Goal: Information Seeking & Learning: Learn about a topic

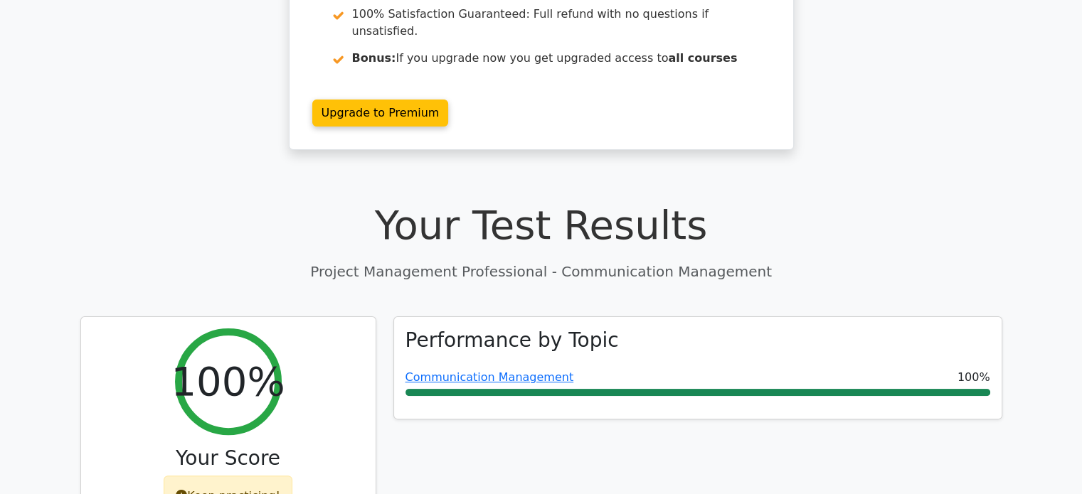
scroll to position [282, 0]
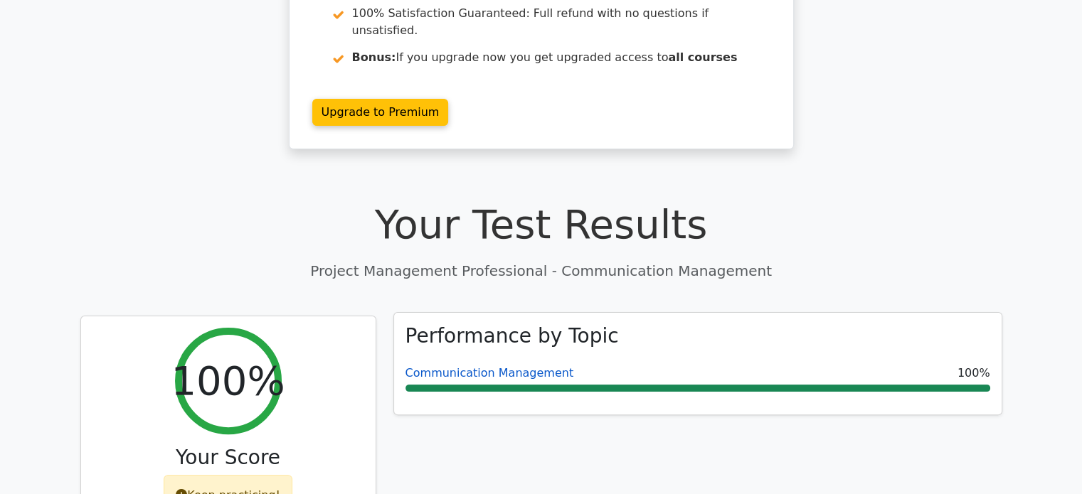
click at [443, 366] on link "Communication Management" at bounding box center [490, 373] width 169 height 14
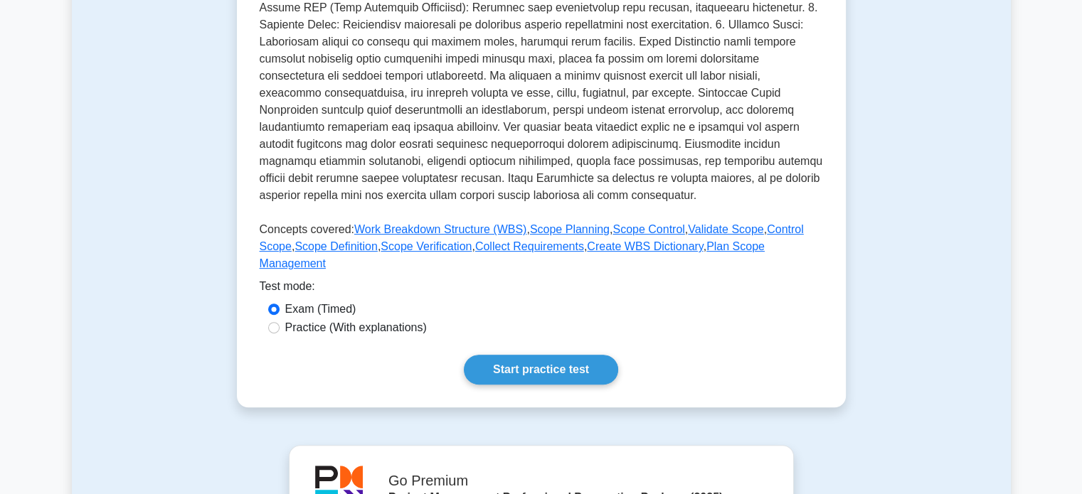
scroll to position [425, 0]
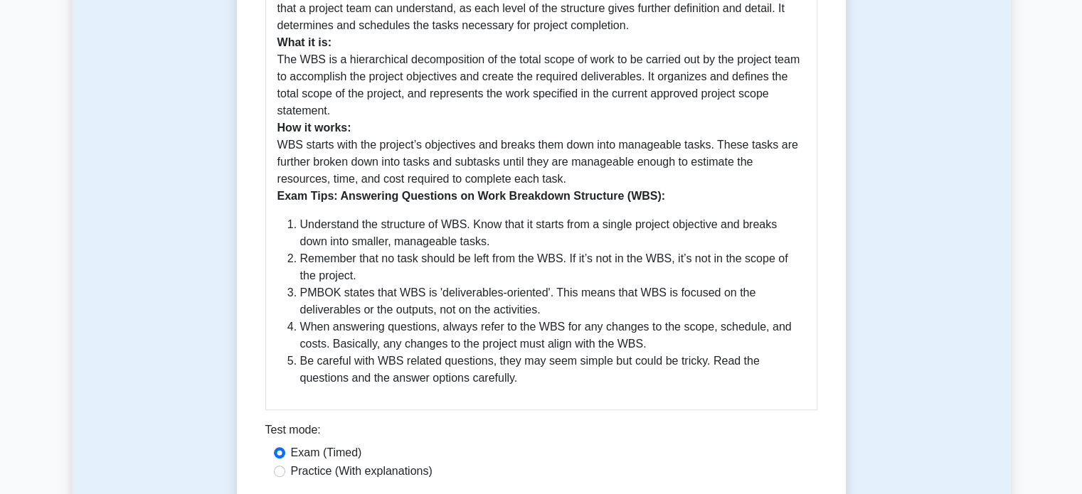
scroll to position [526, 0]
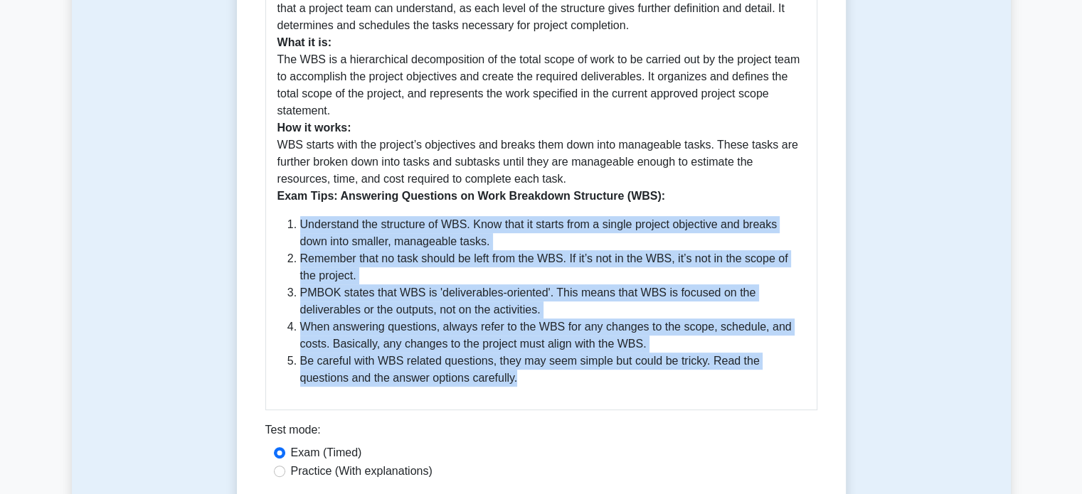
drag, startPoint x: 284, startPoint y: 224, endPoint x: 502, endPoint y: 386, distance: 272.1
click at [502, 386] on ol "Understand the structure of WBS. Know that it starts from a single project obje…" at bounding box center [541, 301] width 528 height 171
copy ol "Understand the structure of WBS. Know that it starts from a single project obje…"
click at [482, 324] on li "When answering questions, always refer to the WBS for any changes to the scope,…" at bounding box center [552, 336] width 505 height 34
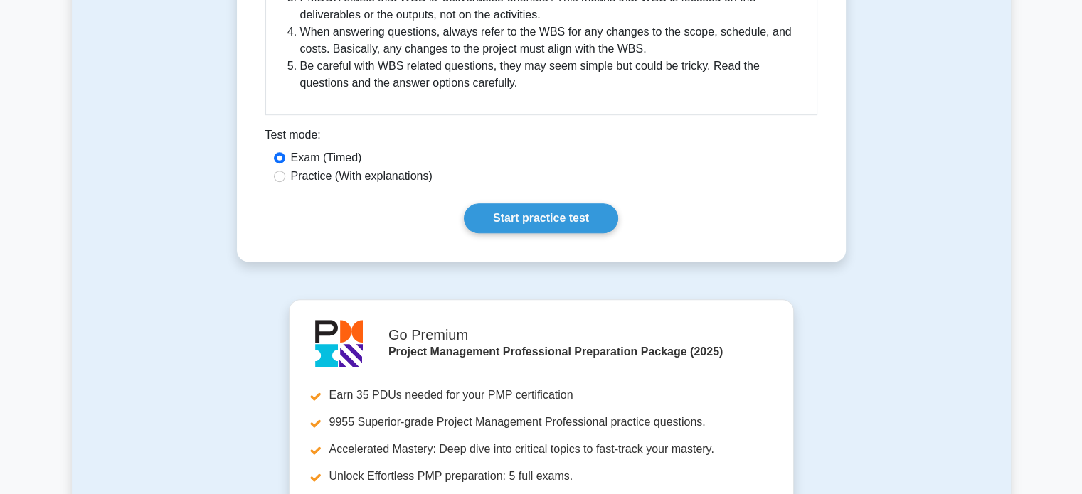
scroll to position [825, 0]
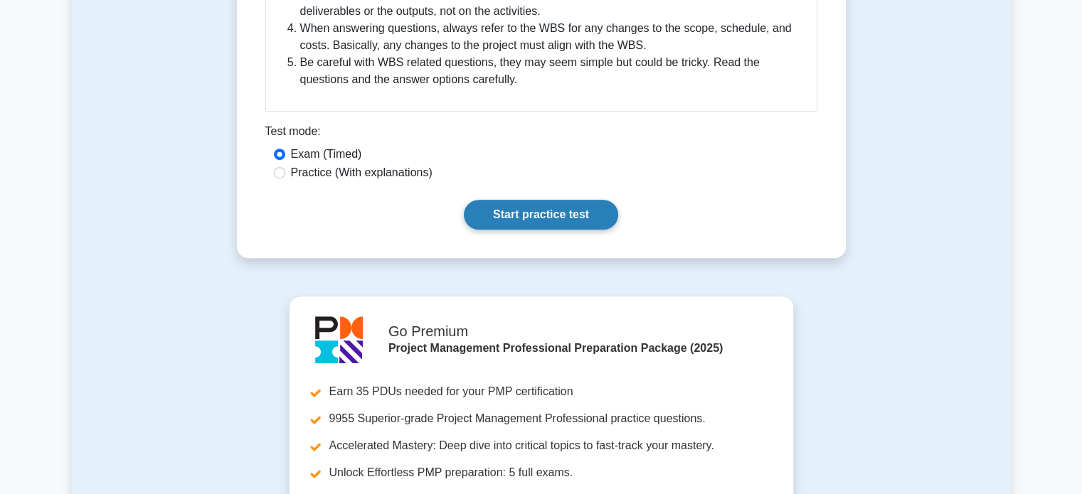
click at [540, 221] on link "Start practice test" at bounding box center [541, 215] width 154 height 30
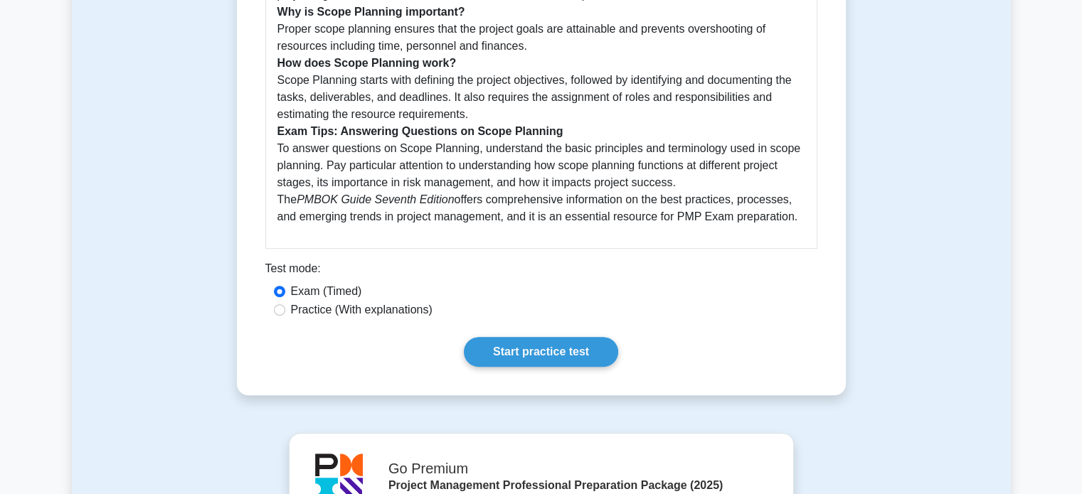
scroll to position [489, 0]
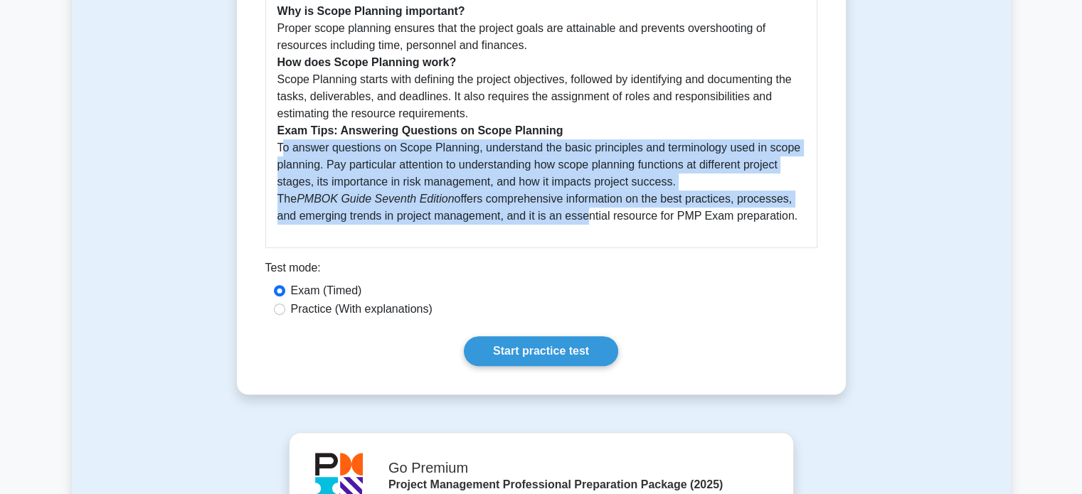
drag, startPoint x: 281, startPoint y: 149, endPoint x: 583, endPoint y: 238, distance: 315.2
click at [583, 238] on div "Guide to Scope Planning based on PMBOK Guide Seventh Edition What is Scope Plan…" at bounding box center [541, 74] width 552 height 349
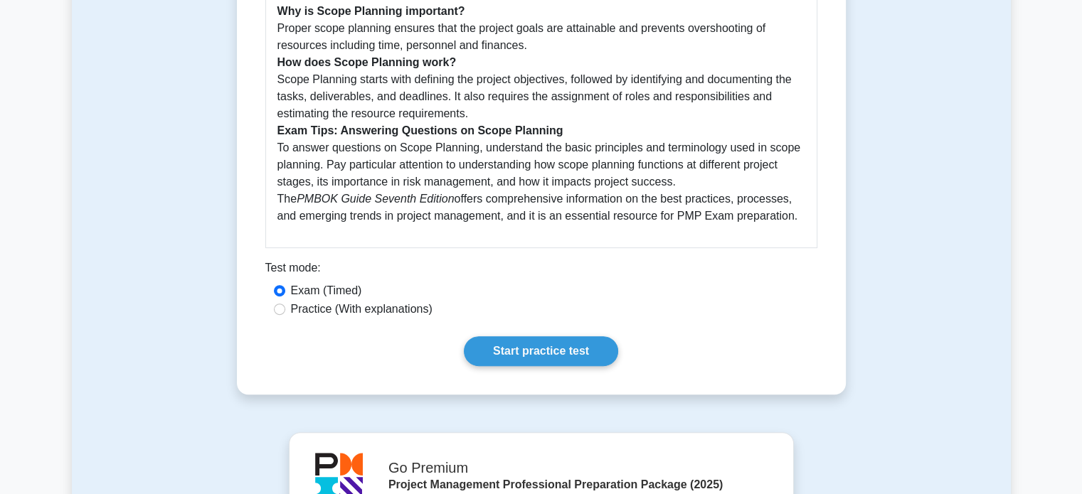
drag, startPoint x: 272, startPoint y: 144, endPoint x: 793, endPoint y: 223, distance: 527.3
click at [793, 223] on div "Guide to Scope Planning based on PMBOK Guide Seventh Edition What is Scope Plan…" at bounding box center [541, 74] width 552 height 349
copy p "To answer questions on Scope Planning, understand the basic principles and term…"
click at [361, 244] on div "Guide to Scope Planning based on PMBOK Guide Seventh Edition What is Scope Plan…" at bounding box center [541, 74] width 552 height 349
click at [561, 349] on link "Start practice test" at bounding box center [541, 352] width 154 height 30
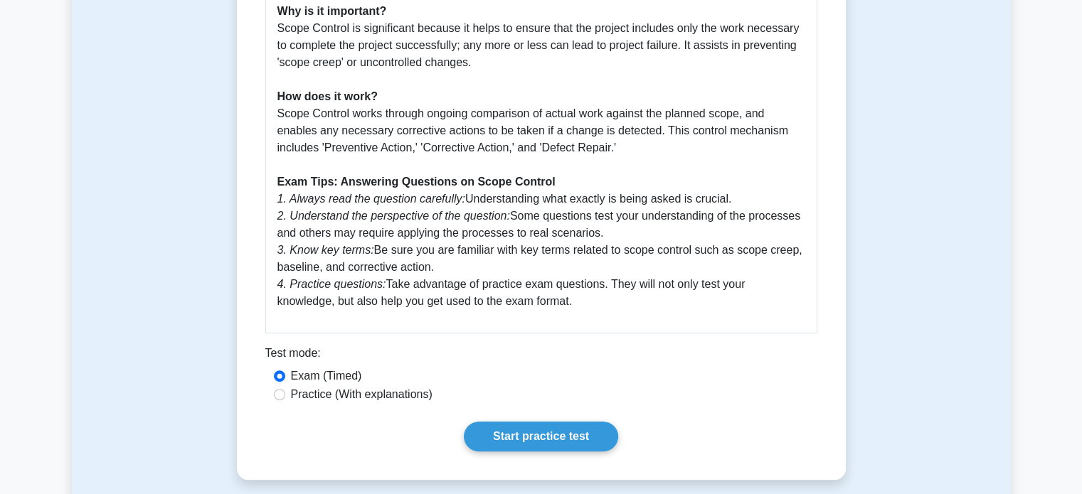
scroll to position [525, 0]
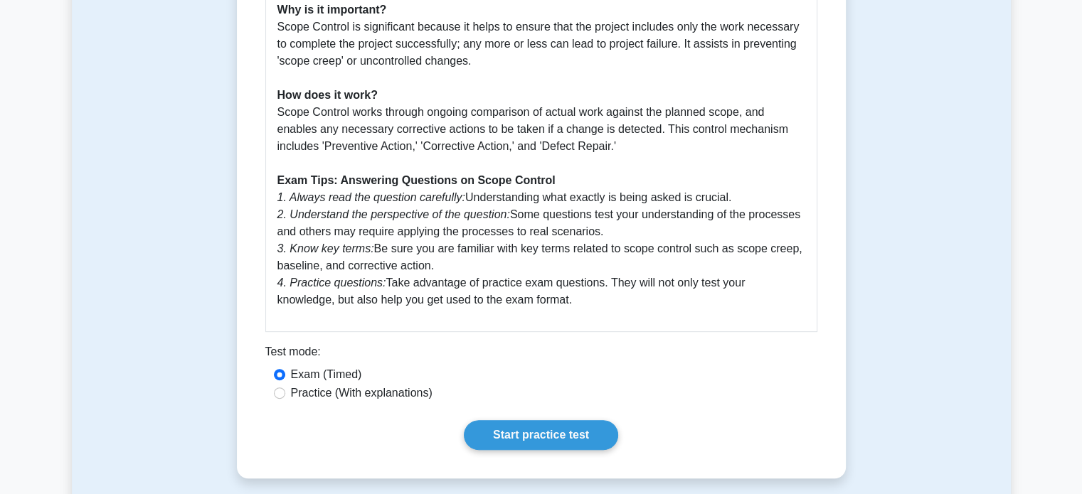
drag, startPoint x: 276, startPoint y: 197, endPoint x: 563, endPoint y: 303, distance: 306.3
click at [563, 303] on div "Complete Guide to Scope Control According to PMBOK Guide Seventh Edition What i…" at bounding box center [541, 98] width 552 height 468
copy p "1. Always read the question carefully: Understanding what exactly is being aske…"
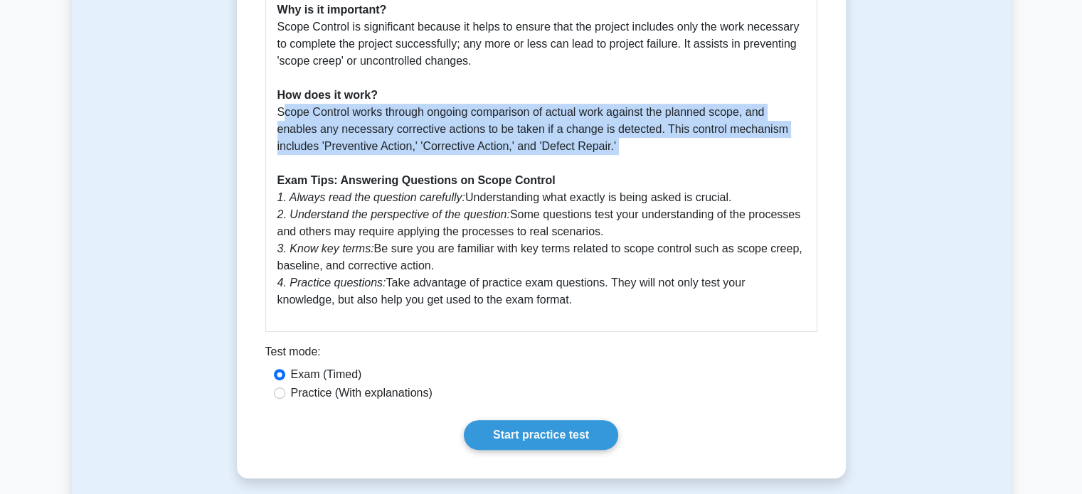
drag, startPoint x: 277, startPoint y: 113, endPoint x: 628, endPoint y: 164, distance: 355.2
click at [628, 164] on p "What is Scope Control? Scope Control, according to the PMBOK Guide Seventh Edit…" at bounding box center [541, 112] width 528 height 393
copy p "Scope Control works through ongoing comparison of actual work against the plann…"
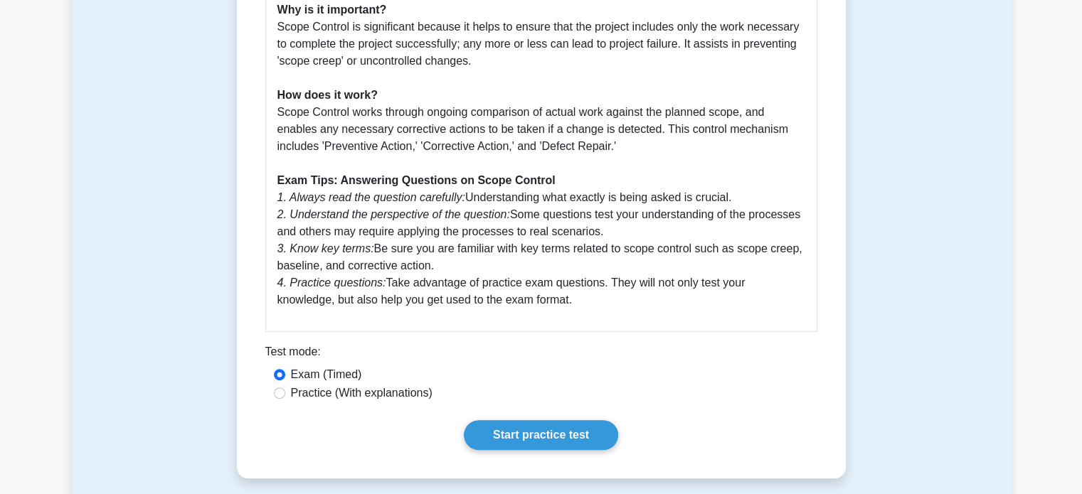
click at [425, 314] on div "Complete Guide to Scope Control According to PMBOK Guide Seventh Edition What i…" at bounding box center [541, 98] width 552 height 468
click at [561, 429] on link "Start practice test" at bounding box center [541, 435] width 154 height 30
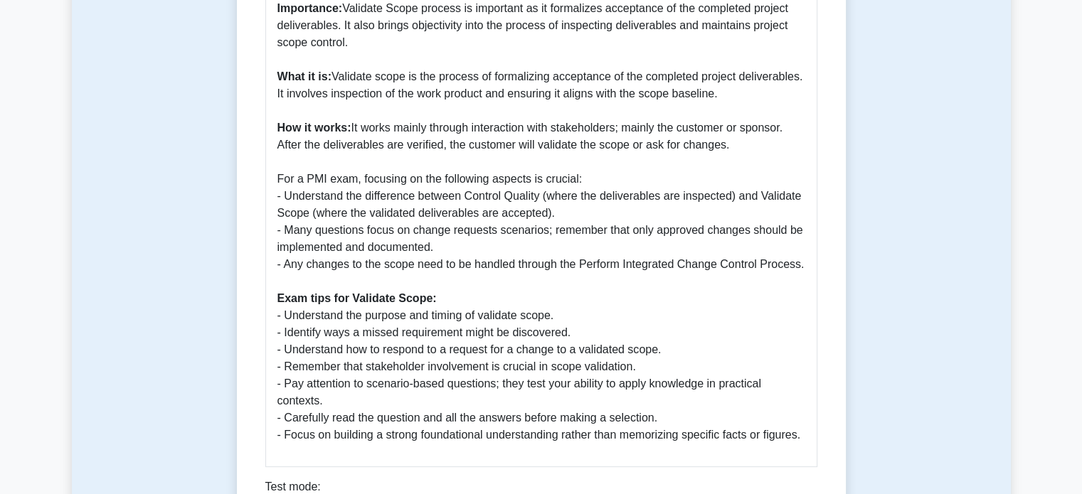
scroll to position [460, 0]
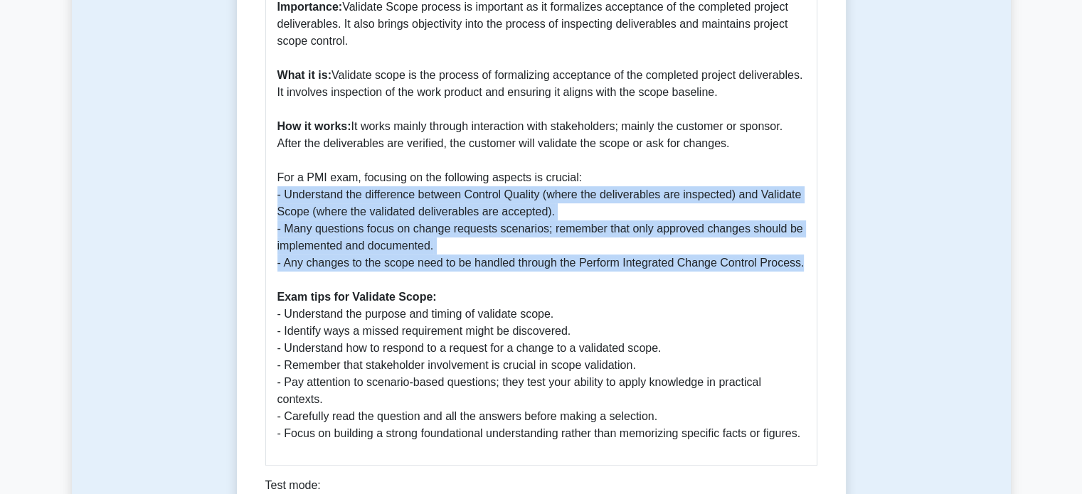
drag, startPoint x: 274, startPoint y: 196, endPoint x: 834, endPoint y: 265, distance: 564.1
click at [834, 265] on div "Validate Scope 5 minutes 5 Questions Validate Scope: A Comprehensive Guide The …" at bounding box center [542, 146] width 598 height 922
copy p "- Understand the difference between Control Quality (where the deliverables are…"
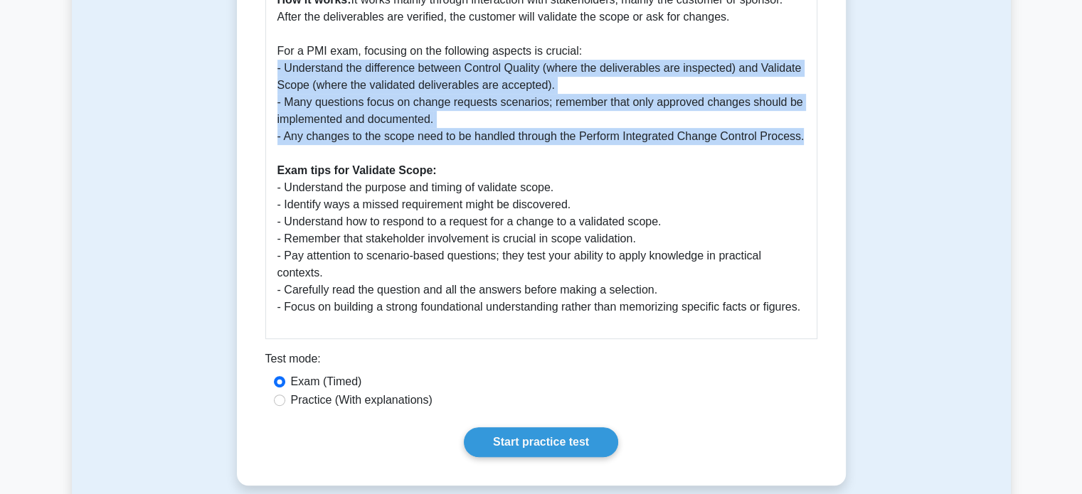
scroll to position [588, 0]
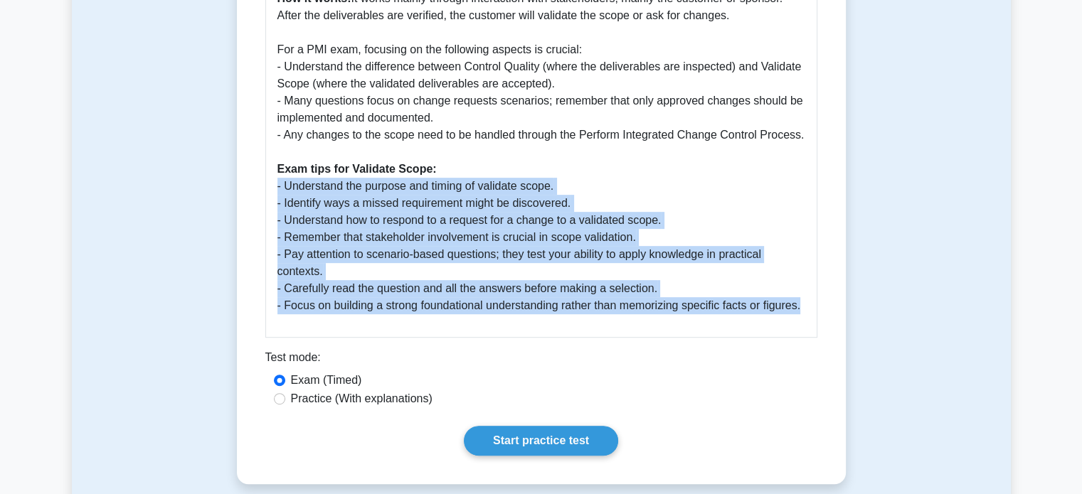
drag, startPoint x: 270, startPoint y: 187, endPoint x: 822, endPoint y: 322, distance: 567.5
click at [822, 322] on div "Validate Scope 5 minutes 5 Questions Validate Scope: A Comprehensive Guide The …" at bounding box center [542, 18] width 598 height 922
copy p "- Understand the purpose and timing of validate scope. - Identify ways a missed…"
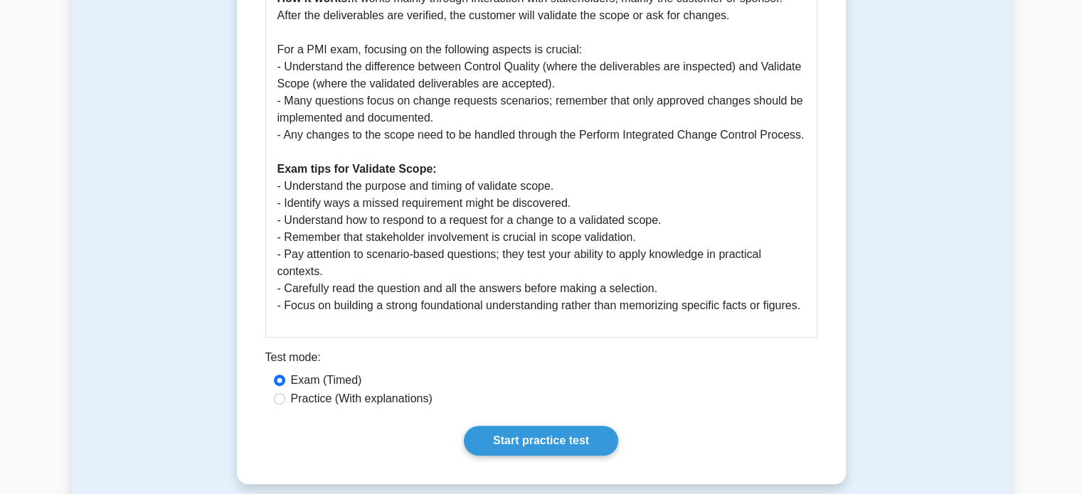
click at [531, 372] on div "Exam (Timed)" at bounding box center [541, 380] width 535 height 17
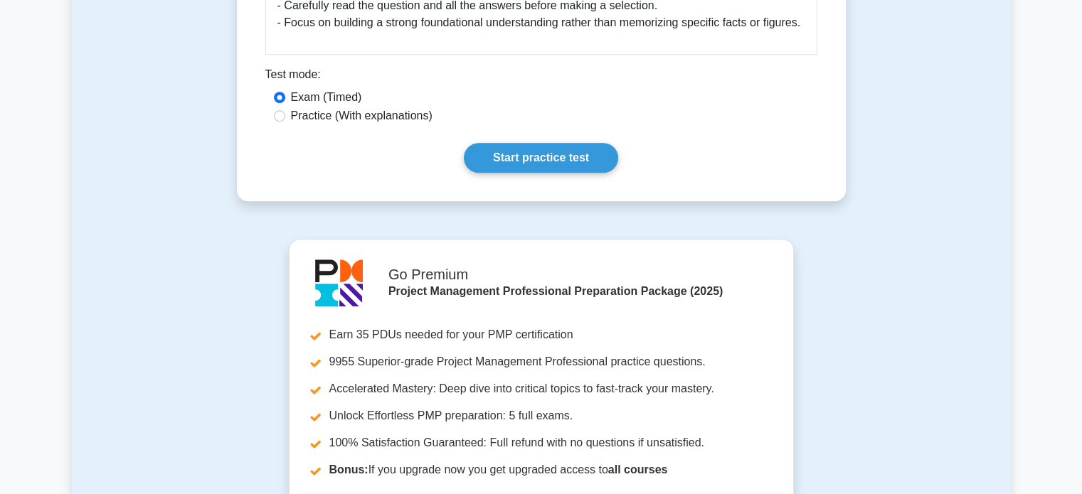
scroll to position [872, 0]
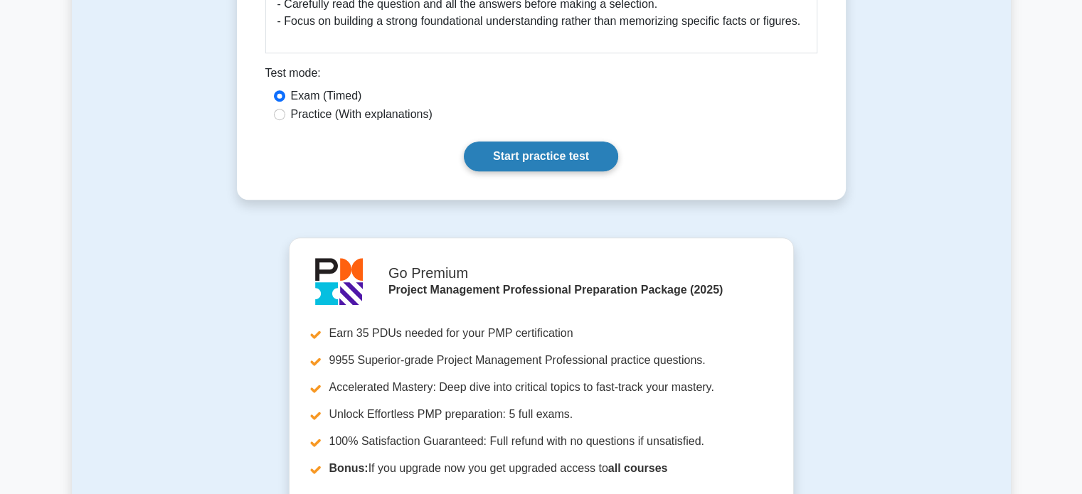
click at [563, 153] on link "Start practice test" at bounding box center [541, 157] width 154 height 30
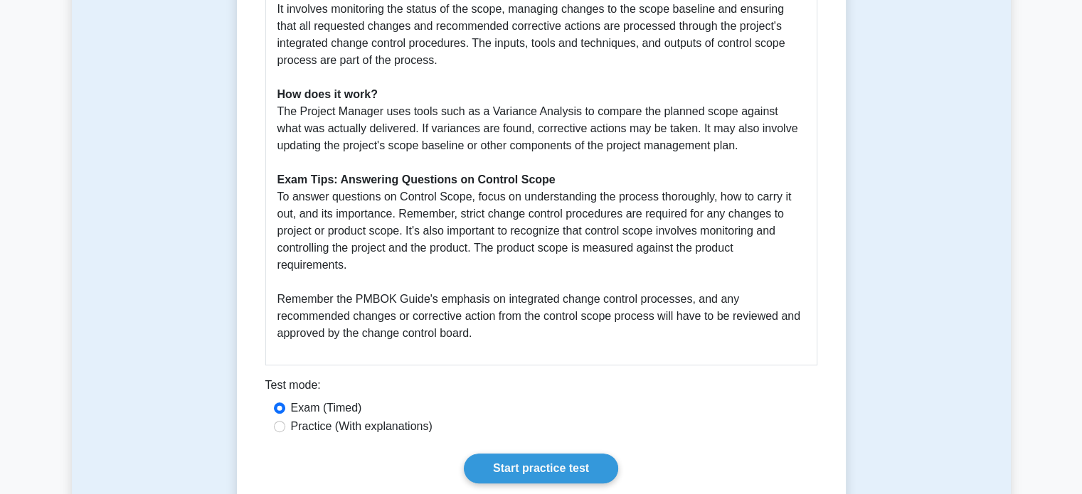
scroll to position [612, 0]
drag, startPoint x: 279, startPoint y: 198, endPoint x: 500, endPoint y: 337, distance: 261.2
click at [500, 337] on p "Control Scope refers to the process of monitoring the status of the project and…" at bounding box center [541, 85] width 528 height 512
copy p "To answer questions on Control Scope, focus on understanding the process thorou…"
click at [532, 267] on p "Control Scope refers to the process of monitoring the status of the project and…" at bounding box center [541, 85] width 528 height 512
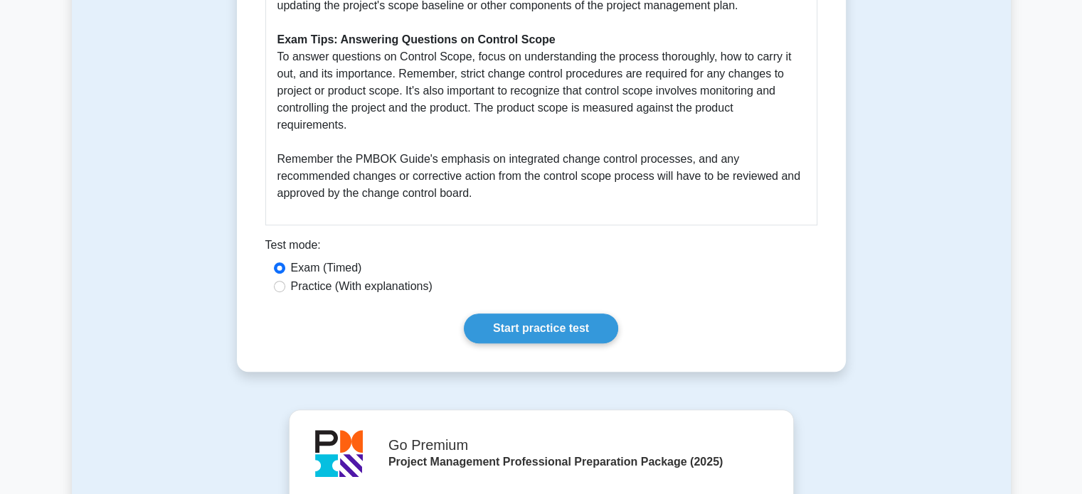
scroll to position [754, 0]
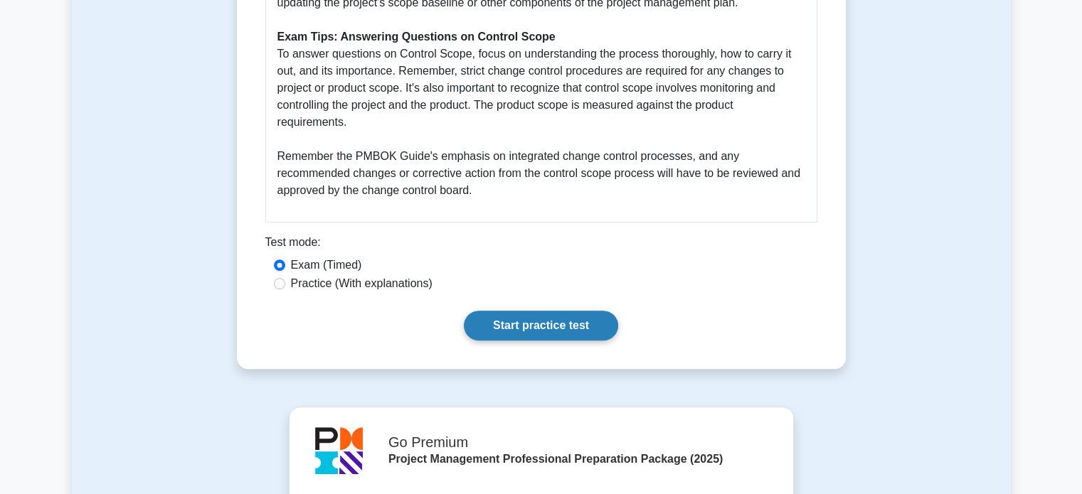
click at [586, 326] on link "Start practice test" at bounding box center [541, 326] width 154 height 30
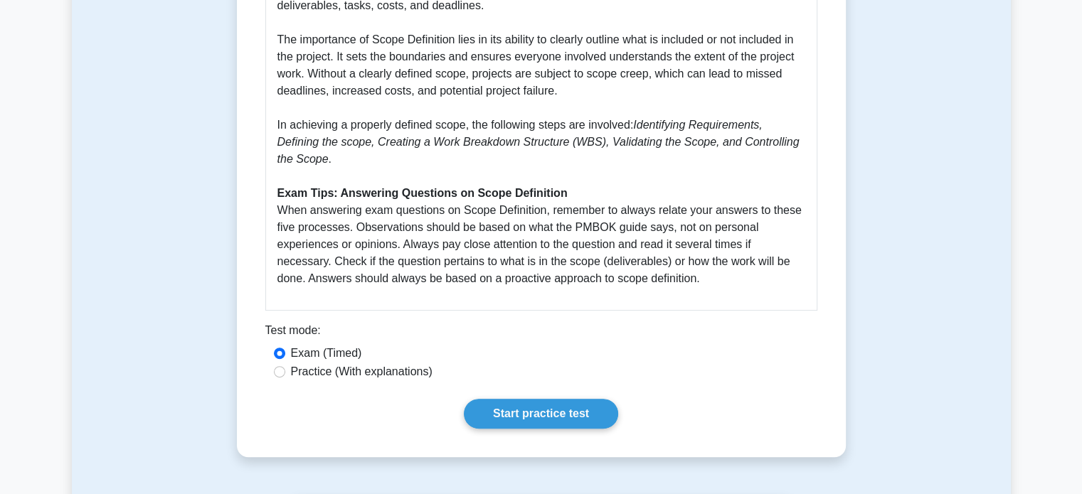
scroll to position [478, 0]
drag, startPoint x: 273, startPoint y: 211, endPoint x: 733, endPoint y: 301, distance: 468.4
click at [733, 301] on div "Scope Definition Guide The Scope Definition is an essential part of project man…" at bounding box center [541, 111] width 552 height 400
copy p "When answering exam questions on Scope Definition, remember to always relate yo…"
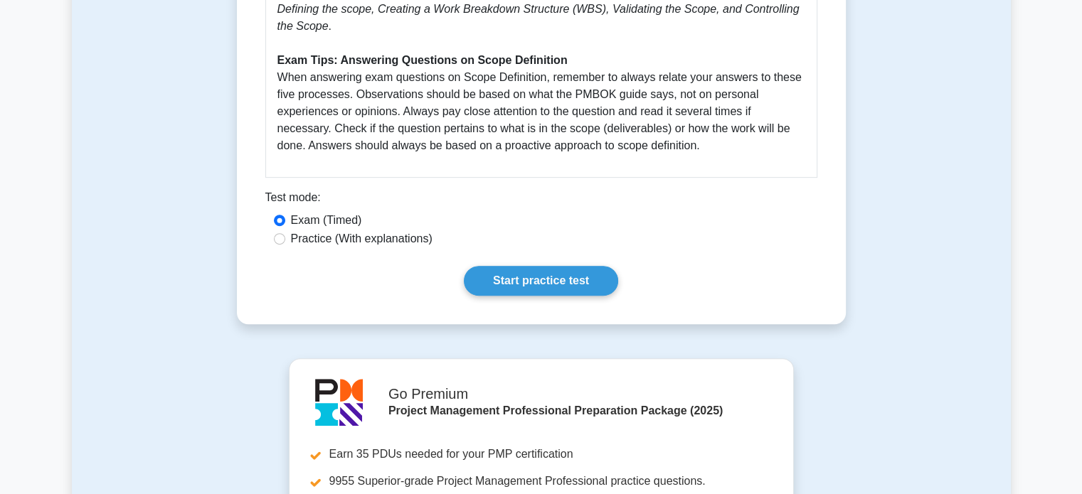
scroll to position [617, 0]
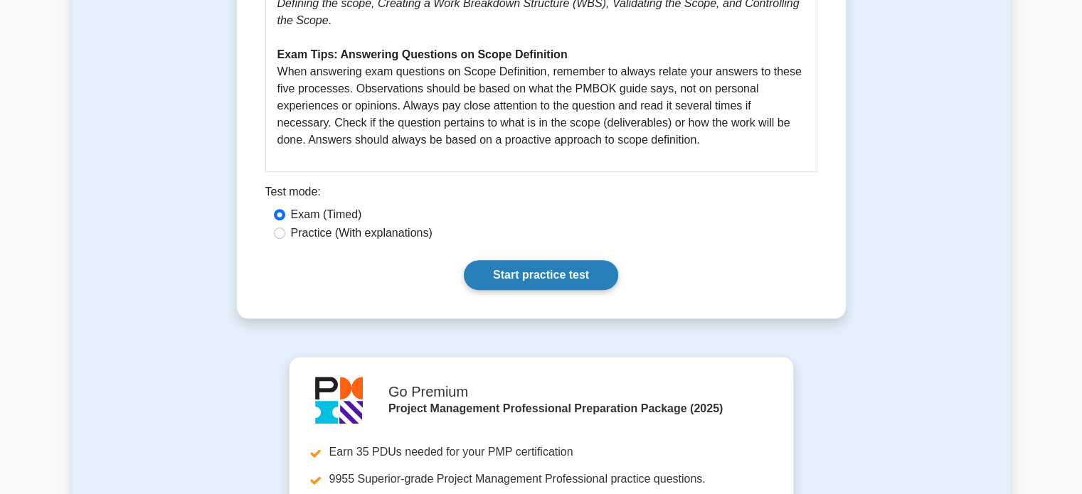
click at [498, 273] on link "Start practice test" at bounding box center [541, 275] width 154 height 30
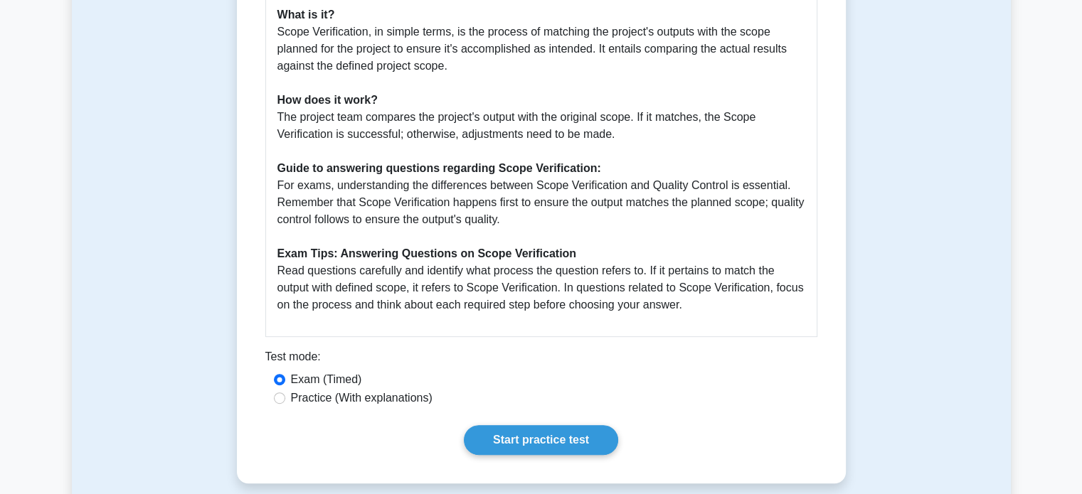
scroll to position [565, 0]
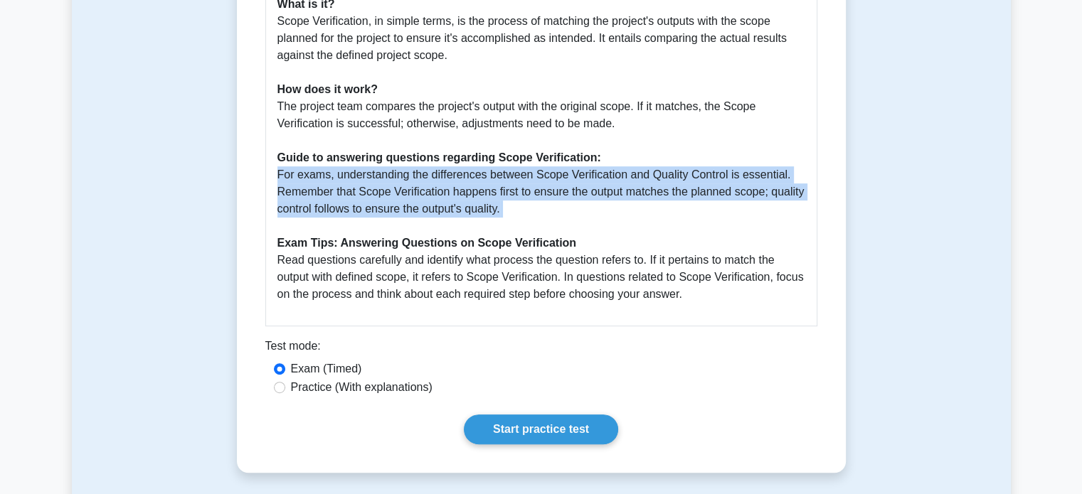
drag, startPoint x: 271, startPoint y: 176, endPoint x: 573, endPoint y: 221, distance: 305.0
click at [573, 221] on div "Guide to Scope Verification as per PMBOK Guide Seventh Edition Scope Verificati…" at bounding box center [541, 75] width 552 height 502
copy p "For exams, understanding the differences between Scope Verification and Quality…"
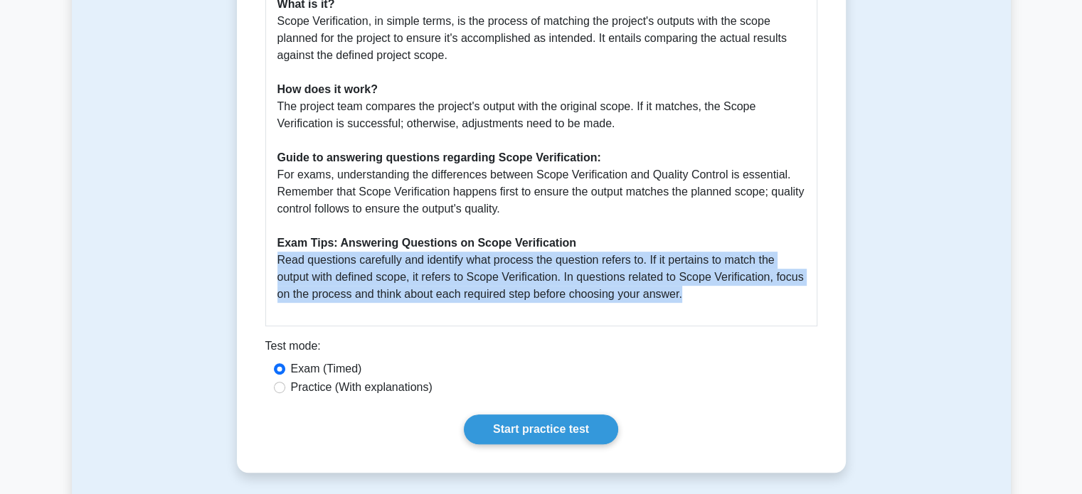
drag, startPoint x: 276, startPoint y: 261, endPoint x: 722, endPoint y: 307, distance: 448.5
click at [722, 307] on div "Guide to Scope Verification as per PMBOK Guide Seventh Edition Scope Verificati…" at bounding box center [541, 75] width 552 height 502
copy p "Read questions carefully and identify what process the question refers to. If i…"
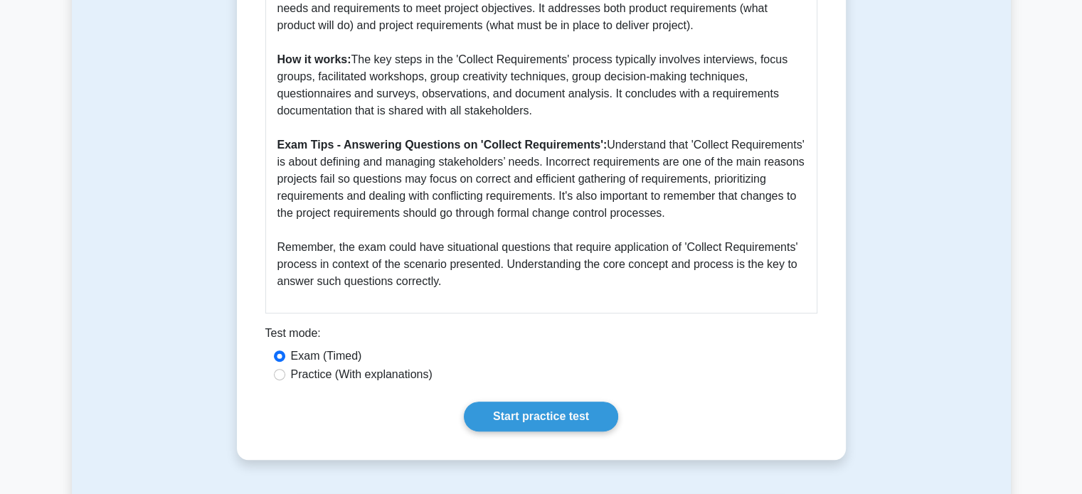
scroll to position [543, 0]
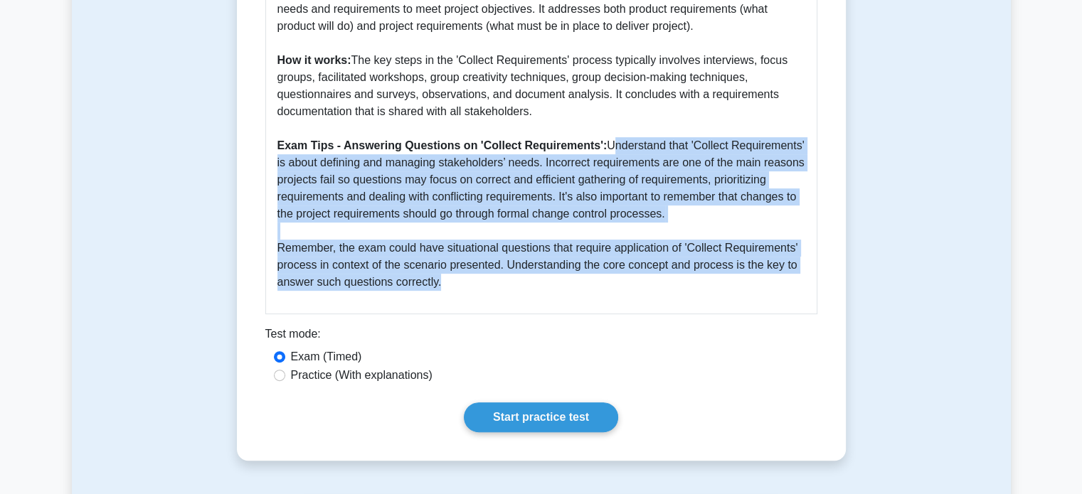
drag, startPoint x: 601, startPoint y: 147, endPoint x: 630, endPoint y: 278, distance: 134.0
click at [630, 278] on p "In accordance with the PMBOK Guide Seventh Edition, 'Collect Requirements' is a…" at bounding box center [541, 77] width 528 height 427
copy p "Understand that 'Collect Requirements' is about defining and managing stakehold…"
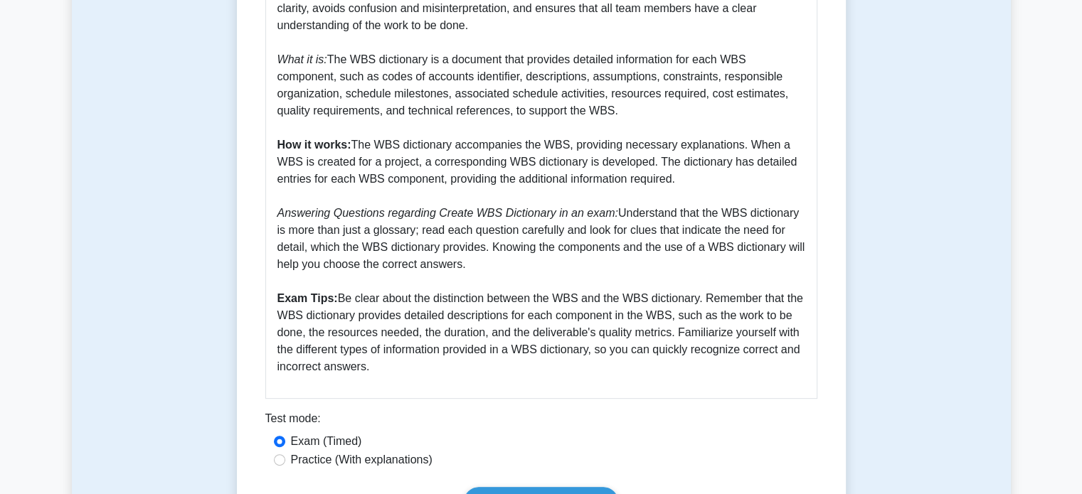
scroll to position [460, 0]
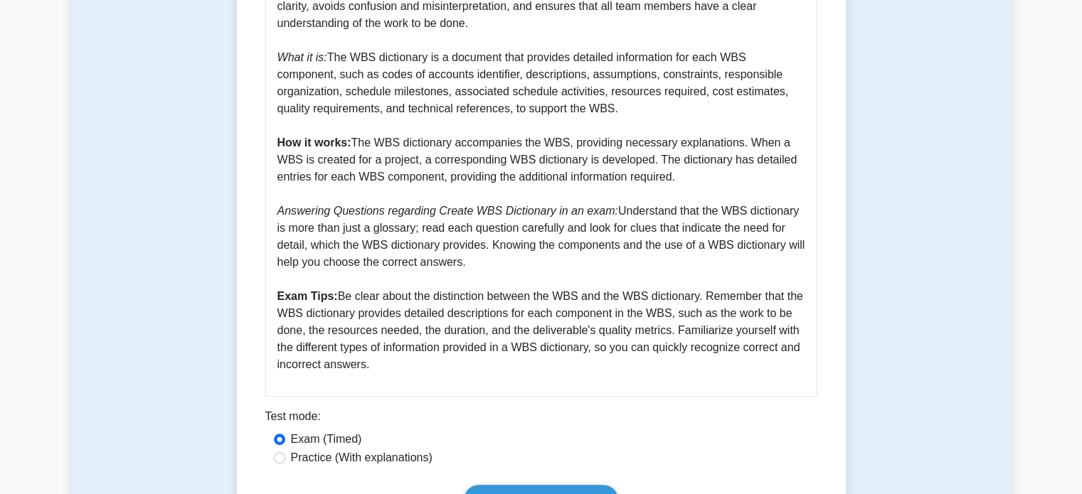
drag, startPoint x: 609, startPoint y: 211, endPoint x: 634, endPoint y: 264, distance: 58.9
click at [634, 264] on p "Why it is important: The WBS dictionary is highly essential for effective proje…" at bounding box center [541, 169] width 528 height 410
copy p "Understand that the WBS dictionary is more than just a glossary; read each ques…"
drag, startPoint x: 339, startPoint y: 297, endPoint x: 376, endPoint y: 365, distance: 77.4
click at [376, 365] on p "Why it is important: The WBS dictionary is highly essential for effective proje…" at bounding box center [541, 169] width 528 height 410
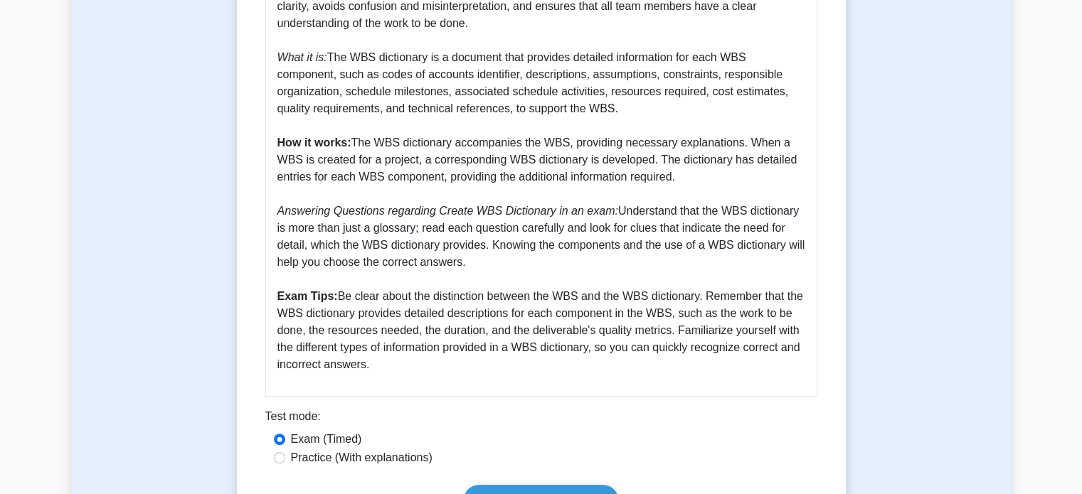
copy p "Be clear about the distinction between the WBS and the WBS dictionary. Remember…"
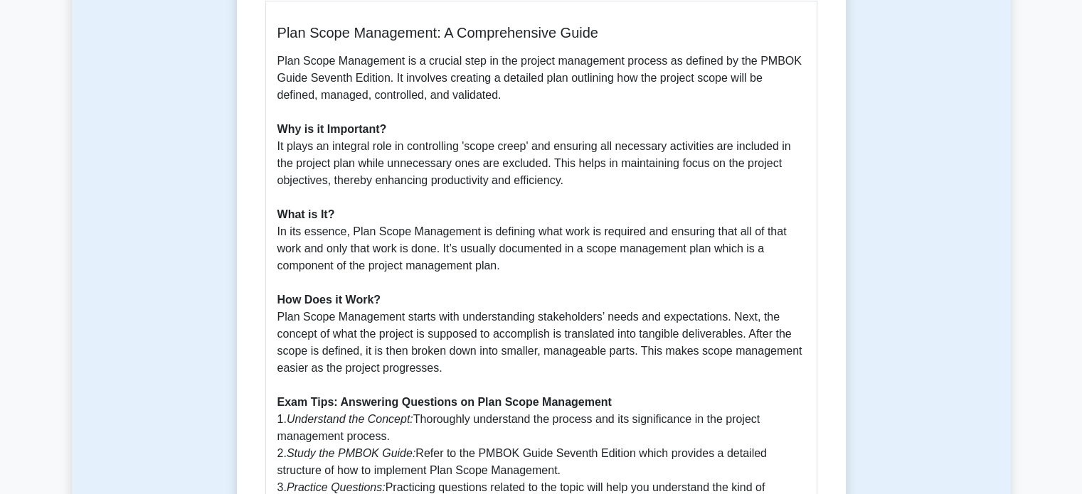
scroll to position [614, 0]
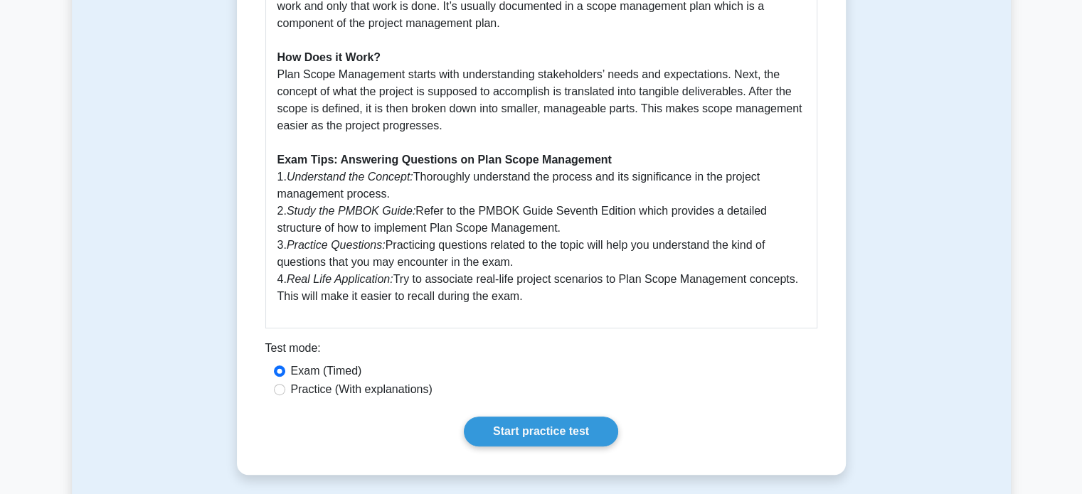
drag, startPoint x: 275, startPoint y: 184, endPoint x: 535, endPoint y: 300, distance: 285.0
click at [535, 300] on div "Plan Scope Management: A Comprehensive Guide Plan Scope Management is a crucial…" at bounding box center [541, 43] width 552 height 571
copy p "1. Understand the Concept: Thoroughly understand the process and its significan…"
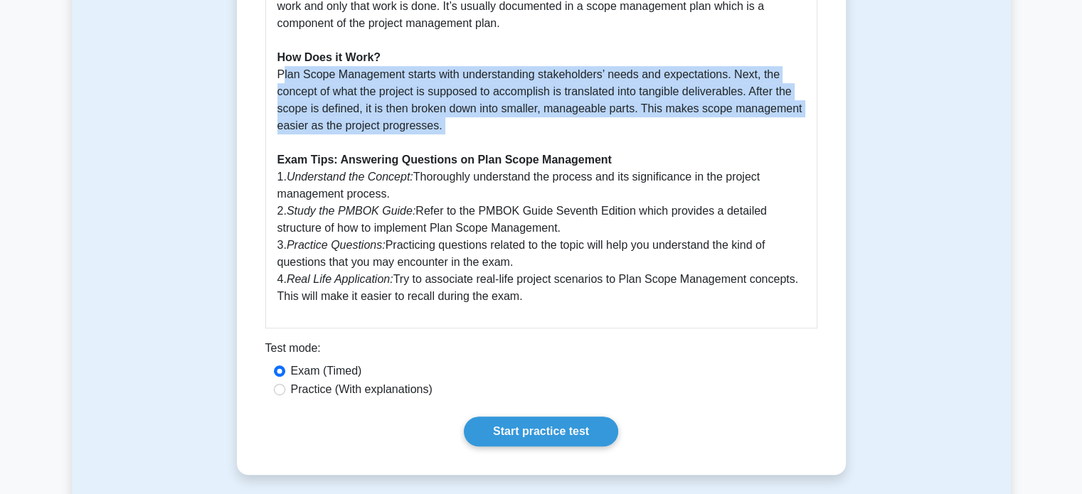
drag, startPoint x: 272, startPoint y: 72, endPoint x: 482, endPoint y: 140, distance: 221.4
click at [482, 140] on div "Plan Scope Management: A Comprehensive Guide Plan Scope Management is a crucial…" at bounding box center [541, 43] width 552 height 571
copy p "Plan Scope Management starts with understanding stakeholders’ needs and expecta…"
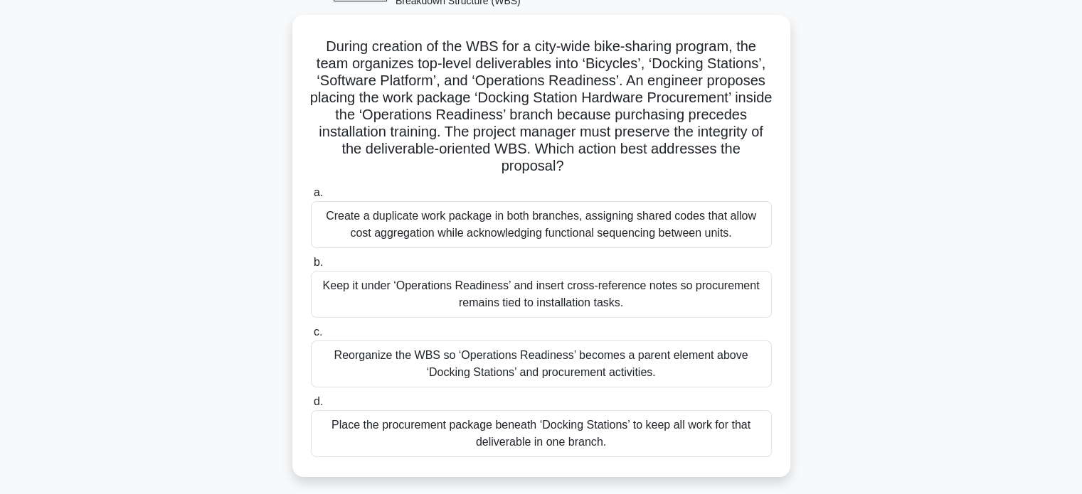
scroll to position [88, 0]
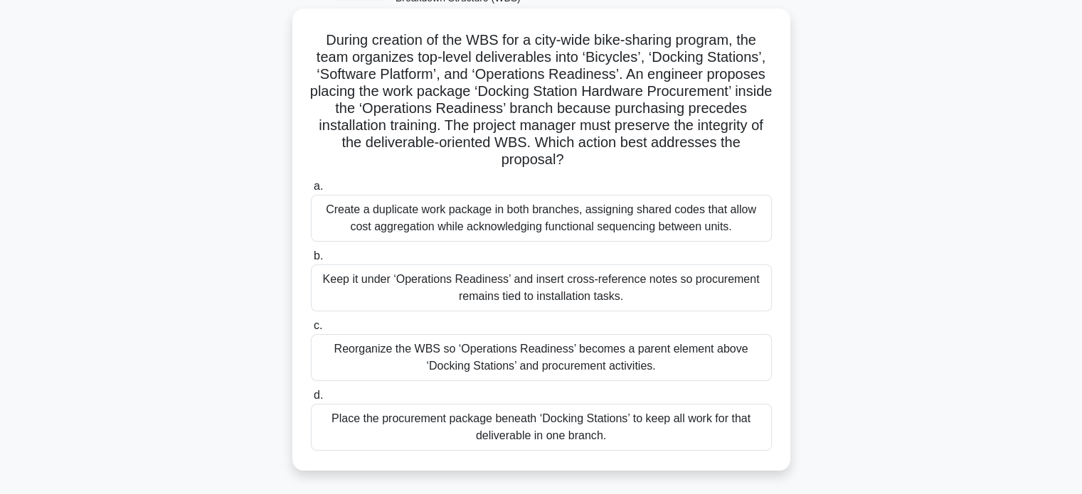
click at [492, 280] on div "Keep it under ‘Operations Readiness’ and insert cross-reference notes so procur…" at bounding box center [541, 288] width 461 height 47
click at [311, 261] on input "b. Keep it under ‘Operations Readiness’ and insert cross-reference notes so pro…" at bounding box center [311, 256] width 0 height 9
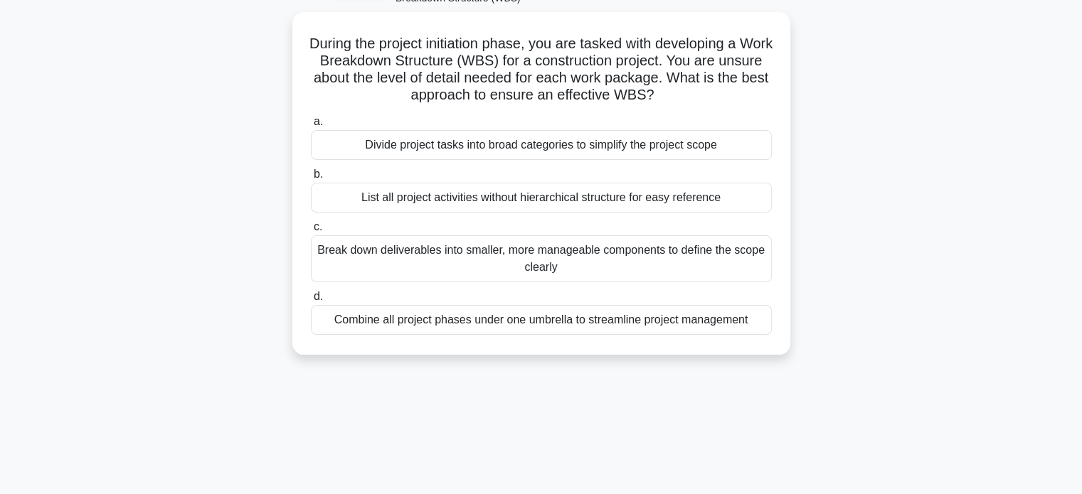
scroll to position [0, 0]
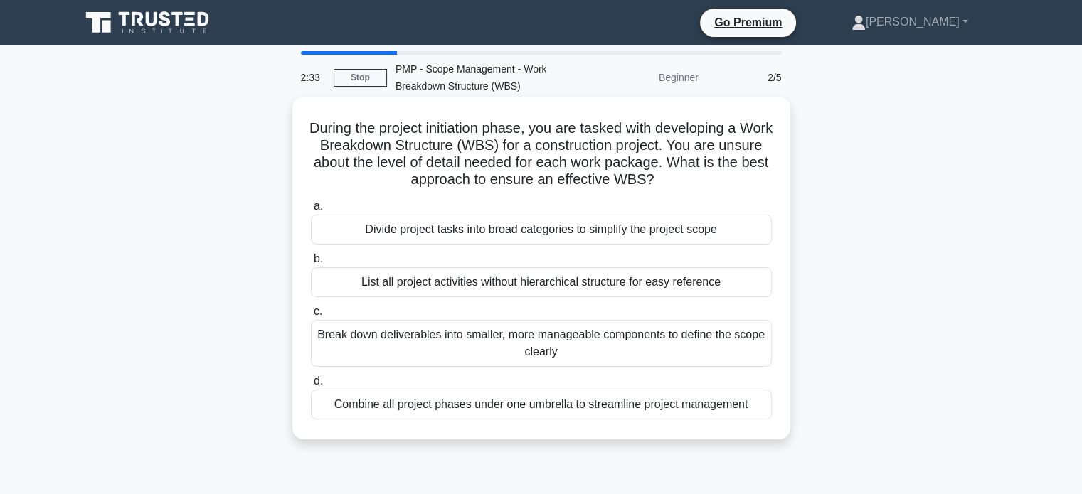
click at [521, 228] on div "Divide project tasks into broad categories to simplify the project scope" at bounding box center [541, 230] width 461 height 30
click at [311, 211] on input "a. Divide project tasks into broad categories to simplify the project scope" at bounding box center [311, 206] width 0 height 9
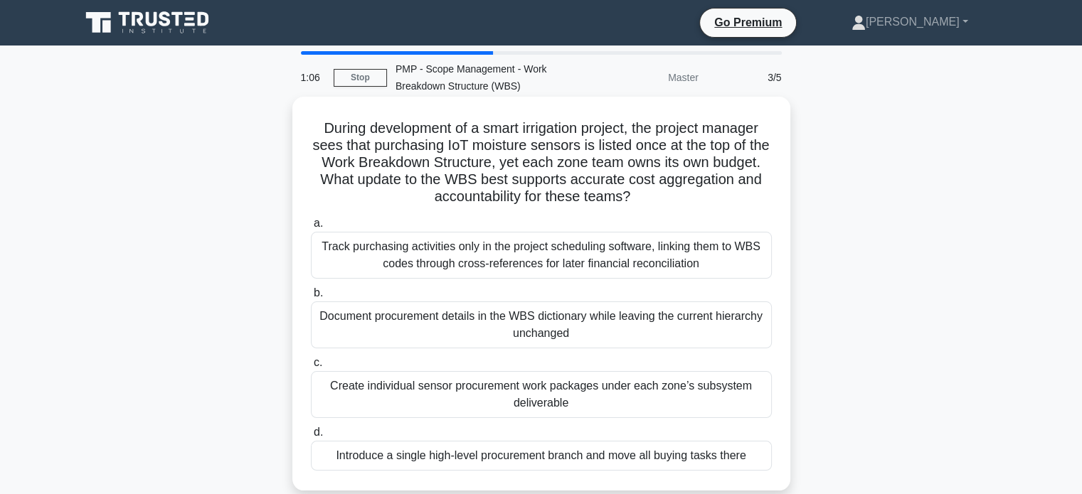
click at [429, 452] on div "Introduce a single high-level procurement branch and move all buying tasks there" at bounding box center [541, 456] width 461 height 30
click at [311, 438] on input "d. Introduce a single high-level procurement branch and move all buying tasks t…" at bounding box center [311, 432] width 0 height 9
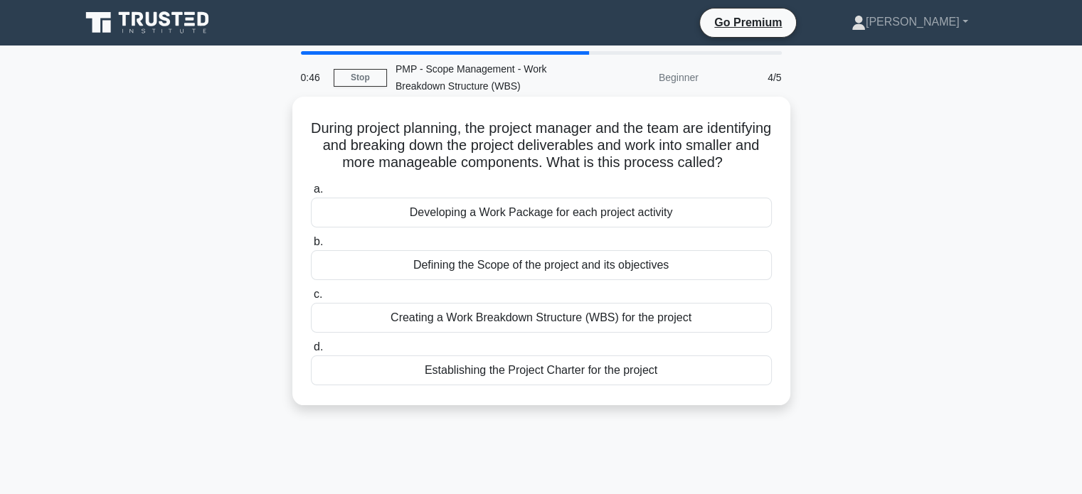
click at [464, 333] on div "Creating a Work Breakdown Structure (WBS) for the project" at bounding box center [541, 318] width 461 height 30
click at [311, 300] on input "c. Creating a Work Breakdown Structure (WBS) for the project" at bounding box center [311, 294] width 0 height 9
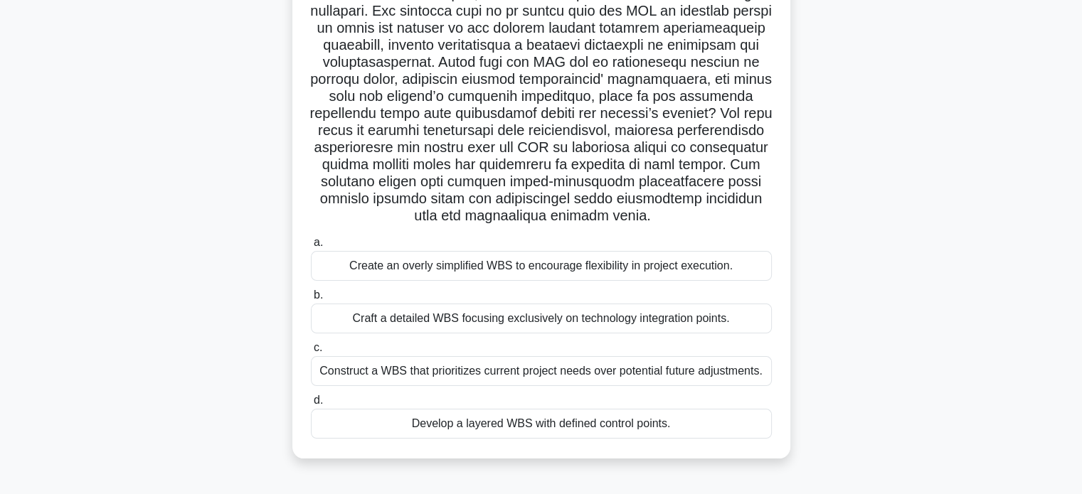
scroll to position [171, 0]
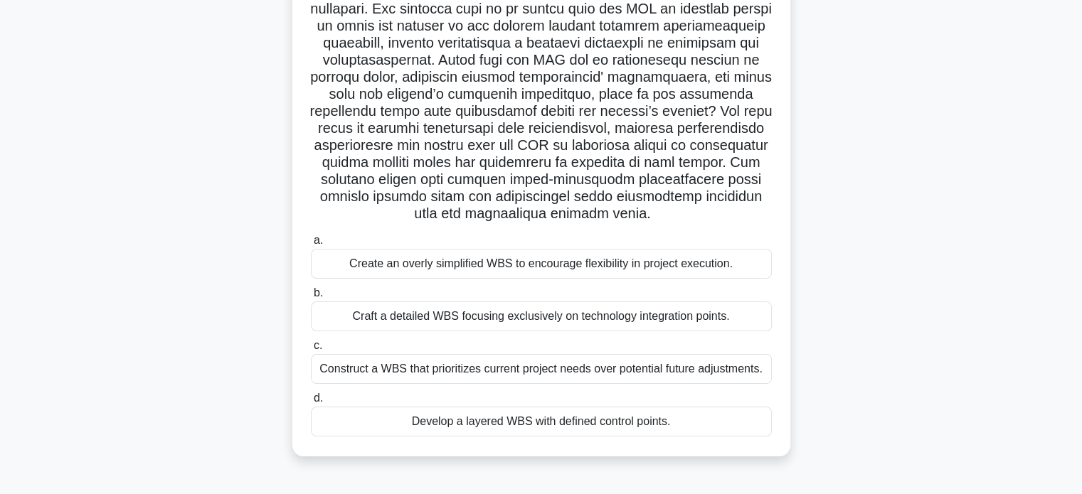
click at [456, 370] on div "Construct a WBS that prioritizes current project needs over potential future ad…" at bounding box center [541, 369] width 461 height 30
click at [311, 351] on input "c. Construct a WBS that prioritizes current project needs over potential future…" at bounding box center [311, 345] width 0 height 9
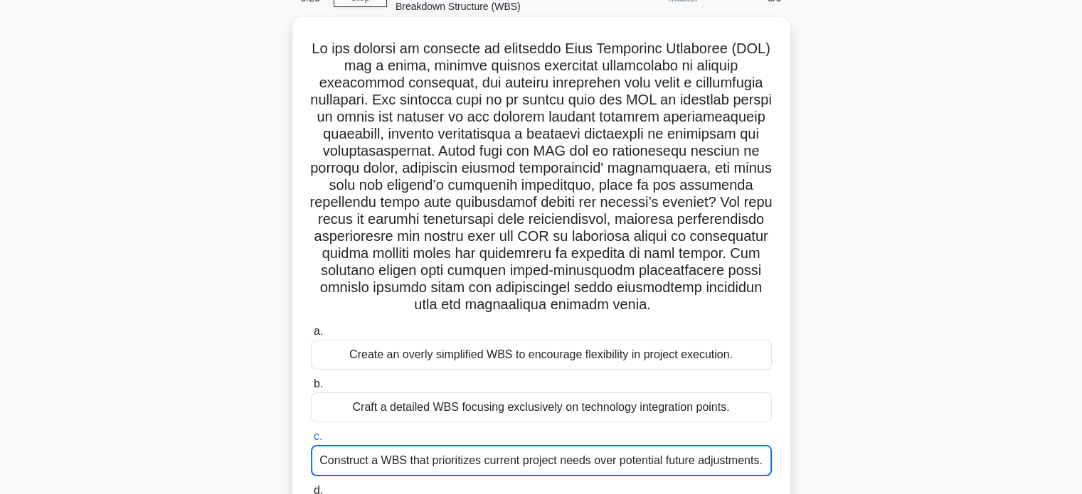
scroll to position [26, 0]
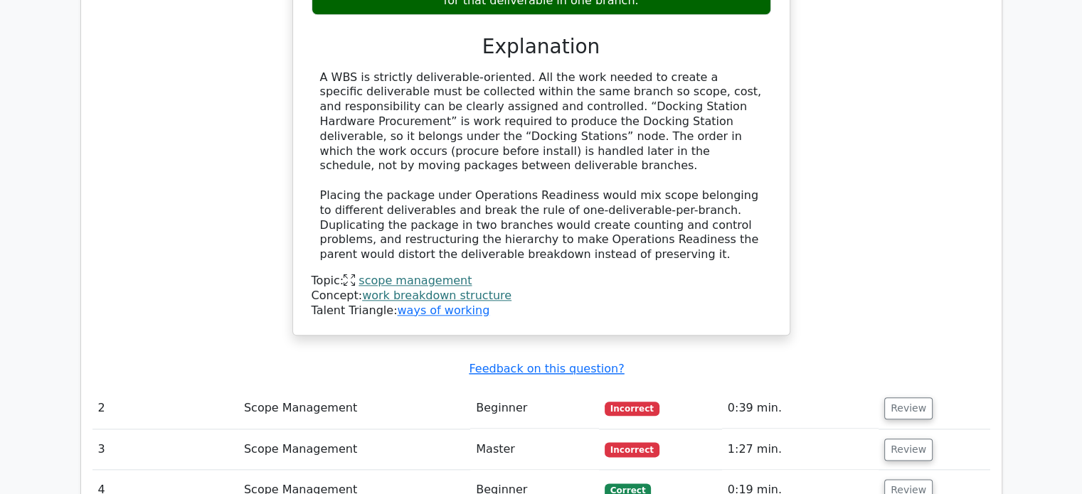
scroll to position [1588, 0]
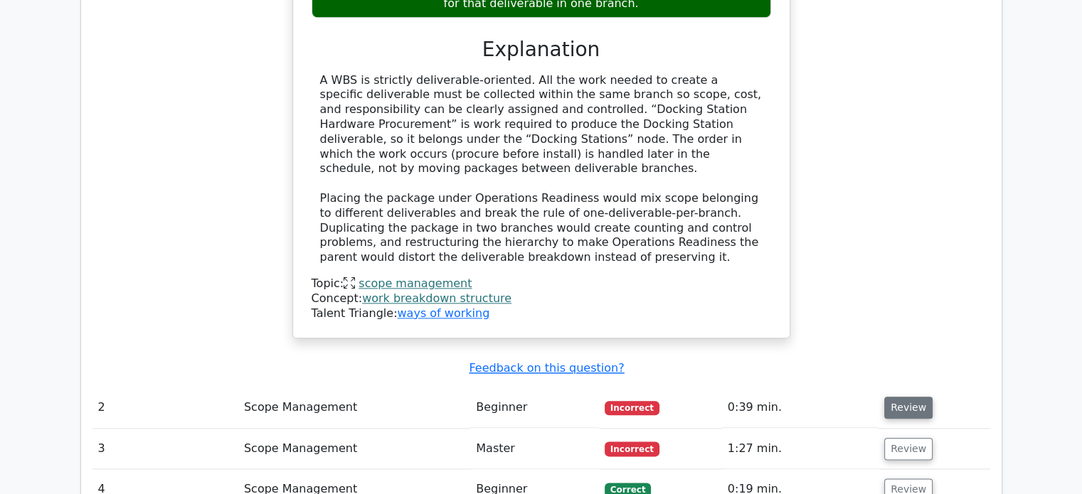
click at [908, 397] on button "Review" at bounding box center [908, 408] width 48 height 22
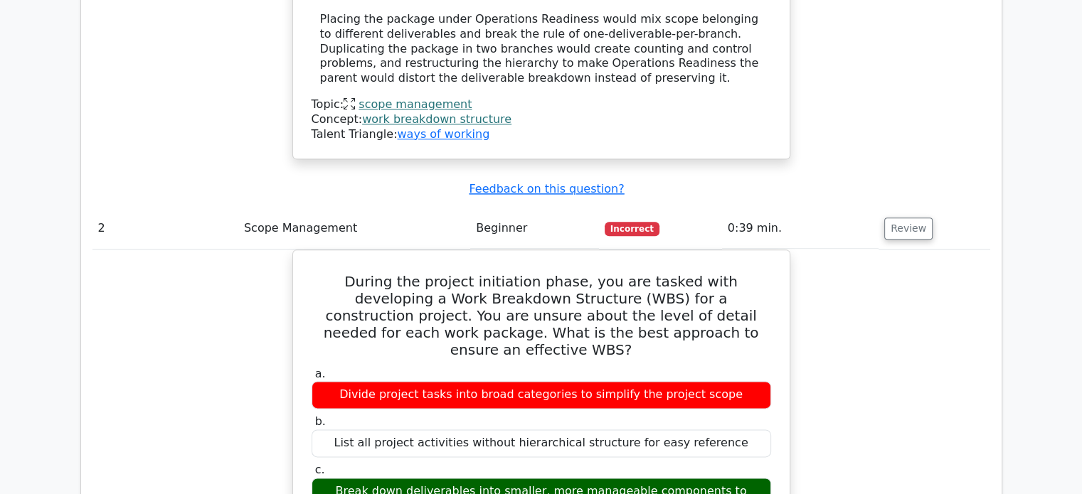
scroll to position [1769, 0]
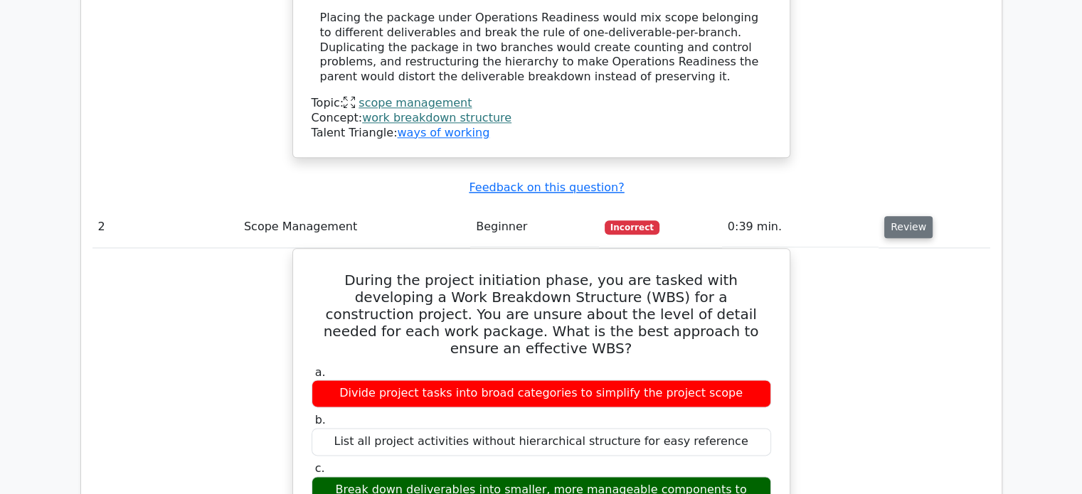
click at [916, 216] on button "Review" at bounding box center [908, 227] width 48 height 22
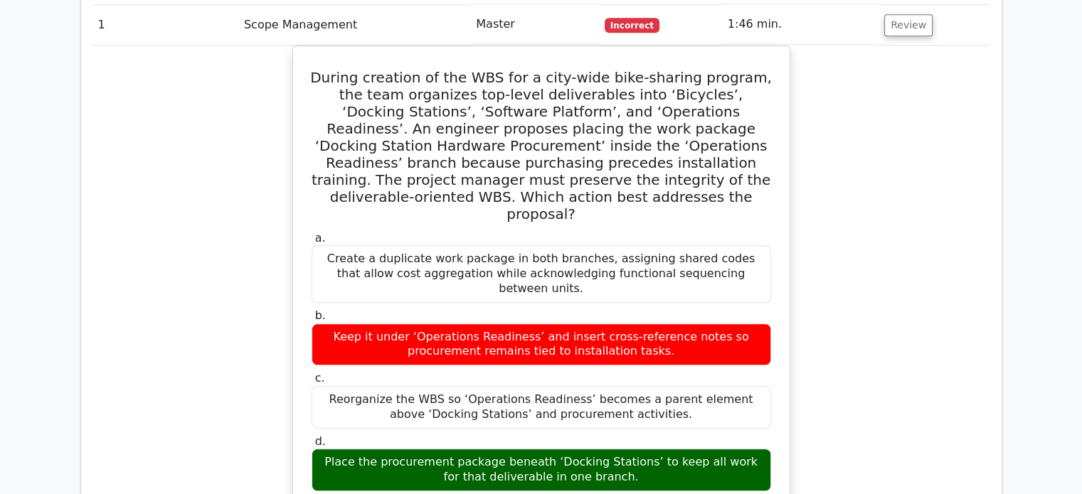
scroll to position [908, 0]
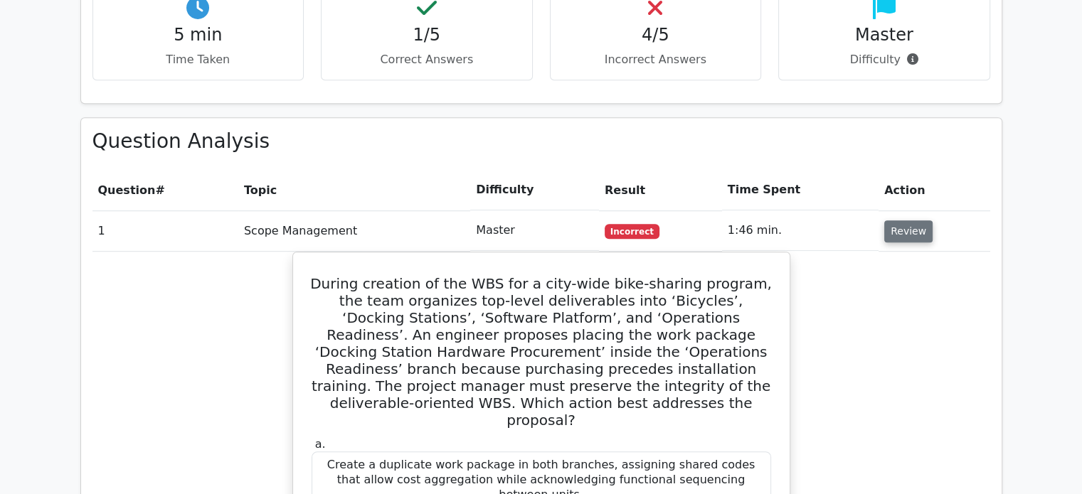
click at [908, 221] on button "Review" at bounding box center [908, 232] width 48 height 22
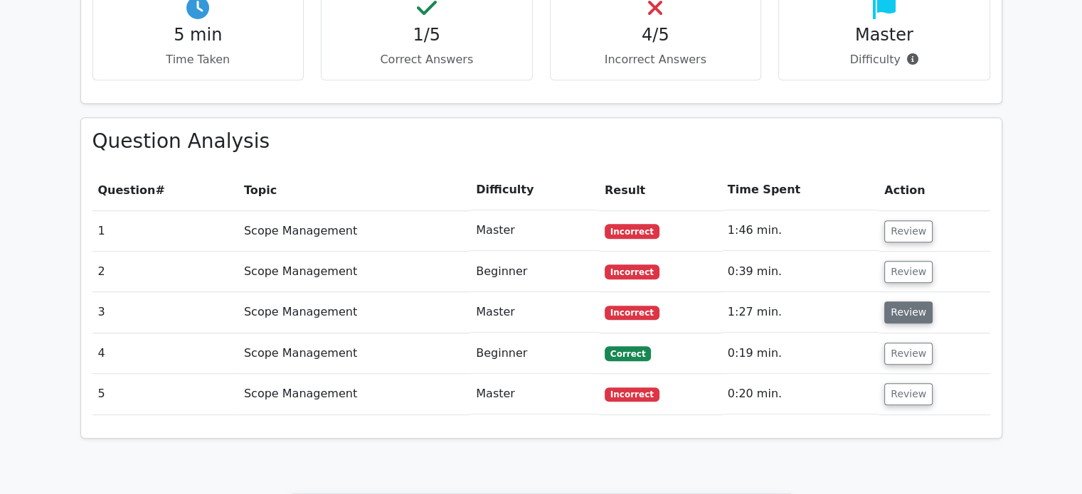
click at [909, 302] on button "Review" at bounding box center [908, 313] width 48 height 22
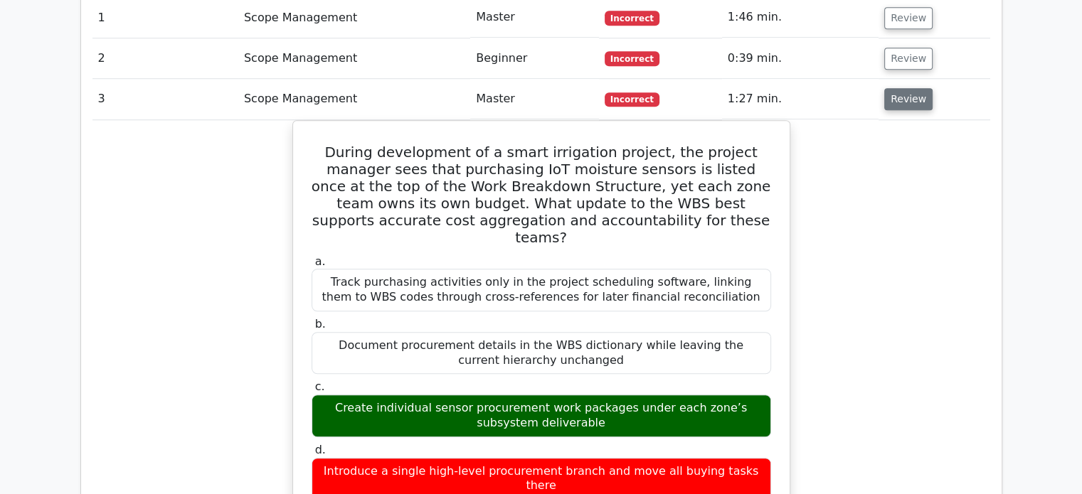
scroll to position [1123, 0]
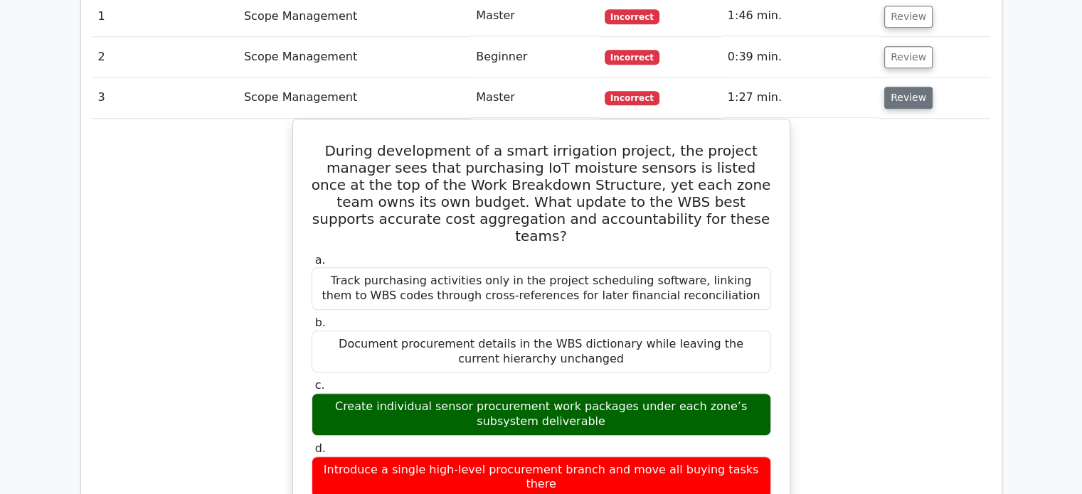
click at [893, 87] on button "Review" at bounding box center [908, 98] width 48 height 22
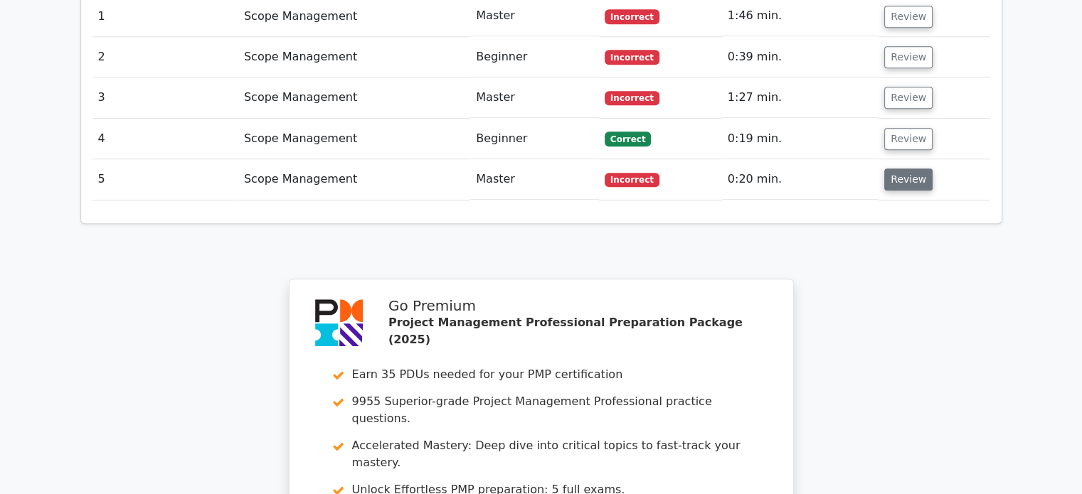
click at [908, 169] on button "Review" at bounding box center [908, 180] width 48 height 22
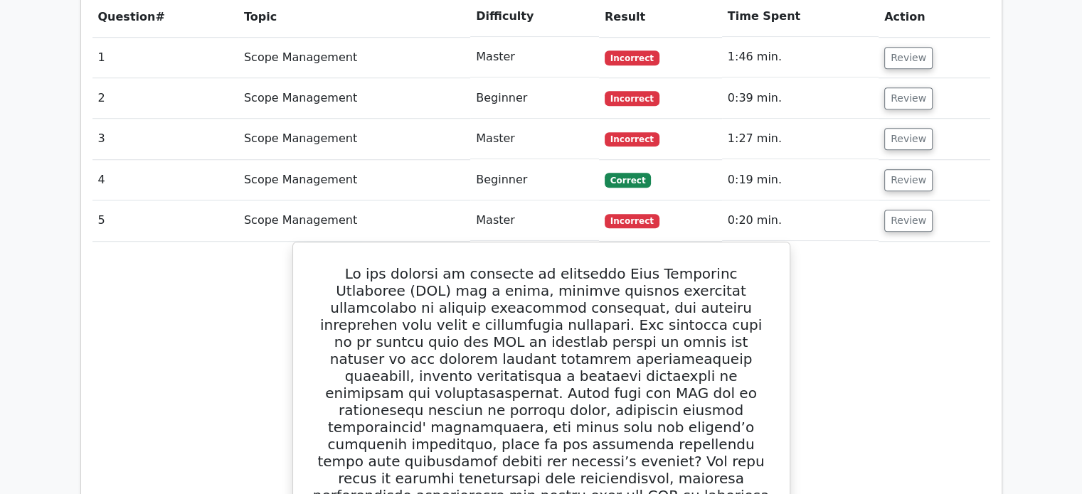
scroll to position [1081, 0]
click at [903, 210] on button "Review" at bounding box center [908, 221] width 48 height 22
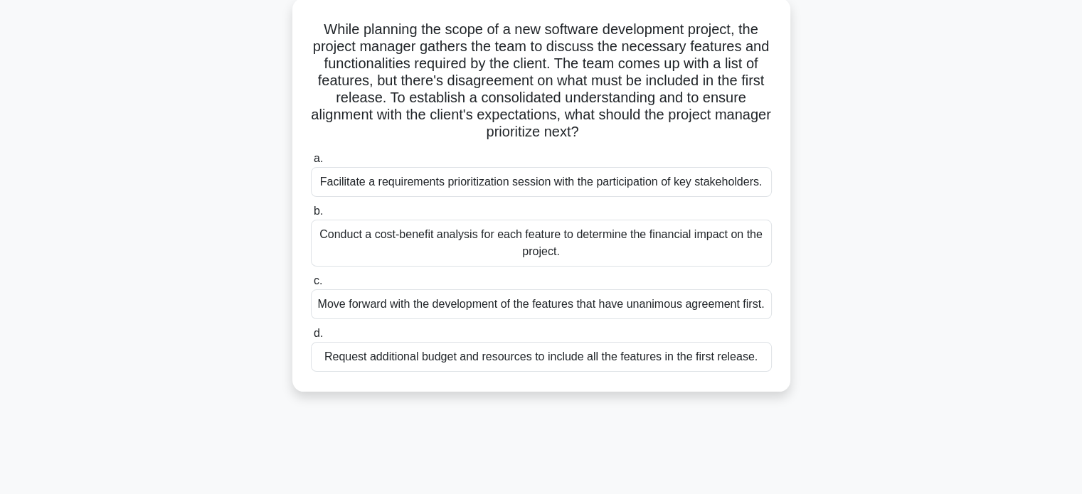
scroll to position [105, 0]
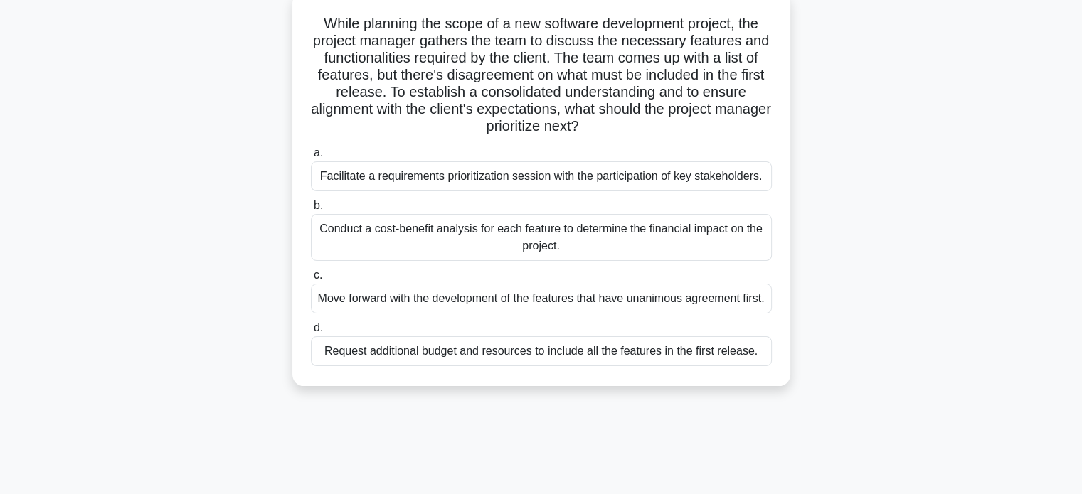
click at [496, 178] on div "Facilitate a requirements prioritization session with the participation of key …" at bounding box center [541, 176] width 461 height 30
click at [311, 158] on input "a. Facilitate a requirements prioritization session with the participation of k…" at bounding box center [311, 153] width 0 height 9
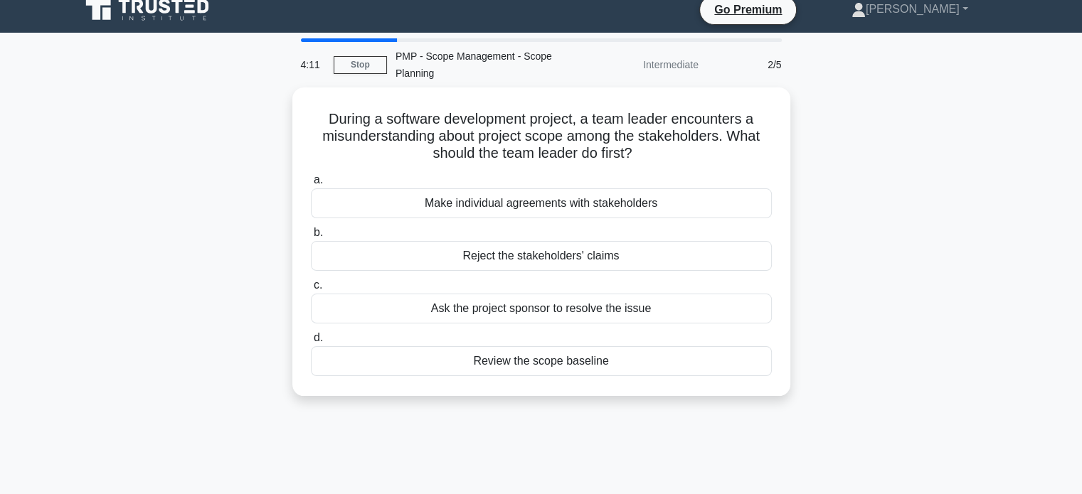
scroll to position [0, 0]
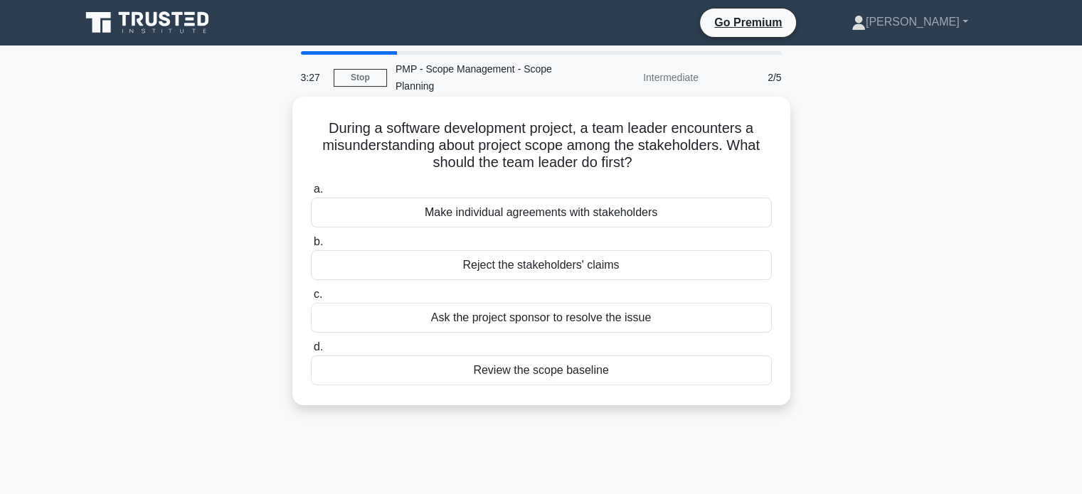
click at [502, 221] on div "Make individual agreements with stakeholders" at bounding box center [541, 213] width 461 height 30
click at [311, 194] on input "a. Make individual agreements with stakeholders" at bounding box center [311, 189] width 0 height 9
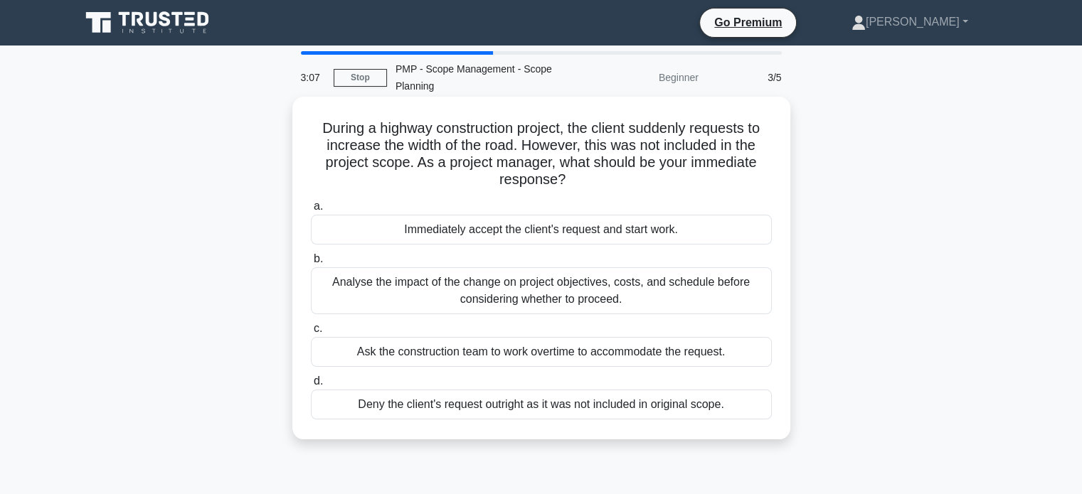
click at [475, 290] on div "Analyse the impact of the change on project objectives, costs, and schedule bef…" at bounding box center [541, 291] width 461 height 47
click at [311, 264] on input "b. Analyse the impact of the change on project objectives, costs, and schedule …" at bounding box center [311, 259] width 0 height 9
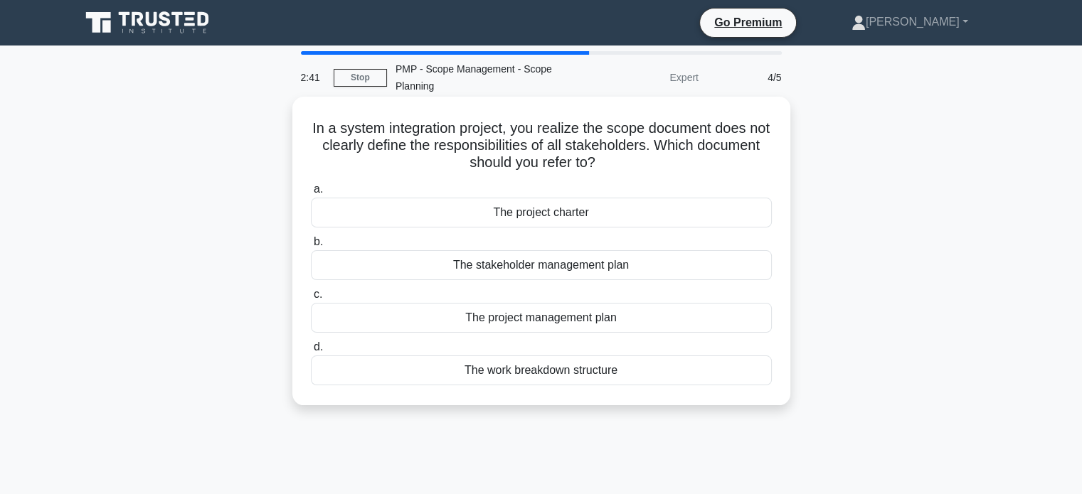
click at [495, 275] on div "The stakeholder management plan" at bounding box center [541, 265] width 461 height 30
click at [311, 247] on input "b. The stakeholder management plan" at bounding box center [311, 242] width 0 height 9
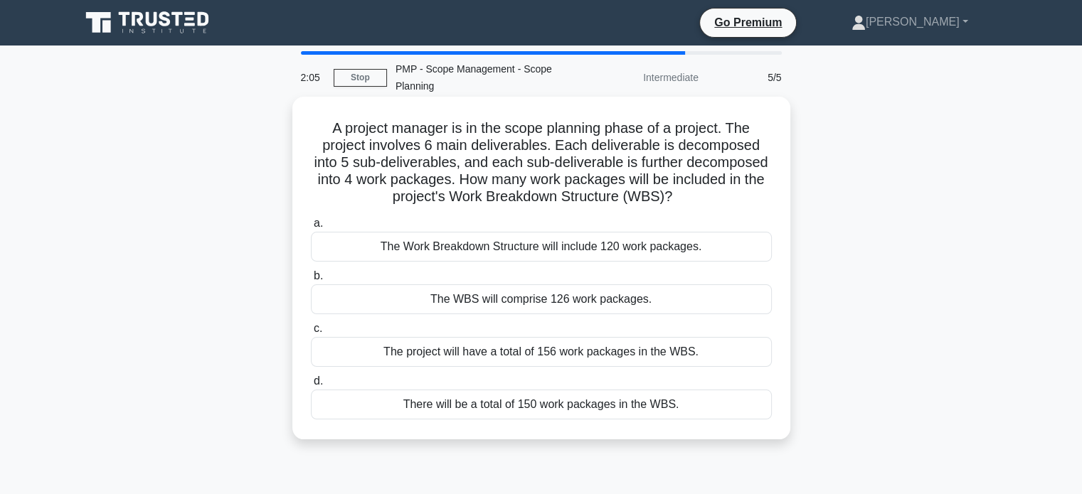
click at [509, 243] on div "The Work Breakdown Structure will include 120 work packages." at bounding box center [541, 247] width 461 height 30
click at [311, 228] on input "a. The Work Breakdown Structure will include 120 work packages." at bounding box center [311, 223] width 0 height 9
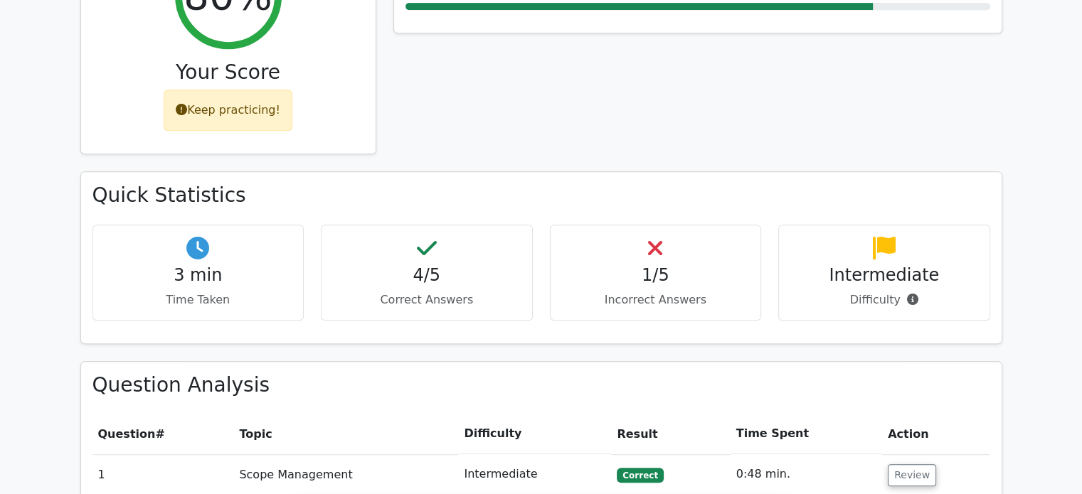
scroll to position [669, 0]
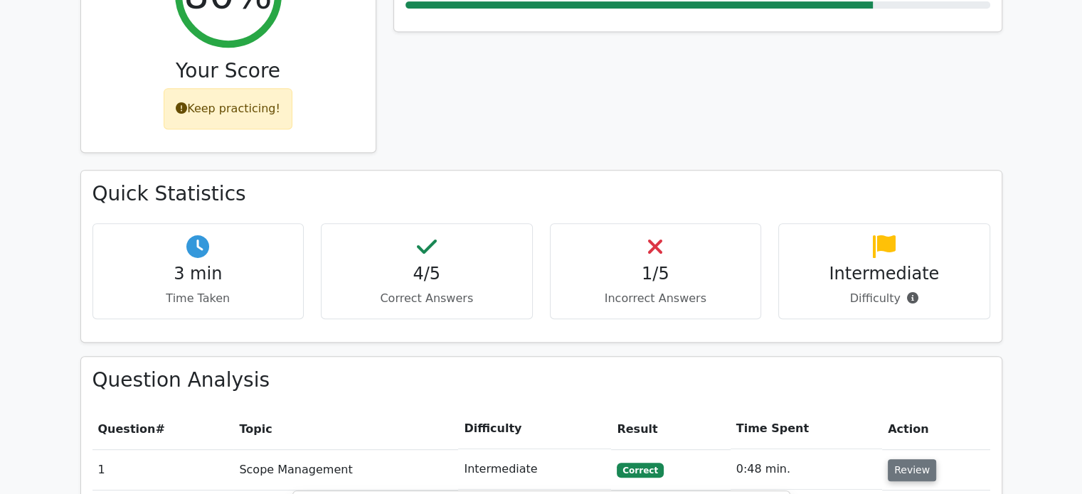
click at [910, 460] on button "Review" at bounding box center [912, 471] width 48 height 22
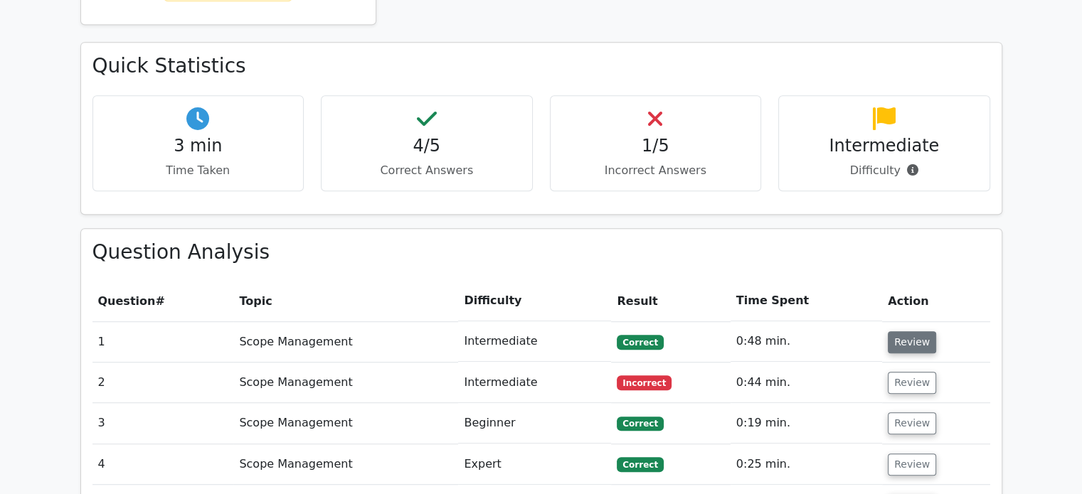
scroll to position [798, 0]
click at [914, 371] on button "Review" at bounding box center [912, 382] width 48 height 22
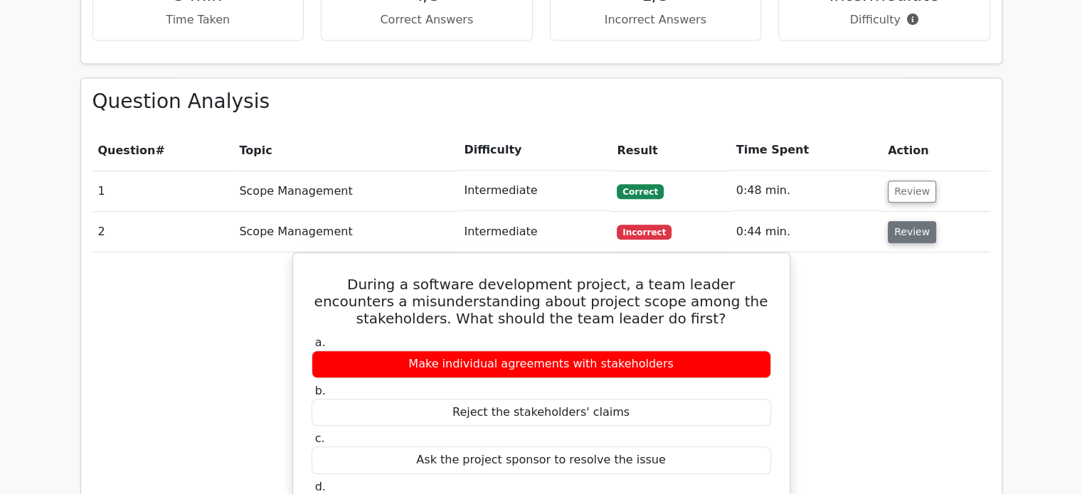
scroll to position [946, 0]
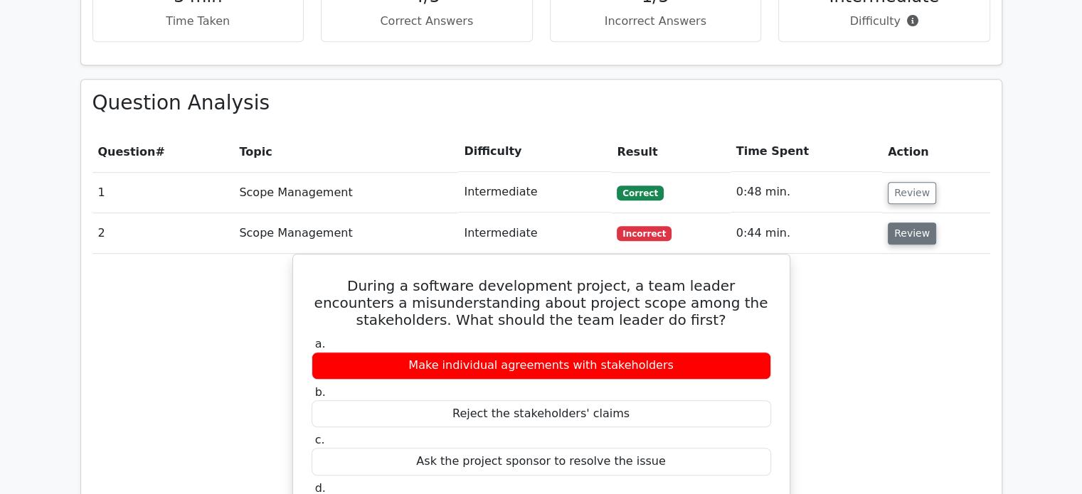
click at [896, 223] on button "Review" at bounding box center [912, 234] width 48 height 22
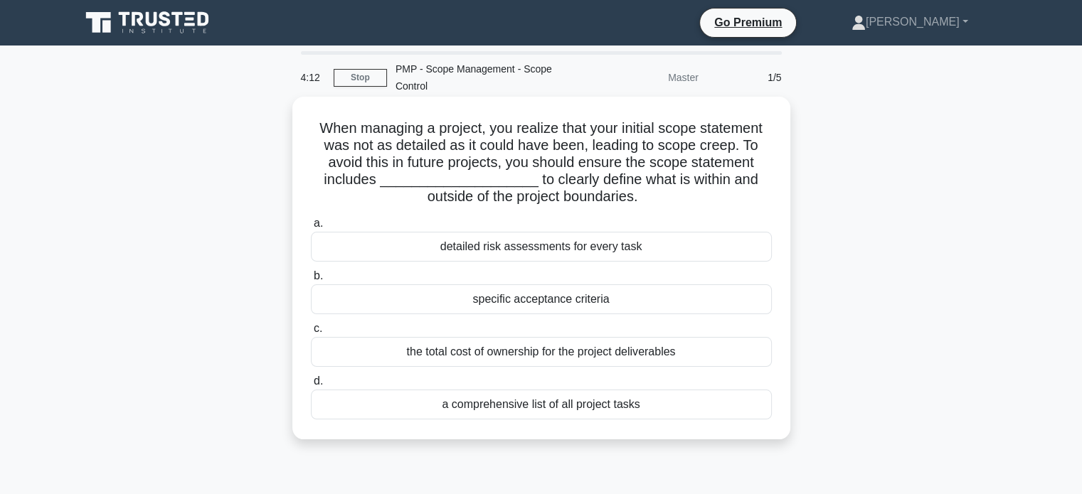
click at [532, 302] on div "specific acceptance criteria" at bounding box center [541, 300] width 461 height 30
click at [311, 281] on input "b. specific acceptance criteria" at bounding box center [311, 276] width 0 height 9
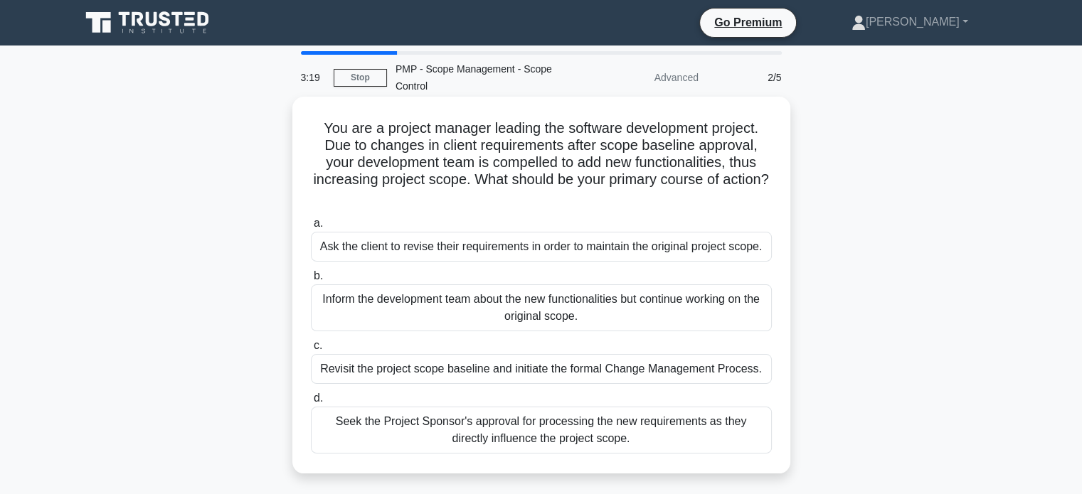
click at [606, 373] on div "Revisit the project scope baseline and initiate the formal Change Management Pr…" at bounding box center [541, 369] width 461 height 30
click at [311, 351] on input "c. Revisit the project scope baseline and initiate the formal Change Management…" at bounding box center [311, 345] width 0 height 9
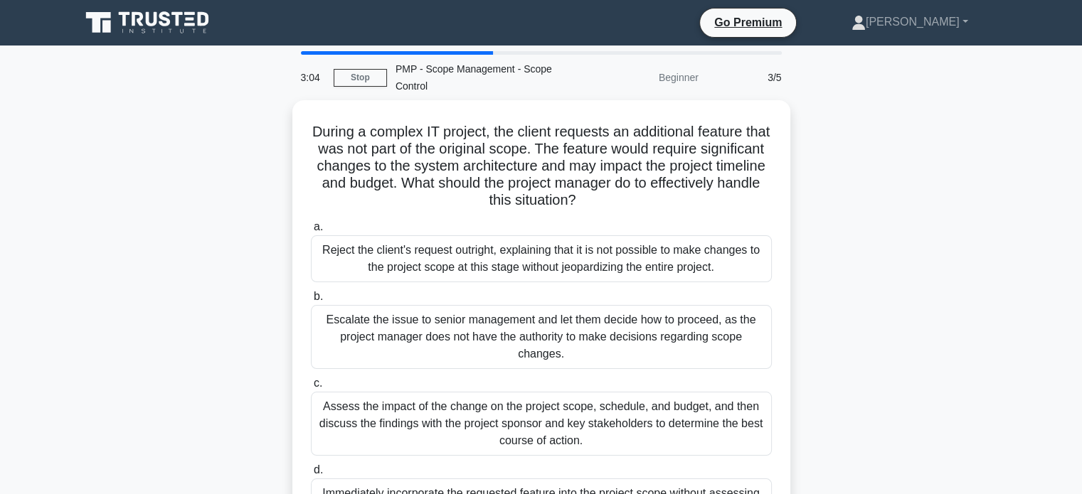
scroll to position [111, 0]
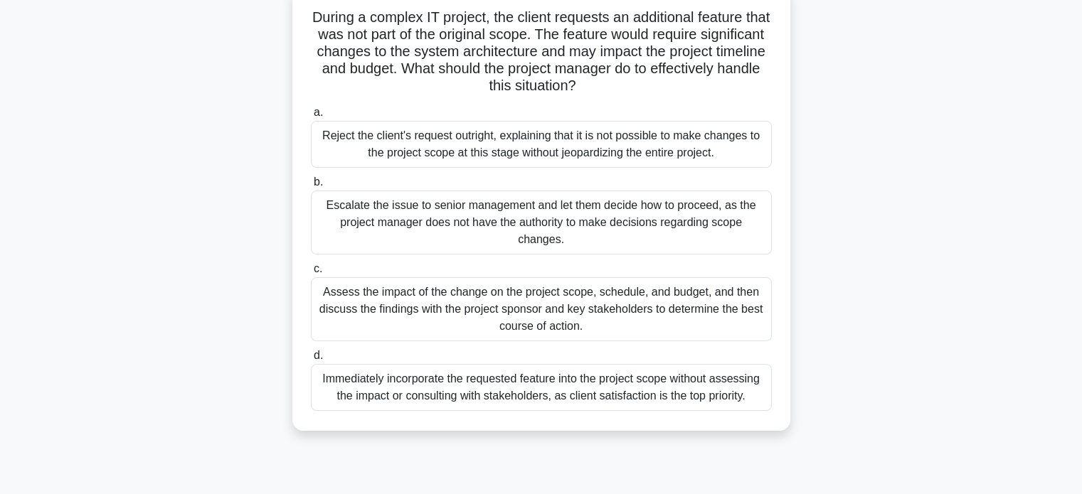
click at [502, 300] on div "Assess the impact of the change on the project scope, schedule, and budget, and…" at bounding box center [541, 309] width 461 height 64
click at [311, 274] on input "c. Assess the impact of the change on the project scope, schedule, and budget, …" at bounding box center [311, 269] width 0 height 9
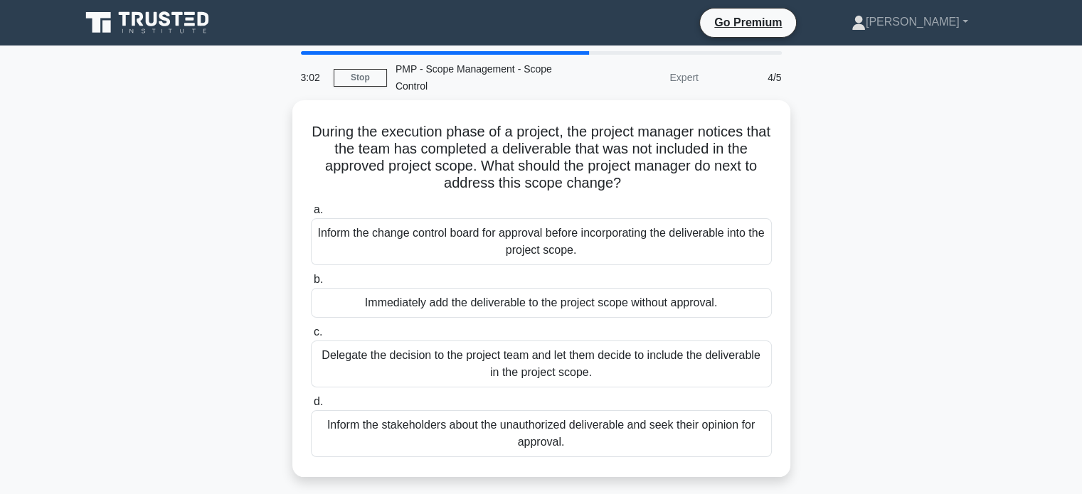
scroll to position [0, 0]
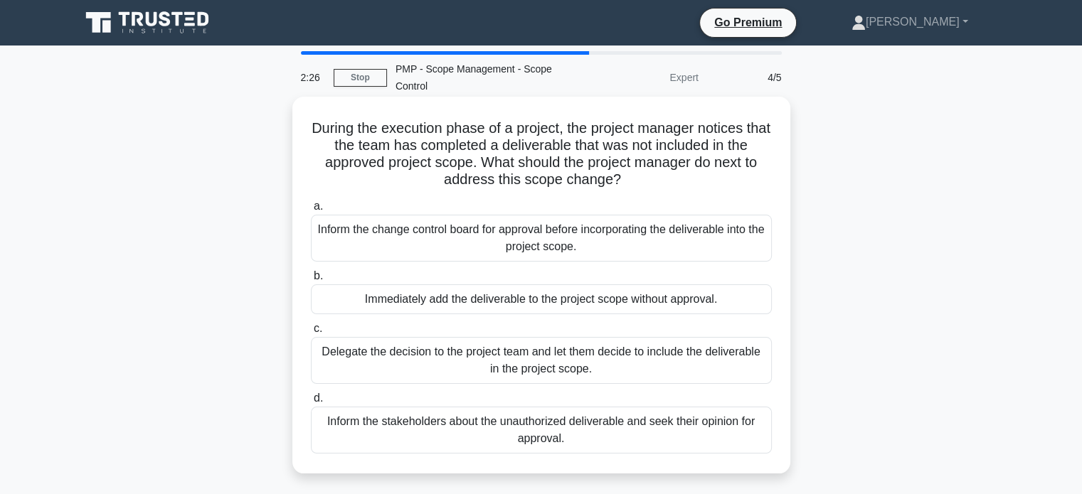
click at [549, 245] on div "Inform the change control board for approval before incorporating the deliverab…" at bounding box center [541, 238] width 461 height 47
click at [311, 211] on input "a. Inform the change control board for approval before incorporating the delive…" at bounding box center [311, 206] width 0 height 9
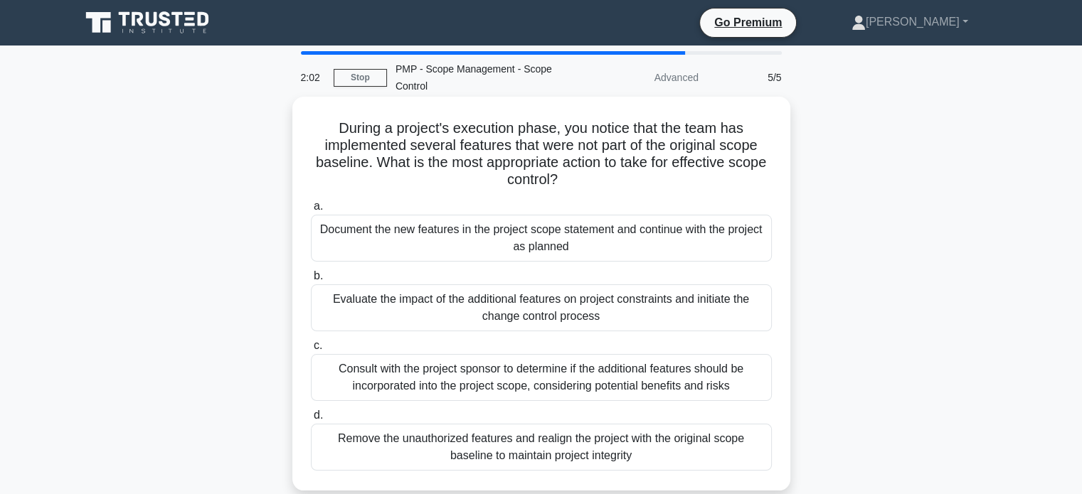
click at [528, 300] on div "Evaluate the impact of the additional features on project constraints and initi…" at bounding box center [541, 308] width 461 height 47
click at [311, 281] on input "b. Evaluate the impact of the additional features on project constraints and in…" at bounding box center [311, 276] width 0 height 9
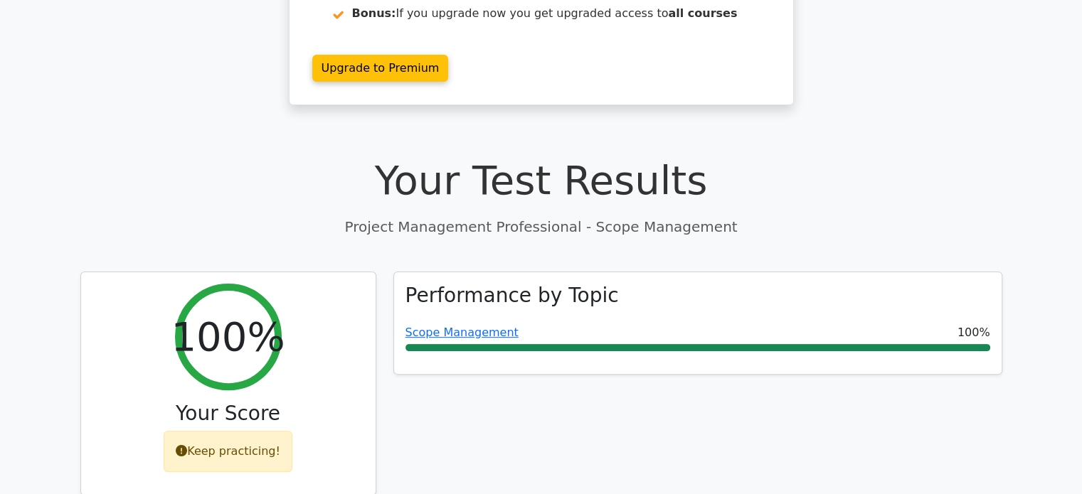
scroll to position [337, 0]
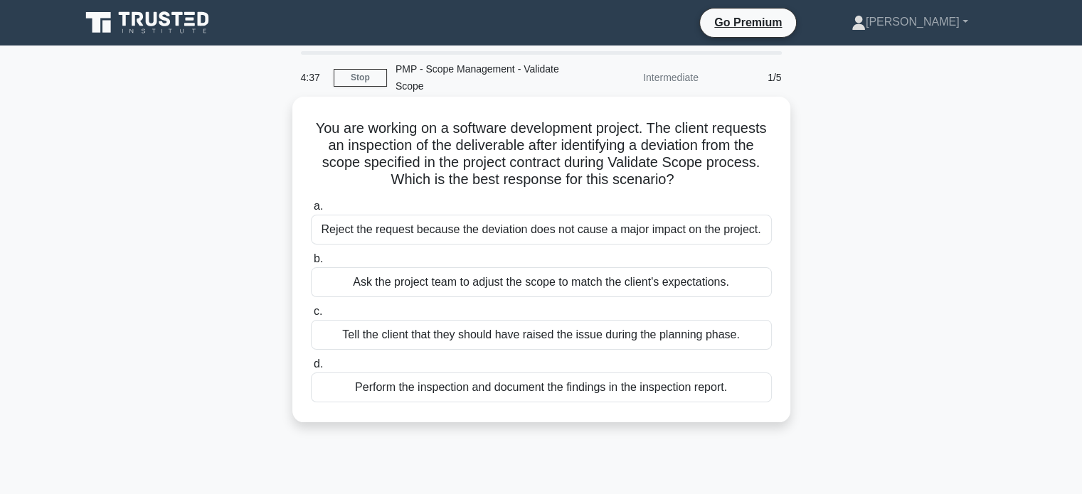
click at [538, 387] on div "Perform the inspection and document the findings in the inspection report." at bounding box center [541, 388] width 461 height 30
click at [311, 369] on input "d. Perform the inspection and document the findings in the inspection report." at bounding box center [311, 364] width 0 height 9
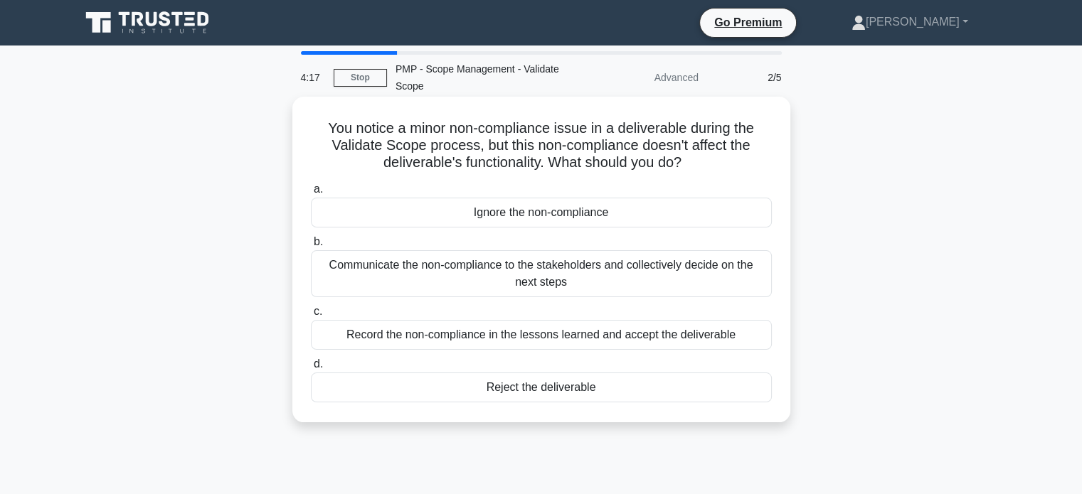
click at [529, 273] on div "Communicate the non-compliance to the stakeholders and collectively decide on t…" at bounding box center [541, 273] width 461 height 47
click at [311, 247] on input "b. Communicate the non-compliance to the stakeholders and collectively decide o…" at bounding box center [311, 242] width 0 height 9
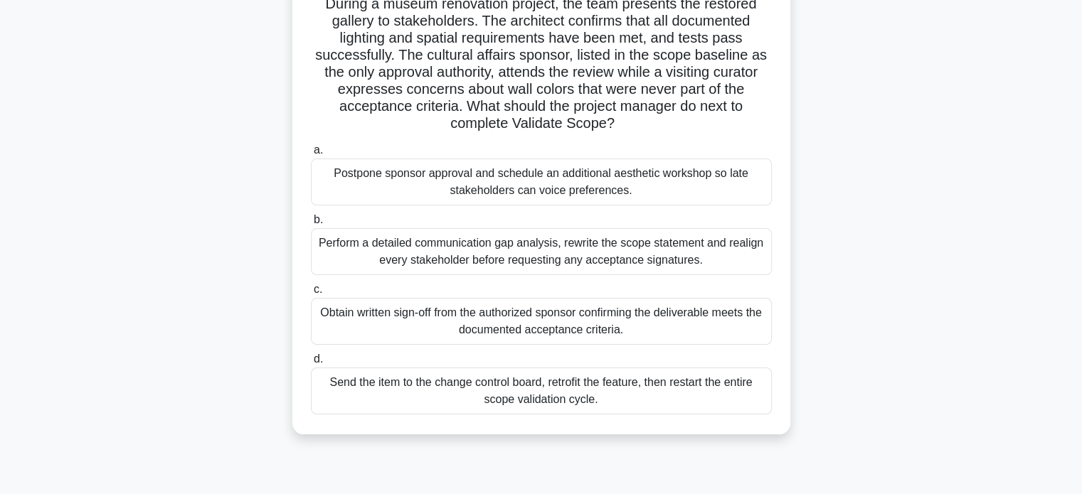
scroll to position [129, 0]
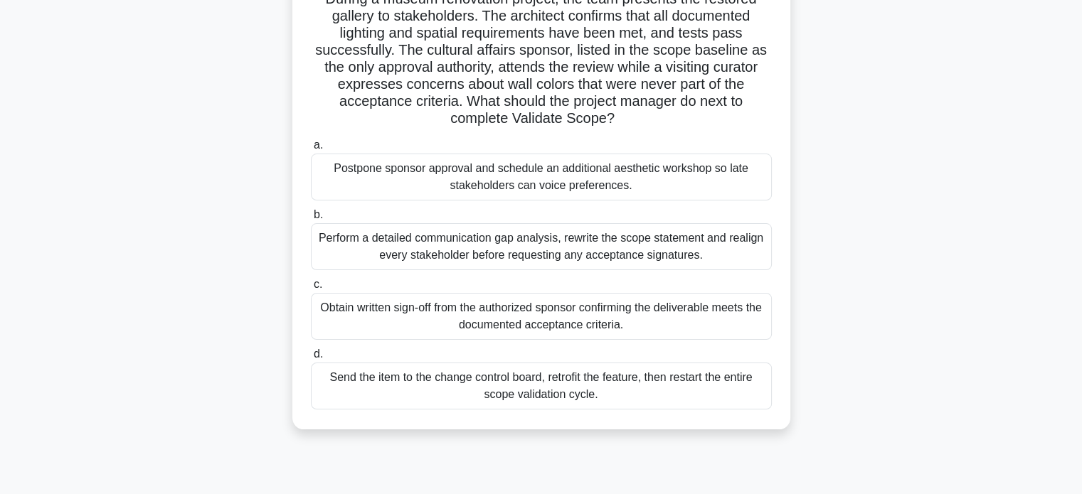
click at [521, 324] on div "Obtain written sign-off from the authorized sponsor confirming the deliverable …" at bounding box center [541, 316] width 461 height 47
click at [311, 290] on input "c. Obtain written sign-off from the authorized sponsor confirming the deliverab…" at bounding box center [311, 284] width 0 height 9
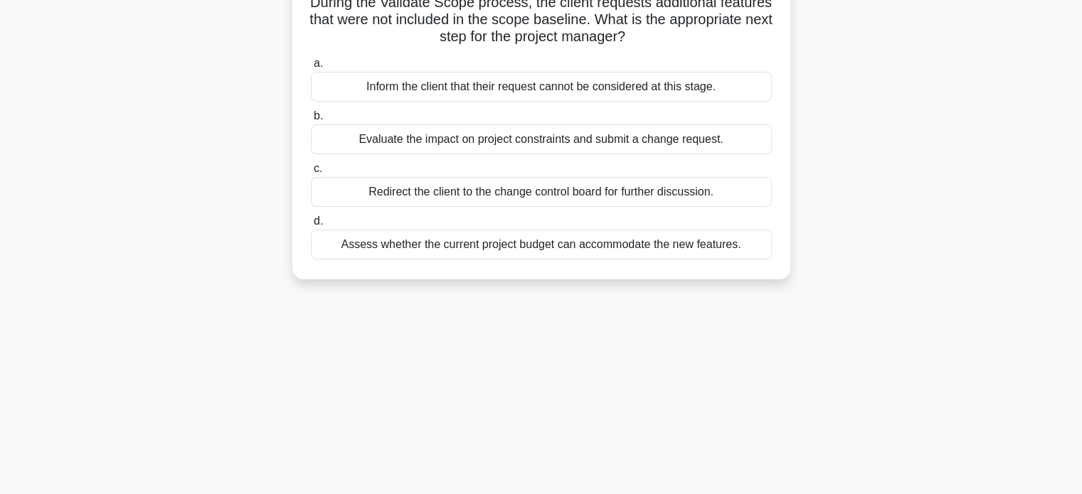
scroll to position [0, 0]
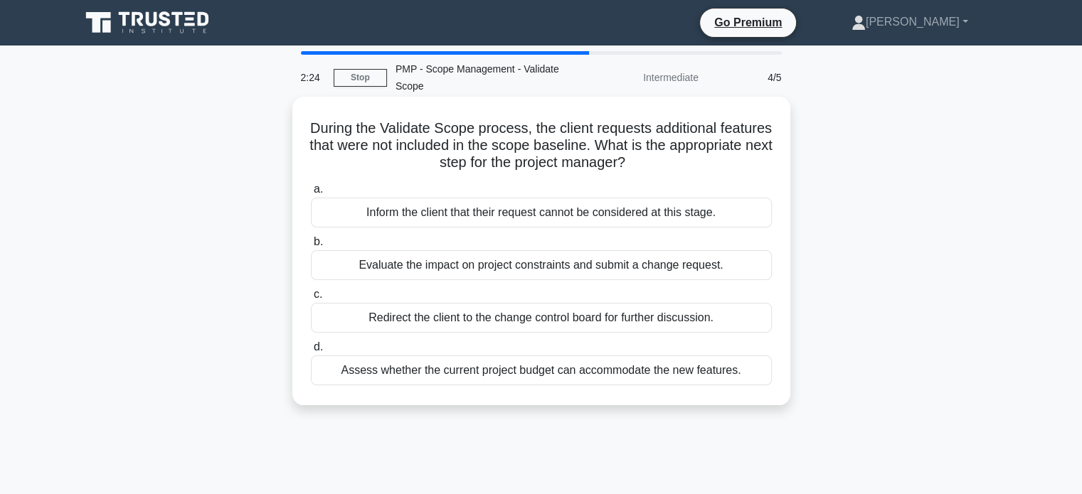
click at [526, 267] on div "Evaluate the impact on project constraints and submit a change request." at bounding box center [541, 265] width 461 height 30
click at [311, 247] on input "b. Evaluate the impact on project constraints and submit a change request." at bounding box center [311, 242] width 0 height 9
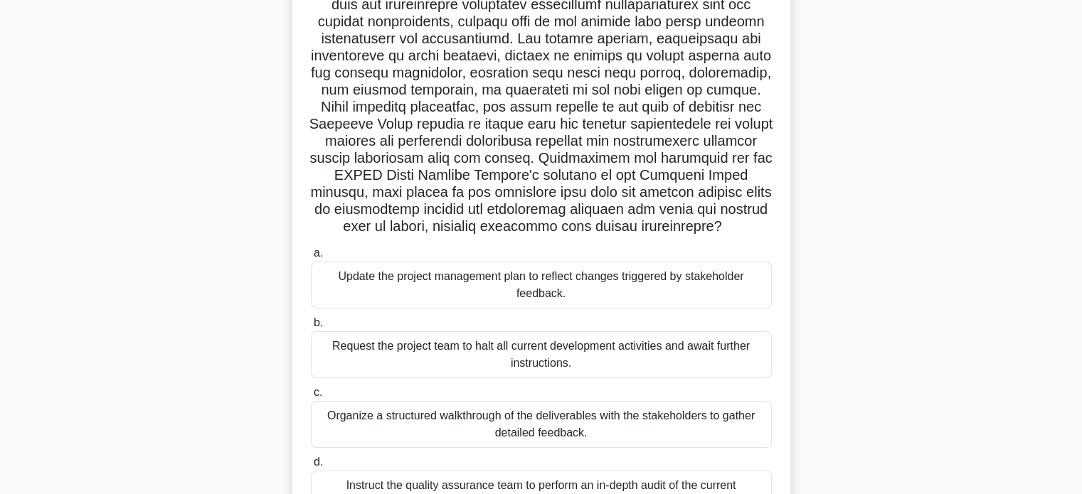
scroll to position [159, 0]
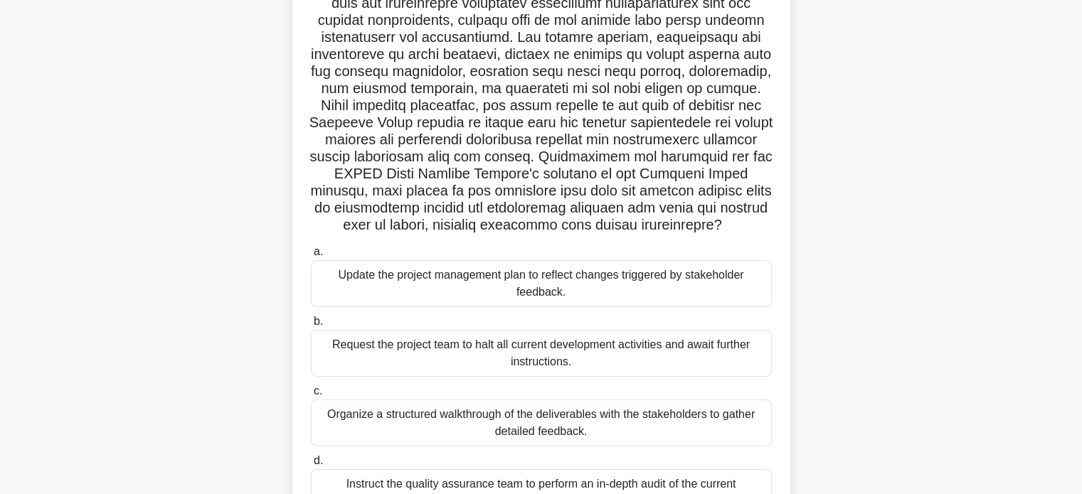
click at [529, 287] on div "Update the project management plan to reflect changes triggered by stakeholder …" at bounding box center [541, 283] width 461 height 47
click at [311, 257] on input "a. Update the project management plan to reflect changes triggered by stakehold…" at bounding box center [311, 252] width 0 height 9
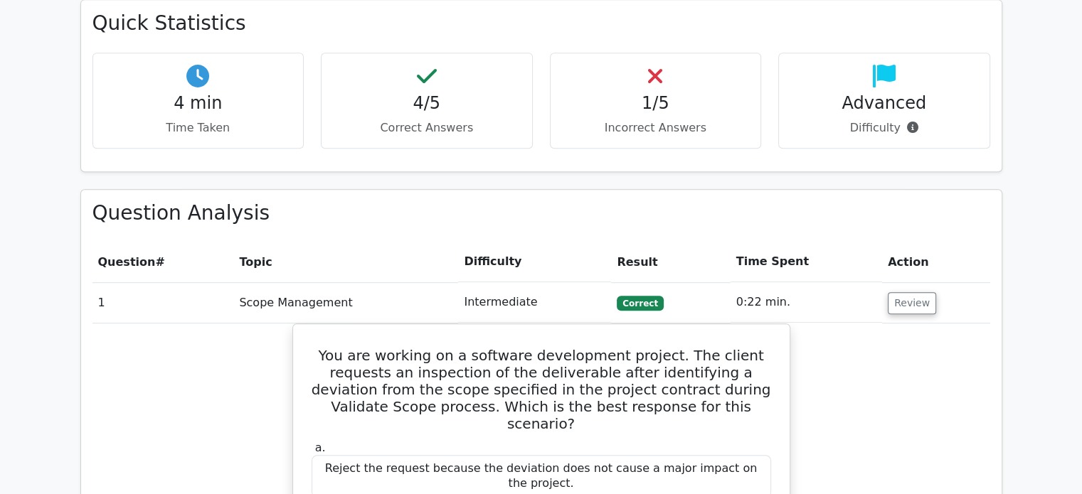
scroll to position [842, 0]
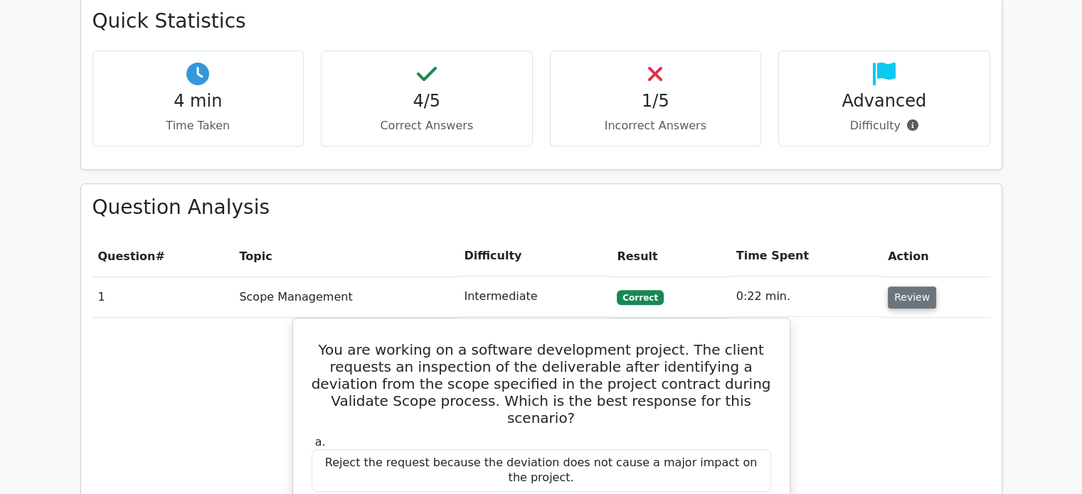
click at [910, 287] on button "Review" at bounding box center [912, 298] width 48 height 22
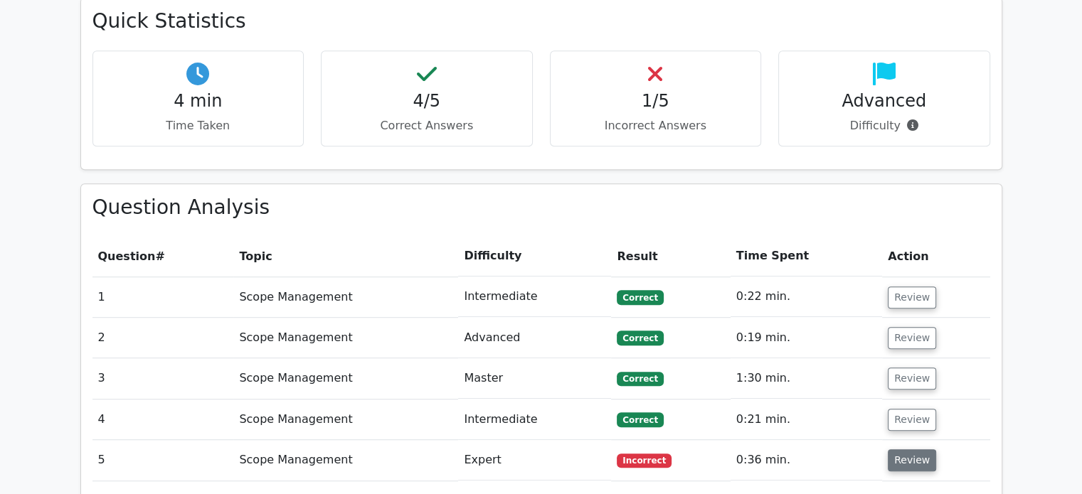
click at [913, 450] on button "Review" at bounding box center [912, 461] width 48 height 22
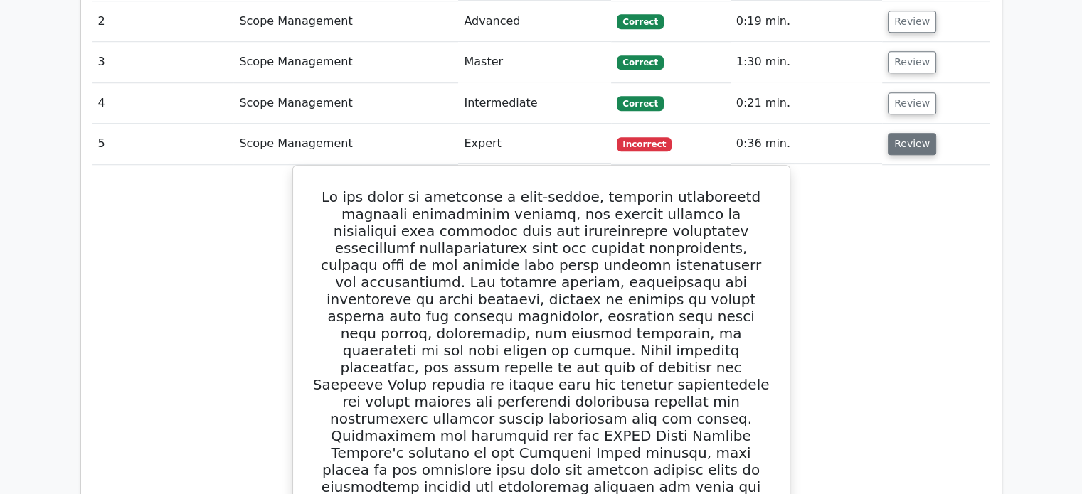
scroll to position [1114, 0]
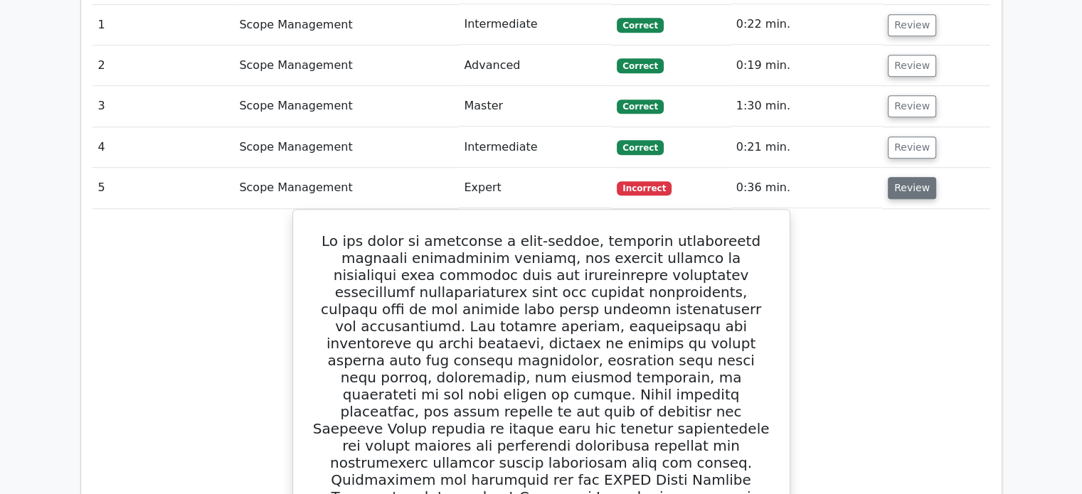
click at [918, 177] on button "Review" at bounding box center [912, 188] width 48 height 22
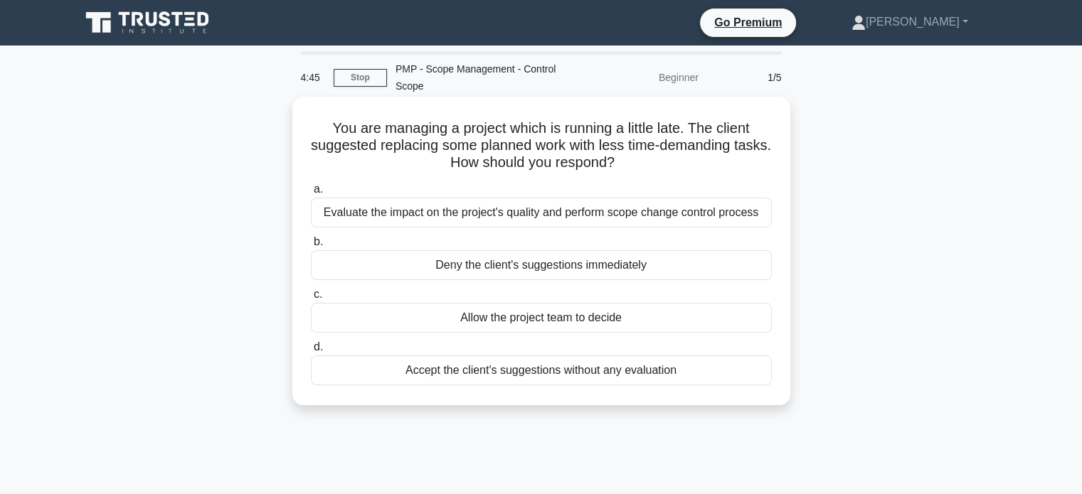
click at [562, 213] on div "Evaluate the impact on the project's quality and perform scope change control p…" at bounding box center [541, 213] width 461 height 30
click at [311, 194] on input "a. Evaluate the impact on the project's quality and perform scope change contro…" at bounding box center [311, 189] width 0 height 9
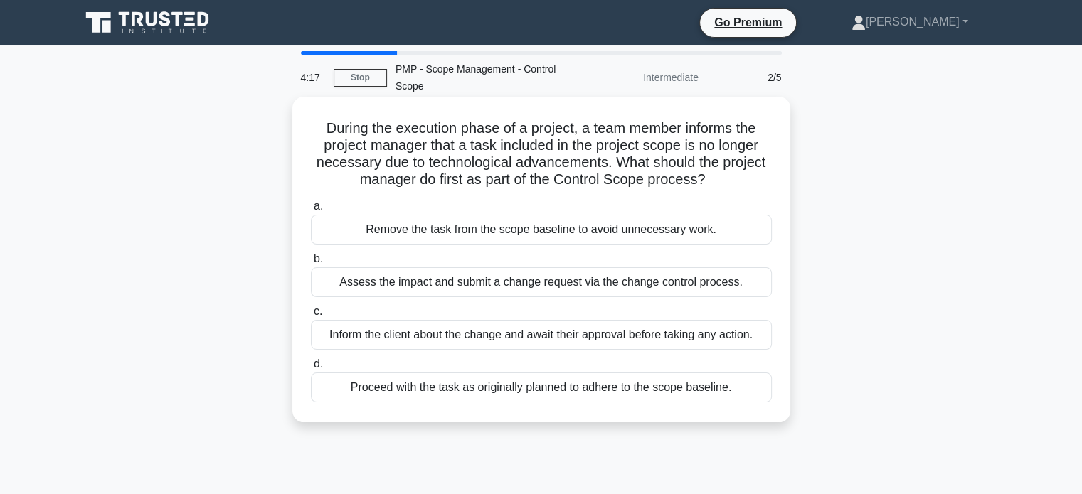
click at [561, 278] on div "Assess the impact and submit a change request via the change control process." at bounding box center [541, 283] width 461 height 30
click at [311, 264] on input "b. Assess the impact and submit a change request via the change control process." at bounding box center [311, 259] width 0 height 9
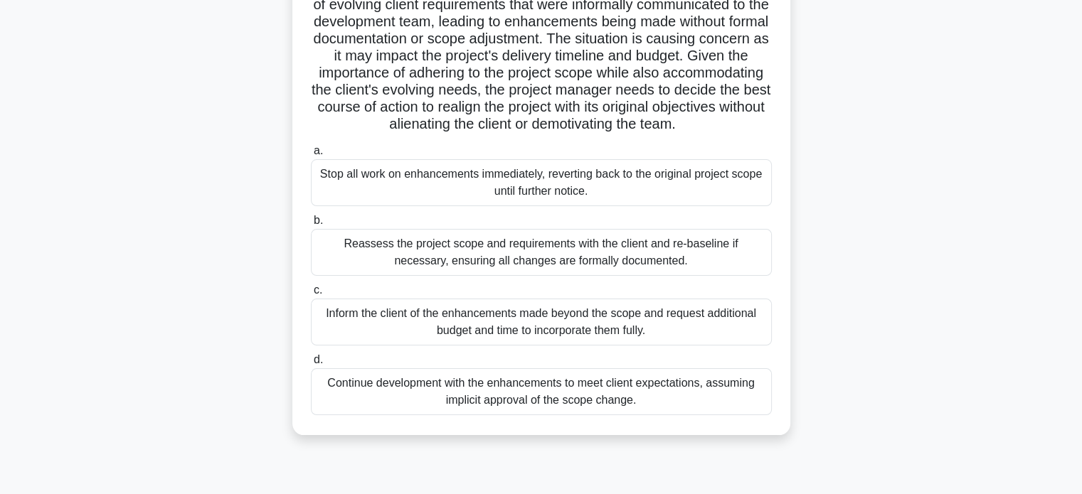
scroll to position [179, 0]
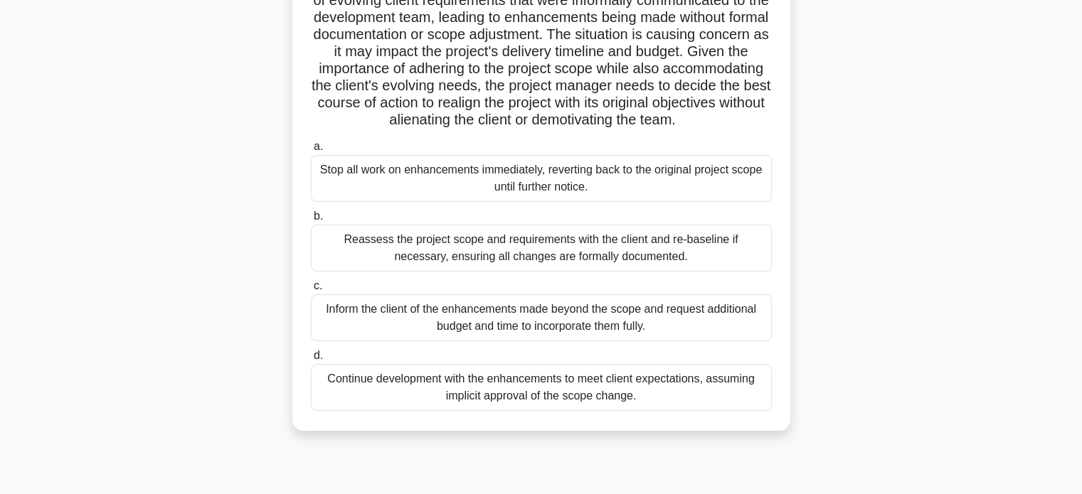
click at [556, 268] on div "Reassess the project scope and requirements with the client and re-baseline if …" at bounding box center [541, 248] width 461 height 47
click at [311, 221] on input "b. Reassess the project scope and requirements with the client and re-baseline …" at bounding box center [311, 216] width 0 height 9
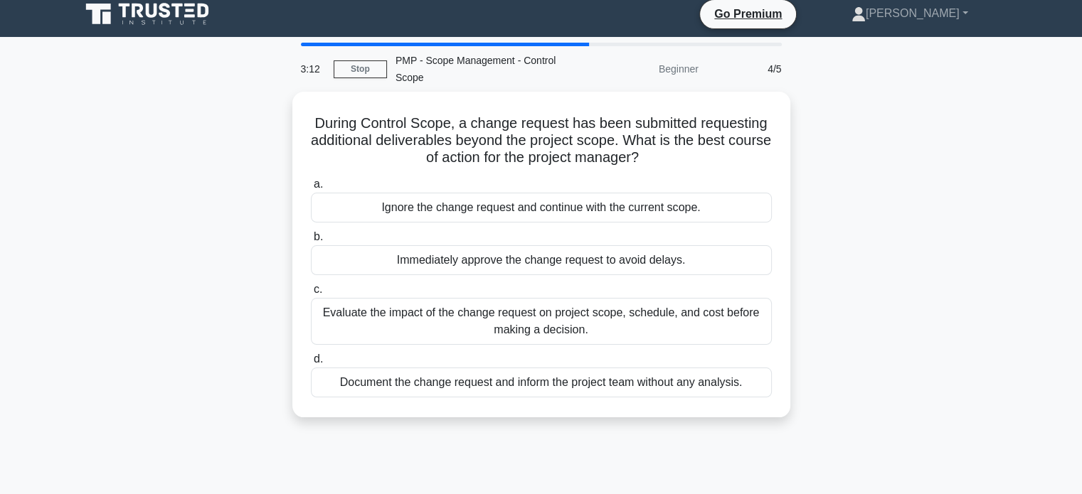
scroll to position [0, 0]
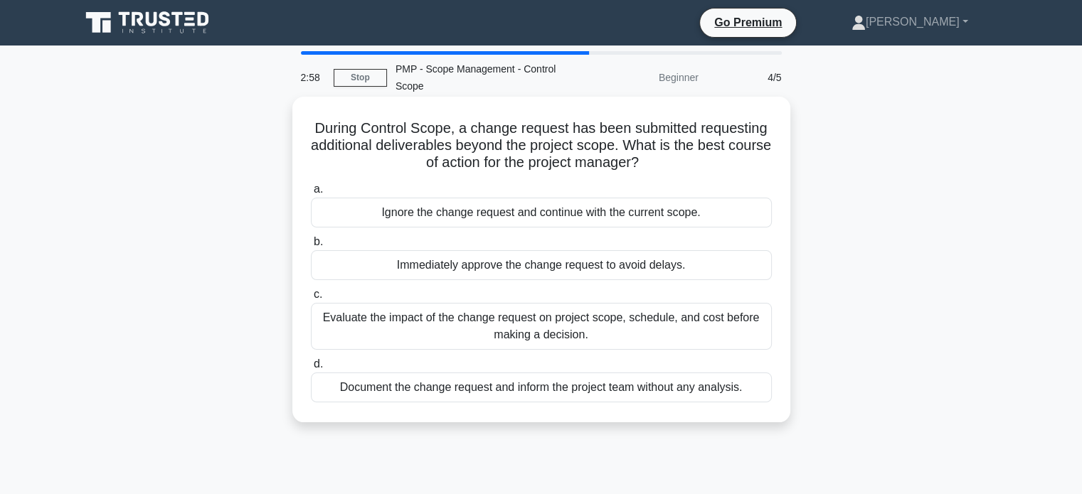
click at [521, 332] on div "Evaluate the impact of the change request on project scope, schedule, and cost …" at bounding box center [541, 326] width 461 height 47
click at [311, 300] on input "c. Evaluate the impact of the change request on project scope, schedule, and co…" at bounding box center [311, 294] width 0 height 9
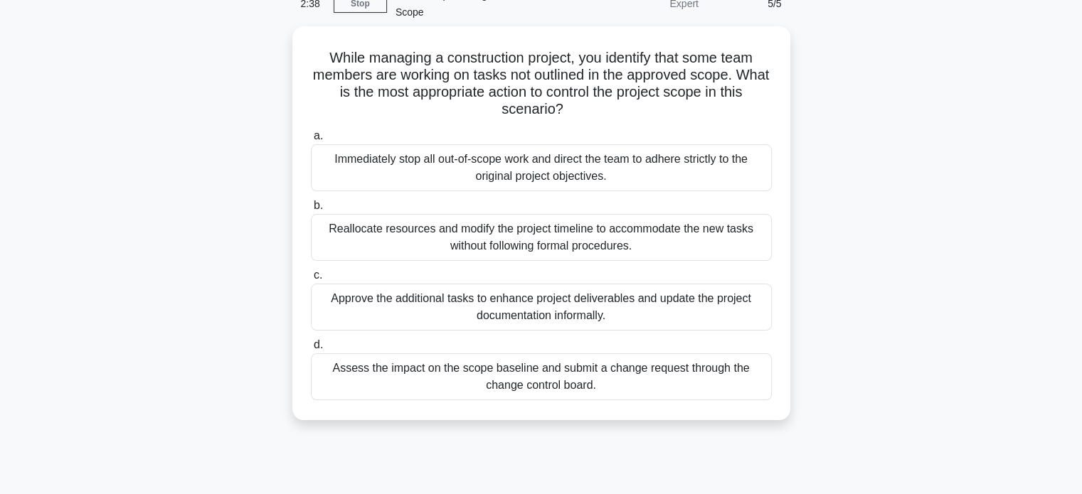
scroll to position [77, 0]
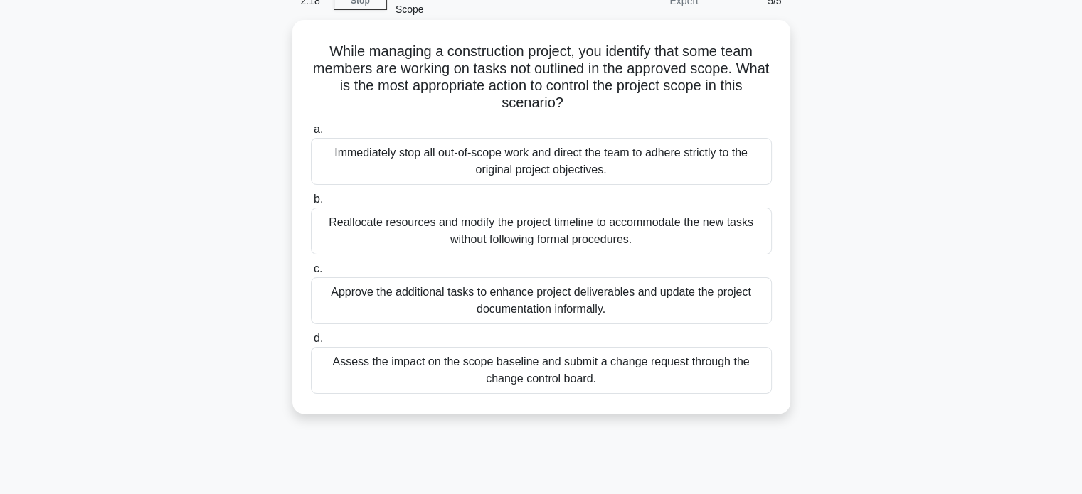
click at [509, 366] on div "Assess the impact on the scope baseline and submit a change request through the…" at bounding box center [541, 370] width 461 height 47
click at [311, 344] on input "d. Assess the impact on the scope baseline and submit a change request through …" at bounding box center [311, 338] width 0 height 9
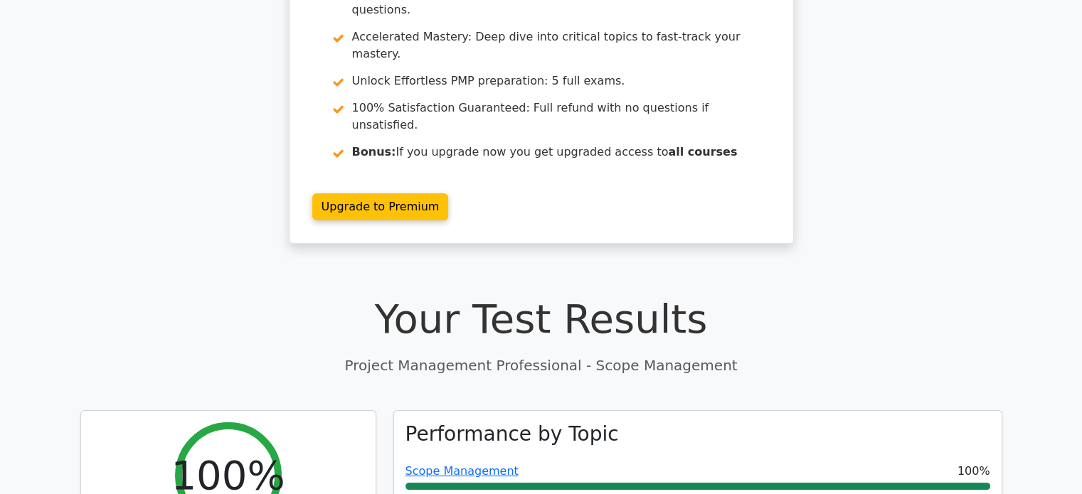
scroll to position [196, 0]
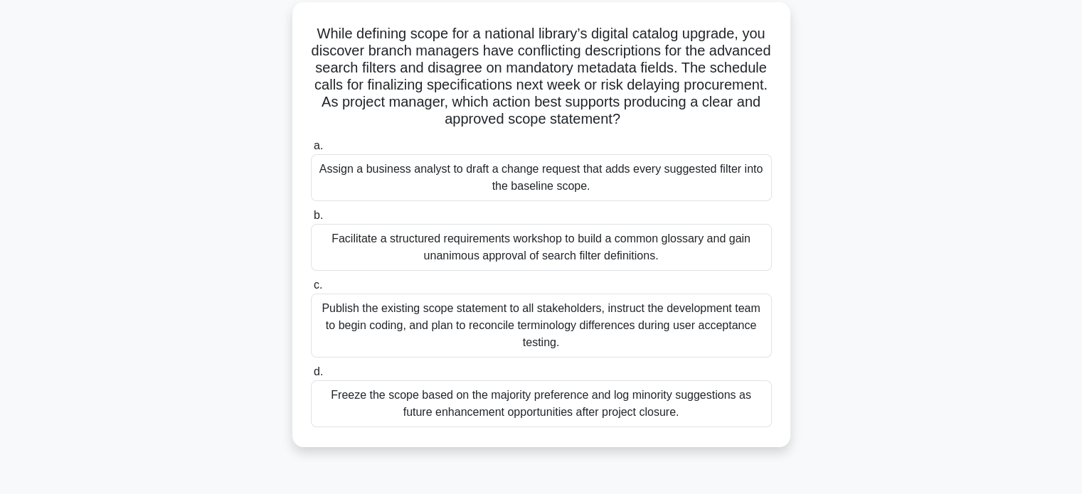
scroll to position [99, 0]
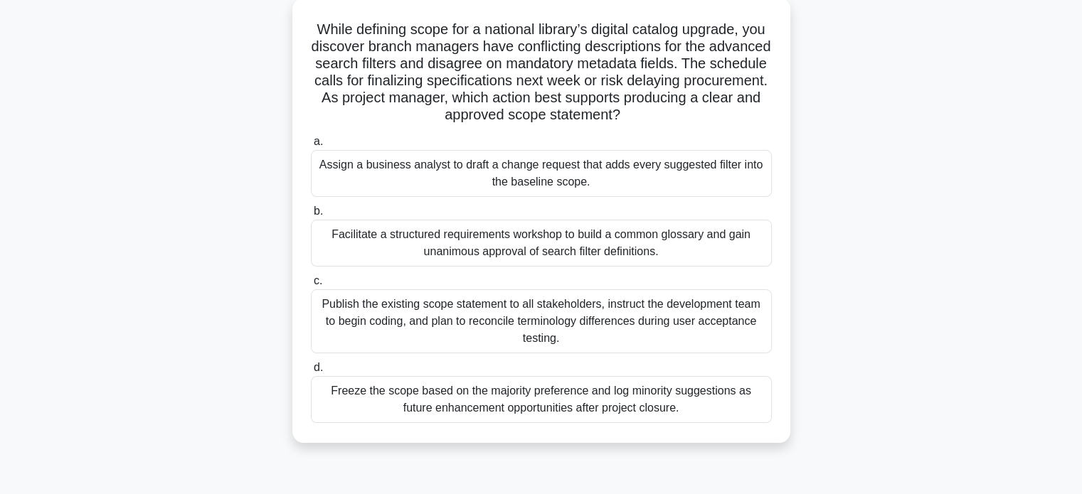
click at [597, 171] on div "Assign a business analyst to draft a change request that adds every suggested f…" at bounding box center [541, 173] width 461 height 47
click at [311, 147] on input "a. Assign a business analyst to draft a change request that adds every suggeste…" at bounding box center [311, 141] width 0 height 9
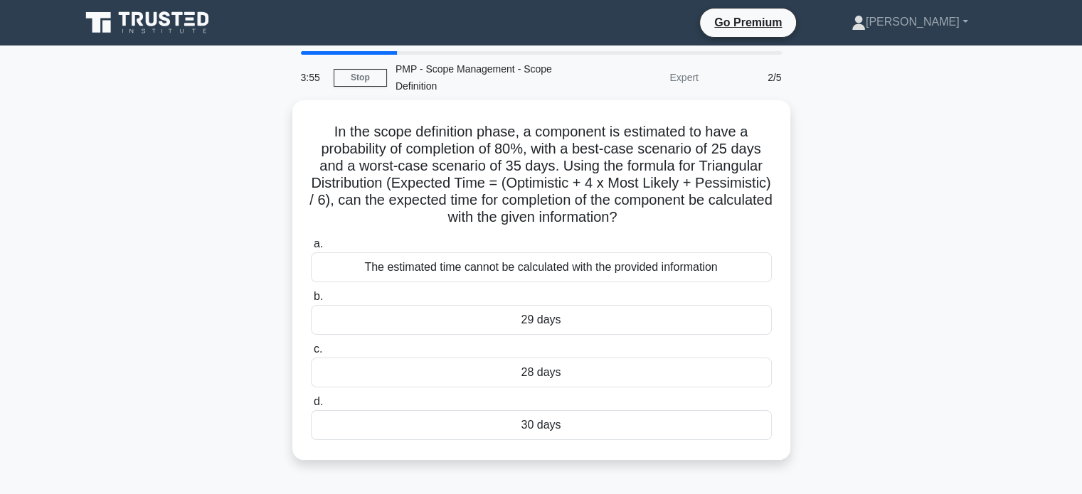
scroll to position [0, 0]
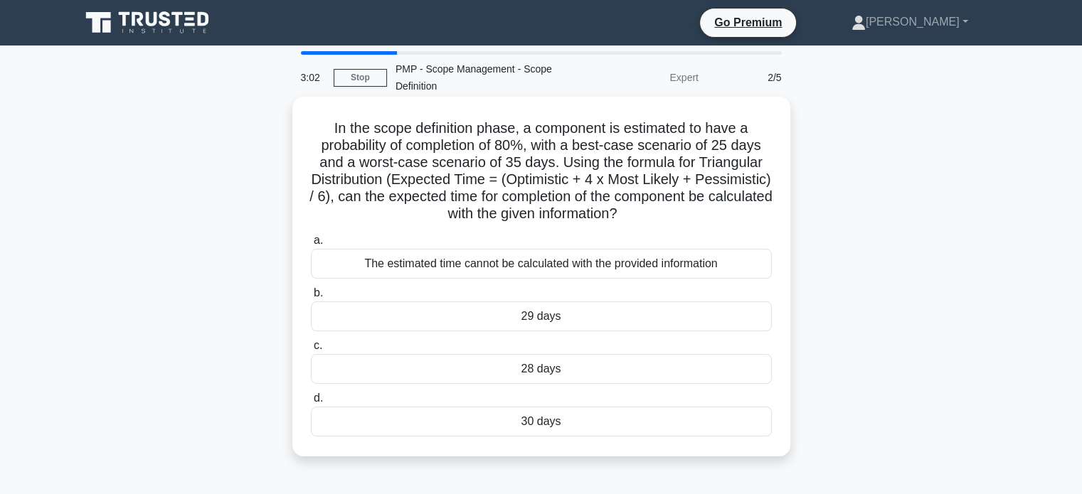
click at [612, 260] on div "The estimated time cannot be calculated with the provided information" at bounding box center [541, 264] width 461 height 30
click at [311, 245] on input "a. The estimated time cannot be calculated with the provided information" at bounding box center [311, 240] width 0 height 9
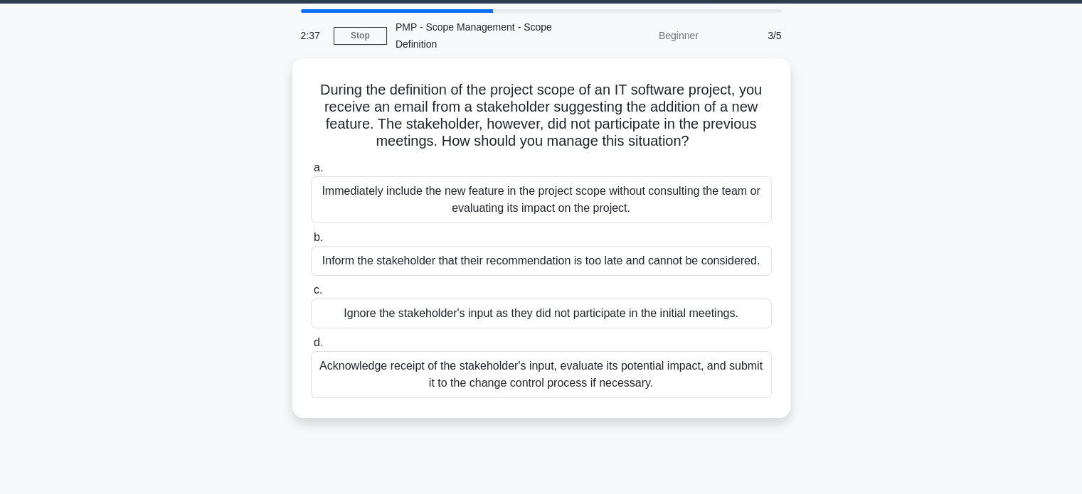
scroll to position [47, 0]
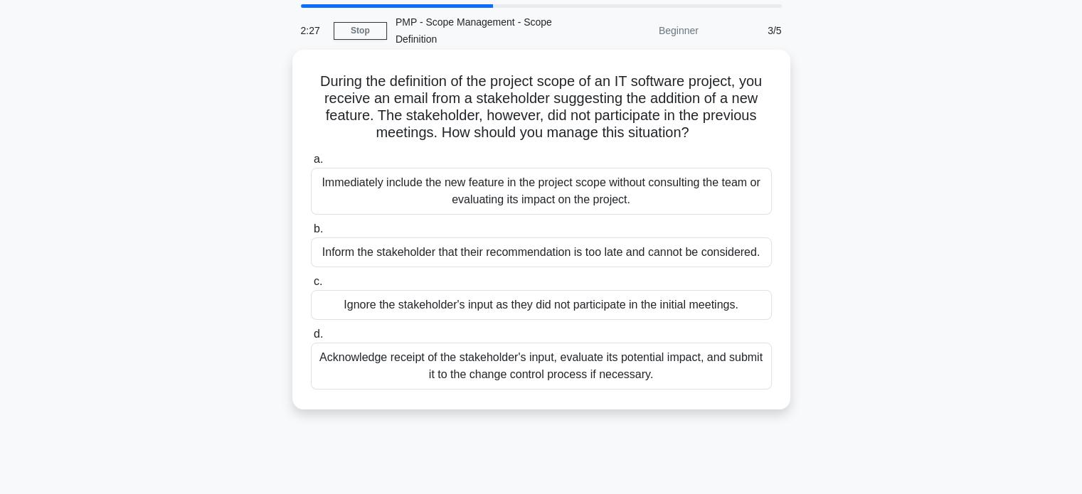
click at [676, 374] on div "Acknowledge receipt of the stakeholder's input, evaluate its potential impact, …" at bounding box center [541, 366] width 461 height 47
click at [311, 339] on input "d. Acknowledge receipt of the stakeholder's input, evaluate its potential impac…" at bounding box center [311, 334] width 0 height 9
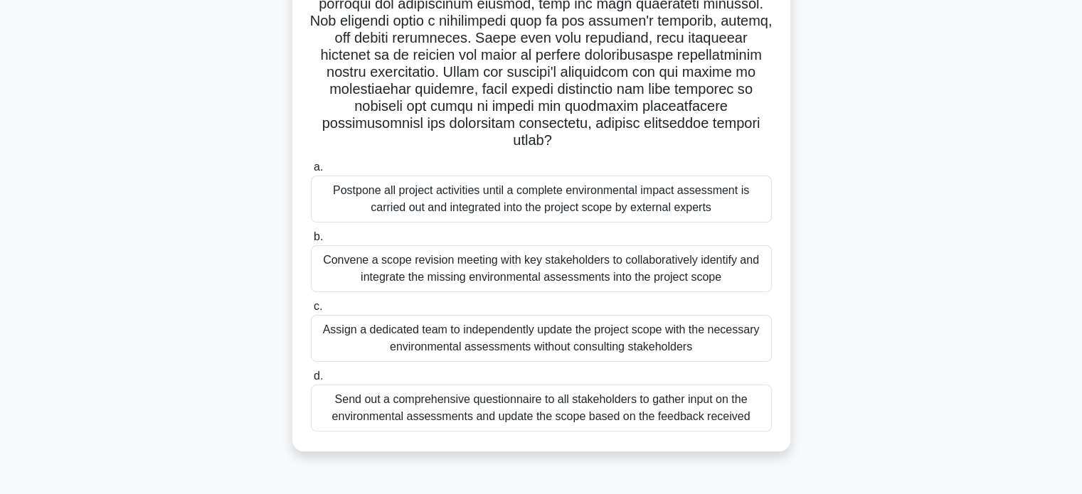
scroll to position [249, 0]
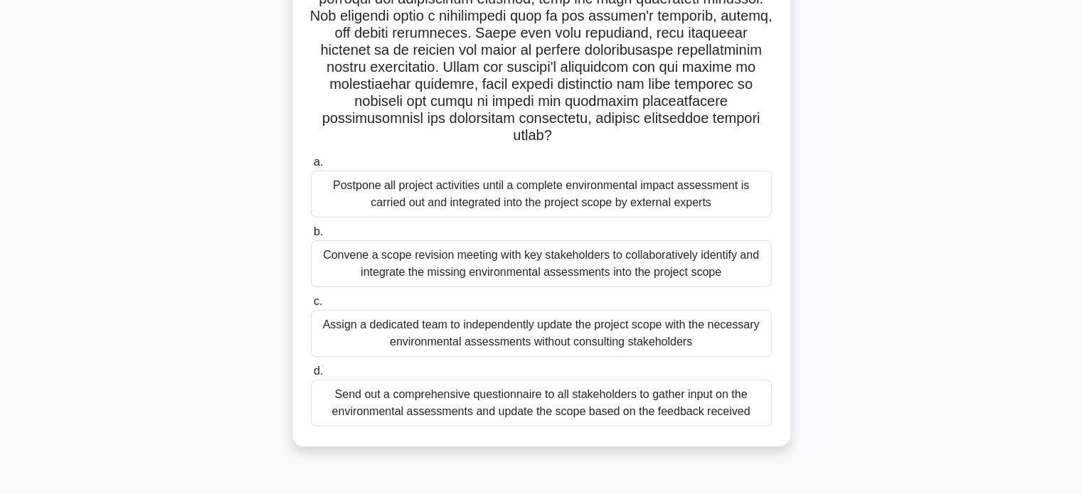
click at [616, 264] on div "Convene a scope revision meeting with key stakeholders to collaboratively ident…" at bounding box center [541, 263] width 461 height 47
click at [311, 237] on input "b. Convene a scope revision meeting with key stakeholders to collaboratively id…" at bounding box center [311, 232] width 0 height 9
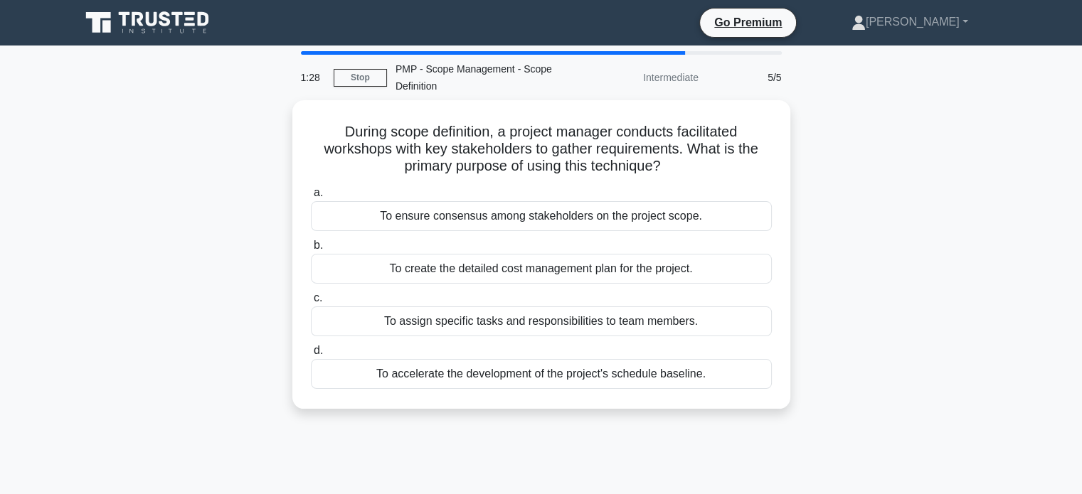
scroll to position [0, 0]
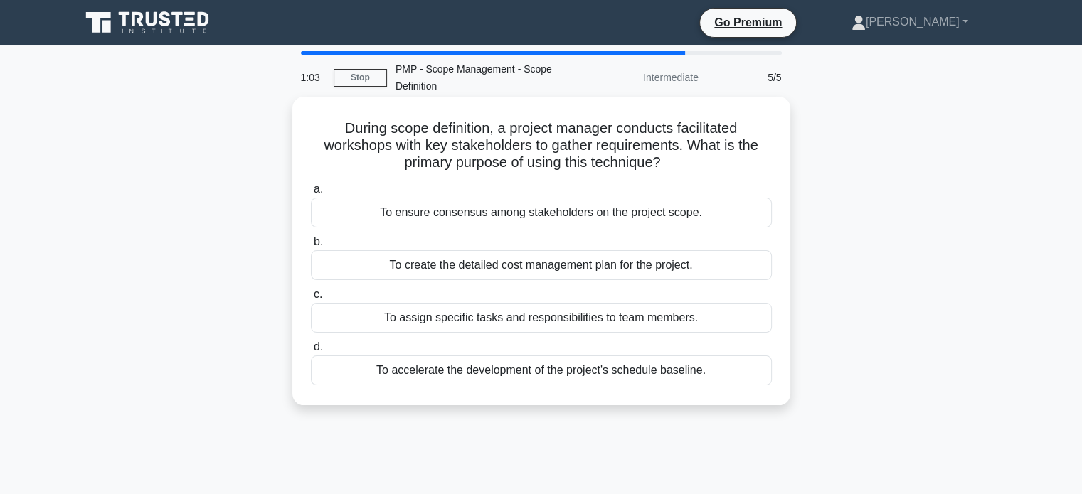
click at [536, 213] on div "To ensure consensus among stakeholders on the project scope." at bounding box center [541, 213] width 461 height 30
click at [311, 194] on input "a. To ensure consensus among stakeholders on the project scope." at bounding box center [311, 189] width 0 height 9
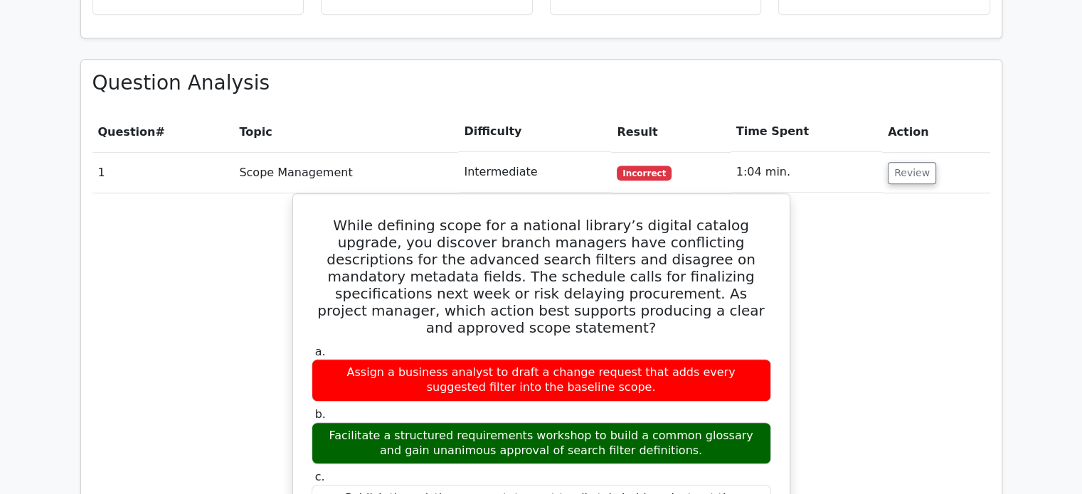
scroll to position [972, 0]
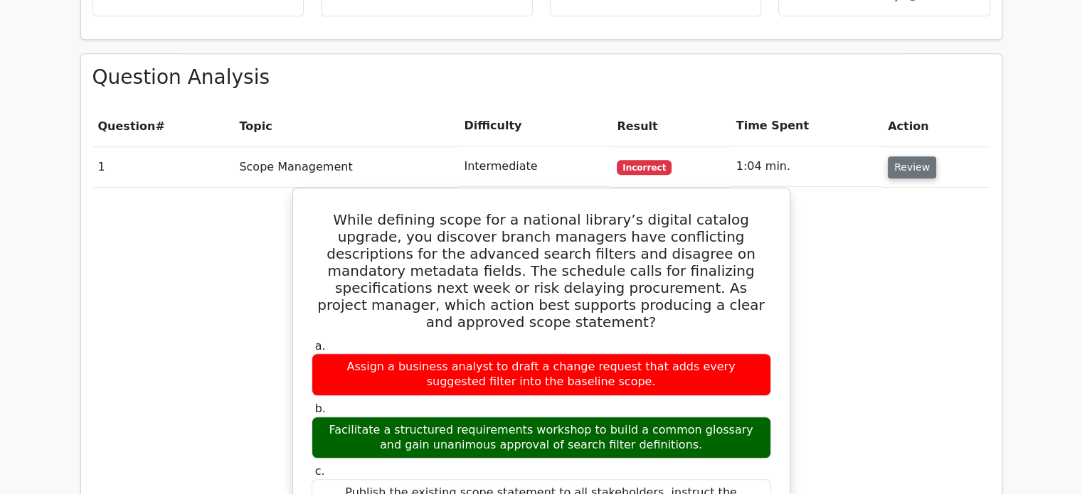
click at [894, 157] on button "Review" at bounding box center [912, 168] width 48 height 22
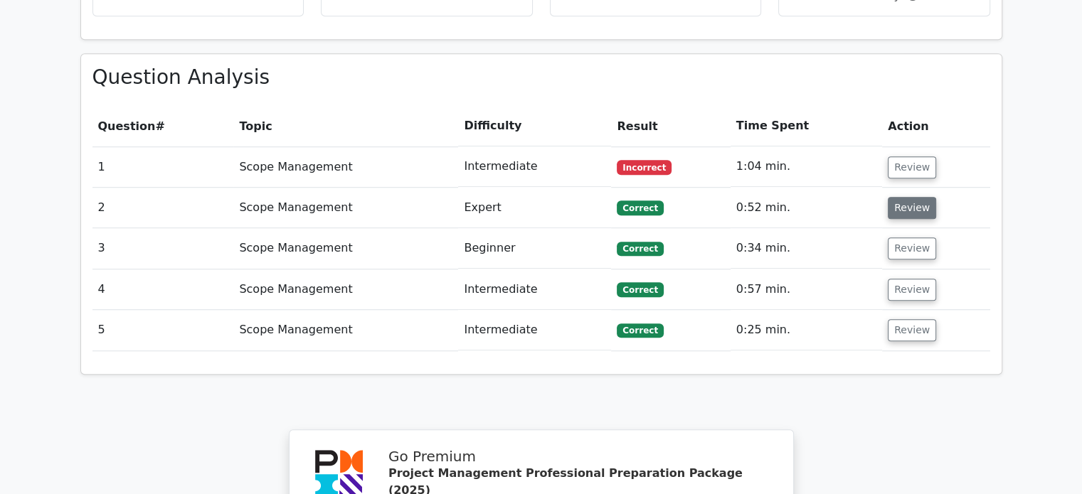
click at [901, 197] on button "Review" at bounding box center [912, 208] width 48 height 22
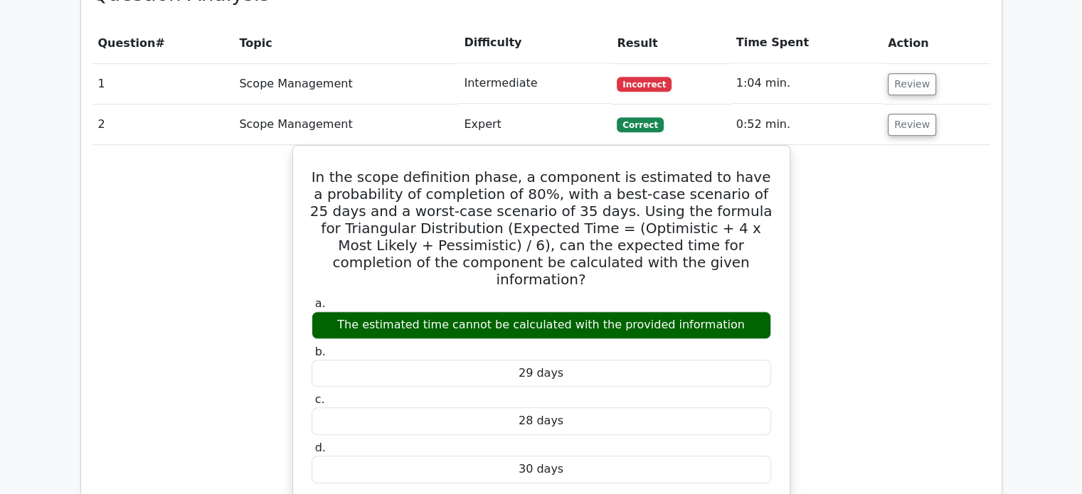
scroll to position [1054, 0]
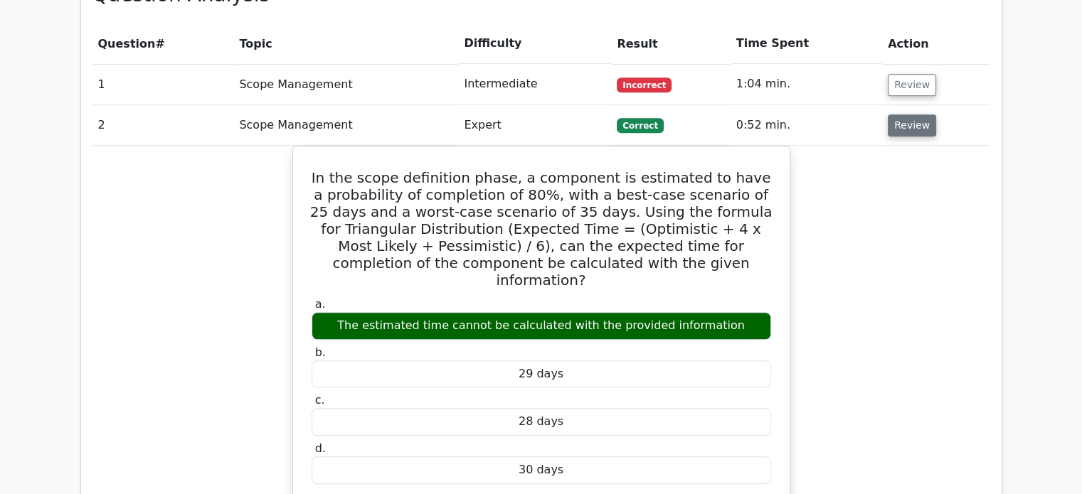
click at [916, 115] on button "Review" at bounding box center [912, 126] width 48 height 22
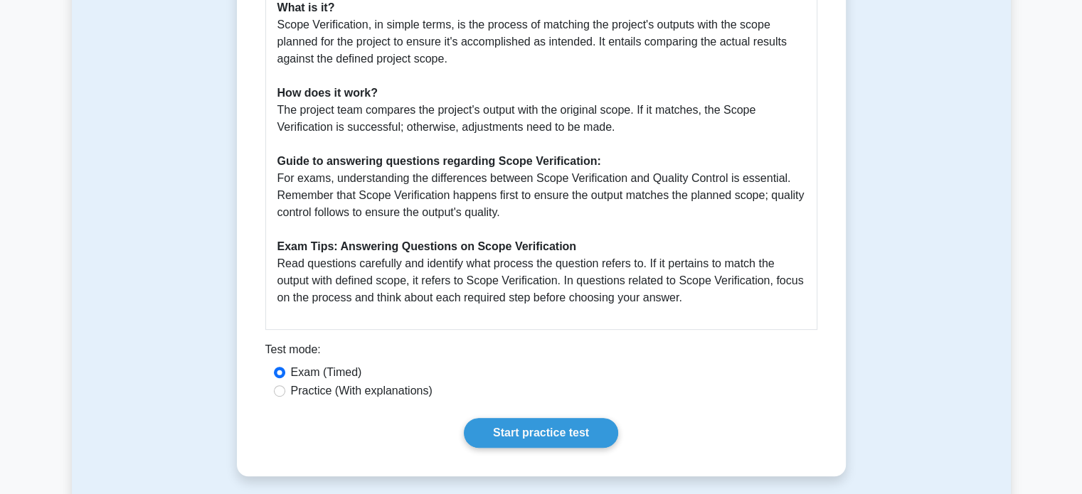
click at [381, 91] on p "Scope Verification is a critical process in project management. In the context …" at bounding box center [541, 93] width 528 height 427
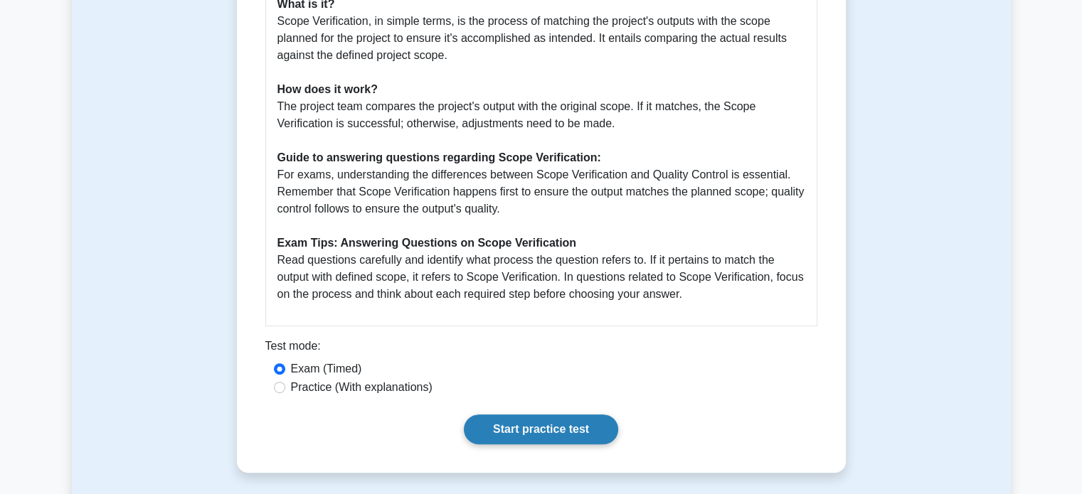
click at [509, 423] on link "Start practice test" at bounding box center [541, 430] width 154 height 30
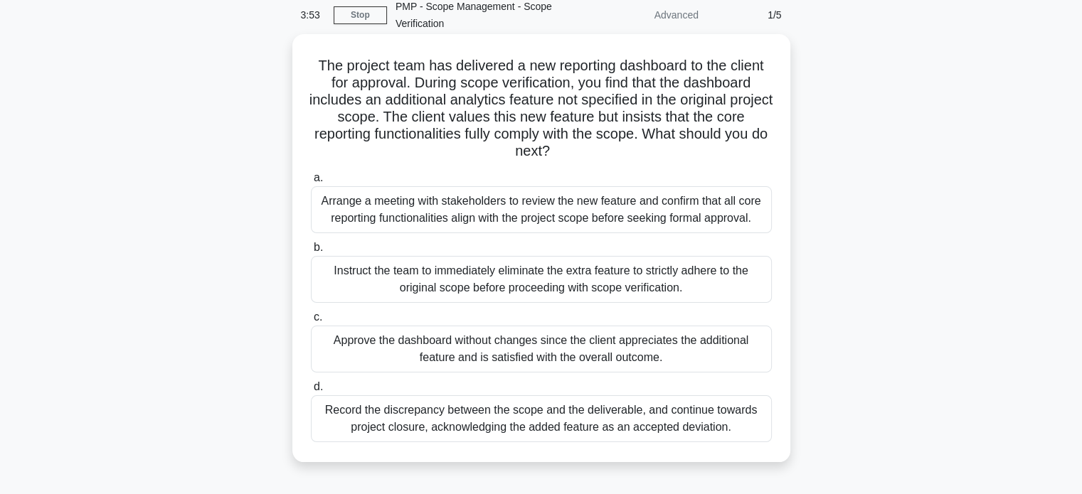
scroll to position [62, 0]
click at [471, 218] on div "Arrange a meeting with stakeholders to review the new feature and confirm that …" at bounding box center [541, 210] width 461 height 47
click at [311, 184] on input "a. Arrange a meeting with stakeholders to review the new feature and confirm th…" at bounding box center [311, 178] width 0 height 9
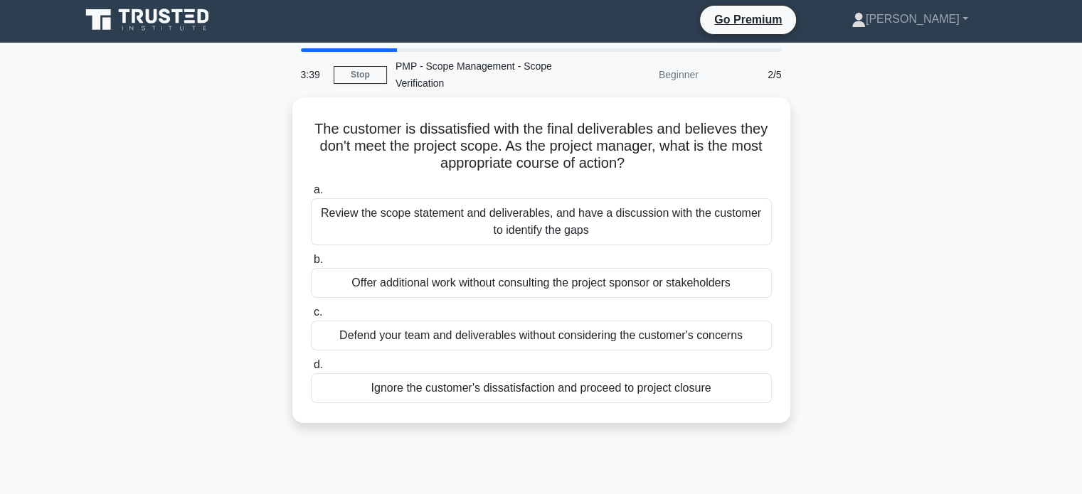
scroll to position [0, 0]
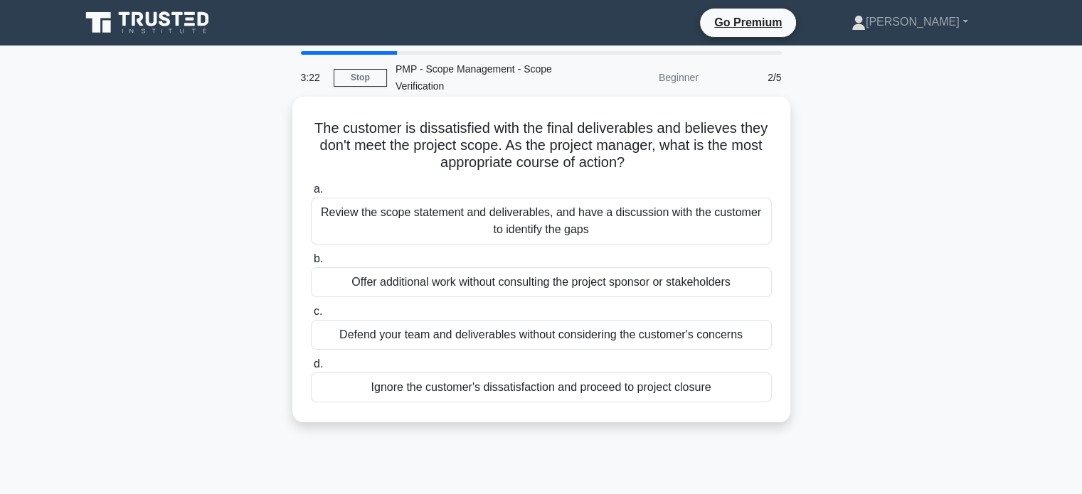
click at [457, 214] on div "Review the scope statement and deliverables, and have a discussion with the cus…" at bounding box center [541, 221] width 461 height 47
click at [311, 194] on input "a. Review the scope statement and deliverables, and have a discussion with the …" at bounding box center [311, 189] width 0 height 9
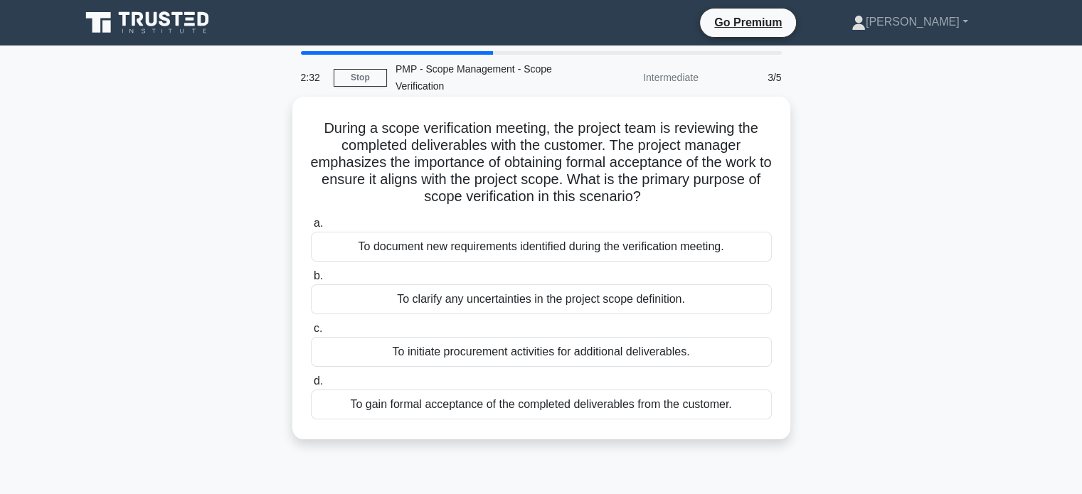
click at [498, 404] on div "To gain formal acceptance of the completed deliverables from the customer." at bounding box center [541, 405] width 461 height 30
click at [311, 386] on input "d. To gain formal acceptance of the completed deliverables from the customer." at bounding box center [311, 381] width 0 height 9
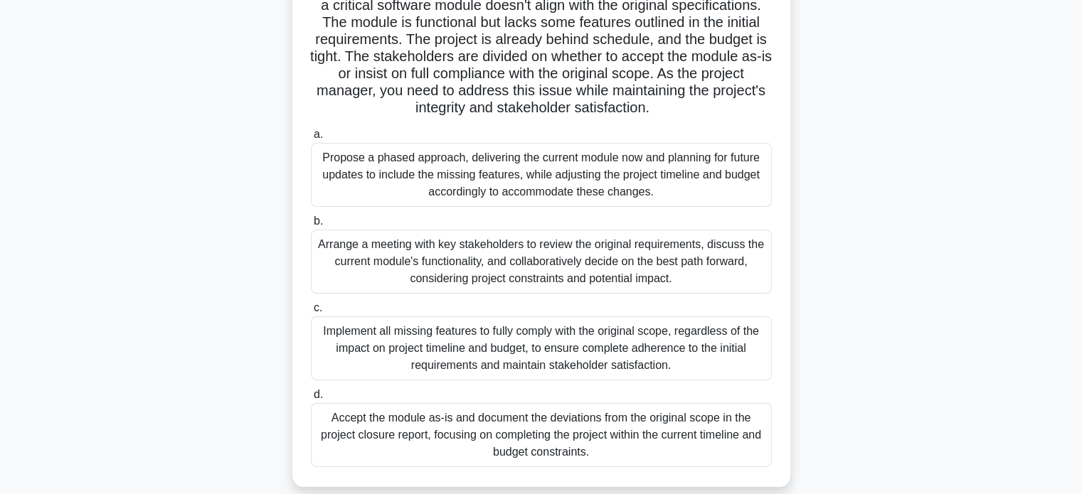
scroll to position [138, 0]
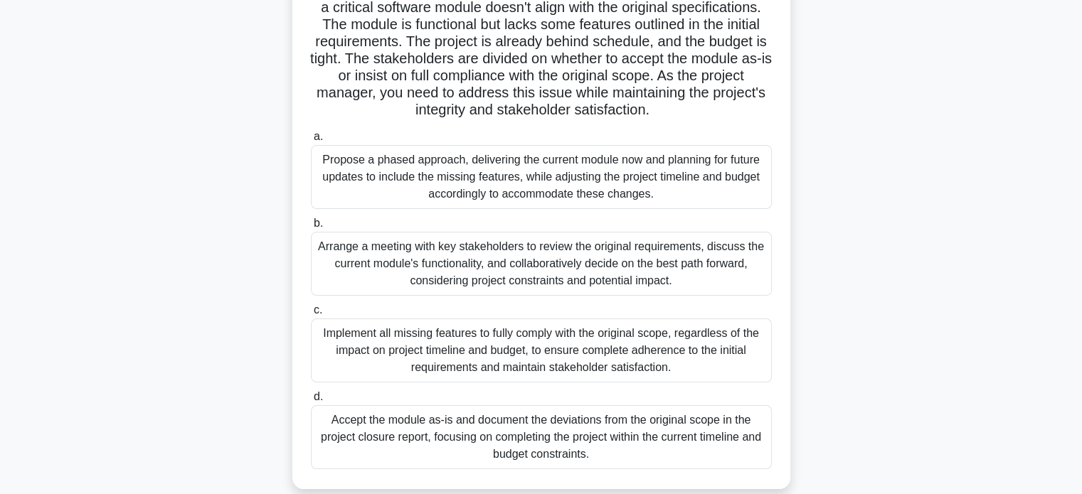
click at [461, 294] on div "Arrange a meeting with key stakeholders to review the original requirements, di…" at bounding box center [541, 264] width 461 height 64
click at [311, 228] on input "b. Arrange a meeting with key stakeholders to review the original requirements,…" at bounding box center [311, 223] width 0 height 9
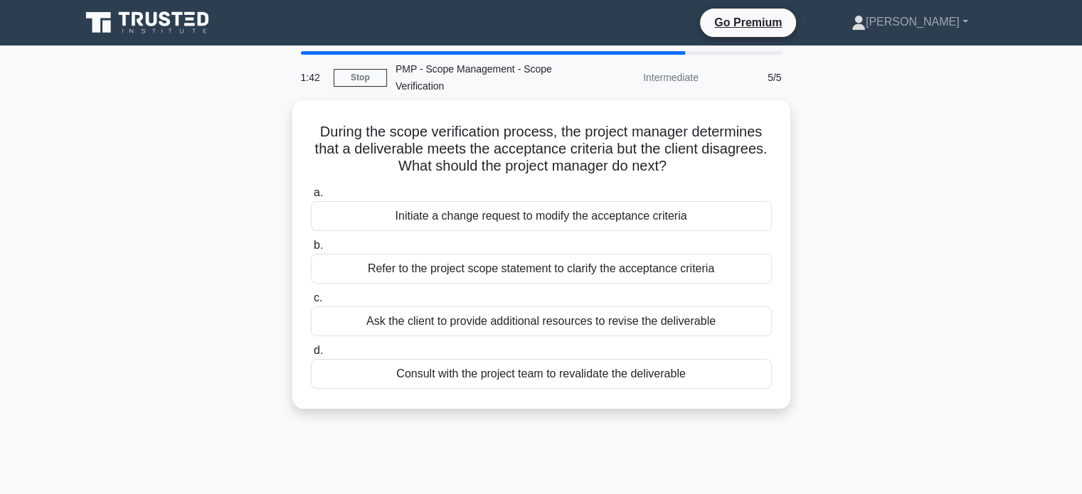
scroll to position [0, 0]
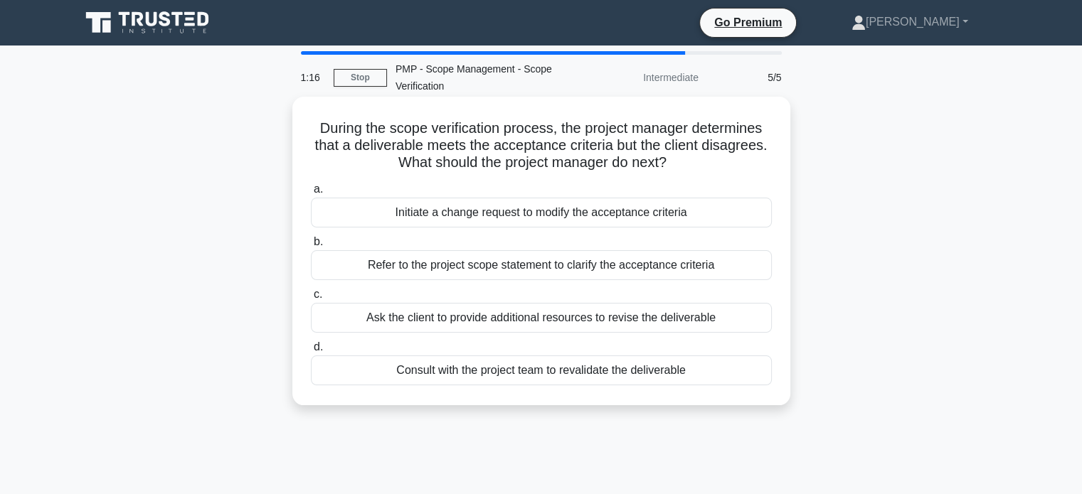
click at [379, 265] on div "Refer to the project scope statement to clarify the acceptance criteria" at bounding box center [541, 265] width 461 height 30
click at [311, 247] on input "b. Refer to the project scope statement to clarify the acceptance criteria" at bounding box center [311, 242] width 0 height 9
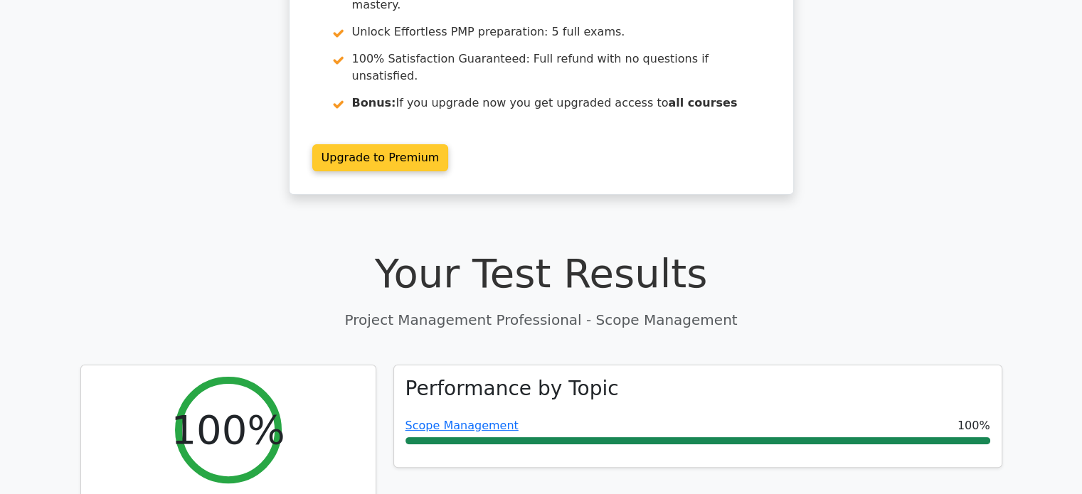
scroll to position [233, 0]
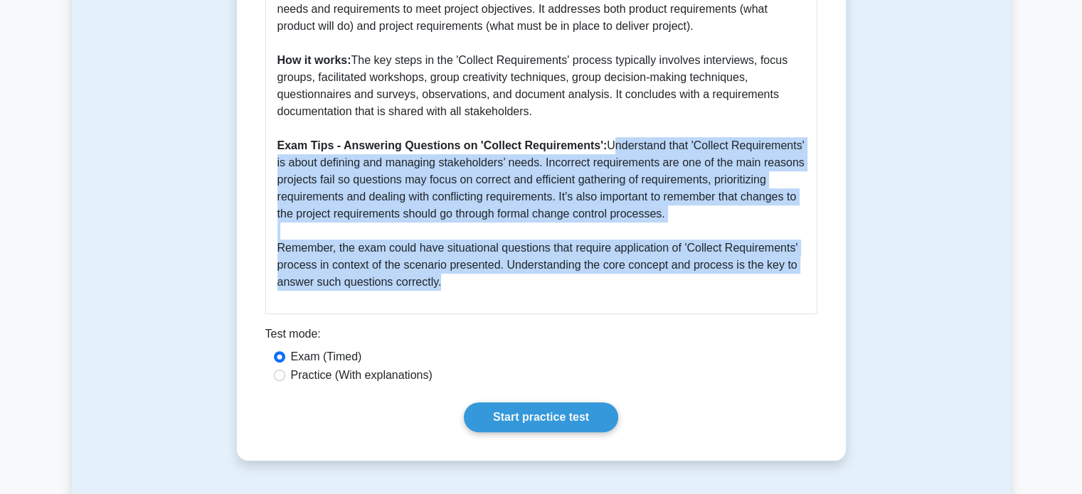
click at [525, 312] on div "Collect Requirements - Project Scope Management In accordance with the PMBOK Gu…" at bounding box center [541, 63] width 552 height 502
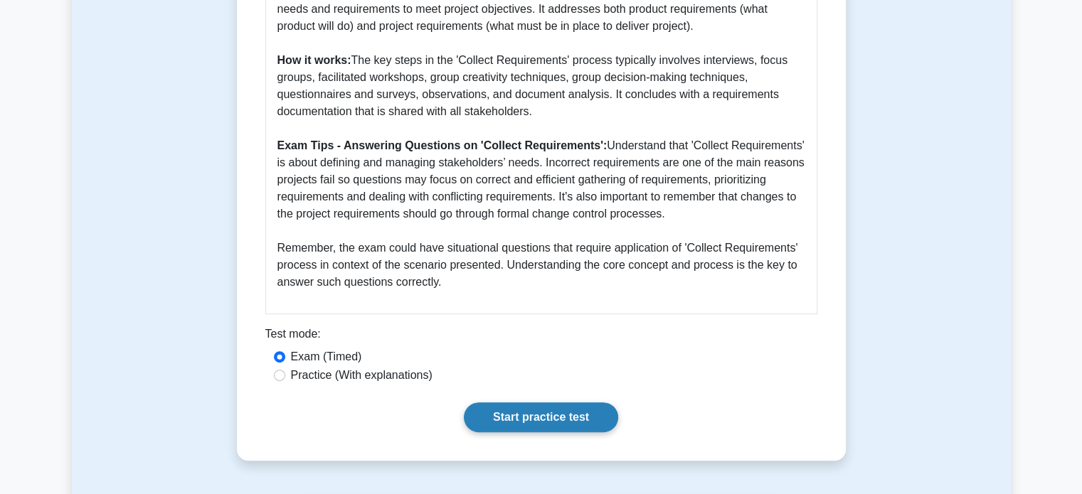
click at [549, 420] on link "Start practice test" at bounding box center [541, 418] width 154 height 30
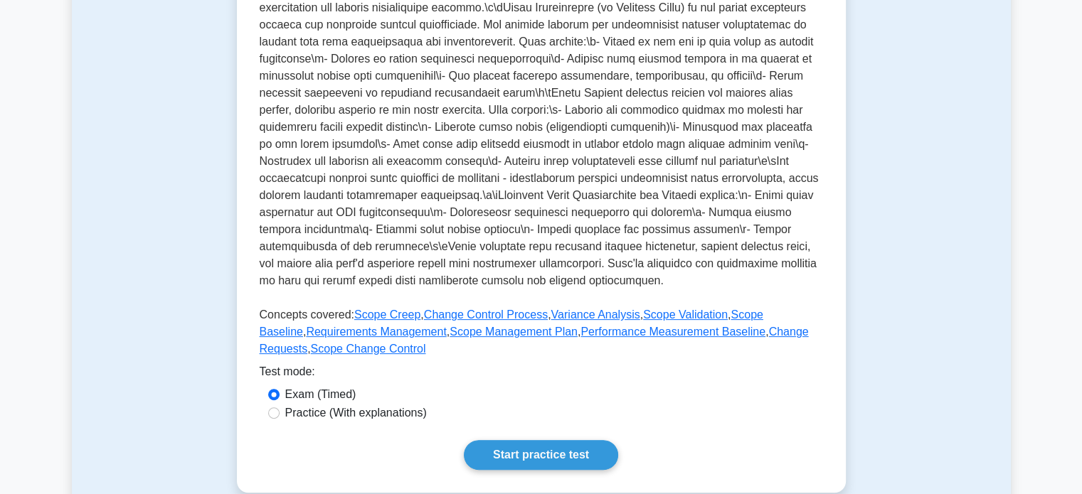
scroll to position [524, 0]
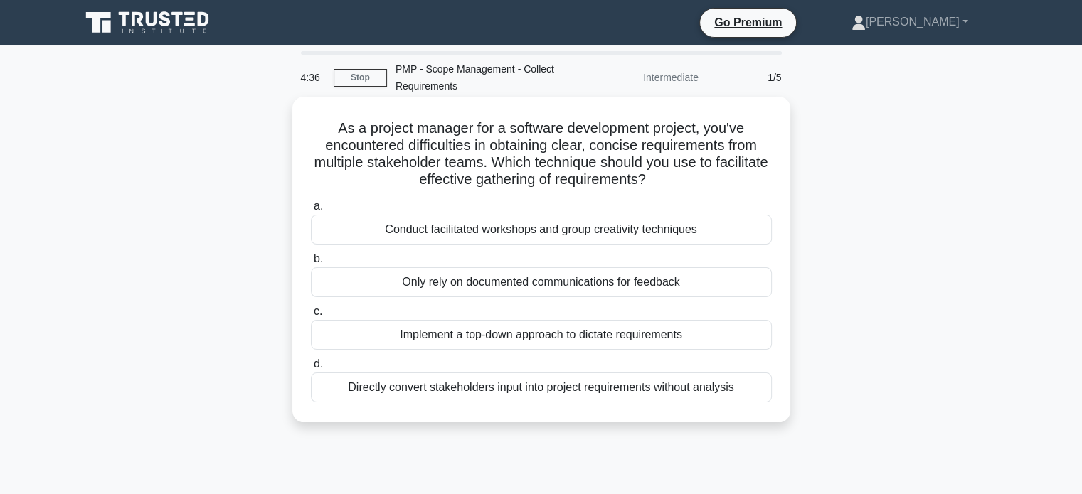
click at [720, 233] on div "Conduct facilitated workshops and group creativity techniques" at bounding box center [541, 230] width 461 height 30
click at [311, 211] on input "a. Conduct facilitated workshops and group creativity techniques" at bounding box center [311, 206] width 0 height 9
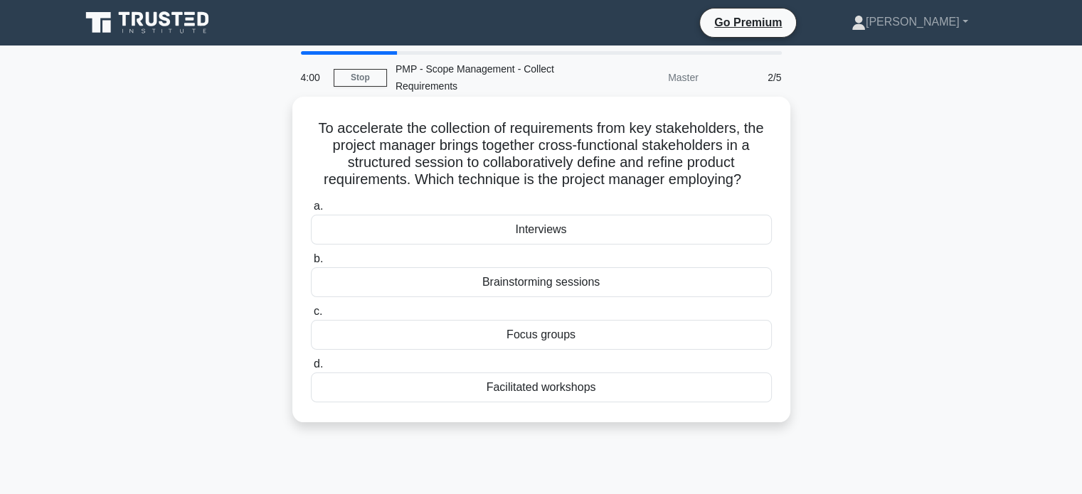
click at [560, 344] on div "Focus groups" at bounding box center [541, 335] width 461 height 30
click at [311, 317] on input "c. Focus groups" at bounding box center [311, 311] width 0 height 9
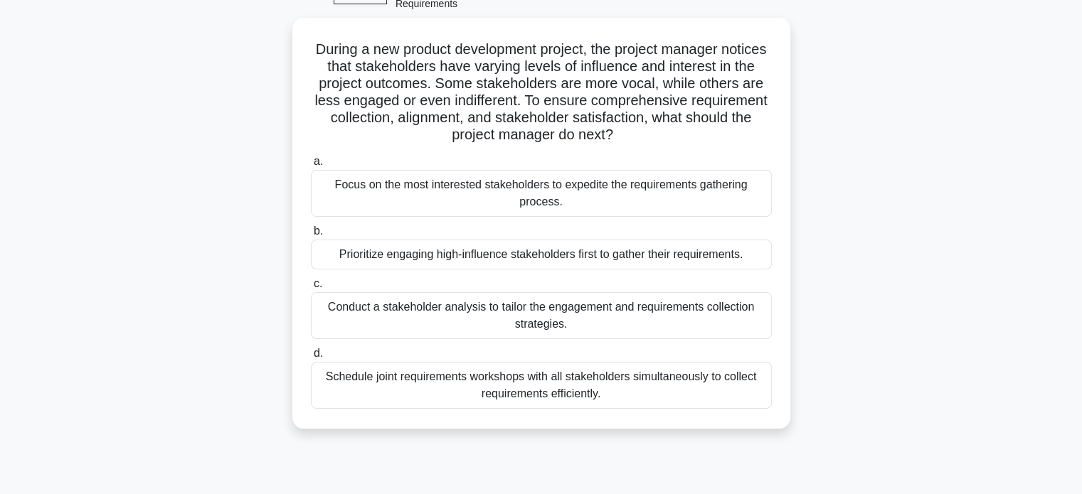
scroll to position [83, 0]
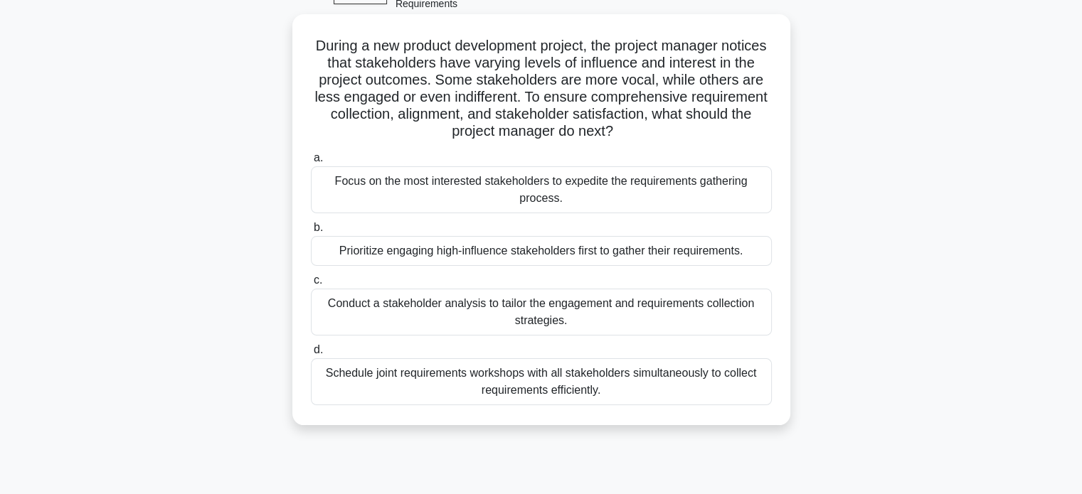
click at [595, 304] on div "Conduct a stakeholder analysis to tailor the engagement and requirements collec…" at bounding box center [541, 312] width 461 height 47
click at [311, 285] on input "c. Conduct a stakeholder analysis to tailor the engagement and requirements col…" at bounding box center [311, 280] width 0 height 9
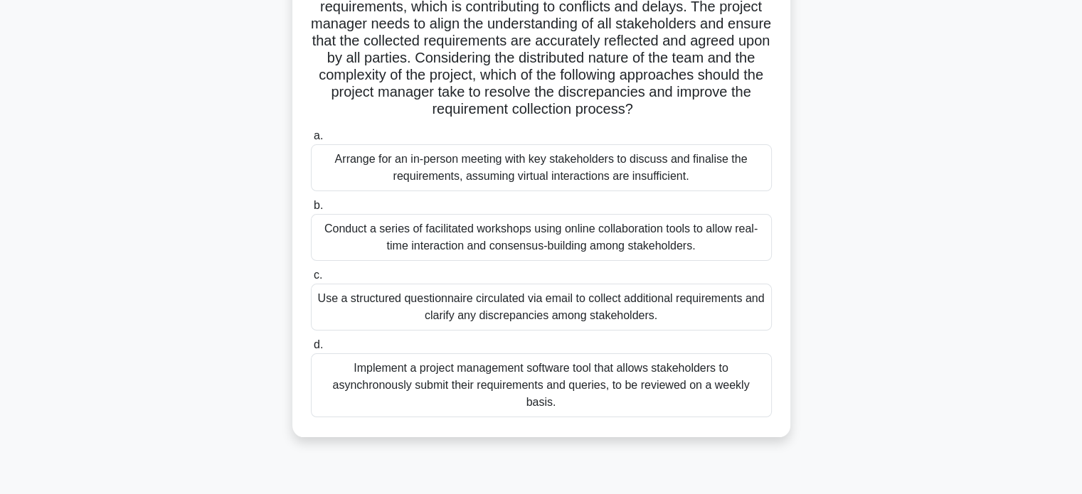
scroll to position [192, 0]
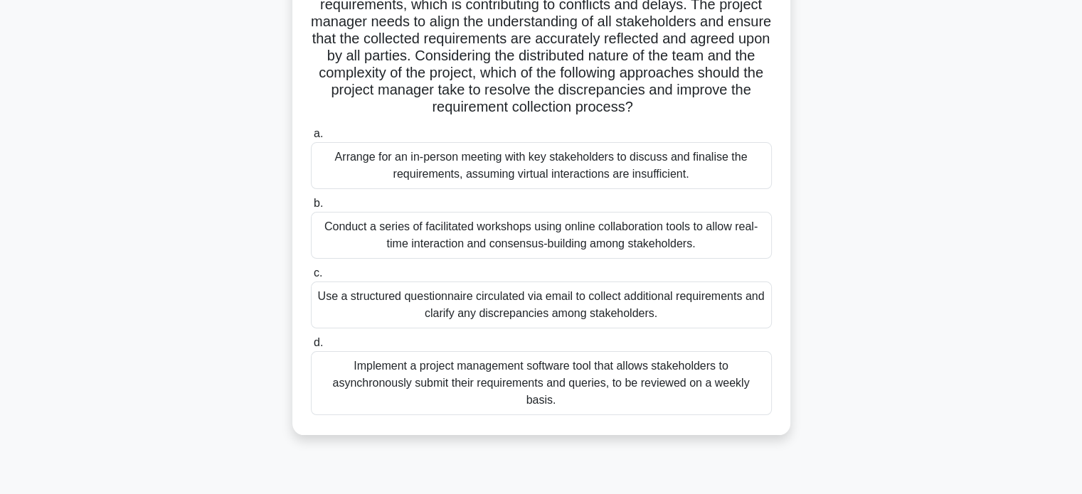
click at [706, 235] on div "Conduct a series of facilitated workshops using online collaboration tools to a…" at bounding box center [541, 235] width 461 height 47
click at [311, 208] on input "b. Conduct a series of facilitated workshops using online collaboration tools t…" at bounding box center [311, 203] width 0 height 9
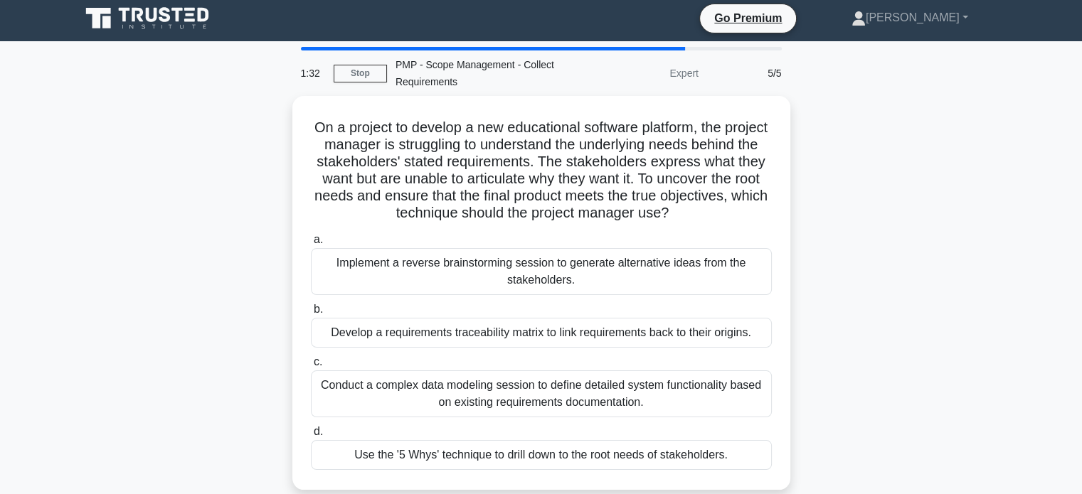
scroll to position [0, 0]
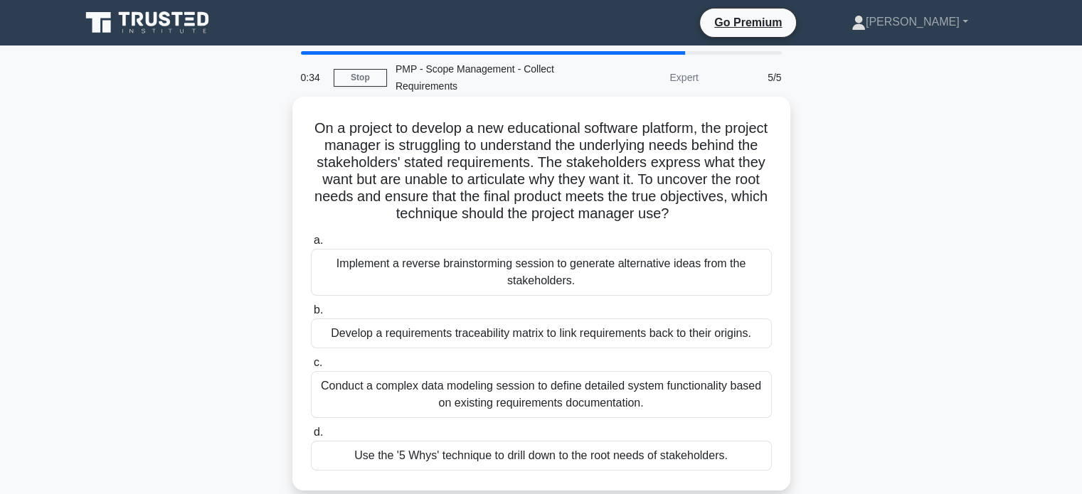
click at [599, 333] on div "Develop a requirements traceability matrix to link requirements back to their o…" at bounding box center [541, 334] width 461 height 30
click at [311, 315] on input "b. Develop a requirements traceability matrix to link requirements back to thei…" at bounding box center [311, 310] width 0 height 9
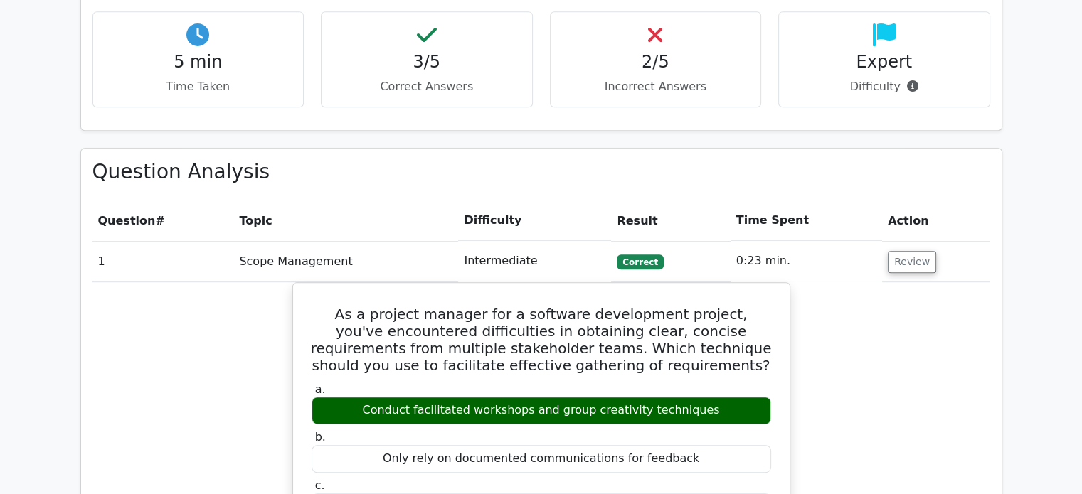
scroll to position [879, 0]
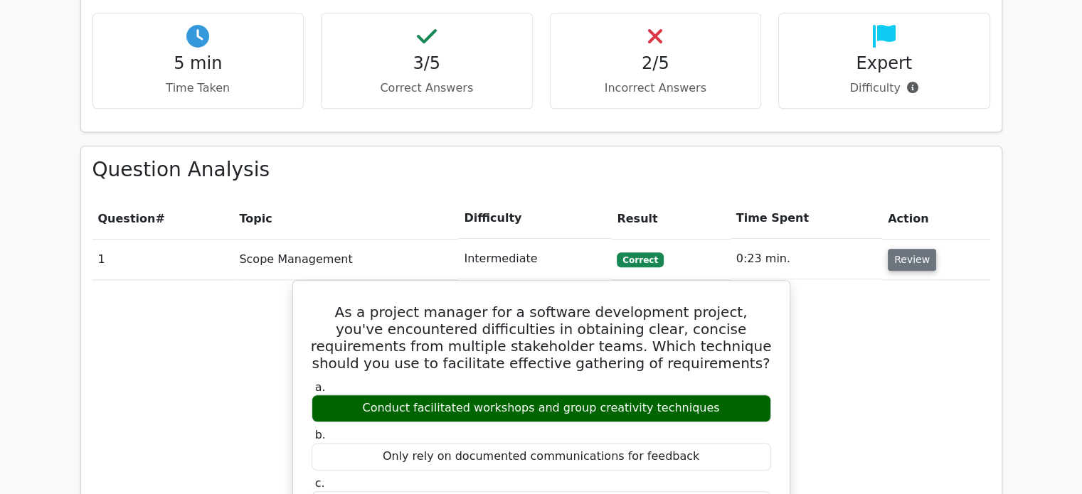
click at [911, 249] on button "Review" at bounding box center [912, 260] width 48 height 22
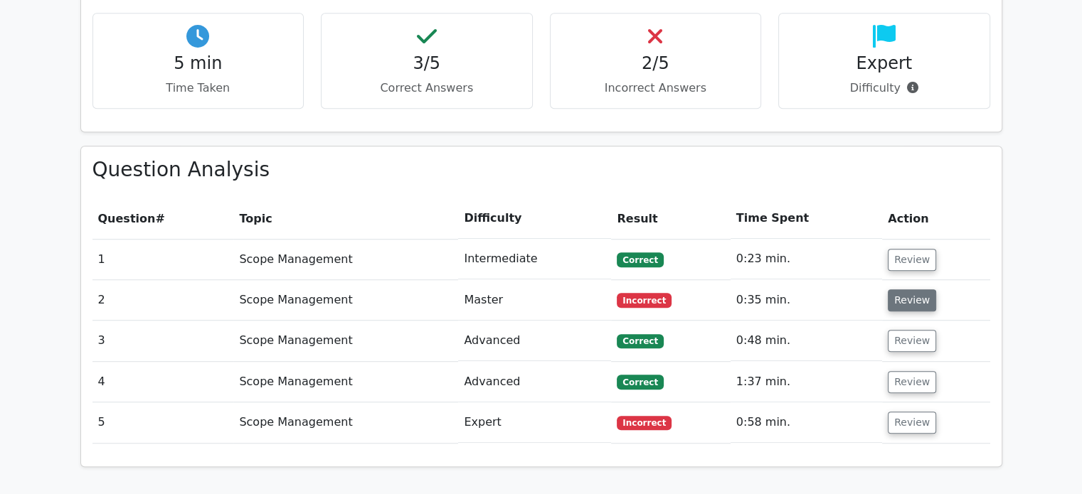
click at [894, 290] on button "Review" at bounding box center [912, 301] width 48 height 22
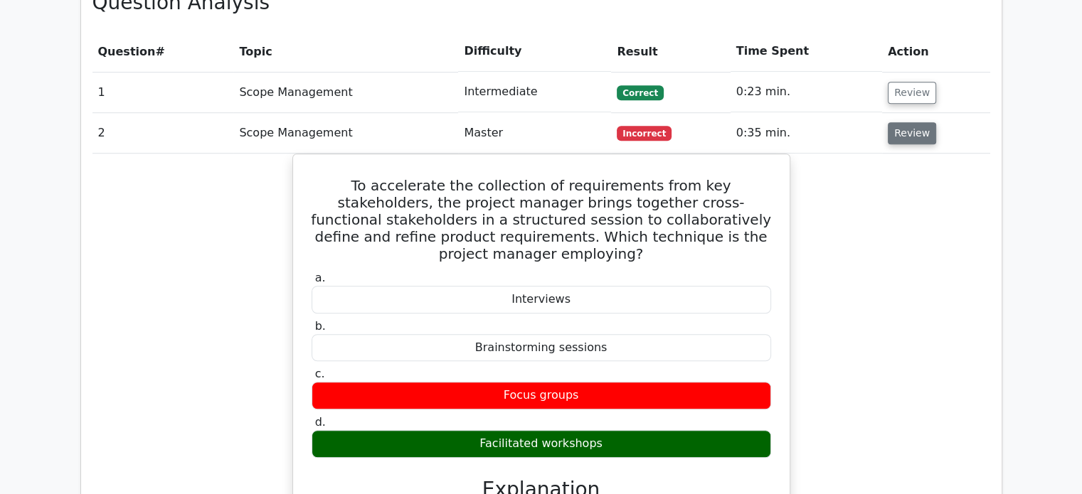
scroll to position [1042, 0]
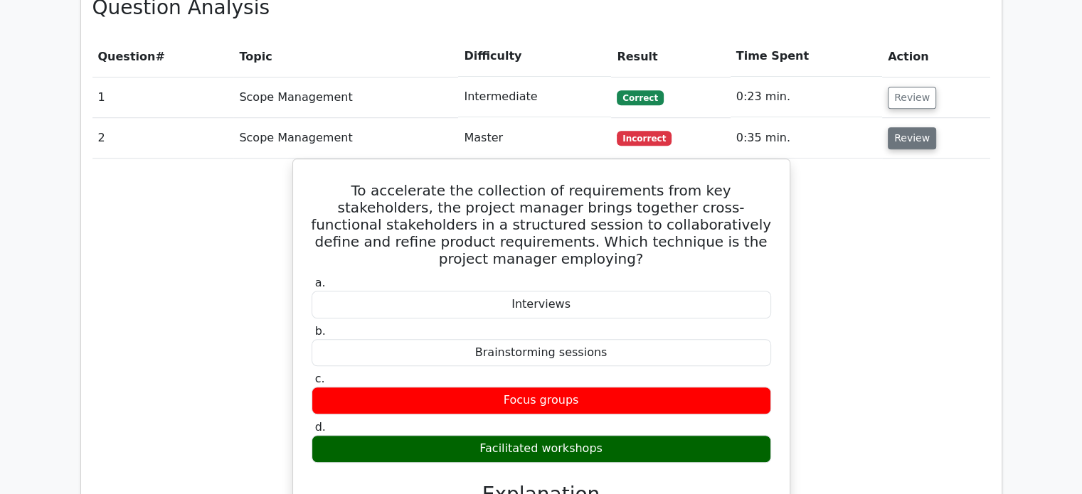
click at [913, 127] on button "Review" at bounding box center [912, 138] width 48 height 22
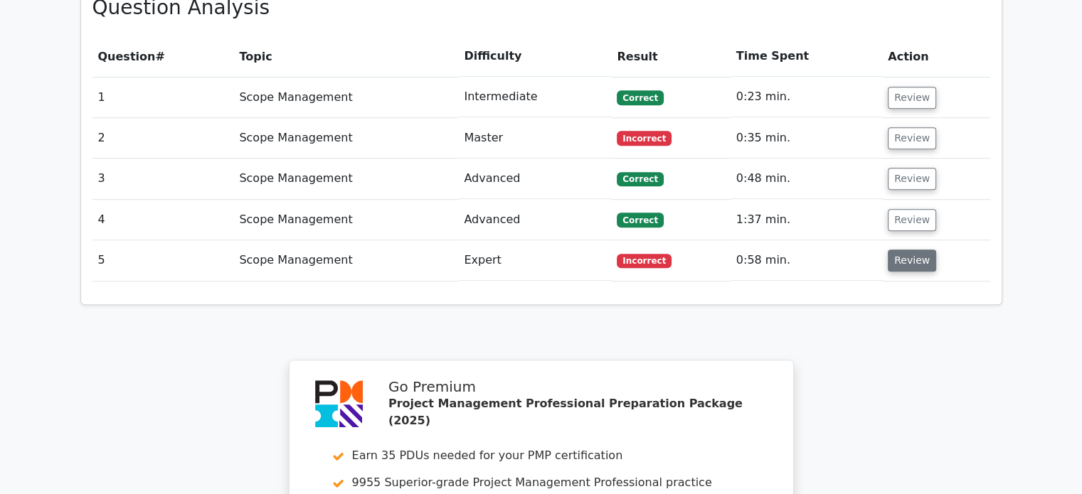
click at [904, 250] on button "Review" at bounding box center [912, 261] width 48 height 22
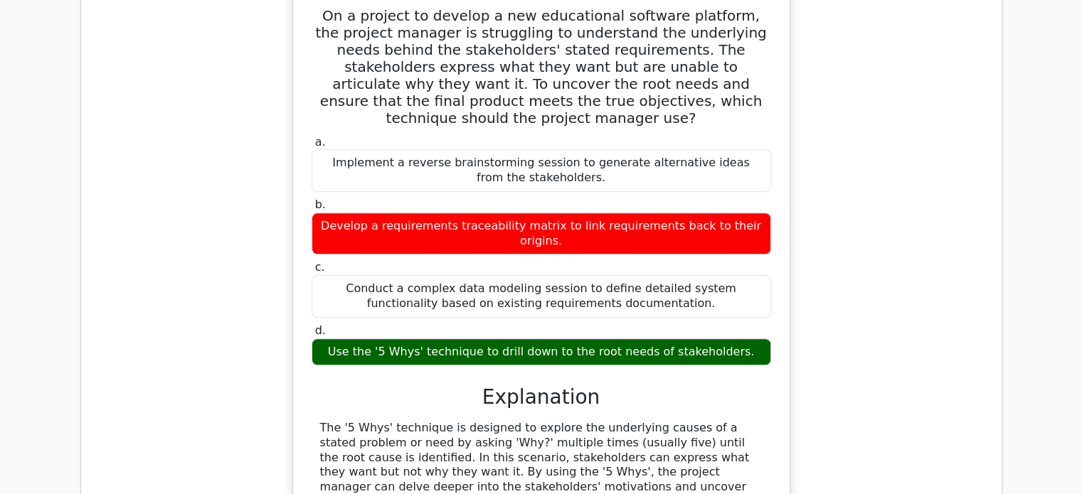
scroll to position [1330, 0]
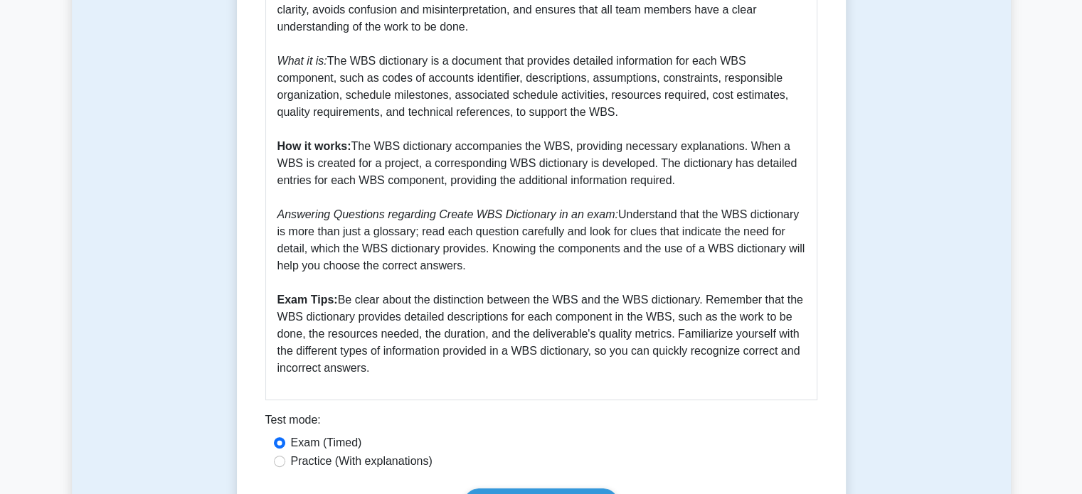
click at [391, 183] on p "Why it is important: The WBS dictionary is highly essential for effective proje…" at bounding box center [541, 172] width 528 height 410
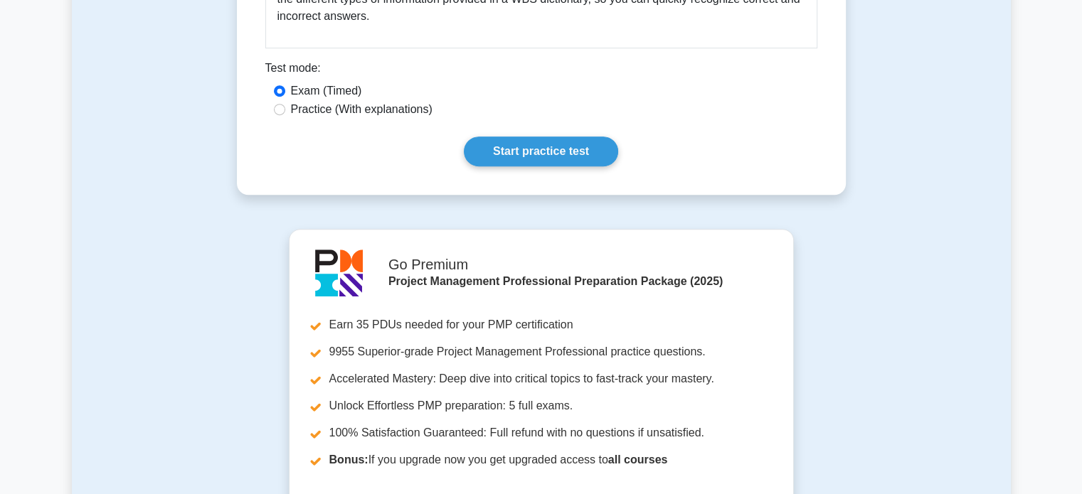
scroll to position [815, 0]
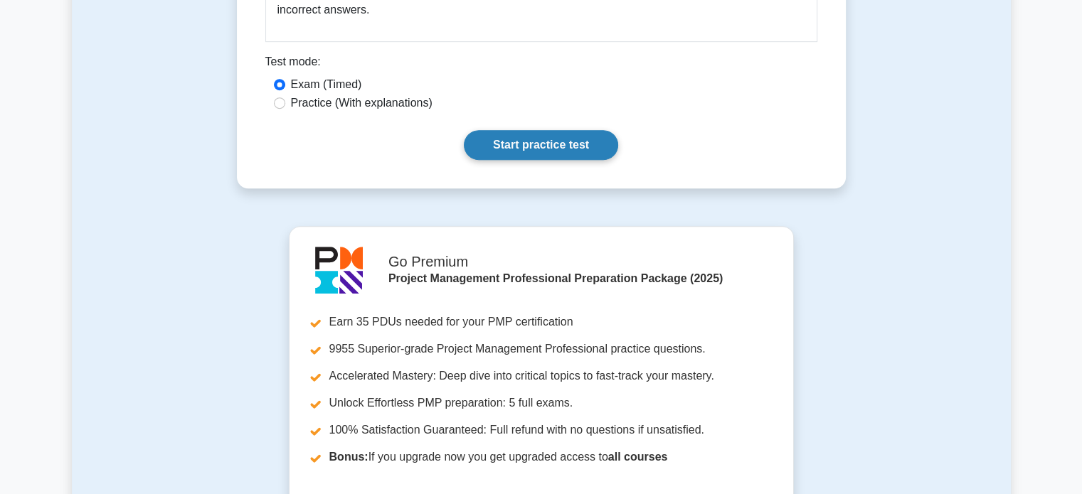
click at [531, 146] on link "Start practice test" at bounding box center [541, 145] width 154 height 30
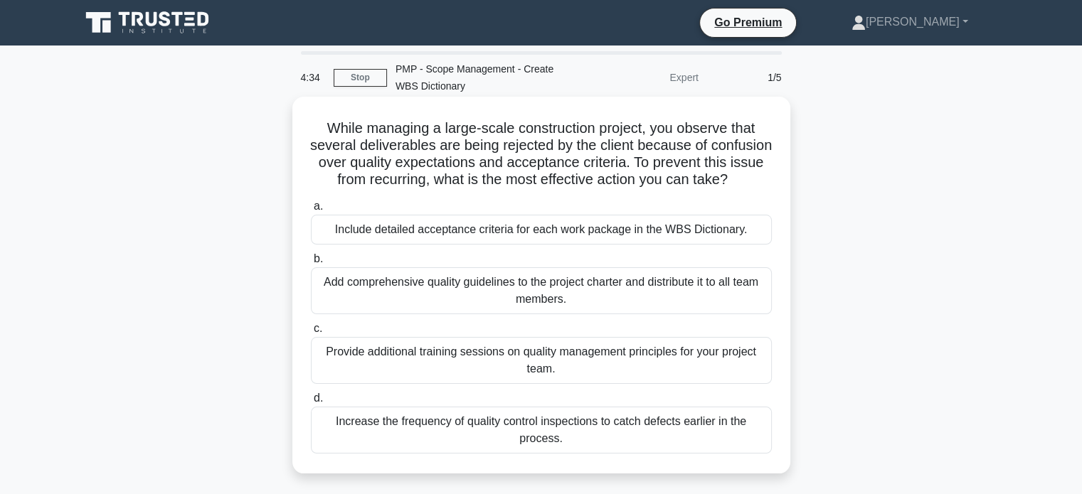
click at [556, 245] on div "Include detailed acceptance criteria for each work package in the WBS Dictionar…" at bounding box center [541, 230] width 461 height 30
click at [311, 211] on input "a. Include detailed acceptance criteria for each work package in the WBS Dictio…" at bounding box center [311, 206] width 0 height 9
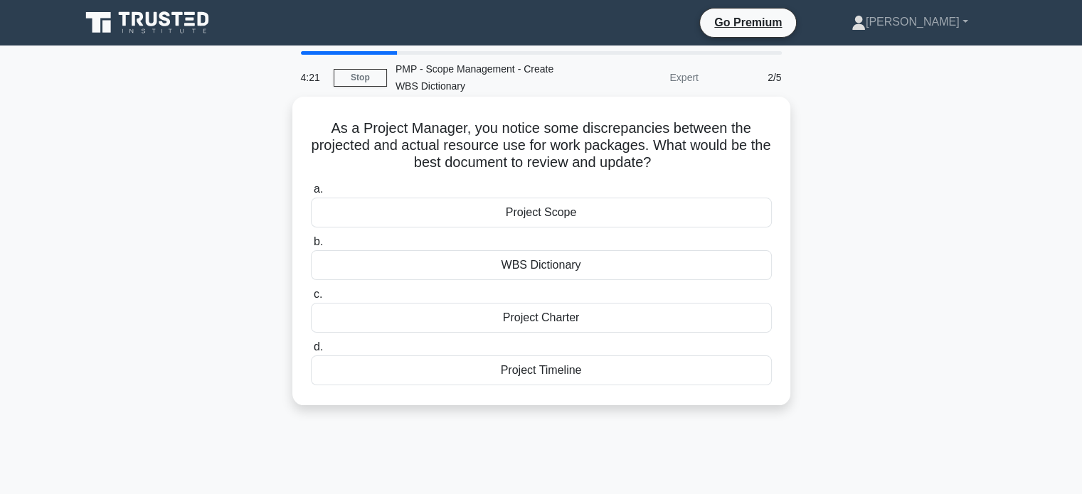
click at [541, 265] on div "WBS Dictionary" at bounding box center [541, 265] width 461 height 30
click at [311, 247] on input "b. WBS Dictionary" at bounding box center [311, 242] width 0 height 9
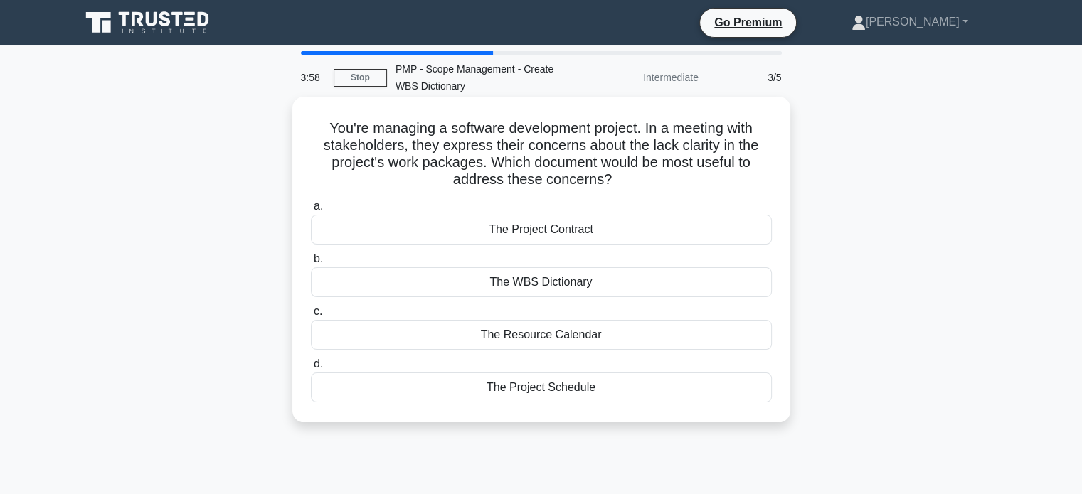
click at [546, 286] on div "The WBS Dictionary" at bounding box center [541, 283] width 461 height 30
click at [311, 264] on input "b. The WBS Dictionary" at bounding box center [311, 259] width 0 height 9
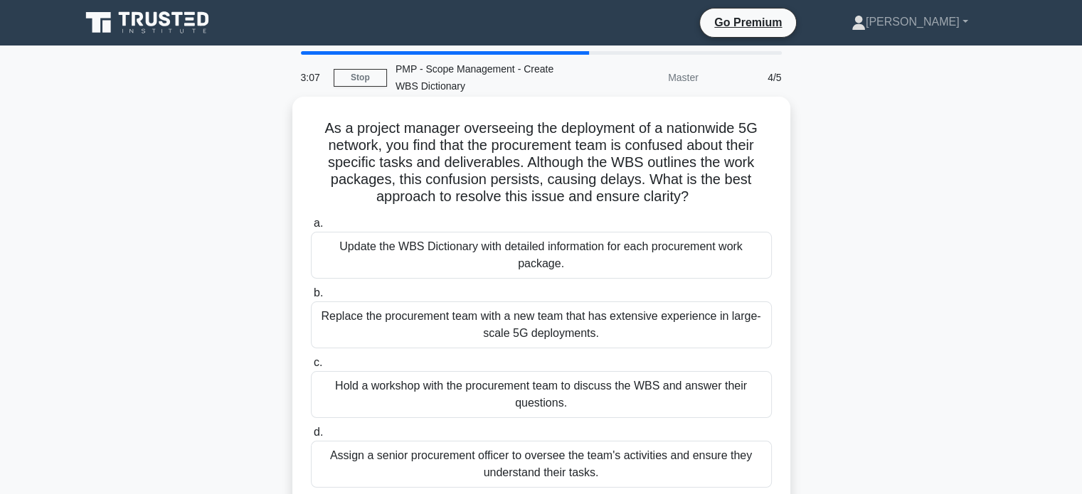
click at [589, 257] on div "Update the WBS Dictionary with detailed information for each procurement work p…" at bounding box center [541, 255] width 461 height 47
click at [311, 228] on input "a. Update the WBS Dictionary with detailed information for each procurement wor…" at bounding box center [311, 223] width 0 height 9
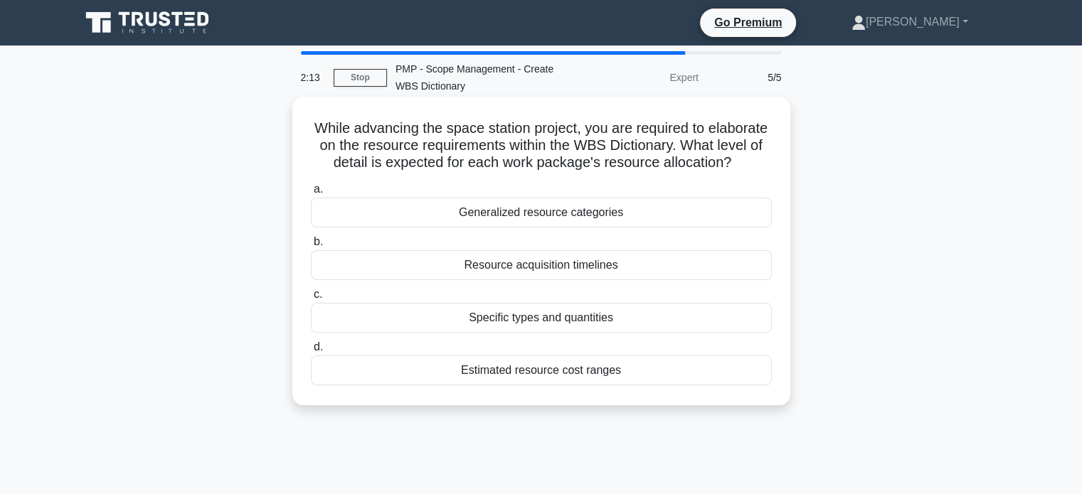
click at [551, 333] on div "Specific types and quantities" at bounding box center [541, 318] width 461 height 30
click at [311, 300] on input "c. Specific types and quantities" at bounding box center [311, 294] width 0 height 9
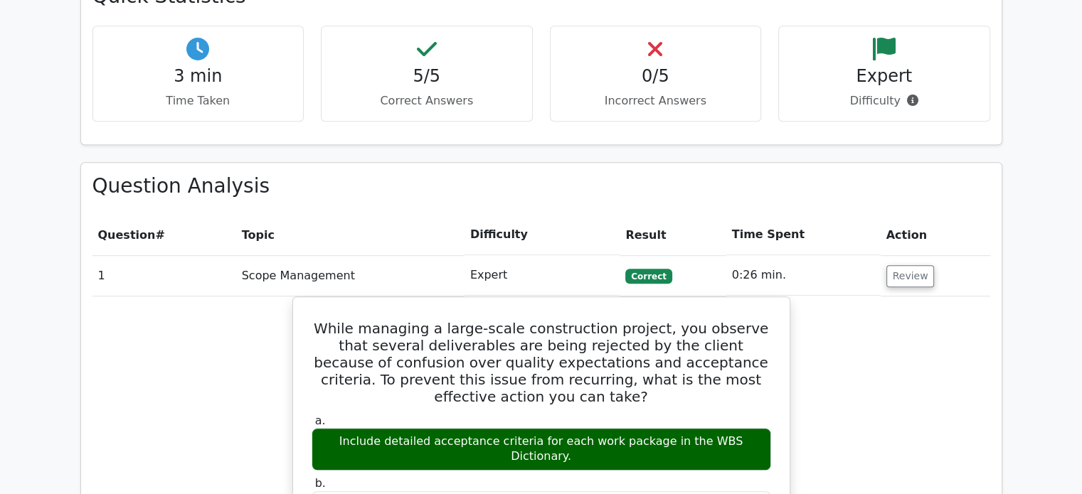
scroll to position [862, 0]
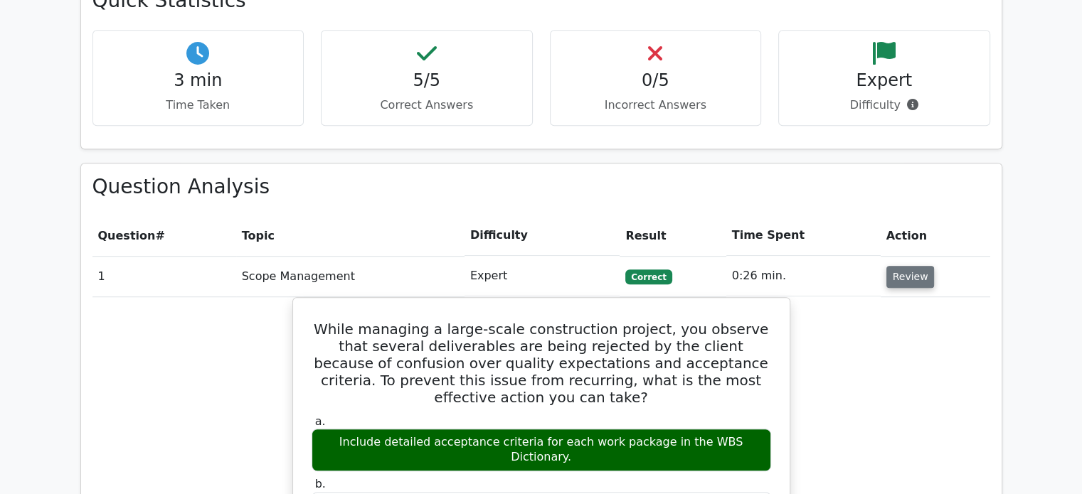
click at [912, 266] on button "Review" at bounding box center [910, 277] width 48 height 22
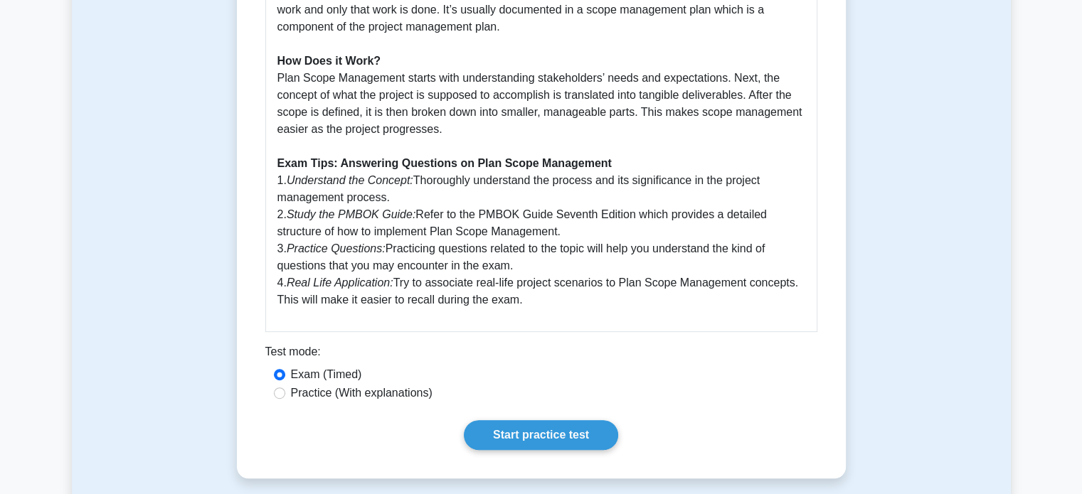
click at [525, 255] on p "Plan Scope Management is a crucial step in the project management process as de…" at bounding box center [541, 61] width 528 height 495
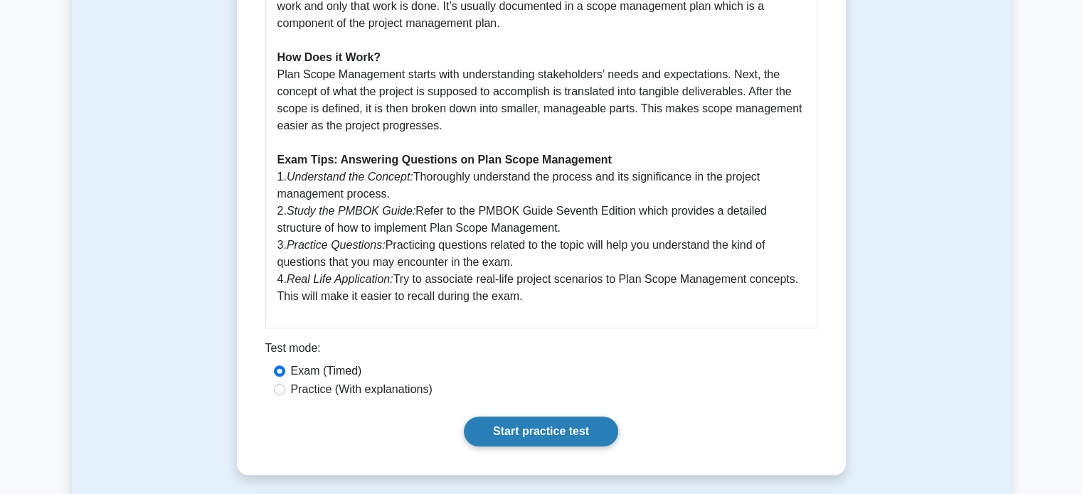
click at [542, 425] on link "Start practice test" at bounding box center [541, 432] width 154 height 30
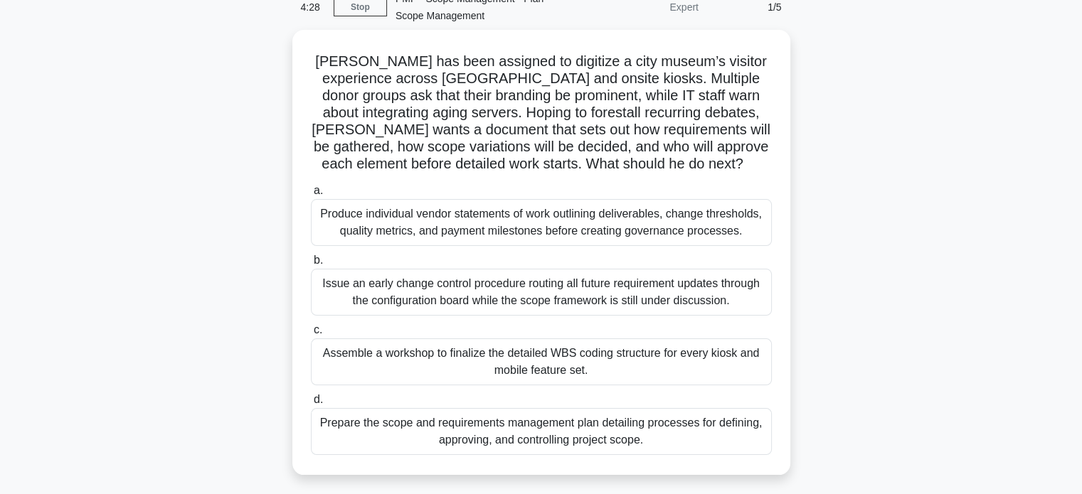
scroll to position [71, 0]
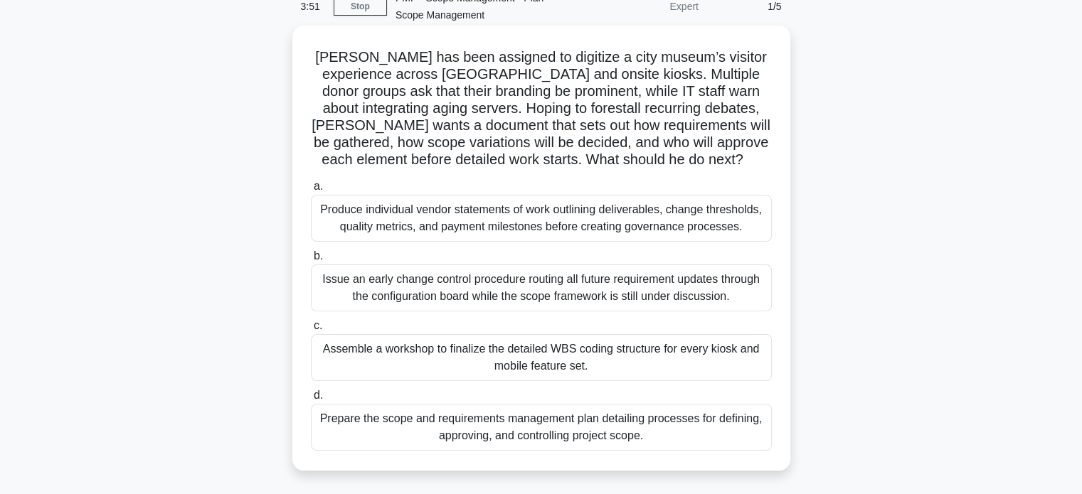
click at [625, 435] on div "Prepare the scope and requirements management plan detailing processes for defi…" at bounding box center [541, 427] width 461 height 47
click at [311, 401] on input "d. Prepare the scope and requirements management plan detailing processes for d…" at bounding box center [311, 395] width 0 height 9
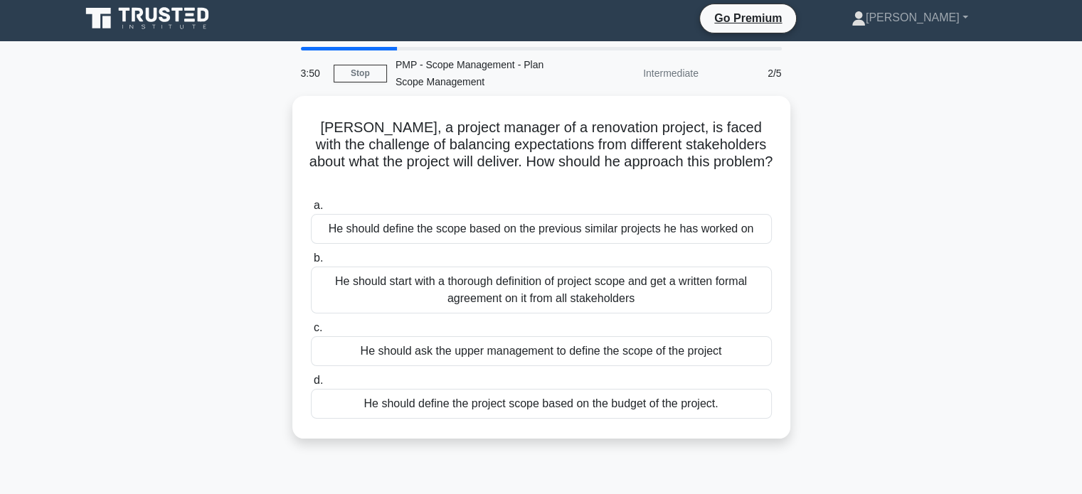
scroll to position [0, 0]
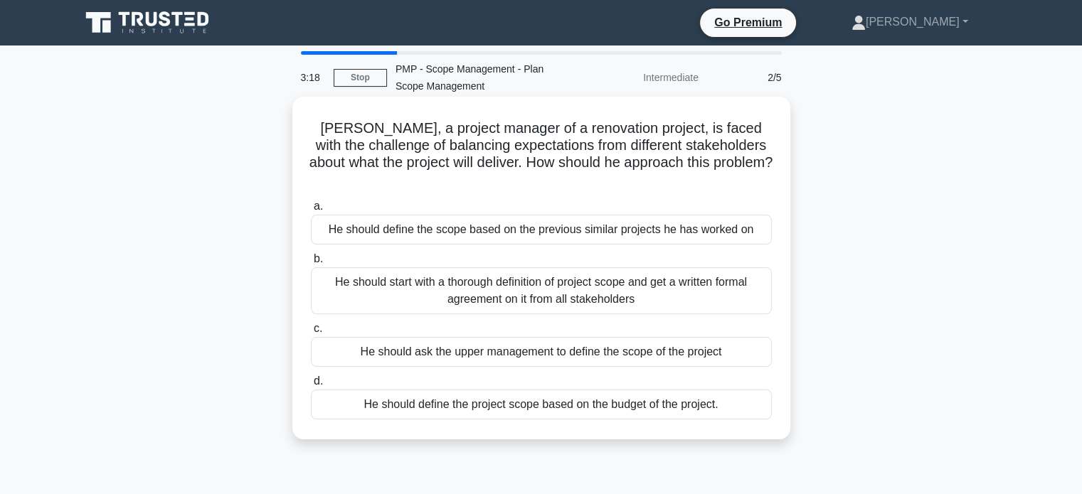
click at [643, 268] on div "He should start with a thorough definition of project scope and get a written f…" at bounding box center [541, 291] width 461 height 47
click at [311, 264] on input "b. He should start with a thorough definition of project scope and get a writte…" at bounding box center [311, 259] width 0 height 9
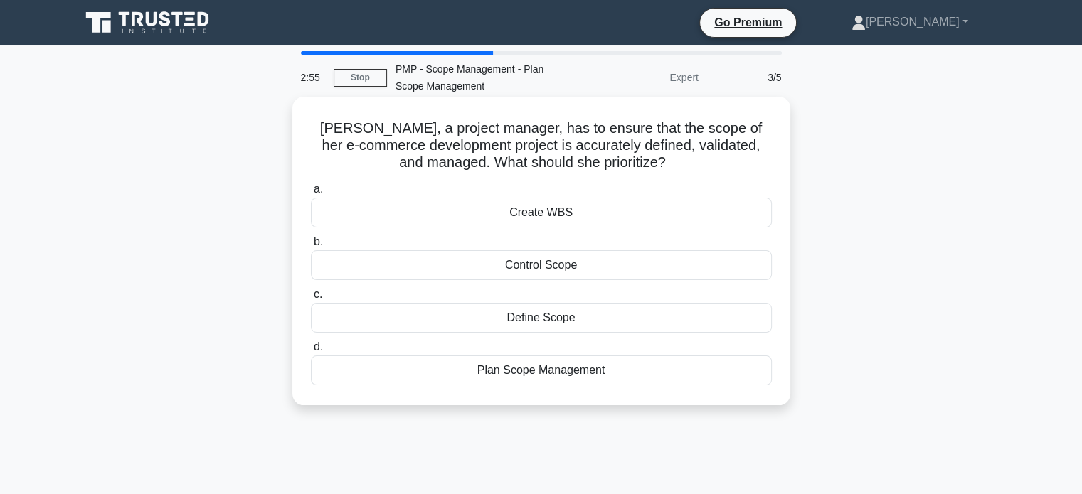
click at [595, 376] on div "Plan Scope Management" at bounding box center [541, 371] width 461 height 30
click at [311, 352] on input "d. Plan Scope Management" at bounding box center [311, 347] width 0 height 9
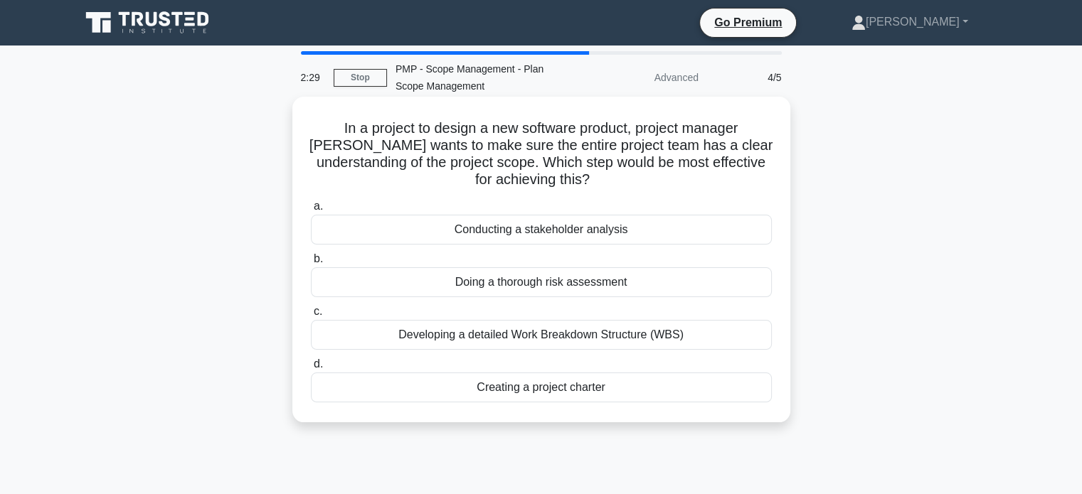
click at [559, 341] on div "Developing a detailed Work Breakdown Structure (WBS)" at bounding box center [541, 335] width 461 height 30
click at [311, 317] on input "c. Developing a detailed Work Breakdown Structure (WBS)" at bounding box center [311, 311] width 0 height 9
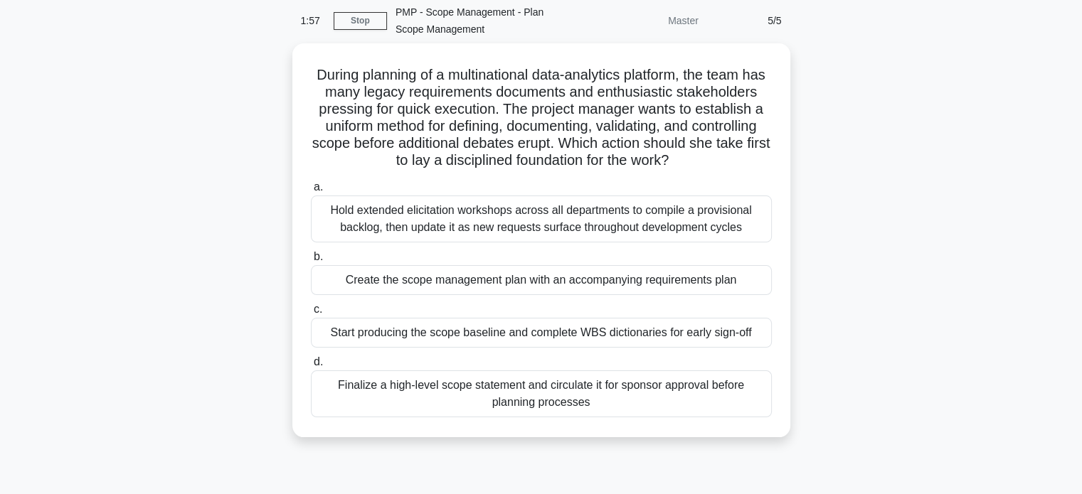
scroll to position [60, 0]
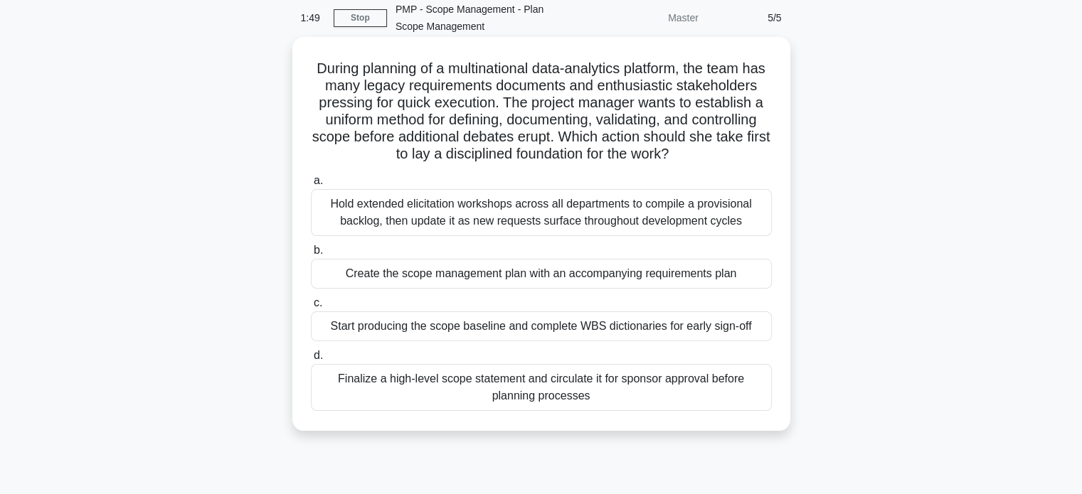
click at [525, 282] on div "Create the scope management plan with an accompanying requirements plan" at bounding box center [541, 274] width 461 height 30
click at [311, 255] on input "b. Create the scope management plan with an accompanying requirements plan" at bounding box center [311, 250] width 0 height 9
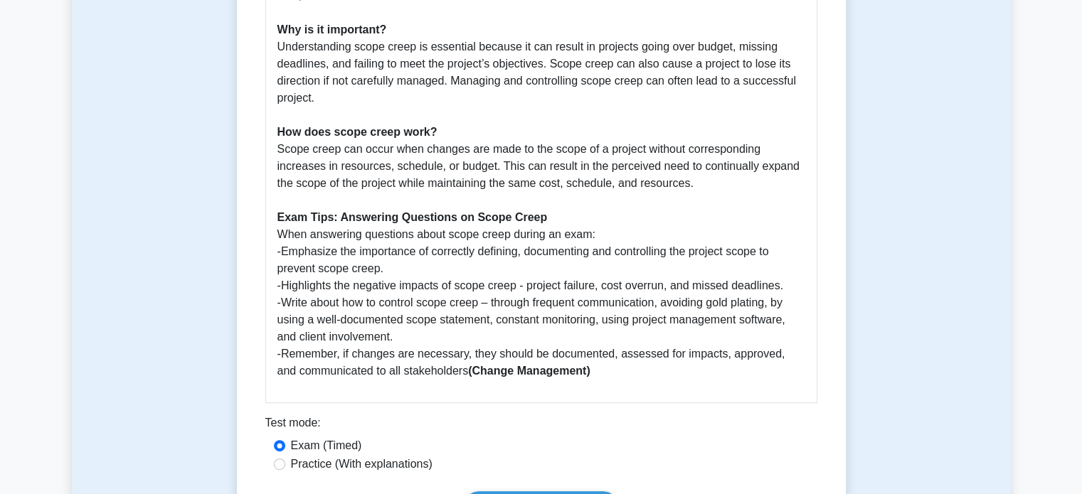
scroll to position [506, 0]
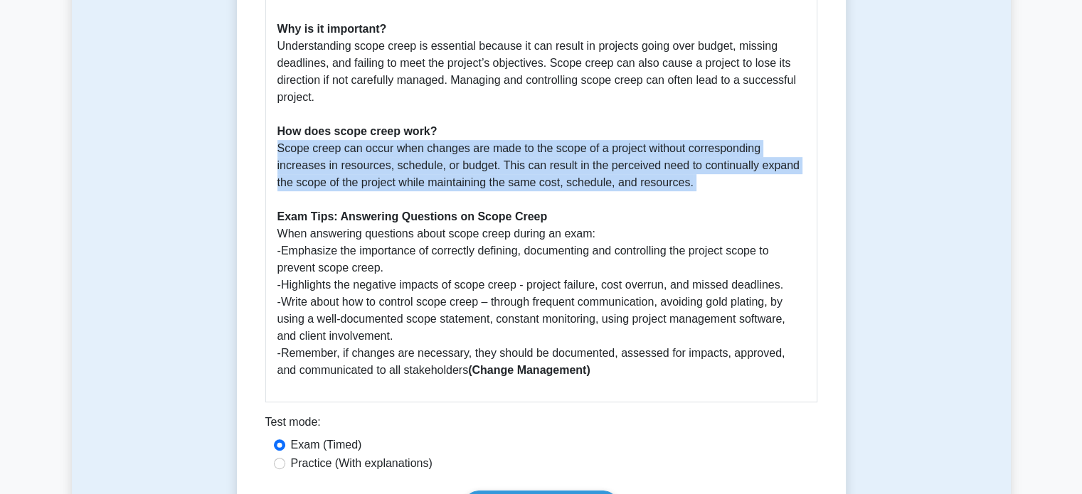
drag, startPoint x: 276, startPoint y: 150, endPoint x: 765, endPoint y: 198, distance: 491.2
click at [765, 198] on p "What is Scope Creep? Scope Creep, often known as project scope creep, refers to…" at bounding box center [541, 148] width 528 height 461
copy p "Scope creep can occur when changes are made to the scope of a project without c…"
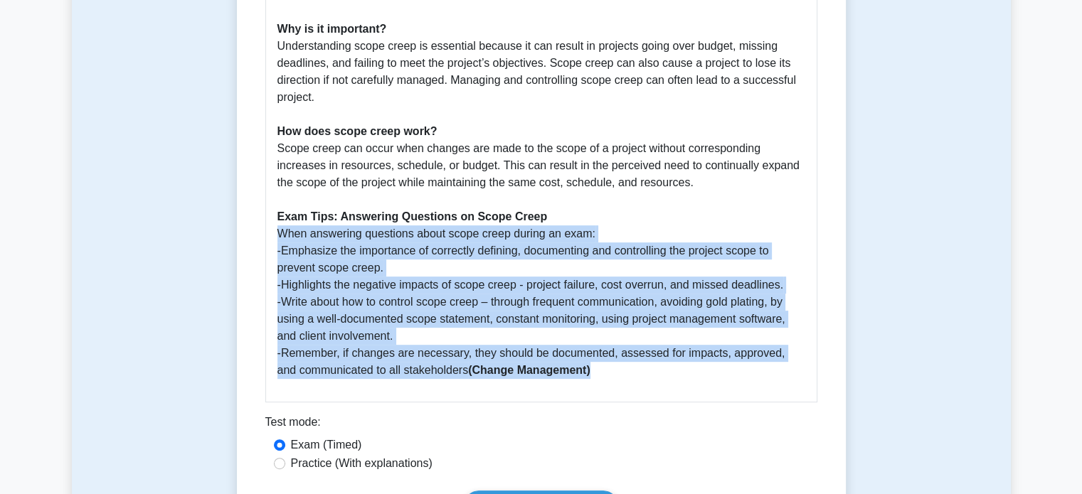
drag, startPoint x: 276, startPoint y: 231, endPoint x: 652, endPoint y: 369, distance: 400.4
click at [652, 369] on div "Guide to Scope Creep - PMBOK Guide Seventh Edition What is Scope Creep? Scope C…" at bounding box center [541, 134] width 552 height 536
copy p "When answering questions about scope creep during an exam: -Emphasize the impor…"
click at [437, 320] on p "What is Scope Creep? Scope Creep, often known as project scope creep, refers to…" at bounding box center [541, 148] width 528 height 461
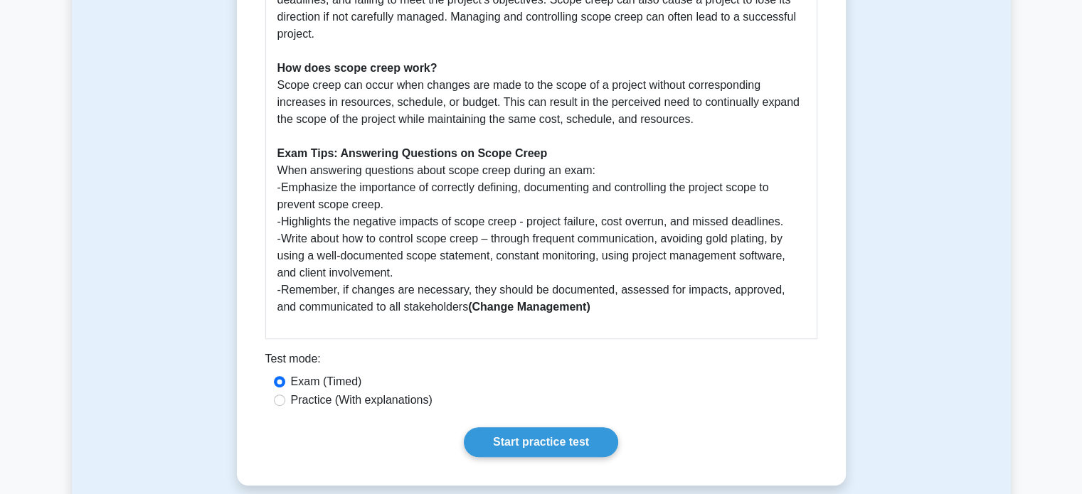
scroll to position [569, 0]
click at [538, 444] on link "Start practice test" at bounding box center [541, 443] width 154 height 30
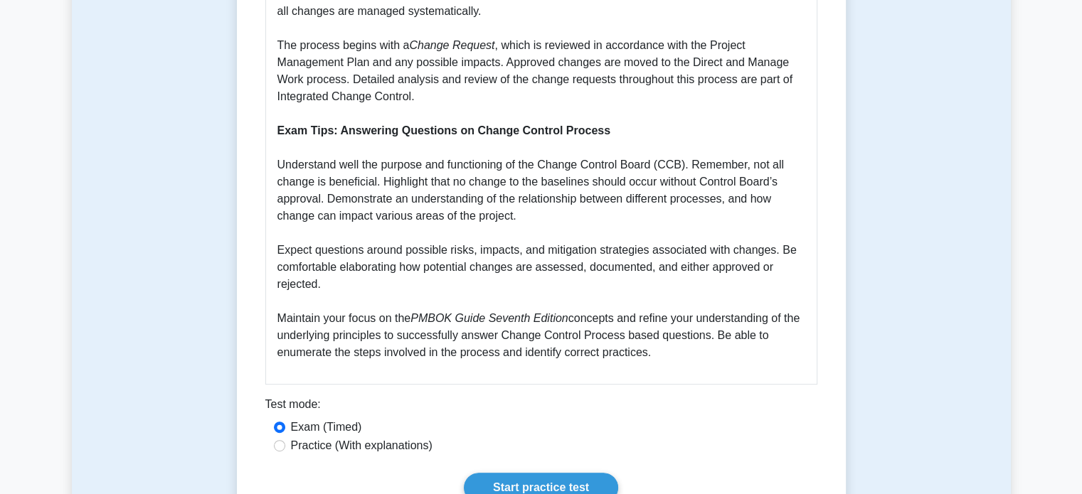
scroll to position [542, 0]
drag, startPoint x: 277, startPoint y: 166, endPoint x: 706, endPoint y: 372, distance: 475.1
click at [706, 372] on div "Guide on Change Control Process The Change Control Process is an integral aspec…" at bounding box center [541, 107] width 552 height 554
copy p "Understand well the purpose and functioning of the Change Control Board (CCB). …"
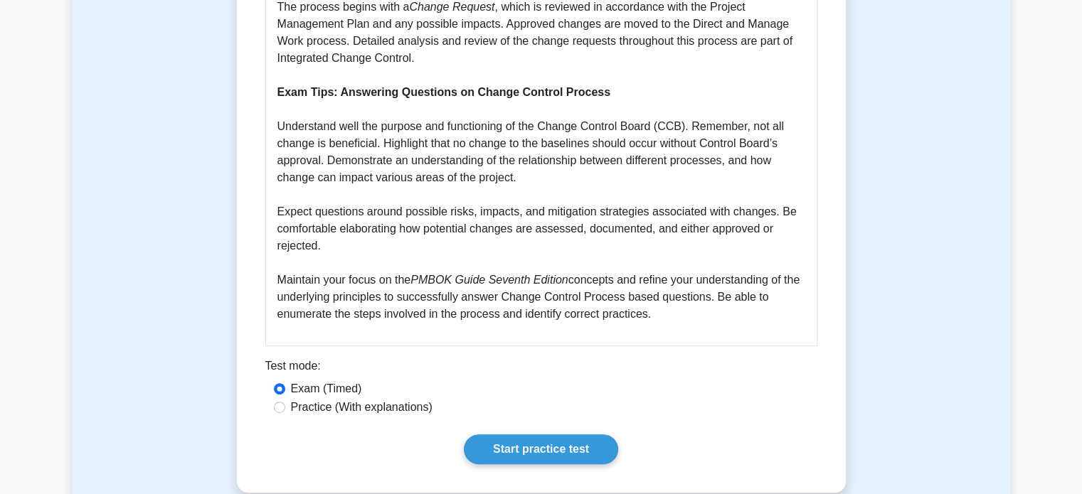
scroll to position [580, 0]
click at [528, 443] on link "Start practice test" at bounding box center [541, 449] width 154 height 30
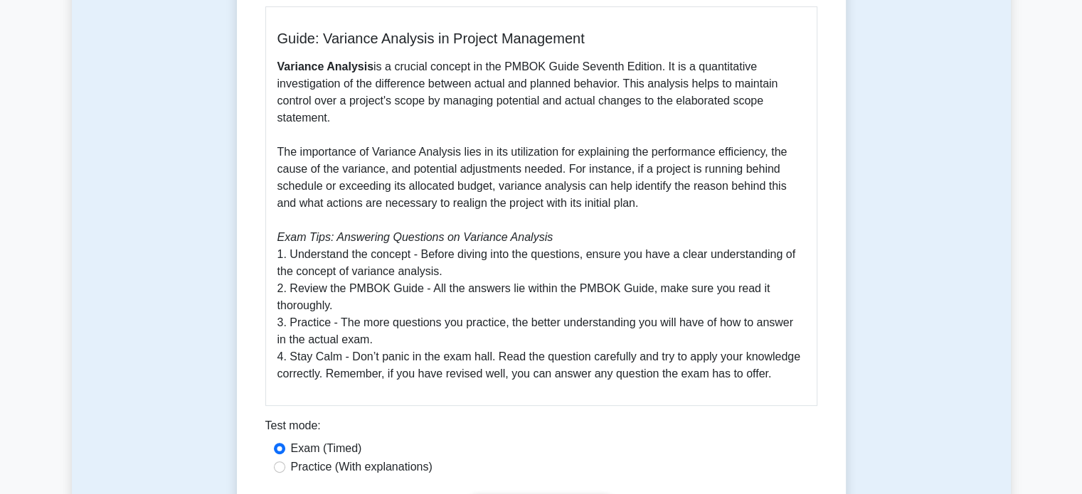
scroll to position [391, 0]
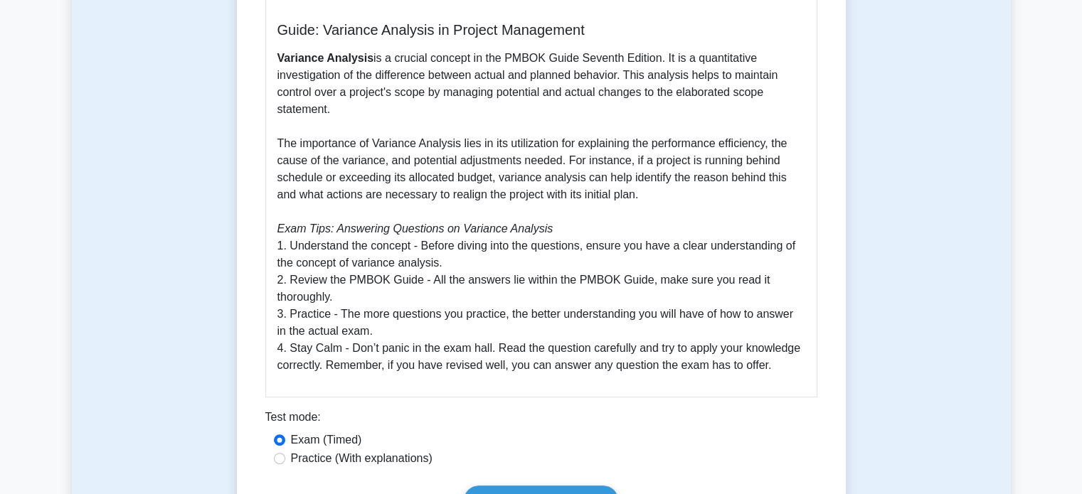
drag, startPoint x: 276, startPoint y: 232, endPoint x: 783, endPoint y: 354, distance: 521.0
click at [783, 354] on p "Variance Analysis is a crucial concept in the PMBOK Guide Seventh Edition. It i…" at bounding box center [541, 212] width 528 height 324
copy p "1. Understand the concept - Before diving into the questions, ensure you have a…"
click at [371, 109] on p "Variance Analysis is a crucial concept in the PMBOK Guide Seventh Edition. It i…" at bounding box center [541, 212] width 528 height 324
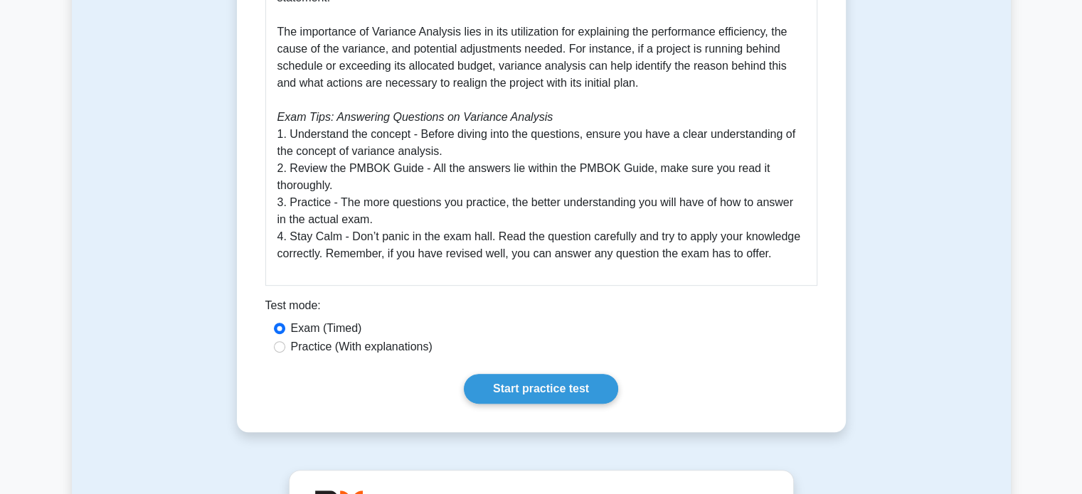
scroll to position [509, 0]
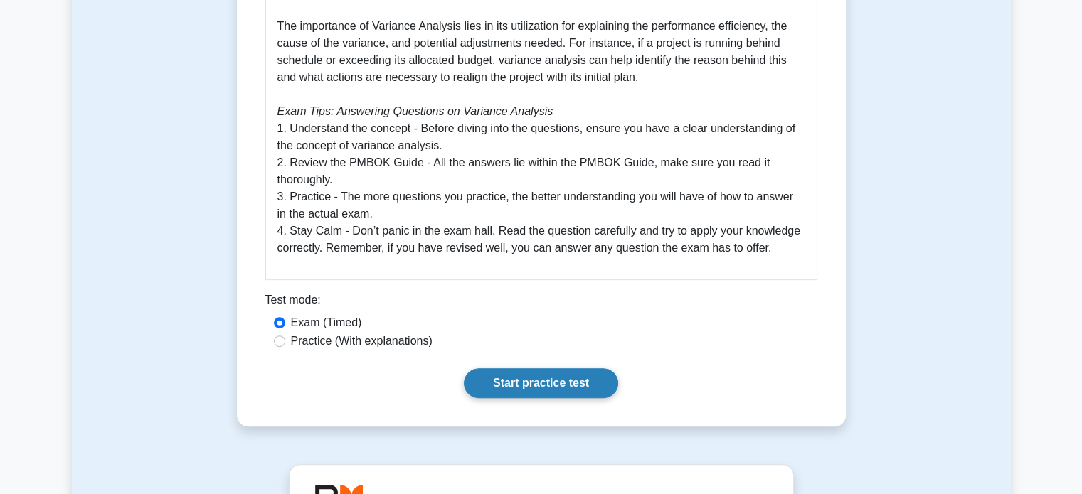
click at [540, 369] on link "Start practice test" at bounding box center [541, 384] width 154 height 30
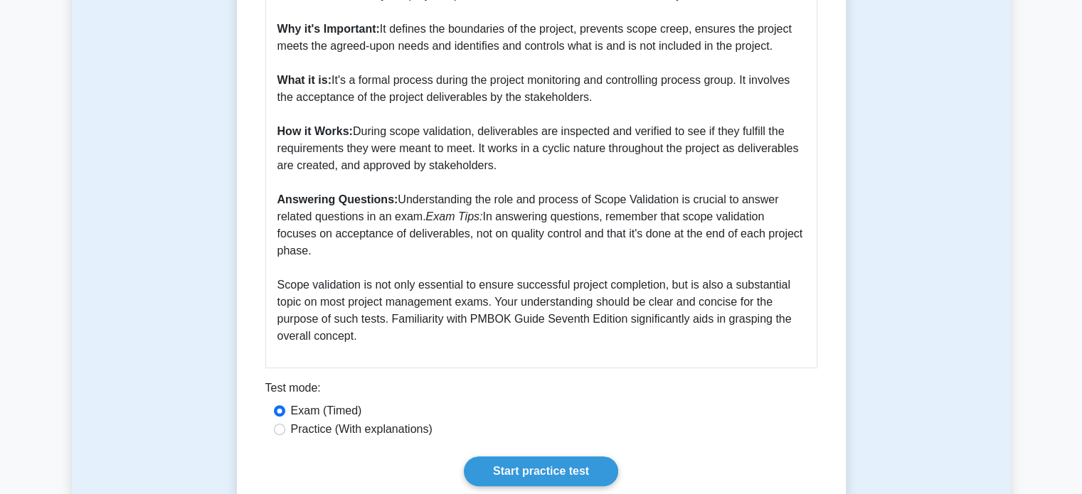
scroll to position [474, 0]
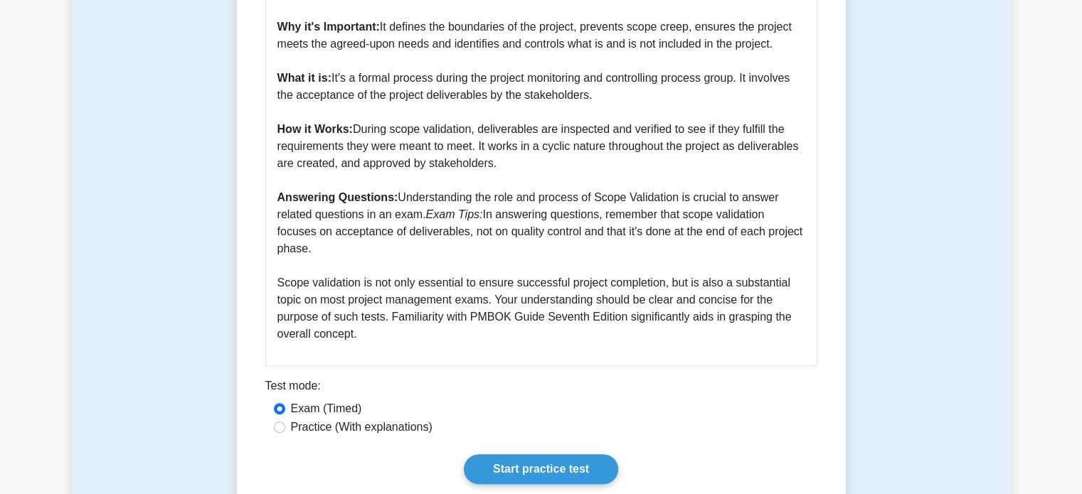
drag, startPoint x: 396, startPoint y: 197, endPoint x: 393, endPoint y: 316, distance: 118.8
click at [393, 316] on p "Scope Validation, a critical aspect of project management following the PMBOK G…" at bounding box center [541, 138] width 528 height 410
copy p "Understanding the role and process of Scope Validation is crucial to answer rel…"
click at [502, 338] on div "Scope Validation: A Comprehensive Guide Scope Validation, a critical aspect of …" at bounding box center [541, 123] width 552 height 485
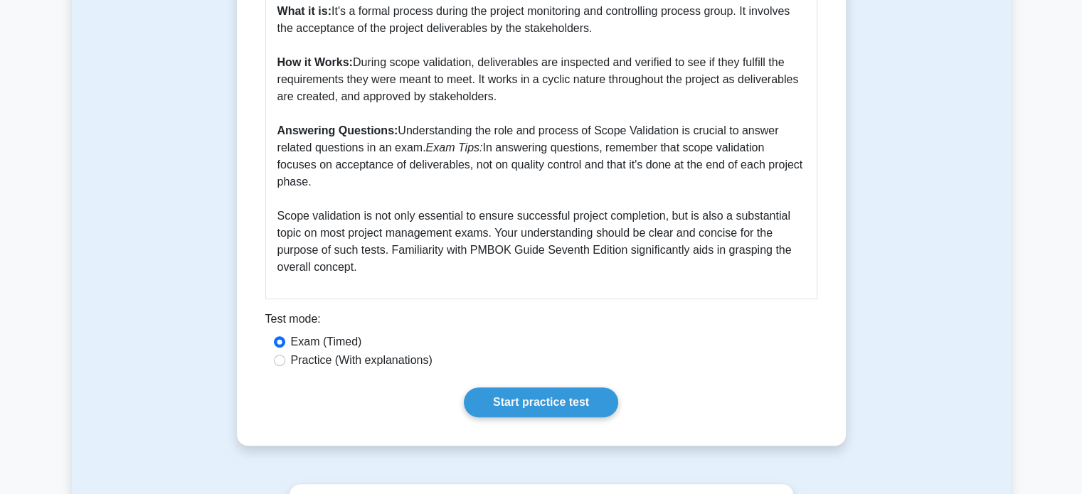
scroll to position [541, 0]
click at [529, 388] on link "Start practice test" at bounding box center [541, 403] width 154 height 30
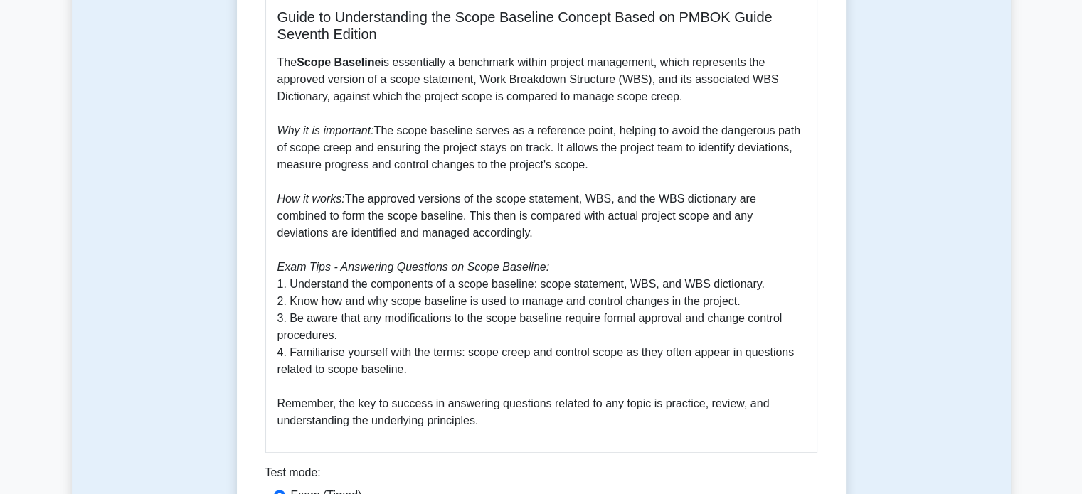
scroll to position [388, 0]
drag, startPoint x: 275, startPoint y: 287, endPoint x: 507, endPoint y: 416, distance: 266.2
click at [507, 416] on div "Guide to Understanding the Scope Baseline Concept Based on PMBOK Guide Seventh …" at bounding box center [541, 218] width 552 height 468
copy p "1. Understand the components of a scope baseline: scope statement, WBS, and WBS…"
click at [425, 152] on p "The Scope Baseline is essentially a benchmark within project management, which …" at bounding box center [541, 241] width 528 height 376
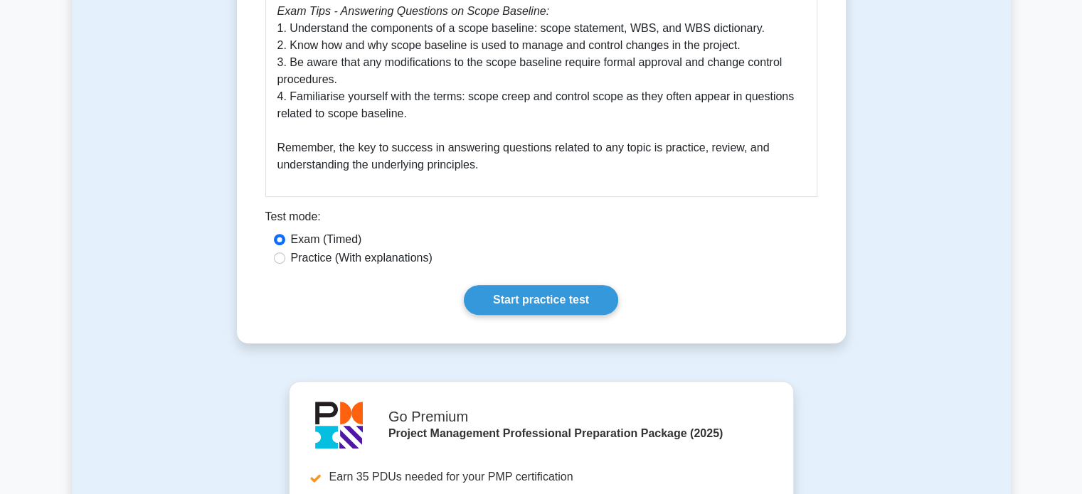
scroll to position [643, 0]
click at [534, 298] on link "Start practice test" at bounding box center [541, 300] width 154 height 30
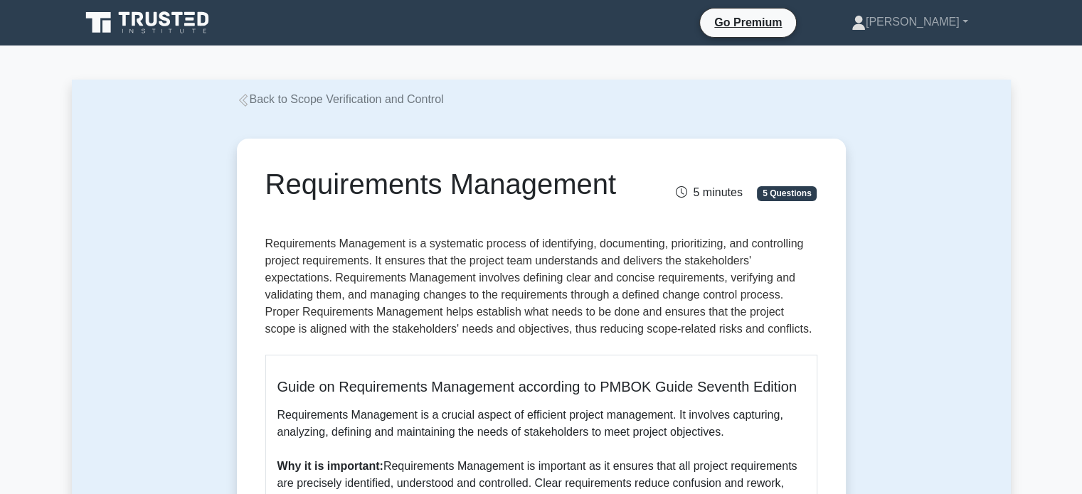
scroll to position [421, 0]
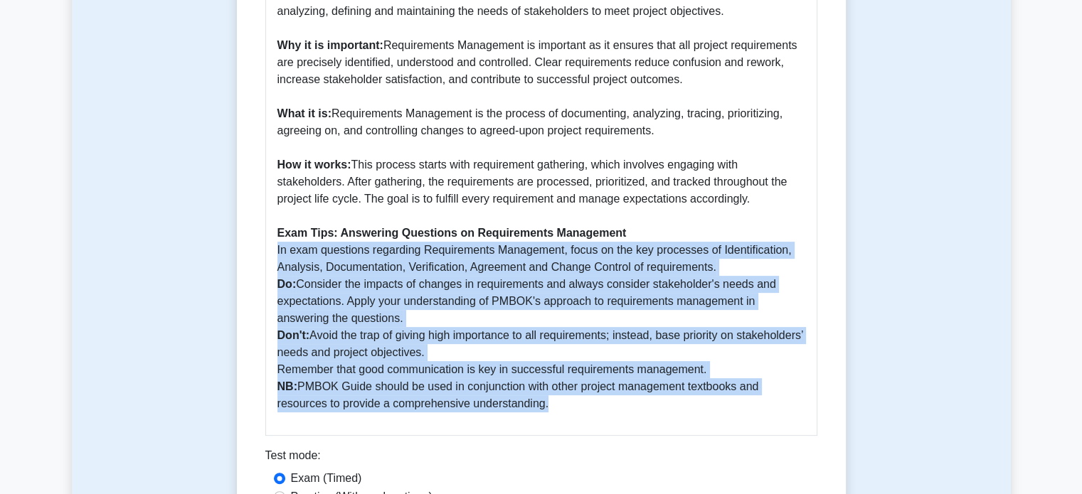
drag, startPoint x: 275, startPoint y: 251, endPoint x: 663, endPoint y: 428, distance: 426.9
click at [663, 428] on div "Guide on Requirements Management according to PMBOK Guide Seventh Edition Requi…" at bounding box center [541, 185] width 552 height 502
copy p "In exam questions regarding Requirements Management, focus on the key processes…"
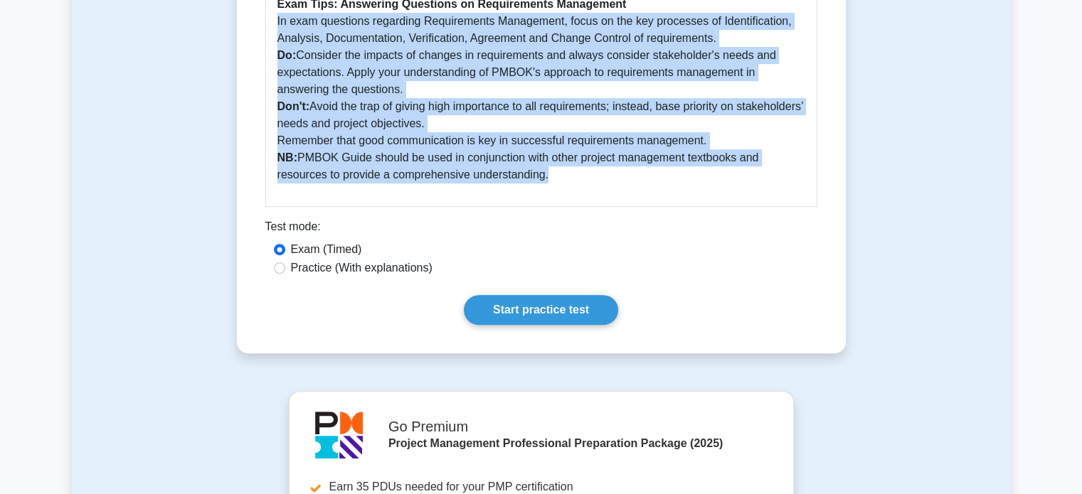
scroll to position [643, 0]
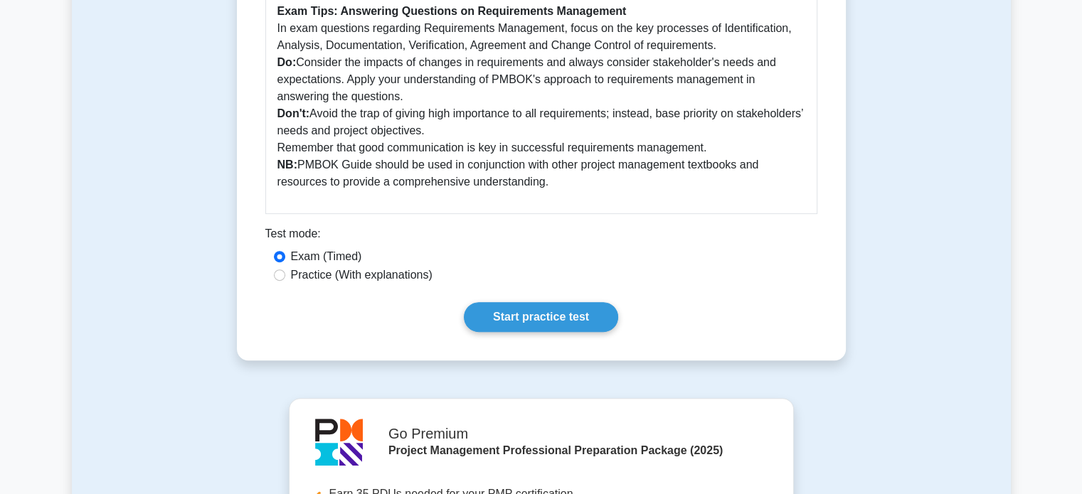
click at [428, 250] on div "Exam (Timed)" at bounding box center [541, 256] width 535 height 17
click at [526, 326] on link "Start practice test" at bounding box center [541, 317] width 154 height 30
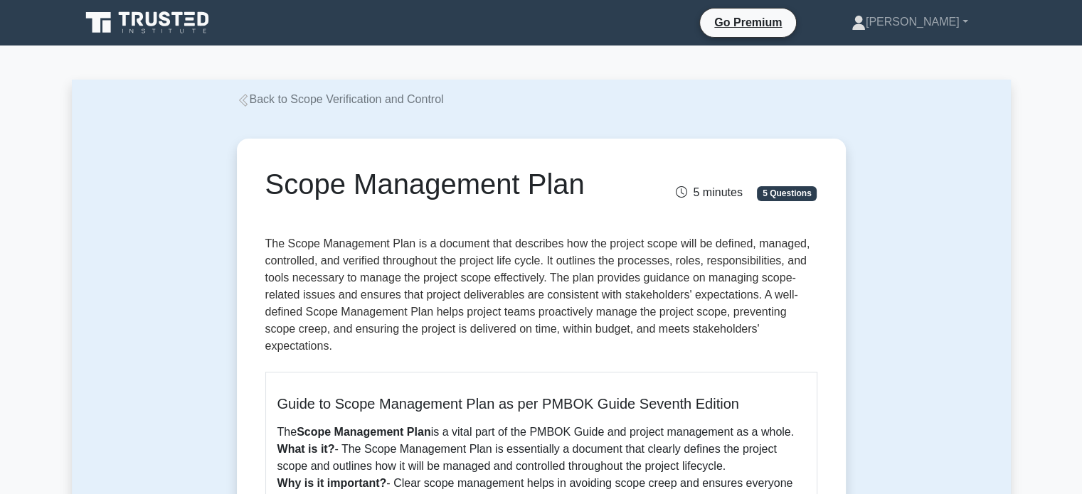
scroll to position [433, 0]
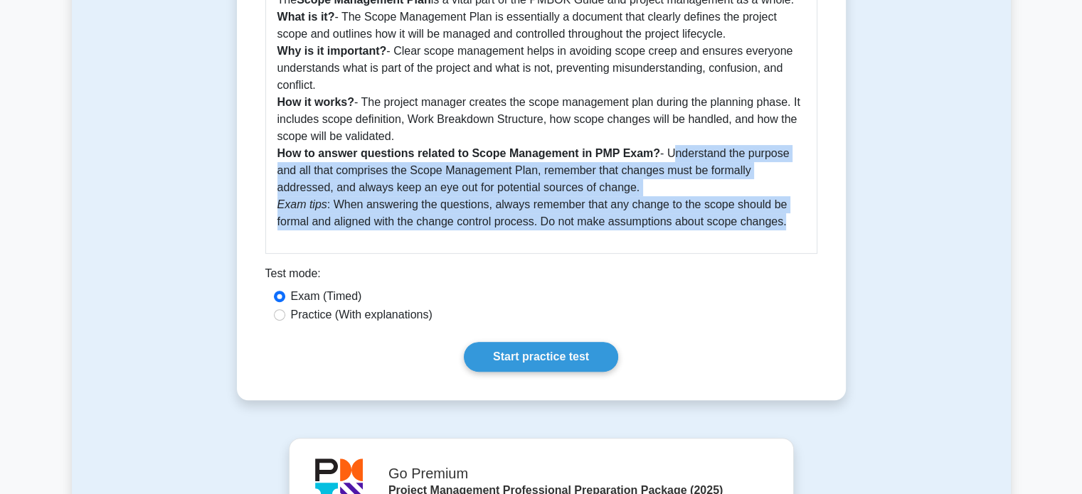
drag, startPoint x: 666, startPoint y: 139, endPoint x: 796, endPoint y: 206, distance: 146.7
click at [796, 206] on p "The Scope Management Plan is a vital part of the PMBOK Guide and project manage…" at bounding box center [541, 110] width 528 height 239
copy p "Understand the purpose and all that comprises the Scope Management Plan, rememb…"
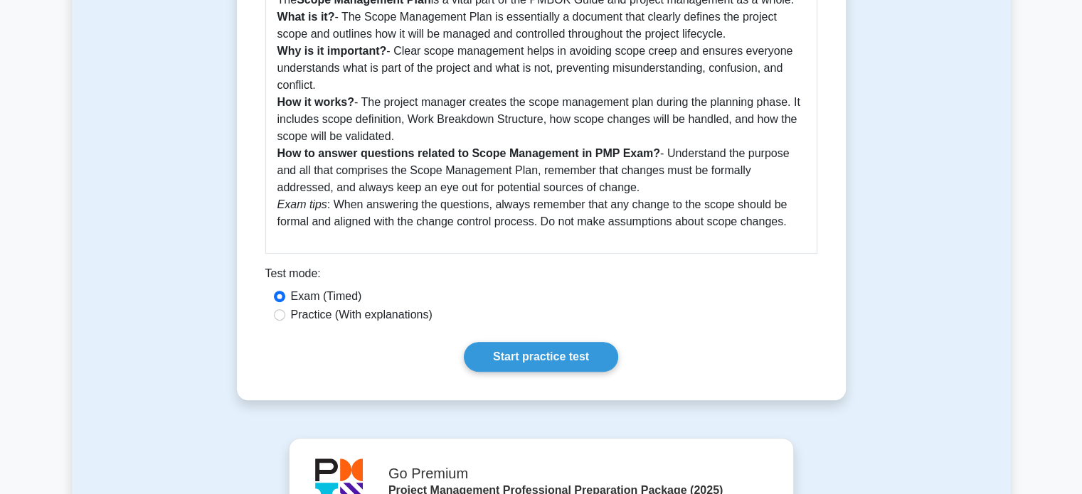
click at [313, 241] on div "Scope Management Plan 5 minutes 5 Questions Guide to Scope Management Plan as p…" at bounding box center [542, 53] width 598 height 683
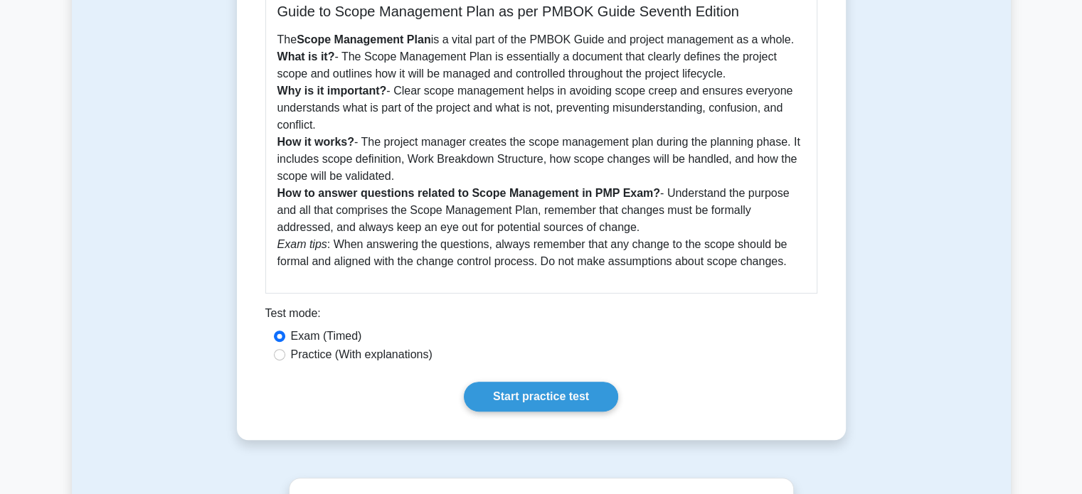
scroll to position [398, 0]
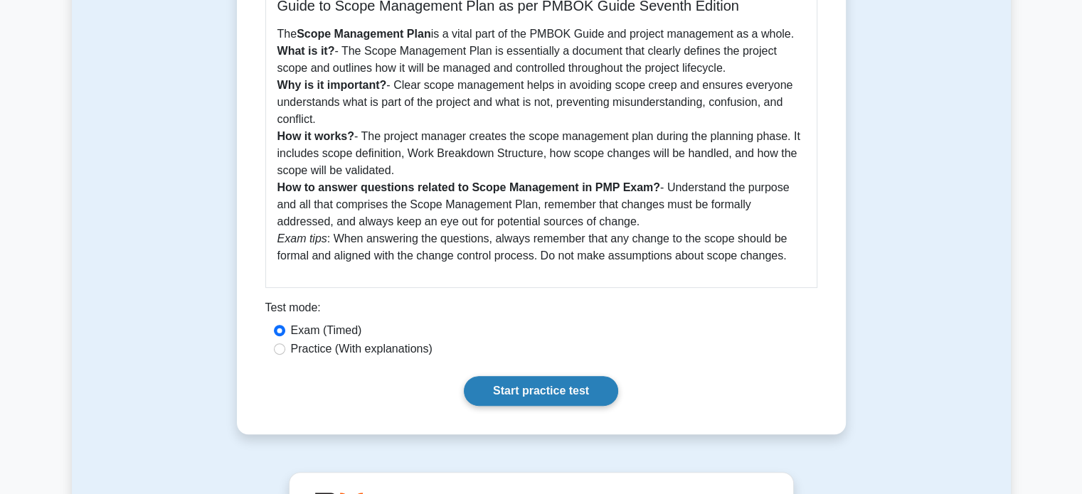
click at [551, 383] on link "Start practice test" at bounding box center [541, 391] width 154 height 30
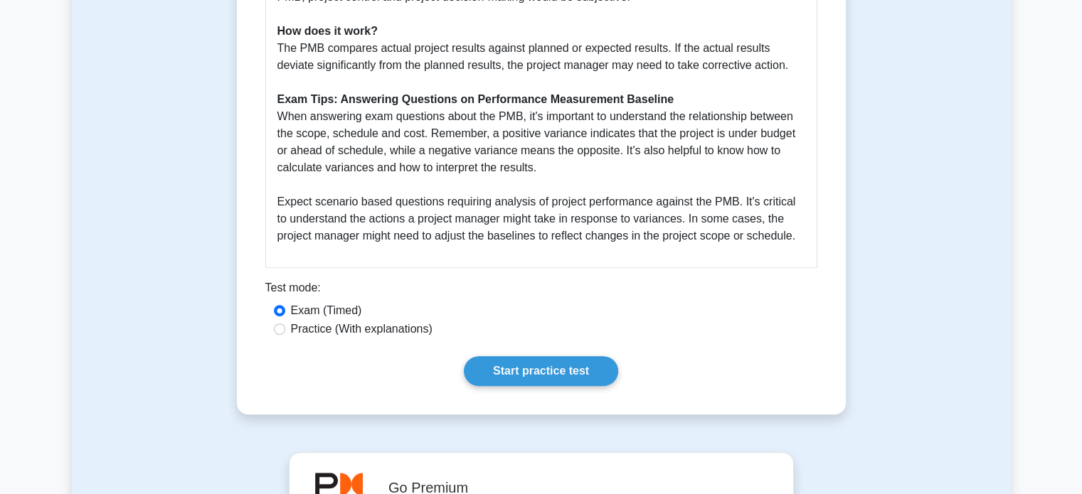
scroll to position [606, 0]
drag, startPoint x: 270, startPoint y: 122, endPoint x: 794, endPoint y: 262, distance: 542.7
click at [794, 262] on div "Performance Measurement Baseline Guide What is Performance Measurement Baspline…" at bounding box center [541, 34] width 552 height 468
copy p "When answering exam questions about the PMB, it's important to understand the r…"
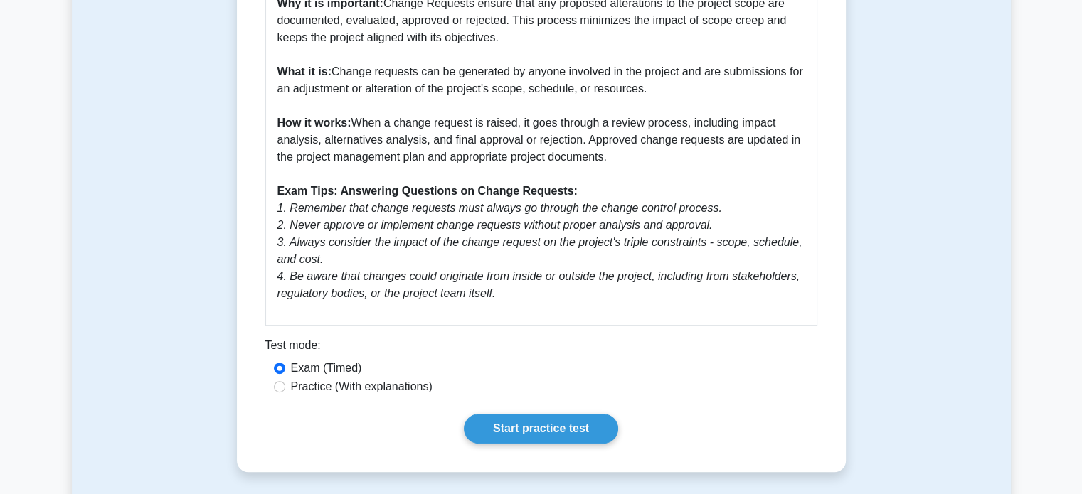
scroll to position [447, 0]
drag, startPoint x: 270, startPoint y: 213, endPoint x: 521, endPoint y: 304, distance: 267.1
click at [521, 304] on div "Change Requests for Project Scope Verification and Control Change Requests are …" at bounding box center [541, 116] width 552 height 417
copy icon "1. Remember that change requests must always go through the change control proc…"
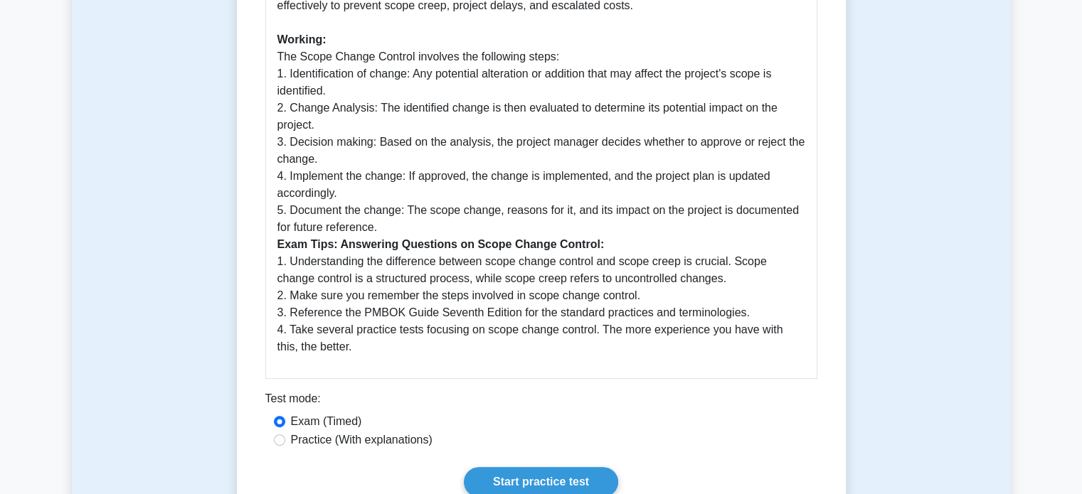
scroll to position [509, 0]
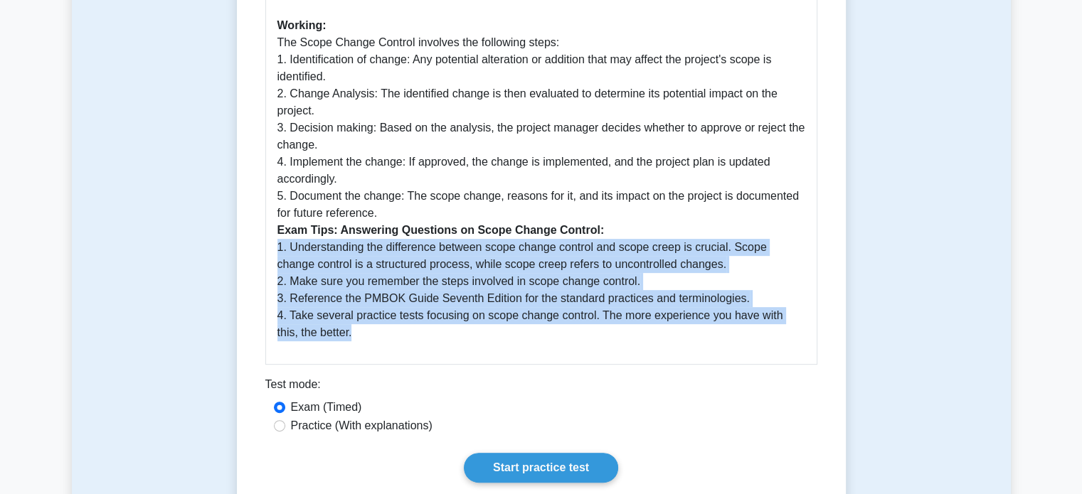
drag, startPoint x: 276, startPoint y: 250, endPoint x: 334, endPoint y: 338, distance: 105.4
click at [334, 338] on p "Scope Change Control is an essential aspect of project management that refers t…" at bounding box center [541, 120] width 528 height 444
copy p "1. Understanding the difference between scope change control and scope creep is…"
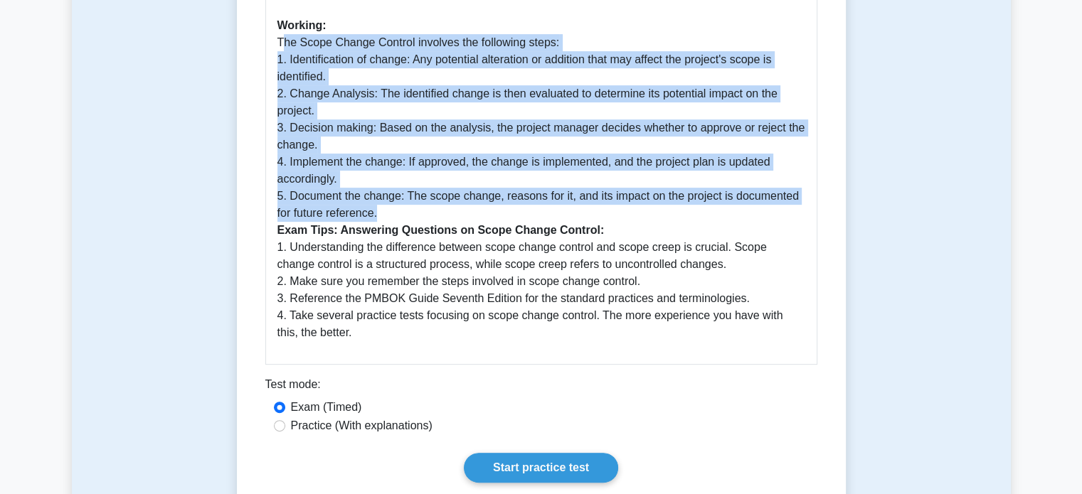
drag, startPoint x: 273, startPoint y: 44, endPoint x: 480, endPoint y: 210, distance: 265.2
click at [480, 210] on div "Guide to Scope Change Control - PMBOK Guide Seventh Edition Scope Change Contro…" at bounding box center [541, 105] width 552 height 519
copy p "The Scope Change Control involves the following steps: 1. Identification of cha…"
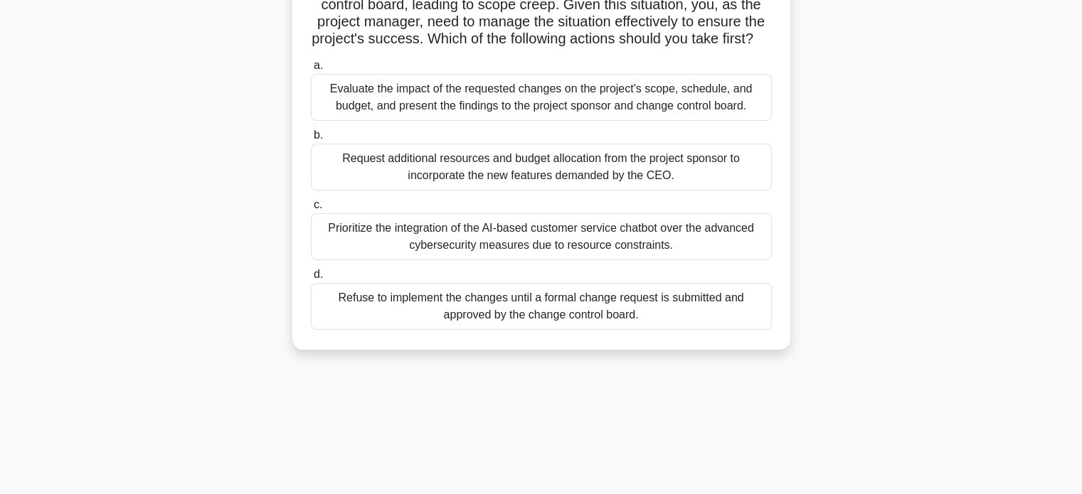
scroll to position [265, 0]
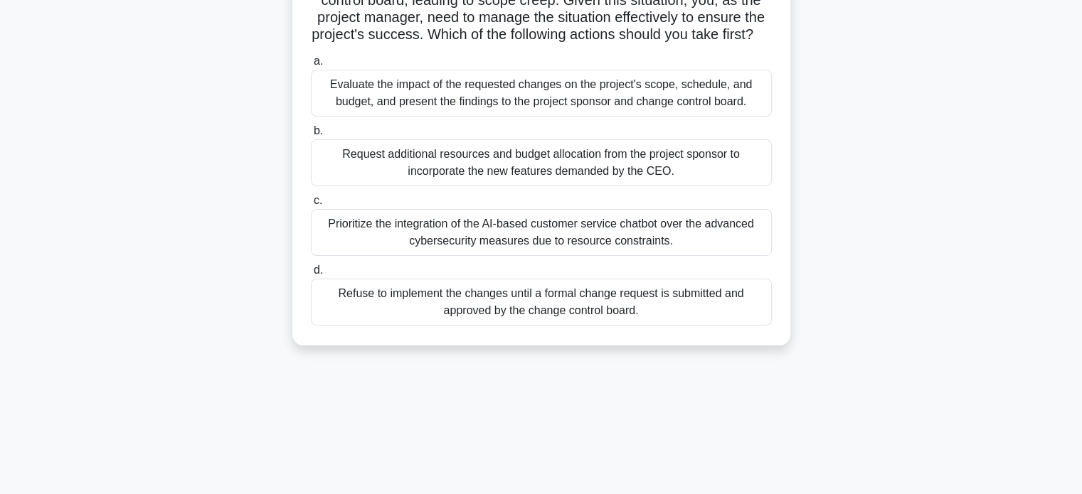
click at [533, 115] on div "Evaluate the impact of the requested changes on the project's scope, schedule, …" at bounding box center [541, 93] width 461 height 47
click at [311, 66] on input "a. Evaluate the impact of the requested changes on the project's scope, schedul…" at bounding box center [311, 61] width 0 height 9
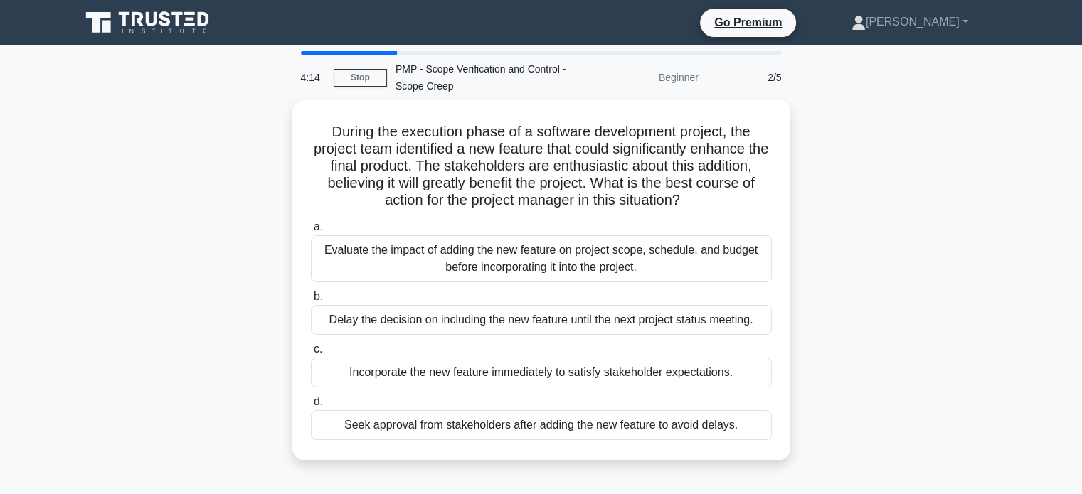
scroll to position [0, 0]
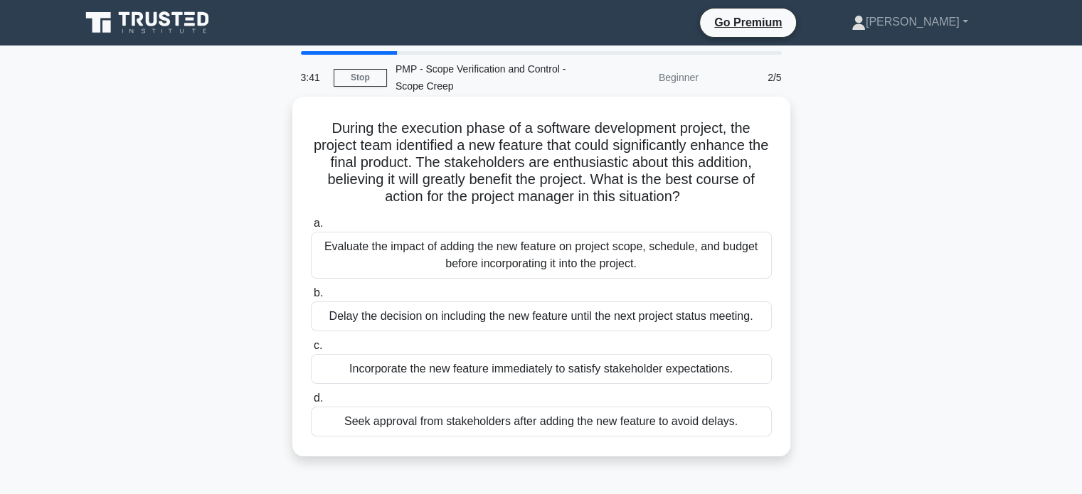
click at [498, 263] on div "Evaluate the impact of adding the new feature on project scope, schedule, and b…" at bounding box center [541, 255] width 461 height 47
click at [311, 228] on input "a. Evaluate the impact of adding the new feature on project scope, schedule, an…" at bounding box center [311, 223] width 0 height 9
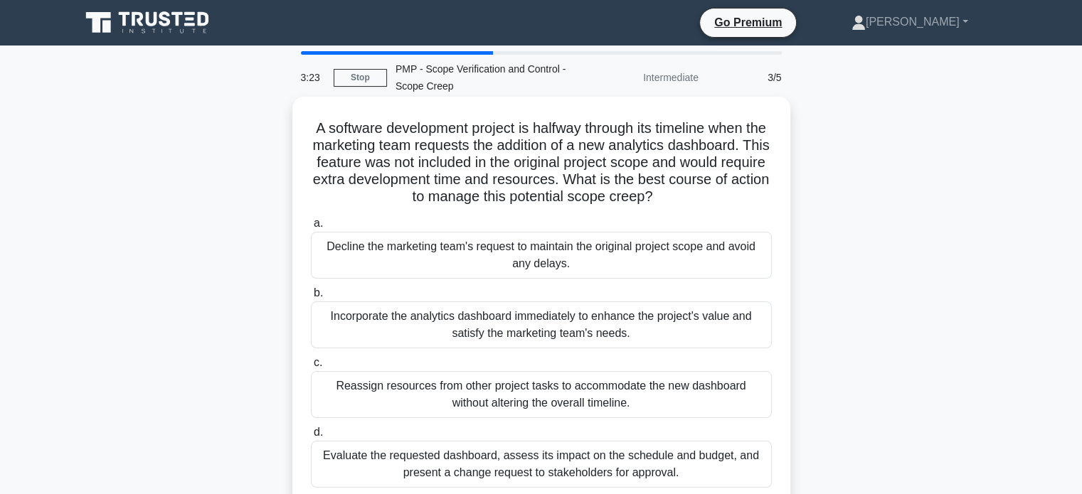
click at [491, 457] on div "Evaluate the requested dashboard, assess its impact on the schedule and budget,…" at bounding box center [541, 464] width 461 height 47
click at [311, 438] on input "d. Evaluate the requested dashboard, assess its impact on the schedule and budg…" at bounding box center [311, 432] width 0 height 9
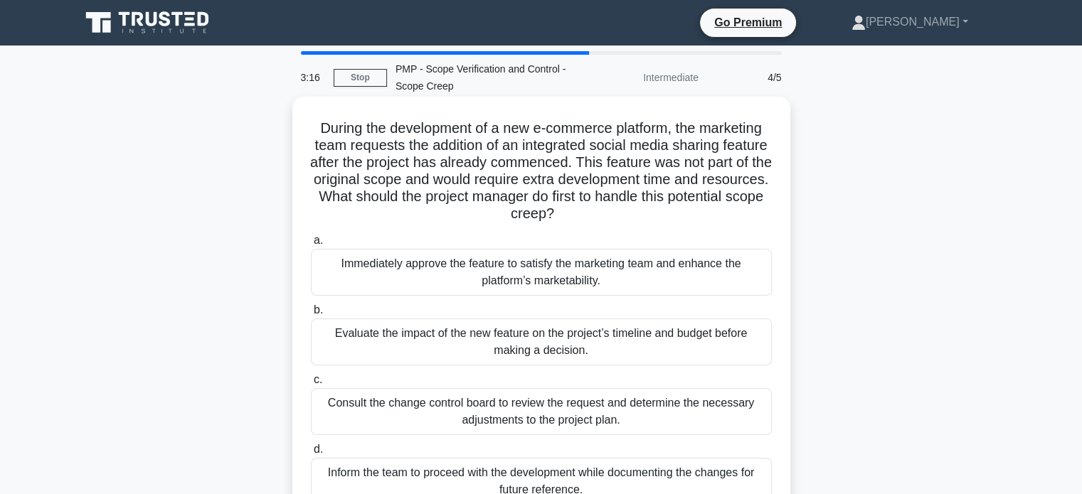
click at [521, 351] on div "Evaluate the impact of the new feature on the project’s timeline and budget bef…" at bounding box center [541, 342] width 461 height 47
click at [311, 315] on input "b. Evaluate the impact of the new feature on the project’s timeline and budget …" at bounding box center [311, 310] width 0 height 9
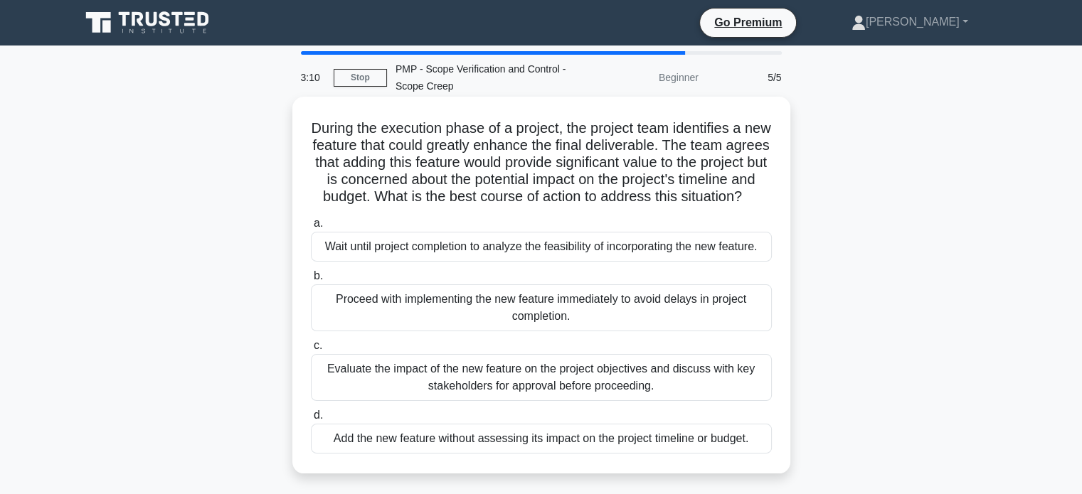
click at [455, 391] on div "Evaluate the impact of the new feature on the project objectives and discuss wi…" at bounding box center [541, 377] width 461 height 47
click at [311, 351] on input "c. Evaluate the impact of the new feature on the project objectives and discuss…" at bounding box center [311, 345] width 0 height 9
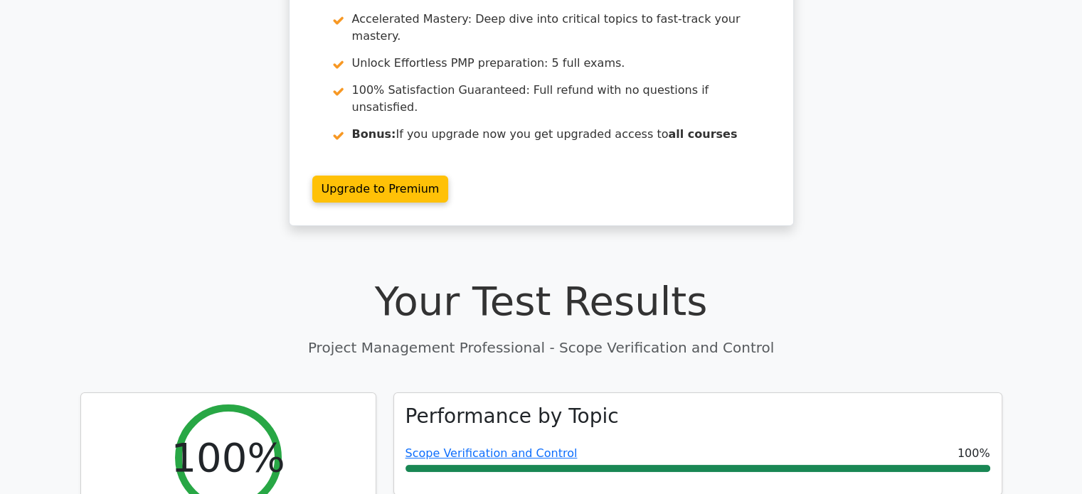
scroll to position [209, 0]
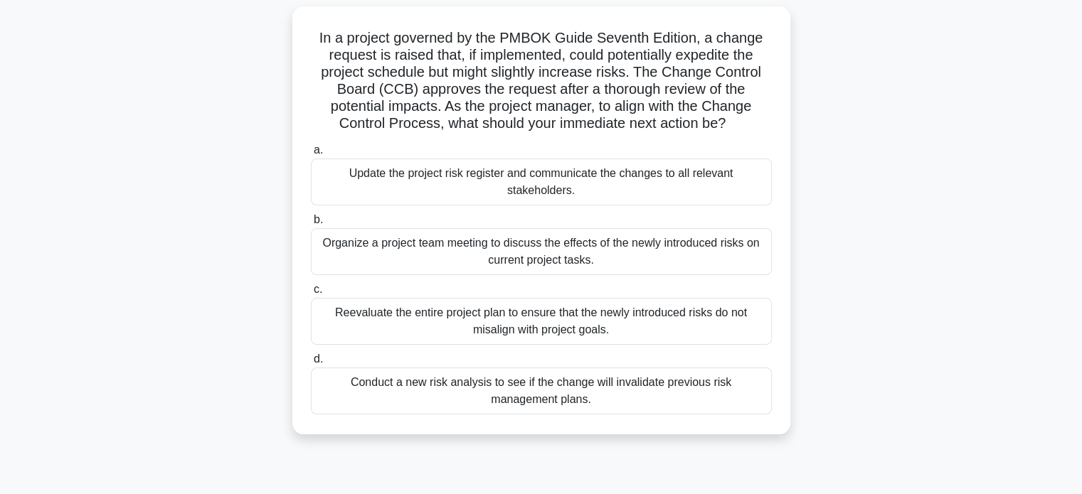
scroll to position [94, 0]
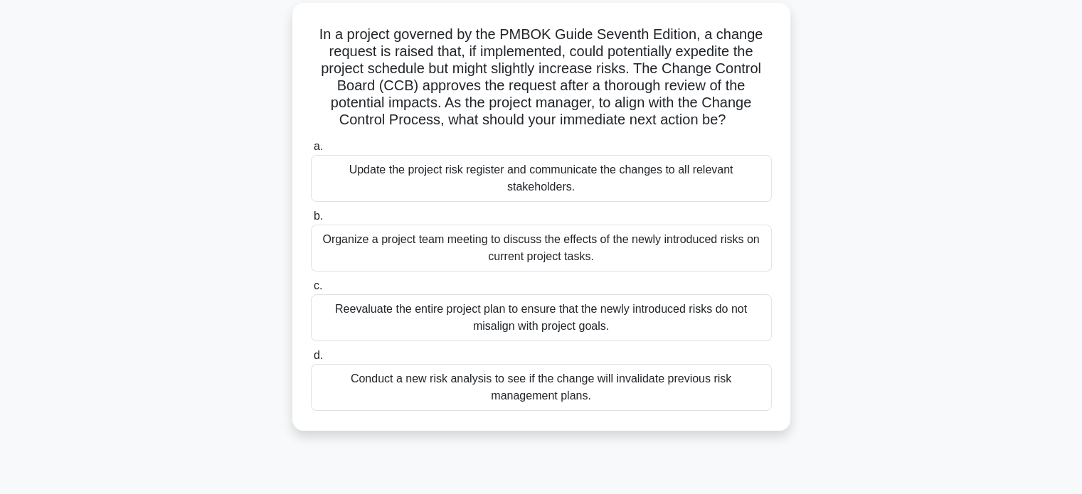
click at [541, 386] on div "Conduct a new risk analysis to see if the change will invalidate previous risk …" at bounding box center [541, 387] width 461 height 47
click at [311, 361] on input "d. Conduct a new risk analysis to see if the change will invalidate previous ri…" at bounding box center [311, 355] width 0 height 9
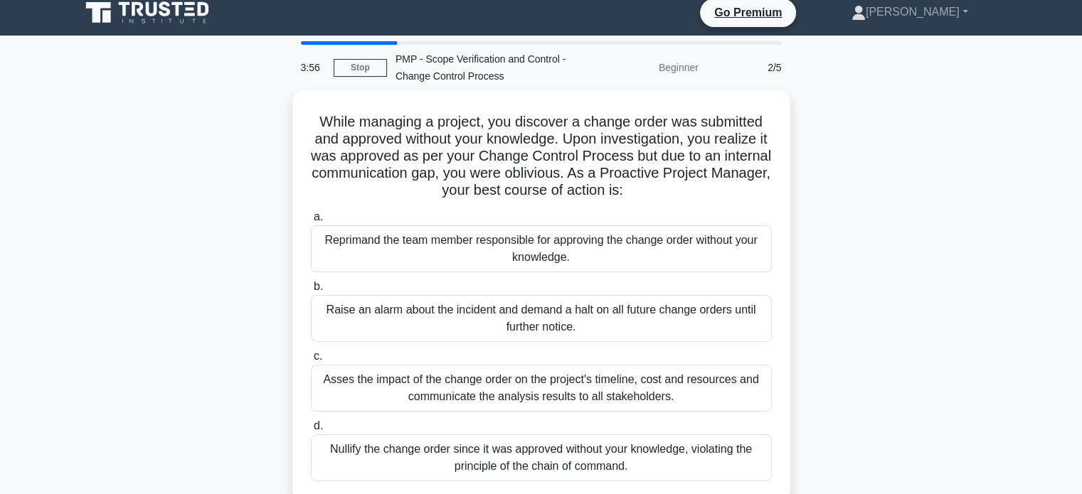
scroll to position [0, 0]
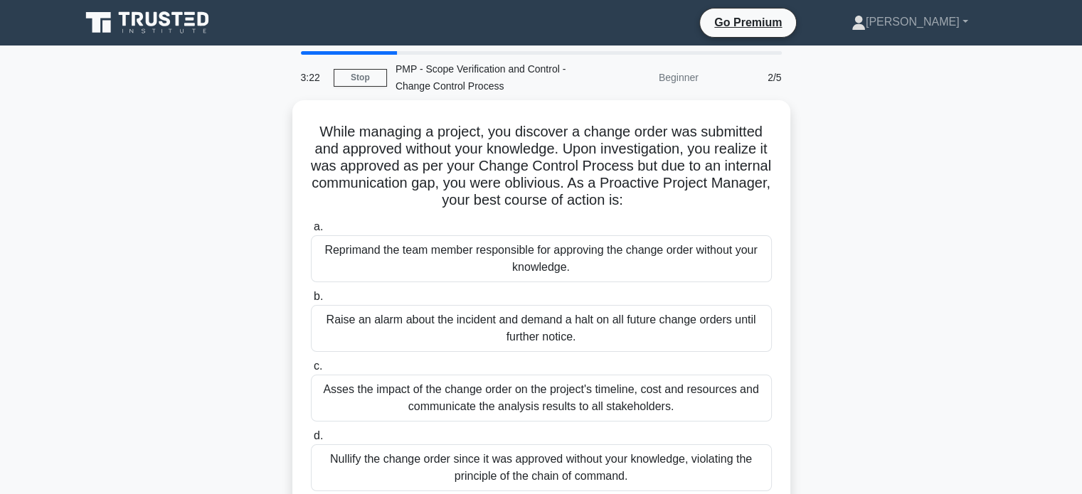
click at [541, 386] on div "Asses the impact of the change order on the project's timeline, cost and resour…" at bounding box center [541, 398] width 461 height 47
click at [311, 371] on input "c. Asses the impact of the change order on the project's timeline, cost and res…" at bounding box center [311, 366] width 0 height 9
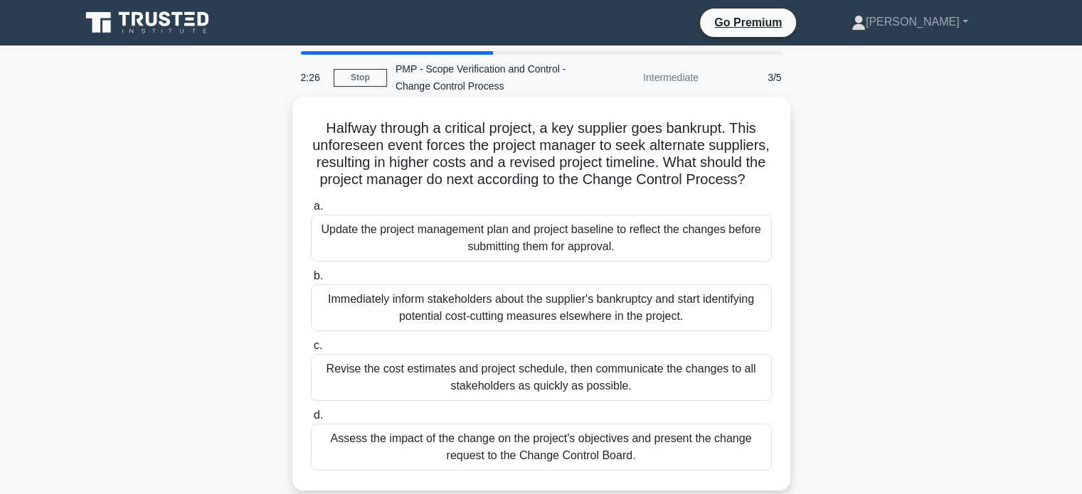
click at [514, 468] on div "Assess the impact of the change on the project's objectives and present the cha…" at bounding box center [541, 447] width 461 height 47
click at [311, 420] on input "d. Assess the impact of the change on the project's objectives and present the …" at bounding box center [311, 415] width 0 height 9
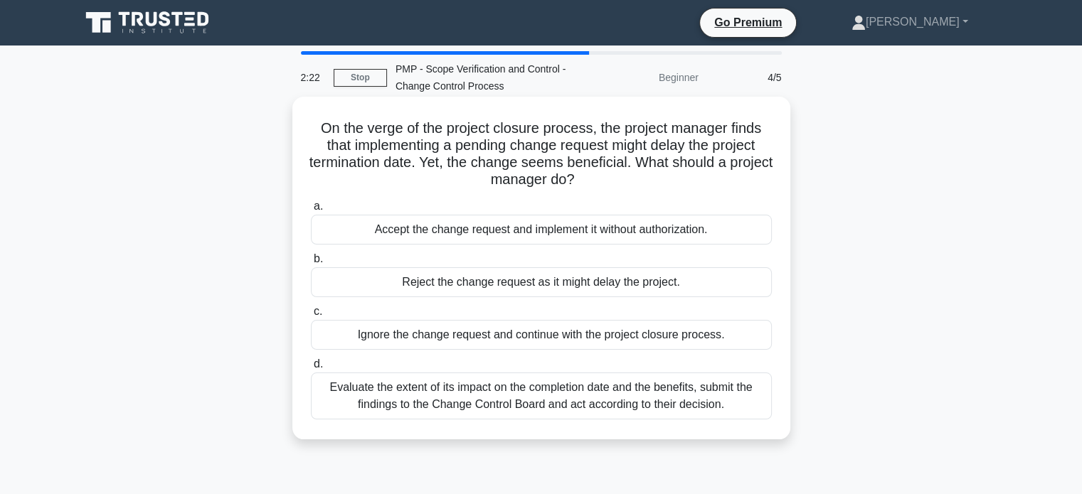
click at [452, 401] on div "Evaluate the extent of its impact on the completion date and the benefits, subm…" at bounding box center [541, 396] width 461 height 47
click at [311, 369] on input "d. Evaluate the extent of its impact on the completion date and the benefits, s…" at bounding box center [311, 364] width 0 height 9
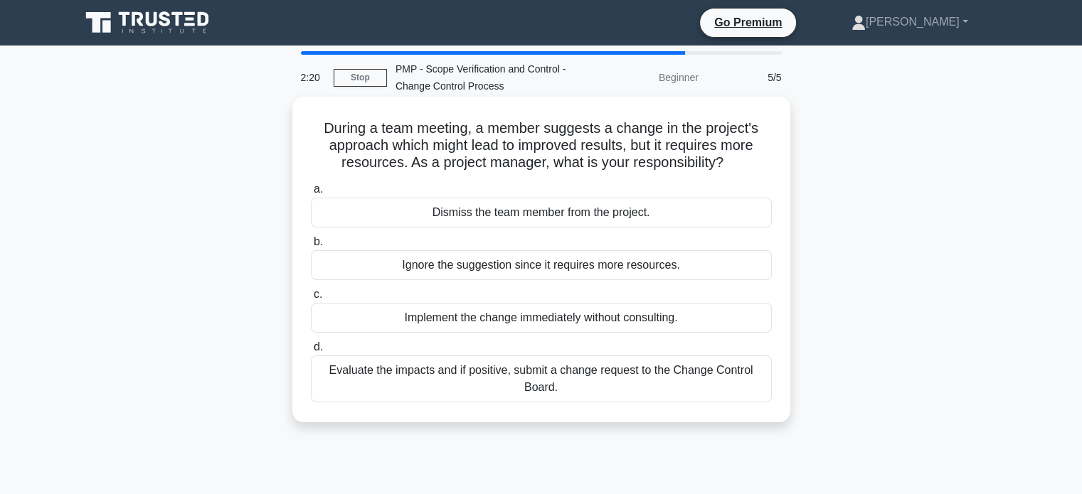
click at [508, 383] on div "Evaluate the impacts and if positive, submit a change request to the Change Con…" at bounding box center [541, 379] width 461 height 47
click at [311, 352] on input "d. Evaluate the impacts and if positive, submit a change request to the Change …" at bounding box center [311, 347] width 0 height 9
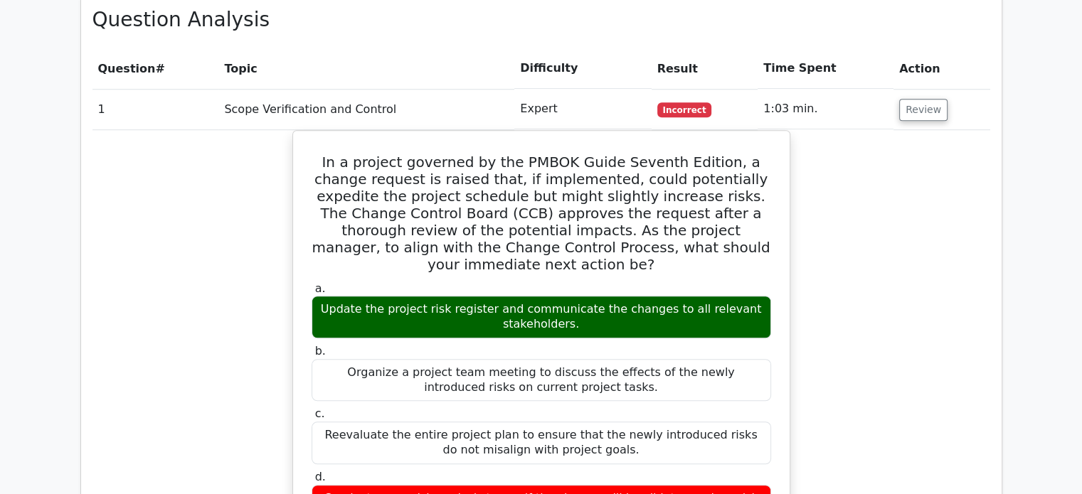
scroll to position [1033, 0]
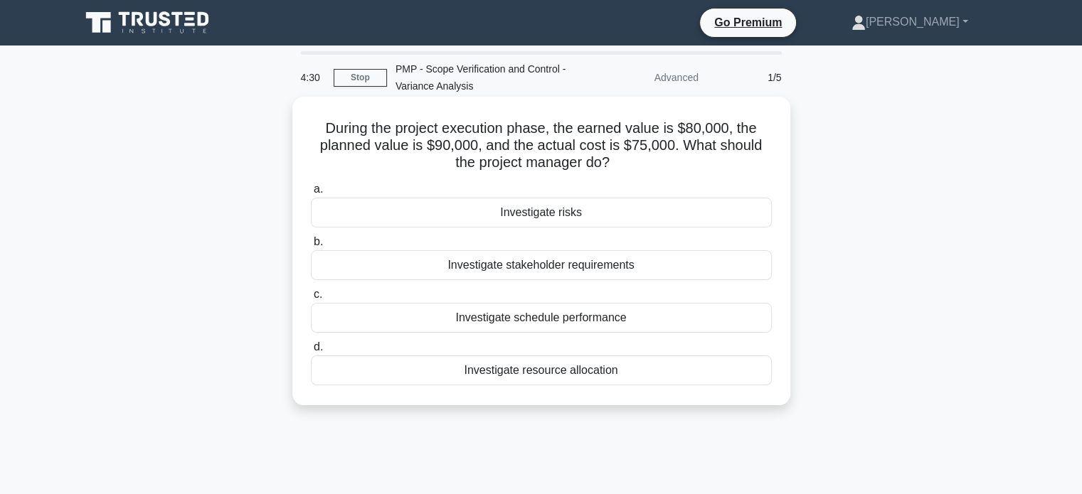
click at [550, 315] on div "Investigate schedule performance" at bounding box center [541, 318] width 461 height 30
click at [311, 300] on input "c. Investigate schedule performance" at bounding box center [311, 294] width 0 height 9
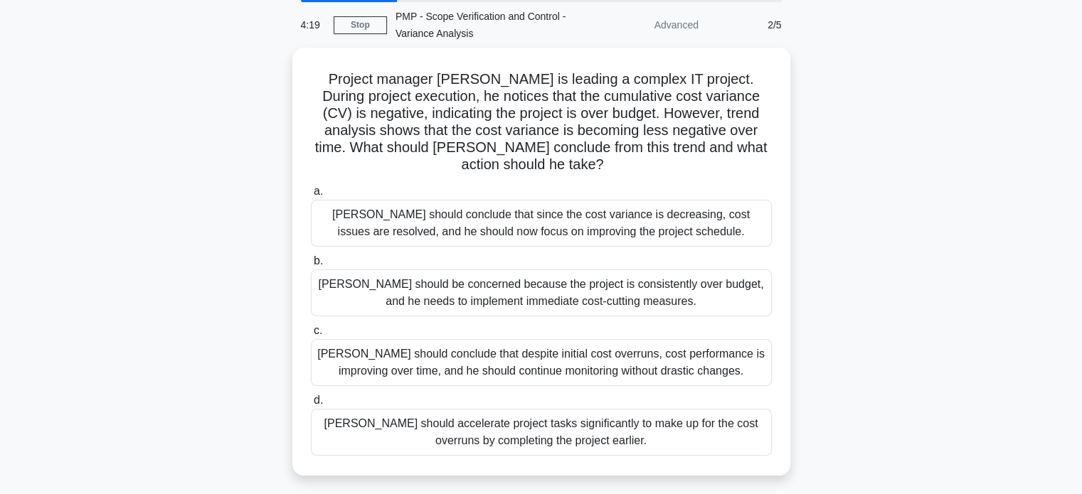
scroll to position [53, 0]
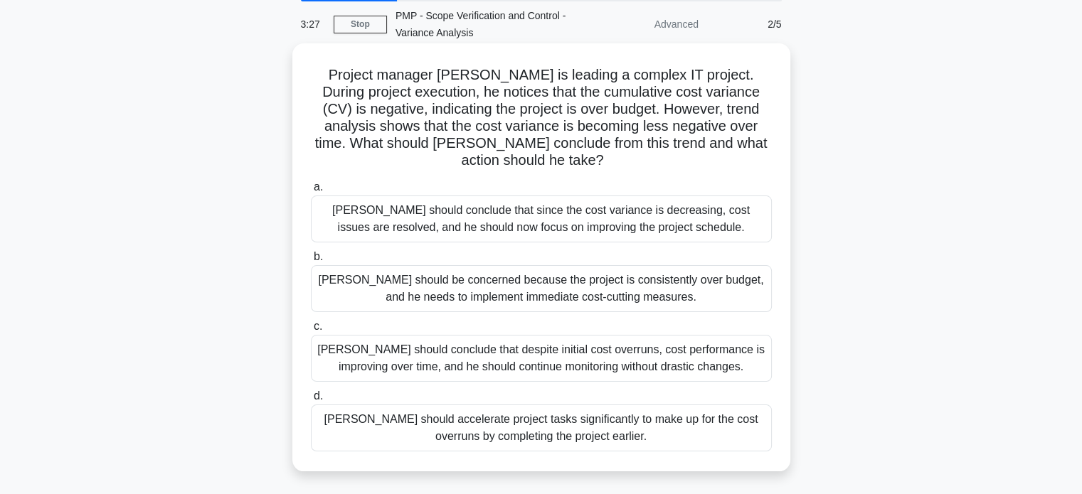
click at [552, 345] on div "David should conclude that despite initial cost overruns, cost performance is i…" at bounding box center [541, 358] width 461 height 47
click at [311, 332] on input "c. David should conclude that despite initial cost overruns, cost performance i…" at bounding box center [311, 326] width 0 height 9
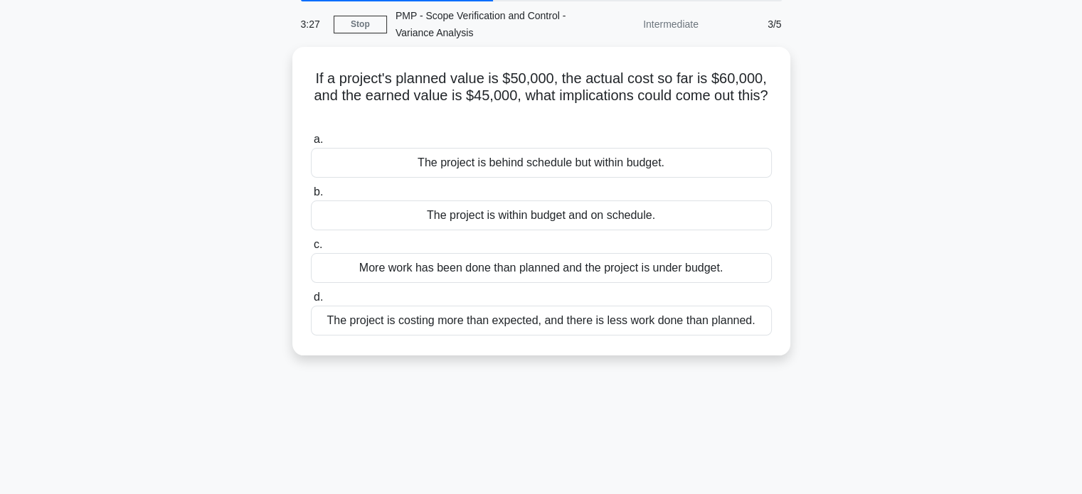
scroll to position [0, 0]
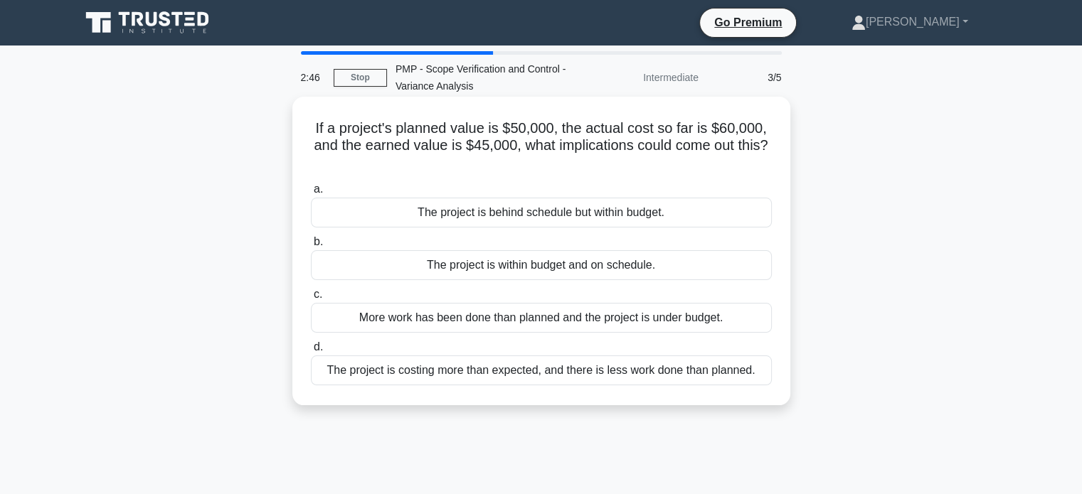
click at [672, 372] on div "The project is costing more than expected, and there is less work done than pla…" at bounding box center [541, 371] width 461 height 30
click at [311, 352] on input "d. The project is costing more than expected, and there is less work done than …" at bounding box center [311, 347] width 0 height 9
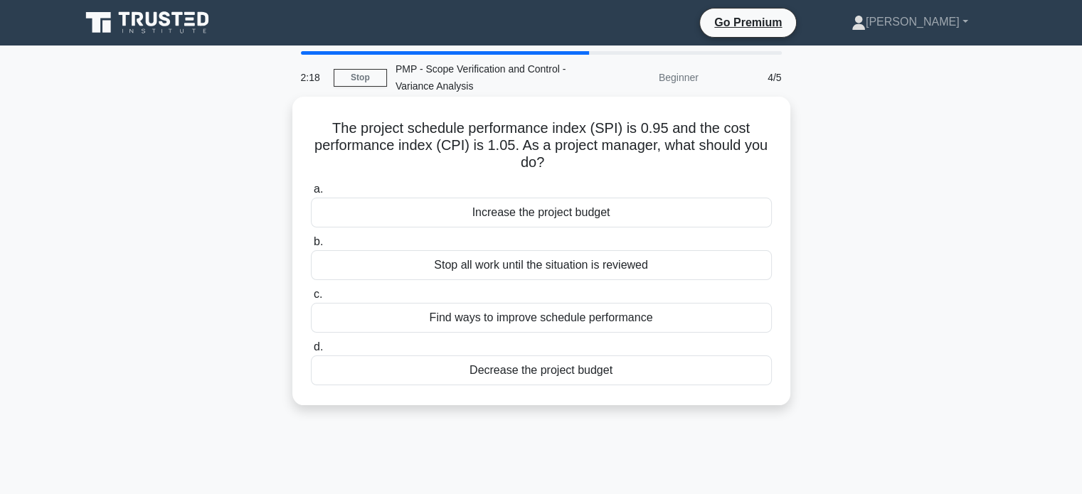
click at [643, 321] on div "Find ways to improve schedule performance" at bounding box center [541, 318] width 461 height 30
click at [311, 300] on input "c. Find ways to improve schedule performance" at bounding box center [311, 294] width 0 height 9
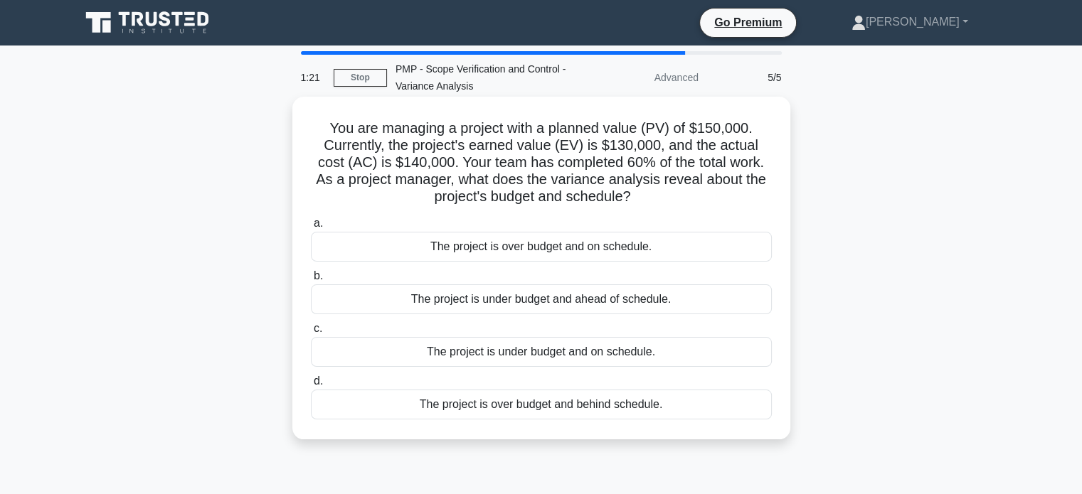
click at [581, 406] on div "The project is over budget and behind schedule." at bounding box center [541, 405] width 461 height 30
click at [311, 386] on input "d. The project is over budget and behind schedule." at bounding box center [311, 381] width 0 height 9
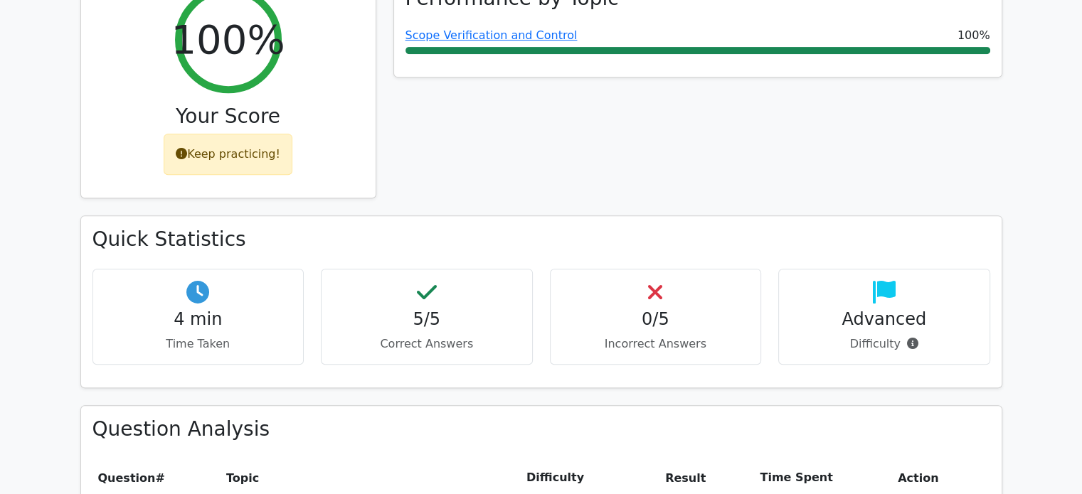
scroll to position [645, 0]
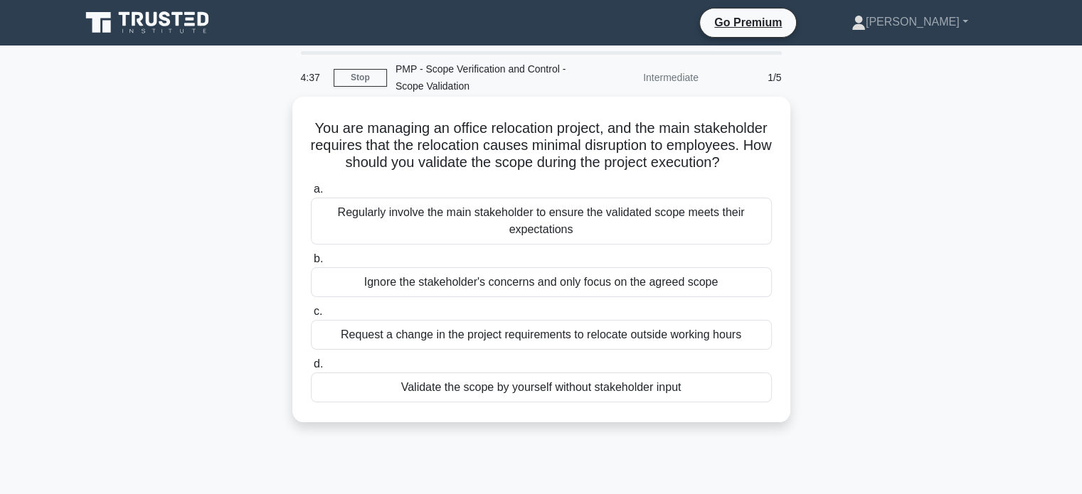
click at [472, 232] on div "Regularly involve the main stakeholder to ensure the validated scope meets thei…" at bounding box center [541, 221] width 461 height 47
click at [311, 194] on input "a. Regularly involve the main stakeholder to ensure the validated scope meets t…" at bounding box center [311, 189] width 0 height 9
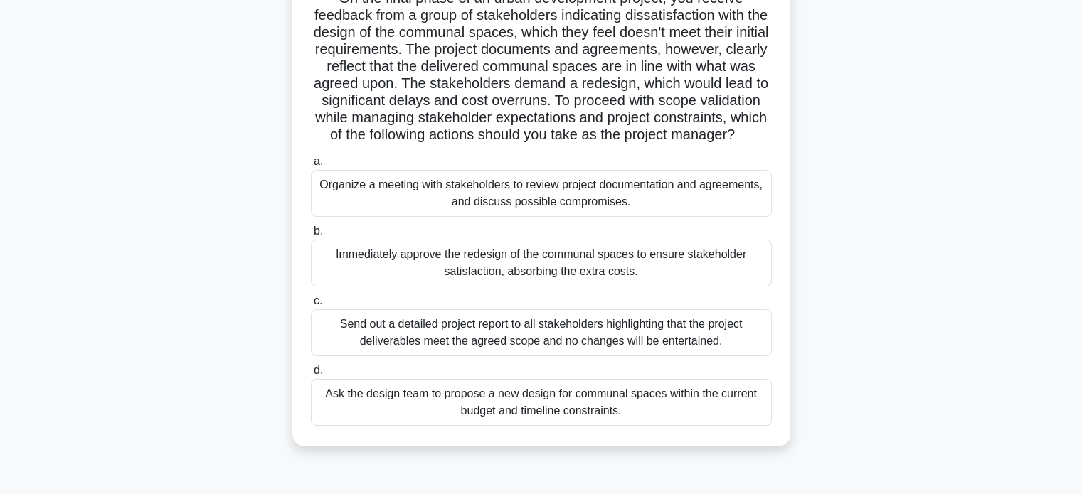
scroll to position [142, 0]
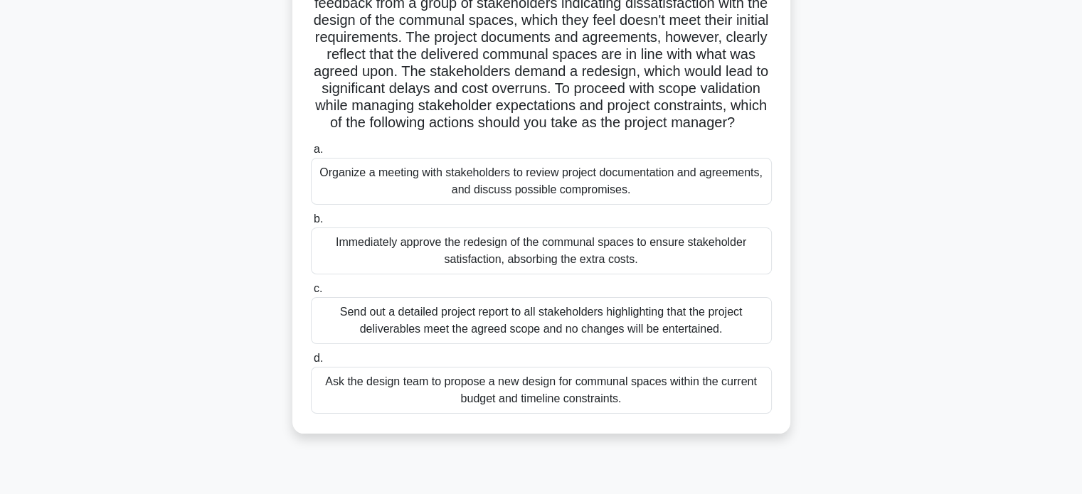
click at [478, 193] on div "Organize a meeting with stakeholders to review project documentation and agreem…" at bounding box center [541, 181] width 461 height 47
click at [311, 154] on input "a. Organize a meeting with stakeholders to review project documentation and agr…" at bounding box center [311, 149] width 0 height 9
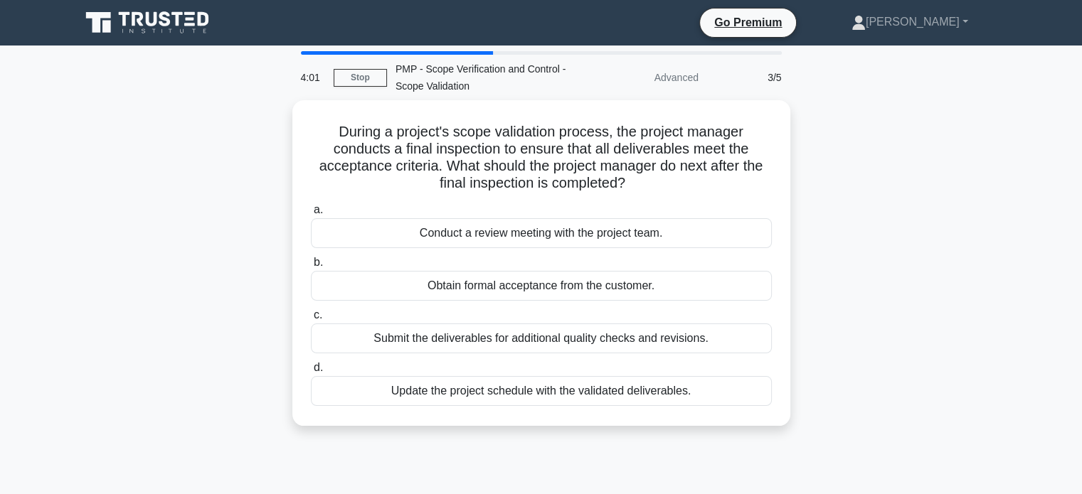
scroll to position [0, 0]
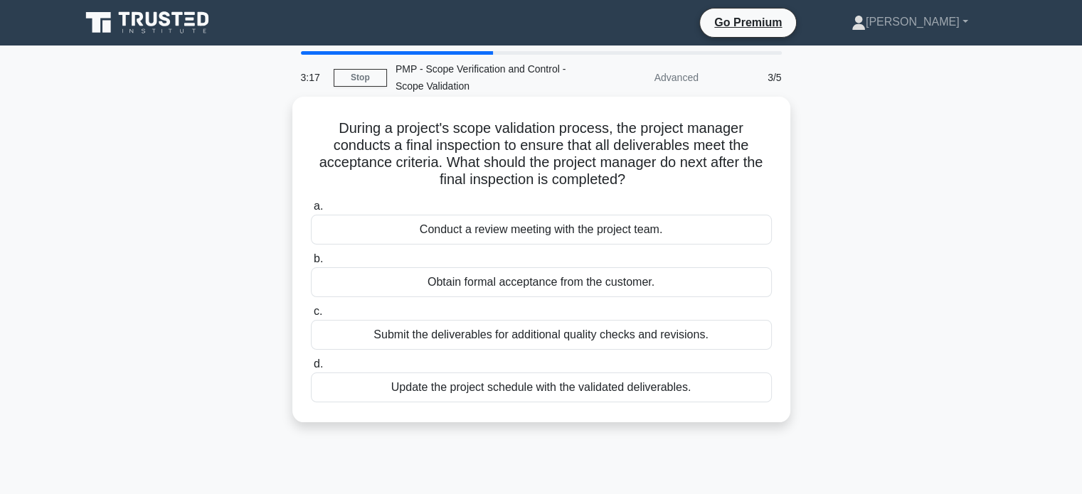
click at [504, 284] on div "Obtain formal acceptance from the customer." at bounding box center [541, 283] width 461 height 30
click at [311, 264] on input "b. Obtain formal acceptance from the customer." at bounding box center [311, 259] width 0 height 9
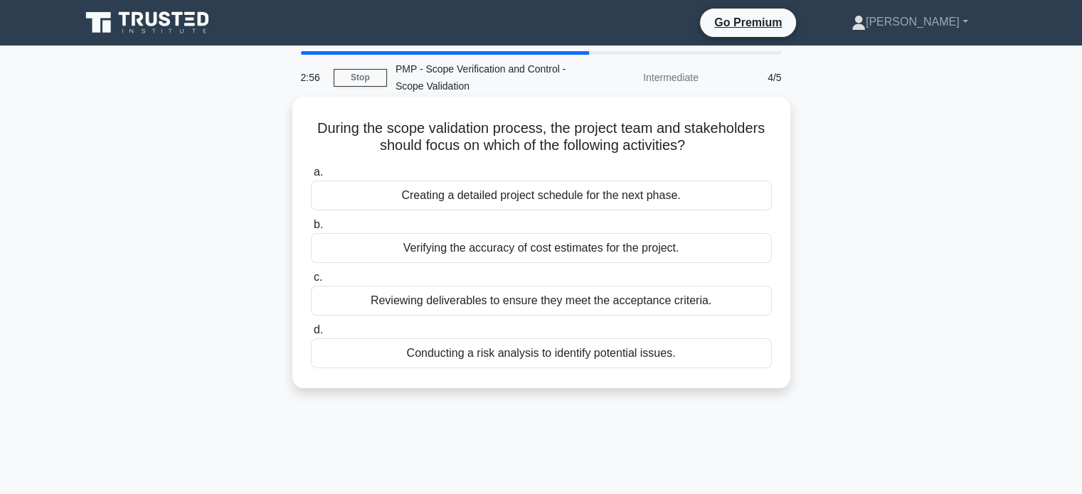
click at [521, 312] on div "Reviewing deliverables to ensure they meet the acceptance criteria." at bounding box center [541, 301] width 461 height 30
click at [311, 282] on input "c. Reviewing deliverables to ensure they meet the acceptance criteria." at bounding box center [311, 277] width 0 height 9
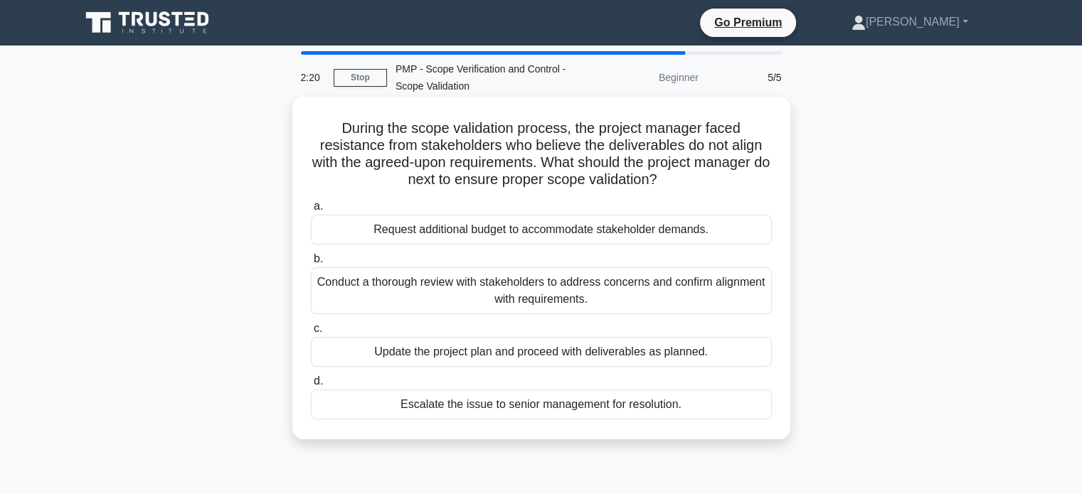
click at [504, 286] on div "Conduct a thorough review with stakeholders to address concerns and confirm ali…" at bounding box center [541, 291] width 461 height 47
click at [311, 264] on input "b. Conduct a thorough review with stakeholders to address concerns and confirm …" at bounding box center [311, 259] width 0 height 9
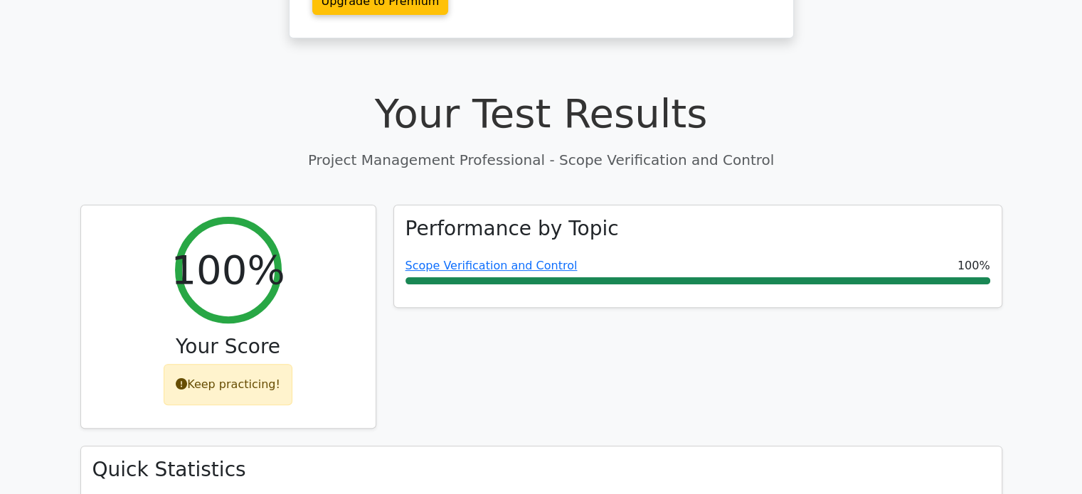
scroll to position [393, 0]
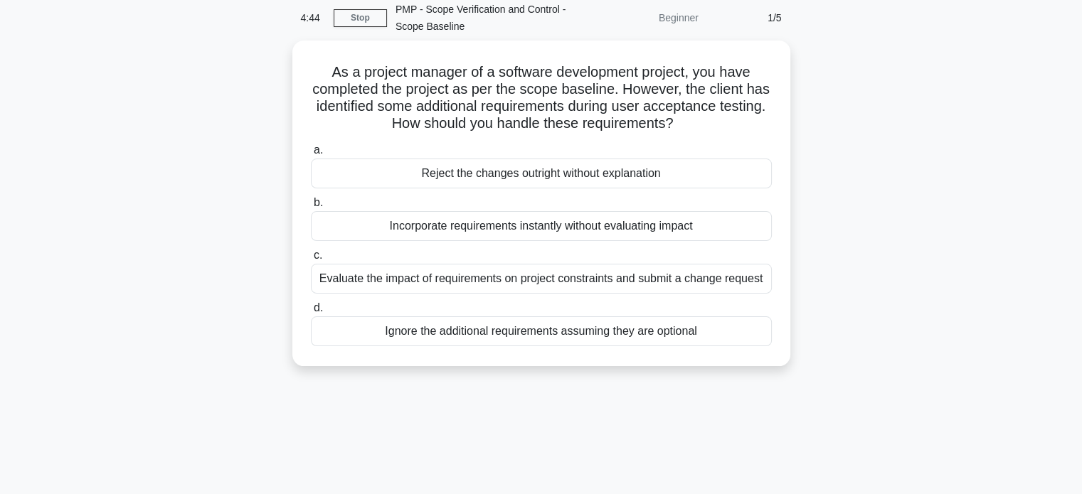
scroll to position [60, 0]
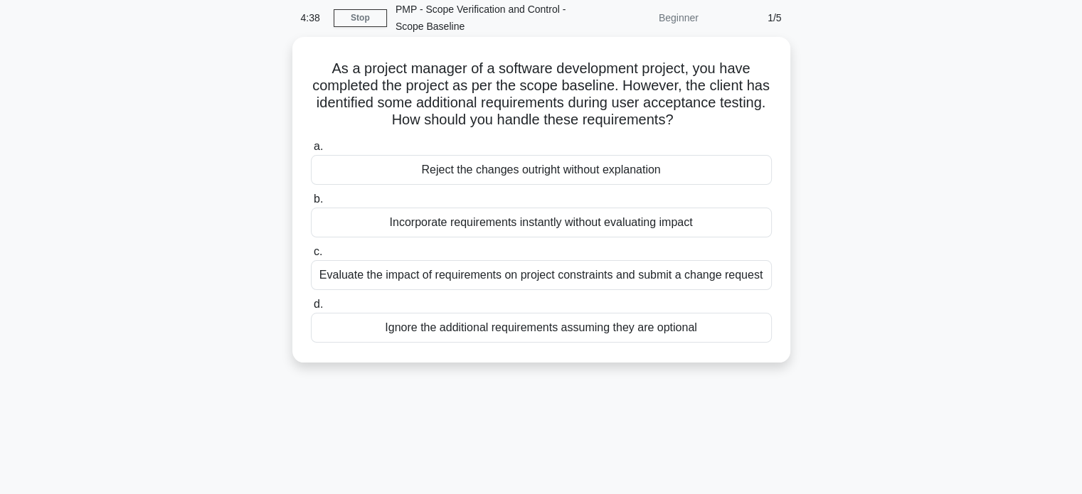
click at [487, 274] on div "Evaluate the impact of requirements on project constraints and submit a change …" at bounding box center [541, 275] width 461 height 30
click at [311, 257] on input "c. Evaluate the impact of requirements on project constraints and submit a chan…" at bounding box center [311, 252] width 0 height 9
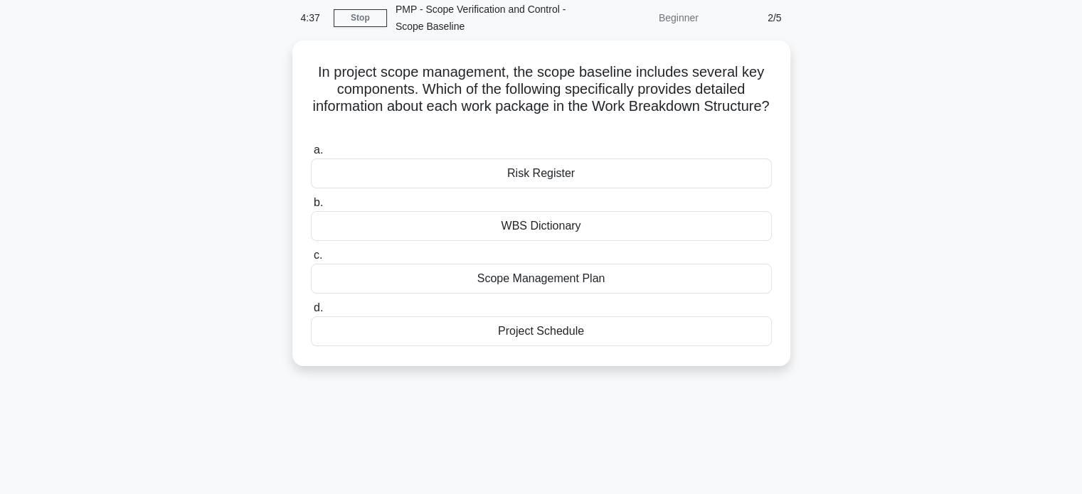
scroll to position [0, 0]
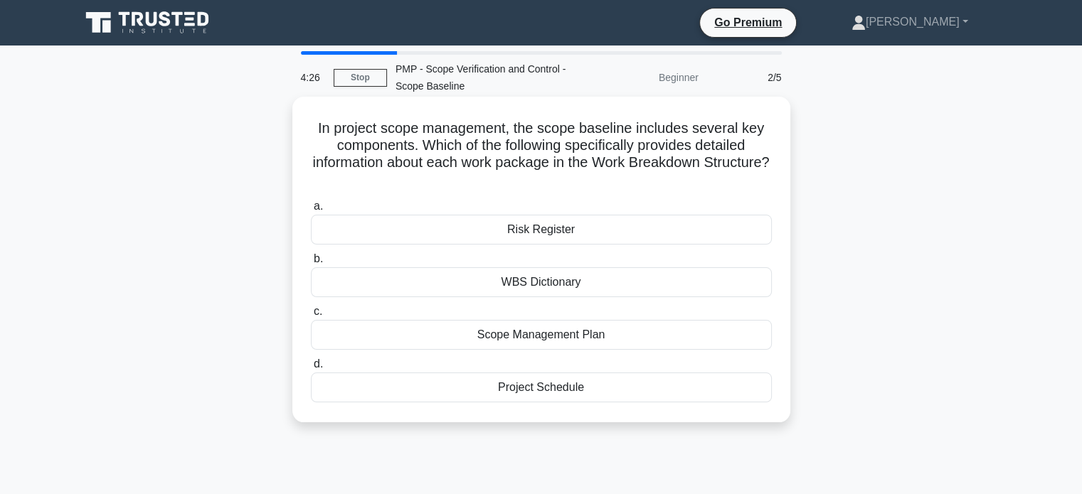
click at [514, 276] on div "WBS Dictionary" at bounding box center [541, 283] width 461 height 30
click at [311, 264] on input "b. WBS Dictionary" at bounding box center [311, 259] width 0 height 9
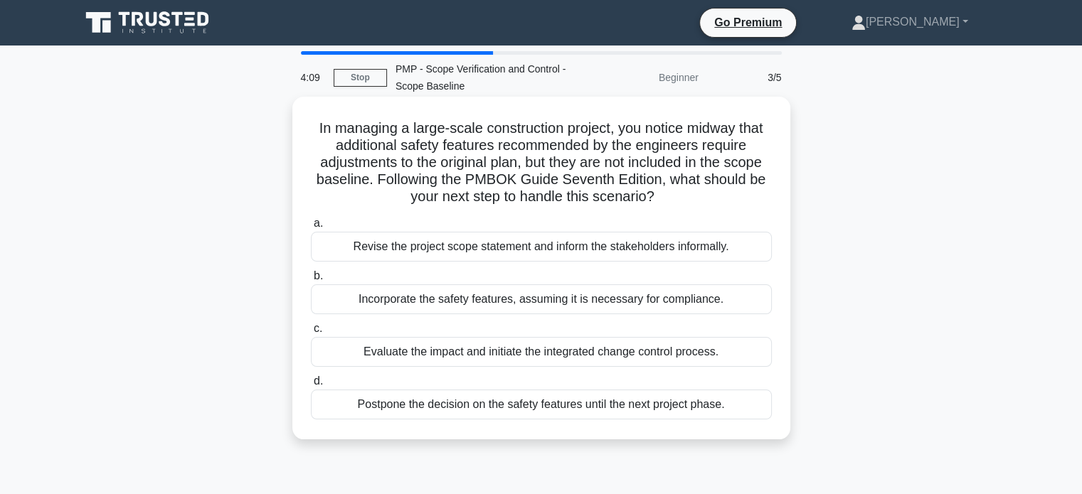
click at [494, 358] on div "Evaluate the impact and initiate the integrated change control process." at bounding box center [541, 352] width 461 height 30
click at [311, 334] on input "c. Evaluate the impact and initiate the integrated change control process." at bounding box center [311, 328] width 0 height 9
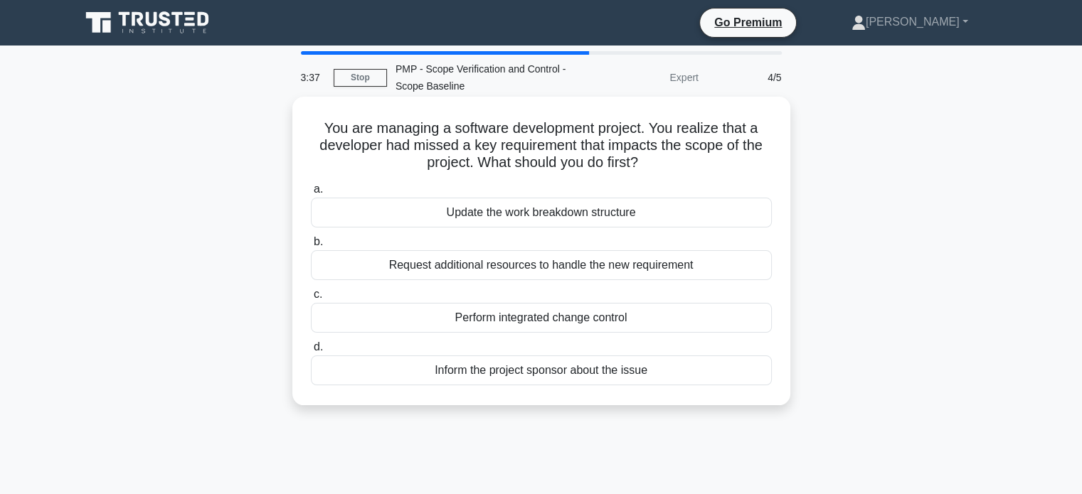
click at [504, 215] on div "Update the work breakdown structure" at bounding box center [541, 213] width 461 height 30
click at [311, 194] on input "a. Update the work breakdown structure" at bounding box center [311, 189] width 0 height 9
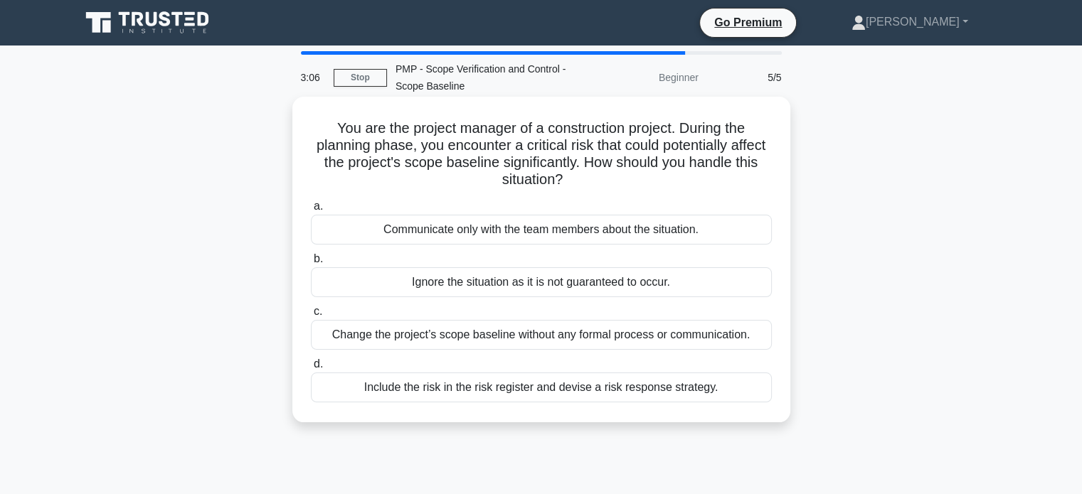
click at [496, 388] on div "Include the risk in the risk register and devise a risk response strategy." at bounding box center [541, 388] width 461 height 30
click at [311, 369] on input "d. Include the risk in the risk register and devise a risk response strategy." at bounding box center [311, 364] width 0 height 9
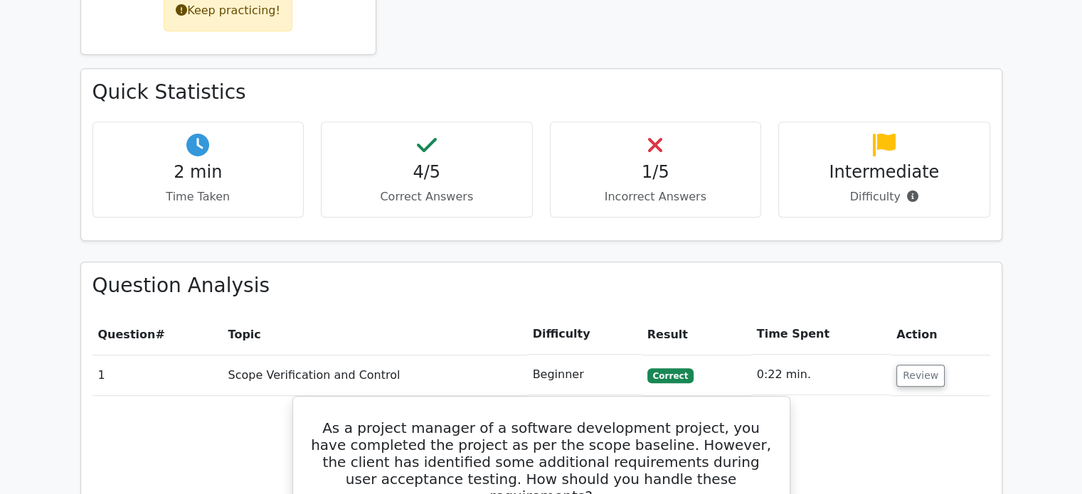
scroll to position [768, 0]
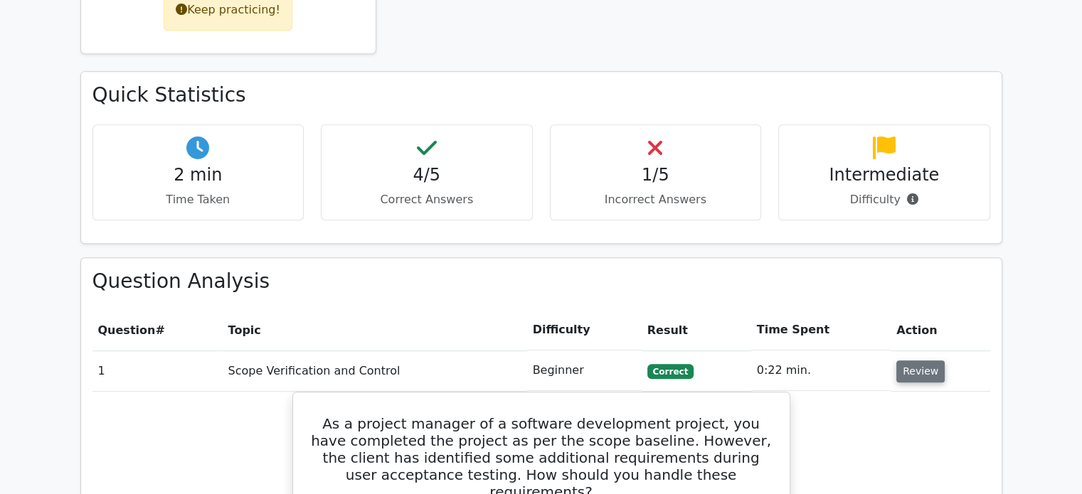
click at [921, 361] on button "Review" at bounding box center [920, 372] width 48 height 22
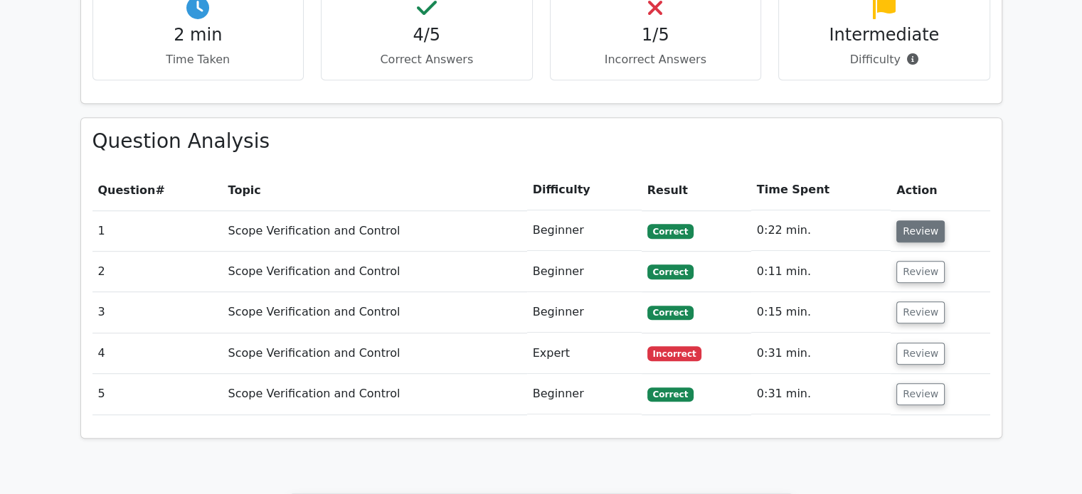
scroll to position [908, 0]
click at [911, 343] on button "Review" at bounding box center [920, 354] width 48 height 22
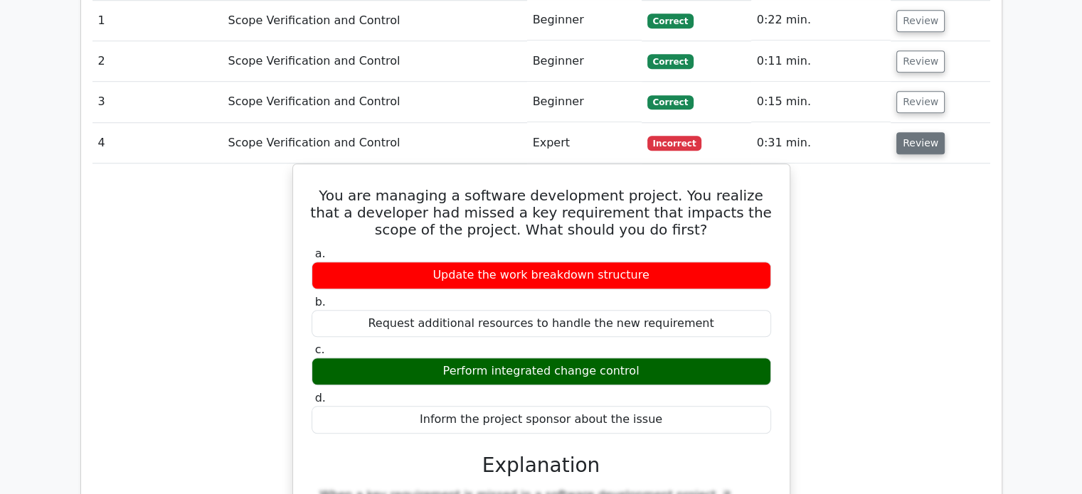
scroll to position [1114, 0]
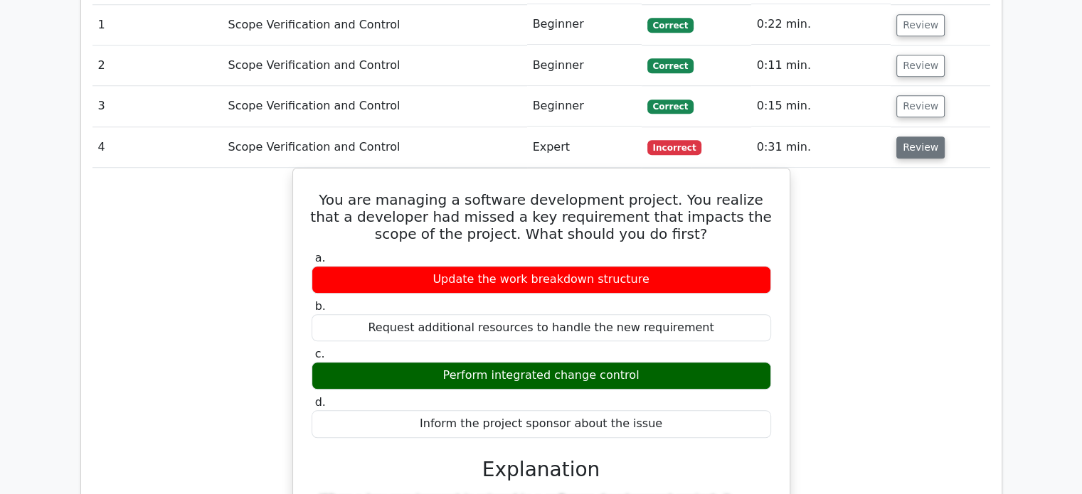
click at [911, 137] on button "Review" at bounding box center [920, 148] width 48 height 22
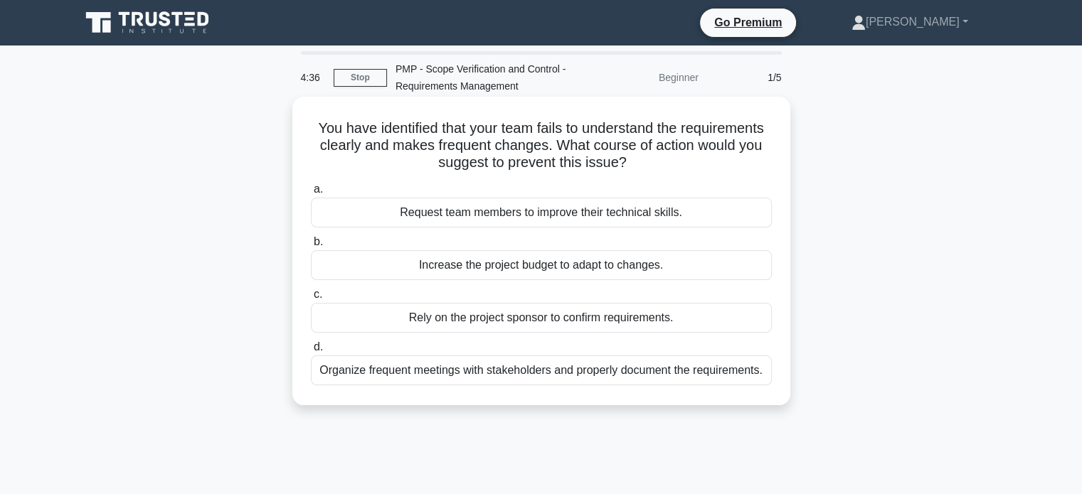
click at [745, 380] on div "Organize frequent meetings with stakeholders and properly document the requirem…" at bounding box center [541, 371] width 461 height 30
click at [311, 352] on input "d. Organize frequent meetings with stakeholders and properly document the requi…" at bounding box center [311, 347] width 0 height 9
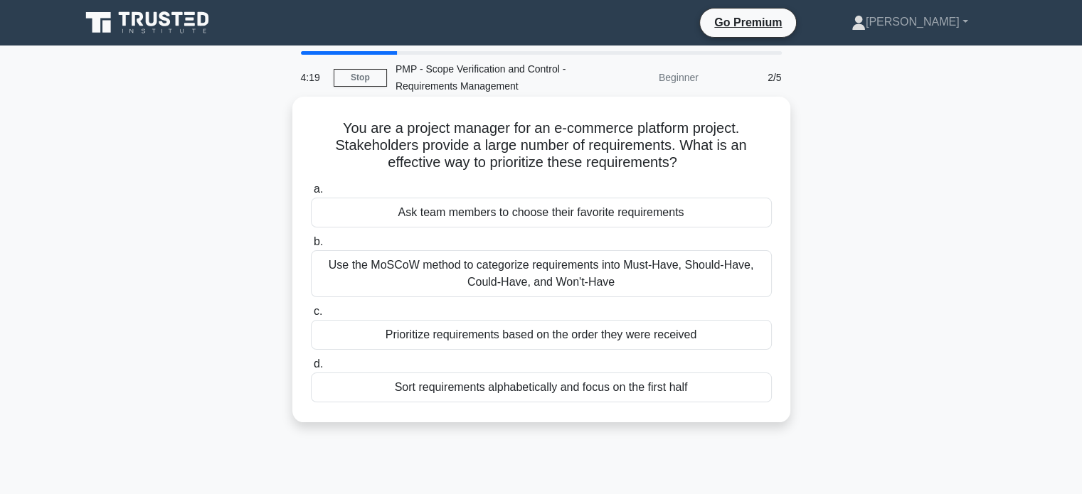
click at [743, 286] on div "Use the MoSCoW method to categorize requirements into Must-Have, Should-Have, C…" at bounding box center [541, 273] width 461 height 47
click at [311, 247] on input "b. Use the MoSCoW method to categorize requirements into Must-Have, Should-Have…" at bounding box center [311, 242] width 0 height 9
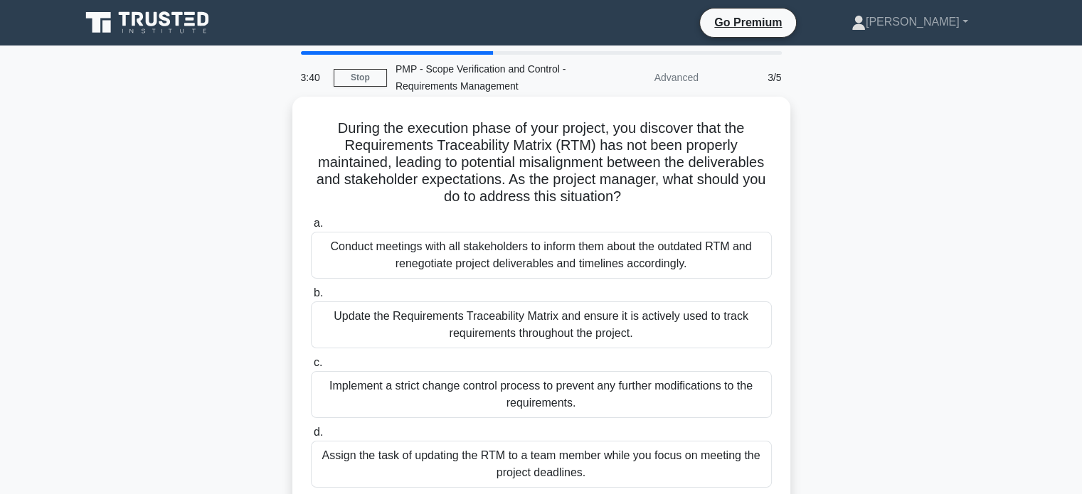
click at [653, 326] on div "Update the Requirements Traceability Matrix and ensure it is actively used to t…" at bounding box center [541, 325] width 461 height 47
click at [311, 298] on input "b. Update the Requirements Traceability Matrix and ensure it is actively used t…" at bounding box center [311, 293] width 0 height 9
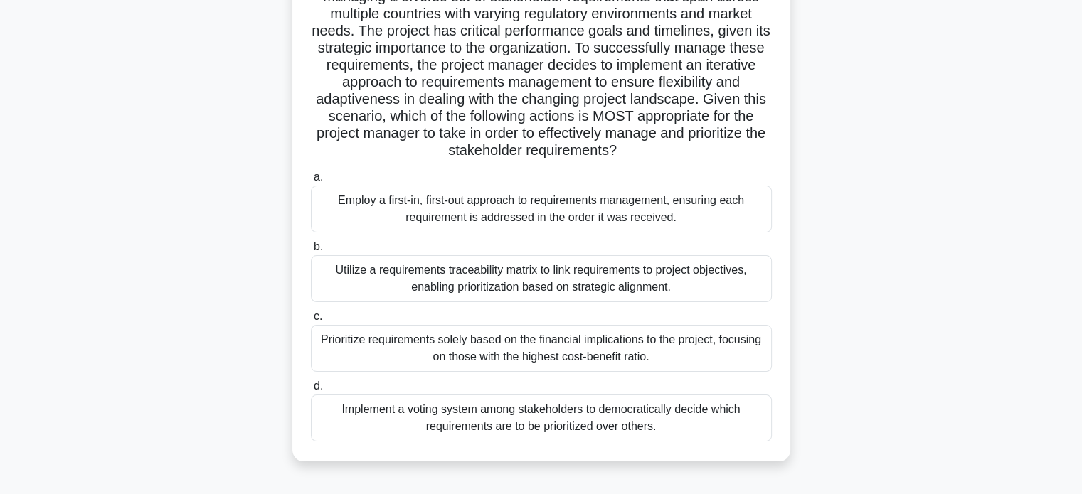
scroll to position [179, 0]
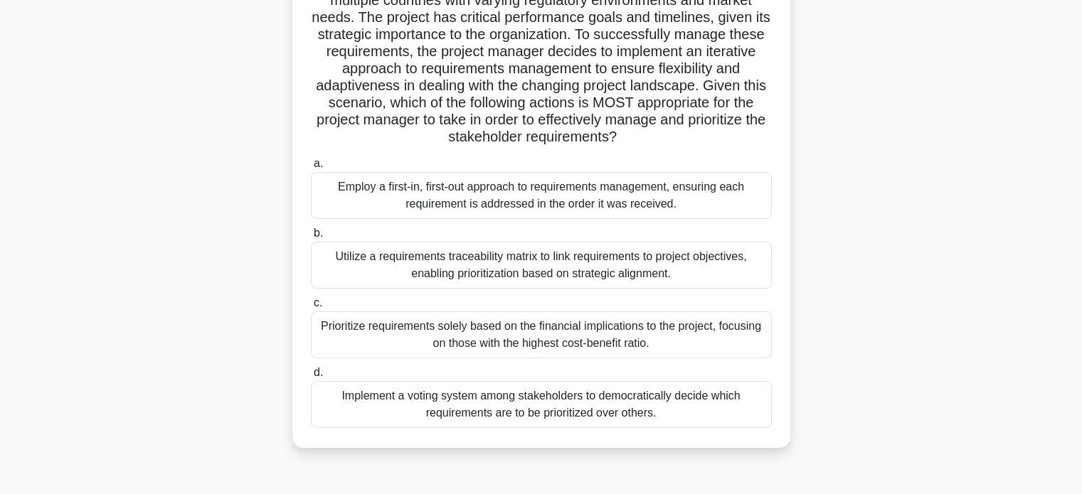
click at [519, 268] on div "Utilize a requirements traceability matrix to link requirements to project obje…" at bounding box center [541, 265] width 461 height 47
click at [311, 238] on input "b. Utilize a requirements traceability matrix to link requirements to project o…" at bounding box center [311, 233] width 0 height 9
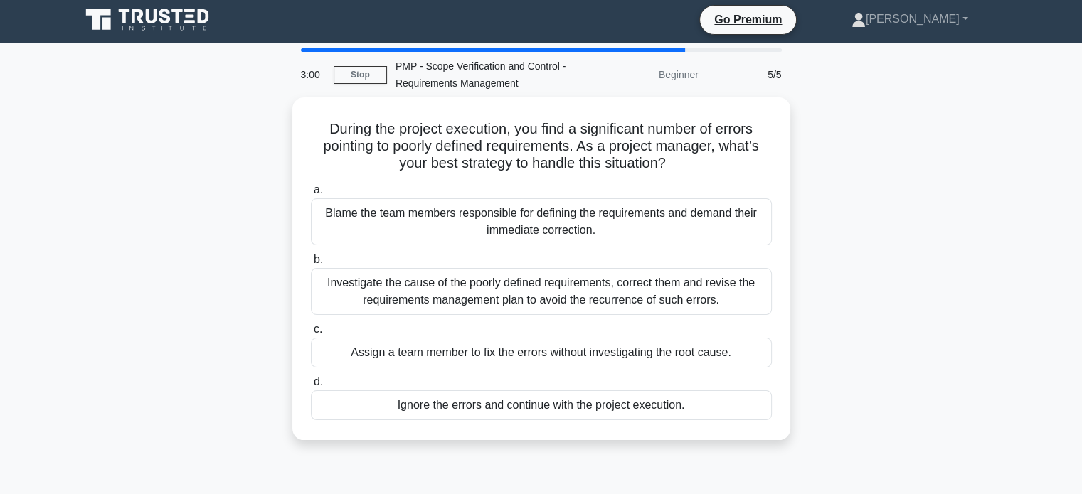
scroll to position [0, 0]
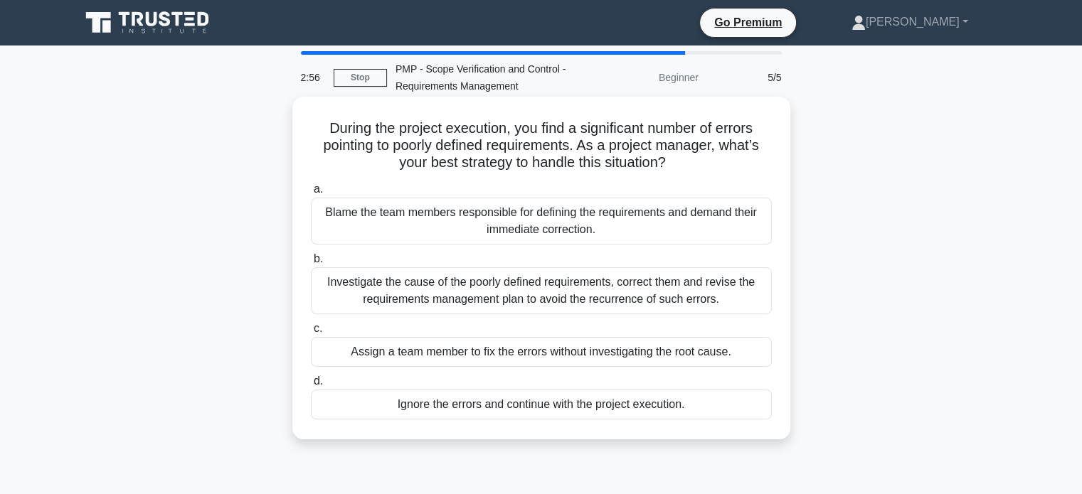
click at [490, 292] on div "Investigate the cause of the poorly defined requirements, correct them and revi…" at bounding box center [541, 291] width 461 height 47
click at [311, 264] on input "b. Investigate the cause of the poorly defined requirements, correct them and r…" at bounding box center [311, 259] width 0 height 9
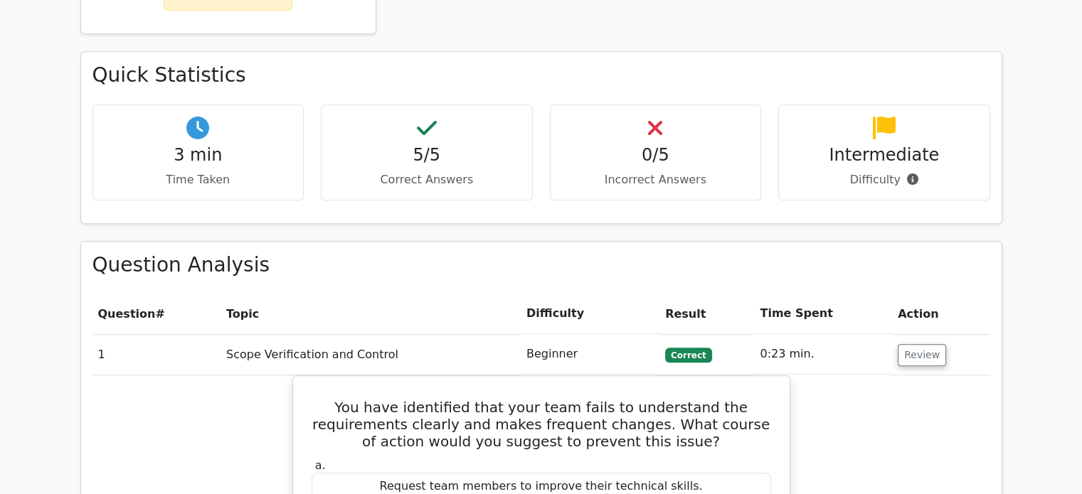
scroll to position [805, 0]
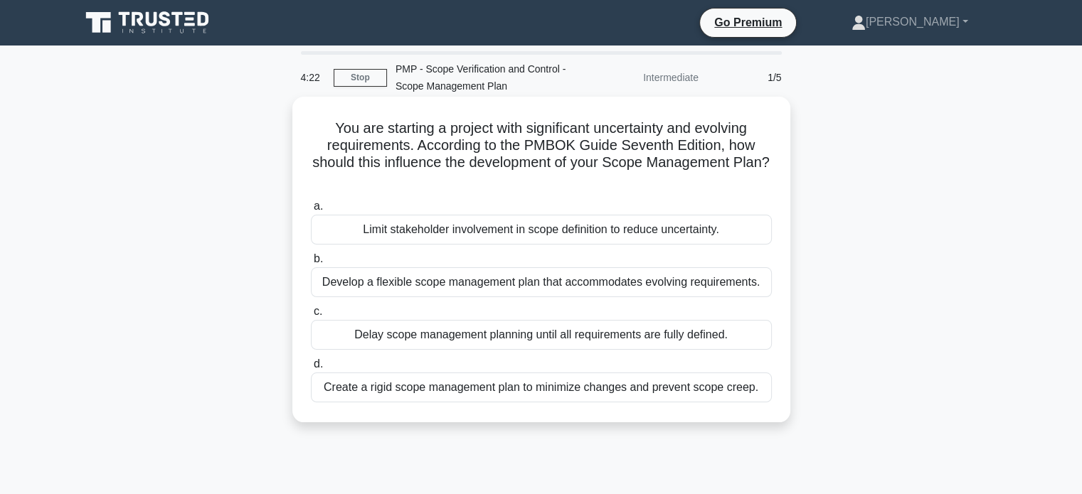
click at [457, 282] on div "Develop a flexible scope management plan that accommodates evolving requirement…" at bounding box center [541, 283] width 461 height 30
click at [311, 264] on input "b. Develop a flexible scope management plan that accommodates evolving requirem…" at bounding box center [311, 259] width 0 height 9
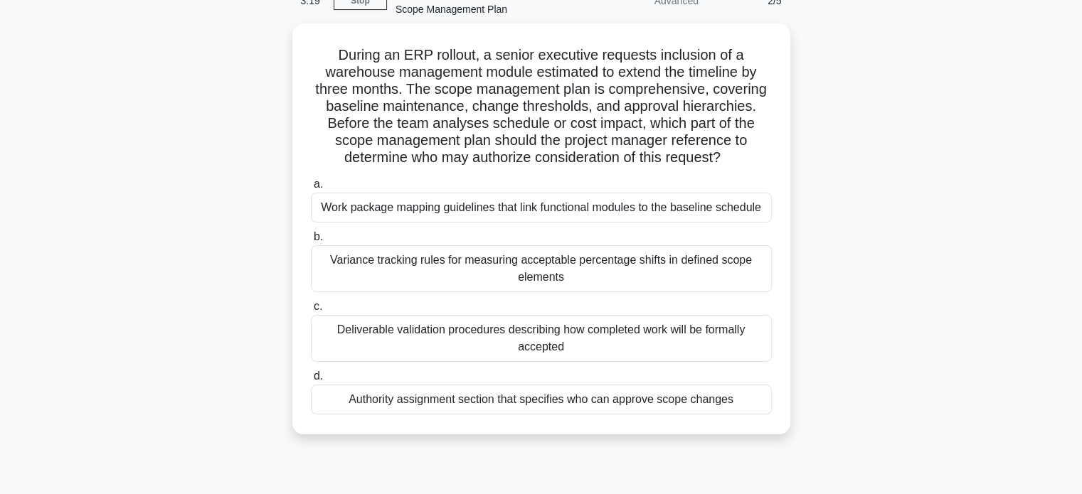
scroll to position [82, 0]
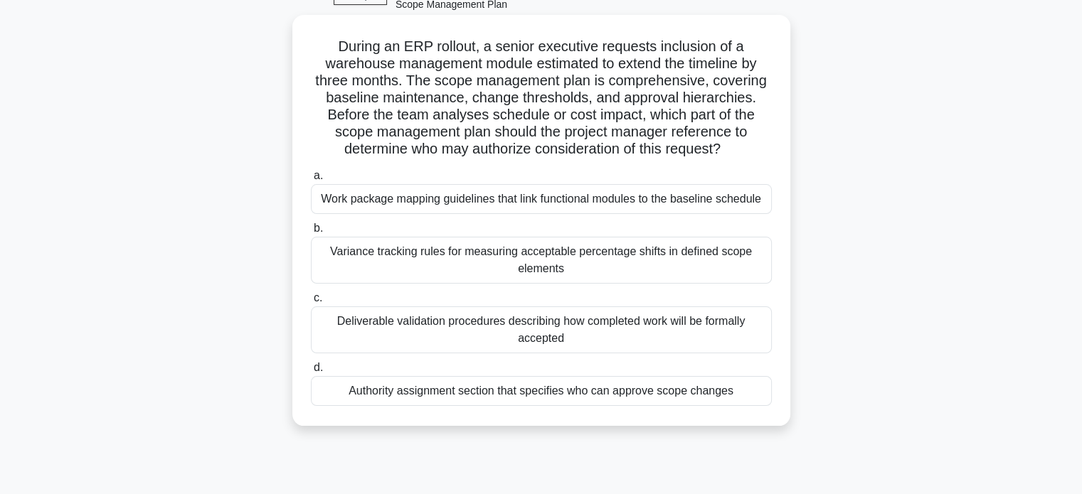
click at [498, 262] on div "Variance tracking rules for measuring acceptable percentage shifts in defined s…" at bounding box center [541, 260] width 461 height 47
click at [311, 233] on input "b. Variance tracking rules for measuring acceptable percentage shifts in define…" at bounding box center [311, 228] width 0 height 9
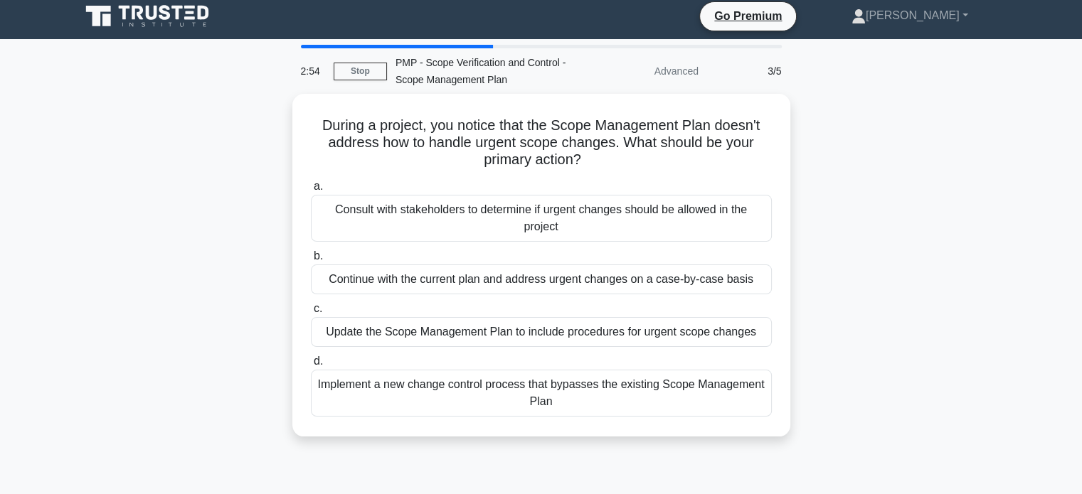
scroll to position [0, 0]
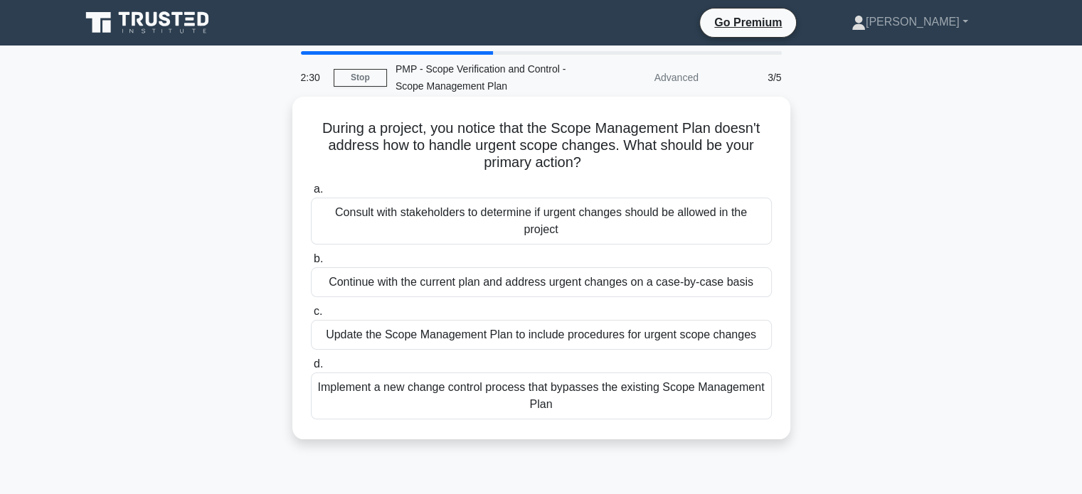
click at [489, 329] on div "Update the Scope Management Plan to include procedures for urgent scope changes" at bounding box center [541, 335] width 461 height 30
click at [311, 317] on input "c. Update the Scope Management Plan to include procedures for urgent scope chan…" at bounding box center [311, 311] width 0 height 9
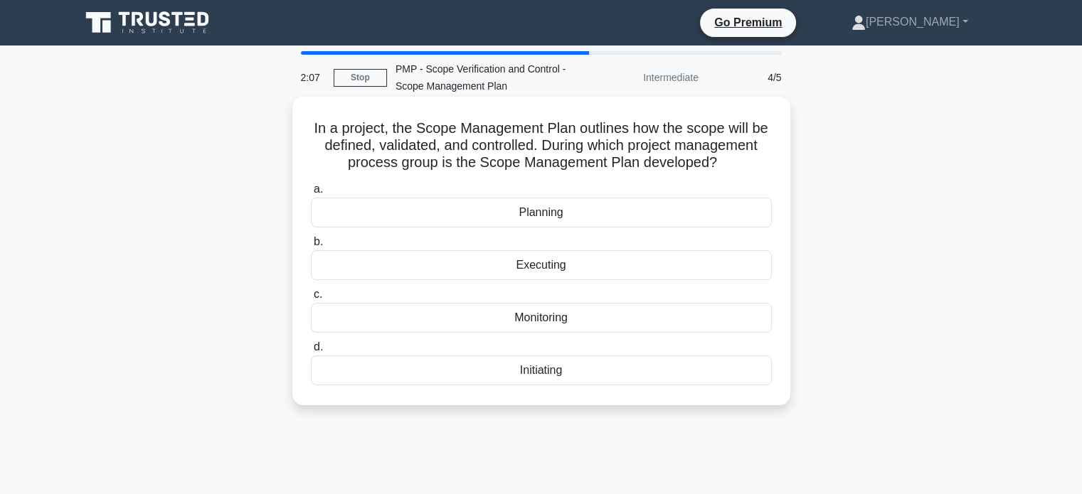
click at [549, 228] on div "Planning" at bounding box center [541, 213] width 461 height 30
click at [311, 194] on input "a. Planning" at bounding box center [311, 189] width 0 height 9
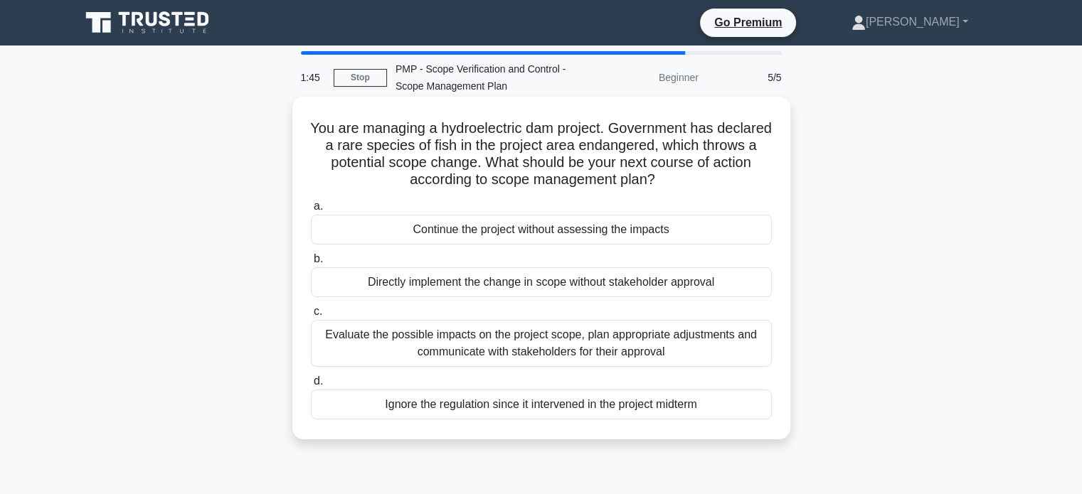
click at [518, 346] on div "Evaluate the possible impacts on the project scope, plan appropriate adjustment…" at bounding box center [541, 343] width 461 height 47
click at [311, 317] on input "c. Evaluate the possible impacts on the project scope, plan appropriate adjustm…" at bounding box center [311, 311] width 0 height 9
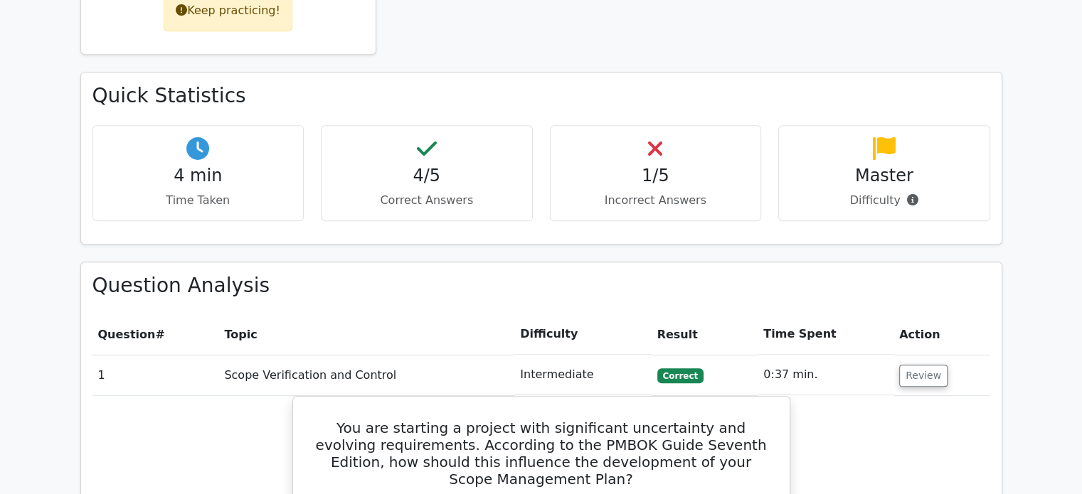
scroll to position [768, 0]
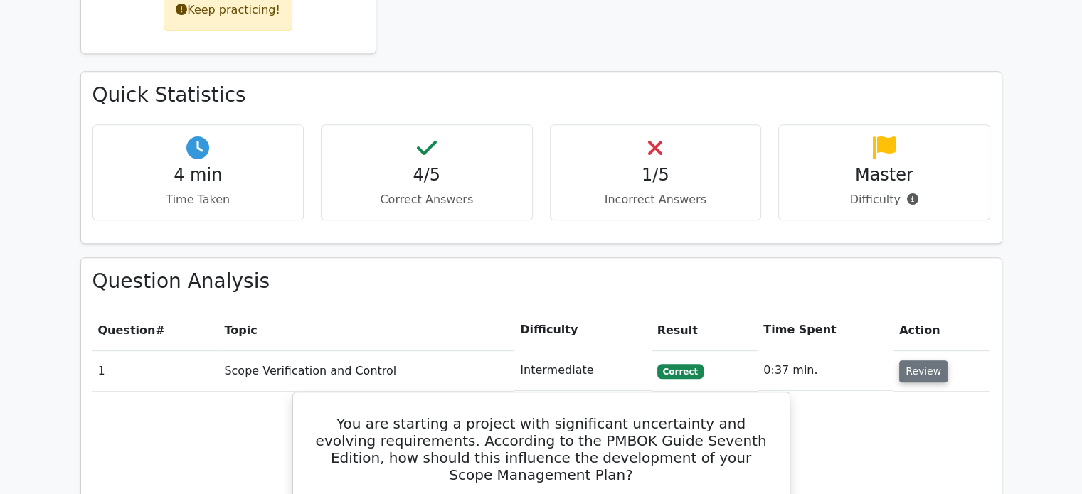
click at [901, 361] on button "Review" at bounding box center [923, 372] width 48 height 22
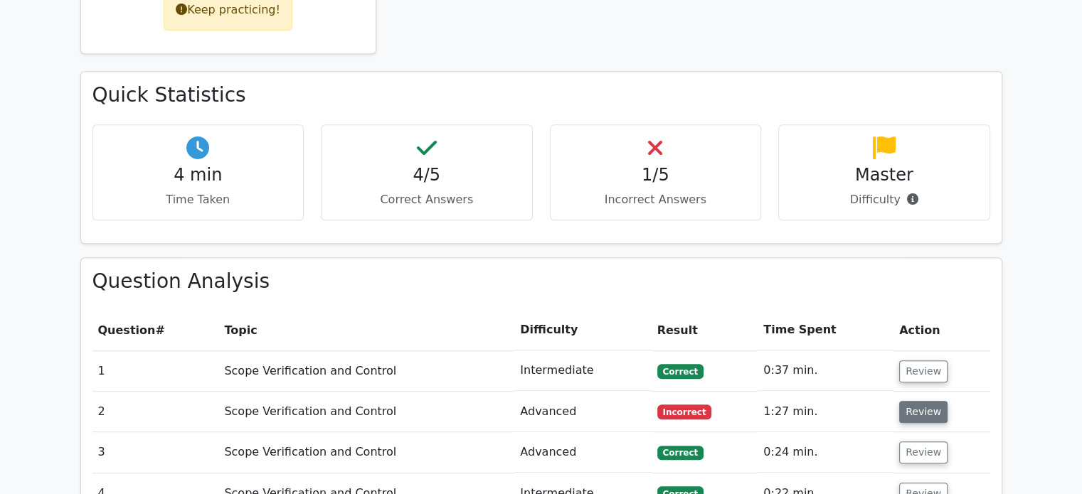
click at [905, 401] on button "Review" at bounding box center [923, 412] width 48 height 22
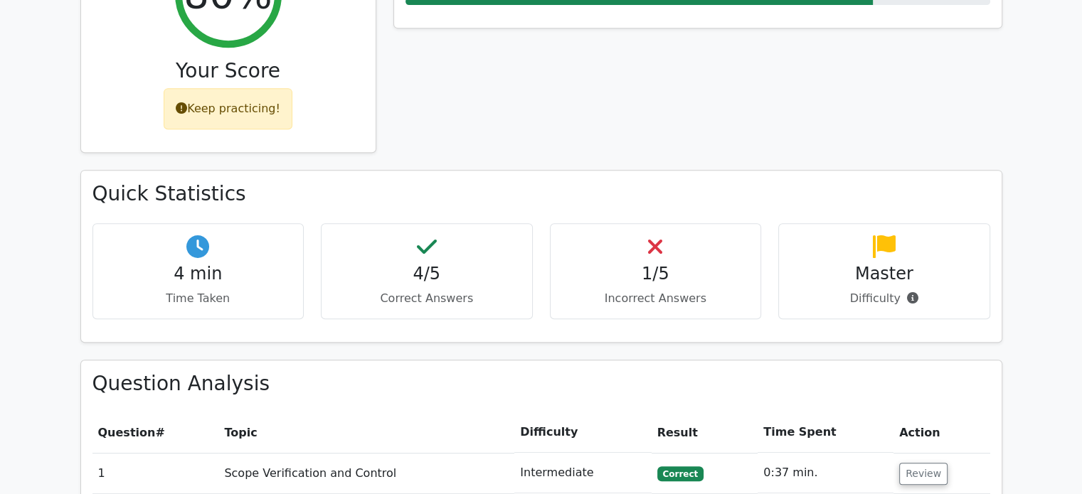
scroll to position [596, 0]
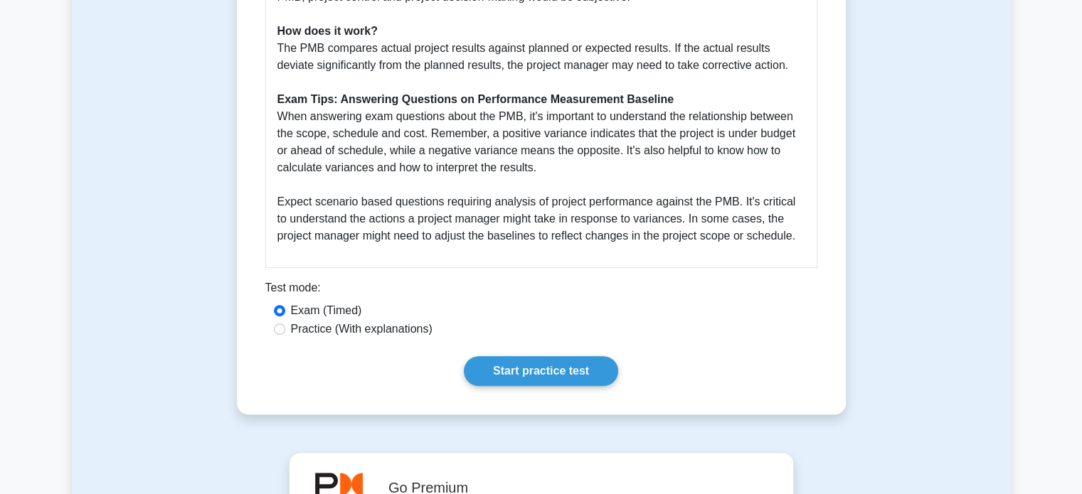
click at [489, 307] on div "Exam (Timed)" at bounding box center [541, 310] width 535 height 17
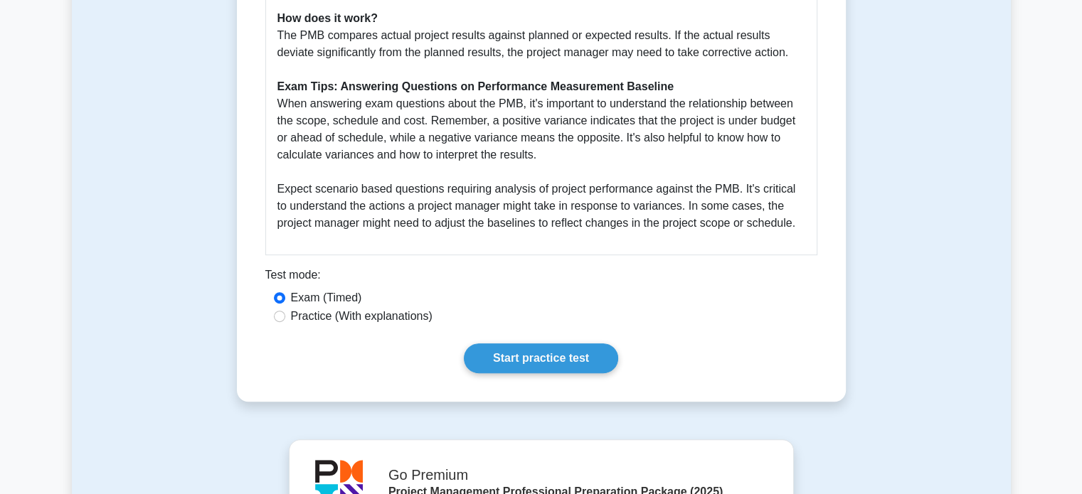
scroll to position [620, 0]
click at [540, 359] on link "Start practice test" at bounding box center [541, 358] width 154 height 30
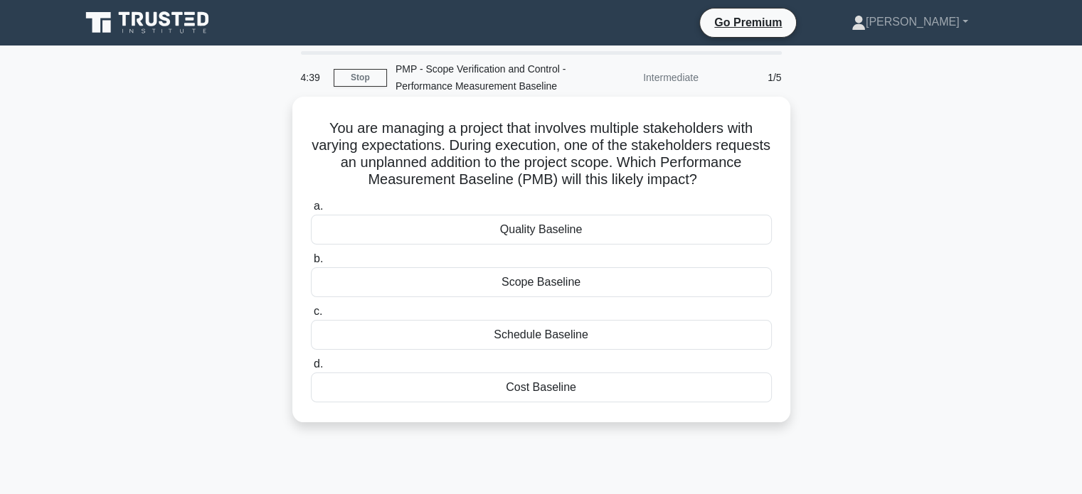
click at [437, 282] on div "Scope Baseline" at bounding box center [541, 283] width 461 height 30
click at [311, 264] on input "b. Scope Baseline" at bounding box center [311, 259] width 0 height 9
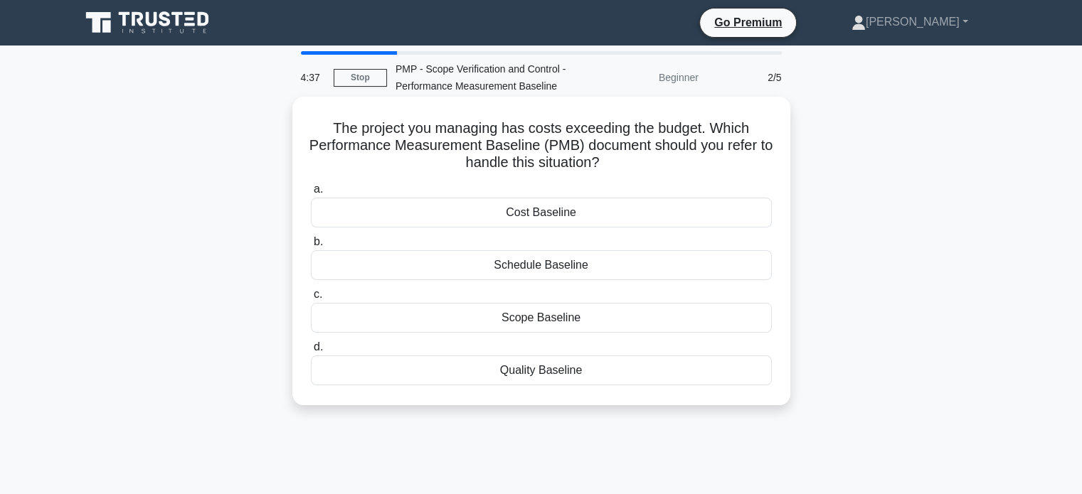
click at [456, 275] on div "Schedule Baseline" at bounding box center [541, 265] width 461 height 30
click at [311, 247] on input "b. Schedule Baseline" at bounding box center [311, 242] width 0 height 9
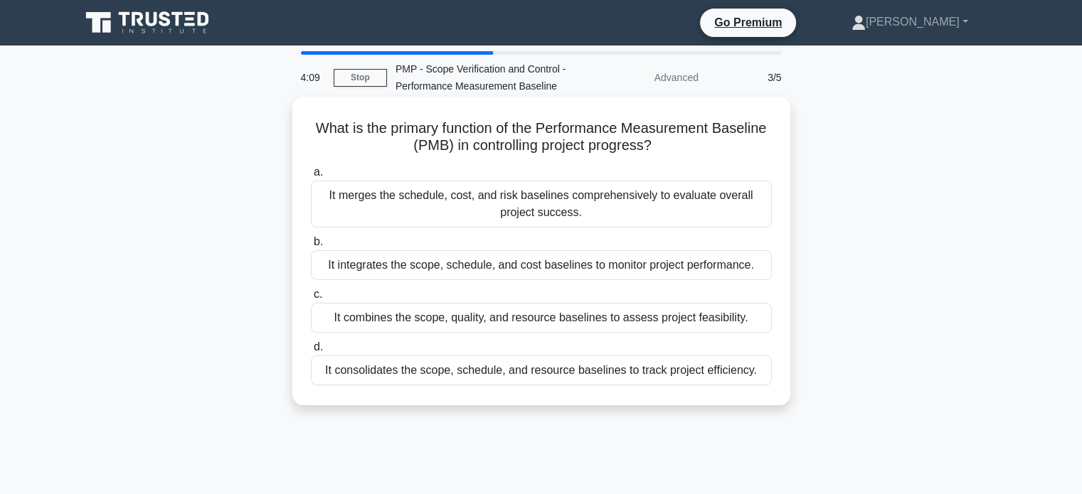
click at [398, 263] on div "It integrates the scope, schedule, and cost baselines to monitor project perfor…" at bounding box center [541, 265] width 461 height 30
click at [311, 247] on input "b. It integrates the scope, schedule, and cost baselines to monitor project per…" at bounding box center [311, 242] width 0 height 9
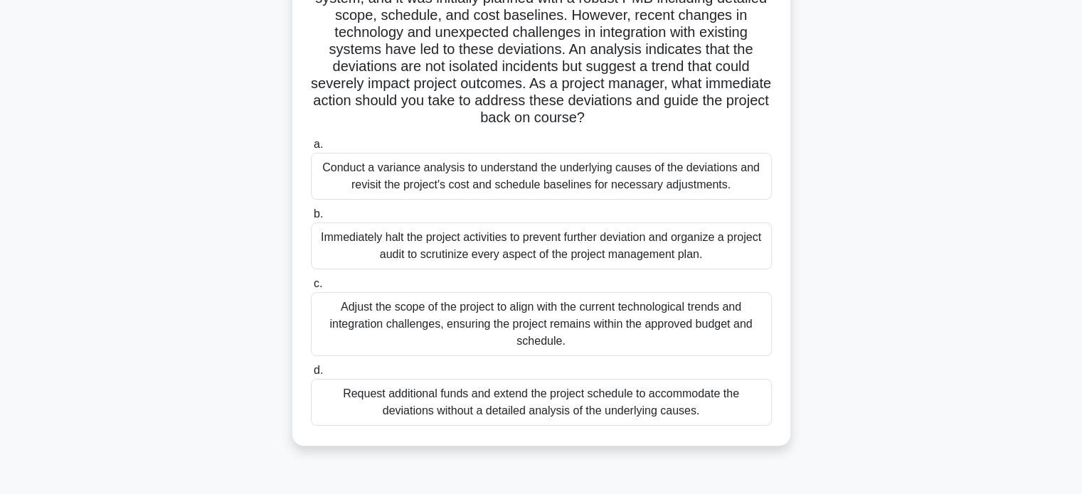
scroll to position [236, 0]
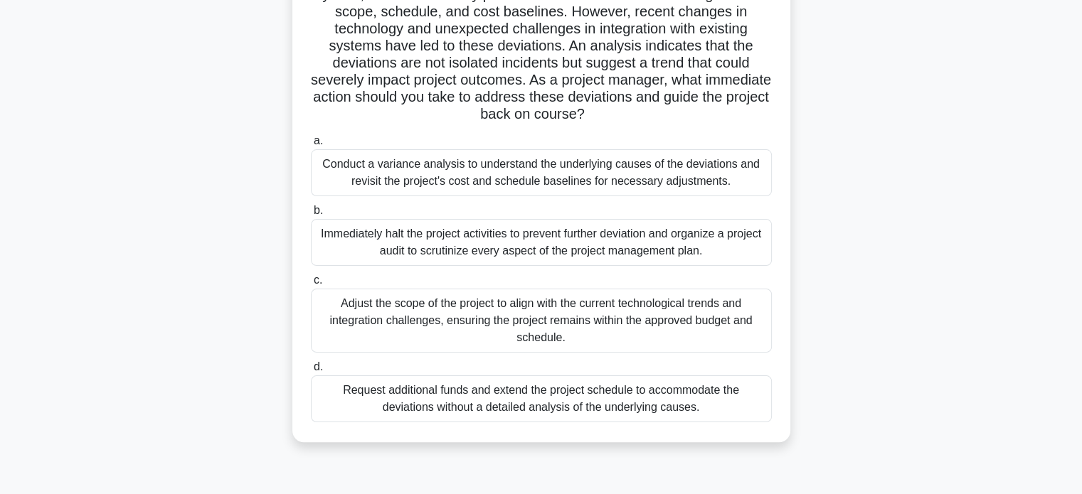
click at [435, 170] on div "Conduct a variance analysis to understand the underlying causes of the deviatio…" at bounding box center [541, 172] width 461 height 47
click at [311, 146] on input "a. Conduct a variance analysis to understand the underlying causes of the devia…" at bounding box center [311, 141] width 0 height 9
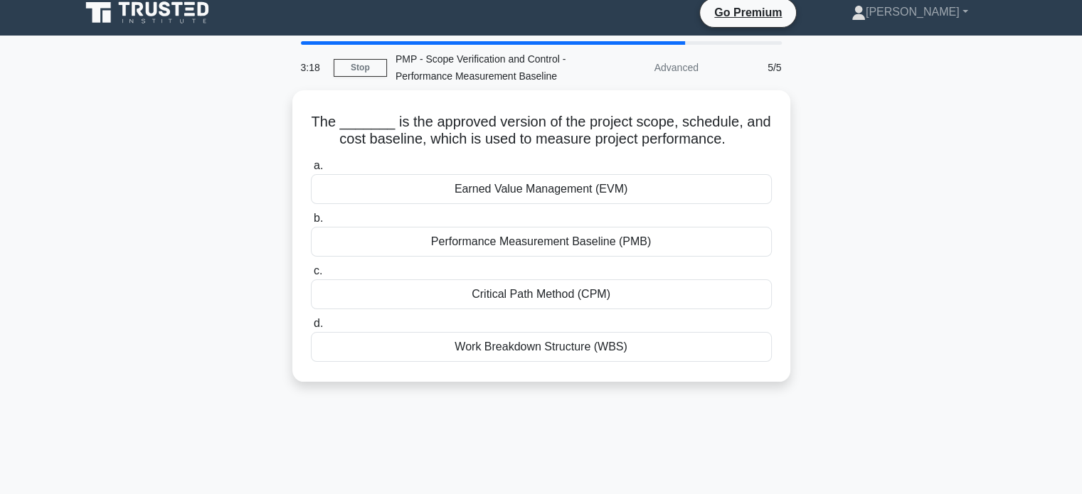
scroll to position [0, 0]
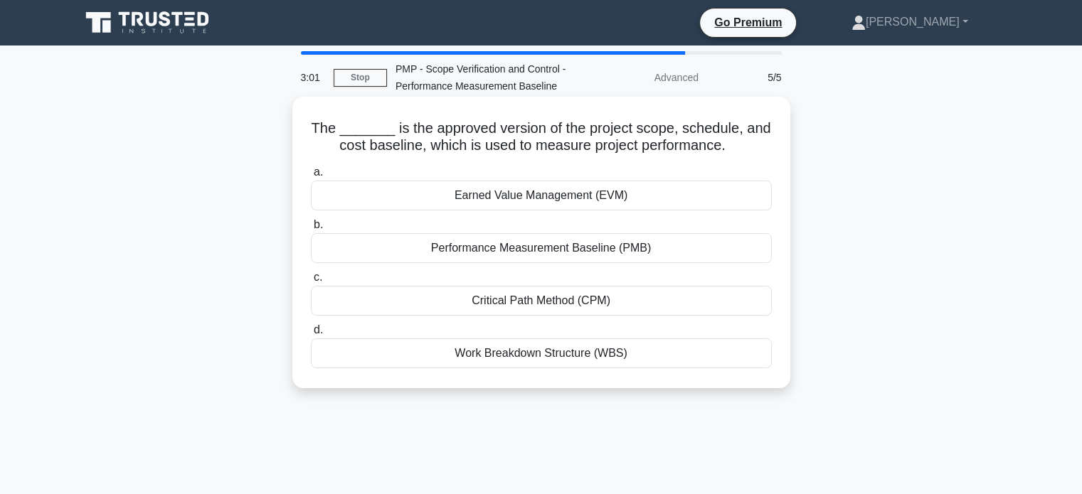
click at [492, 251] on div "Performance Measurement Baseline (PMB)" at bounding box center [541, 248] width 461 height 30
click at [311, 230] on input "b. Performance Measurement Baseline (PMB)" at bounding box center [311, 225] width 0 height 9
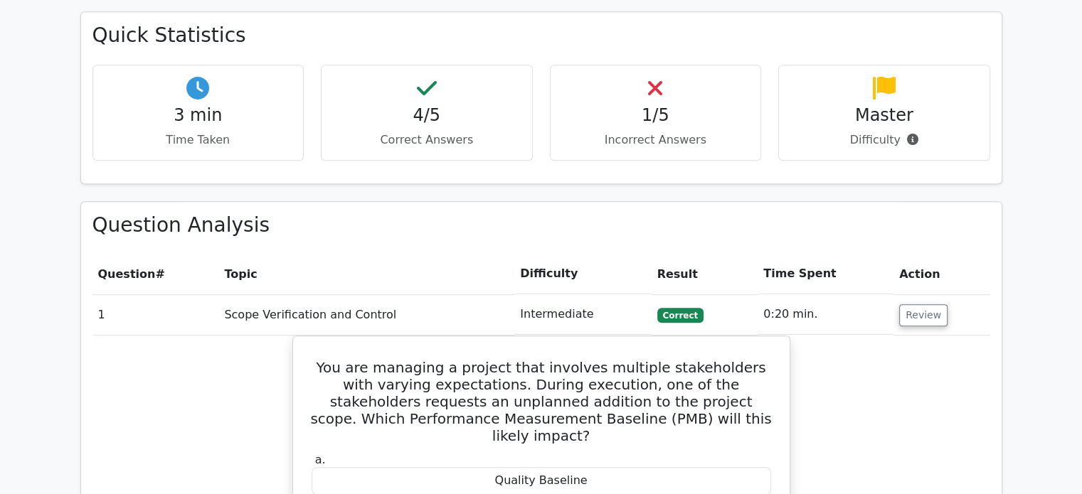
scroll to position [831, 0]
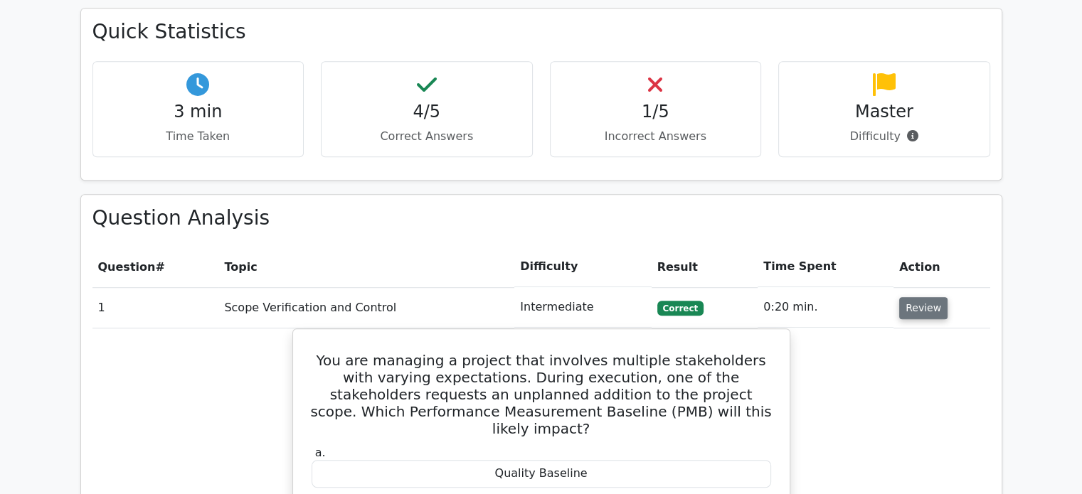
click at [911, 297] on button "Review" at bounding box center [923, 308] width 48 height 22
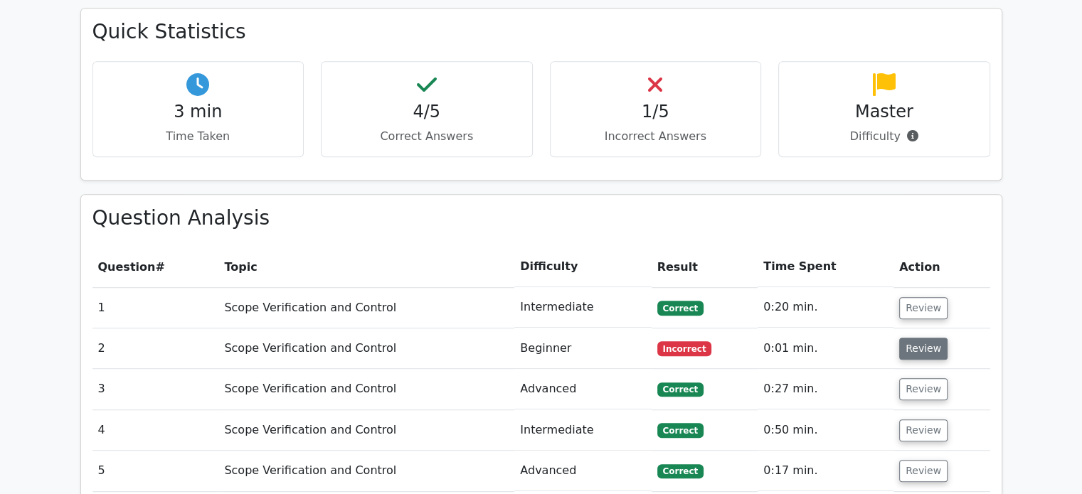
click at [916, 338] on button "Review" at bounding box center [923, 349] width 48 height 22
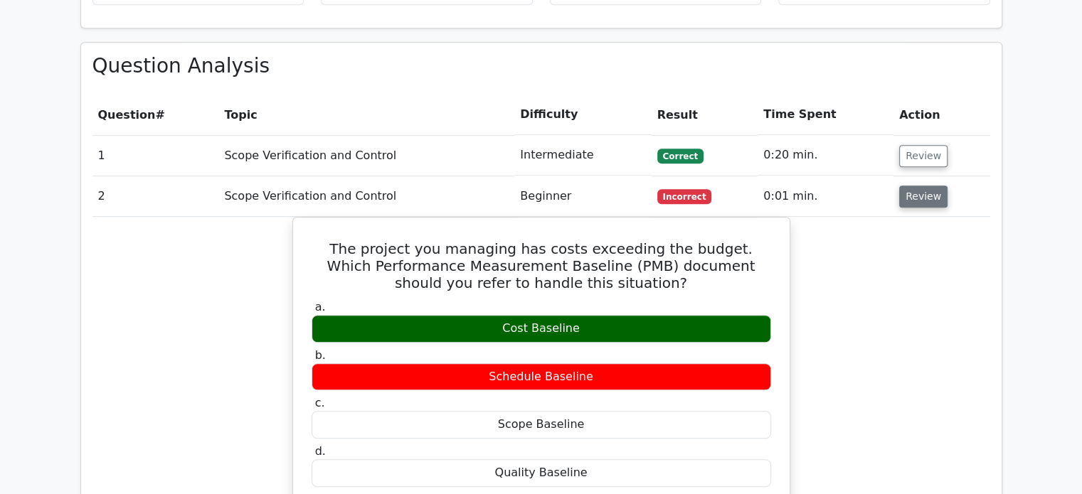
scroll to position [984, 0]
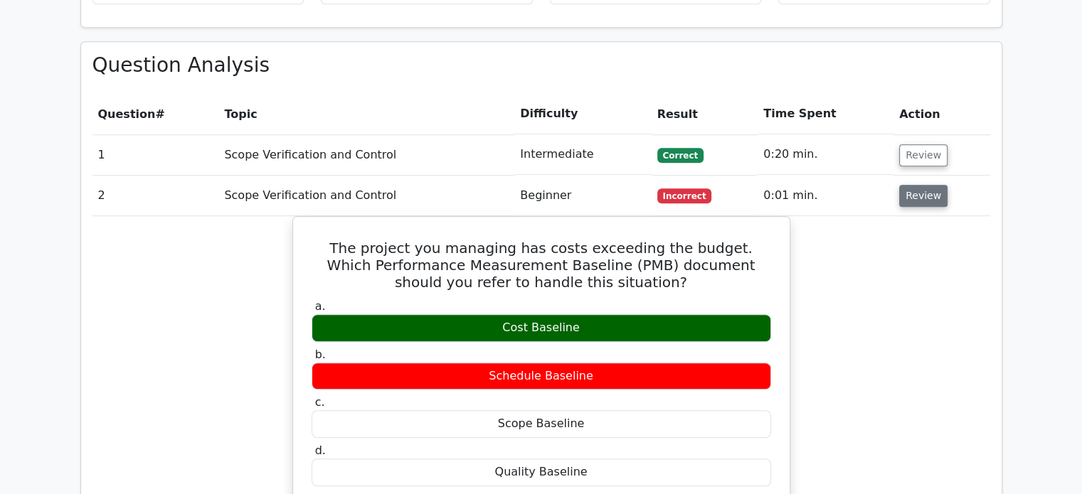
click at [922, 185] on button "Review" at bounding box center [923, 196] width 48 height 22
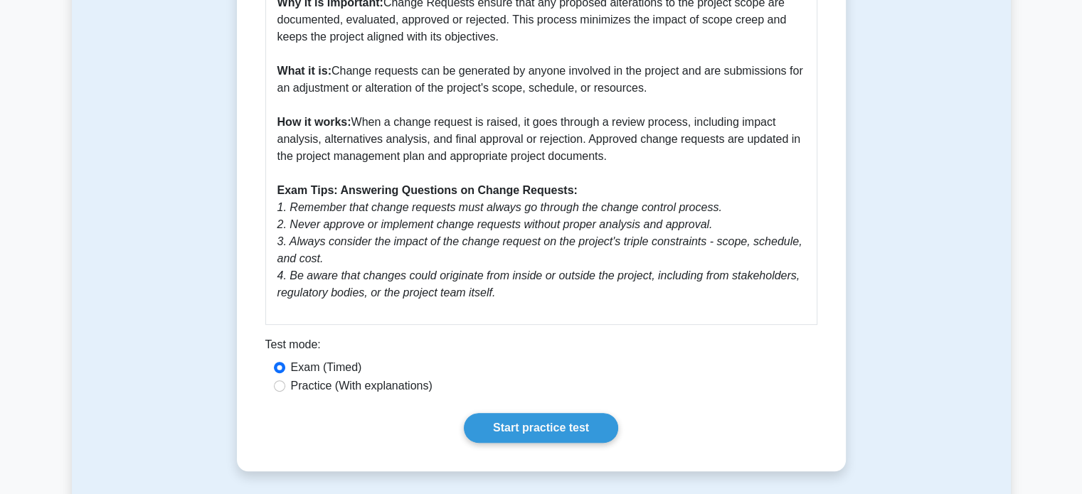
click at [636, 380] on div "Practice (With explanations)" at bounding box center [541, 386] width 535 height 17
click at [590, 426] on link "Start practice test" at bounding box center [541, 428] width 154 height 30
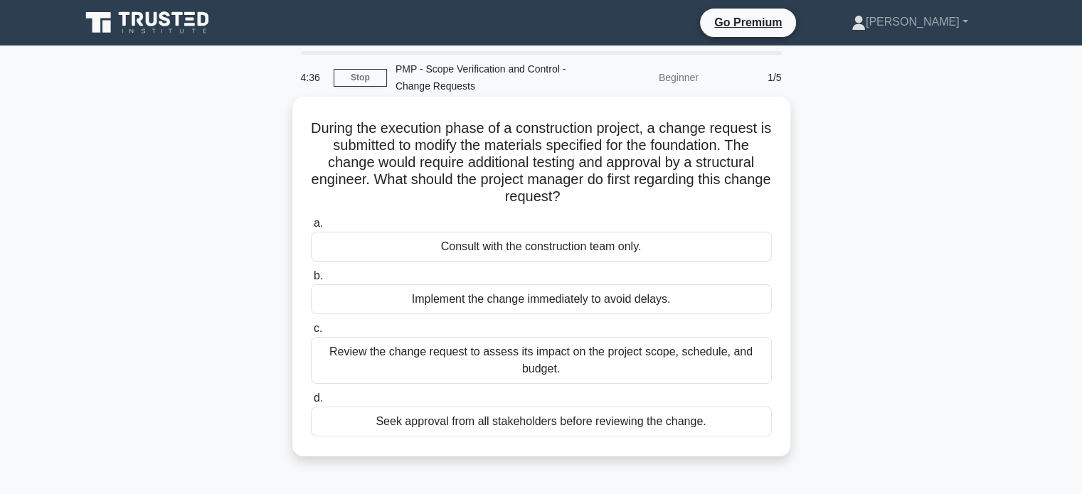
click at [714, 375] on div "Review the change request to assess its impact on the project scope, schedule, …" at bounding box center [541, 360] width 461 height 47
click at [311, 334] on input "c. Review the change request to assess its impact on the project scope, schedul…" at bounding box center [311, 328] width 0 height 9
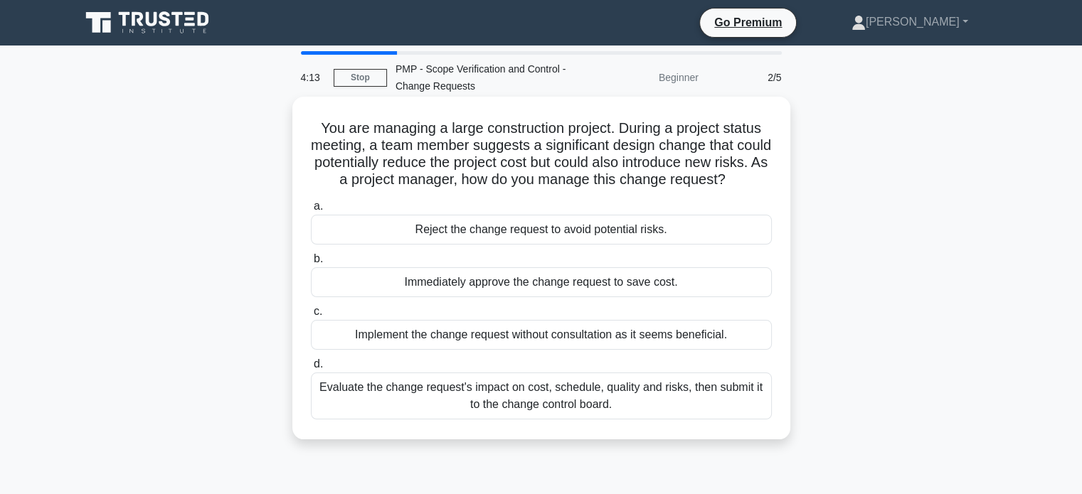
click at [624, 401] on div "Evaluate the change request's impact on cost, schedule, quality and risks, then…" at bounding box center [541, 396] width 461 height 47
click at [311, 369] on input "d. Evaluate the change request's impact on cost, schedule, quality and risks, t…" at bounding box center [311, 364] width 0 height 9
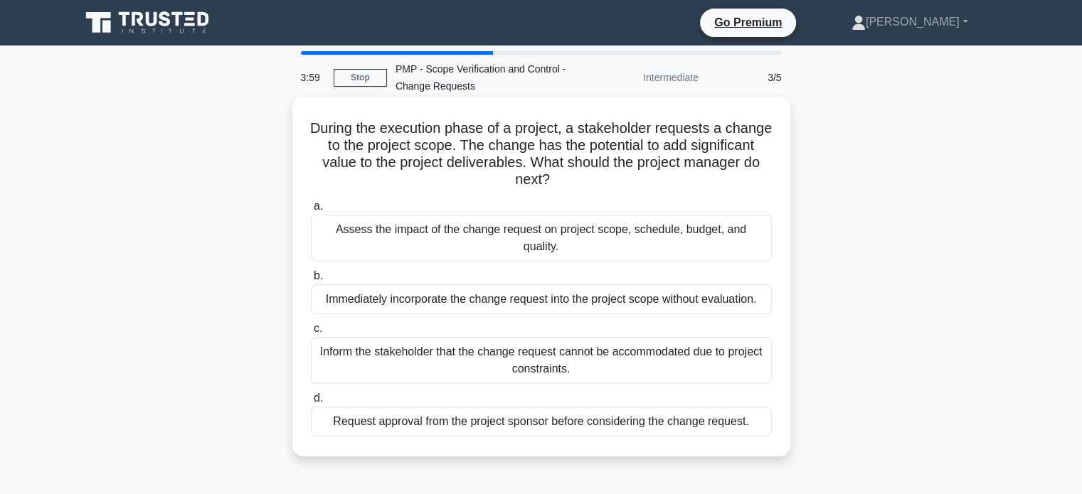
click at [555, 228] on div "Assess the impact of the change request on project scope, schedule, budget, and…" at bounding box center [541, 238] width 461 height 47
click at [311, 211] on input "a. Assess the impact of the change request on project scope, schedule, budget, …" at bounding box center [311, 206] width 0 height 9
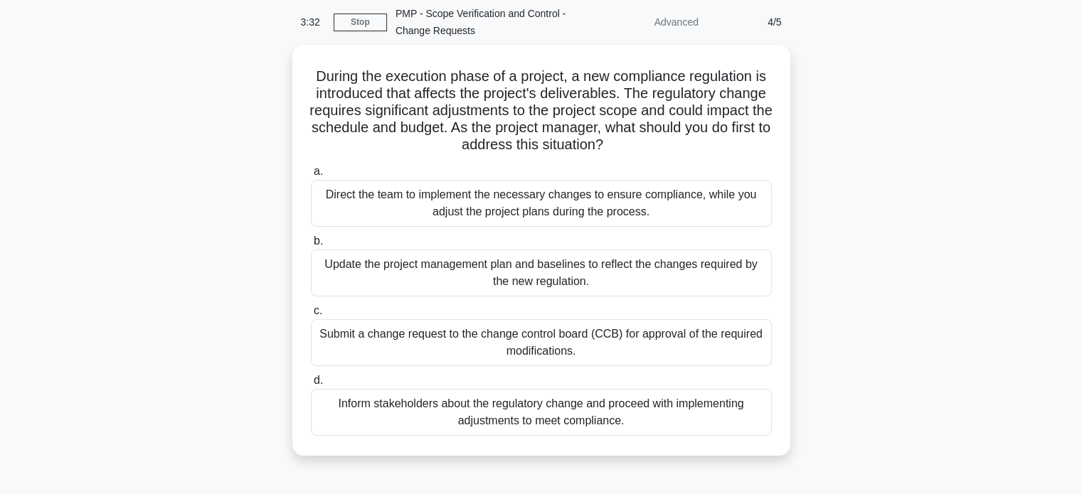
scroll to position [56, 0]
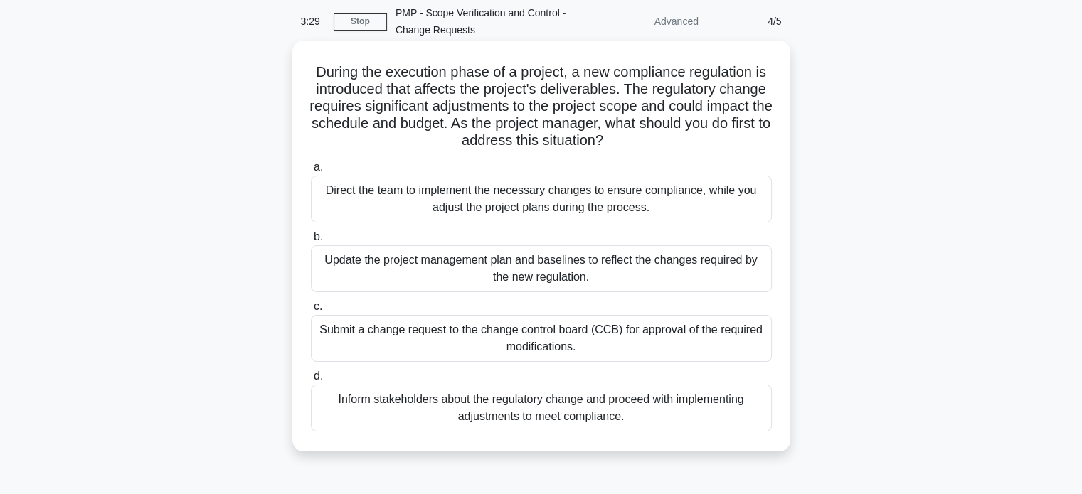
click at [483, 339] on div "Submit a change request to the change control board (CCB) for approval of the r…" at bounding box center [541, 338] width 461 height 47
click at [311, 312] on input "c. Submit a change request to the change control board (CCB) for approval of th…" at bounding box center [311, 306] width 0 height 9
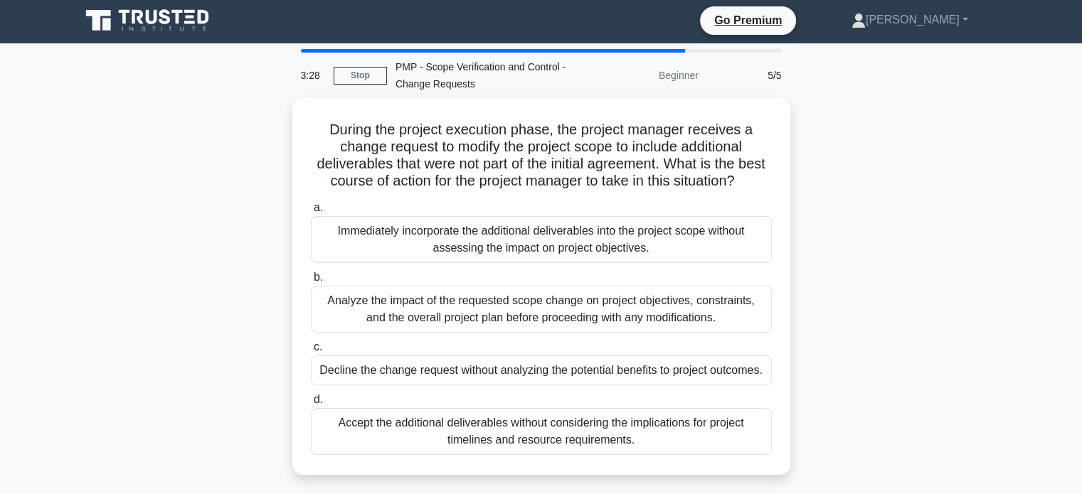
scroll to position [0, 0]
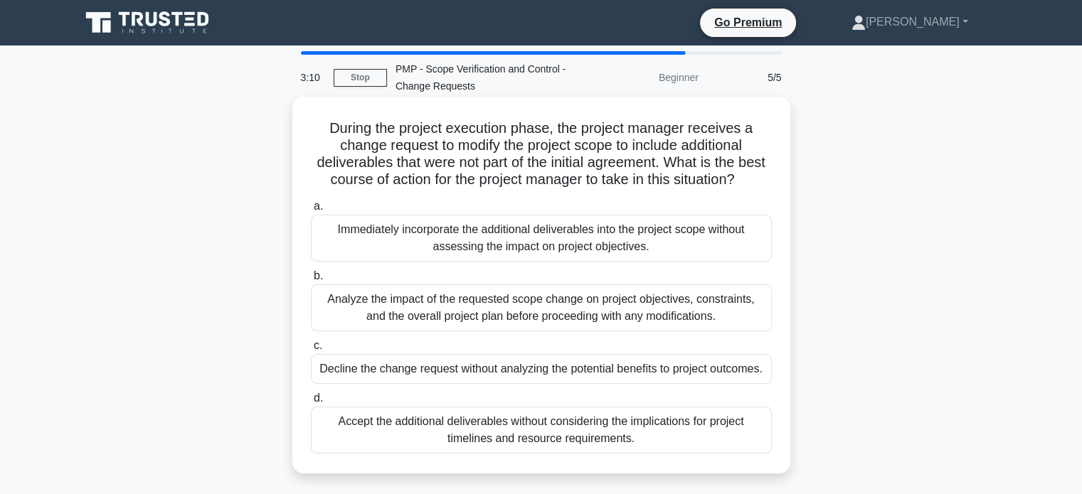
click at [461, 324] on div "Analyze the impact of the requested scope change on project objectives, constra…" at bounding box center [541, 308] width 461 height 47
click at [311, 281] on input "b. Analyze the impact of the requested scope change on project objectives, cons…" at bounding box center [311, 276] width 0 height 9
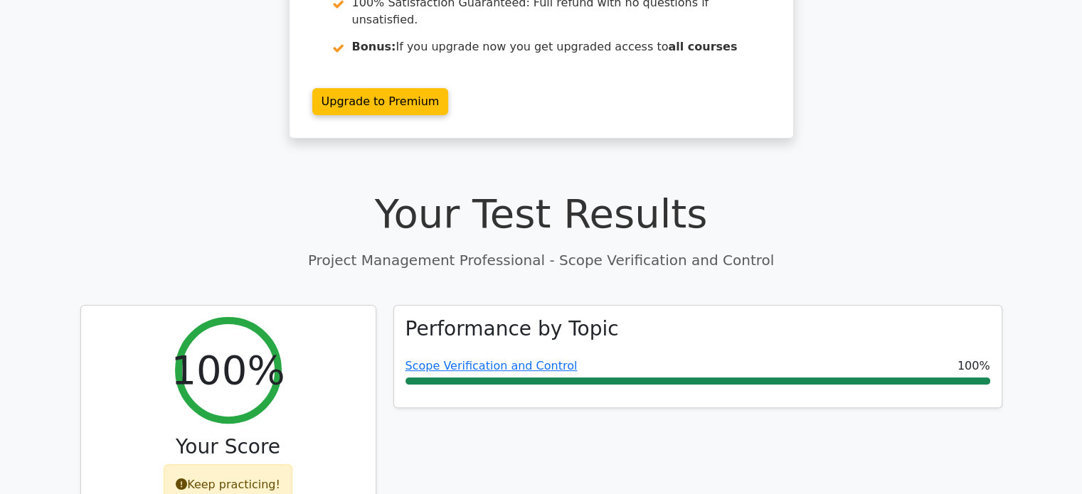
scroll to position [293, 0]
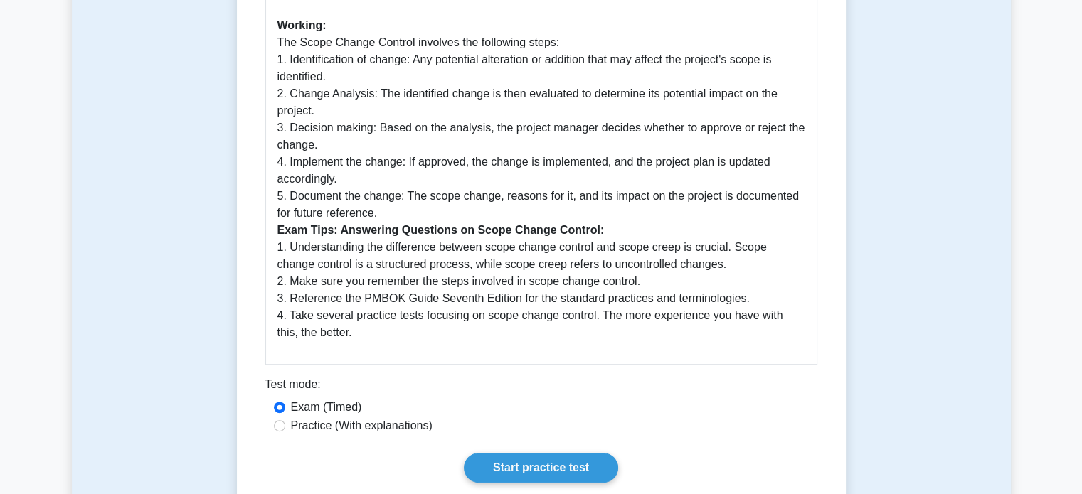
click at [516, 253] on p "Scope Change Control is an essential aspect of project management that refers t…" at bounding box center [541, 120] width 528 height 444
click at [538, 457] on link "Start practice test" at bounding box center [541, 468] width 154 height 30
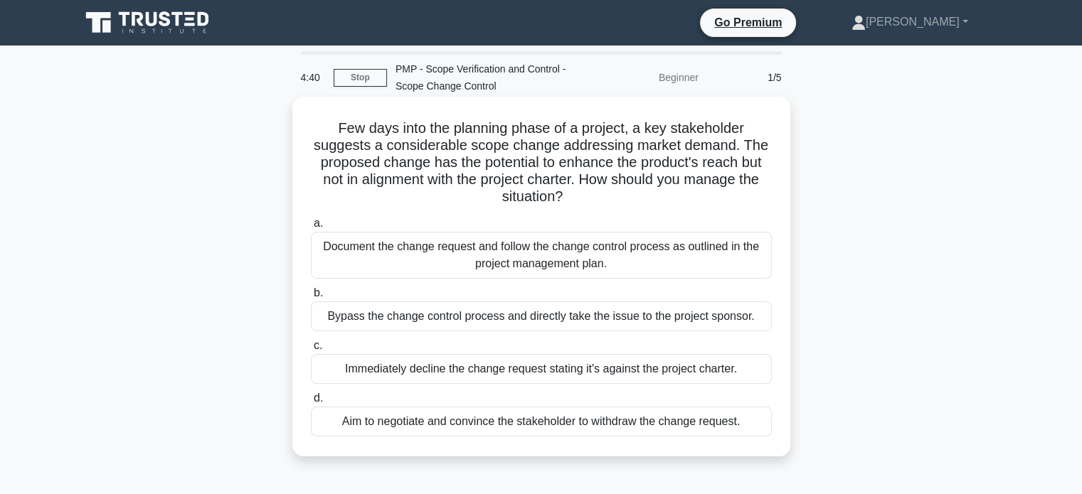
click at [388, 253] on div "Document the change request and follow the change control process as outlined i…" at bounding box center [541, 255] width 461 height 47
click at [311, 228] on input "a. Document the change request and follow the change control process as outline…" at bounding box center [311, 223] width 0 height 9
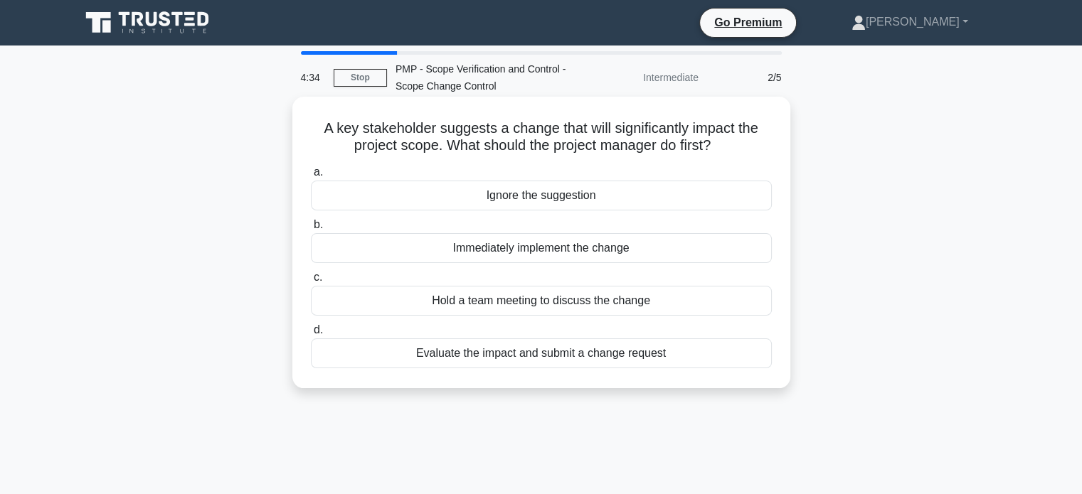
click at [487, 356] on div "Evaluate the impact and submit a change request" at bounding box center [541, 354] width 461 height 30
click at [311, 335] on input "d. Evaluate the impact and submit a change request" at bounding box center [311, 330] width 0 height 9
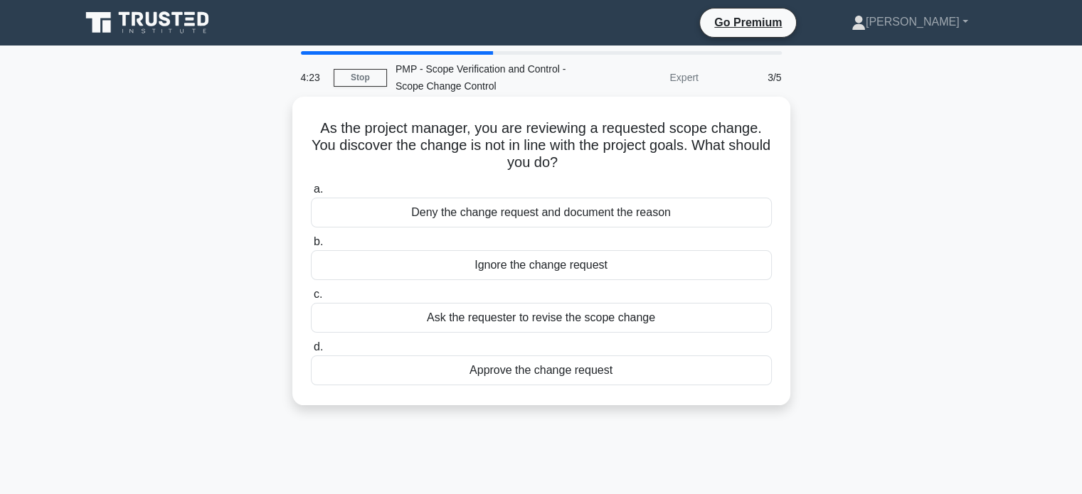
click at [462, 322] on div "Ask the requester to revise the scope change" at bounding box center [541, 318] width 461 height 30
click at [311, 300] on input "c. Ask the requester to revise the scope change" at bounding box center [311, 294] width 0 height 9
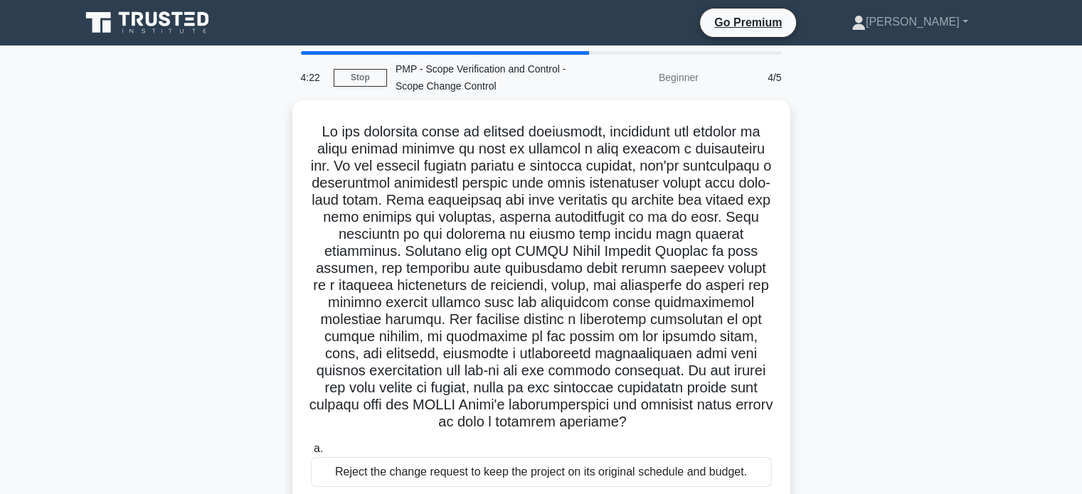
scroll to position [274, 0]
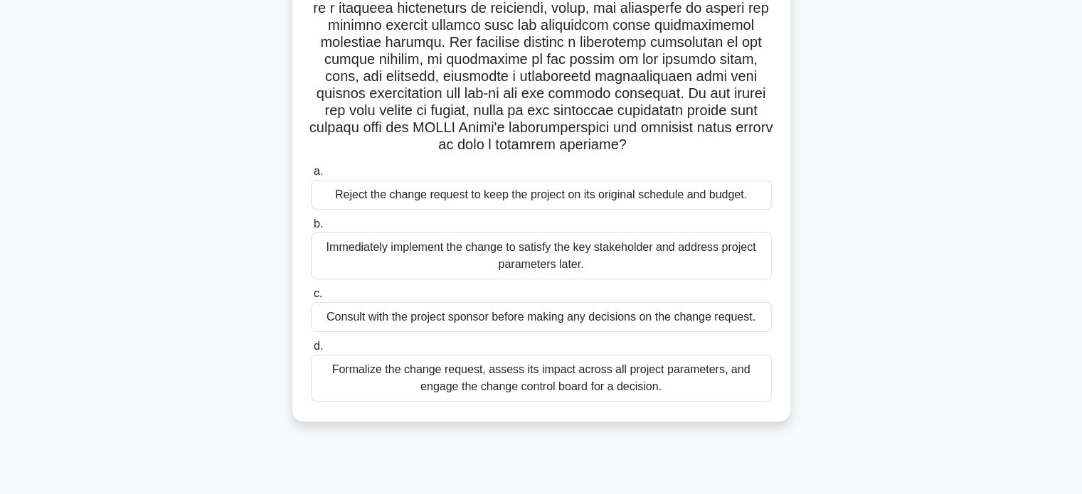
click at [426, 398] on div "Formalize the change request, assess its impact across all project parameters, …" at bounding box center [541, 378] width 461 height 47
click at [311, 351] on input "d. Formalize the change request, assess its impact across all project parameter…" at bounding box center [311, 346] width 0 height 9
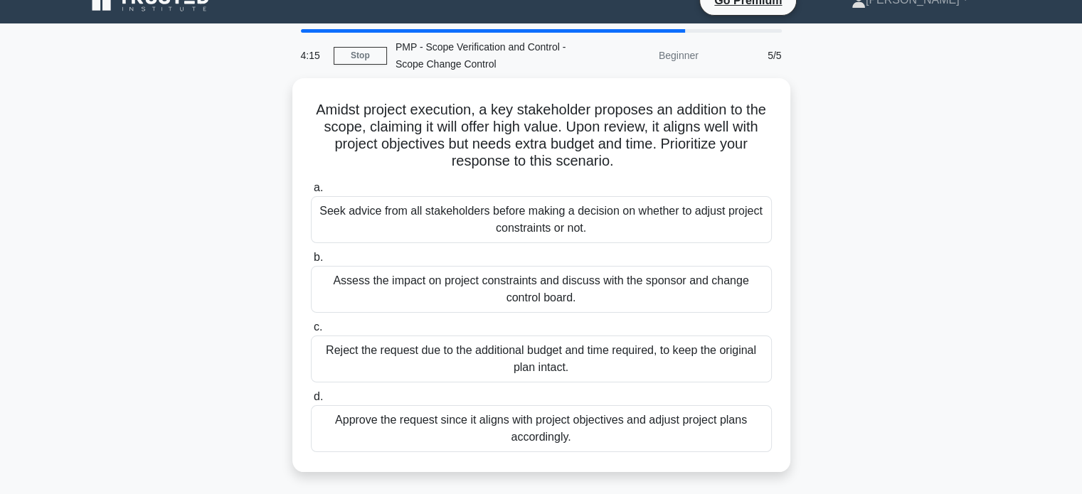
scroll to position [0, 0]
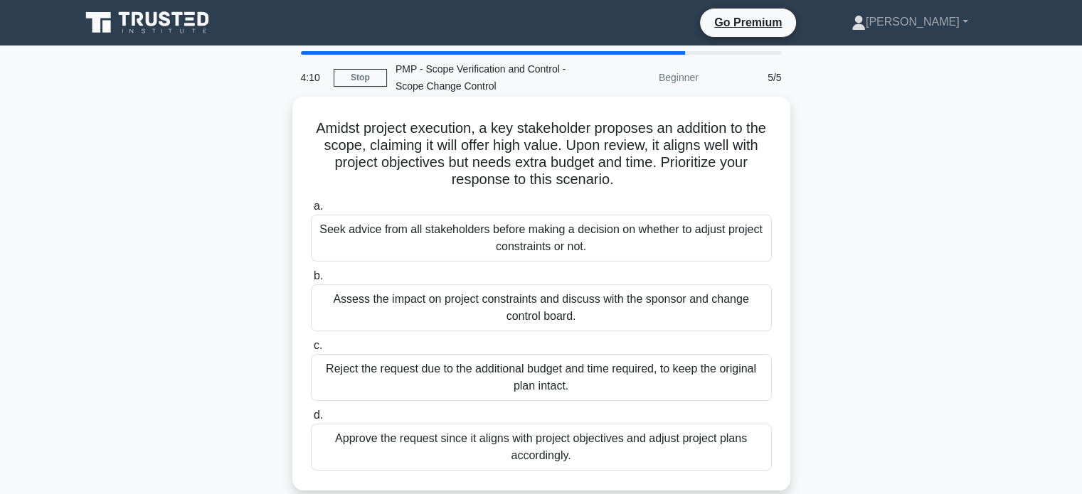
click at [391, 307] on div "Assess the impact on project constraints and discuss with the sponsor and chang…" at bounding box center [541, 308] width 461 height 47
click at [311, 281] on input "b. Assess the impact on project constraints and discuss with the sponsor and ch…" at bounding box center [311, 276] width 0 height 9
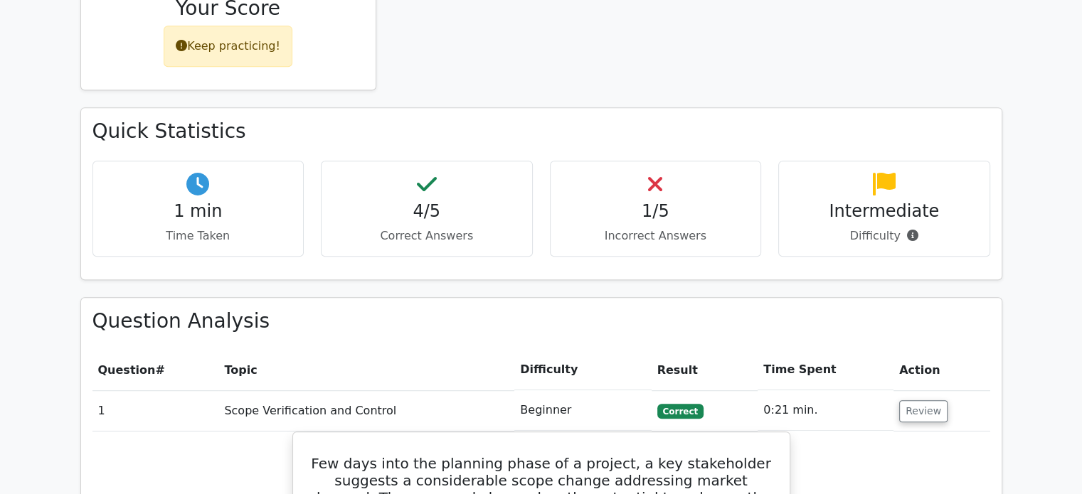
scroll to position [731, 0]
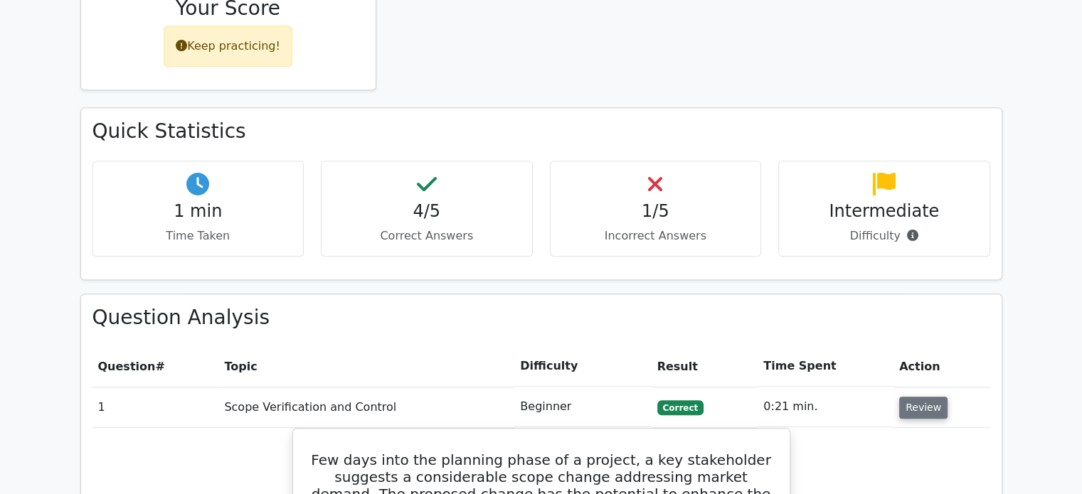
click at [918, 397] on button "Review" at bounding box center [923, 408] width 48 height 22
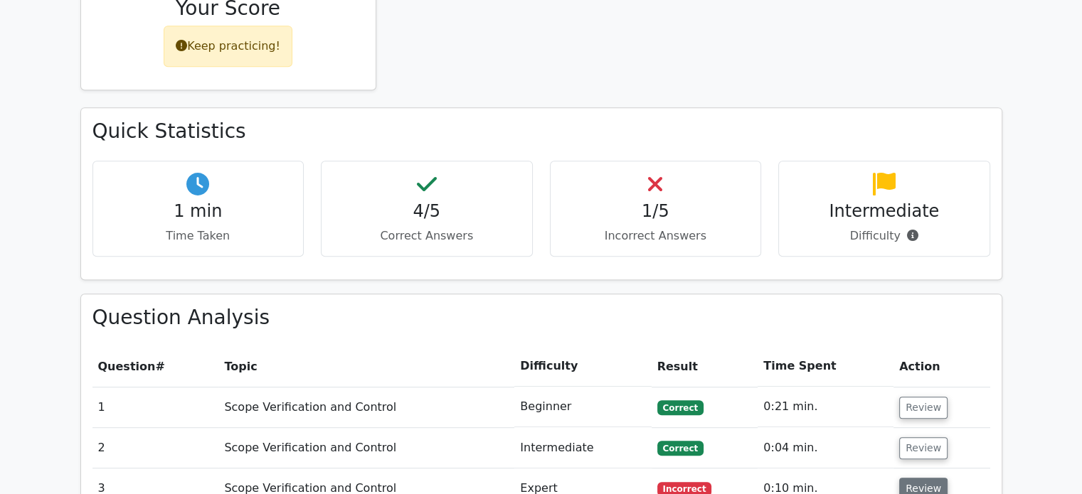
click at [919, 478] on button "Review" at bounding box center [923, 489] width 48 height 22
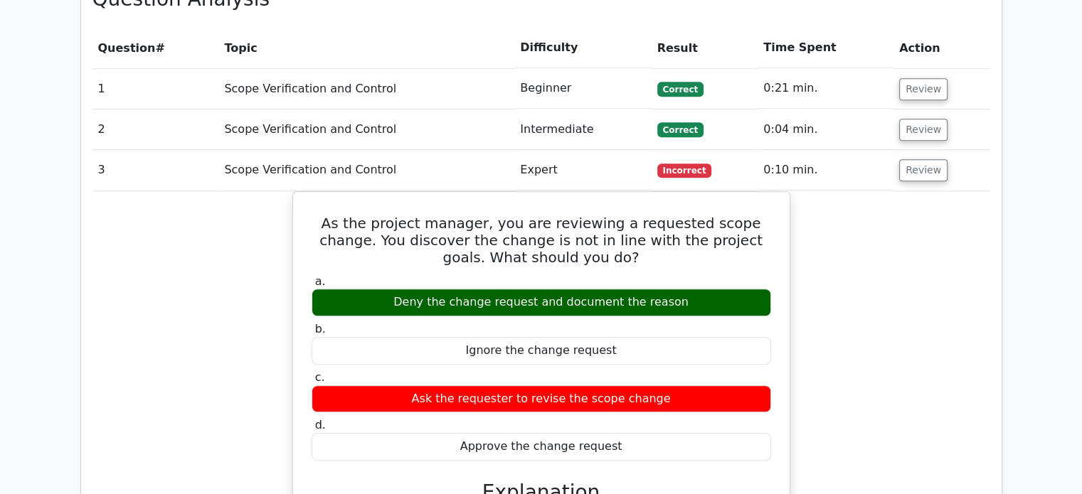
scroll to position [1054, 0]
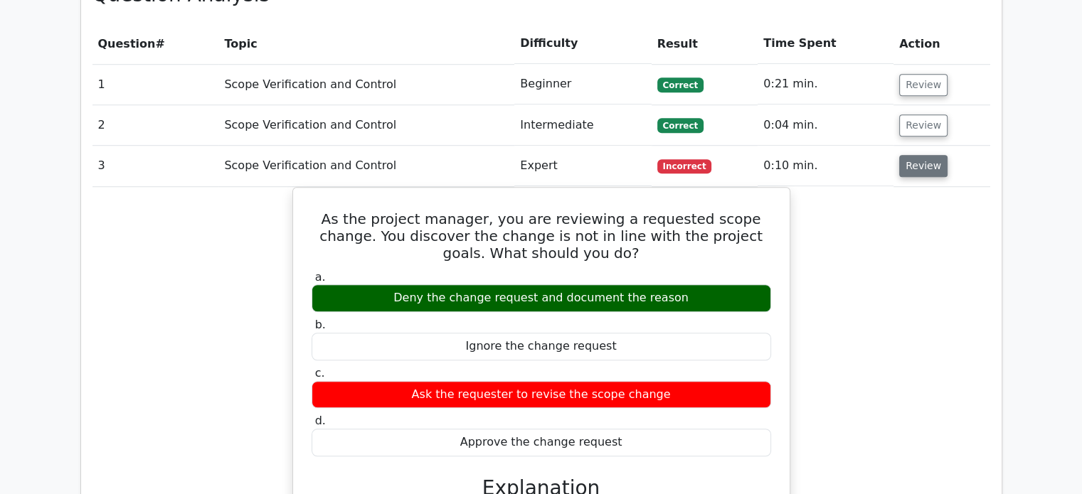
click at [924, 155] on button "Review" at bounding box center [923, 166] width 48 height 22
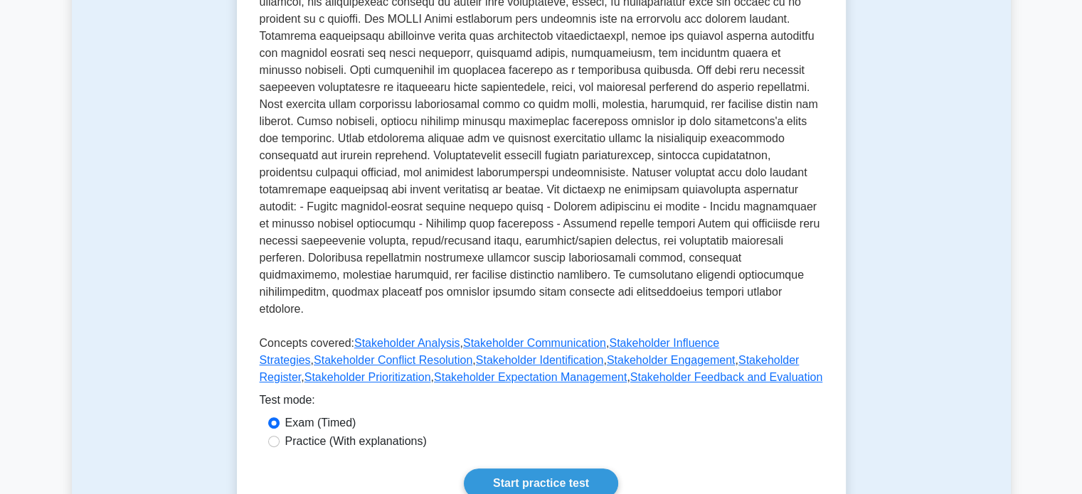
scroll to position [391, 0]
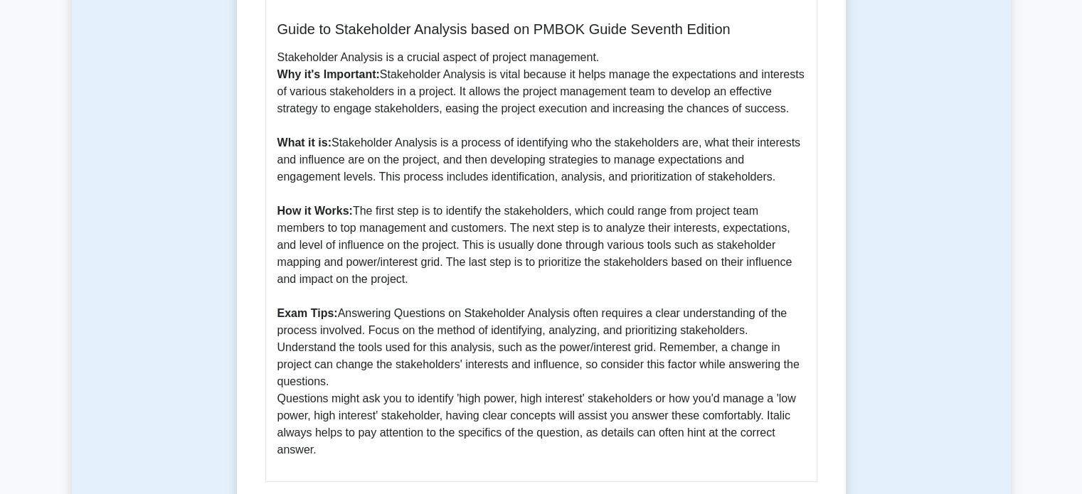
scroll to position [359, 0]
drag, startPoint x: 356, startPoint y: 211, endPoint x: 421, endPoint y: 282, distance: 97.2
click at [421, 282] on p "Stakeholder Analysis is a crucial aspect of project management. Why it's Import…" at bounding box center [541, 253] width 528 height 410
copy p "The first step is to identify the stakeholders, which could range from project …"
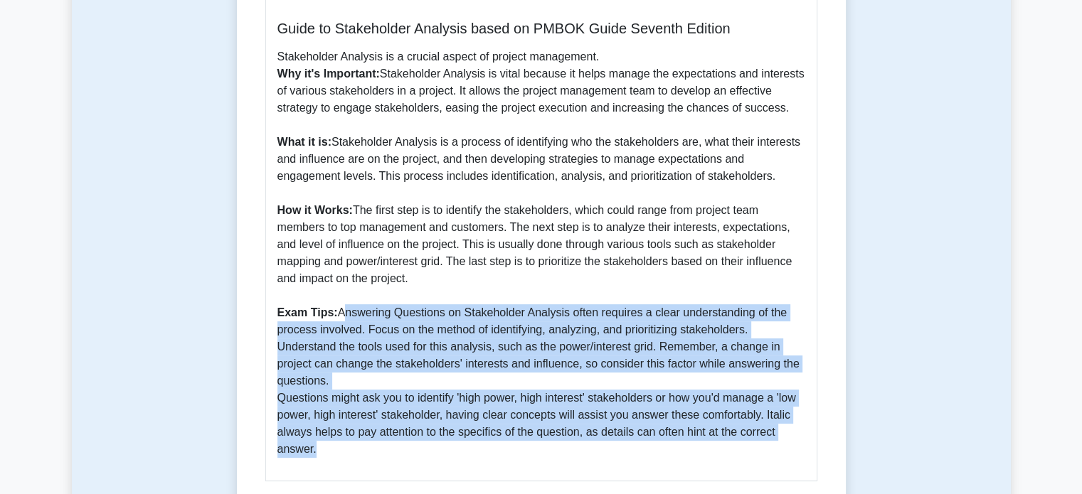
drag, startPoint x: 336, startPoint y: 315, endPoint x: 352, endPoint y: 459, distance: 144.6
click at [352, 459] on div "Guide to Stakeholder Analysis based on PMBOK Guide Seventh Edition Stakeholder …" at bounding box center [541, 238] width 552 height 485
copy p "Answering Questions on Stakeholder Analysis often requires a clear understandin…"
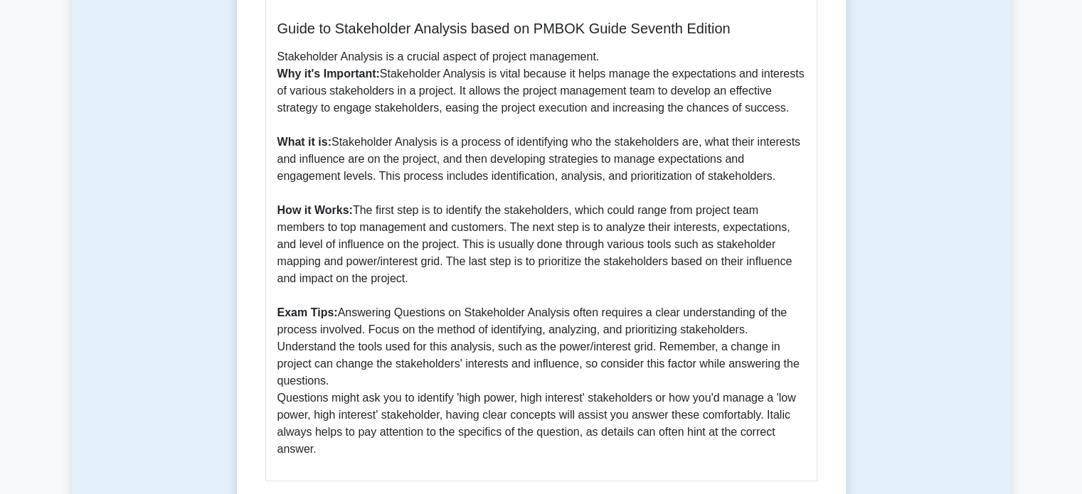
click at [461, 142] on p "Stakeholder Analysis is a crucial aspect of project management. Why it's Import…" at bounding box center [541, 253] width 528 height 410
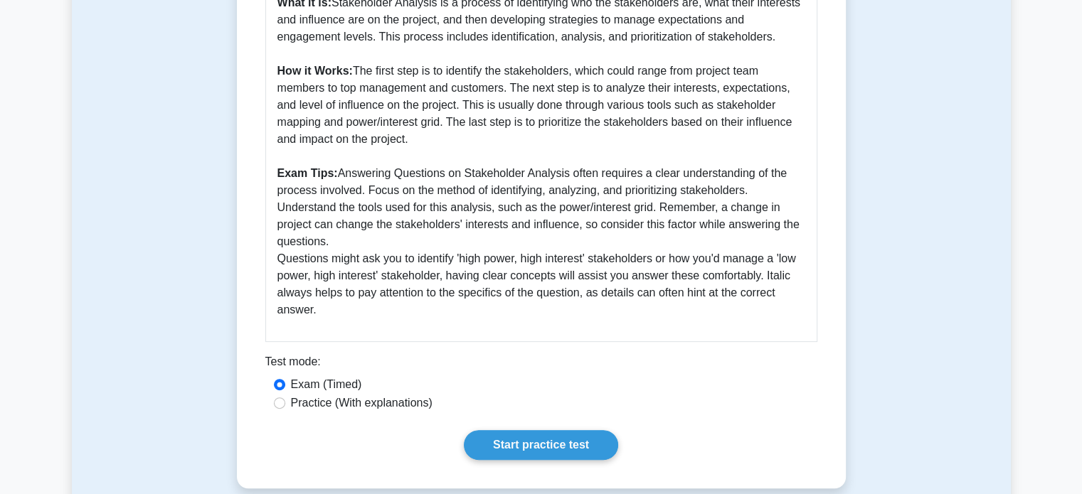
scroll to position [501, 0]
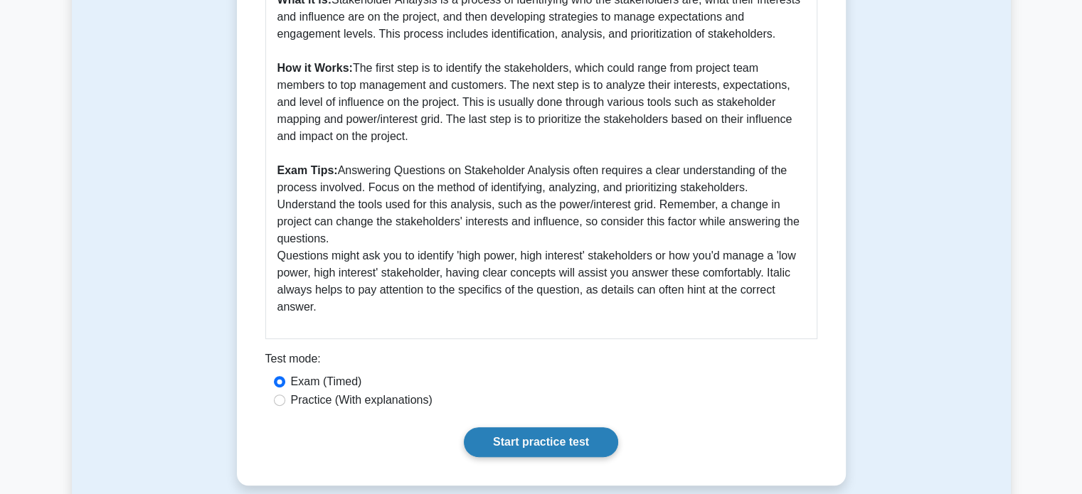
click at [521, 435] on link "Start practice test" at bounding box center [541, 443] width 154 height 30
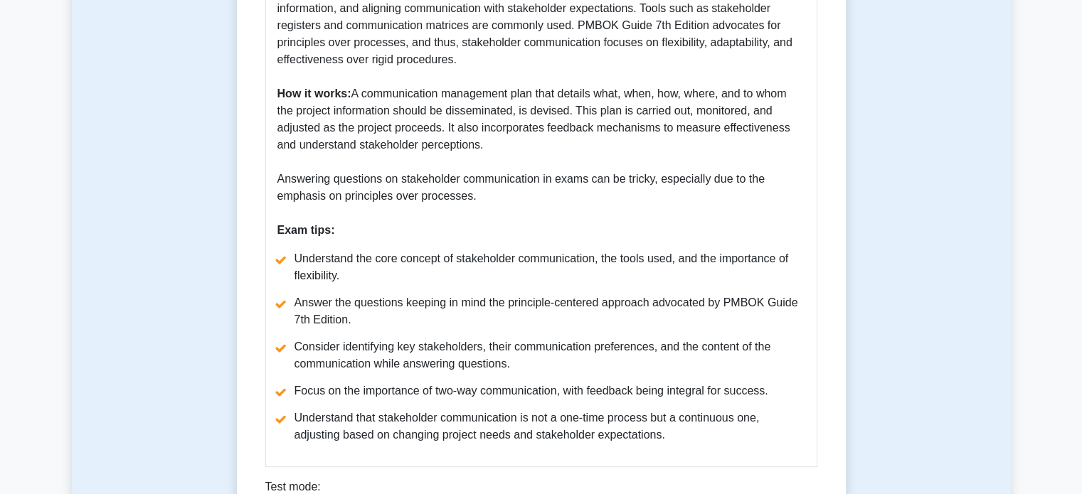
scroll to position [561, 0]
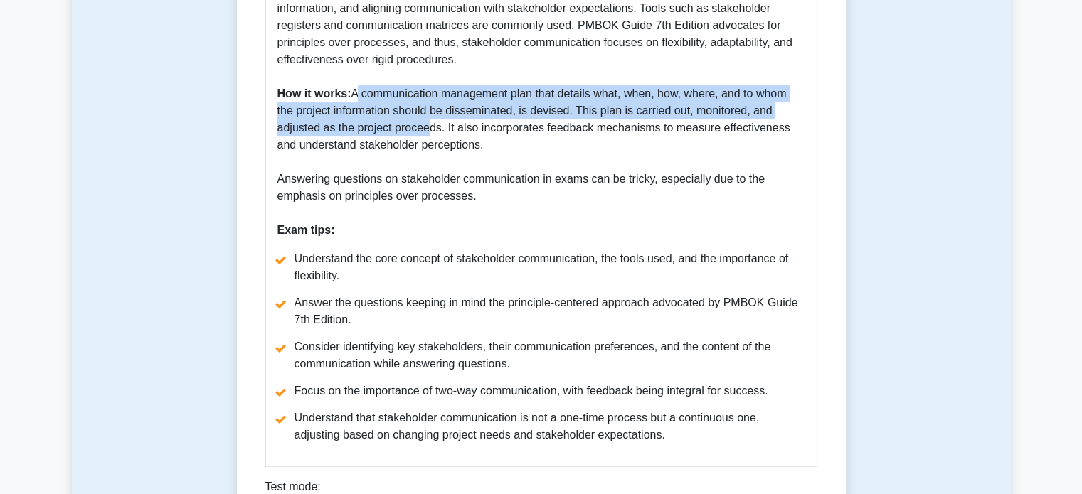
drag, startPoint x: 354, startPoint y: 124, endPoint x: 423, endPoint y: 167, distance: 81.5
click at [423, 167] on p "Stakeholder communication is a crucial aspect of successful project management.…" at bounding box center [541, 42] width 528 height 393
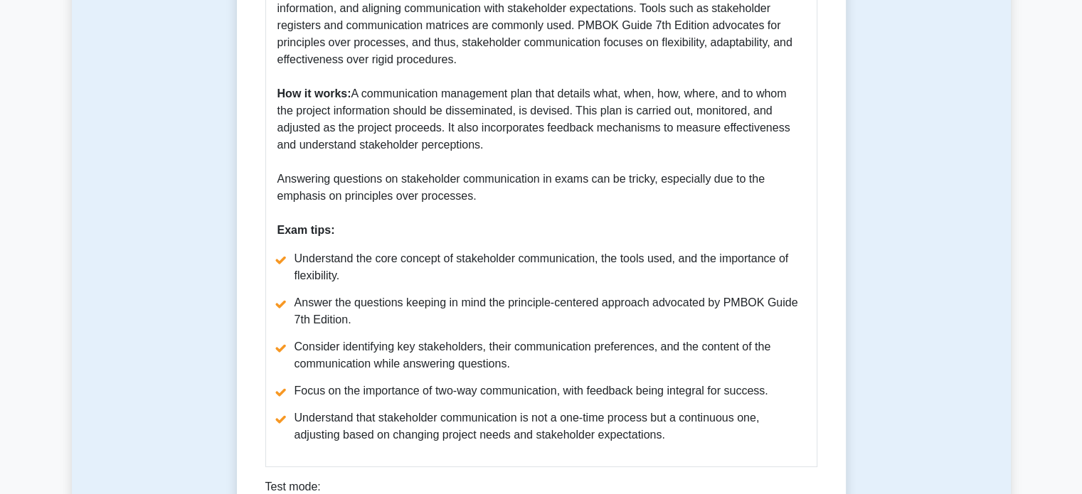
click at [421, 213] on p "Stakeholder communication is a crucial aspect of successful project management.…" at bounding box center [541, 42] width 528 height 393
drag, startPoint x: 273, startPoint y: 213, endPoint x: 499, endPoint y: 224, distance: 225.8
click at [499, 224] on div "Guide to Stakeholder Communication as per PMBOK Guide Seventh Edition Stakehold…" at bounding box center [541, 130] width 552 height 673
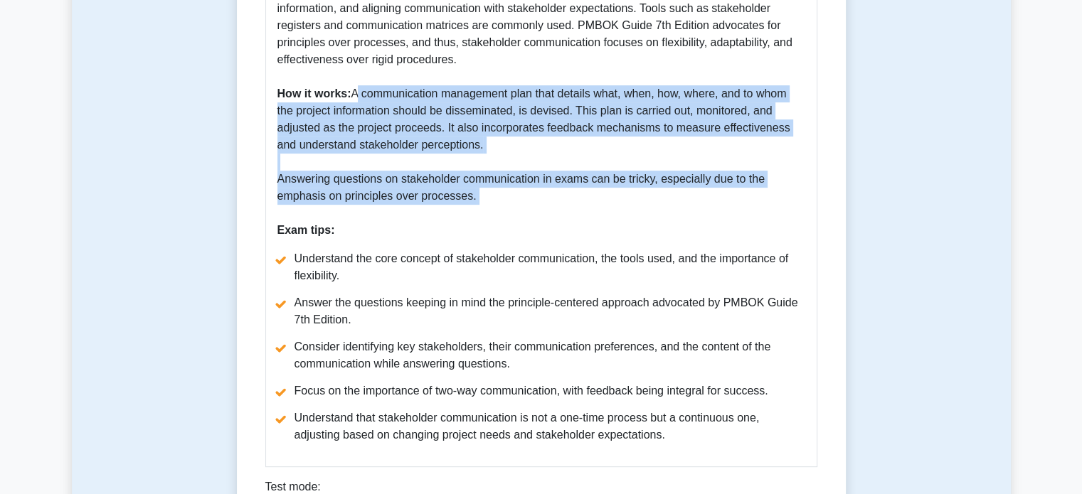
drag, startPoint x: 354, startPoint y: 130, endPoint x: 517, endPoint y: 247, distance: 200.4
click at [517, 239] on p "Stakeholder communication is a crucial aspect of successful project management.…" at bounding box center [541, 42] width 528 height 393
copy p "A communication management plan that details what, when, how, where, and to who…"
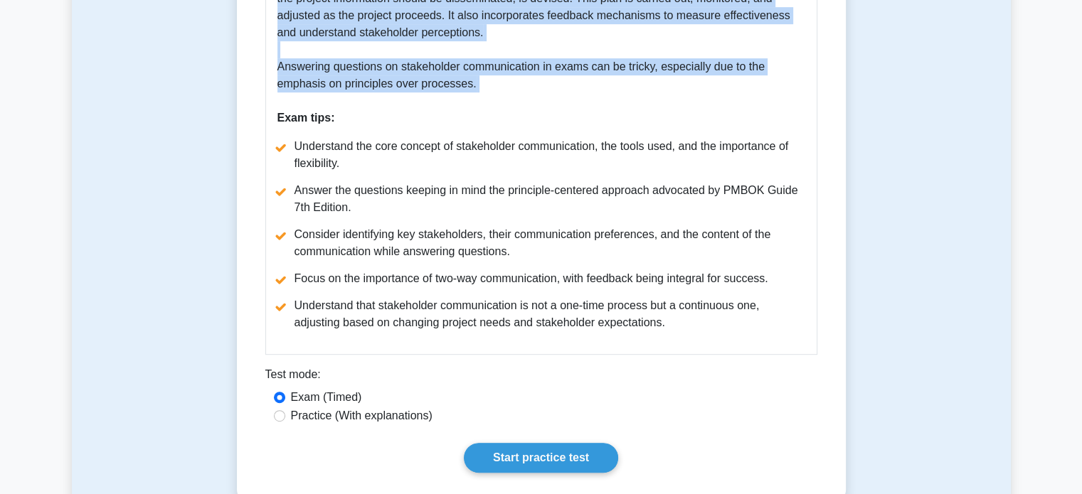
scroll to position [674, 0]
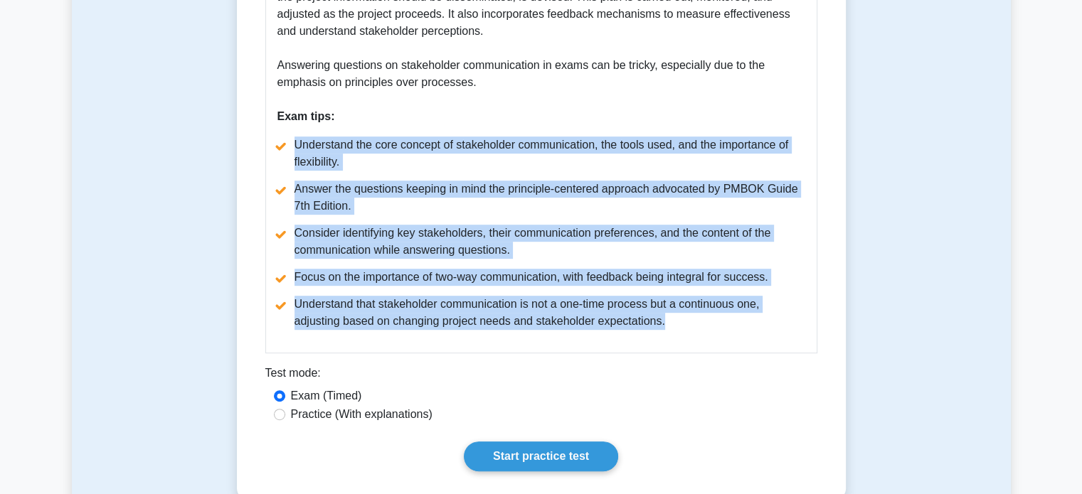
drag, startPoint x: 295, startPoint y: 179, endPoint x: 745, endPoint y: 346, distance: 479.5
click at [745, 330] on ul "Understand the core concept of stakeholder communication, the tools used, and t…" at bounding box center [541, 234] width 528 height 194
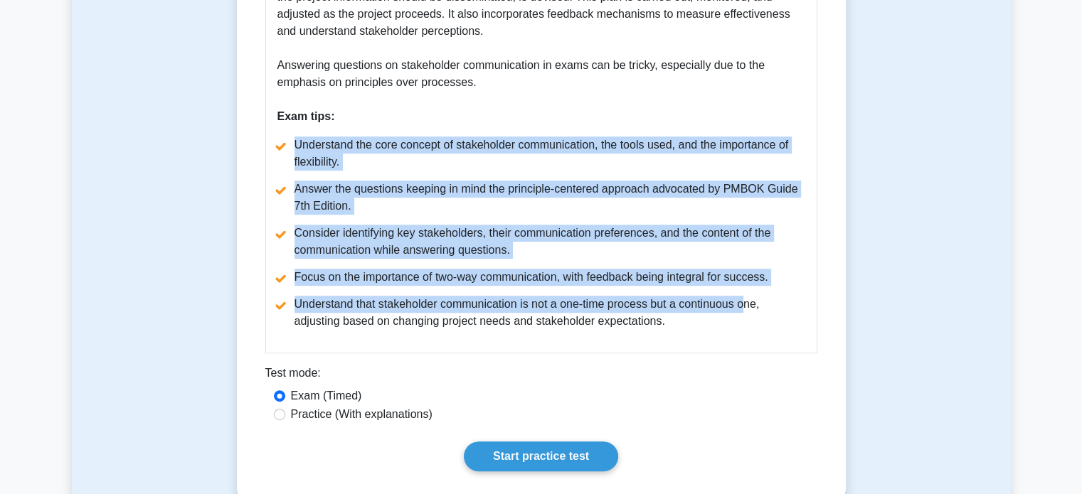
copy ul "Understand the core concept of stakeholder communication, the tools used, and t…"
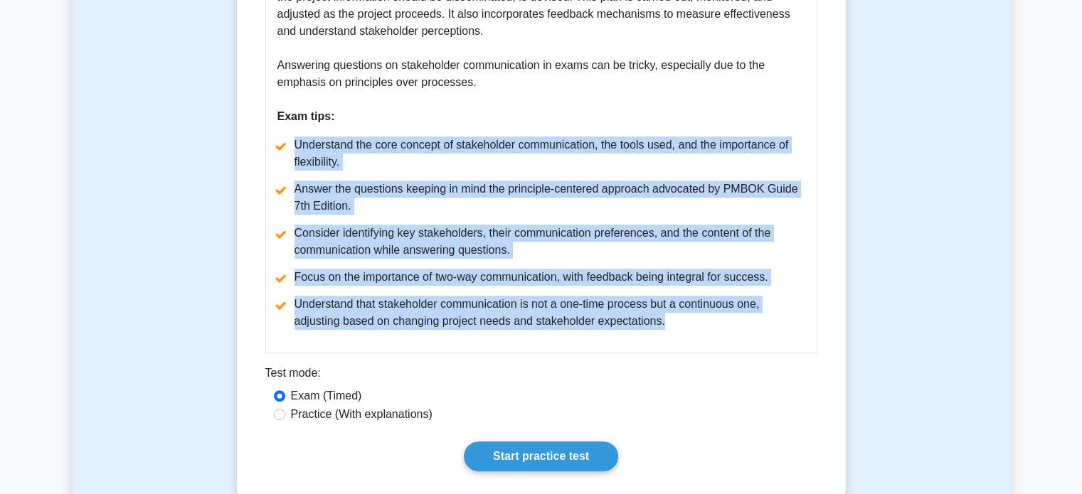
copy ul "Understand the core concept of stakeholder communication, the tools used, and t…"
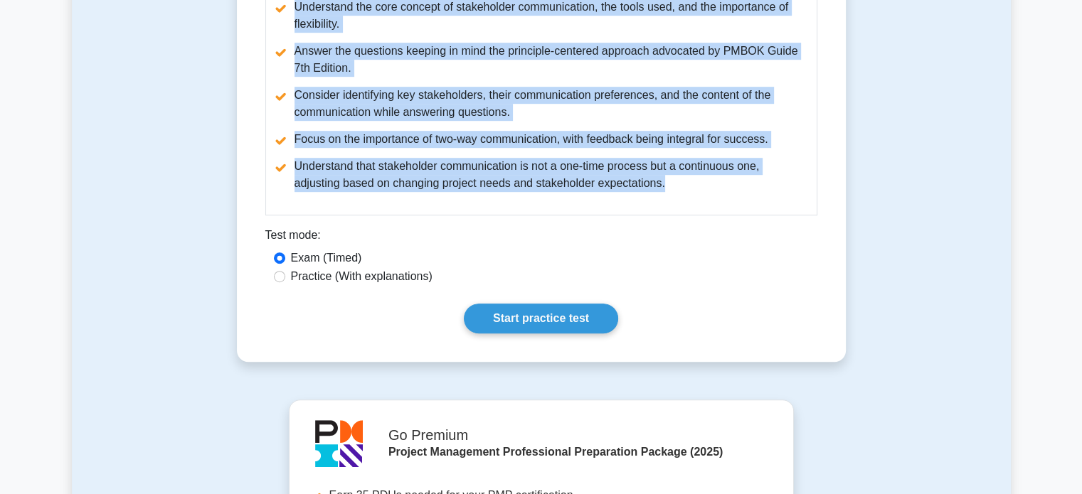
scroll to position [814, 0]
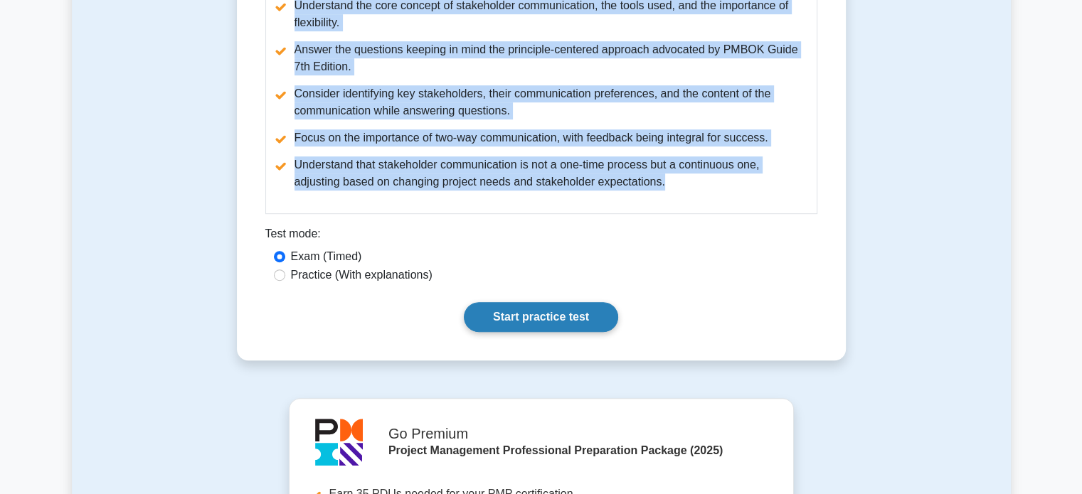
click at [513, 332] on link "Start practice test" at bounding box center [541, 317] width 154 height 30
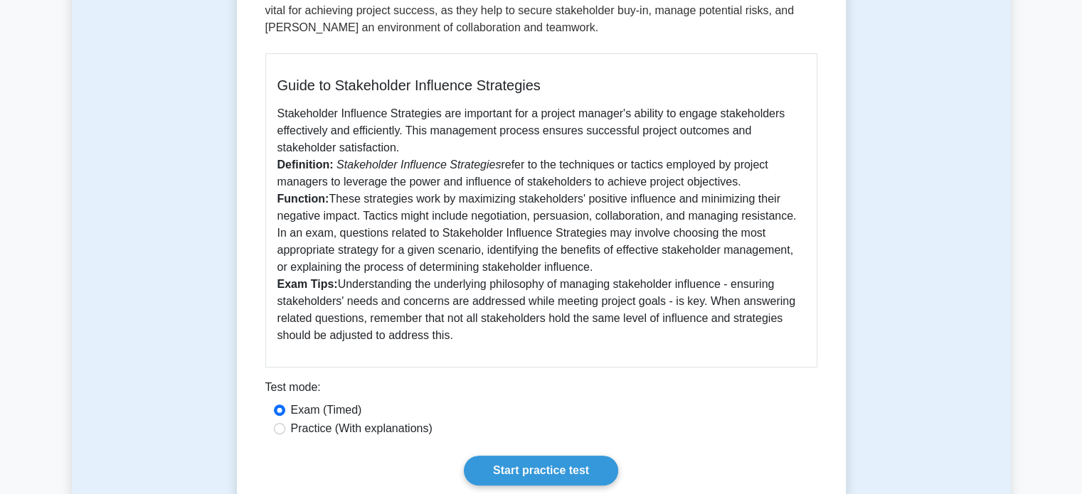
scroll to position [337, 0]
drag, startPoint x: 339, startPoint y: 284, endPoint x: 472, endPoint y: 342, distance: 145.9
click at [472, 342] on p "Stakeholder Influence Strategies are important for a project manager's ability …" at bounding box center [541, 223] width 528 height 239
copy p "Understanding the underlying philosophy of managing stakeholder influence - ens…"
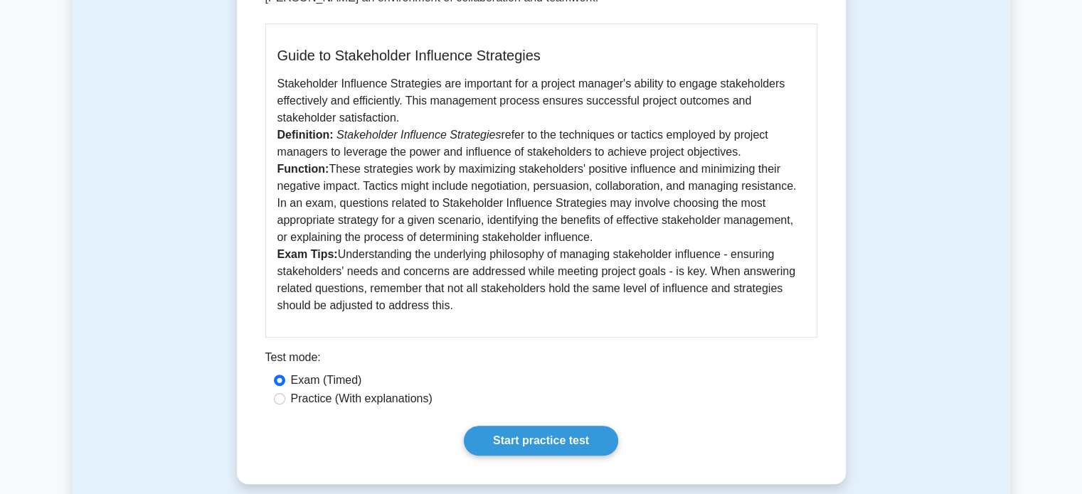
scroll to position [378, 0]
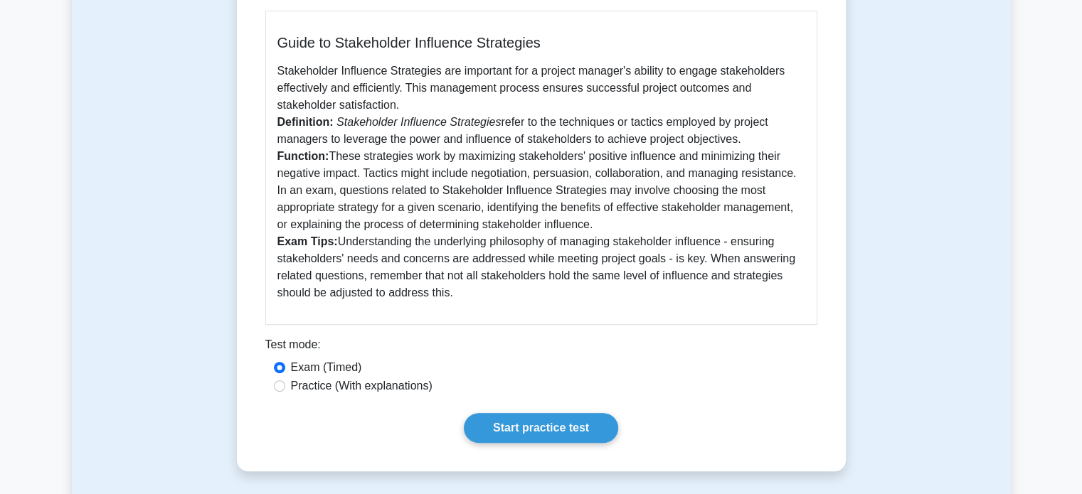
click at [413, 255] on p "Stakeholder Influence Strategies are important for a project manager's ability …" at bounding box center [541, 182] width 528 height 239
click at [518, 423] on link "Start practice test" at bounding box center [541, 428] width 154 height 30
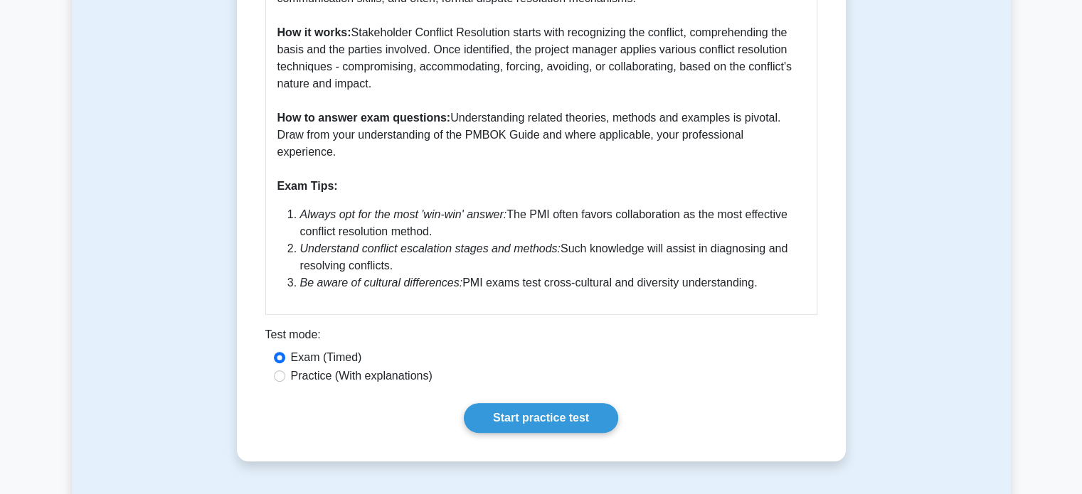
scroll to position [569, 0]
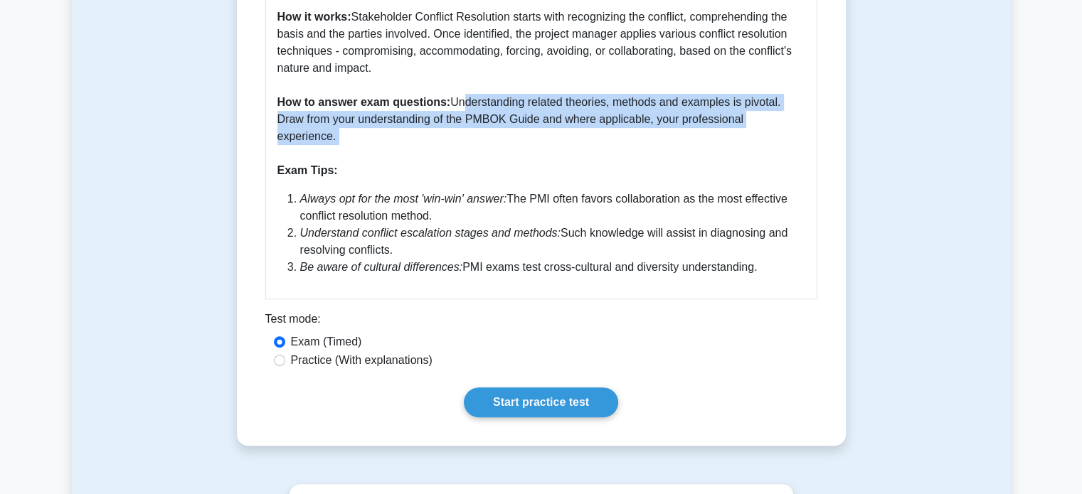
drag, startPoint x: 455, startPoint y: 102, endPoint x: 640, endPoint y: 129, distance: 186.9
click at [640, 129] on p "Stakeholder Conflict Resolution involves resolving disagreements between projec…" at bounding box center [541, 25] width 528 height 307
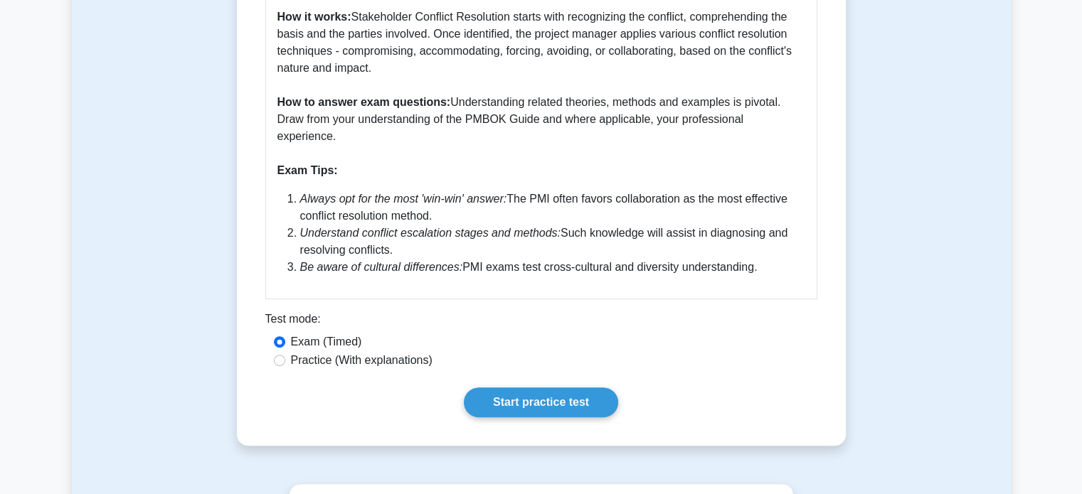
drag, startPoint x: 450, startPoint y: 104, endPoint x: 837, endPoint y: 118, distance: 387.3
click at [837, 118] on div "Stakeholder Conflict Resolution 5 minutes 5 Questions Guide to Stakeholder Conf…" at bounding box center [542, 7] width 598 height 865
copy p "Understanding related theories, methods and examples is pivotal. Draw from your…"
drag, startPoint x: 285, startPoint y: 182, endPoint x: 756, endPoint y: 278, distance: 480.7
click at [756, 278] on div "Guide to Stakeholder Conflict Resolution (PMBOK 7th Edition) Stakeholder Confli…" at bounding box center [541, 60] width 552 height 480
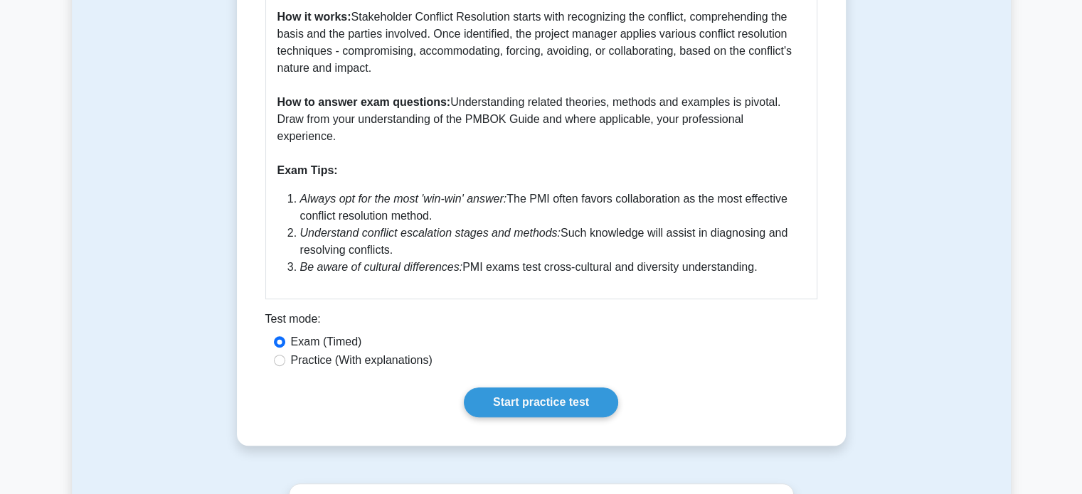
copy ol "Always opt for the most 'win-win' answer: The PMI often favors collaboration as…"
click at [526, 275] on div "Guide to Stakeholder Conflict Resolution (PMBOK 7th Edition) Stakeholder Confli…" at bounding box center [541, 60] width 552 height 480
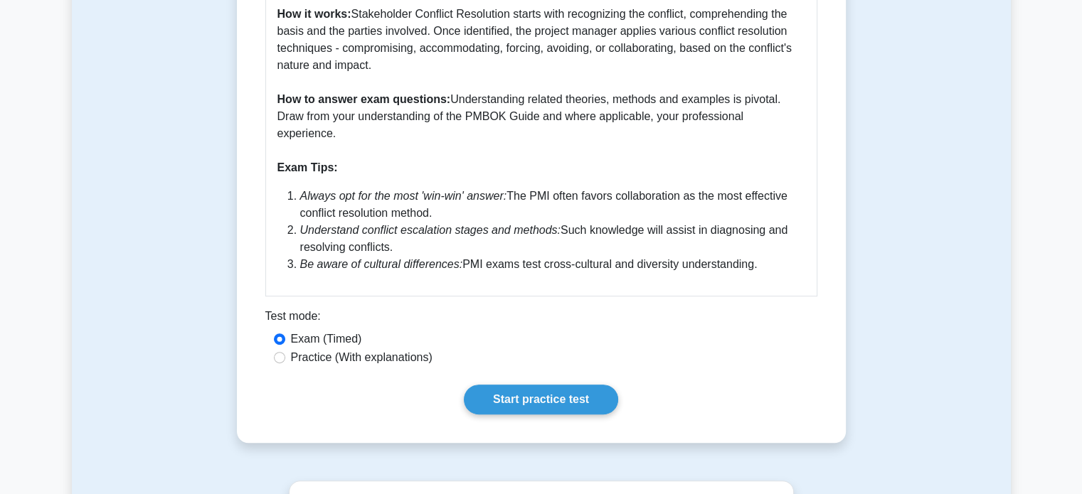
scroll to position [572, 0]
click at [538, 385] on link "Start practice test" at bounding box center [541, 400] width 154 height 30
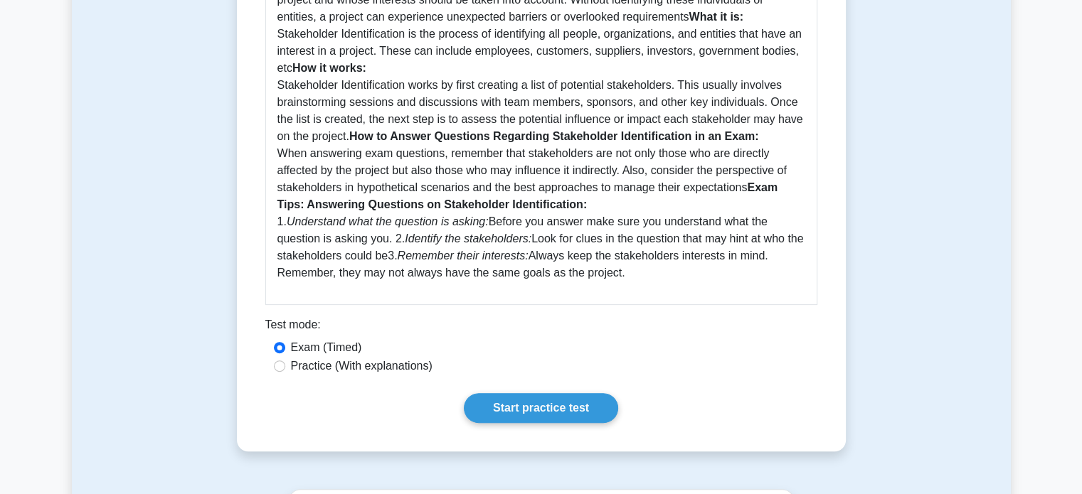
scroll to position [435, 0]
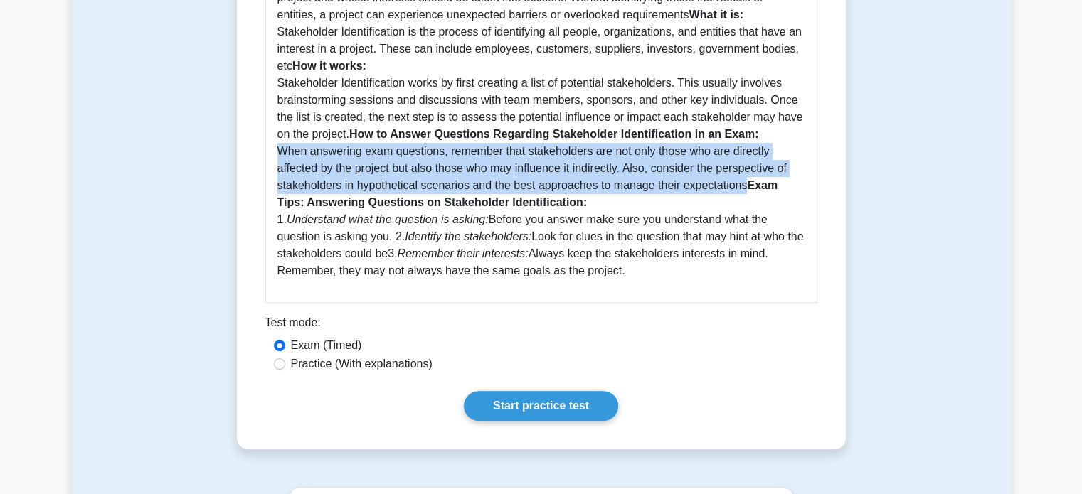
drag, startPoint x: 278, startPoint y: 153, endPoint x: 743, endPoint y: 187, distance: 465.8
click at [743, 187] on p "Stakeholder Identification is a vital process in project management. Why it is …" at bounding box center [541, 117] width 528 height 324
copy p "When answering exam questions, remember that stakeholders are not only those wh…"
drag, startPoint x: 275, startPoint y: 218, endPoint x: 737, endPoint y: 272, distance: 465.7
click at [737, 272] on div "Guide for Stakeholder Identification - PMBOK Guide Seventh Edition Stakeholder …" at bounding box center [541, 103] width 552 height 400
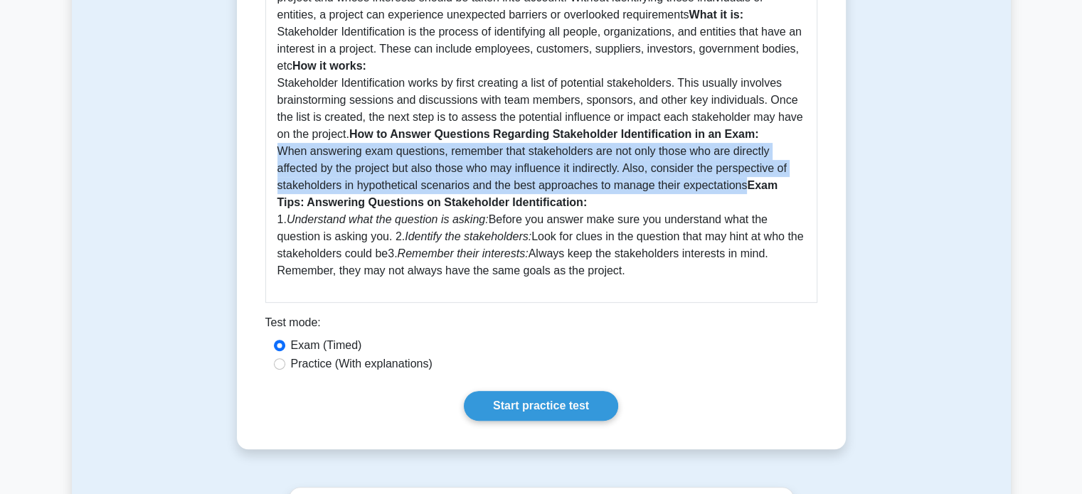
copy p "1. Understand what the question is asking: Before you answer make sure you unde…"
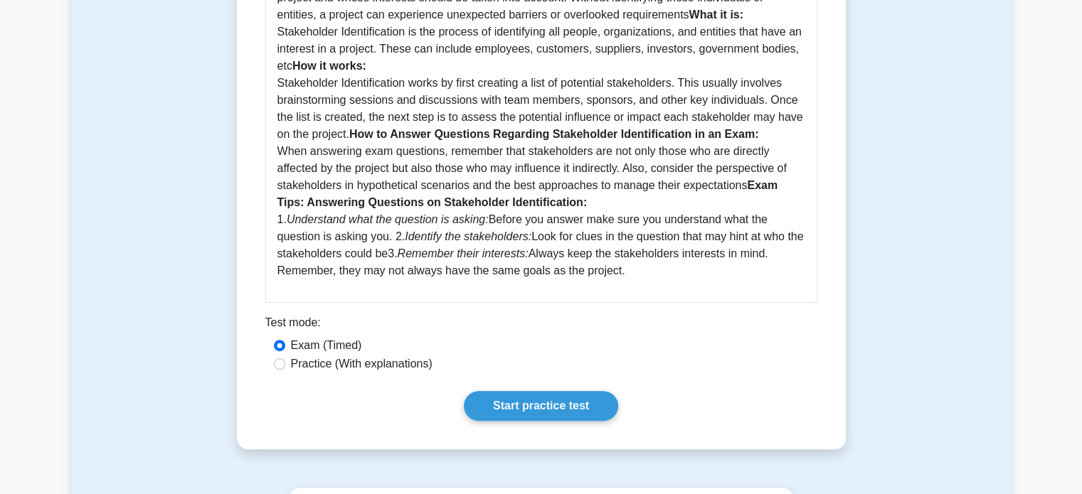
click at [355, 112] on p "Stakeholder Identification is a vital process in project management. Why it is …" at bounding box center [541, 117] width 528 height 324
click at [517, 396] on link "Start practice test" at bounding box center [541, 406] width 154 height 30
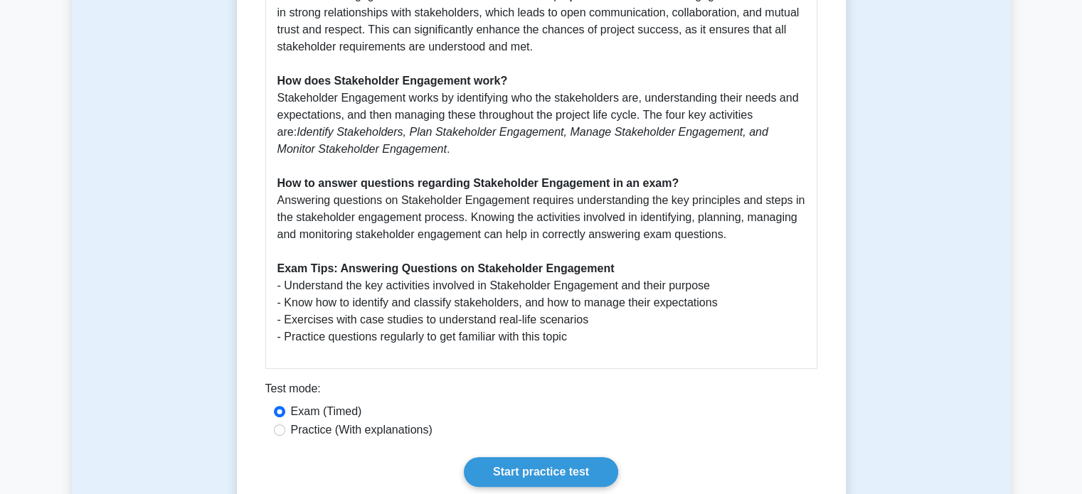
scroll to position [534, 0]
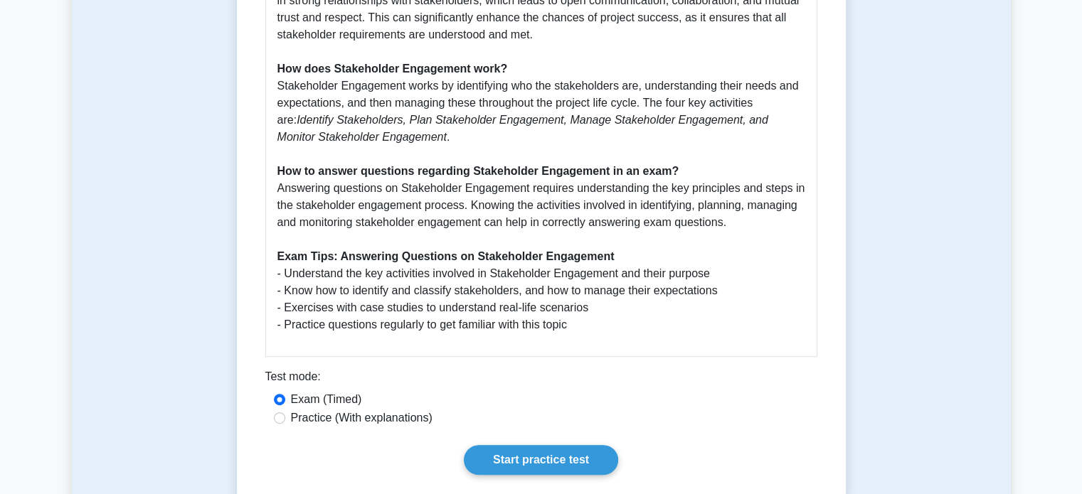
drag, startPoint x: 277, startPoint y: 189, endPoint x: 773, endPoint y: 221, distance: 496.9
click at [773, 221] on p "What is Stakeholder Engagement? Stakeholder Engagement is an essential part of …" at bounding box center [541, 103] width 528 height 461
copy p "Answering questions on Stakeholder Engagement requires understanding the key pr…"
drag, startPoint x: 273, startPoint y: 278, endPoint x: 635, endPoint y: 355, distance: 369.5
click at [635, 355] on div "Guide to Stakeholder Engagement (Based on PMBOK Guide Seventh Edition) What is …" at bounding box center [541, 89] width 552 height 536
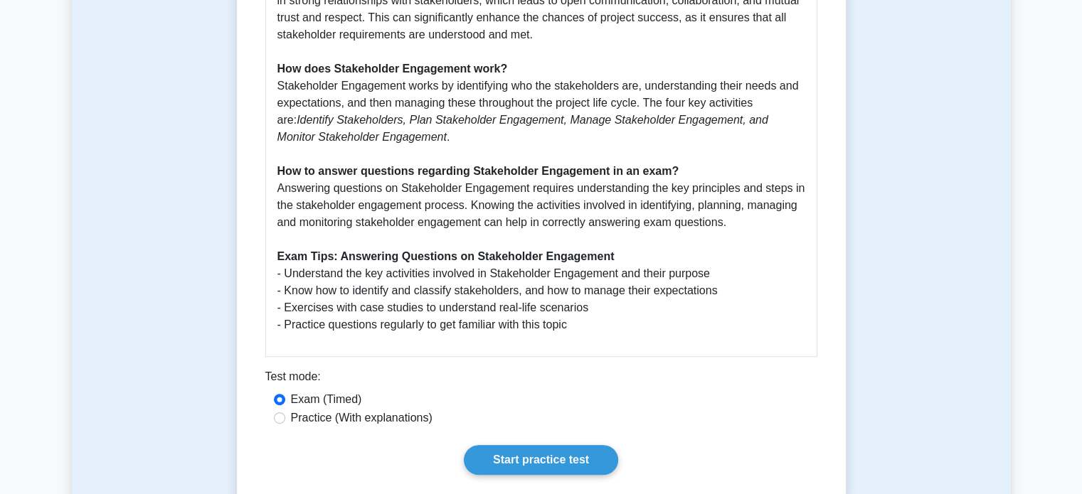
copy p "- Understand the key activities involved in Stakeholder Engagement and their pu…"
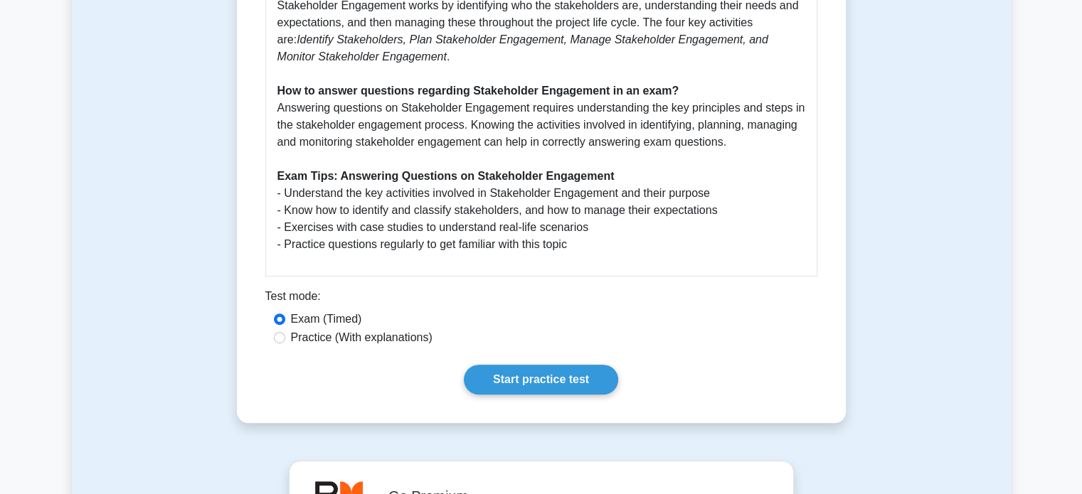
scroll to position [615, 0]
click at [529, 295] on div "Test mode:" at bounding box center [541, 299] width 552 height 23
click at [531, 381] on link "Start practice test" at bounding box center [541, 380] width 154 height 30
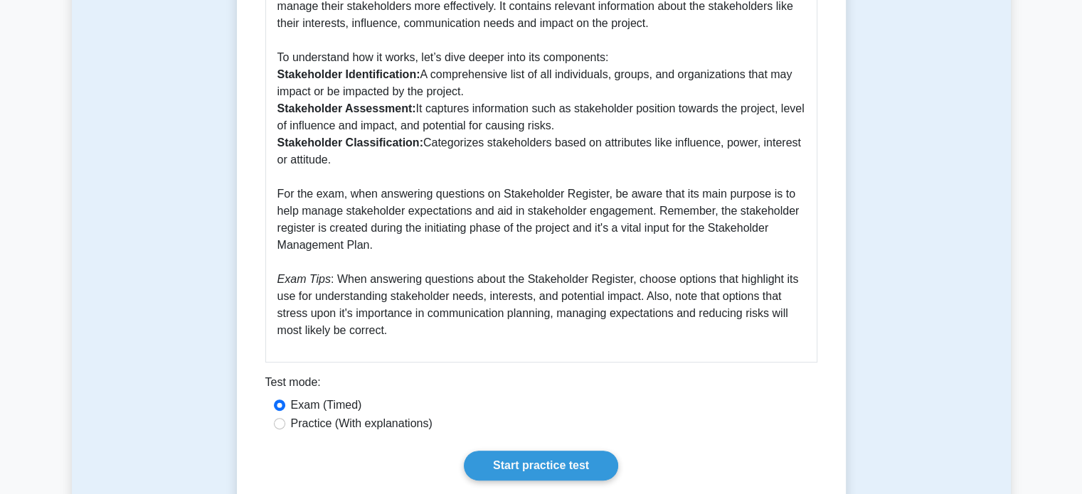
scroll to position [447, 0]
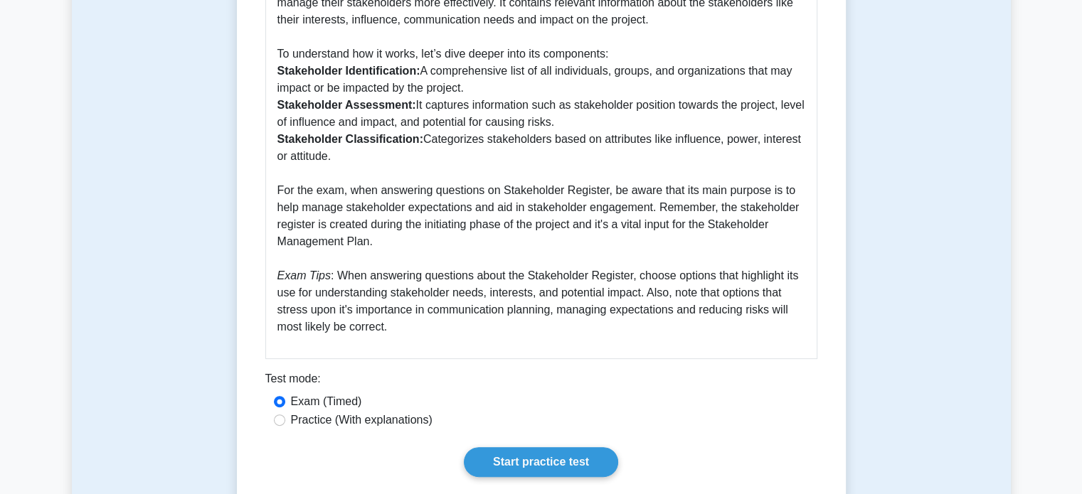
drag, startPoint x: 609, startPoint y: 189, endPoint x: 625, endPoint y: 240, distance: 53.8
click at [625, 240] on p "The Stakeholder Register is an essential document in project management that id…" at bounding box center [541, 148] width 528 height 376
copy p "be aware that its main purpose is to help manage stakeholder expectations and a…"
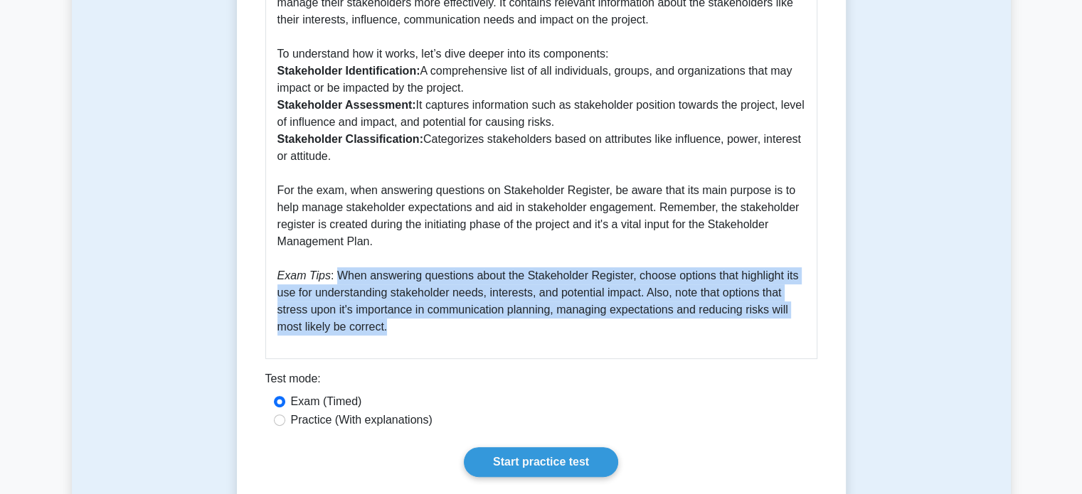
drag, startPoint x: 334, startPoint y: 279, endPoint x: 397, endPoint y: 331, distance: 81.9
click at [397, 331] on p "The Stakeholder Register is an essential document in project management that id…" at bounding box center [541, 148] width 528 height 376
copy p "When answering questions about the Stakeholder Register, choose options that hi…"
click at [519, 271] on p "The Stakeholder Register is an essential document in project management that id…" at bounding box center [541, 148] width 528 height 376
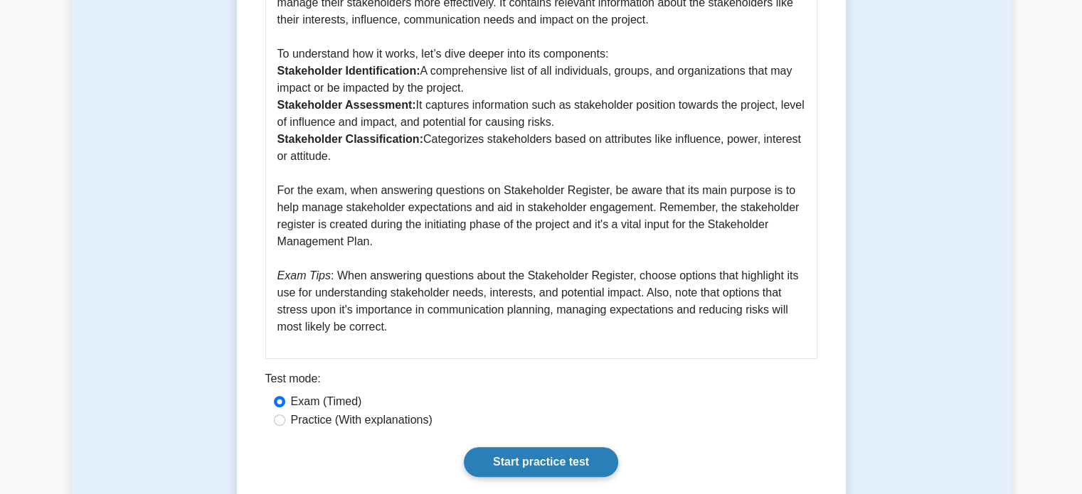
click at [539, 463] on link "Start practice test" at bounding box center [541, 462] width 154 height 30
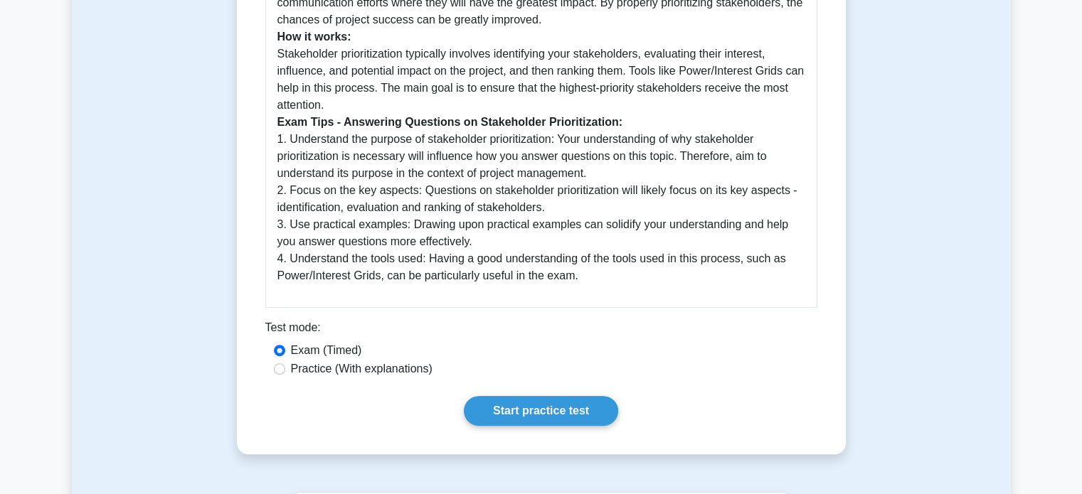
scroll to position [497, 0]
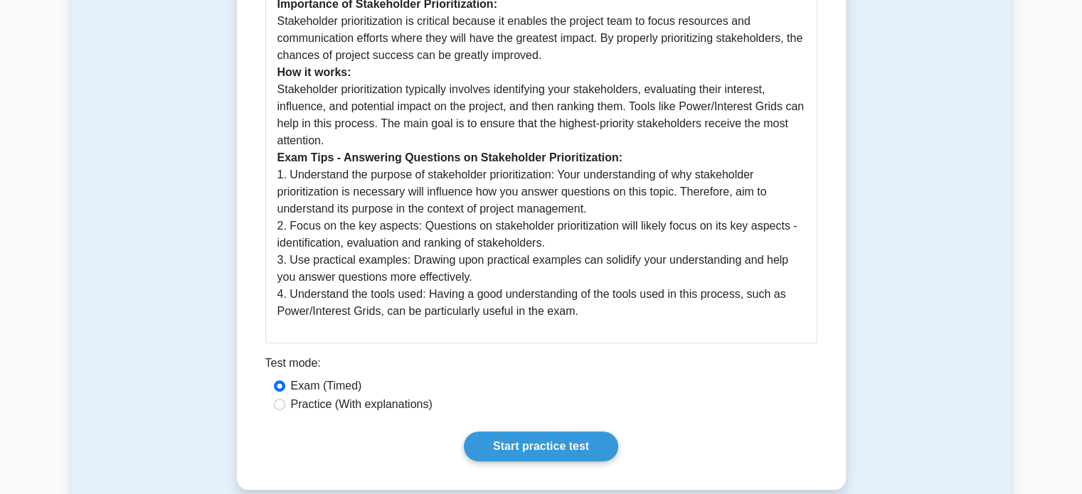
drag, startPoint x: 278, startPoint y: 174, endPoint x: 670, endPoint y: 304, distance: 413.1
click at [670, 304] on p "What is Stakeholder Prioritization? Stakeholder prioritization is an essential …" at bounding box center [541, 115] width 528 height 410
copy p "1. Understand the purpose of stakeholder prioritization: Your understanding of …"
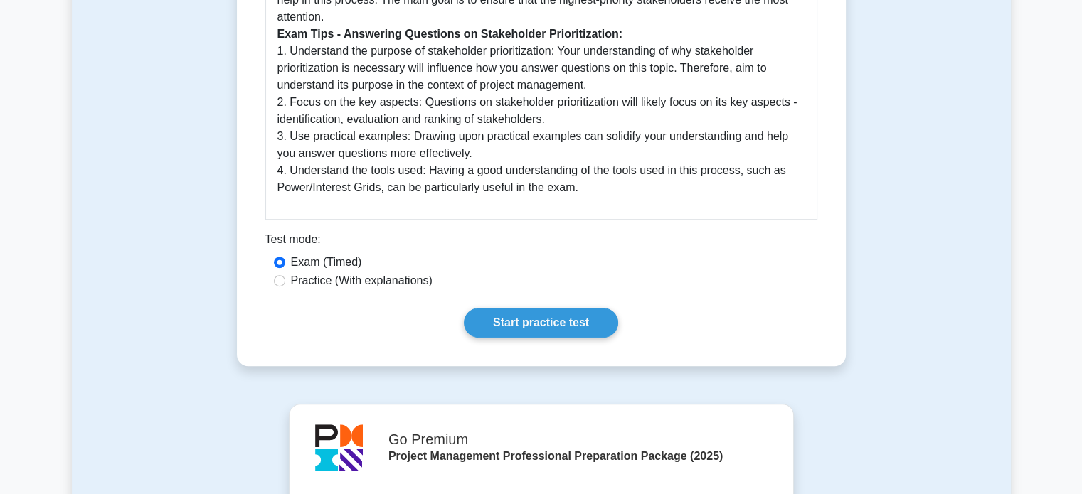
scroll to position [622, 0]
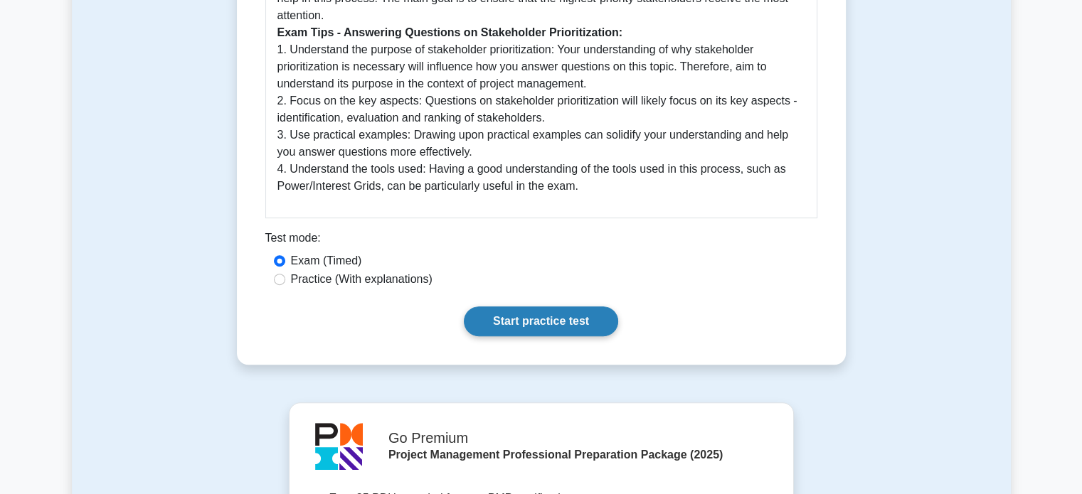
click at [531, 324] on link "Start practice test" at bounding box center [541, 322] width 154 height 30
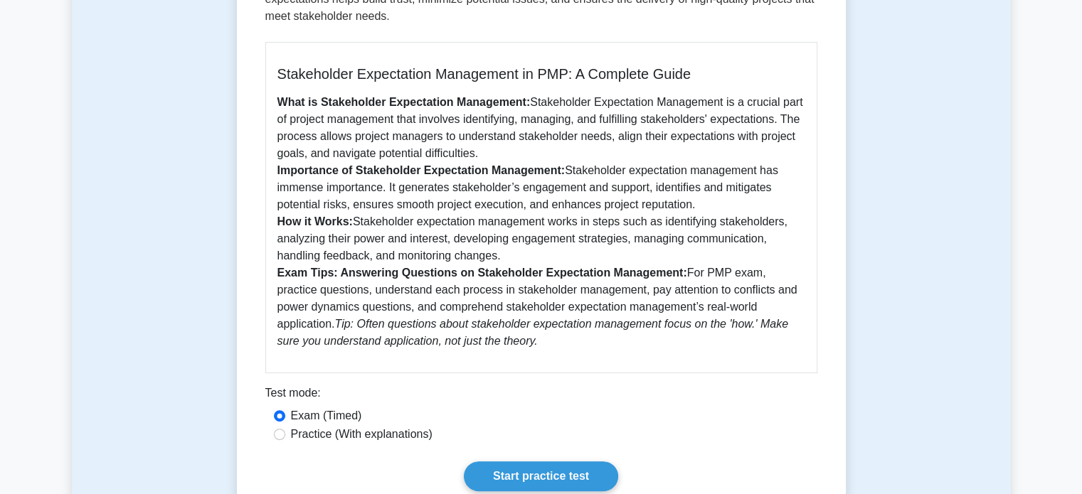
scroll to position [366, 0]
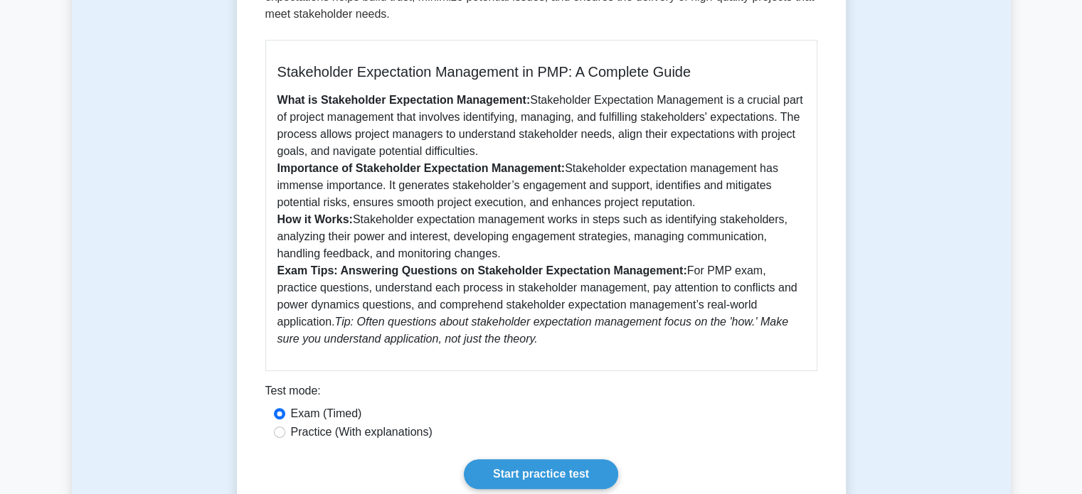
drag, startPoint x: 682, startPoint y: 270, endPoint x: 686, endPoint y: 344, distance: 73.4
click at [686, 344] on p "What is Stakeholder Expectation Management: Stakeholder Expectation Management …" at bounding box center [541, 220] width 528 height 256
copy p "For PMP exam, practice questions, understand each process in stakeholder manage…"
click at [440, 170] on b "Importance of Stakeholder Expectation Management:" at bounding box center [421, 168] width 288 height 12
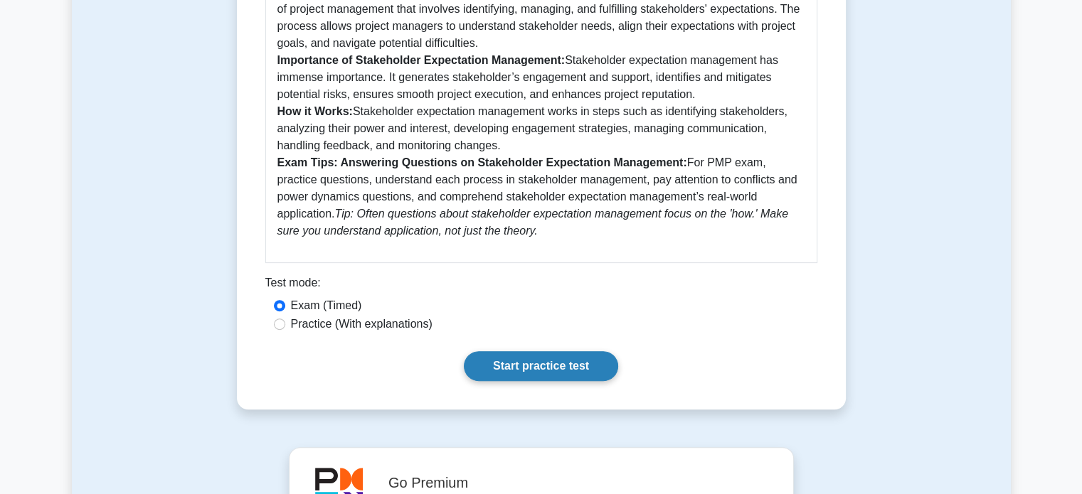
click at [539, 364] on link "Start practice test" at bounding box center [541, 366] width 154 height 30
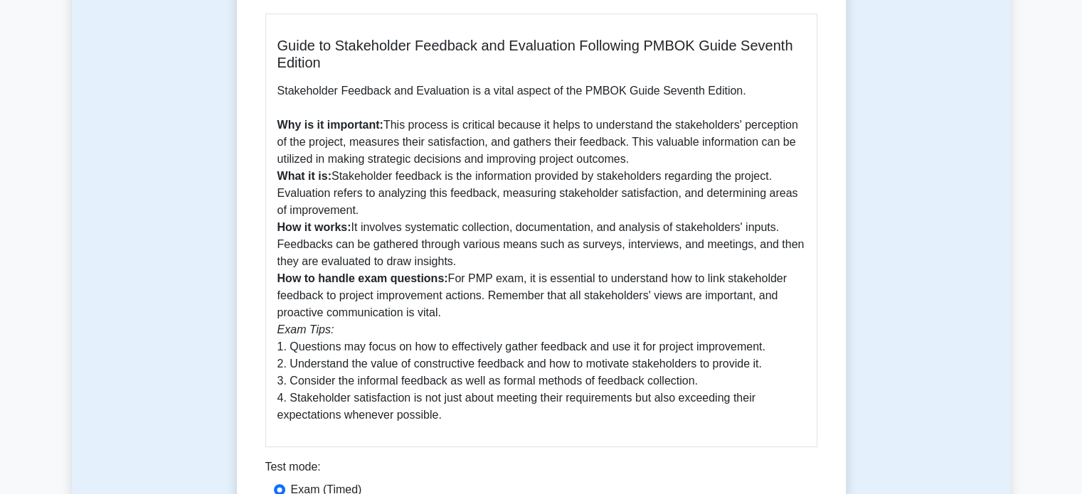
scroll to position [394, 0]
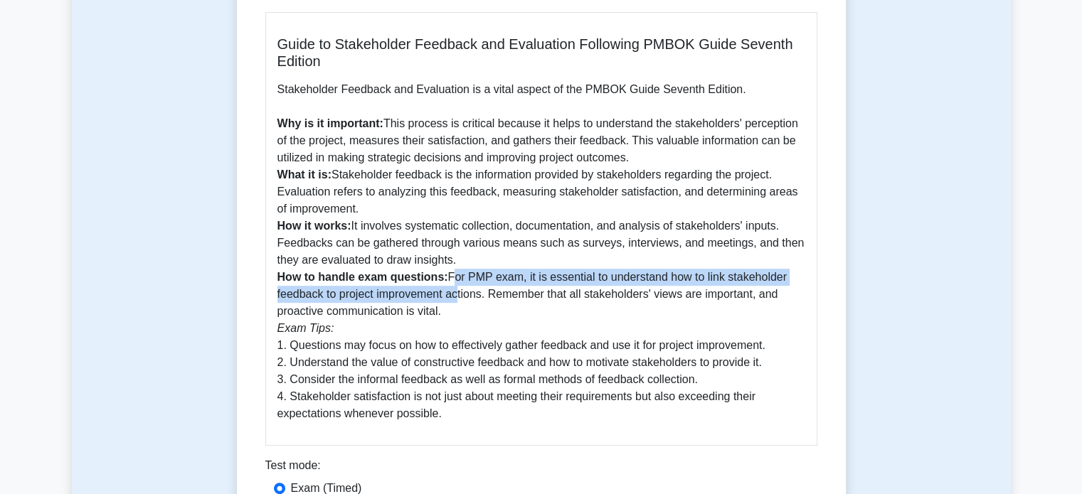
drag, startPoint x: 447, startPoint y: 279, endPoint x: 454, endPoint y: 303, distance: 25.0
click at [454, 303] on p "Stakeholder Feedback and Evaluation is a vital aspect of the PMBOK Guide Sevent…" at bounding box center [541, 251] width 528 height 341
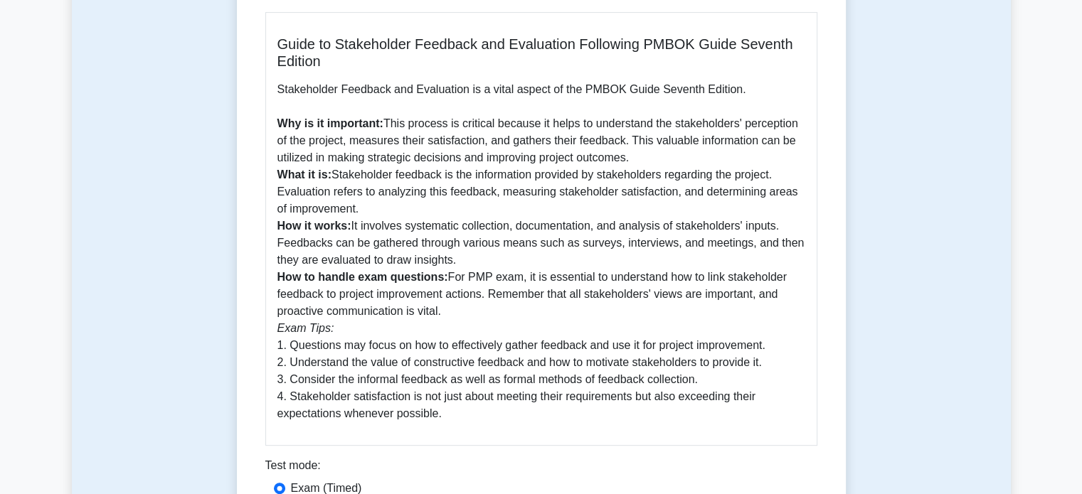
drag, startPoint x: 275, startPoint y: 352, endPoint x: 476, endPoint y: 415, distance: 210.8
click at [476, 415] on div "Guide to Stakeholder Feedback and Evaluation Following PMBOK Guide Seventh Edit…" at bounding box center [541, 229] width 552 height 434
copy p "1. Questions may focus on how to effectively gather feedback and use it for pro…"
click at [439, 257] on p "Stakeholder Feedback and Evaluation is a vital aspect of the PMBOK Guide Sevent…" at bounding box center [541, 251] width 528 height 341
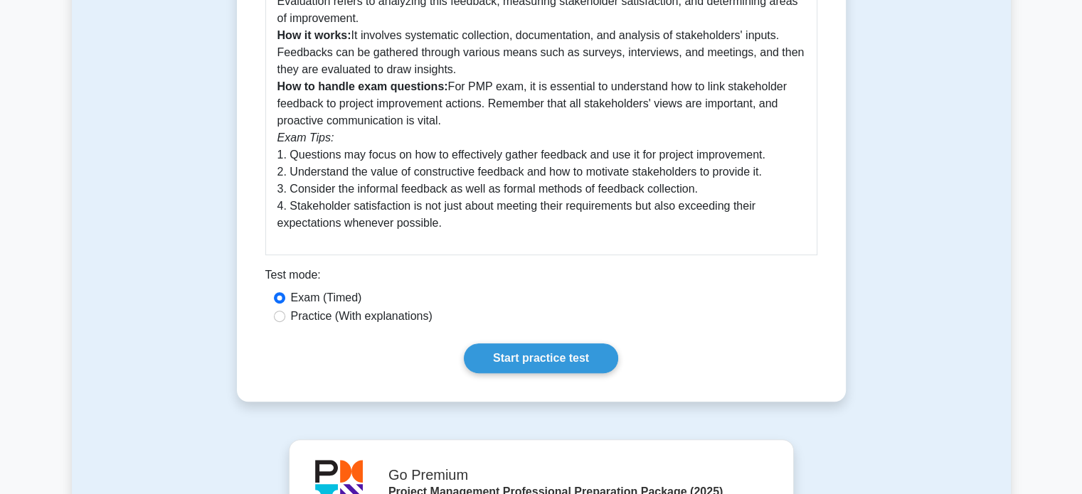
scroll to position [613, 0]
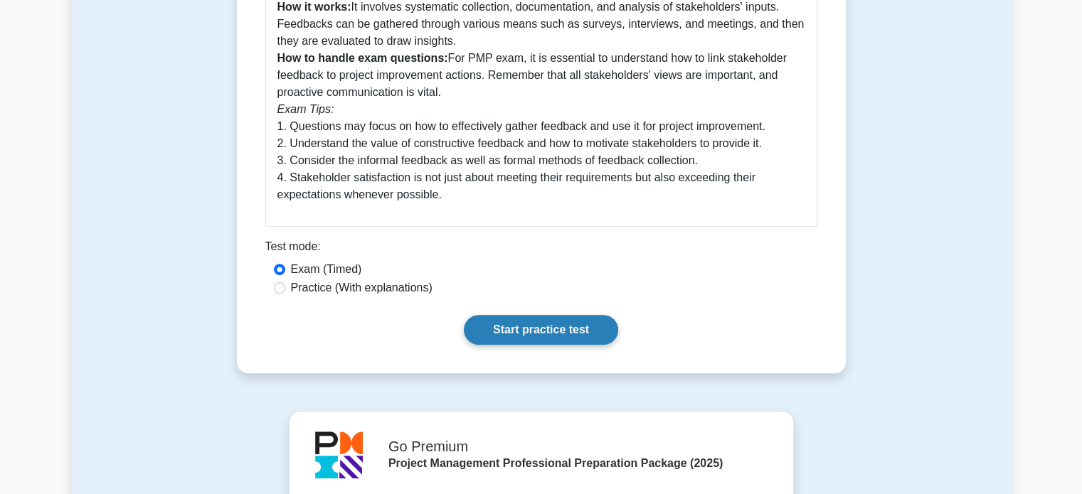
click at [518, 334] on link "Start practice test" at bounding box center [541, 330] width 154 height 30
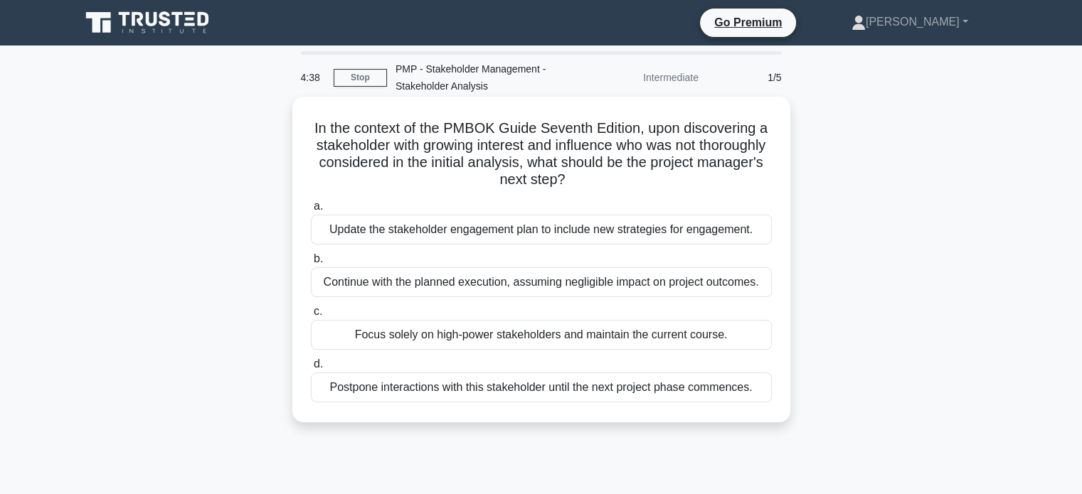
click at [378, 234] on div "Update the stakeholder engagement plan to include new strategies for engagement." at bounding box center [541, 230] width 461 height 30
click at [311, 211] on input "a. Update the stakeholder engagement plan to include new strategies for engagem…" at bounding box center [311, 206] width 0 height 9
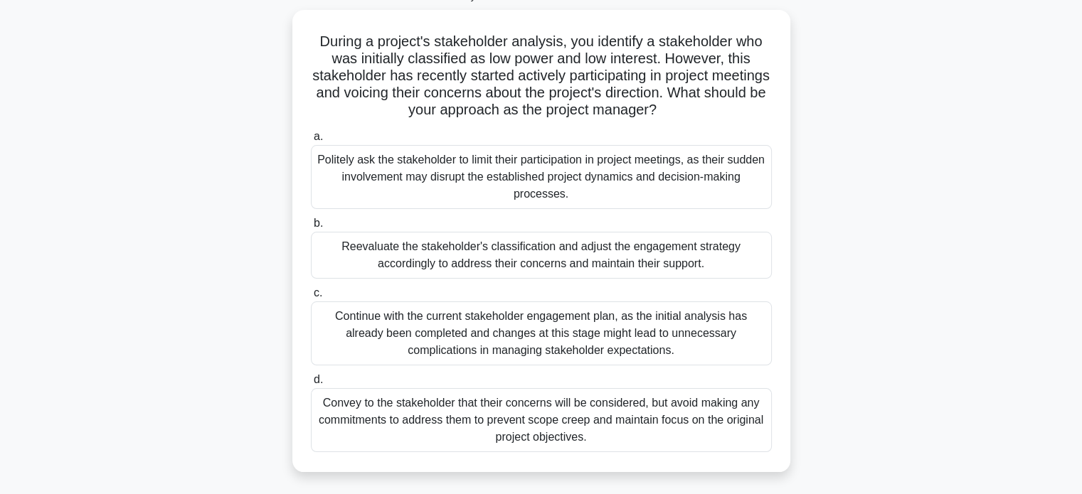
scroll to position [90, 0]
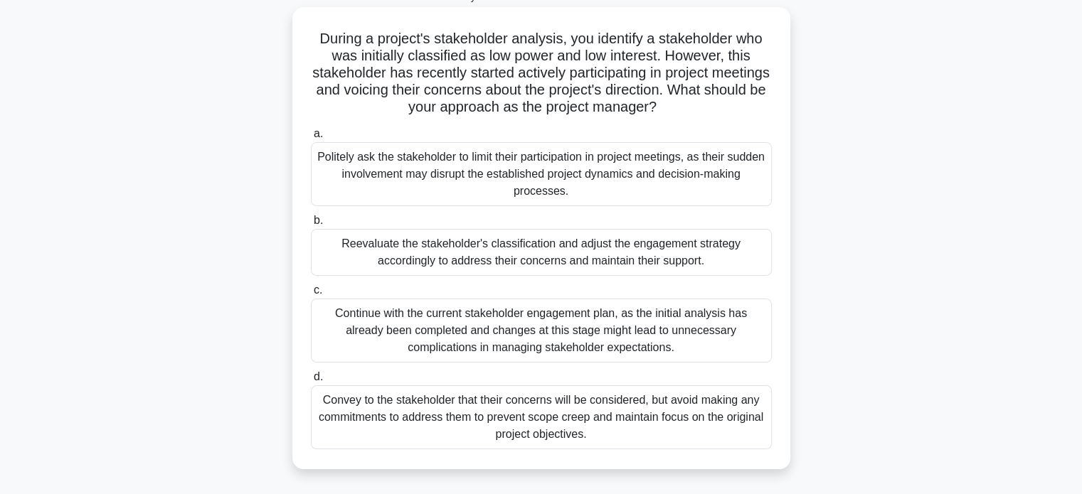
click at [353, 250] on div "Reevaluate the stakeholder's classification and adjust the engagement strategy …" at bounding box center [541, 252] width 461 height 47
click at [311, 226] on input "b. Reevaluate the stakeholder's classification and adjust the engagement strate…" at bounding box center [311, 220] width 0 height 9
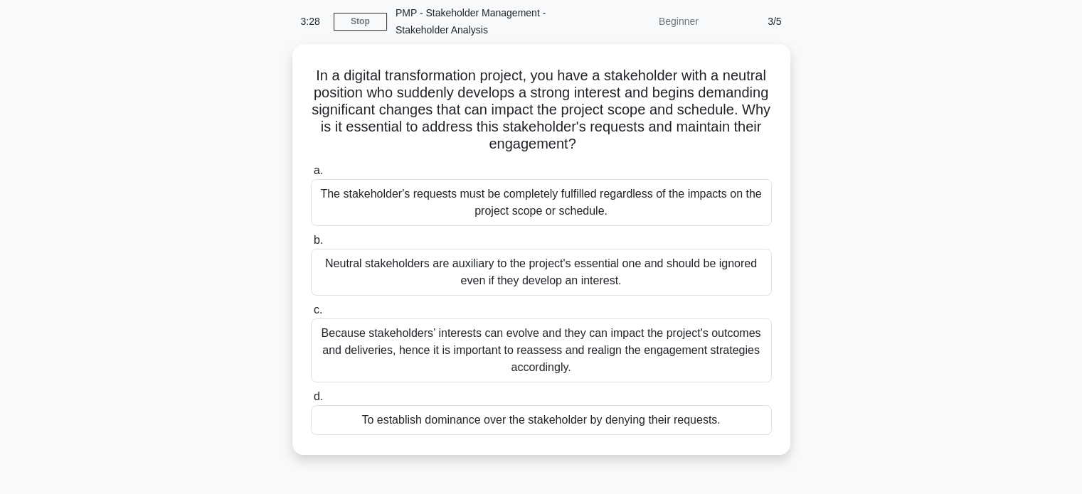
scroll to position [57, 0]
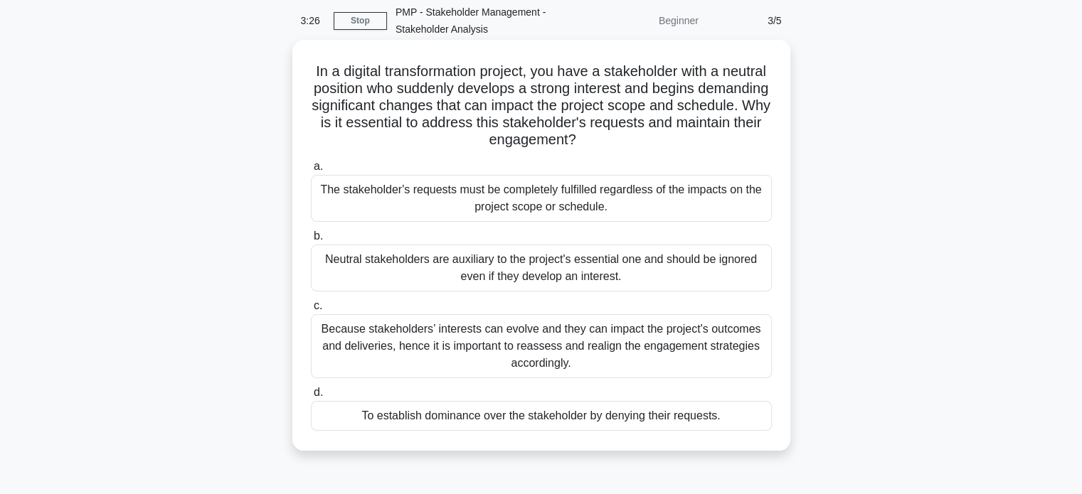
click at [360, 335] on div "Because stakeholders’ interests can evolve and they can impact the project's ou…" at bounding box center [541, 346] width 461 height 64
click at [311, 311] on input "c. Because stakeholders’ interests can evolve and they can impact the project's…" at bounding box center [311, 306] width 0 height 9
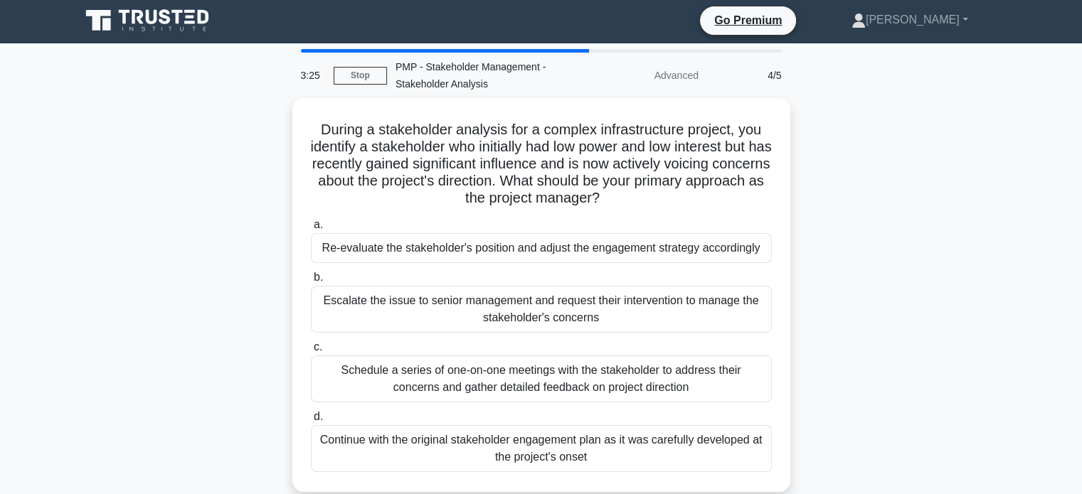
scroll to position [0, 0]
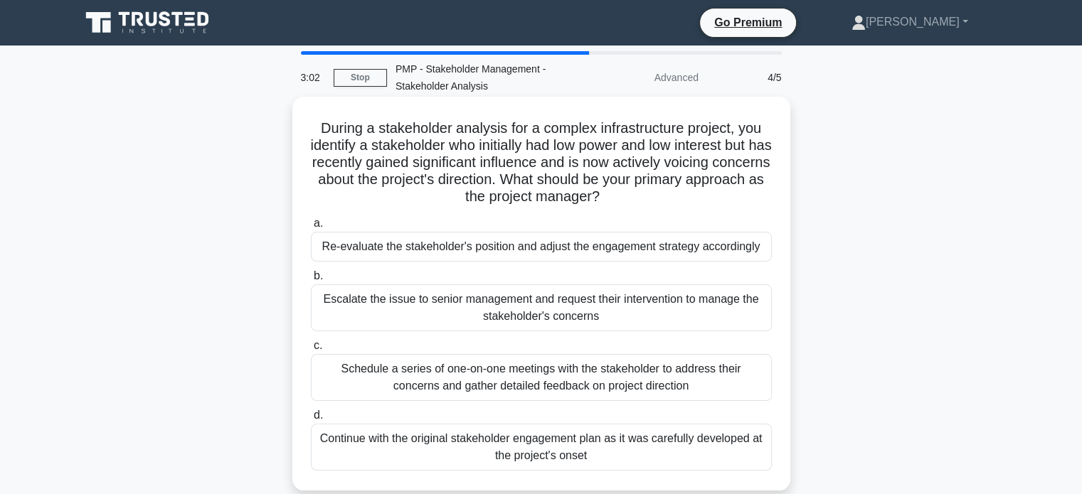
click at [356, 247] on div "Re-evaluate the stakeholder's position and adjust the engagement strategy accor…" at bounding box center [541, 247] width 461 height 30
click at [311, 228] on input "a. Re-evaluate the stakeholder's position and adjust the engagement strategy ac…" at bounding box center [311, 223] width 0 height 9
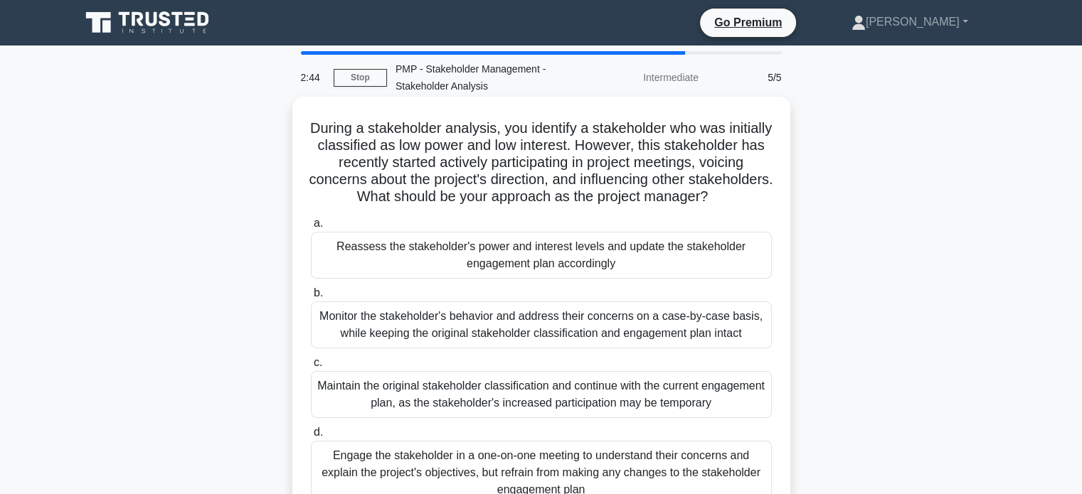
click at [374, 265] on div "Reassess the stakeholder's power and interest levels and update the stakeholder…" at bounding box center [541, 255] width 461 height 47
click at [311, 228] on input "a. Reassess the stakeholder's power and interest levels and update the stakehol…" at bounding box center [311, 223] width 0 height 9
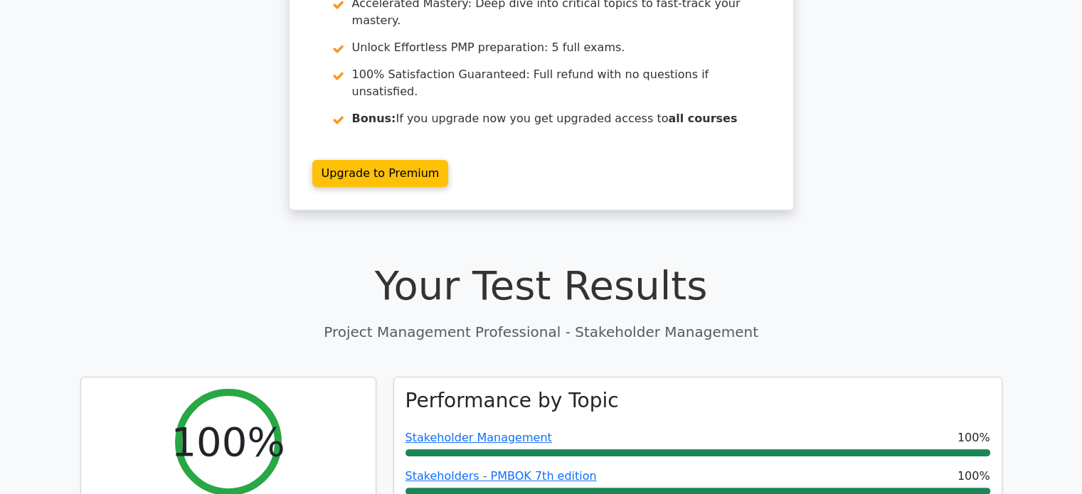
scroll to position [219, 0]
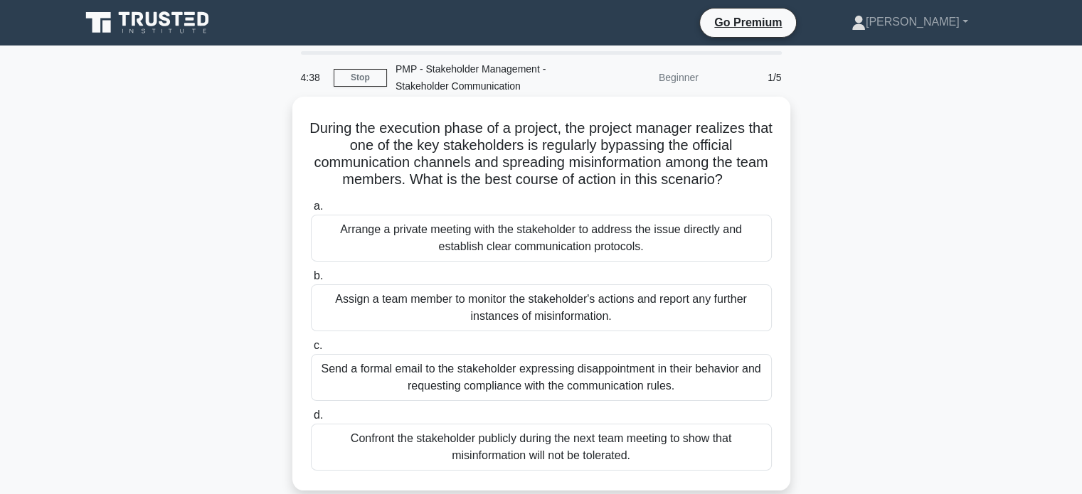
click at [526, 234] on div "Arrange a private meeting with the stakeholder to address the issue directly an…" at bounding box center [541, 238] width 461 height 47
click at [311, 211] on input "a. Arrange a private meeting with the stakeholder to address the issue directly…" at bounding box center [311, 206] width 0 height 9
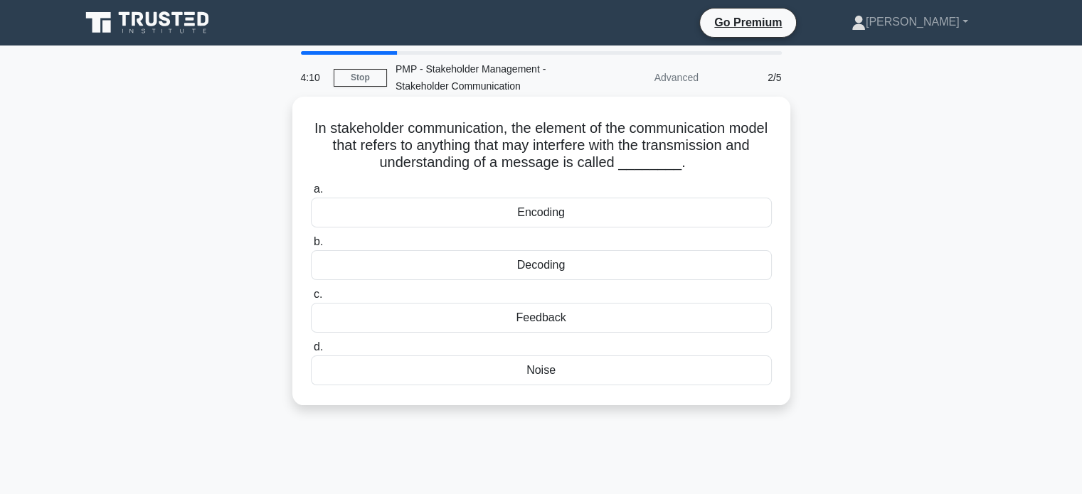
click at [545, 213] on div "Encoding" at bounding box center [541, 213] width 461 height 30
click at [311, 194] on input "a. Encoding" at bounding box center [311, 189] width 0 height 9
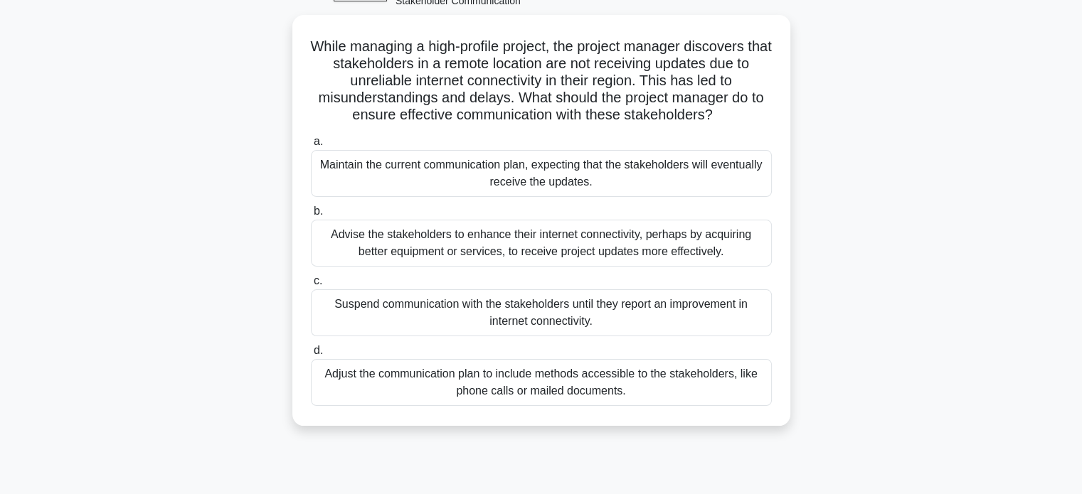
scroll to position [87, 0]
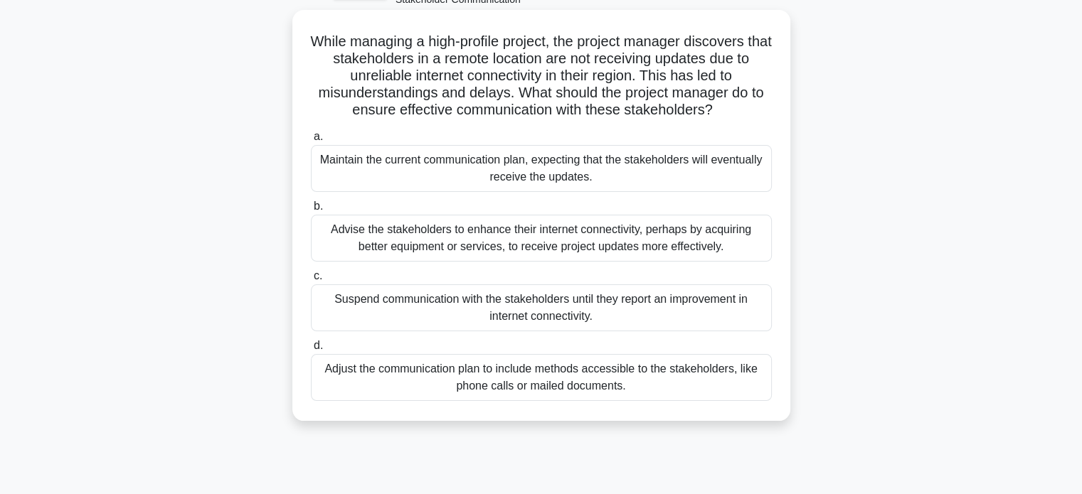
click at [347, 379] on div "Adjust the communication plan to include methods accessible to the stakeholders…" at bounding box center [541, 377] width 461 height 47
click at [311, 351] on input "d. Adjust the communication plan to include methods accessible to the stakehold…" at bounding box center [311, 345] width 0 height 9
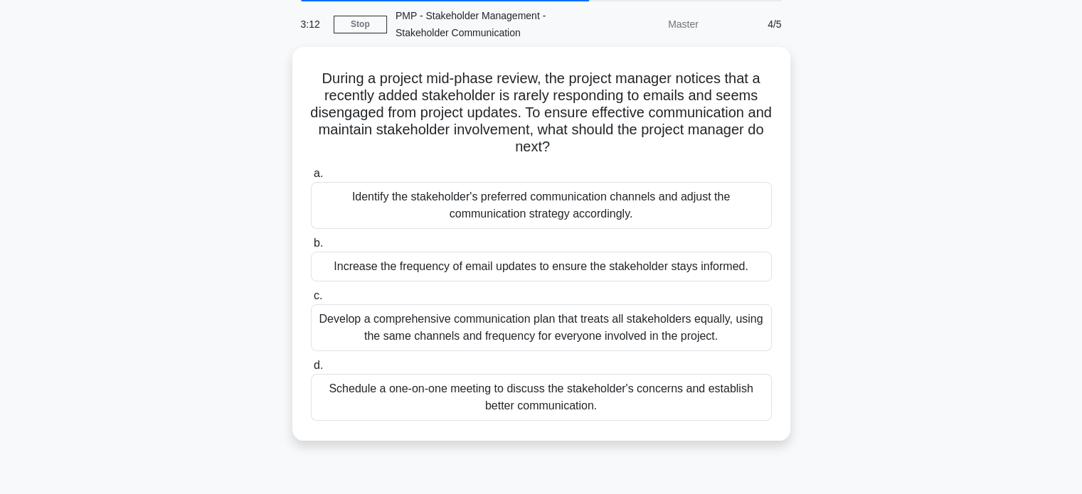
scroll to position [54, 0]
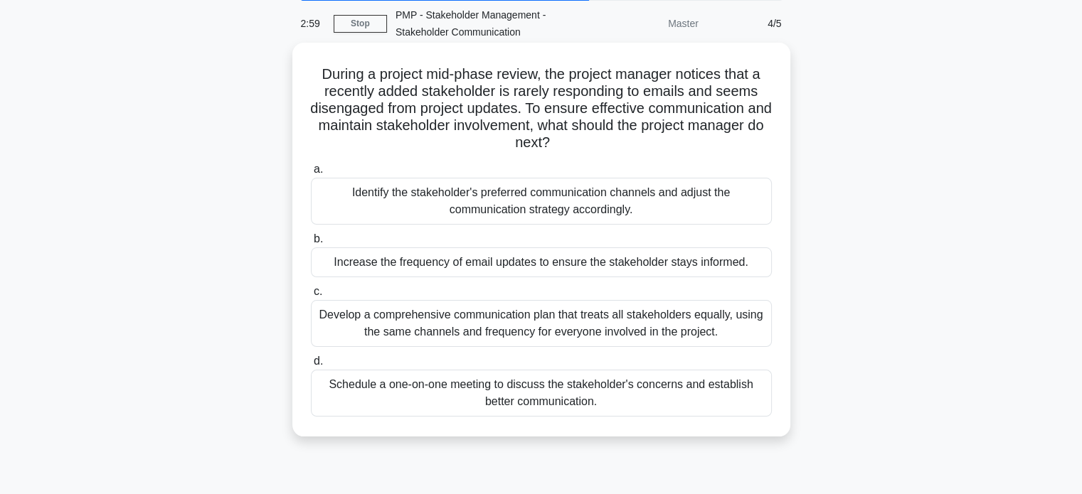
click at [435, 386] on div "Schedule a one-on-one meeting to discuss the stakeholder's concerns and establi…" at bounding box center [541, 393] width 461 height 47
click at [311, 366] on input "d. Schedule a one-on-one meeting to discuss the stakeholder's concerns and esta…" at bounding box center [311, 361] width 0 height 9
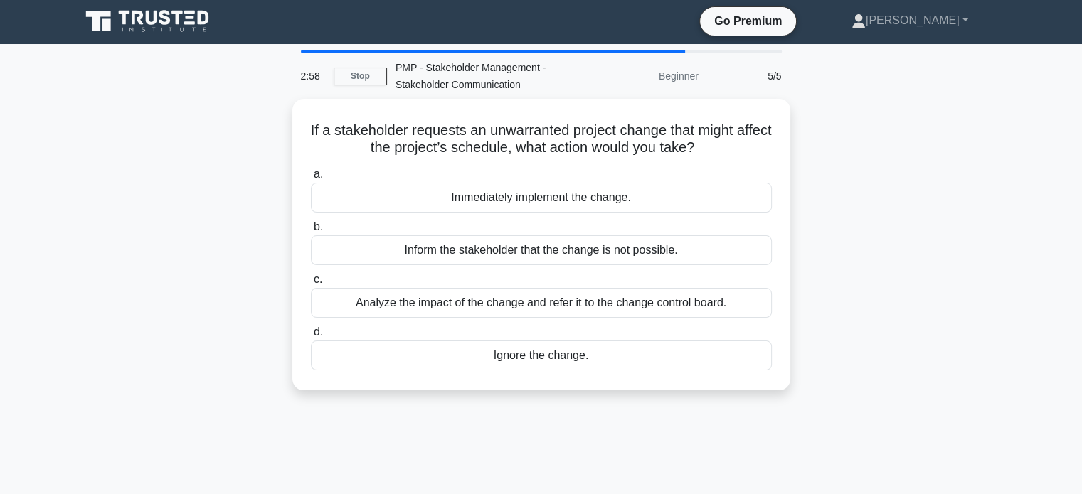
scroll to position [0, 0]
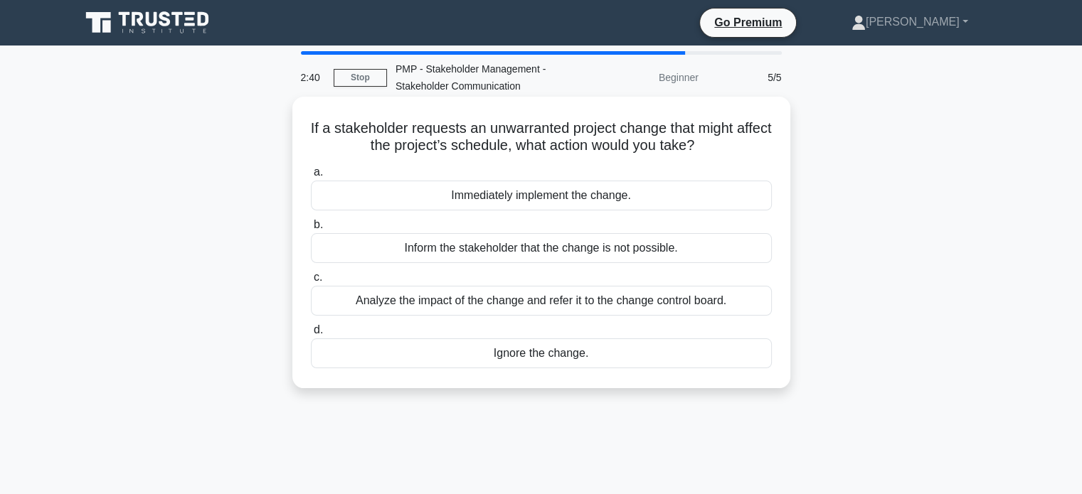
click at [430, 304] on div "Analyze the impact of the change and refer it to the change control board." at bounding box center [541, 301] width 461 height 30
click at [311, 282] on input "c. Analyze the impact of the change and refer it to the change control board." at bounding box center [311, 277] width 0 height 9
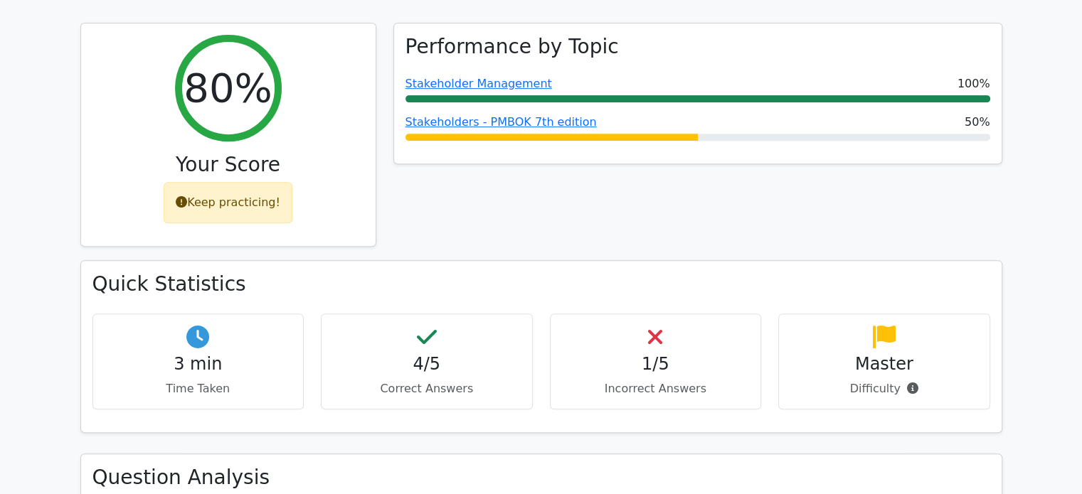
scroll to position [820, 0]
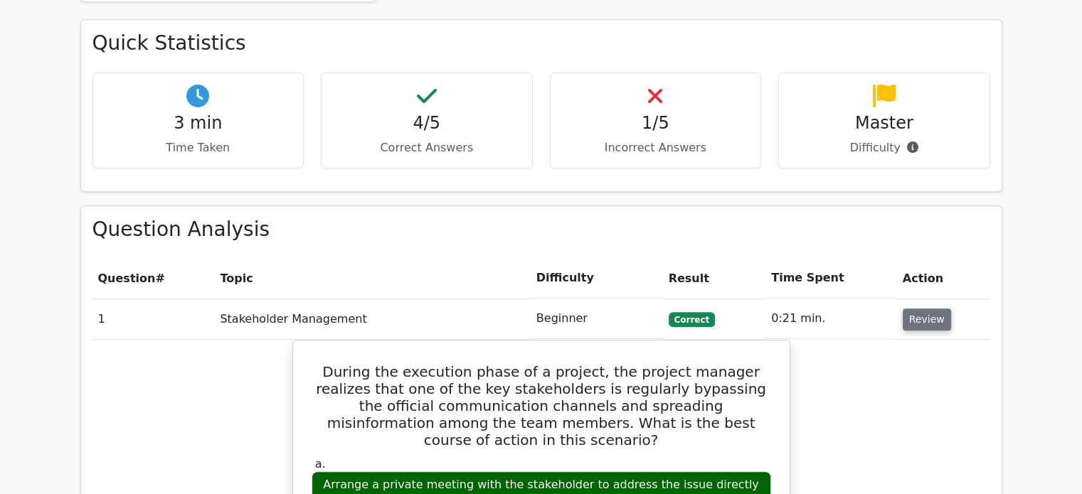
click at [921, 309] on button "Review" at bounding box center [927, 320] width 48 height 22
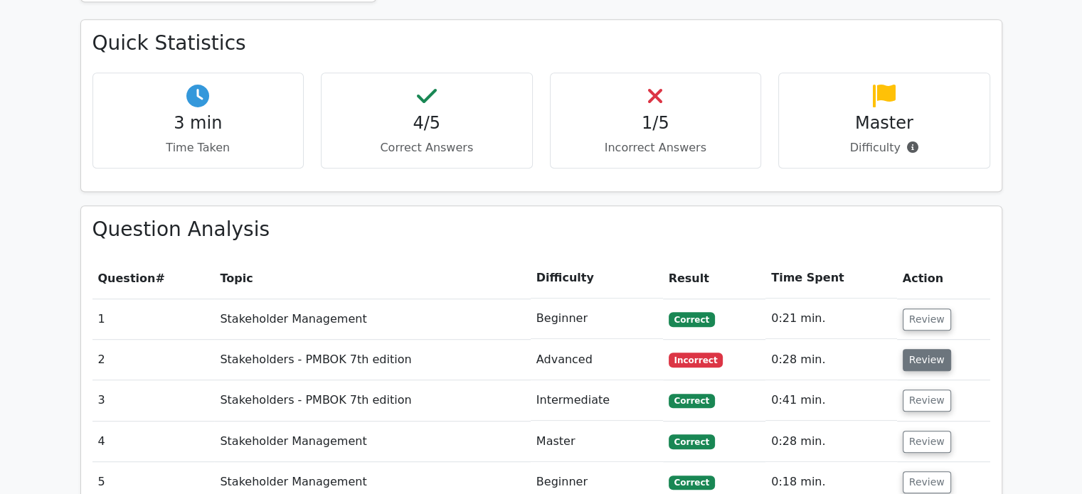
click at [919, 349] on button "Review" at bounding box center [927, 360] width 48 height 22
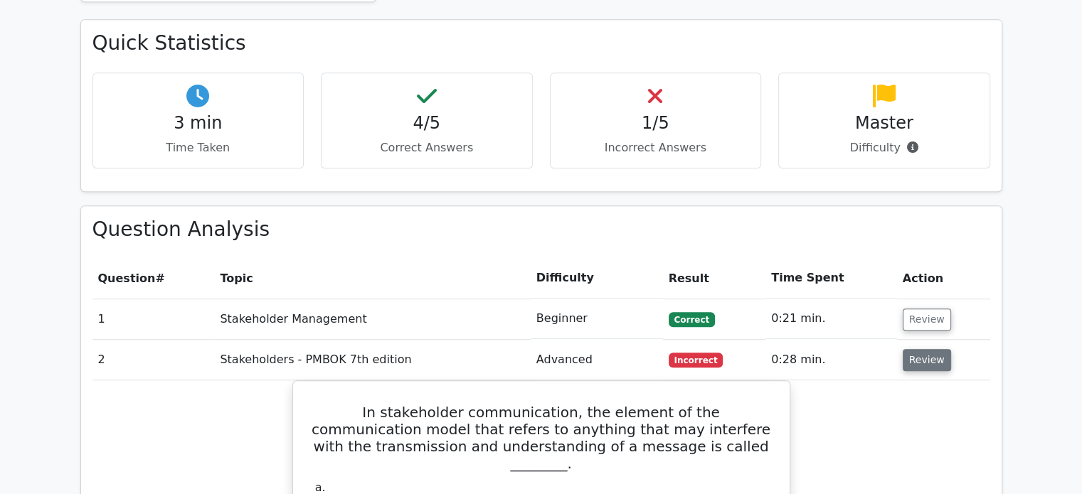
scroll to position [945, 0]
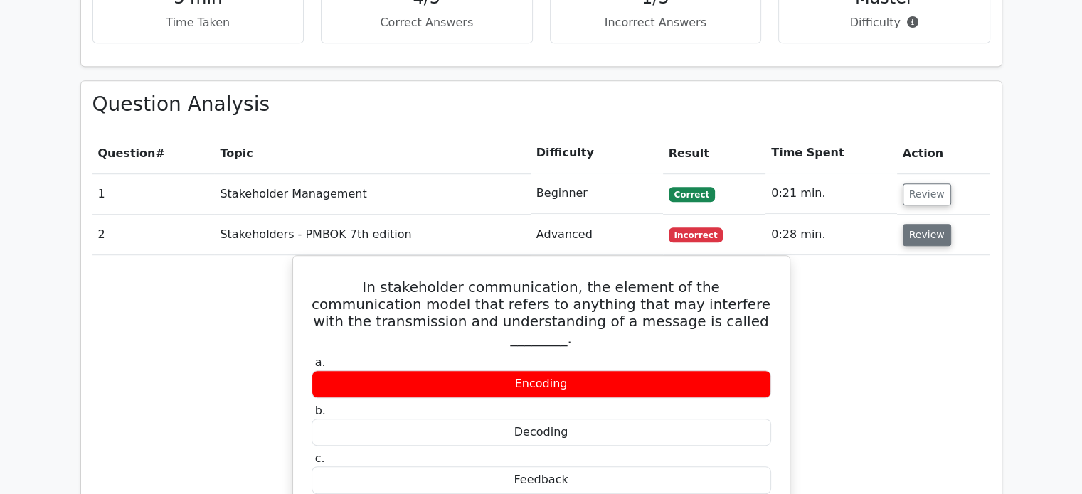
click at [922, 224] on button "Review" at bounding box center [927, 235] width 48 height 22
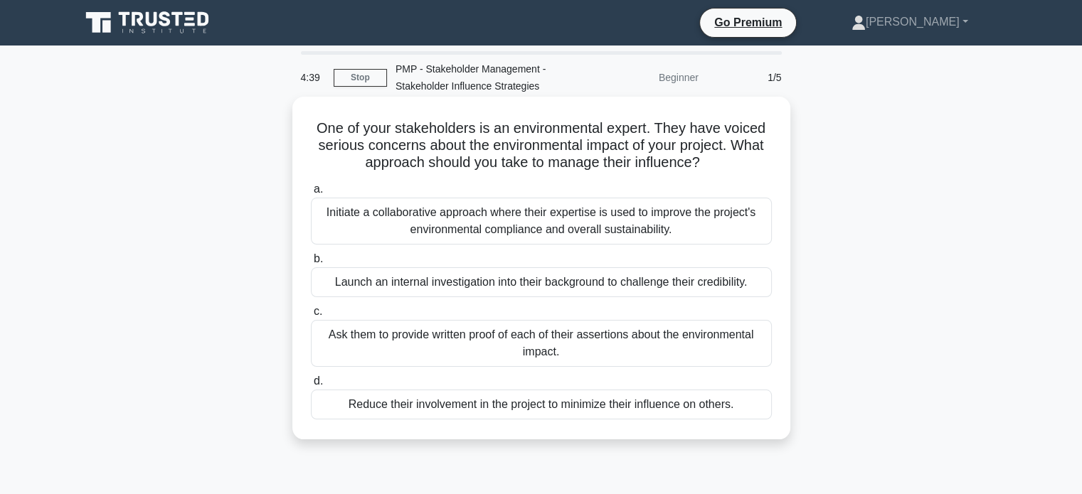
click at [451, 216] on div "Initiate a collaborative approach where their expertise is used to improve the …" at bounding box center [541, 221] width 461 height 47
click at [311, 194] on input "a. Initiate a collaborative approach where their expertise is used to improve t…" at bounding box center [311, 189] width 0 height 9
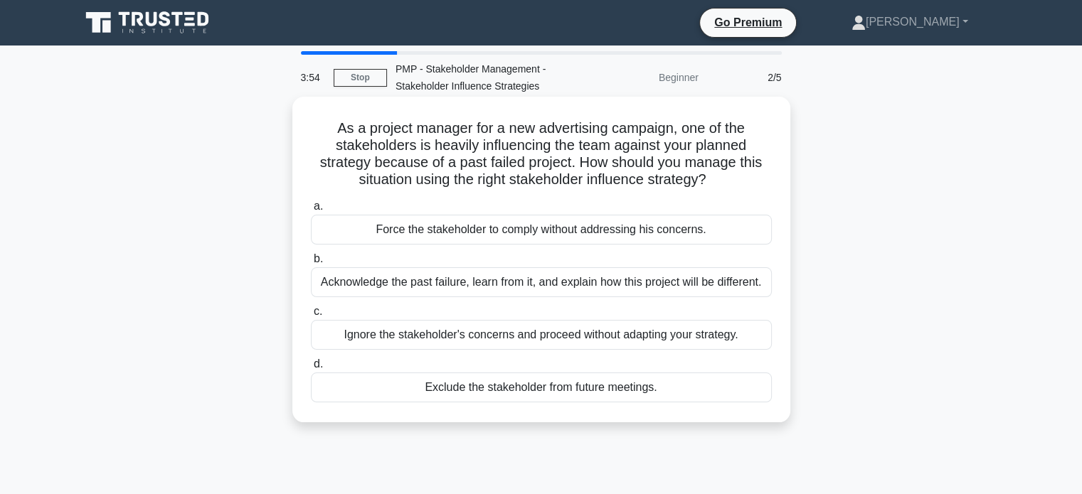
click at [371, 287] on div "Acknowledge the past failure, learn from it, and explain how this project will …" at bounding box center [541, 283] width 461 height 30
click at [311, 264] on input "b. Acknowledge the past failure, learn from it, and explain how this project wi…" at bounding box center [311, 259] width 0 height 9
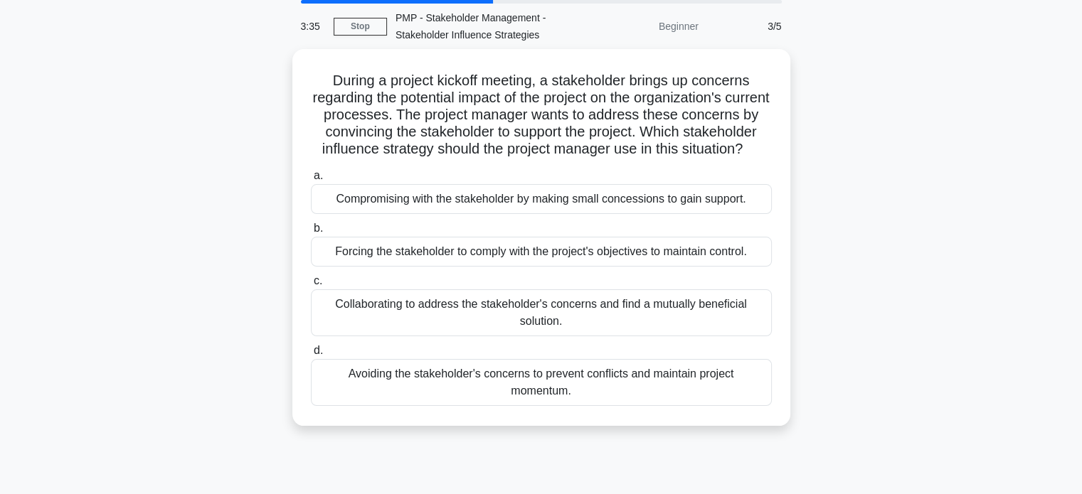
scroll to position [54, 0]
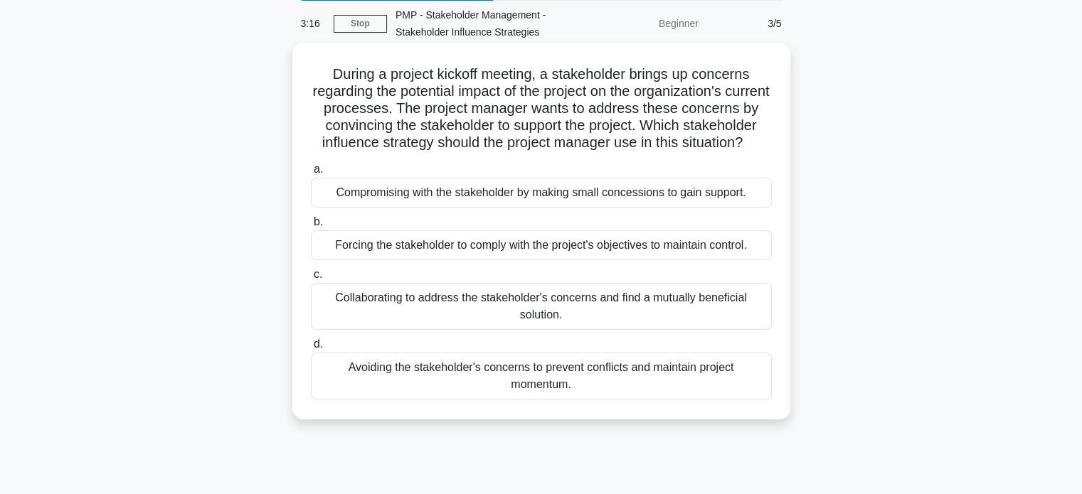
click at [386, 314] on div "Collaborating to address the stakeholder's concerns and find a mutually benefic…" at bounding box center [541, 306] width 461 height 47
click at [311, 280] on input "c. Collaborating to address the stakeholder's concerns and find a mutually bene…" at bounding box center [311, 274] width 0 height 9
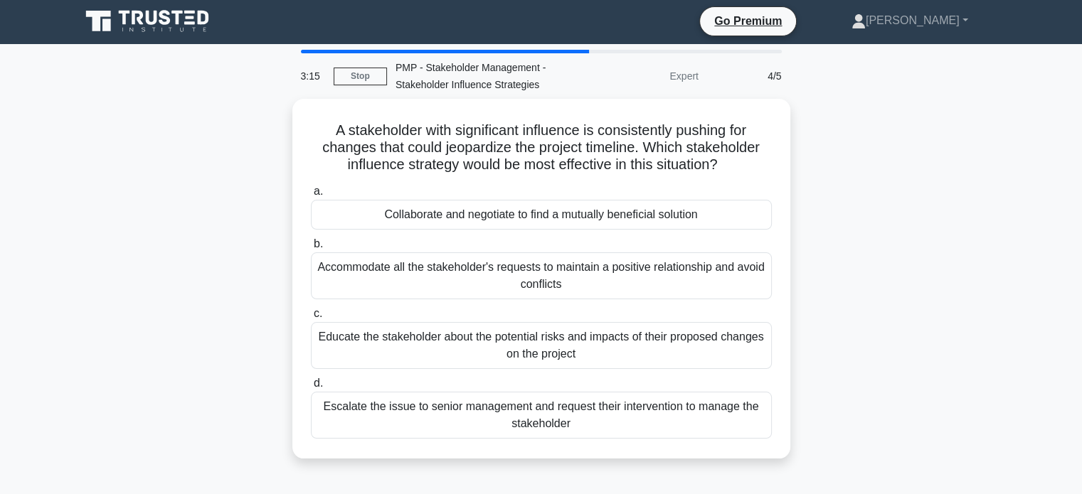
scroll to position [0, 0]
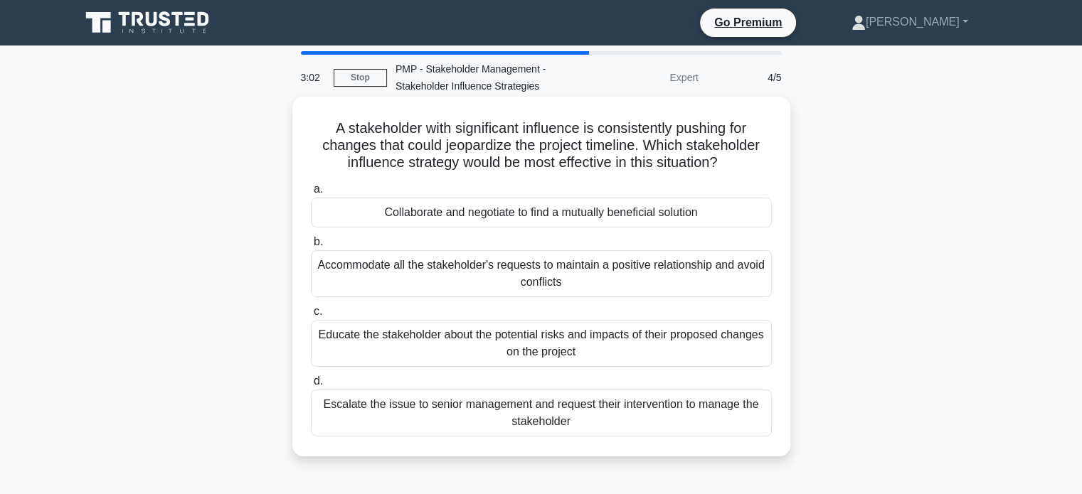
click at [408, 335] on div "Educate the stakeholder about the potential risks and impacts of their proposed…" at bounding box center [541, 343] width 461 height 47
click at [311, 317] on input "c. Educate the stakeholder about the potential risks and impacts of their propo…" at bounding box center [311, 311] width 0 height 9
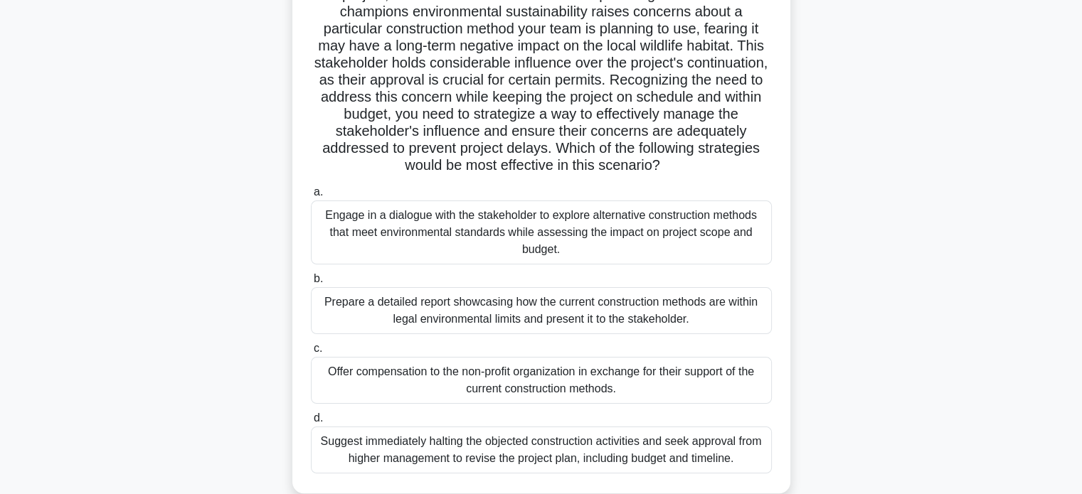
scroll to position [203, 0]
click at [435, 231] on div "Engage in a dialogue with the stakeholder to explore alternative construction m…" at bounding box center [541, 231] width 461 height 64
click at [311, 196] on input "a. Engage in a dialogue with the stakeholder to explore alternative constructio…" at bounding box center [311, 190] width 0 height 9
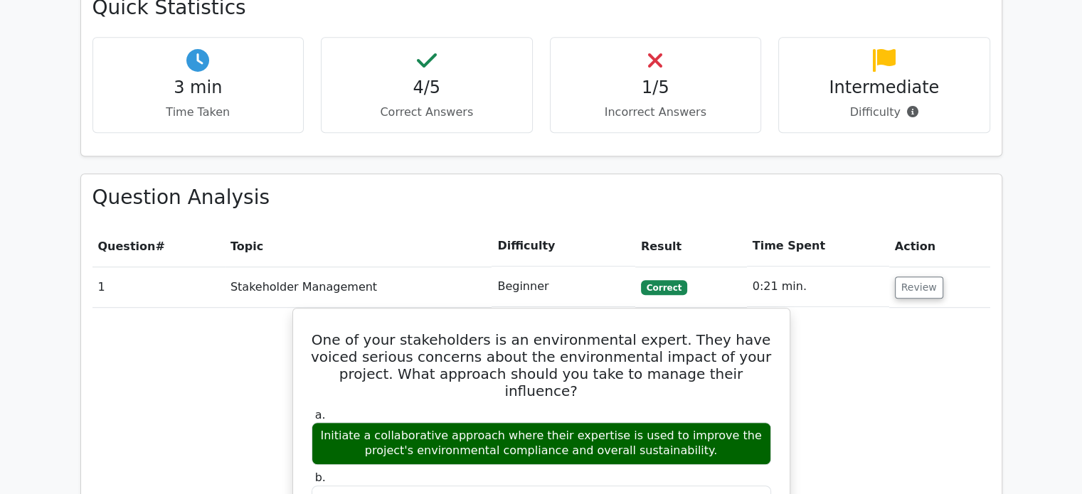
scroll to position [856, 0]
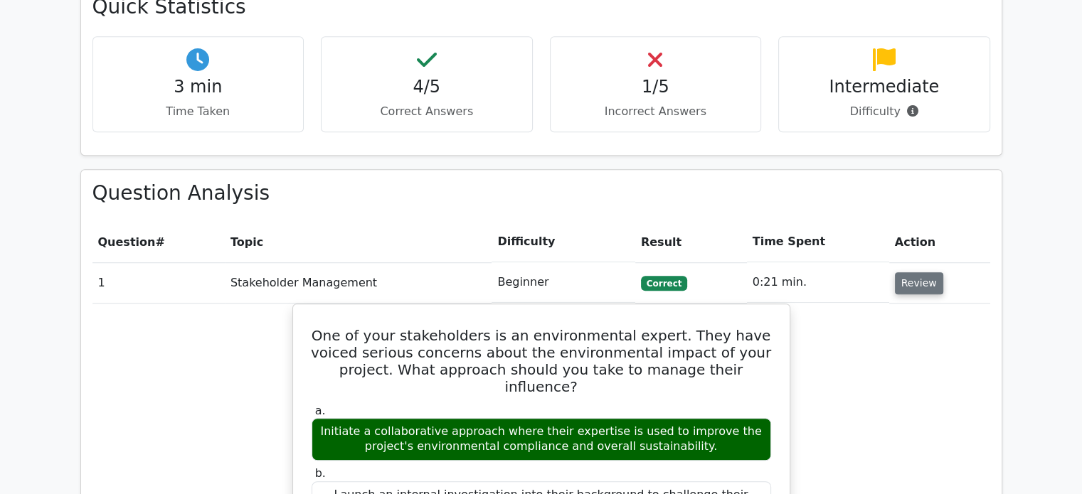
click at [909, 272] on button "Review" at bounding box center [919, 283] width 48 height 22
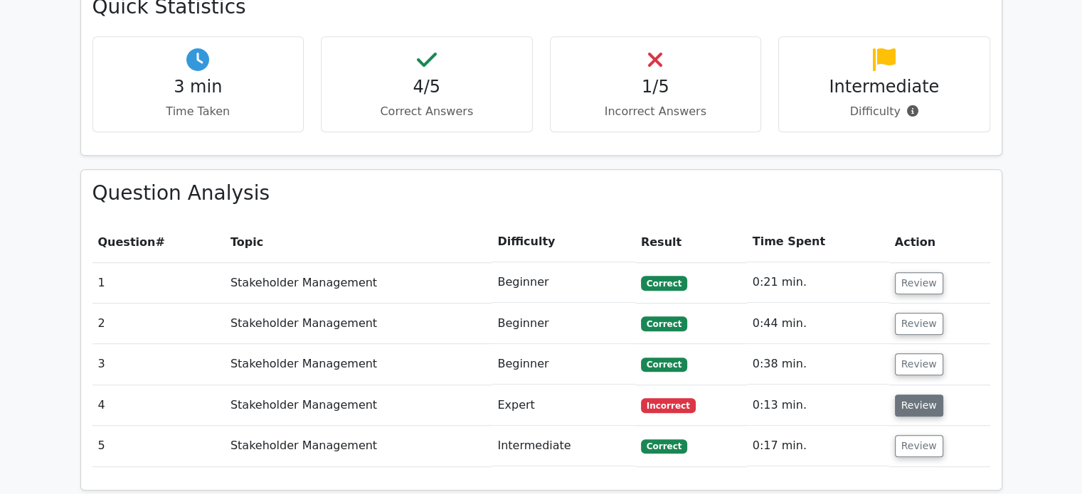
click at [911, 395] on button "Review" at bounding box center [919, 406] width 48 height 22
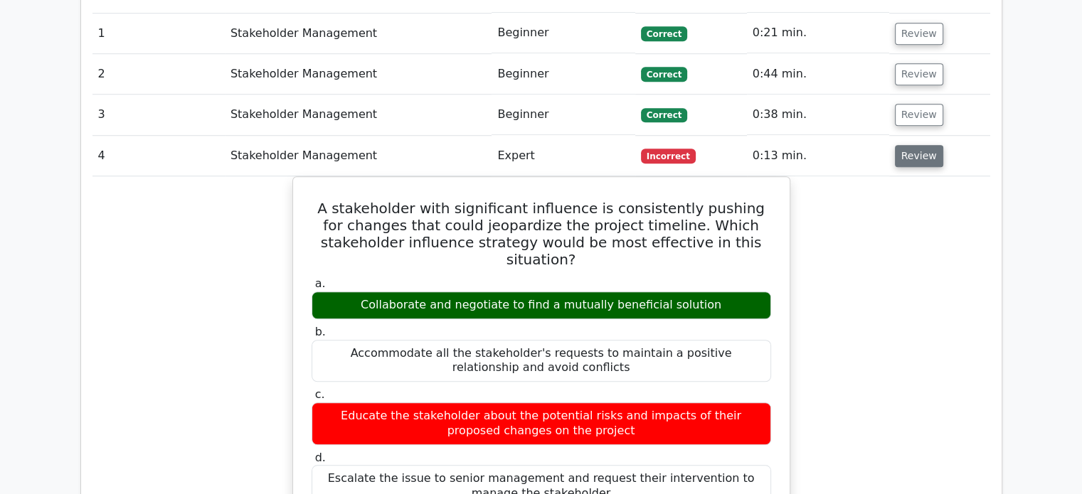
scroll to position [1104, 0]
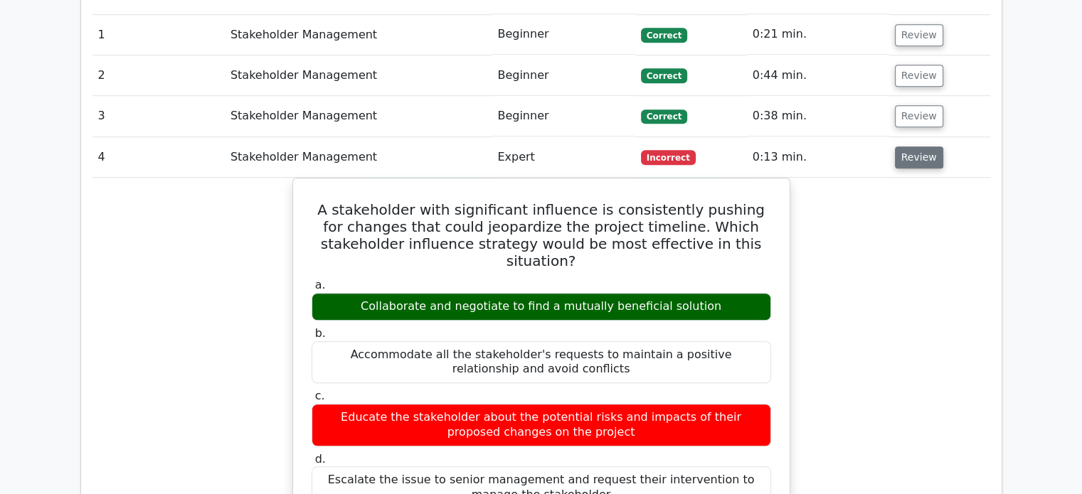
click at [905, 147] on button "Review" at bounding box center [919, 158] width 48 height 22
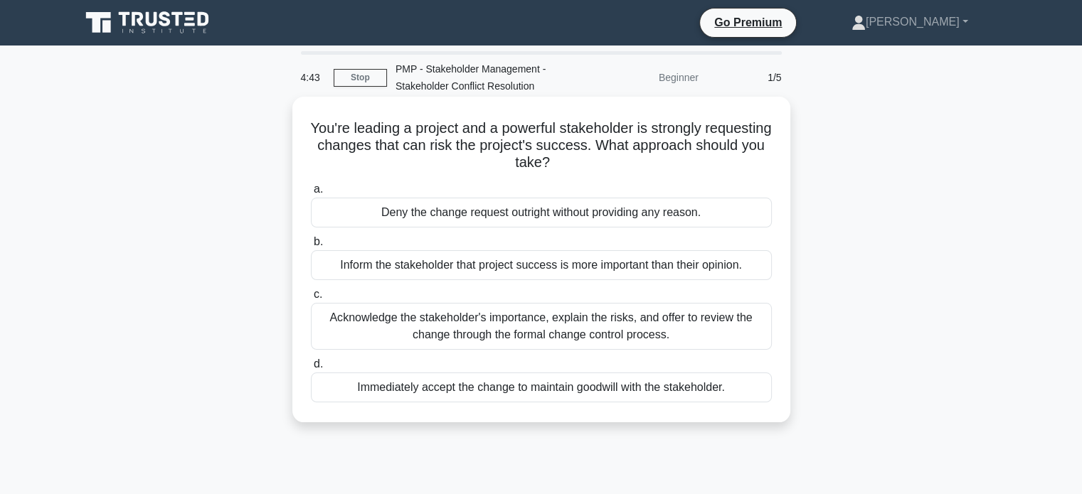
click at [595, 335] on div "Acknowledge the stakeholder's importance, explain the risks, and offer to revie…" at bounding box center [541, 326] width 461 height 47
click at [311, 300] on input "c. Acknowledge the stakeholder's importance, explain the risks, and offer to re…" at bounding box center [311, 294] width 0 height 9
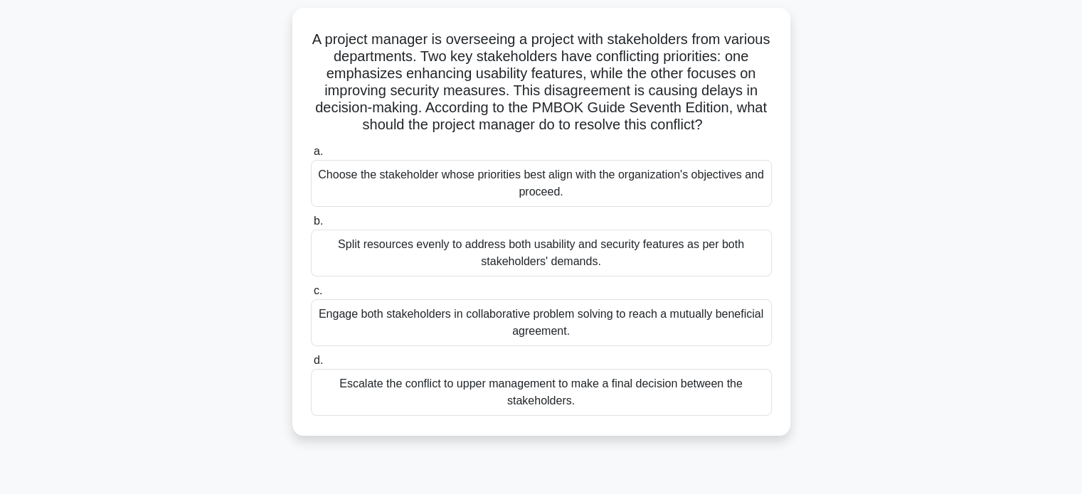
scroll to position [91, 0]
click at [604, 324] on div "Engage both stakeholders in collaborative problem solving to reach a mutually b…" at bounding box center [541, 320] width 461 height 47
click at [311, 294] on input "c. Engage both stakeholders in collaborative problem solving to reach a mutuall…" at bounding box center [311, 289] width 0 height 9
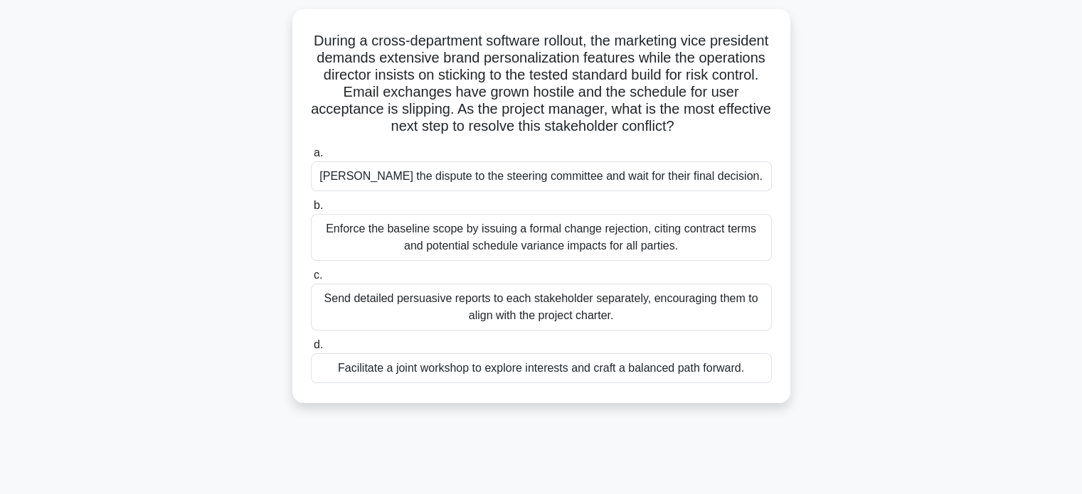
scroll to position [0, 0]
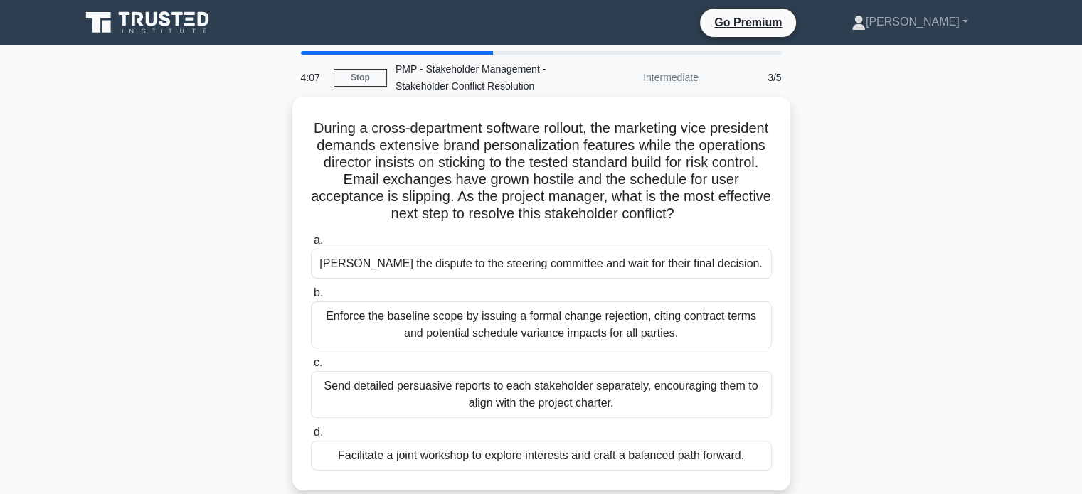
click at [581, 461] on div "Facilitate a joint workshop to explore interests and craft a balanced path forw…" at bounding box center [541, 456] width 461 height 30
click at [311, 438] on input "d. Facilitate a joint workshop to explore interests and craft a balanced path f…" at bounding box center [311, 432] width 0 height 9
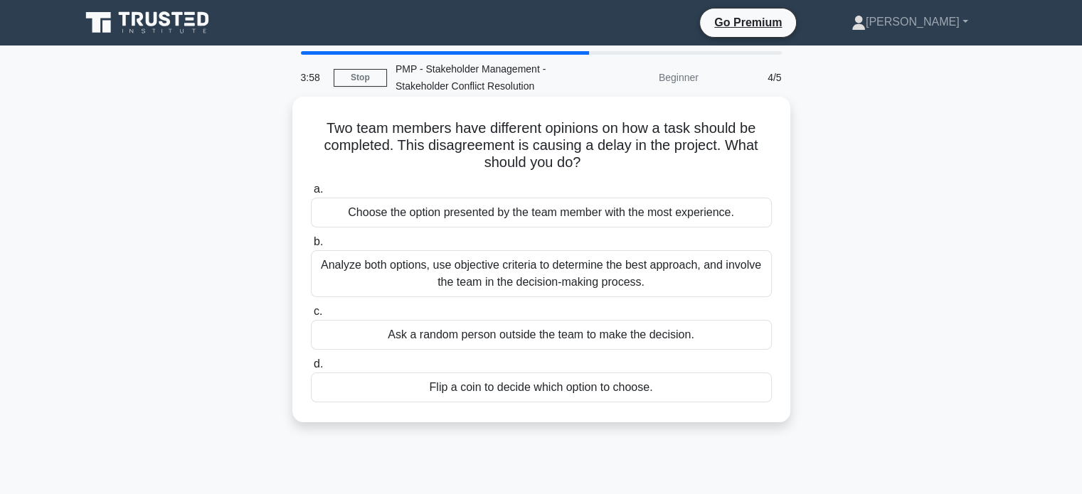
click at [565, 272] on div "Analyze both options, use objective criteria to determine the best approach, an…" at bounding box center [541, 273] width 461 height 47
click at [311, 247] on input "b. Analyze both options, use objective criteria to determine the best approach,…" at bounding box center [311, 242] width 0 height 9
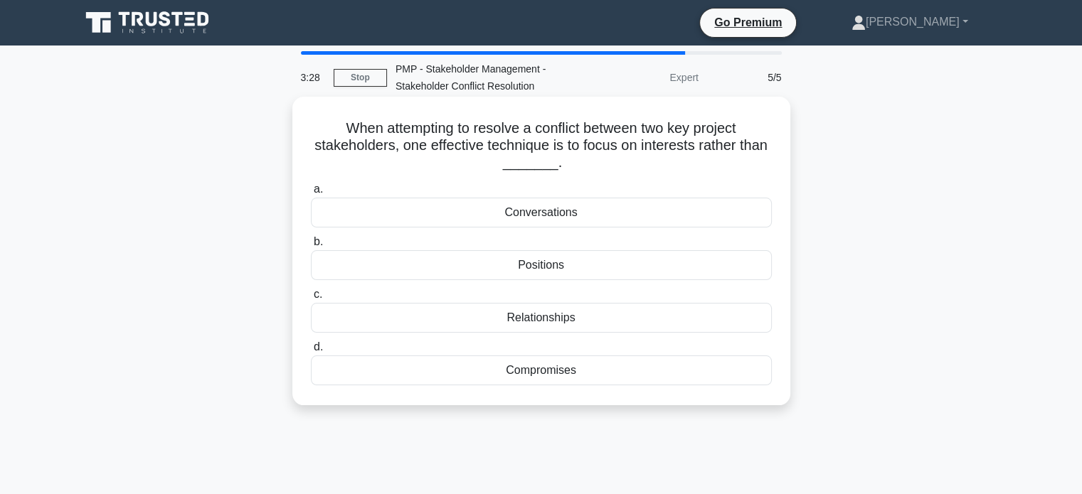
click at [549, 267] on div "Positions" at bounding box center [541, 265] width 461 height 30
click at [311, 247] on input "b. Positions" at bounding box center [311, 242] width 0 height 9
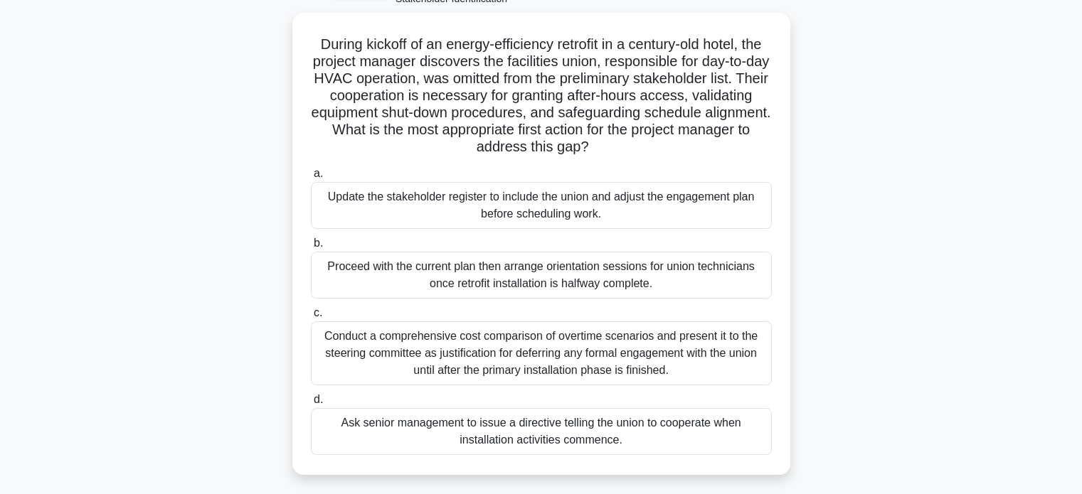
scroll to position [90, 0]
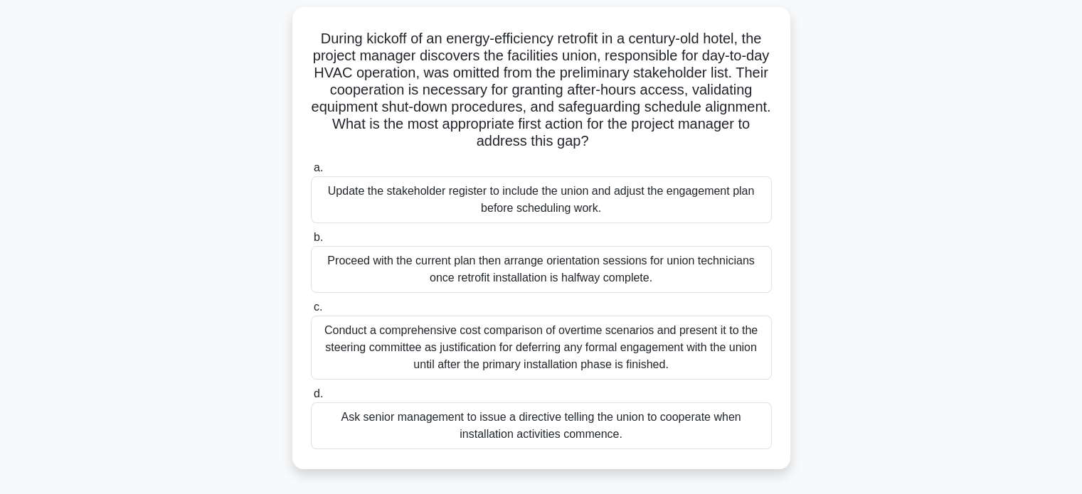
click at [383, 196] on div "Update the stakeholder register to include the union and adjust the engagement …" at bounding box center [541, 199] width 461 height 47
click at [311, 173] on input "a. Update the stakeholder register to include the union and adjust the engageme…" at bounding box center [311, 168] width 0 height 9
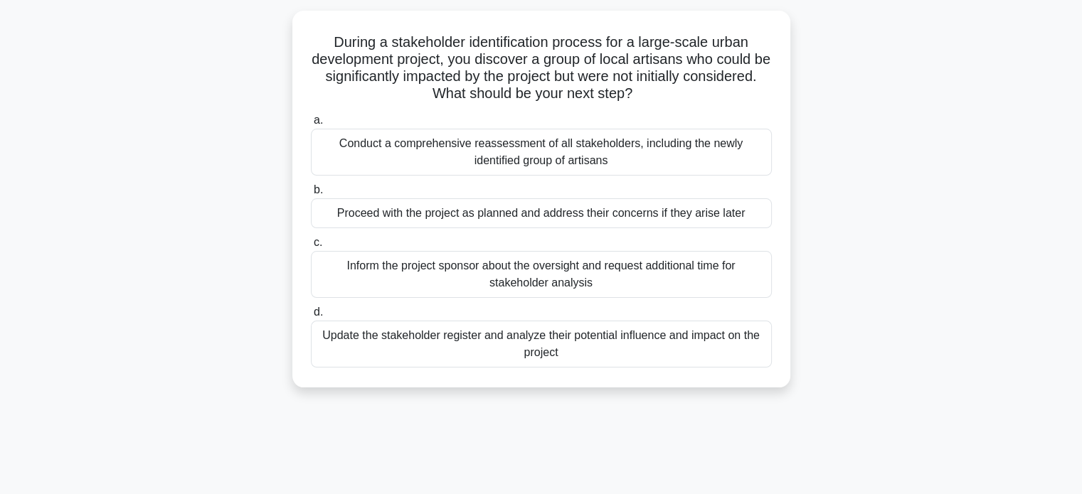
scroll to position [0, 0]
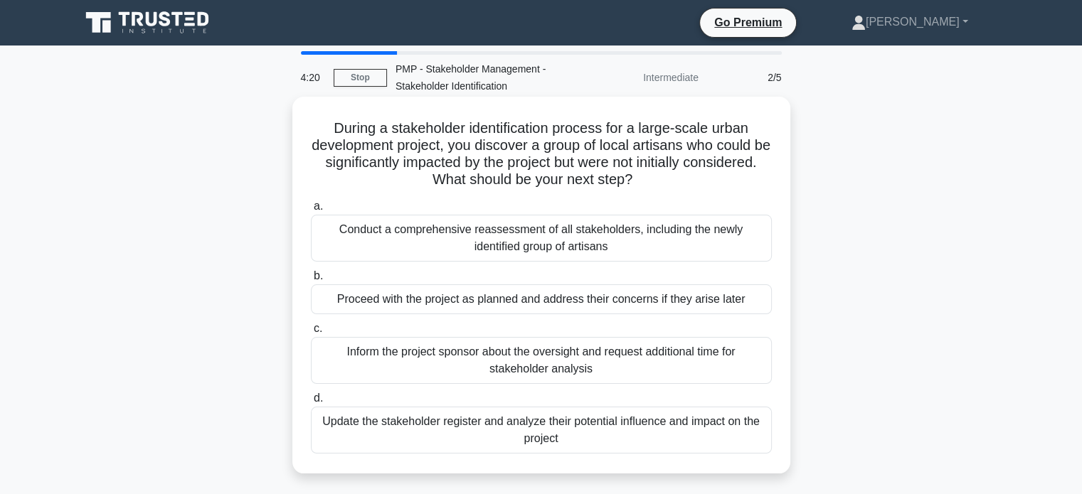
click at [473, 433] on div "Update the stakeholder register and analyze their potential influence and impac…" at bounding box center [541, 430] width 461 height 47
click at [311, 403] on input "d. Update the stakeholder register and analyze their potential influence and im…" at bounding box center [311, 398] width 0 height 9
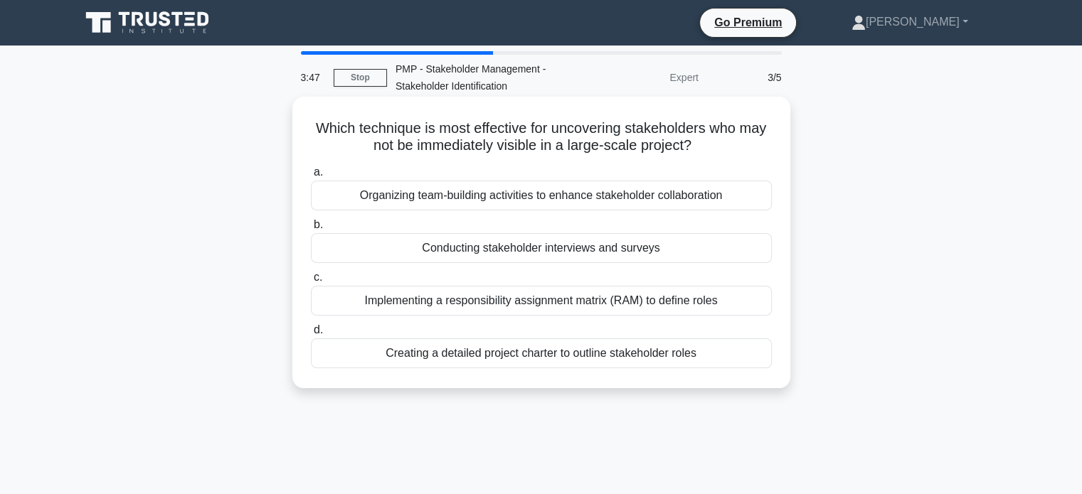
click at [557, 295] on div "Implementing a responsibility assignment matrix (RAM) to define roles" at bounding box center [541, 301] width 461 height 30
click at [311, 282] on input "c. Implementing a responsibility assignment matrix (RAM) to define roles" at bounding box center [311, 277] width 0 height 9
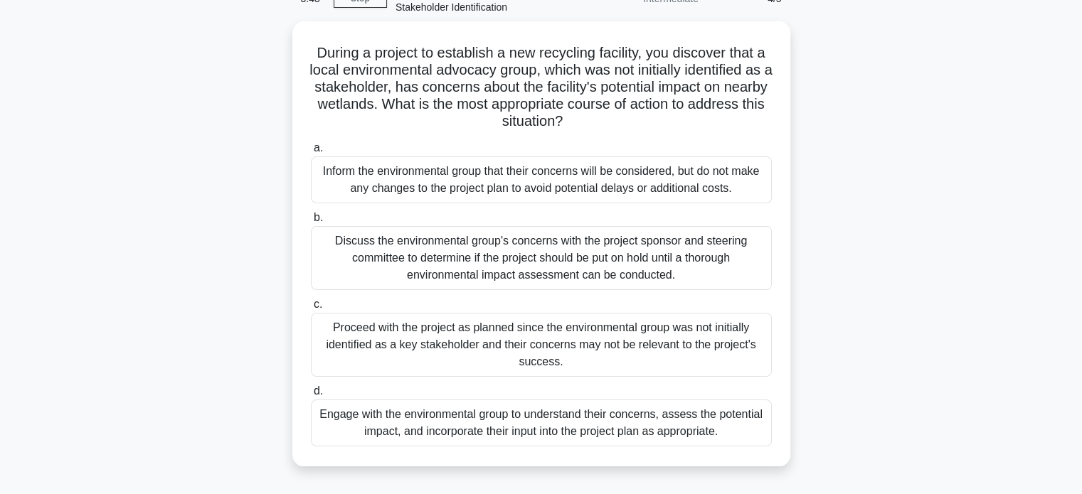
scroll to position [80, 0]
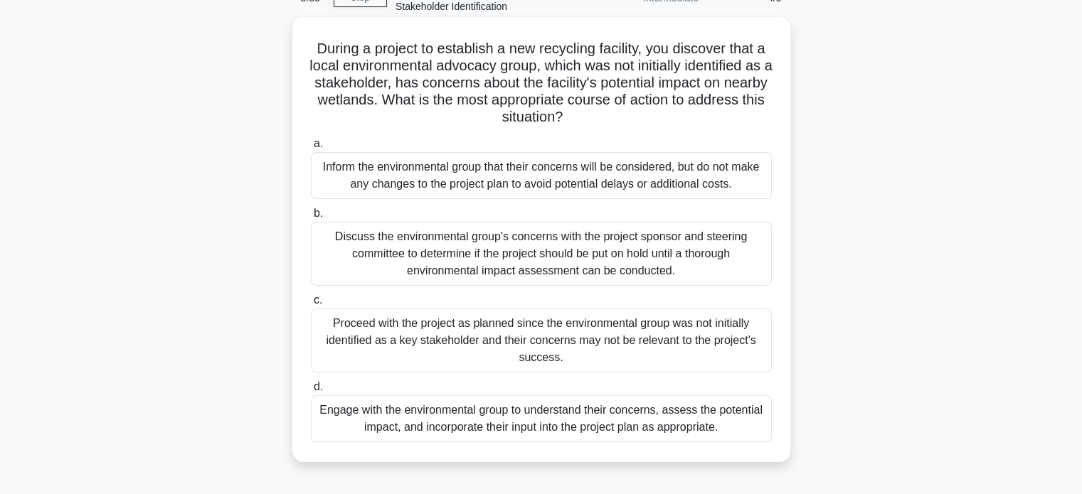
click at [498, 426] on div "Engage with the environmental group to understand their concerns, assess the po…" at bounding box center [541, 419] width 461 height 47
click at [311, 392] on input "d. Engage with the environmental group to understand their concerns, assess the…" at bounding box center [311, 387] width 0 height 9
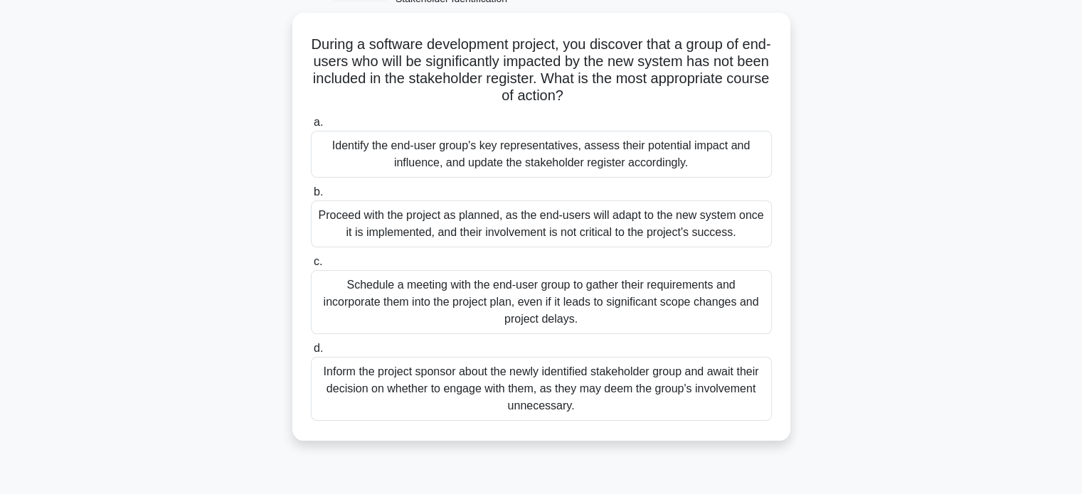
scroll to position [88, 0]
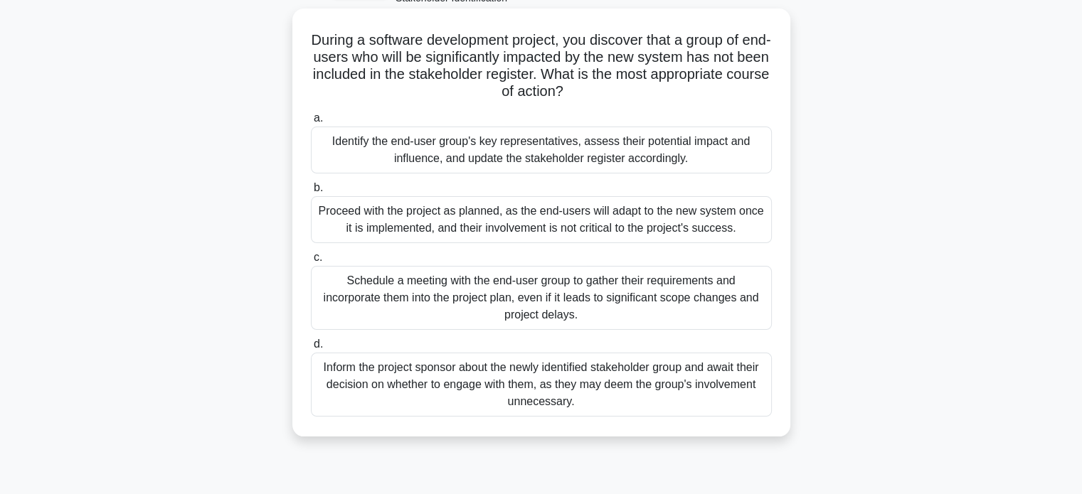
click at [470, 153] on div "Identify the end-user group's key representatives, assess their potential impac…" at bounding box center [541, 150] width 461 height 47
click at [311, 123] on input "a. Identify the end-user group's key representatives, assess their potential im…" at bounding box center [311, 118] width 0 height 9
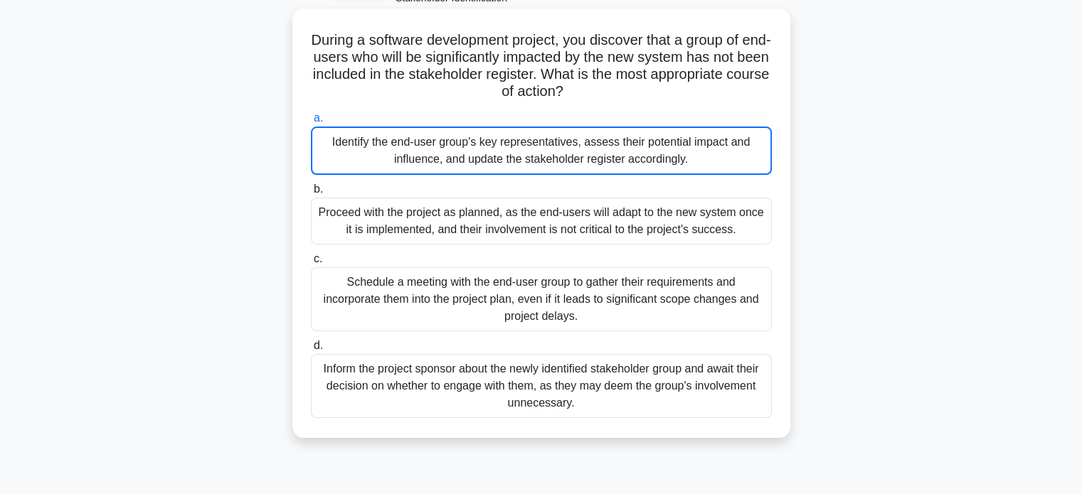
scroll to position [18, 0]
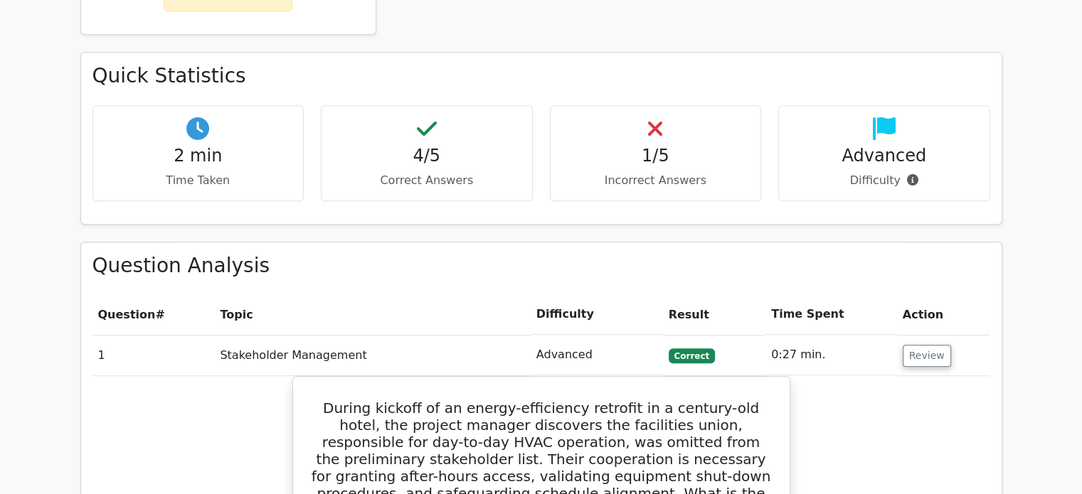
scroll to position [791, 0]
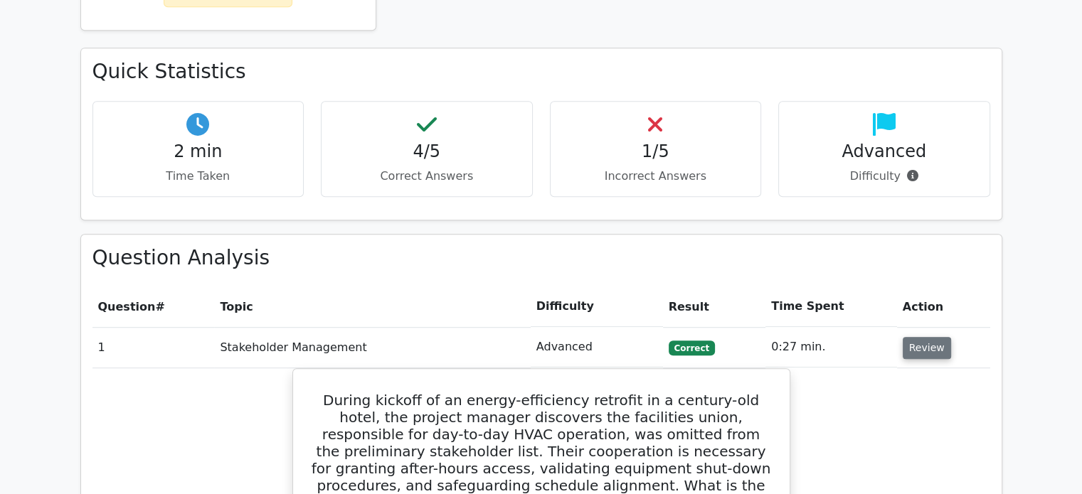
click at [928, 337] on button "Review" at bounding box center [927, 348] width 48 height 22
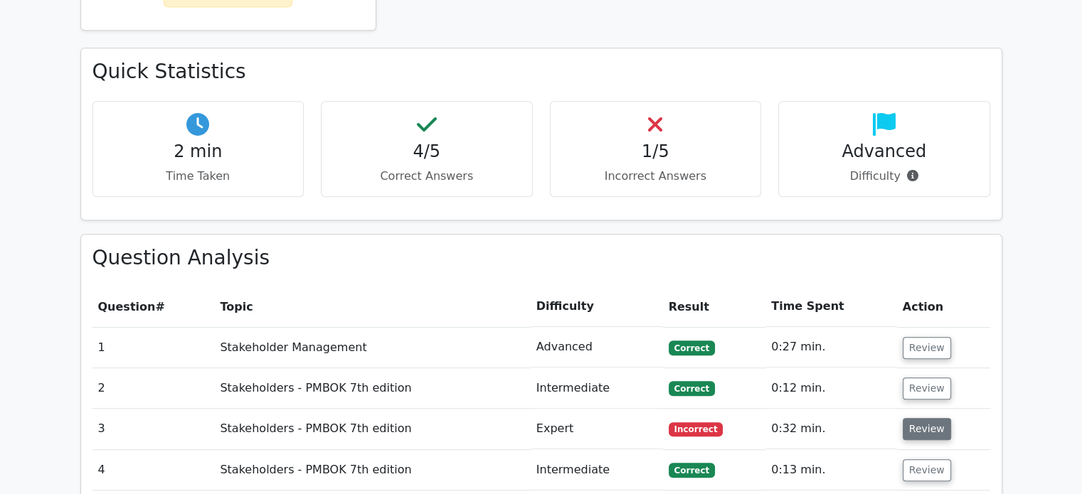
click at [934, 418] on button "Review" at bounding box center [927, 429] width 48 height 22
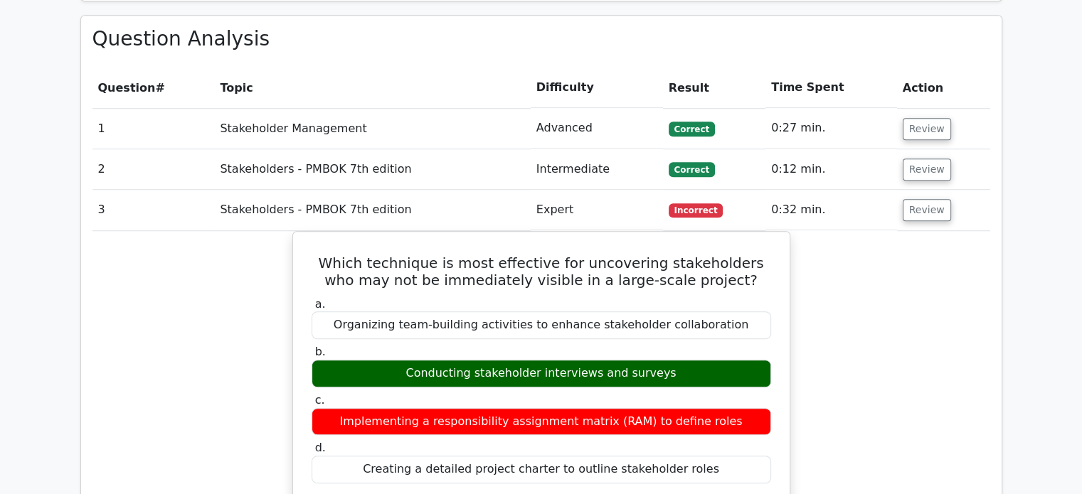
scroll to position [1004, 0]
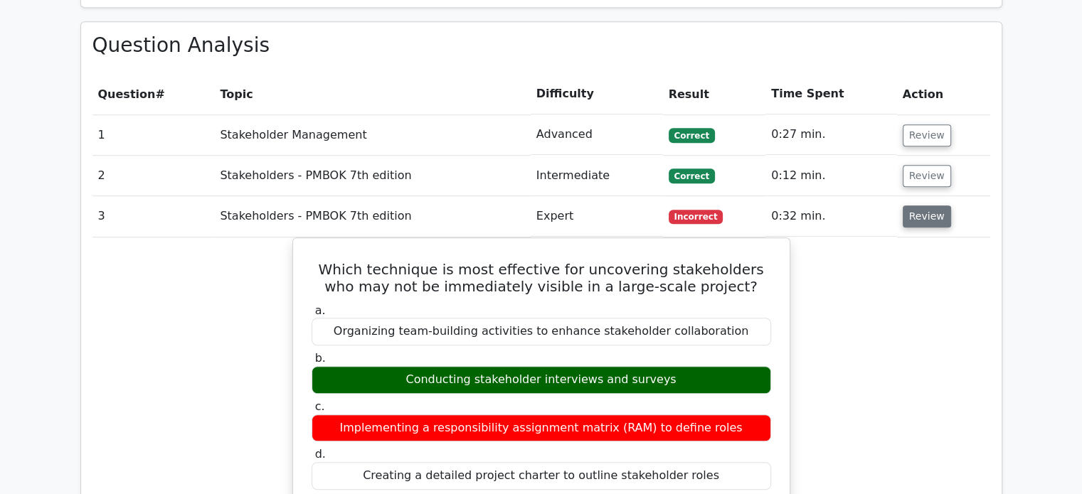
click at [917, 206] on button "Review" at bounding box center [927, 217] width 48 height 22
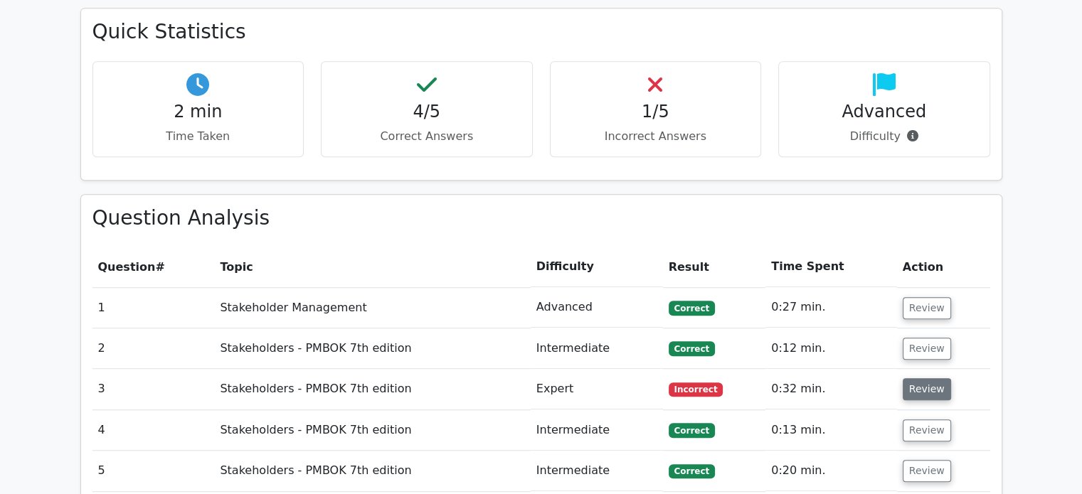
scroll to position [828, 0]
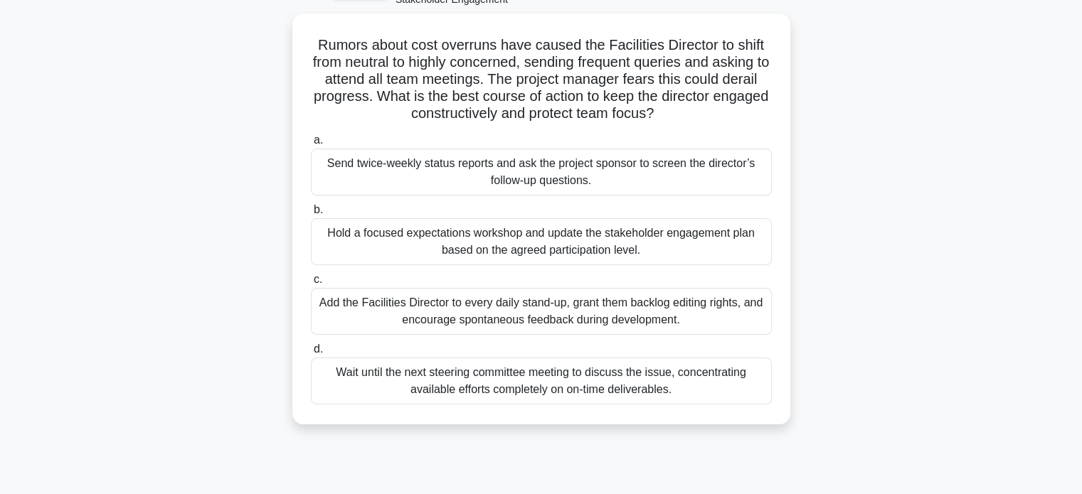
scroll to position [95, 0]
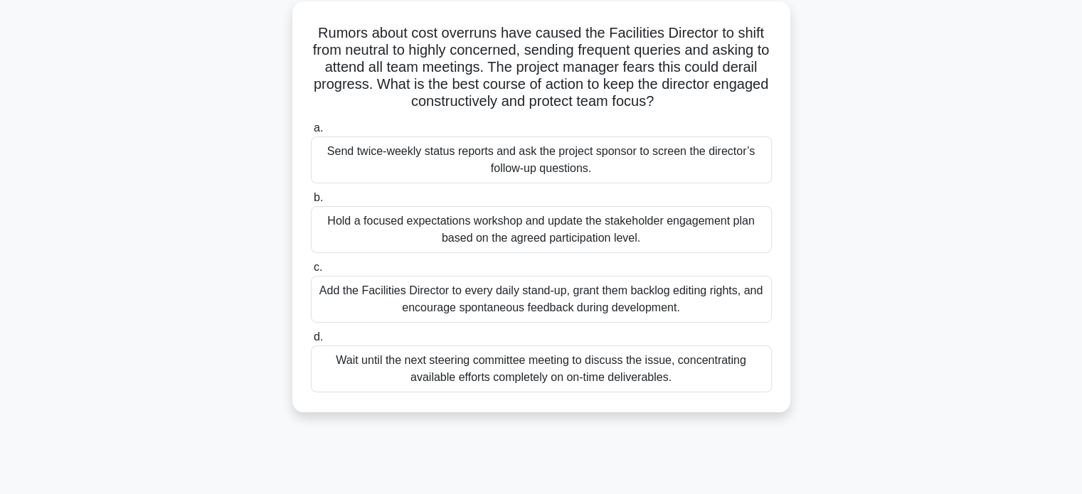
click at [549, 235] on div "Hold a focused expectations workshop and update the stakeholder engagement plan…" at bounding box center [541, 229] width 461 height 47
click at [311, 203] on input "b. Hold a focused expectations workshop and update the stakeholder engagement p…" at bounding box center [311, 198] width 0 height 9
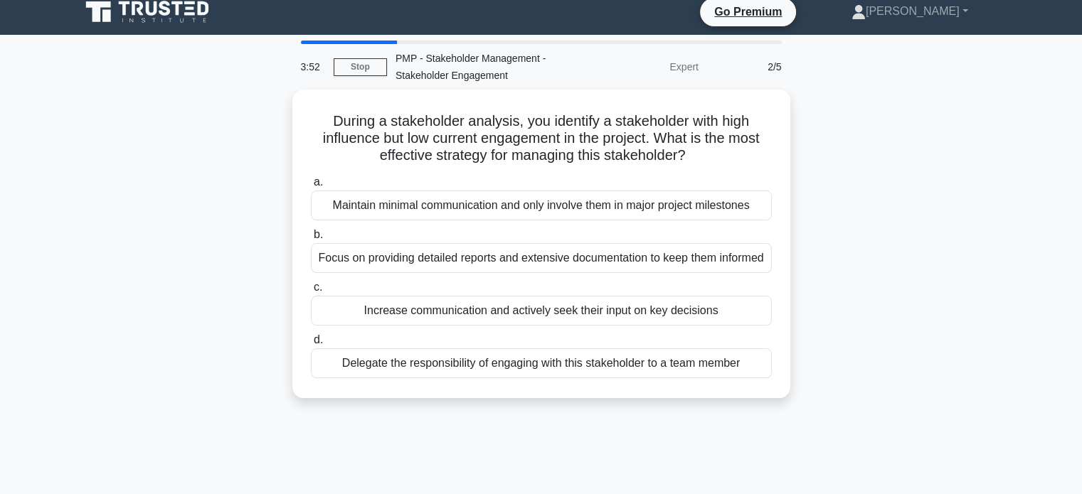
scroll to position [0, 0]
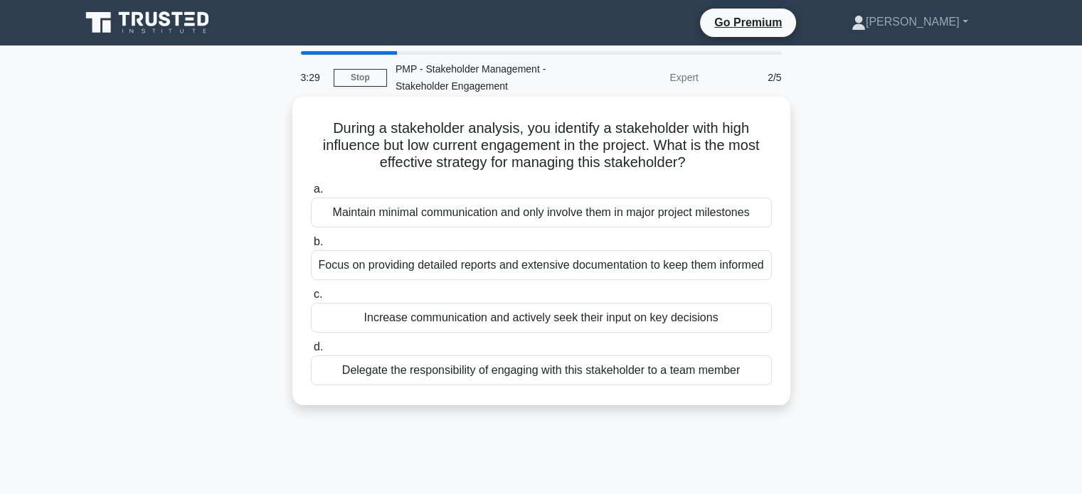
click at [378, 279] on div "Focus on providing detailed reports and extensive documentation to keep them in…" at bounding box center [541, 265] width 461 height 30
click at [311, 247] on input "b. Focus on providing detailed reports and extensive documentation to keep them…" at bounding box center [311, 242] width 0 height 9
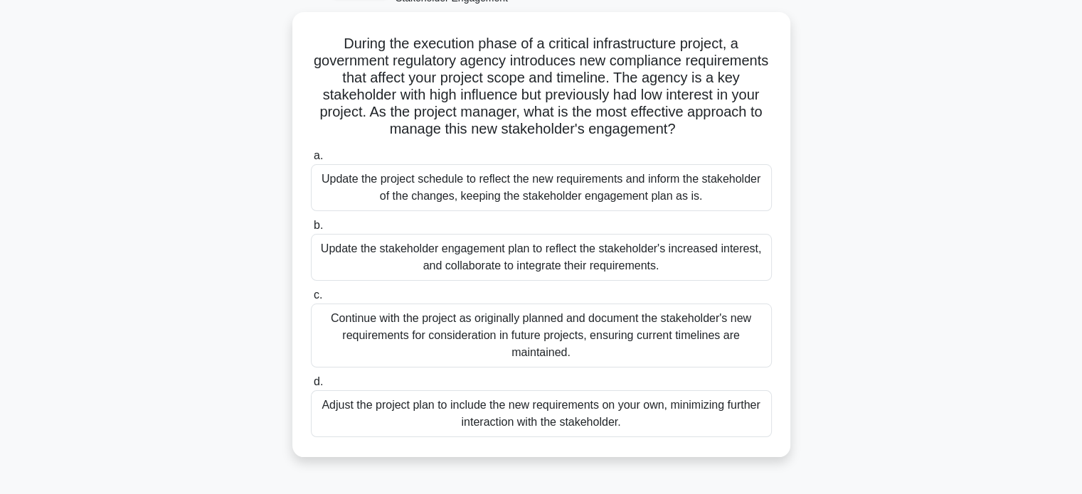
scroll to position [88, 0]
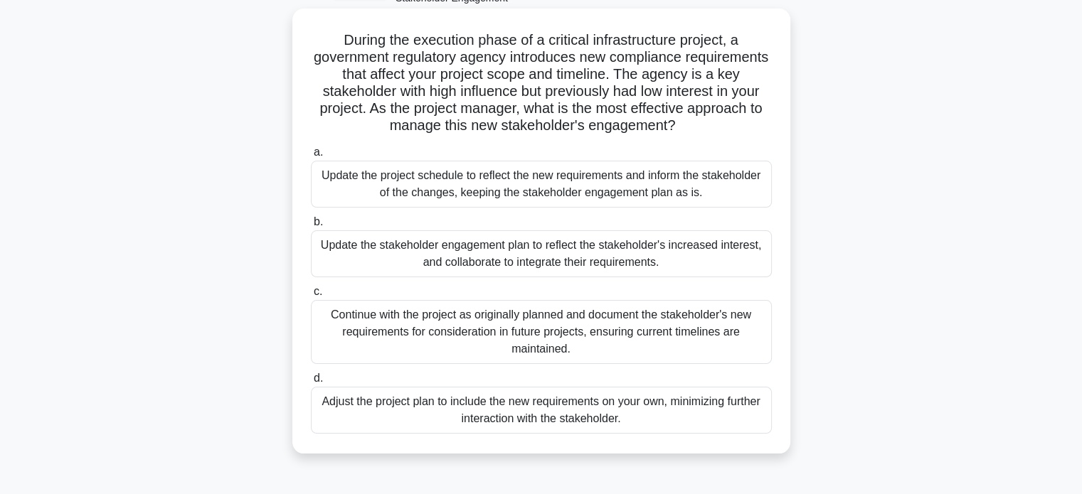
click at [431, 255] on div "Update the stakeholder engagement plan to reflect the stakeholder's increased i…" at bounding box center [541, 254] width 461 height 47
click at [311, 227] on input "b. Update the stakeholder engagement plan to reflect the stakeholder's increase…" at bounding box center [311, 222] width 0 height 9
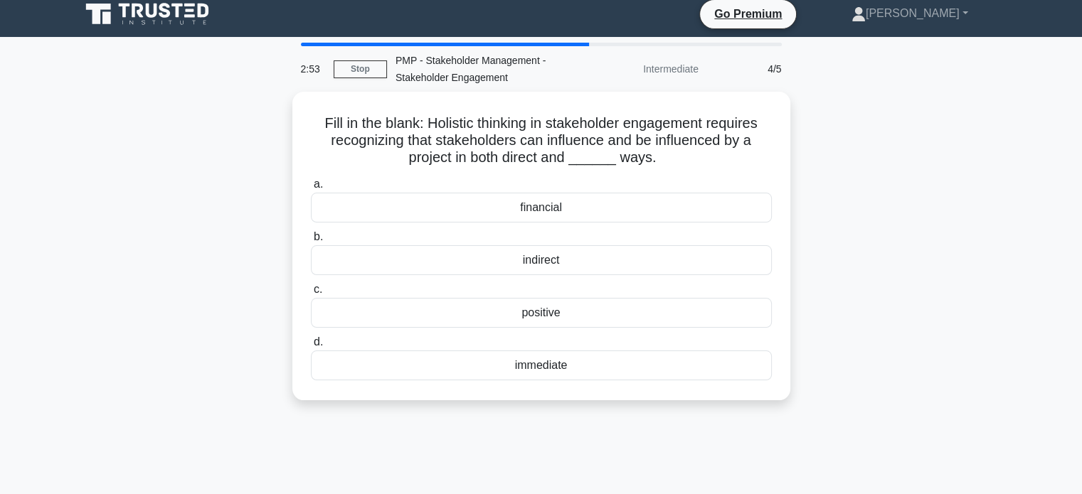
scroll to position [0, 0]
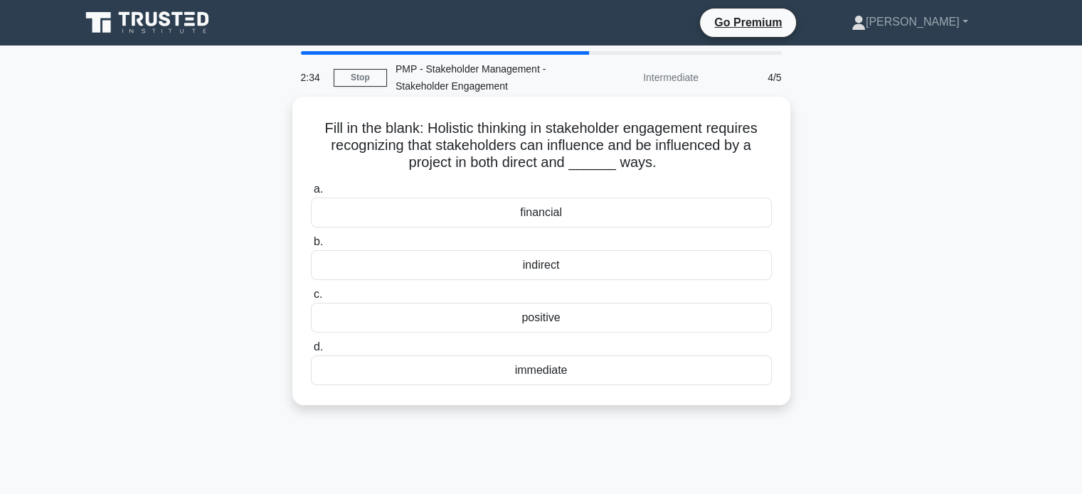
click at [518, 264] on div "indirect" at bounding box center [541, 265] width 461 height 30
click at [311, 247] on input "b. indirect" at bounding box center [311, 242] width 0 height 9
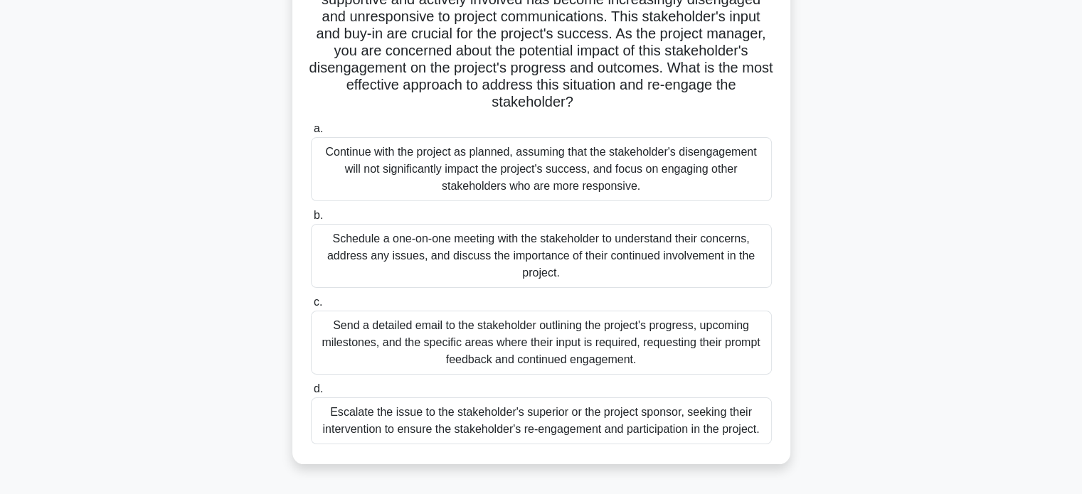
scroll to position [150, 0]
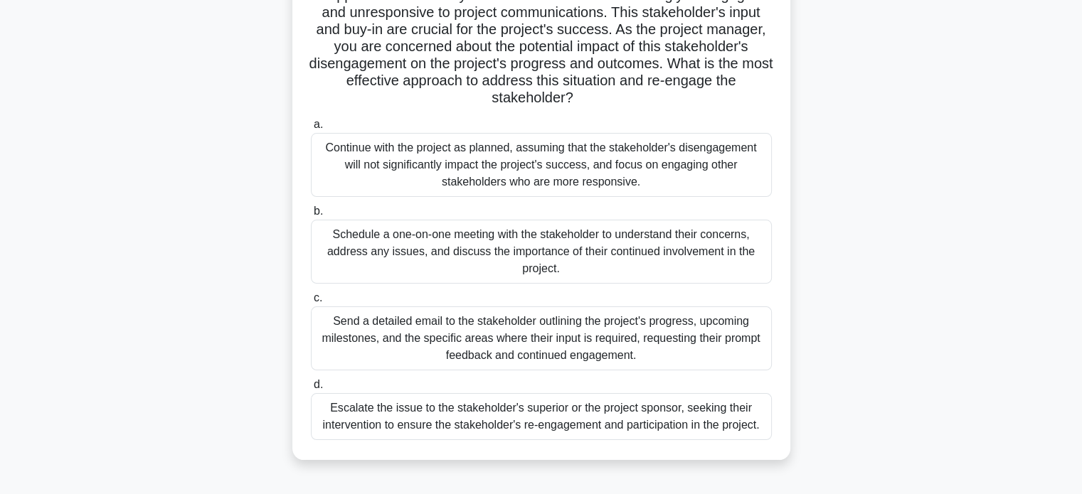
click at [472, 250] on div "Schedule a one-on-one meeting with the stakeholder to understand their concerns…" at bounding box center [541, 252] width 461 height 64
click at [311, 216] on input "b. Schedule a one-on-one meeting with the stakeholder to understand their conce…" at bounding box center [311, 211] width 0 height 9
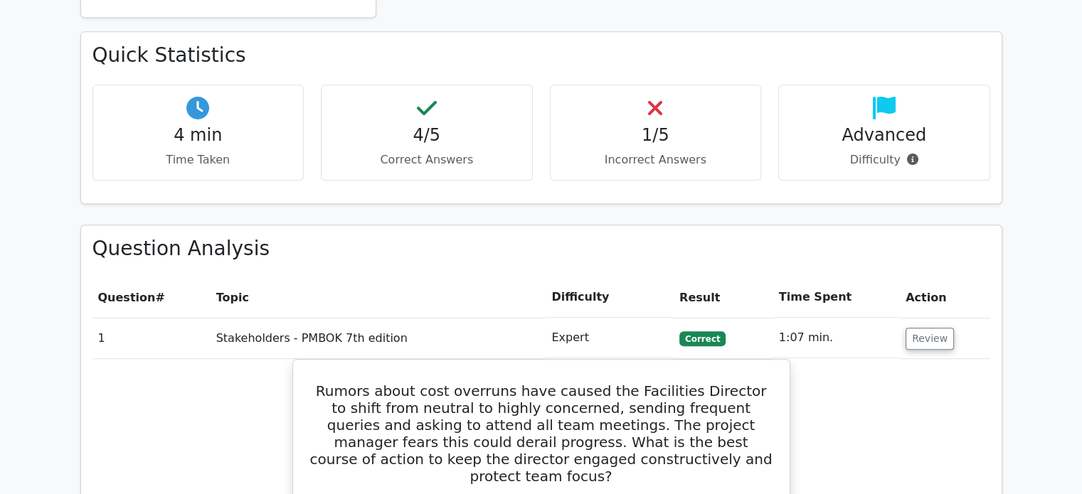
scroll to position [805, 0]
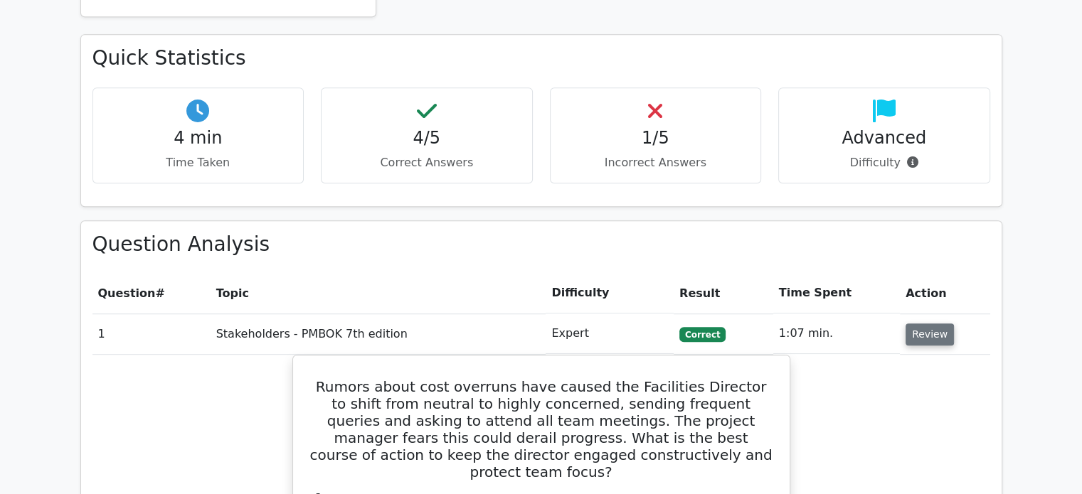
click at [928, 324] on button "Review" at bounding box center [930, 335] width 48 height 22
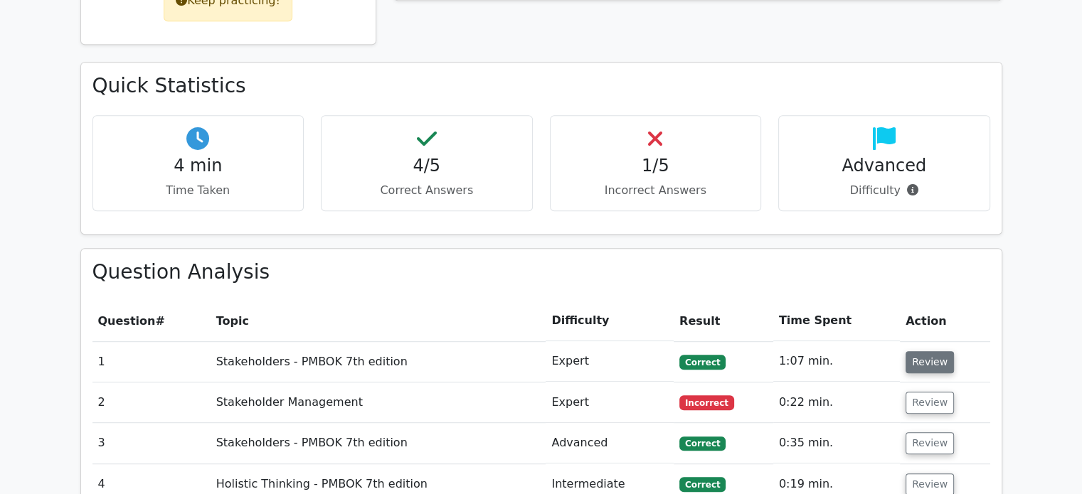
scroll to position [784, 0]
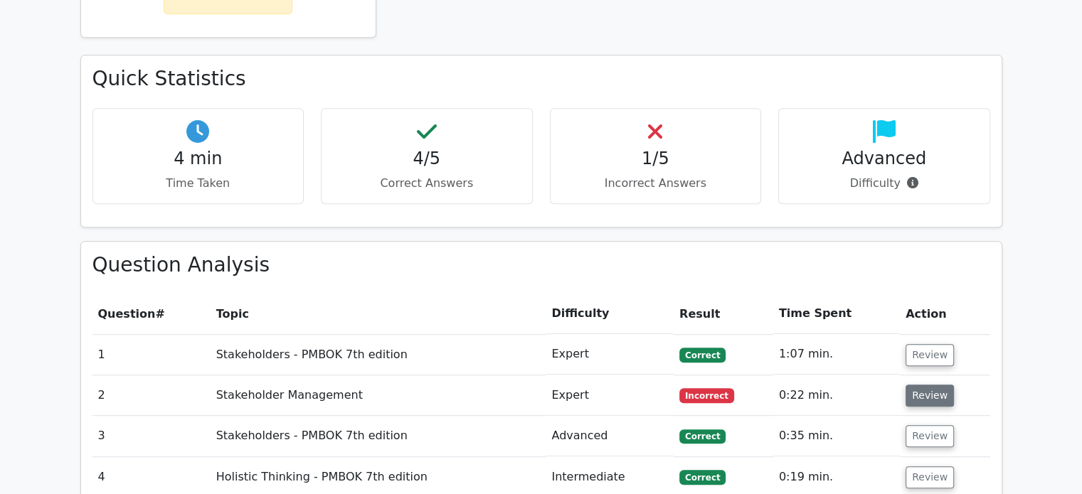
click at [923, 385] on button "Review" at bounding box center [930, 396] width 48 height 22
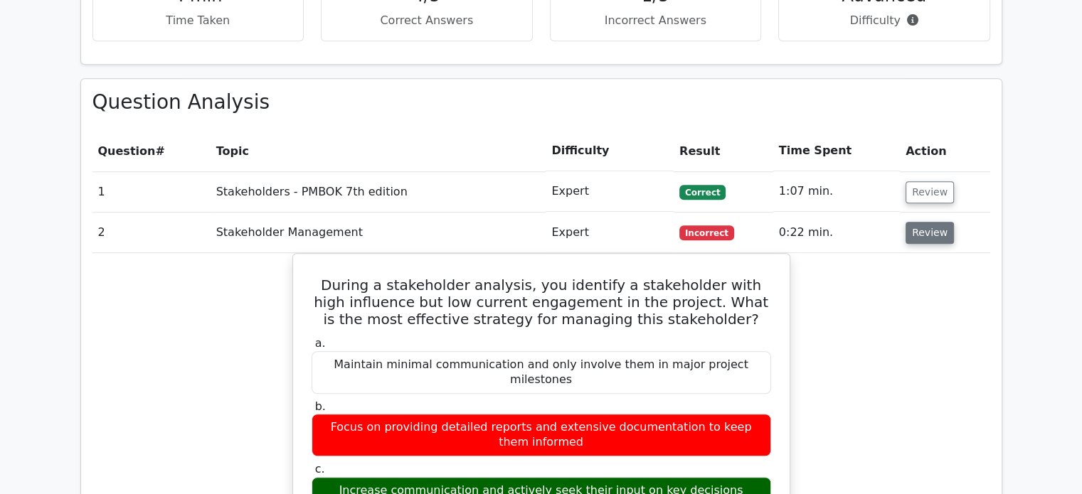
scroll to position [955, 0]
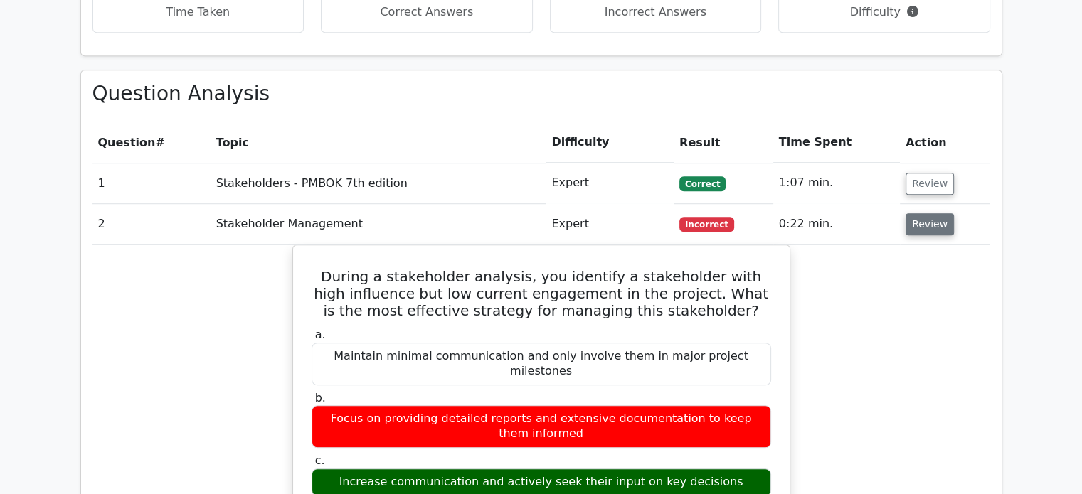
click at [925, 213] on button "Review" at bounding box center [930, 224] width 48 height 22
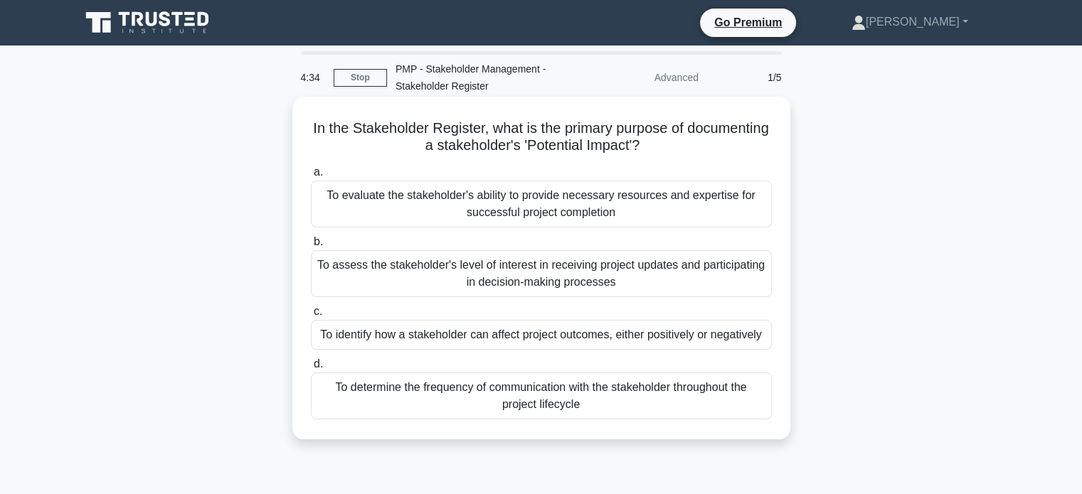
click at [437, 344] on div "To identify how a stakeholder can affect project outcomes, either positively or…" at bounding box center [541, 335] width 461 height 30
click at [311, 317] on input "c. To identify how a stakeholder can affect project outcomes, either positively…" at bounding box center [311, 311] width 0 height 9
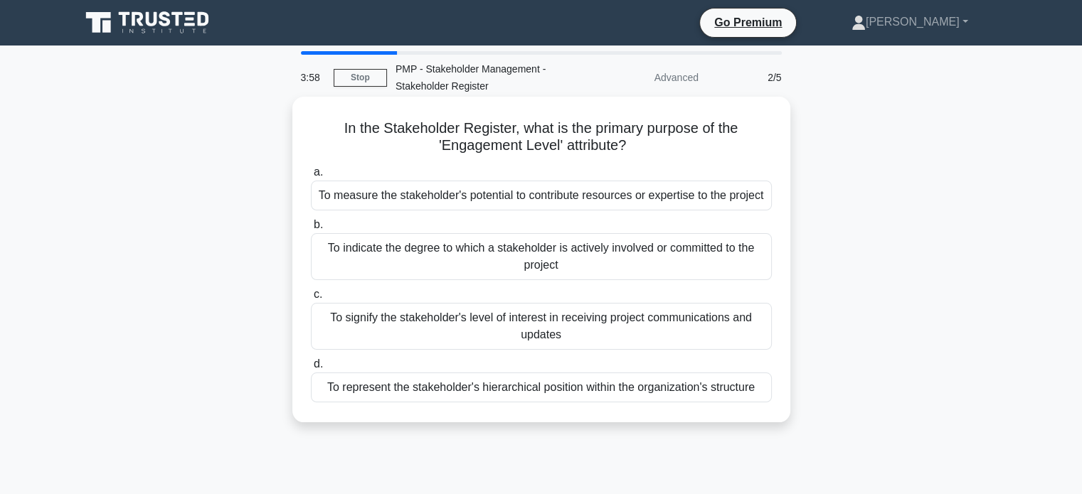
click at [408, 253] on div "To indicate the degree to which a stakeholder is actively involved or committed…" at bounding box center [541, 256] width 461 height 47
click at [311, 230] on input "b. To indicate the degree to which a stakeholder is actively involved or commit…" at bounding box center [311, 225] width 0 height 9
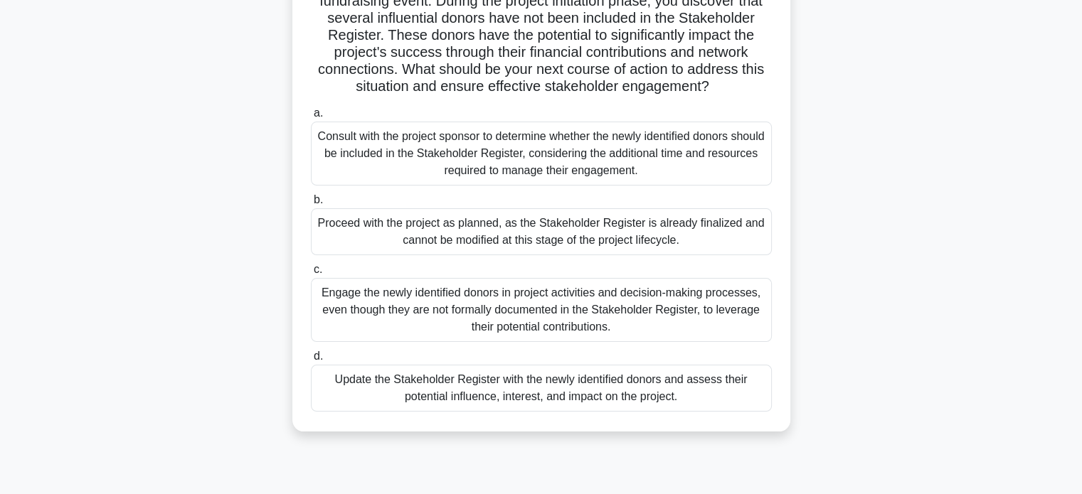
scroll to position [149, 0]
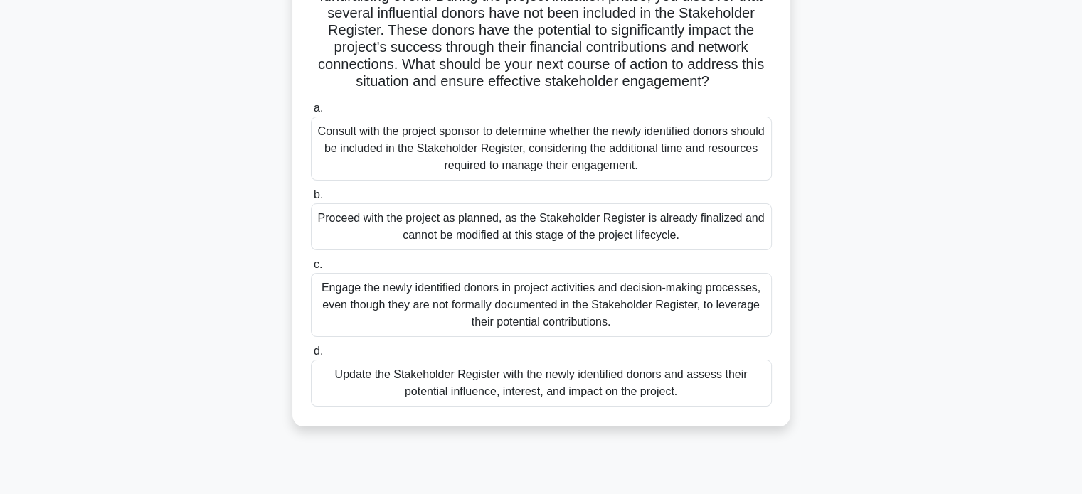
click at [419, 389] on div "Update the Stakeholder Register with the newly identified donors and assess the…" at bounding box center [541, 383] width 461 height 47
click at [311, 356] on input "d. Update the Stakeholder Register with the newly identified donors and assess …" at bounding box center [311, 351] width 0 height 9
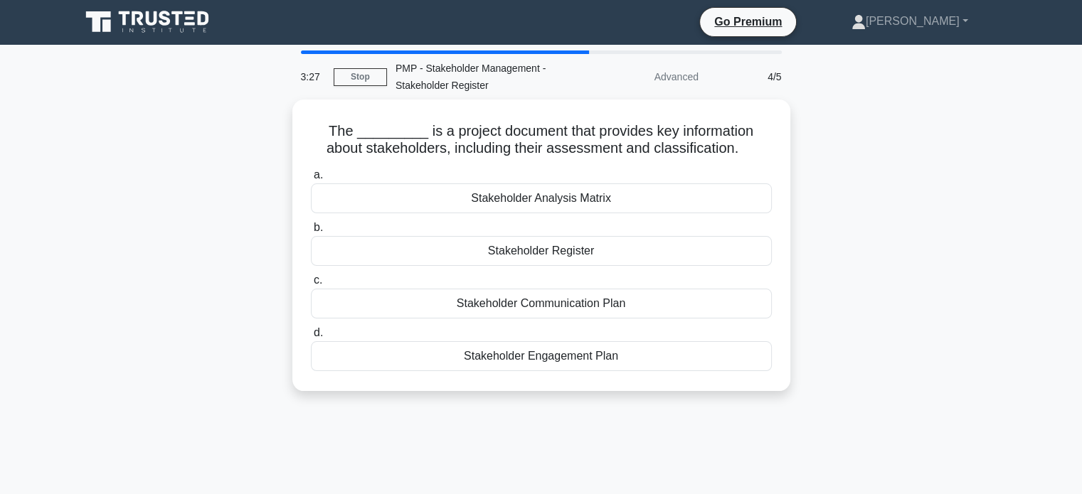
scroll to position [0, 0]
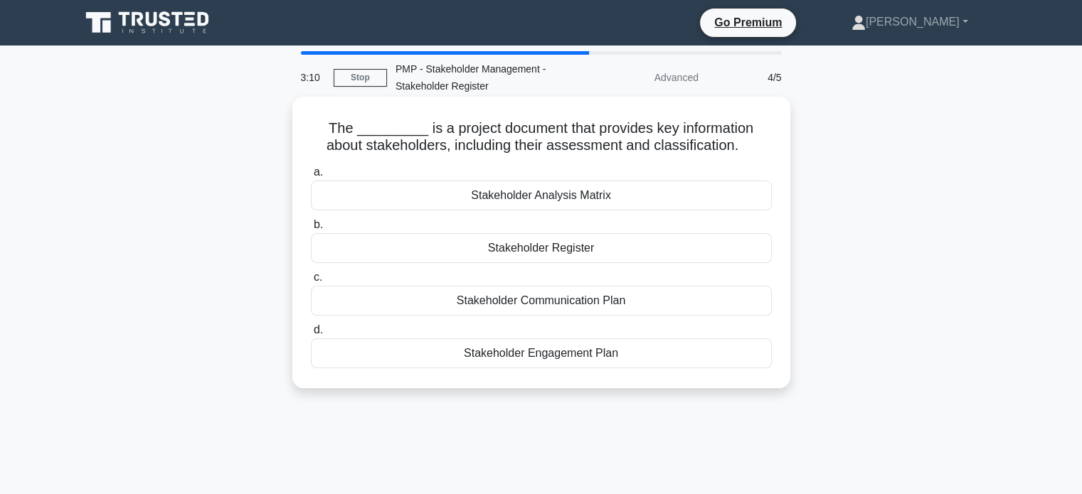
click at [558, 250] on div "Stakeholder Register" at bounding box center [541, 248] width 461 height 30
click at [311, 230] on input "b. Stakeholder Register" at bounding box center [311, 225] width 0 height 9
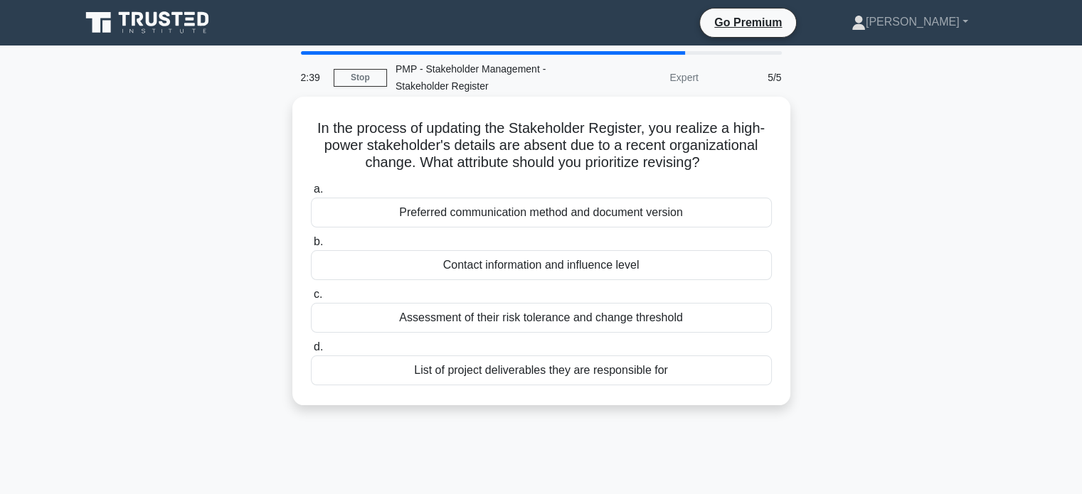
click at [563, 264] on div "Contact information and influence level" at bounding box center [541, 265] width 461 height 30
click at [311, 247] on input "b. Contact information and influence level" at bounding box center [311, 242] width 0 height 9
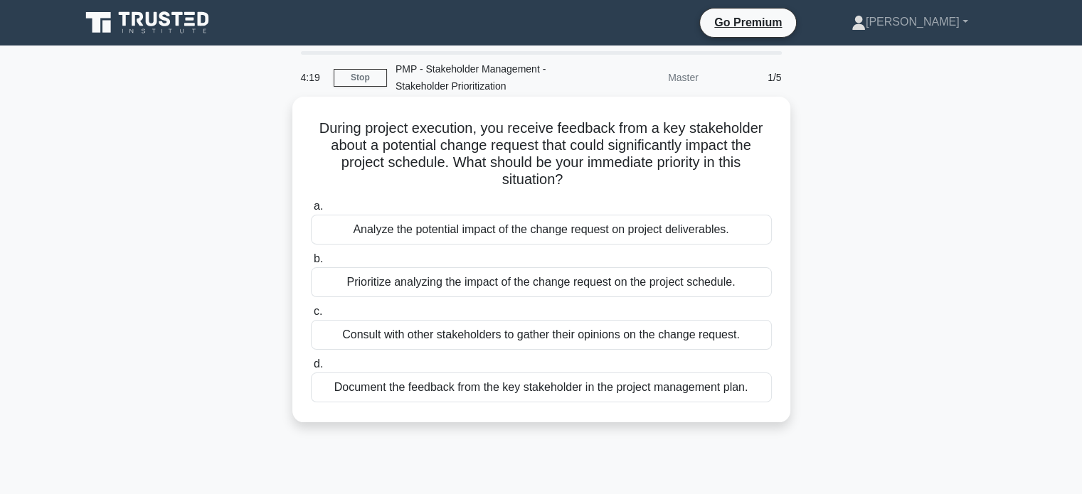
click at [387, 232] on div "Analyze the potential impact of the change request on project deliverables." at bounding box center [541, 230] width 461 height 30
click at [311, 211] on input "a. Analyze the potential impact of the change request on project deliverables." at bounding box center [311, 206] width 0 height 9
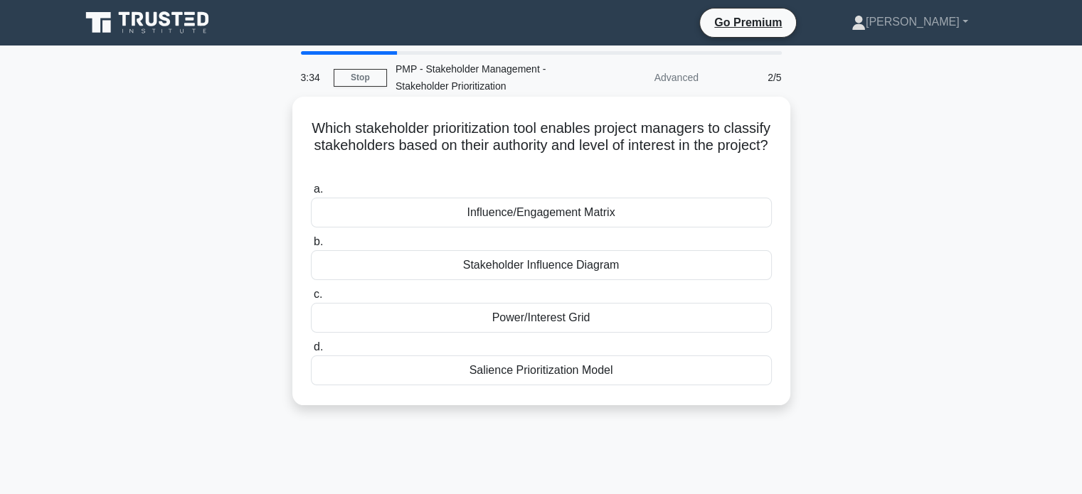
click at [560, 212] on div "Influence/Engagement Matrix" at bounding box center [541, 213] width 461 height 30
click at [311, 194] on input "a. Influence/Engagement Matrix" at bounding box center [311, 189] width 0 height 9
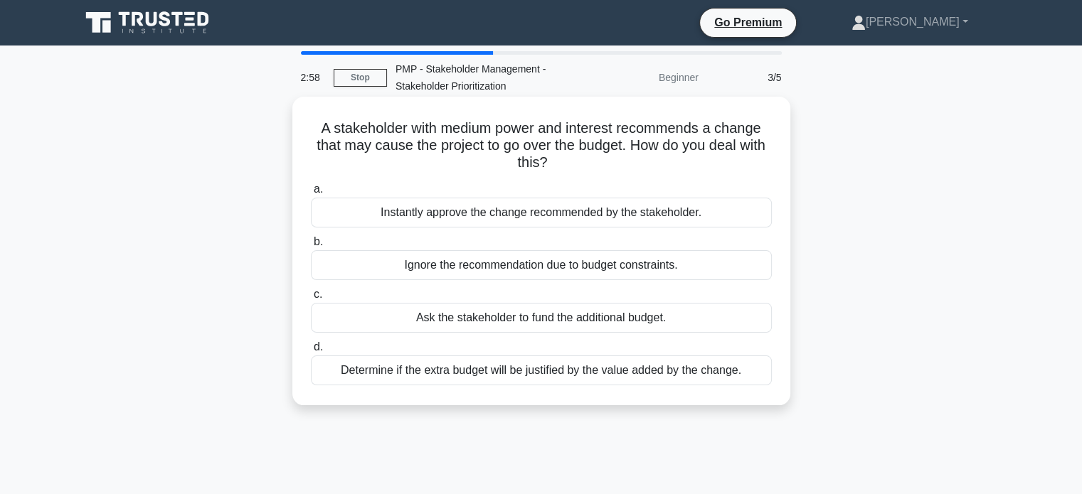
click at [519, 269] on div "Ignore the recommendation due to budget constraints." at bounding box center [541, 265] width 461 height 30
click at [311, 247] on input "b. Ignore the recommendation due to budget constraints." at bounding box center [311, 242] width 0 height 9
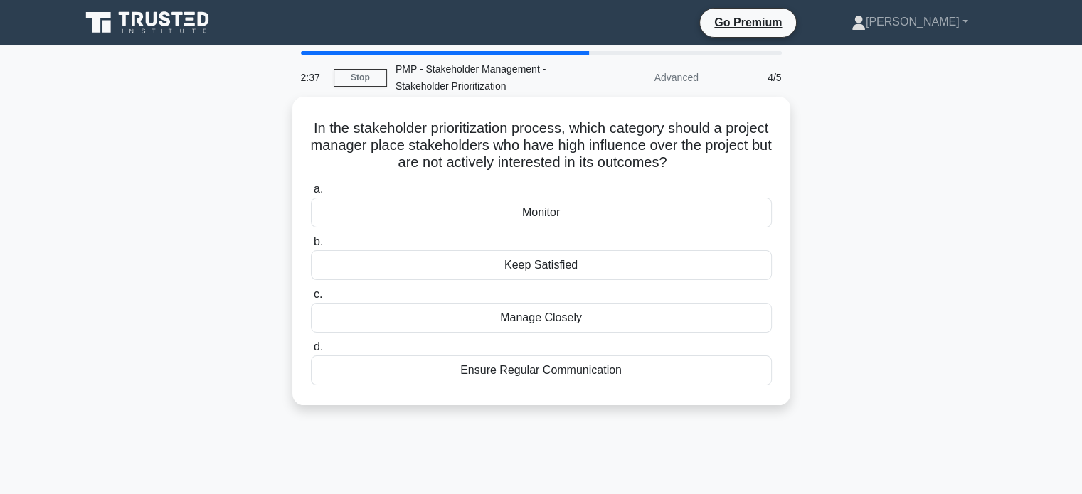
click at [574, 376] on div "Ensure Regular Communication" at bounding box center [541, 371] width 461 height 30
click at [311, 352] on input "d. Ensure Regular Communication" at bounding box center [311, 347] width 0 height 9
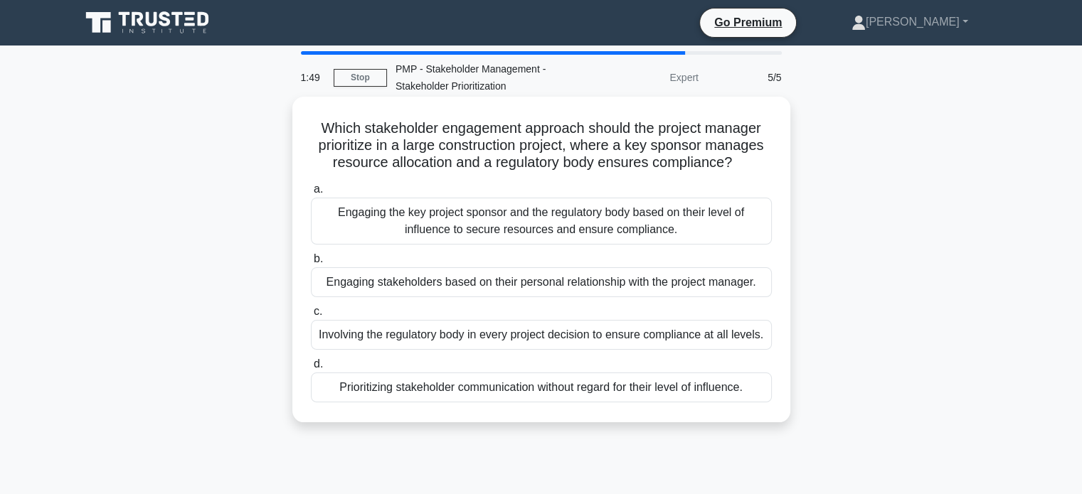
click at [623, 216] on div "Engaging the key project sponsor and the regulatory body based on their level o…" at bounding box center [541, 221] width 461 height 47
click at [311, 194] on input "a. Engaging the key project sponsor and the regulatory body based on their leve…" at bounding box center [311, 189] width 0 height 9
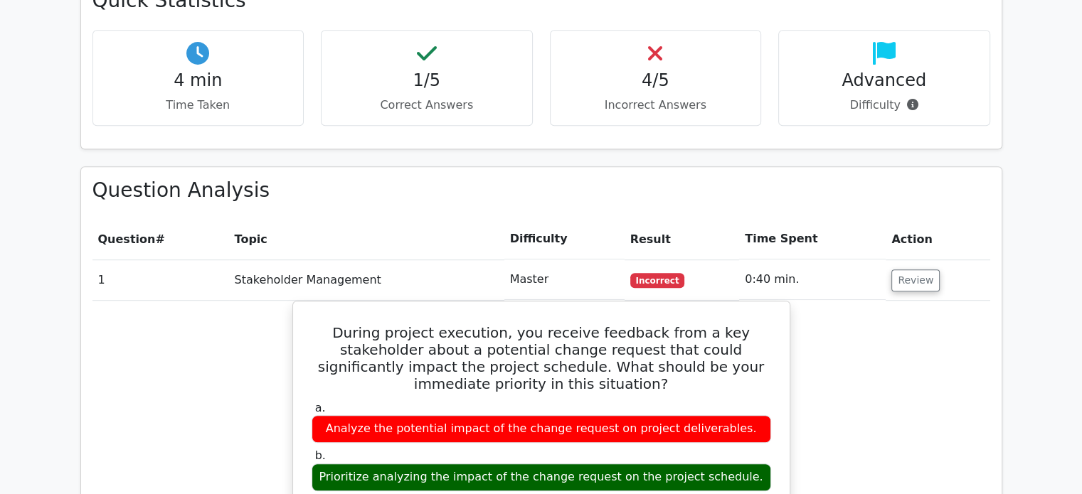
scroll to position [862, 0]
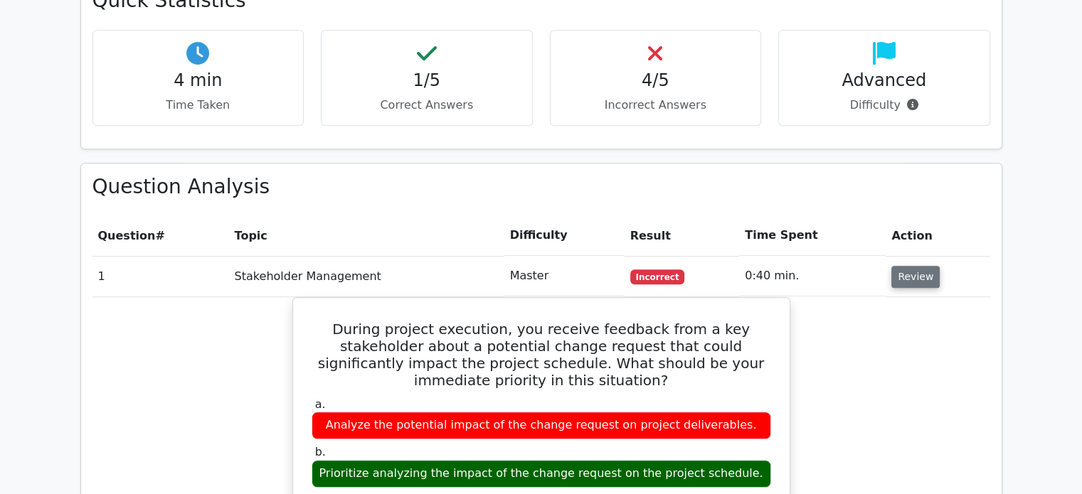
click at [909, 266] on button "Review" at bounding box center [915, 277] width 48 height 22
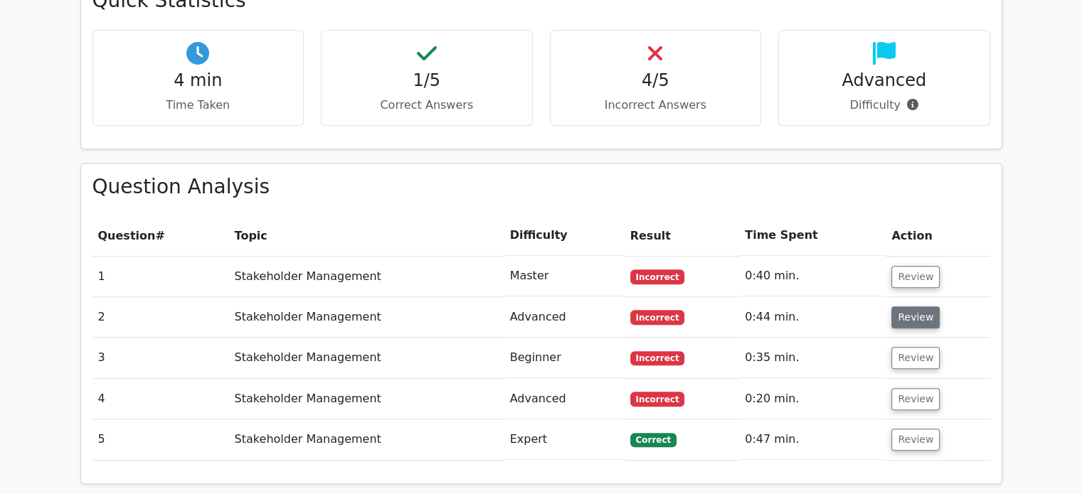
click at [911, 307] on button "Review" at bounding box center [915, 318] width 48 height 22
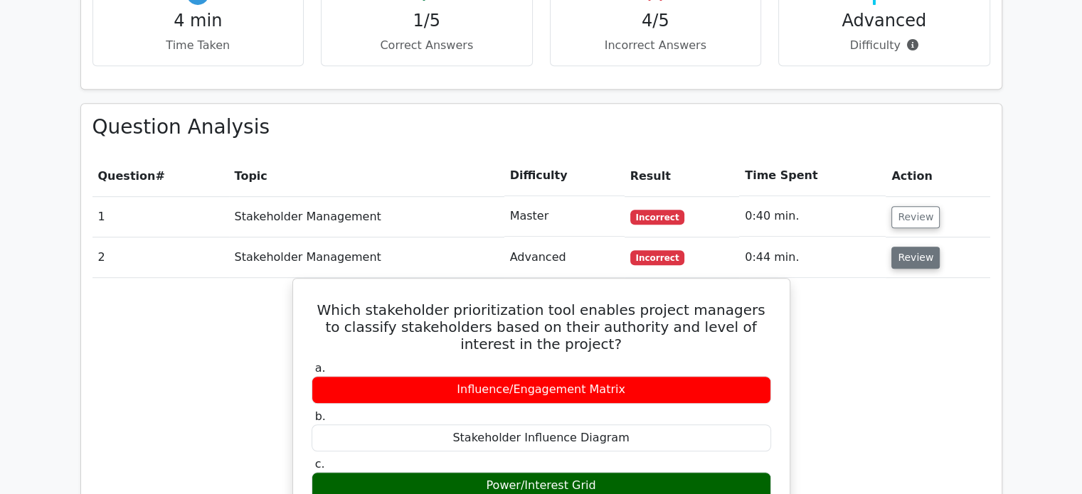
scroll to position [922, 0]
click at [911, 247] on button "Review" at bounding box center [915, 258] width 48 height 22
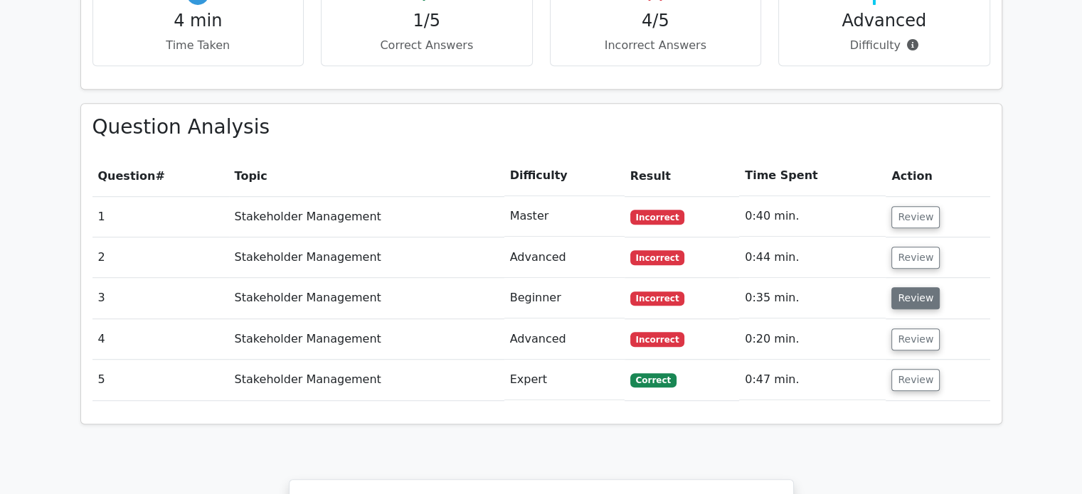
click at [913, 287] on button "Review" at bounding box center [915, 298] width 48 height 22
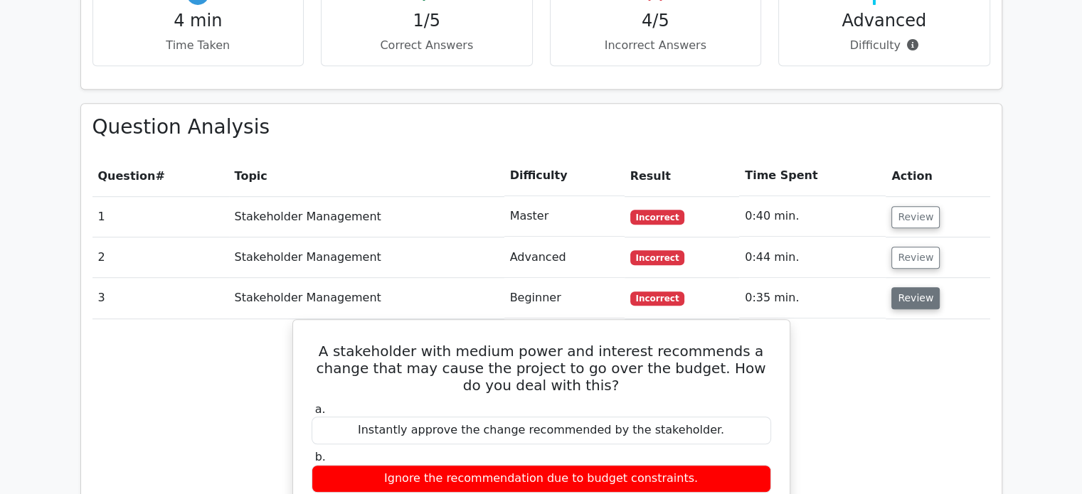
scroll to position [1077, 0]
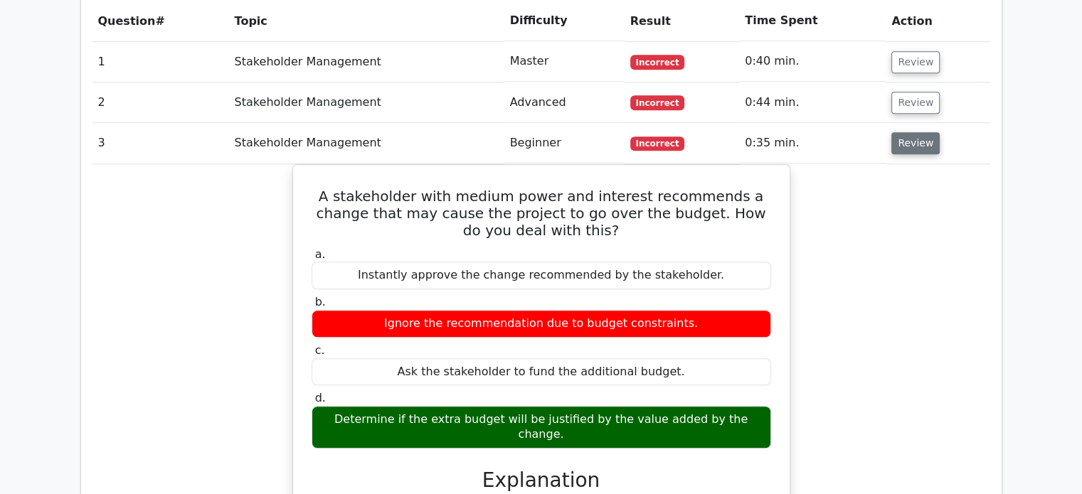
click at [904, 132] on button "Review" at bounding box center [915, 143] width 48 height 22
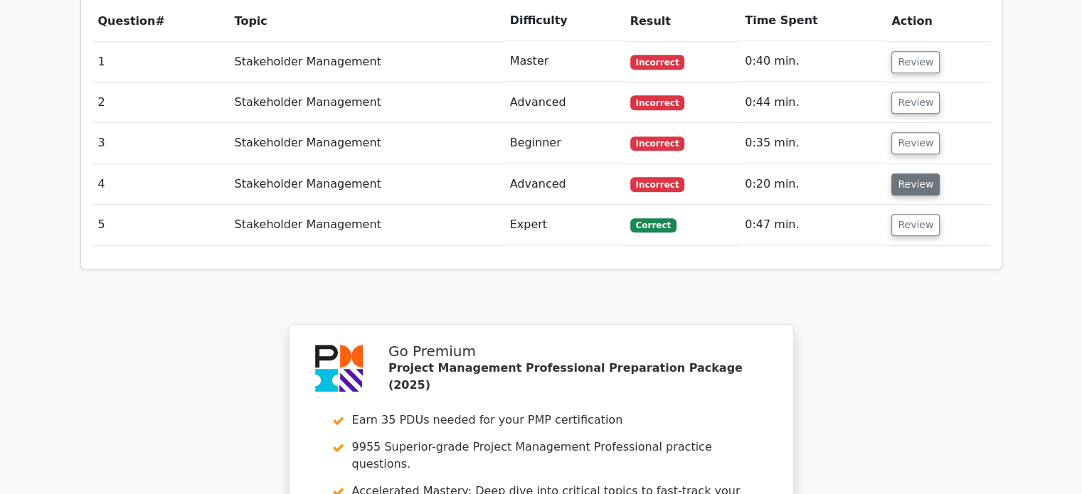
click at [906, 174] on button "Review" at bounding box center [915, 185] width 48 height 22
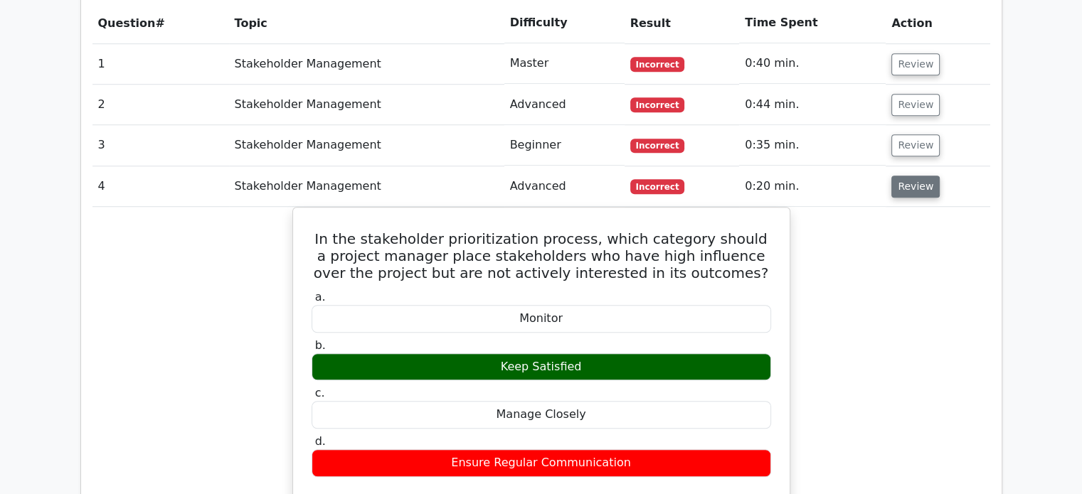
scroll to position [1074, 0]
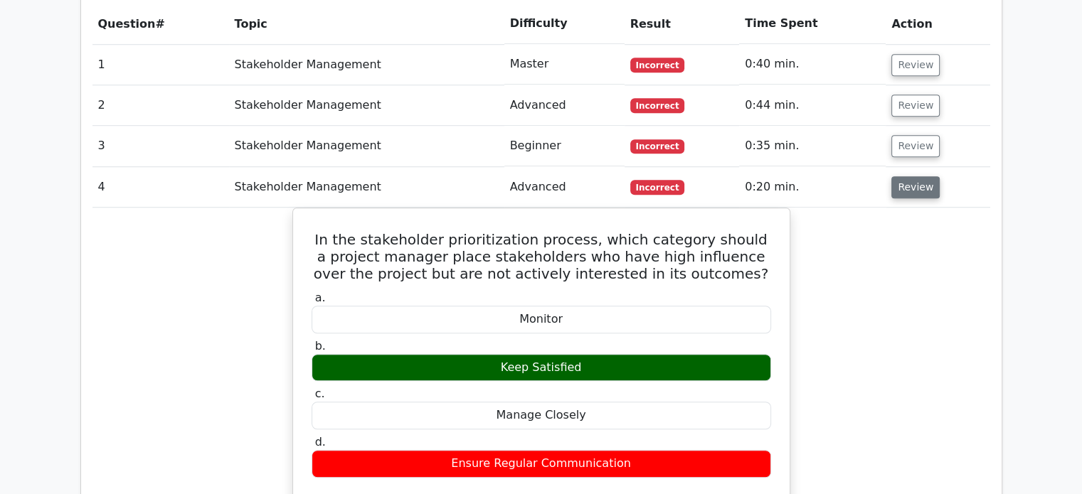
click at [922, 176] on button "Review" at bounding box center [915, 187] width 48 height 22
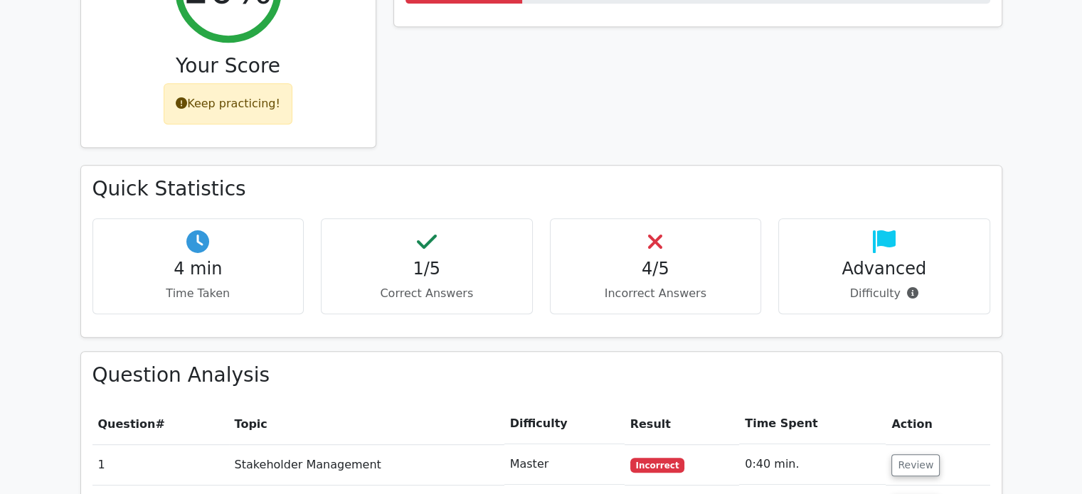
scroll to position [673, 0]
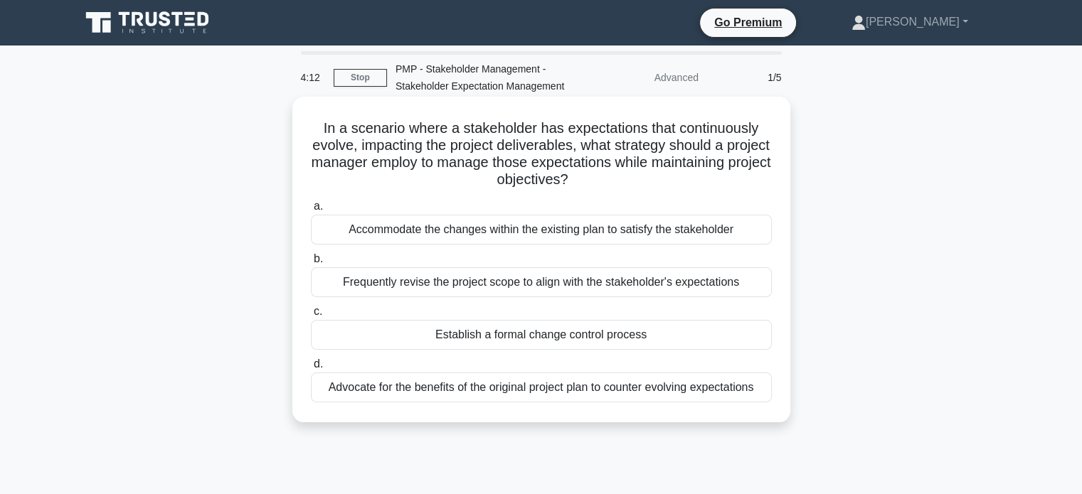
click at [477, 335] on div "Establish a formal change control process" at bounding box center [541, 335] width 461 height 30
click at [311, 317] on input "c. Establish a formal change control process" at bounding box center [311, 311] width 0 height 9
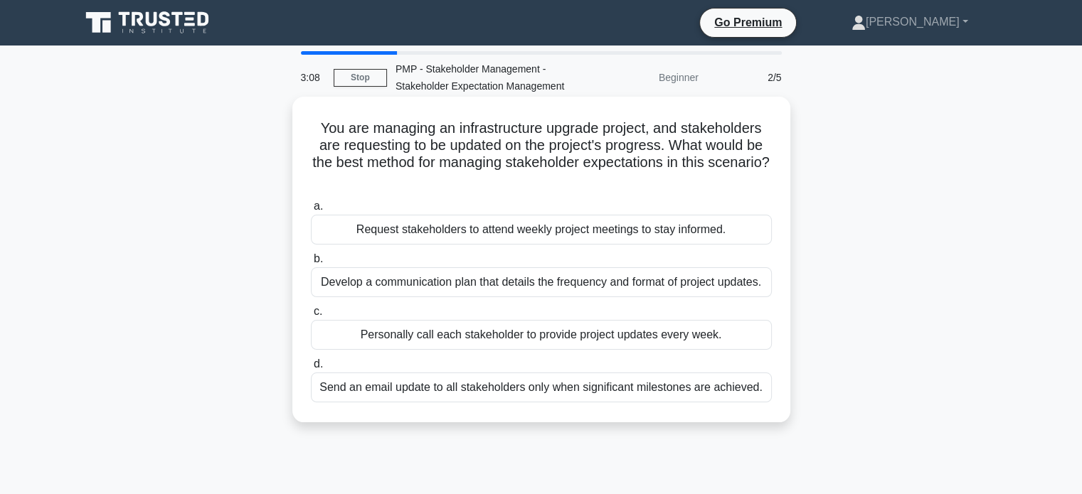
click at [407, 285] on div "Develop a communication plan that details the frequency and format of project u…" at bounding box center [541, 283] width 461 height 30
click at [311, 264] on input "b. Develop a communication plan that details the frequency and format of projec…" at bounding box center [311, 259] width 0 height 9
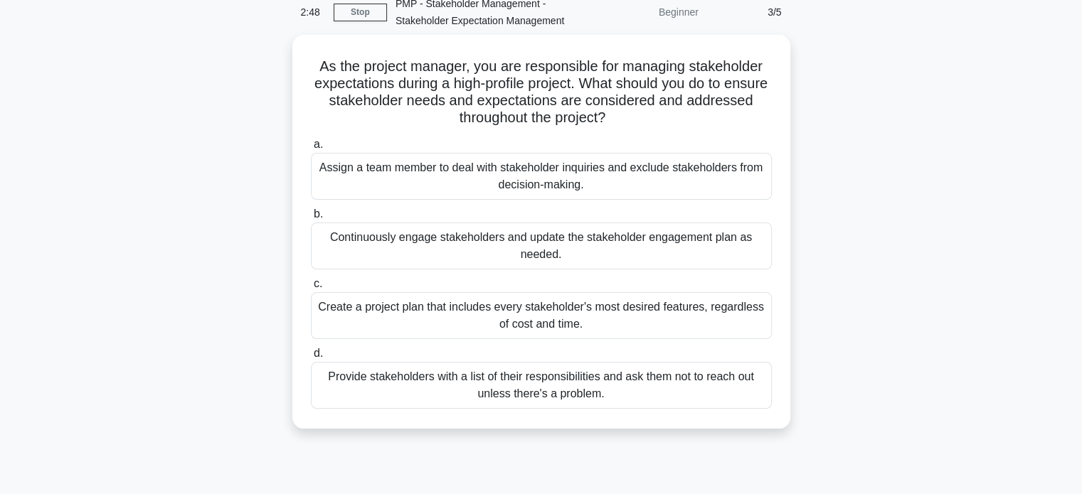
scroll to position [65, 0]
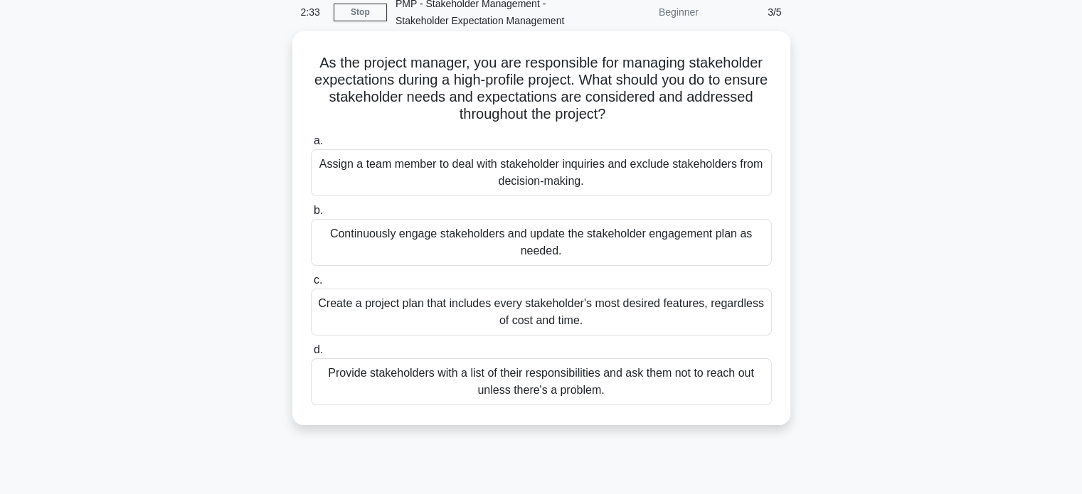
click at [413, 238] on div "Continuously engage stakeholders and update the stakeholder engagement plan as …" at bounding box center [541, 242] width 461 height 47
click at [311, 216] on input "b. Continuously engage stakeholders and update the stakeholder engagement plan …" at bounding box center [311, 210] width 0 height 9
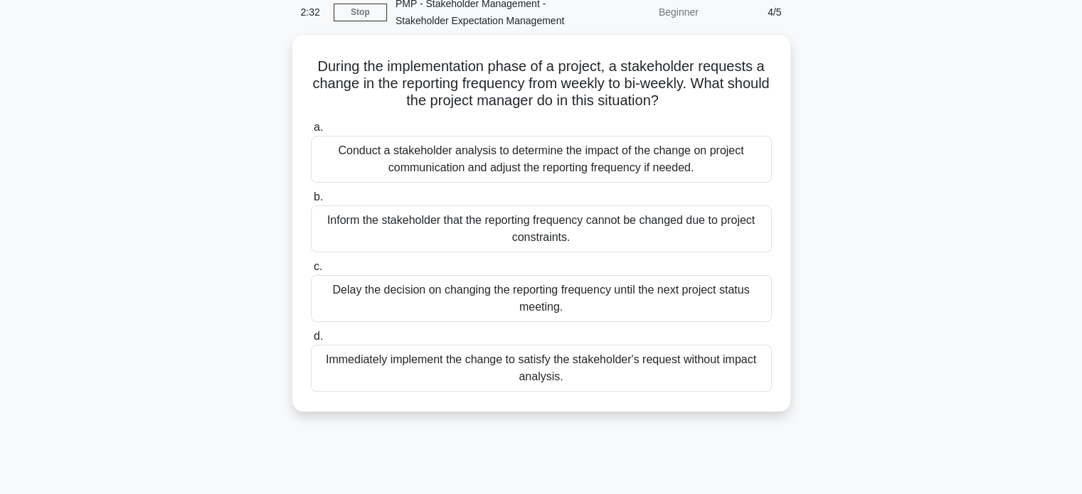
scroll to position [0, 0]
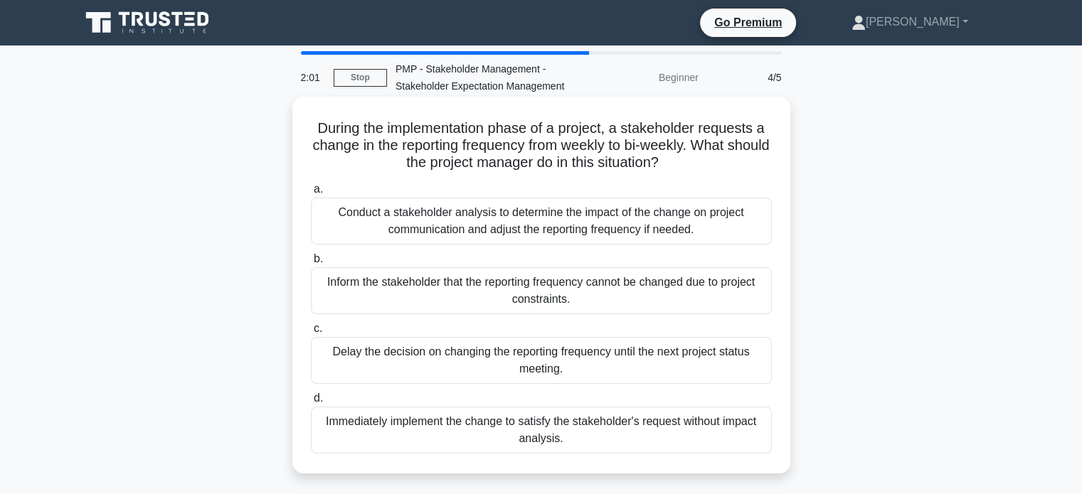
click at [455, 226] on div "Conduct a stakeholder analysis to determine the impact of the change on project…" at bounding box center [541, 221] width 461 height 47
click at [311, 194] on input "a. Conduct a stakeholder analysis to determine the impact of the change on proj…" at bounding box center [311, 189] width 0 height 9
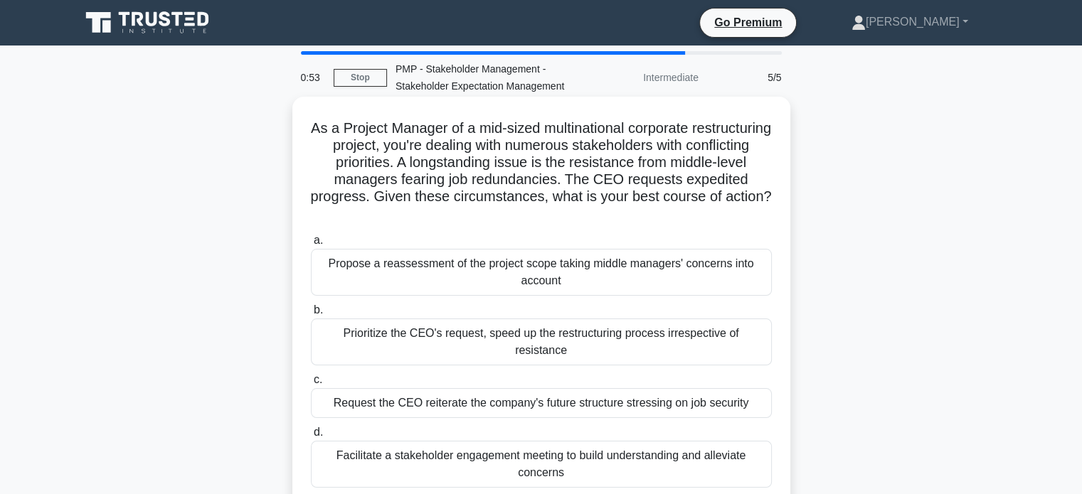
click at [536, 460] on div "Facilitate a stakeholder engagement meeting to build understanding and alleviat…" at bounding box center [541, 464] width 461 height 47
click at [311, 438] on input "d. Facilitate a stakeholder engagement meeting to build understanding and allev…" at bounding box center [311, 432] width 0 height 9
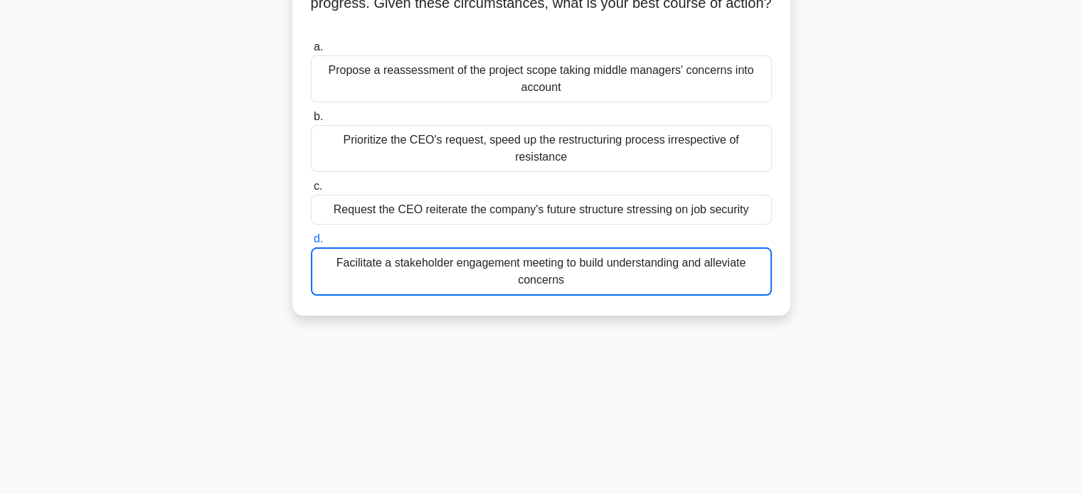
scroll to position [216, 0]
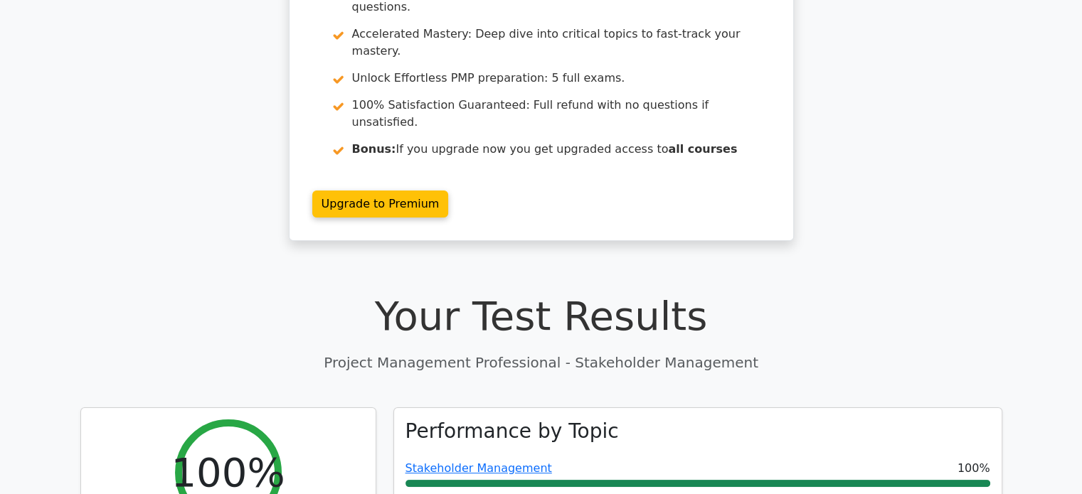
scroll to position [194, 0]
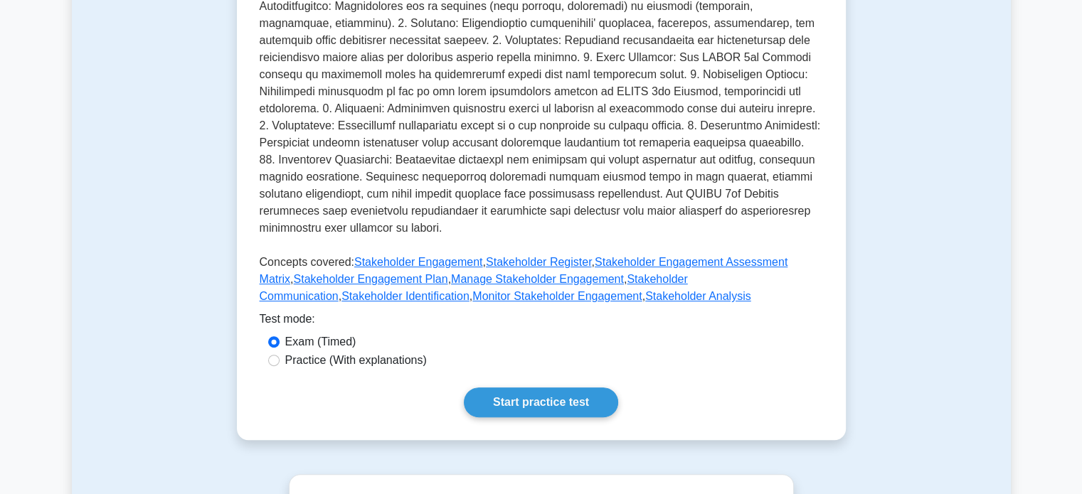
scroll to position [458, 0]
drag, startPoint x: 452, startPoint y: 259, endPoint x: 156, endPoint y: 213, distance: 300.3
click at [156, 213] on div "Test Flashcards Stakeholders - PMBOK 7th edition Engaging project stakeholders.…" at bounding box center [541, 62] width 939 height 824
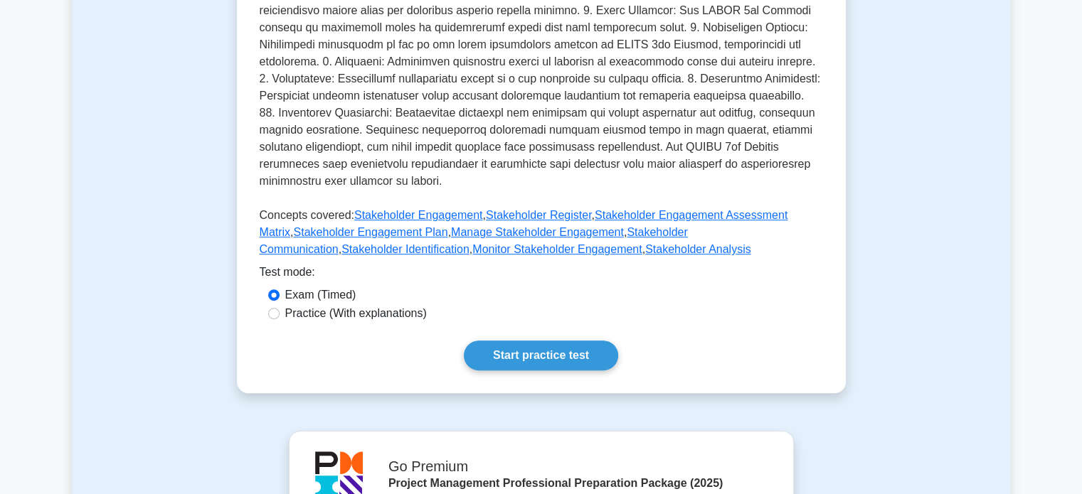
scroll to position [498, 0]
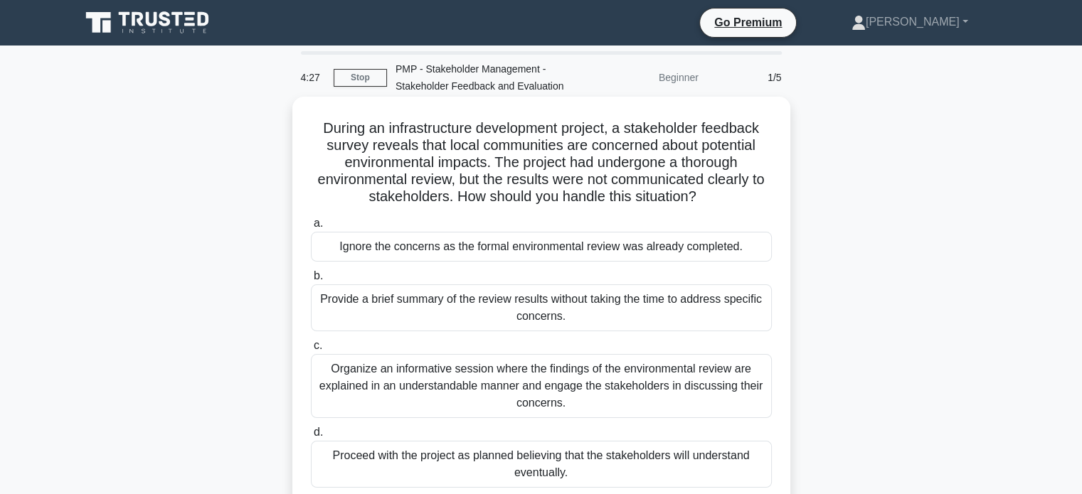
click at [453, 395] on div "Organize an informative session where the findings of the environmental review …" at bounding box center [541, 386] width 461 height 64
click at [311, 351] on input "c. Organize an informative session where the findings of the environmental revi…" at bounding box center [311, 345] width 0 height 9
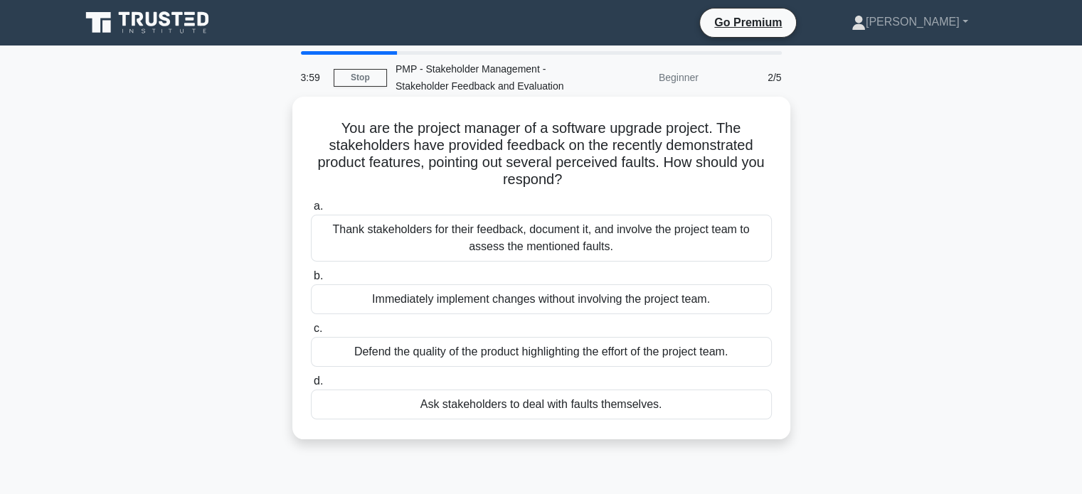
click at [384, 237] on div "Thank stakeholders for their feedback, document it, and involve the project tea…" at bounding box center [541, 238] width 461 height 47
click at [311, 211] on input "a. Thank stakeholders for their feedback, document it, and involve the project …" at bounding box center [311, 206] width 0 height 9
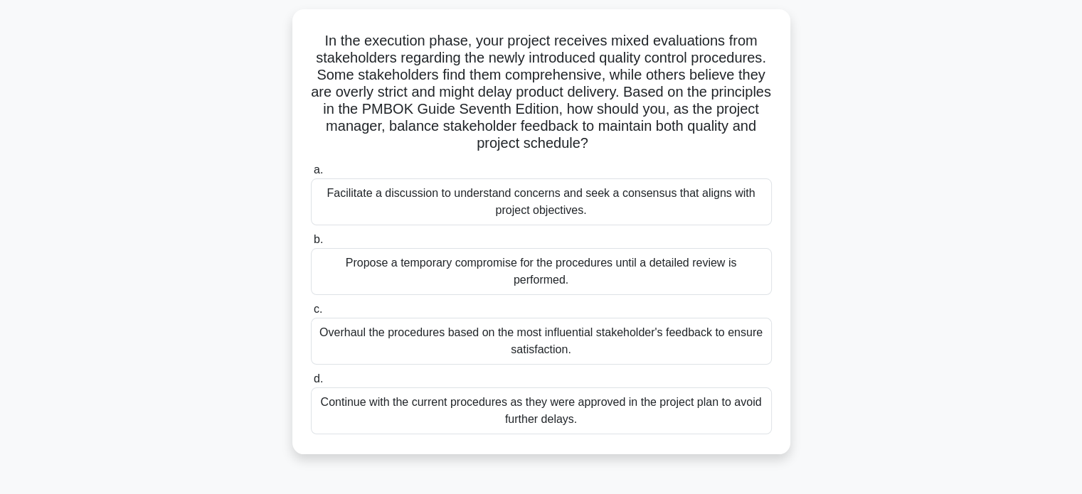
scroll to position [92, 0]
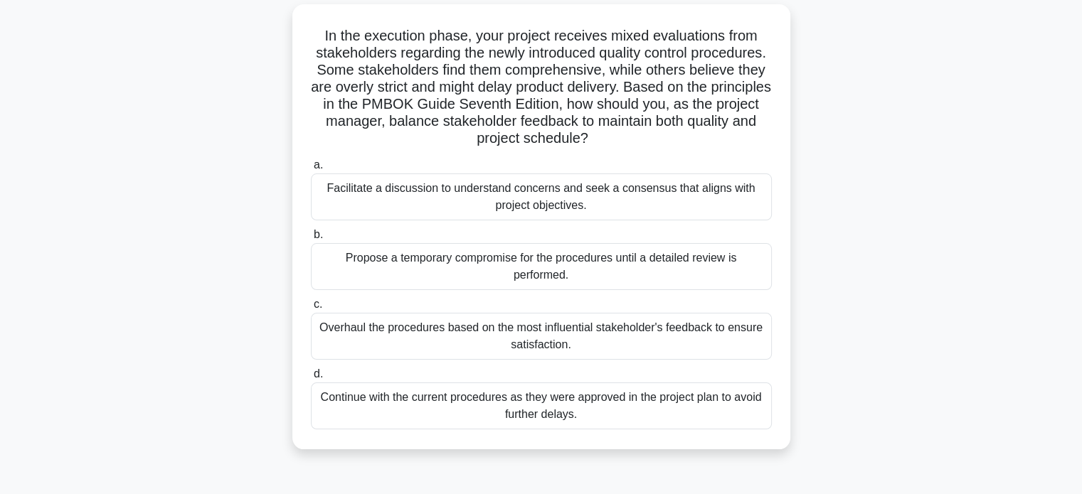
click at [460, 191] on div "Facilitate a discussion to understand concerns and seek a consensus that aligns…" at bounding box center [541, 197] width 461 height 47
click at [311, 170] on input "a. Facilitate a discussion to understand concerns and seek a consensus that ali…" at bounding box center [311, 165] width 0 height 9
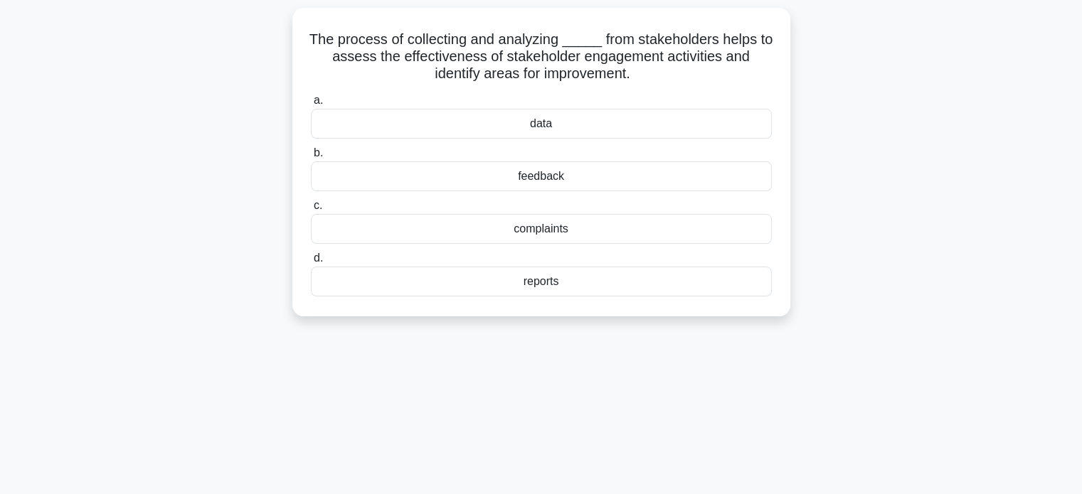
scroll to position [0, 0]
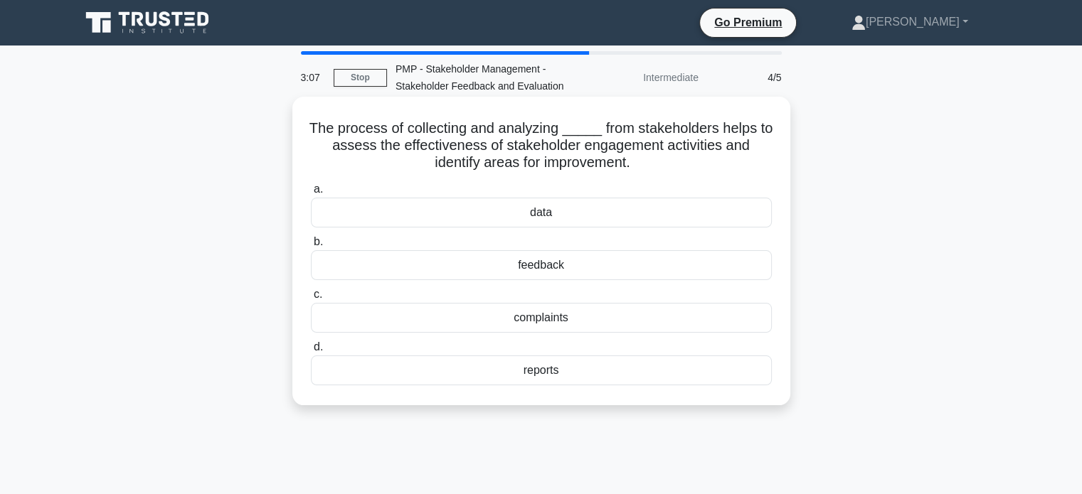
click at [544, 267] on div "feedback" at bounding box center [541, 265] width 461 height 30
click at [311, 247] on input "b. feedback" at bounding box center [311, 242] width 0 height 9
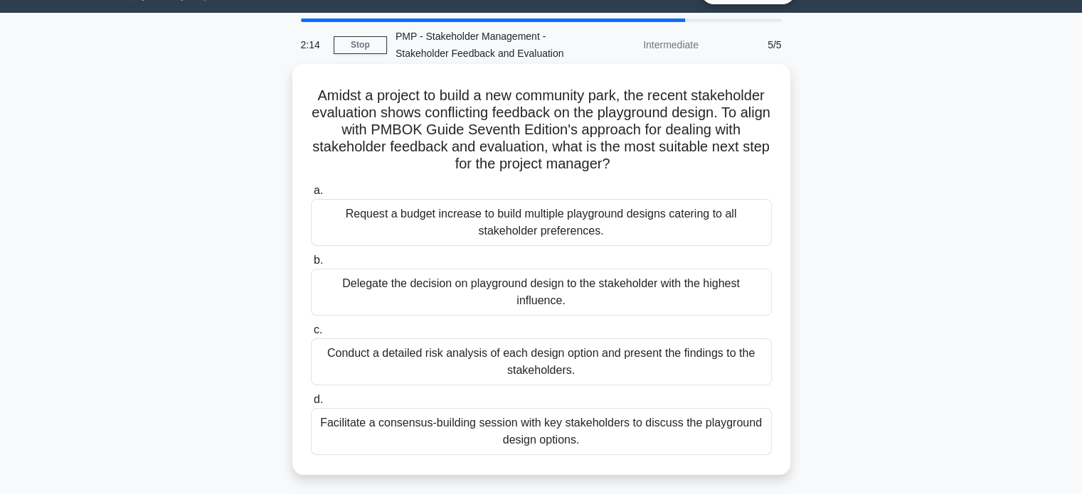
scroll to position [4, 0]
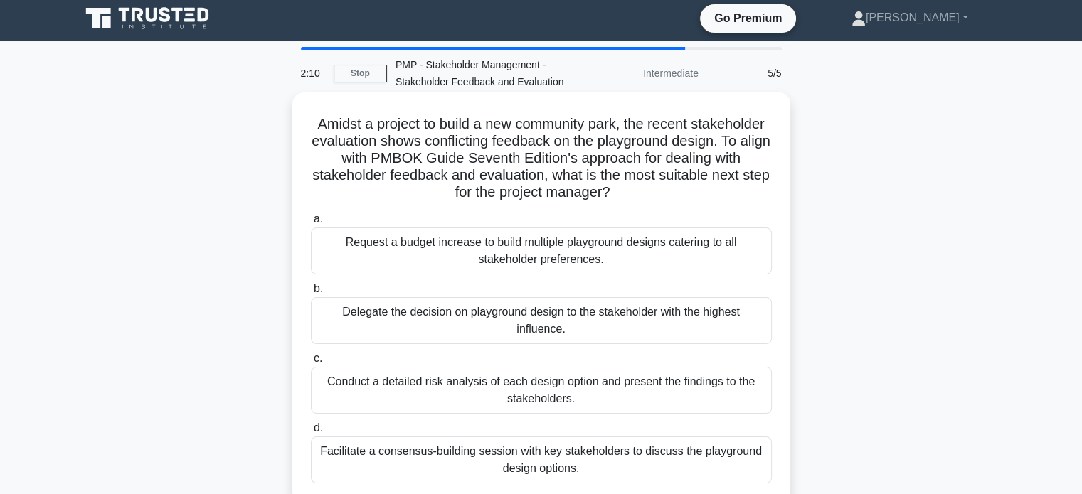
click at [465, 452] on div "Facilitate a consensus-building session with key stakeholders to discuss the pl…" at bounding box center [541, 460] width 461 height 47
click at [311, 433] on input "d. Facilitate a consensus-building session with key stakeholders to discuss the…" at bounding box center [311, 428] width 0 height 9
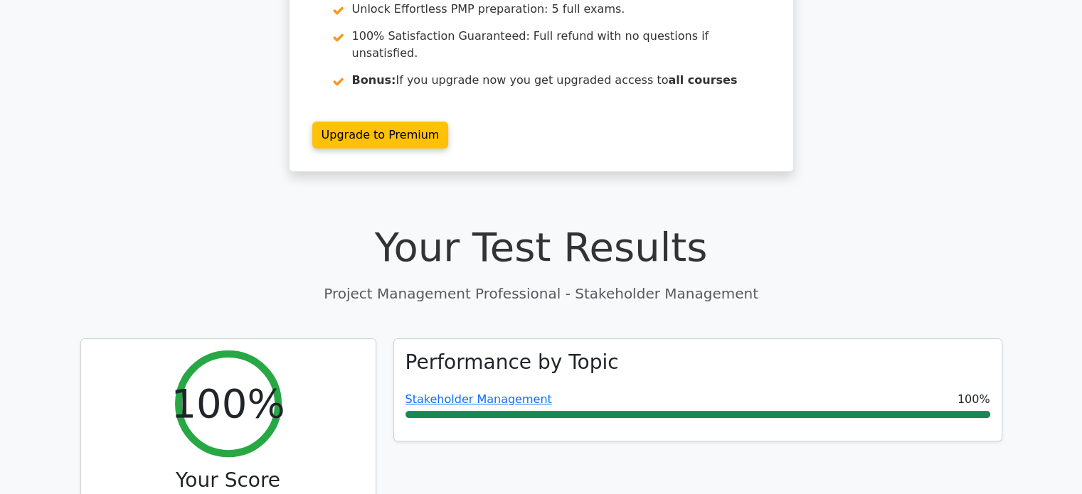
scroll to position [259, 0]
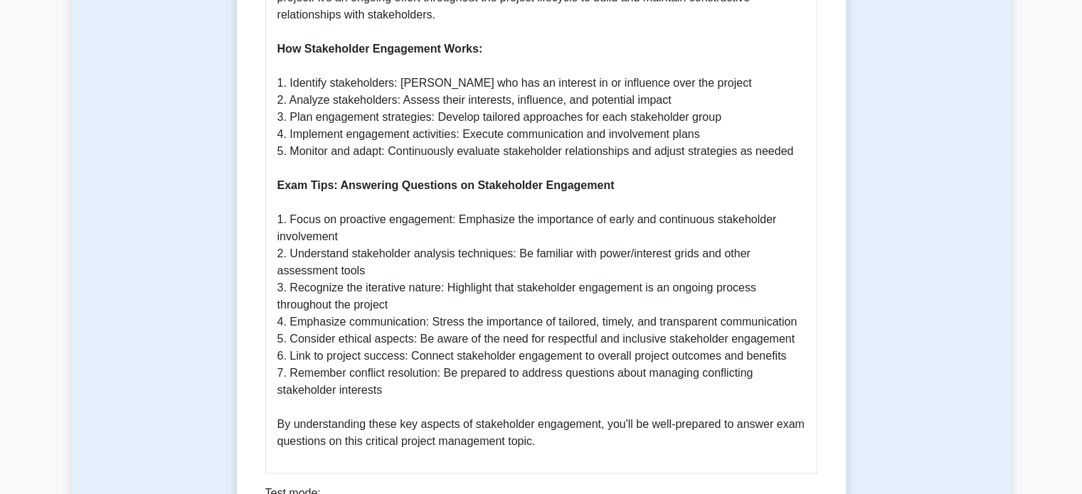
scroll to position [689, 0]
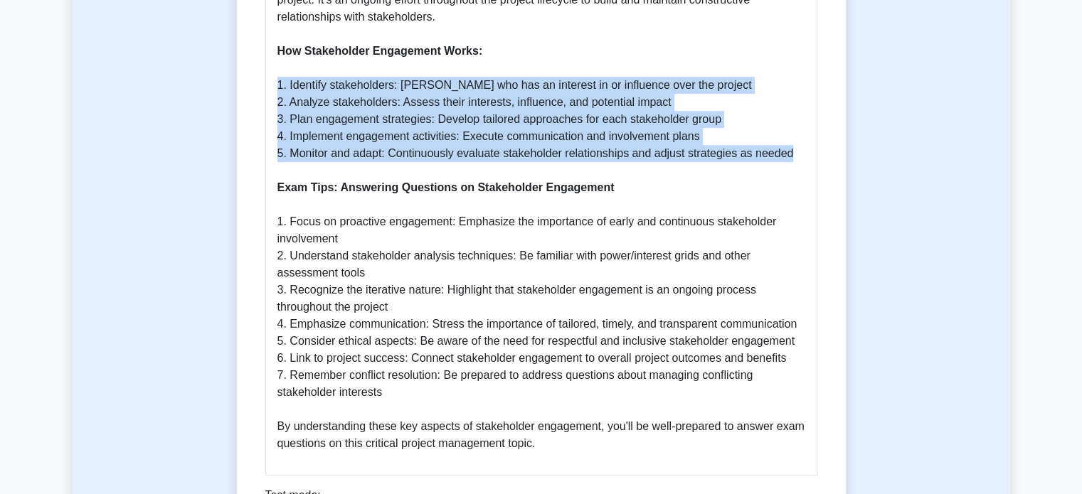
drag, startPoint x: 276, startPoint y: 83, endPoint x: 802, endPoint y: 159, distance: 531.1
click at [802, 159] on div "Stakeholder Engagement in Project Management Why Stakeholder Engagement is Impo…" at bounding box center [541, 97] width 552 height 758
copy p "1. Identify stakeholders: [PERSON_NAME] who has an interest in or influence ove…"
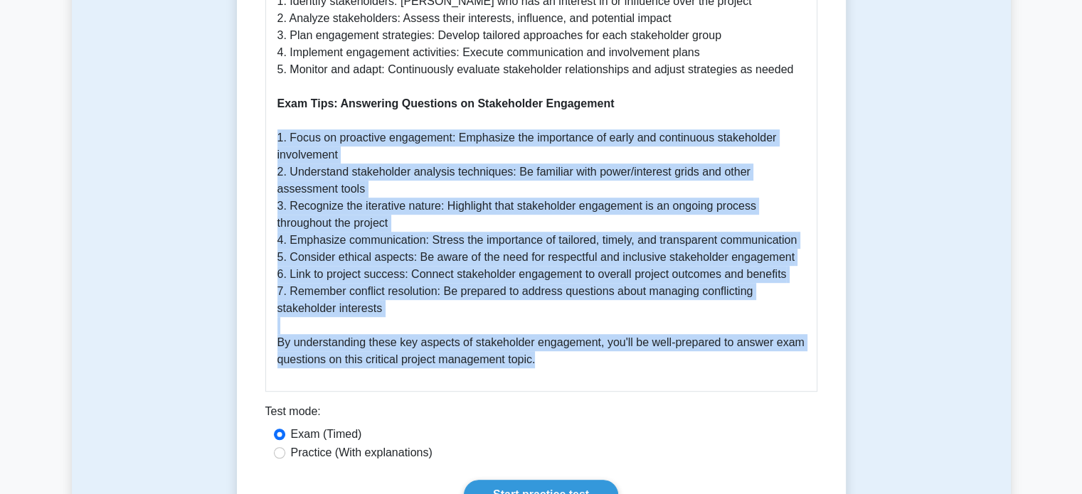
drag, startPoint x: 272, startPoint y: 142, endPoint x: 586, endPoint y: 363, distance: 383.9
click at [586, 363] on div "Stakeholder Engagement in Project Management Why Stakeholder Engagement is Impo…" at bounding box center [541, 13] width 552 height 758
copy p "1. Focus on proactive engagement: Emphasize the importance of early and continu…"
click at [480, 260] on p "Why Stakeholder Engagement is Important: Stakeholder engagement is crucial in p…" at bounding box center [541, 27] width 528 height 683
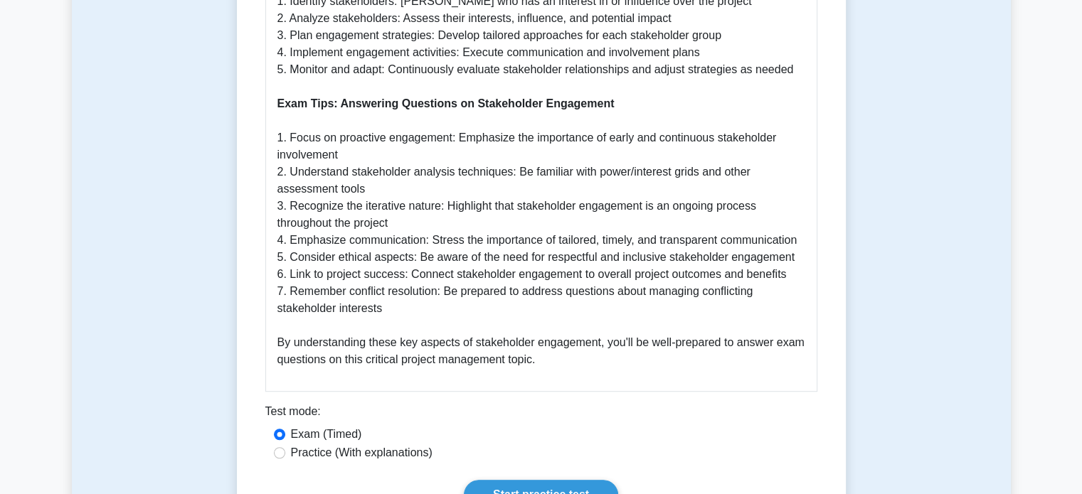
scroll to position [980, 0]
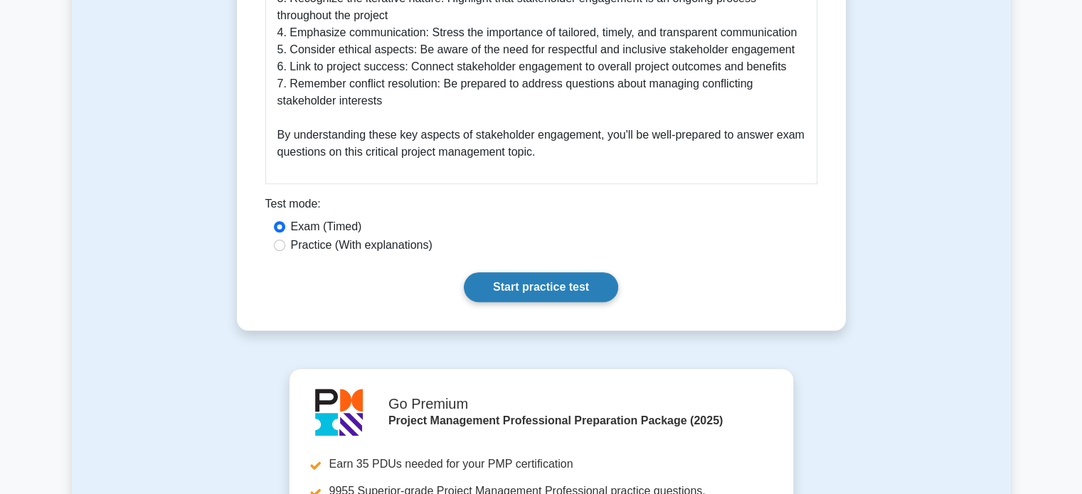
click at [542, 291] on link "Start practice test" at bounding box center [541, 287] width 154 height 30
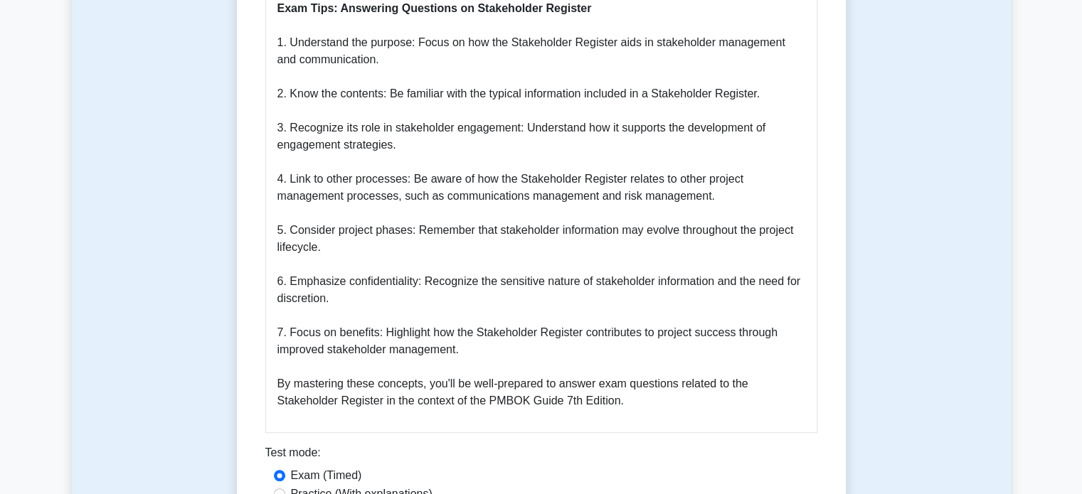
scroll to position [901, 0]
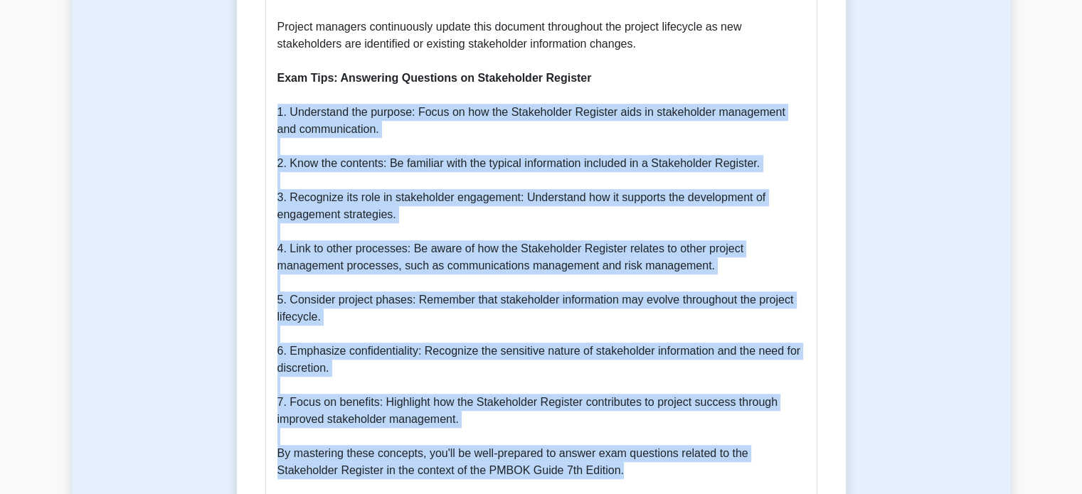
drag, startPoint x: 277, startPoint y: 95, endPoint x: 646, endPoint y: 447, distance: 510.3
click at [646, 447] on p "What is a Stakeholder Register? A Stakeholder Register is a crucial project man…" at bounding box center [541, 44] width 528 height 871
copy p "1. Understand the purpose: Focus on how the Stakeholder Register aids in stakeh…"
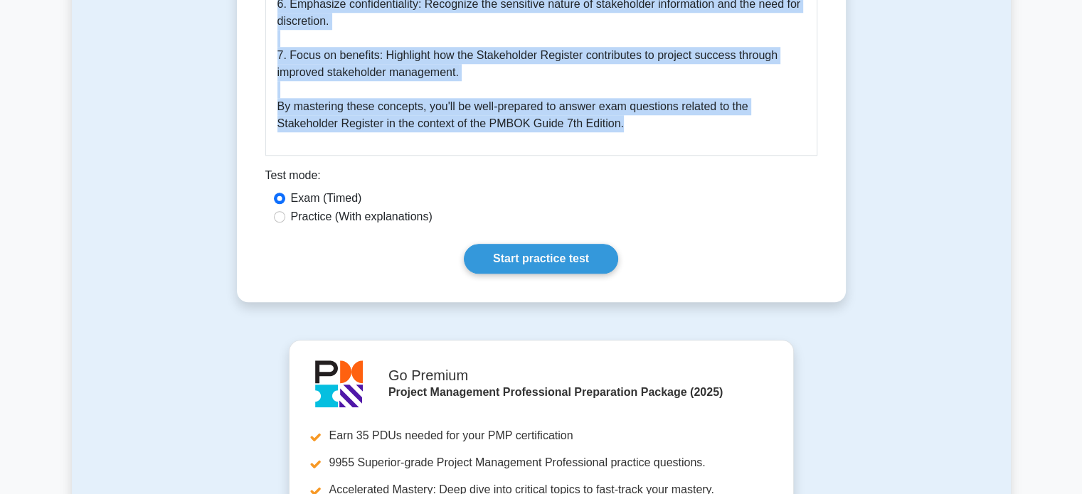
scroll to position [1301, 0]
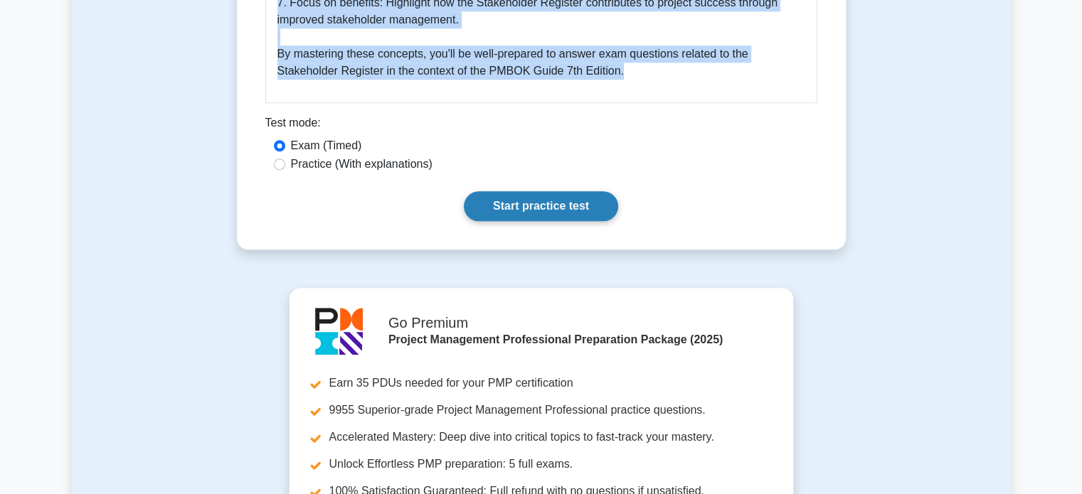
click at [525, 191] on link "Start practice test" at bounding box center [541, 206] width 154 height 30
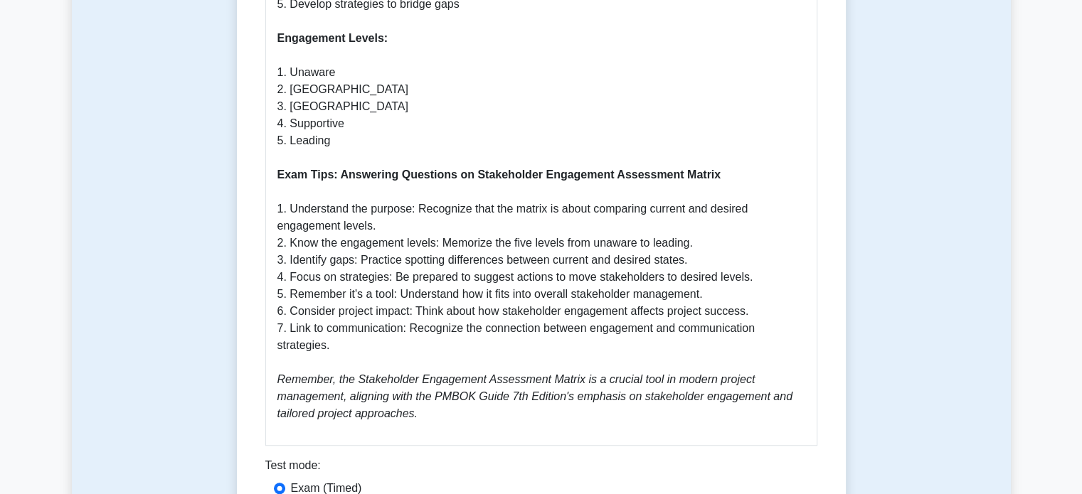
scroll to position [942, 0]
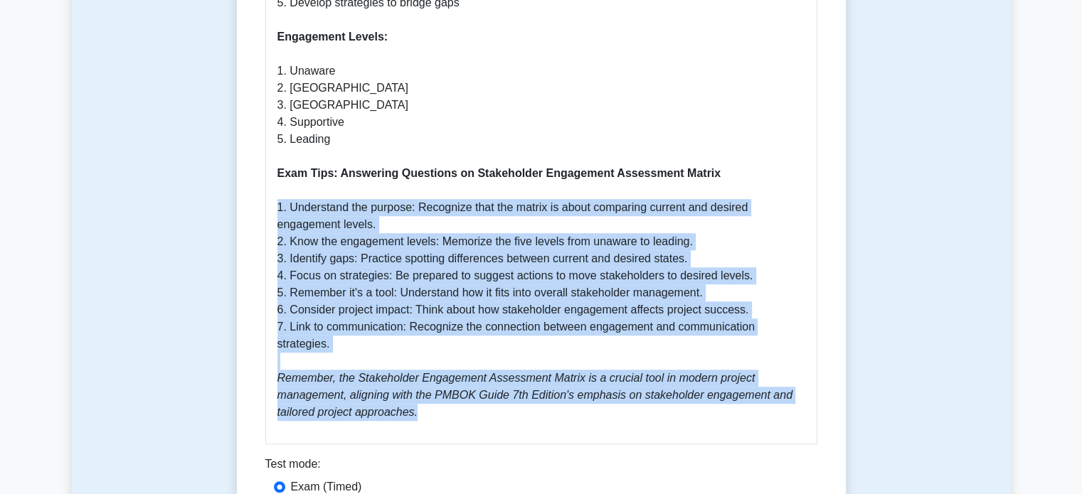
drag, startPoint x: 276, startPoint y: 196, endPoint x: 481, endPoint y: 408, distance: 294.8
click at [481, 408] on div "Stakeholder Engagement Assessment Matrix: Guide and Exam Tips What is a Stakeho…" at bounding box center [541, 23] width 552 height 844
copy p "1. Understand the purpose: Recognize that the matrix is about comparing current…"
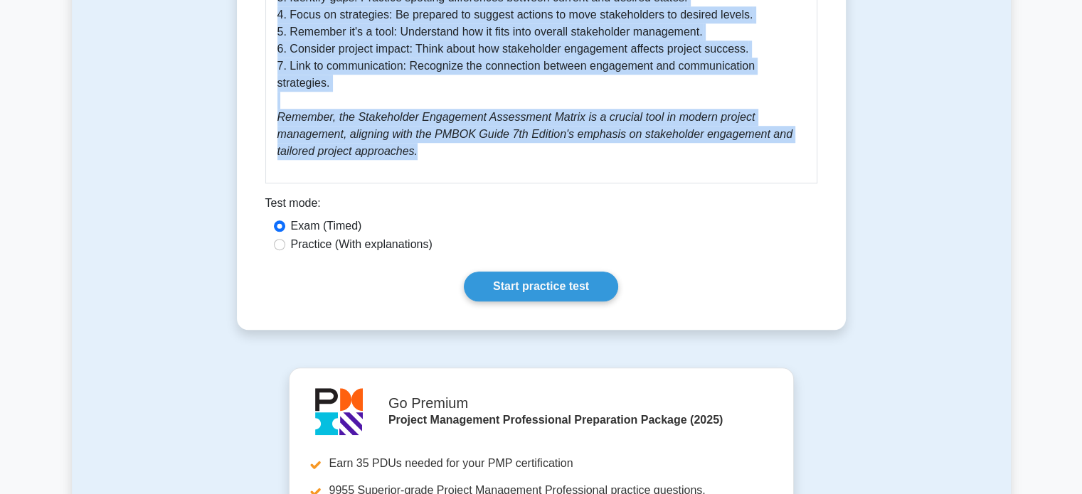
scroll to position [1204, 0]
click at [535, 271] on link "Start practice test" at bounding box center [541, 286] width 154 height 30
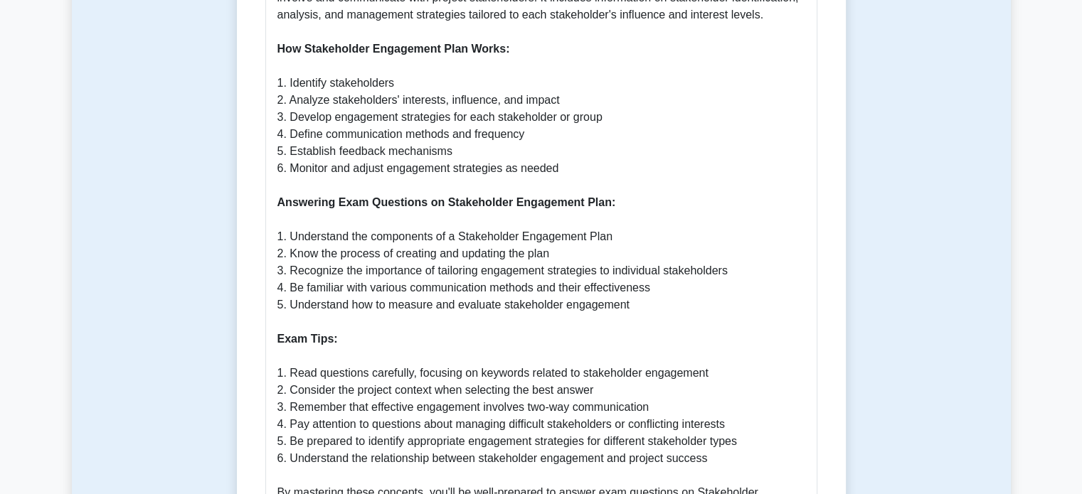
scroll to position [662, 0]
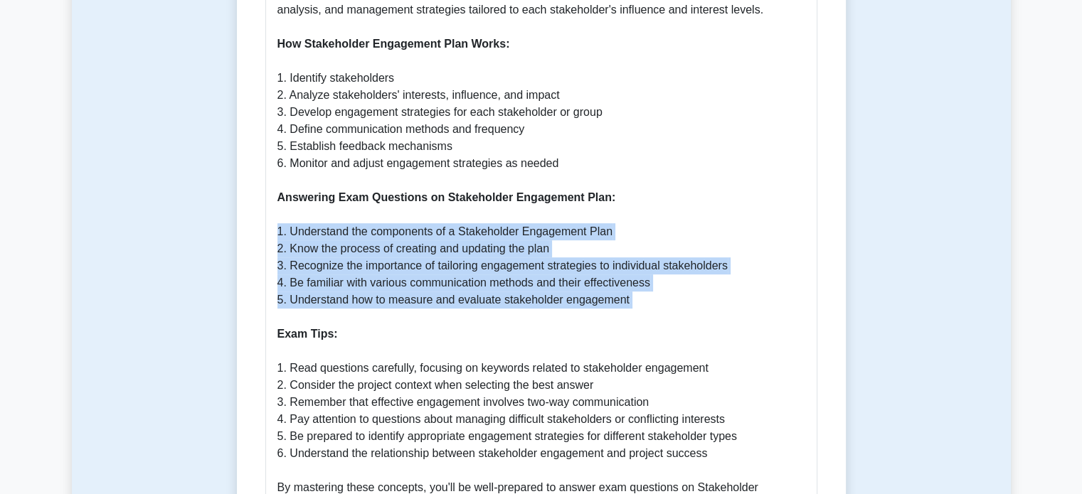
drag, startPoint x: 273, startPoint y: 231, endPoint x: 706, endPoint y: 312, distance: 440.1
click at [706, 312] on div "Stakeholder Engagement Plan - PMBOK 7th Edition Guide Why Stakeholder Engagemen…" at bounding box center [541, 158] width 552 height 758
copy p "1. Understand the components of a Stakeholder Engagement Plan 2. Know the proce…"
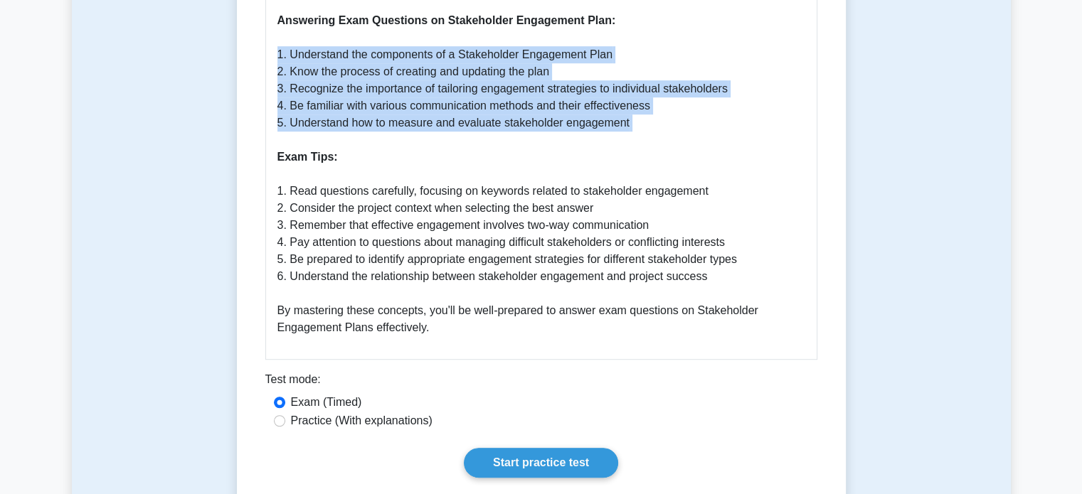
scroll to position [841, 0]
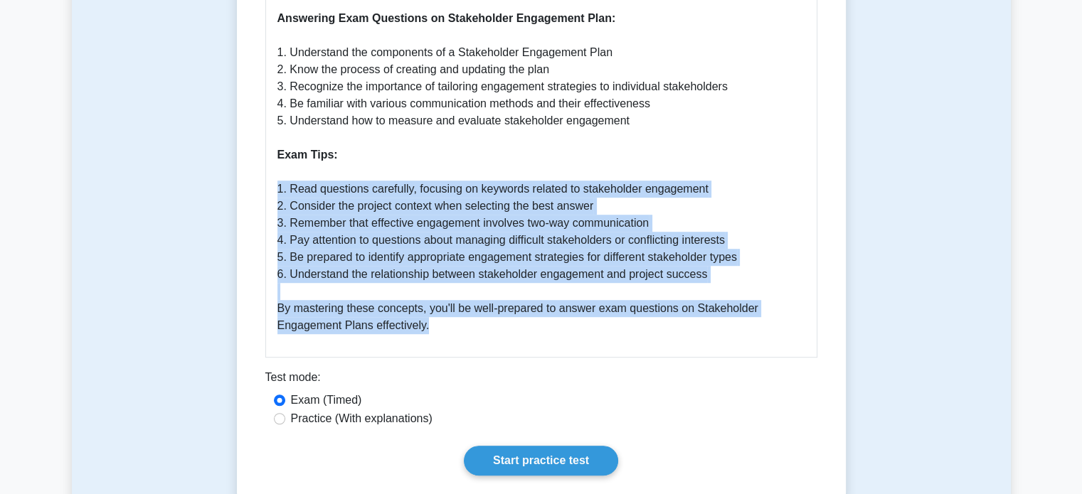
drag, startPoint x: 274, startPoint y: 190, endPoint x: 434, endPoint y: 332, distance: 214.2
copy p "1. Read questions carefully, focusing on keywords related to stakeholder engage…"
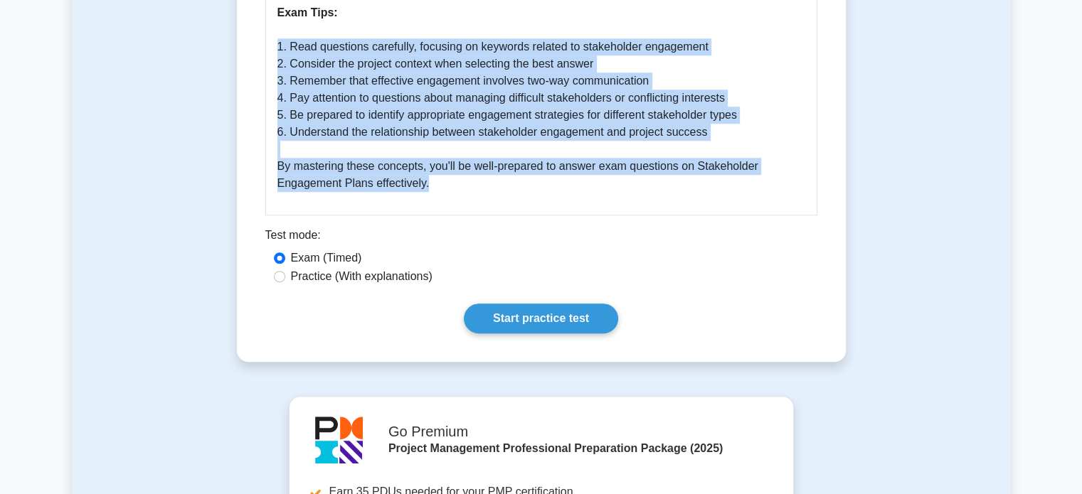
scroll to position [1039, 0]
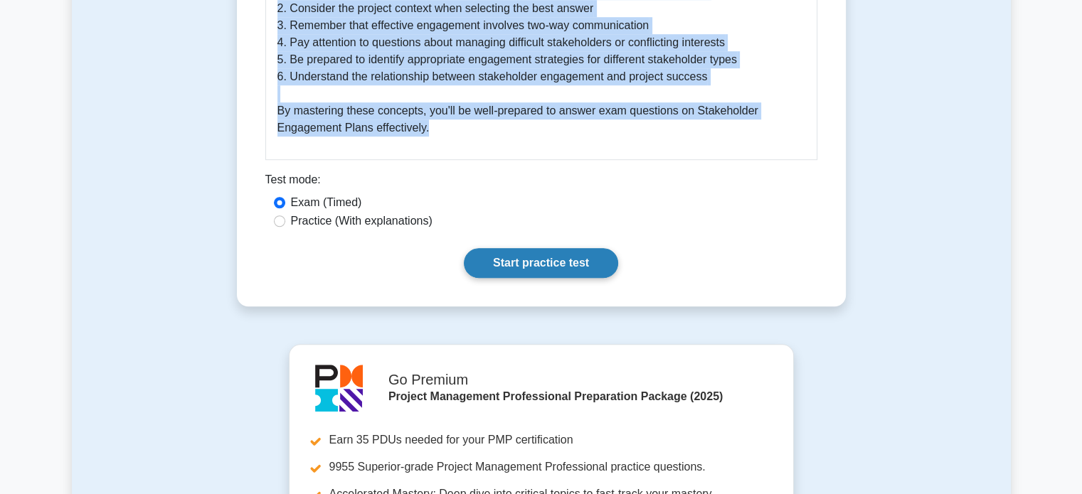
click at [520, 256] on link "Start practice test" at bounding box center [541, 263] width 154 height 30
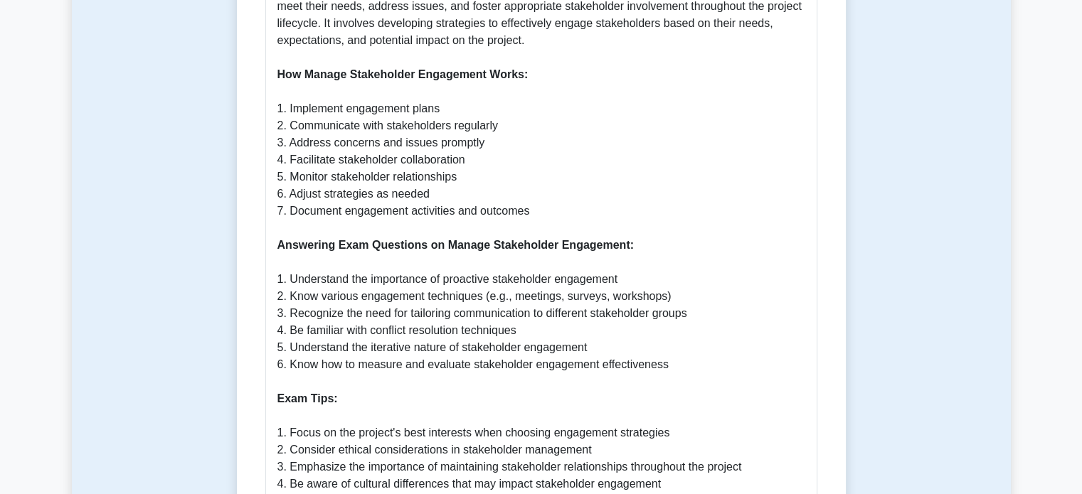
scroll to position [777, 0]
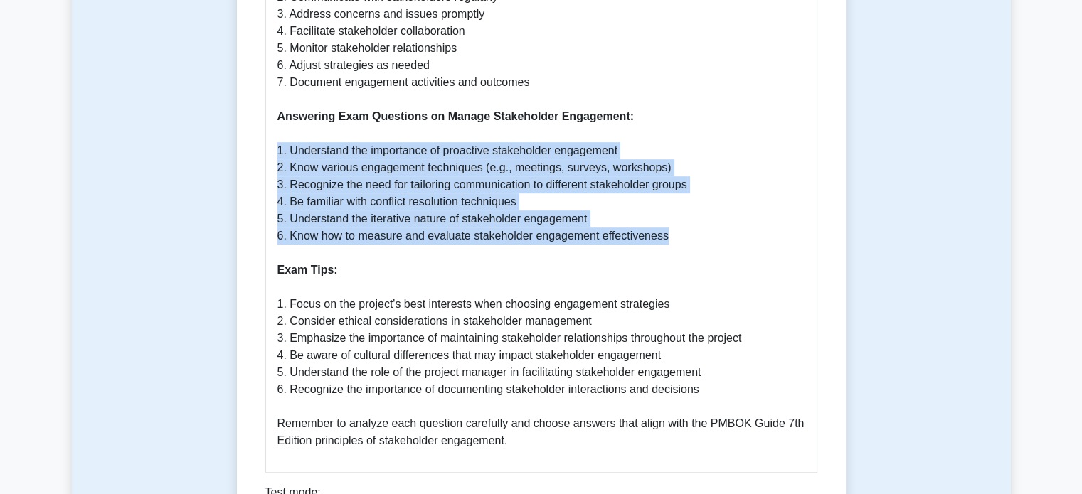
drag, startPoint x: 277, startPoint y: 152, endPoint x: 684, endPoint y: 230, distance: 414.3
click at [684, 230] on p "Why Manage Stakeholder Engagement is Important: Managing stakeholder engagement…" at bounding box center [541, 82] width 528 height 734
copy p "1. Understand the importance of proactive stakeholder engagement 2. Know variou…"
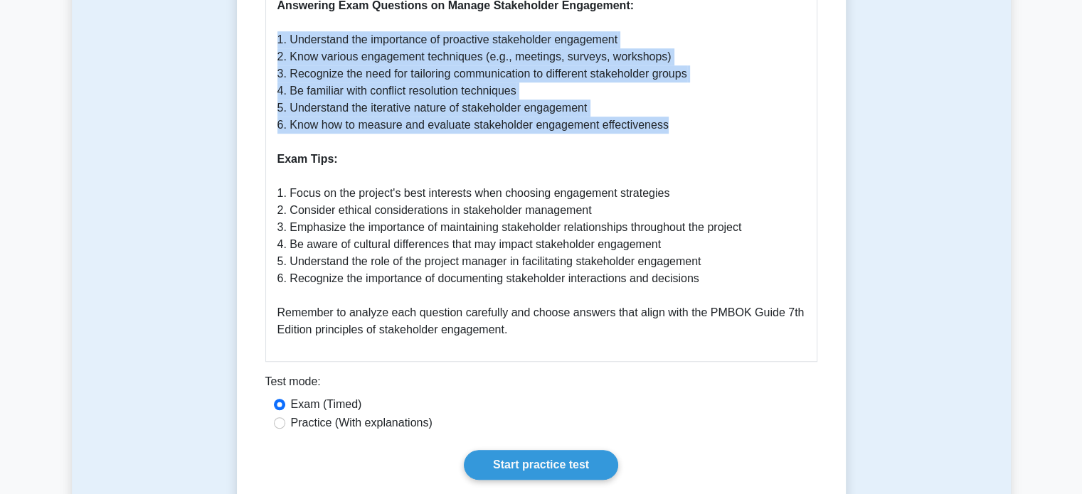
scroll to position [894, 0]
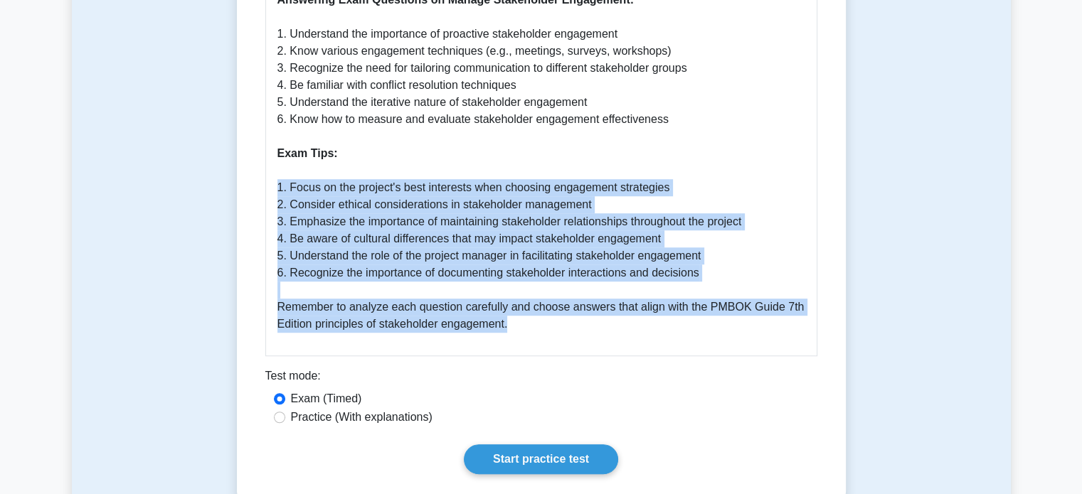
drag, startPoint x: 273, startPoint y: 192, endPoint x: 549, endPoint y: 322, distance: 304.3
copy p "1. Focus on the project's best interests when choosing engagement strategies 2.…"
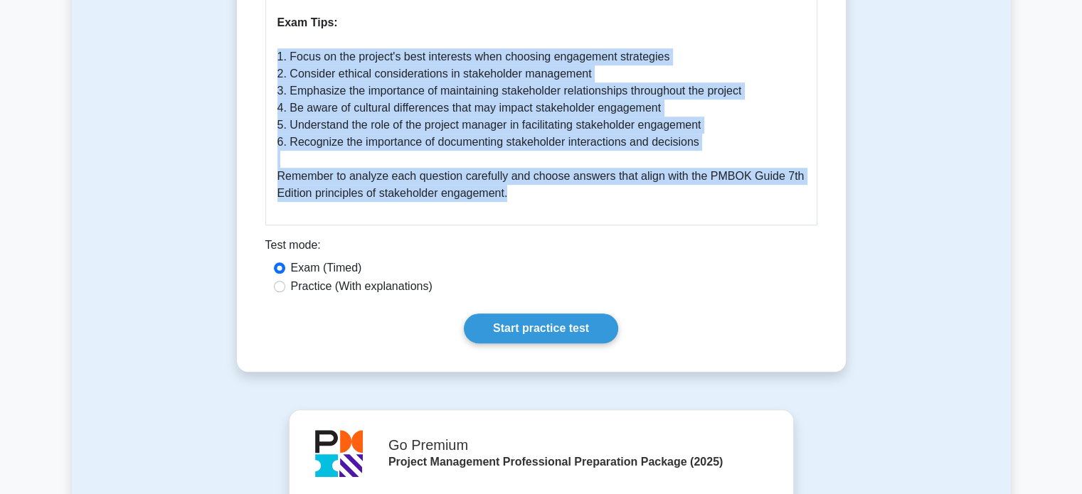
scroll to position [1024, 0]
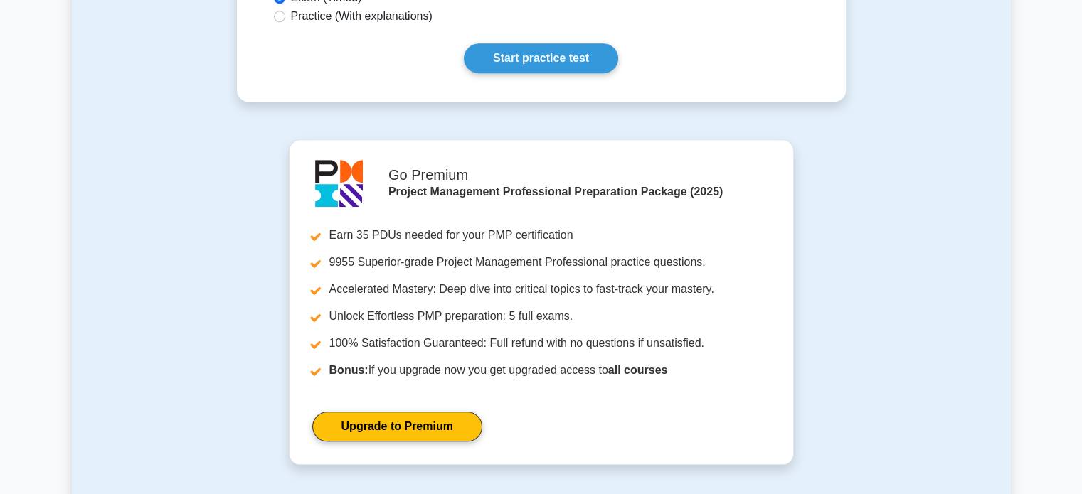
scroll to position [1295, 0]
click at [526, 70] on link "Start practice test" at bounding box center [541, 58] width 154 height 30
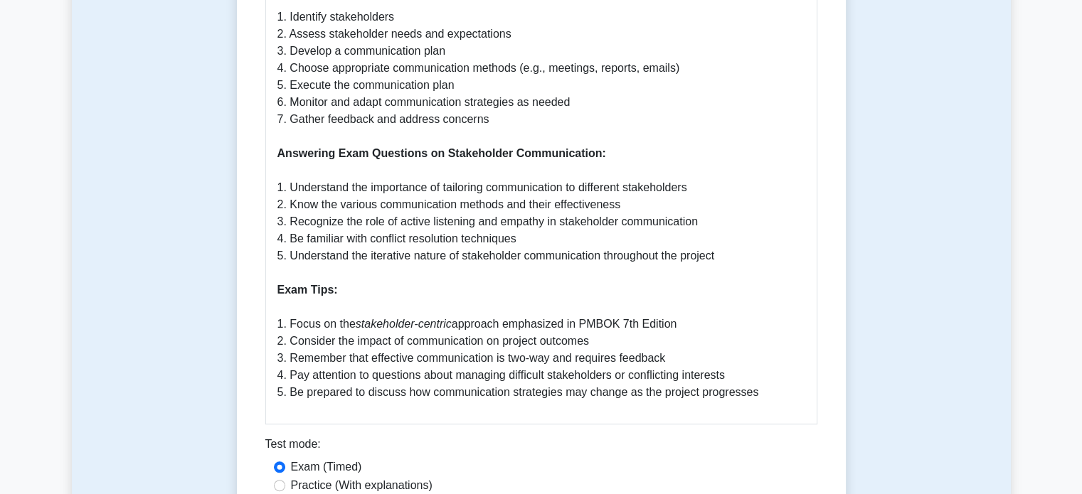
scroll to position [757, 0]
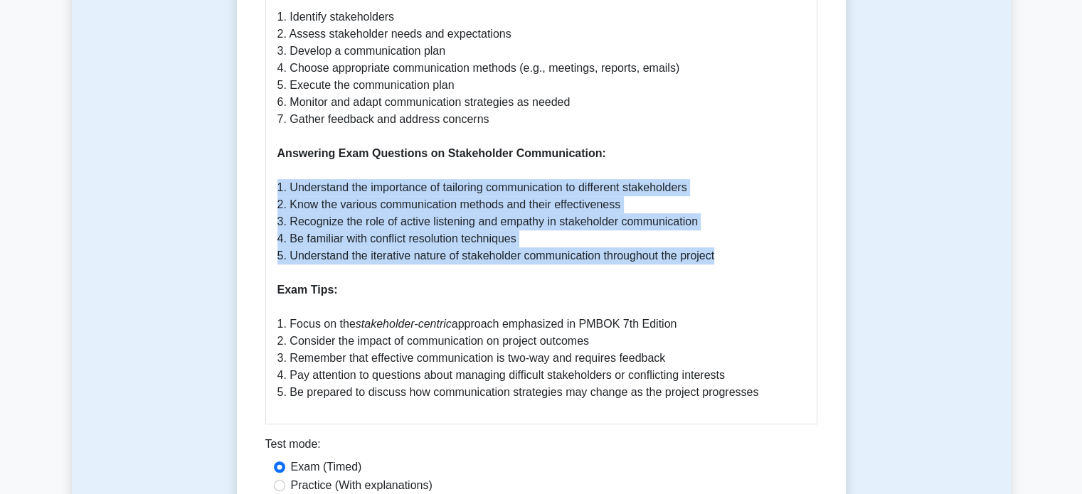
drag, startPoint x: 272, startPoint y: 223, endPoint x: 783, endPoint y: 298, distance: 515.5
click at [783, 298] on div "Stakeholder Communication in PMBOK 7th Edition Why Stakeholder Communication is…" at bounding box center [541, 62] width 552 height 724
copy p "1. Understand the importance of tailoring communication to different stakeholde…"
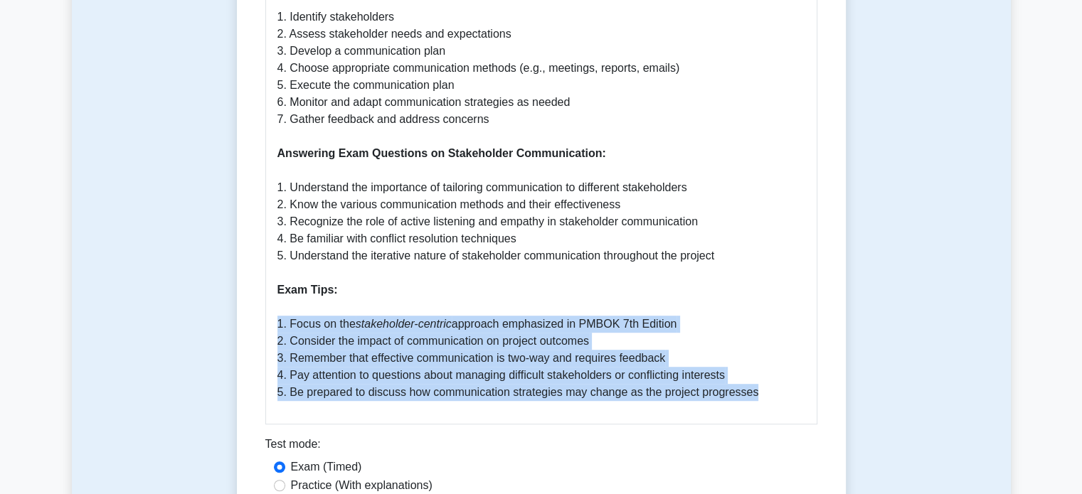
drag, startPoint x: 268, startPoint y: 359, endPoint x: 766, endPoint y: 438, distance: 504.3
click at [766, 425] on div "Stakeholder Communication in PMBOK 7th Edition Why Stakeholder Communication is…" at bounding box center [541, 62] width 552 height 724
copy p "1. Focus on the stakeholder-centric approach emphasized in PMBOK 7th Edition 2.…"
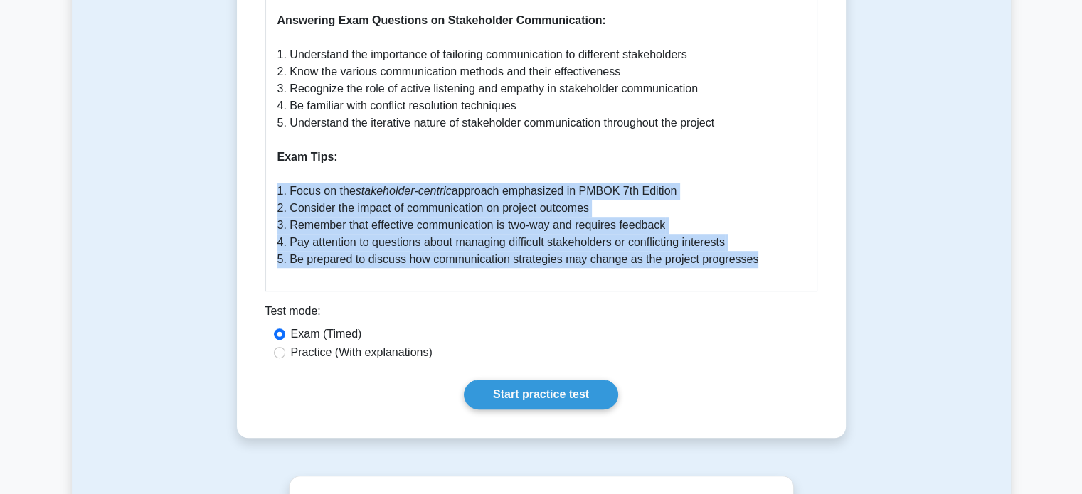
scroll to position [899, 0]
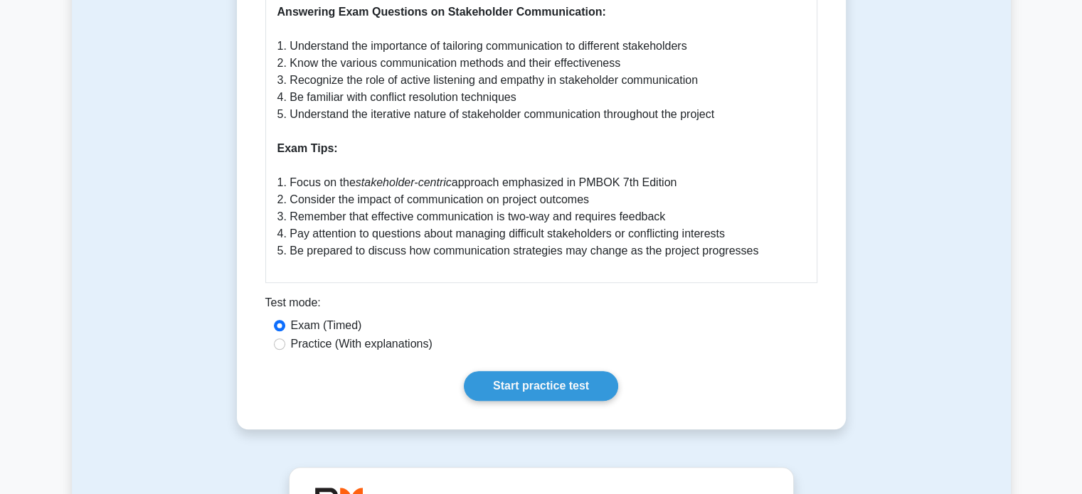
click at [534, 401] on link "Start practice test" at bounding box center [541, 386] width 154 height 30
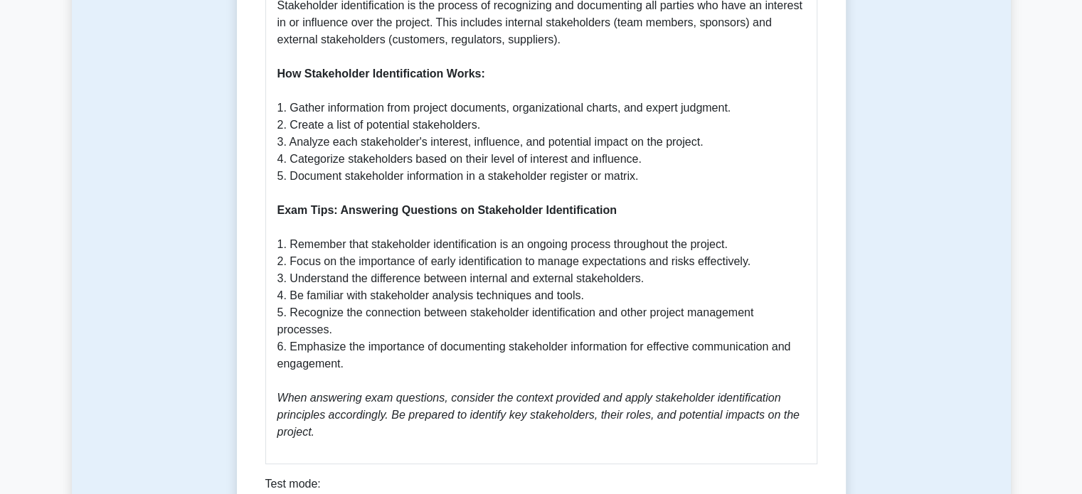
scroll to position [635, 0]
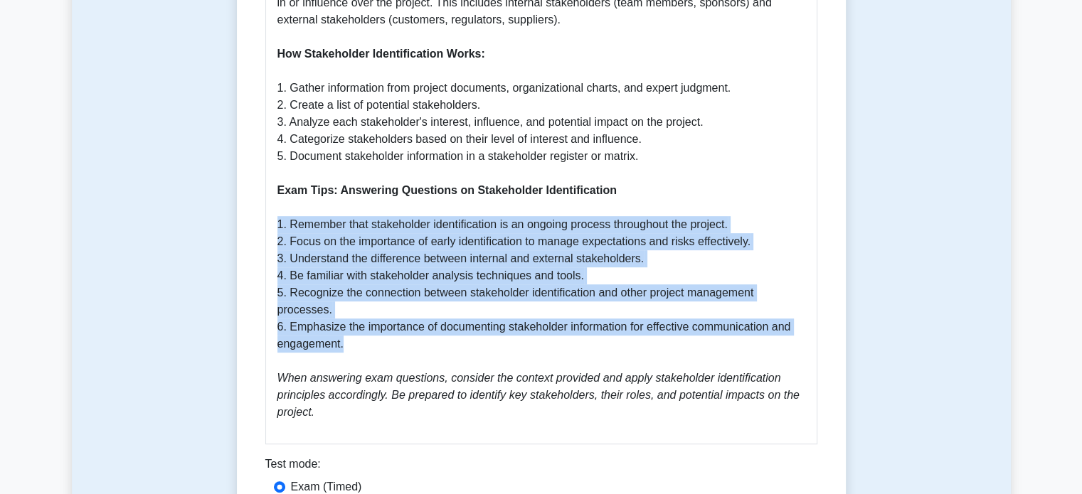
drag, startPoint x: 275, startPoint y: 226, endPoint x: 388, endPoint y: 344, distance: 163.0
click at [388, 344] on div "Stakeholder Identification in PMBOK Guide 7th Edition Why Stakeholder Identific…" at bounding box center [541, 108] width 552 height 673
copy p "1. Remember that stakeholder identification is an ongoing process throughout th…"
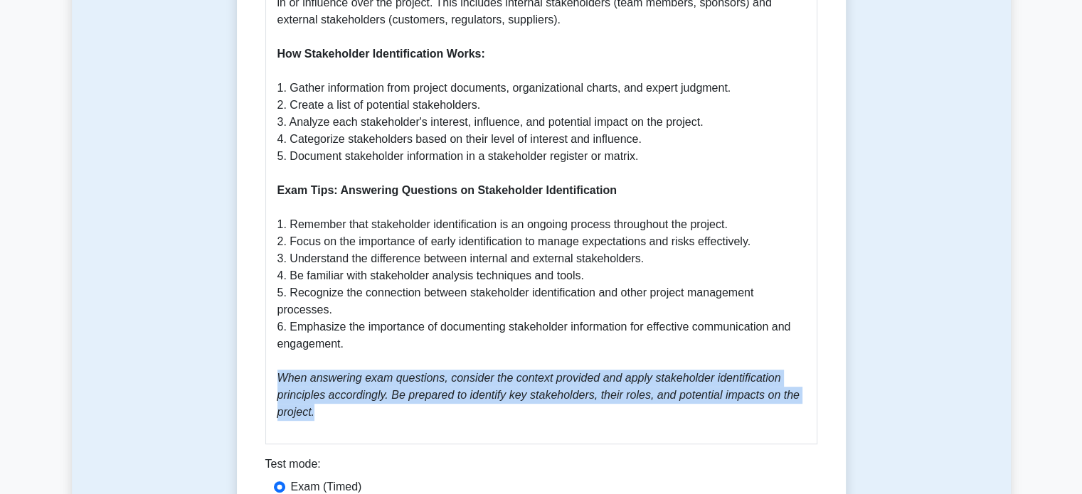
drag, startPoint x: 279, startPoint y: 378, endPoint x: 326, endPoint y: 416, distance: 60.2
click at [326, 416] on p "Why Stakeholder Identification is Important: Stakeholder identification is cruc…" at bounding box center [541, 123] width 528 height 598
copy icon "When answering exam questions, consider the context provided and apply stakehol…"
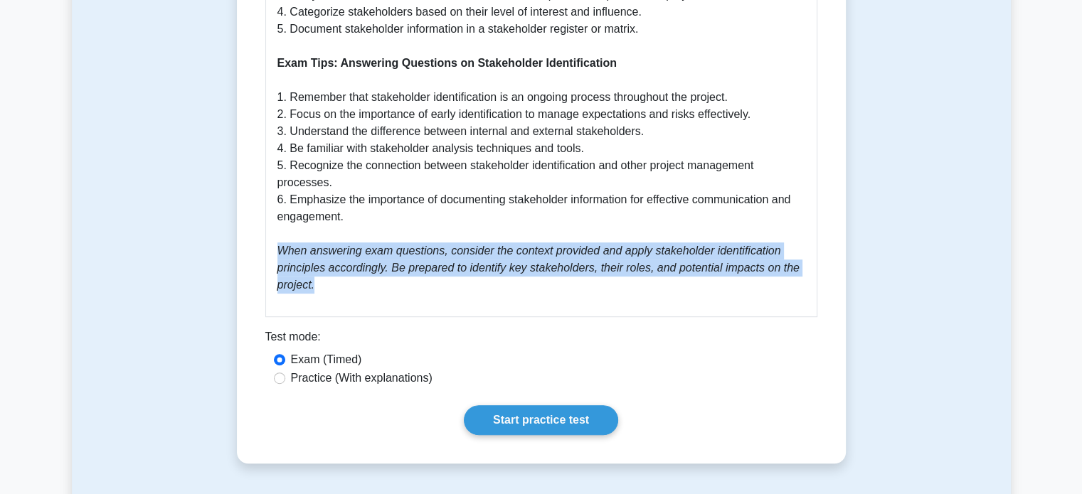
scroll to position [763, 0]
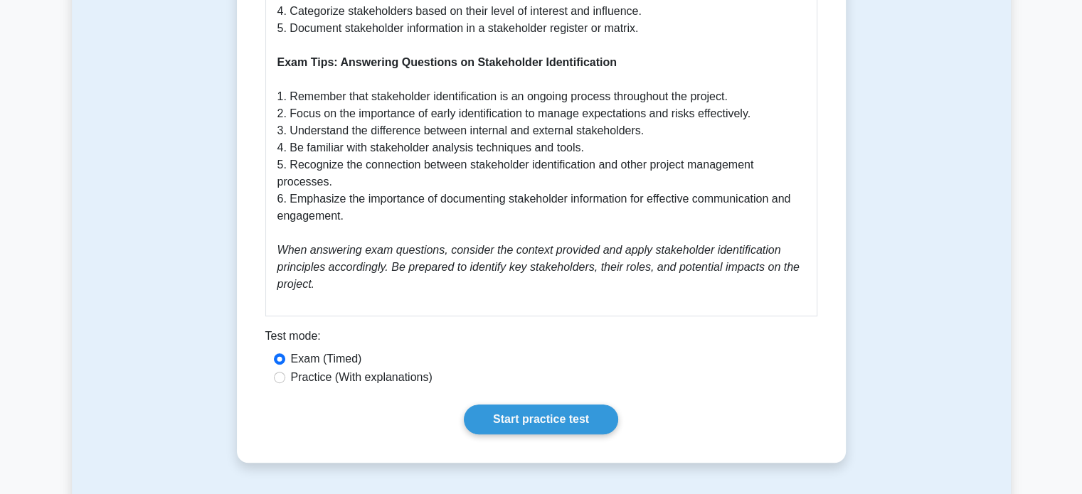
click at [554, 415] on link "Start practice test" at bounding box center [541, 420] width 154 height 30
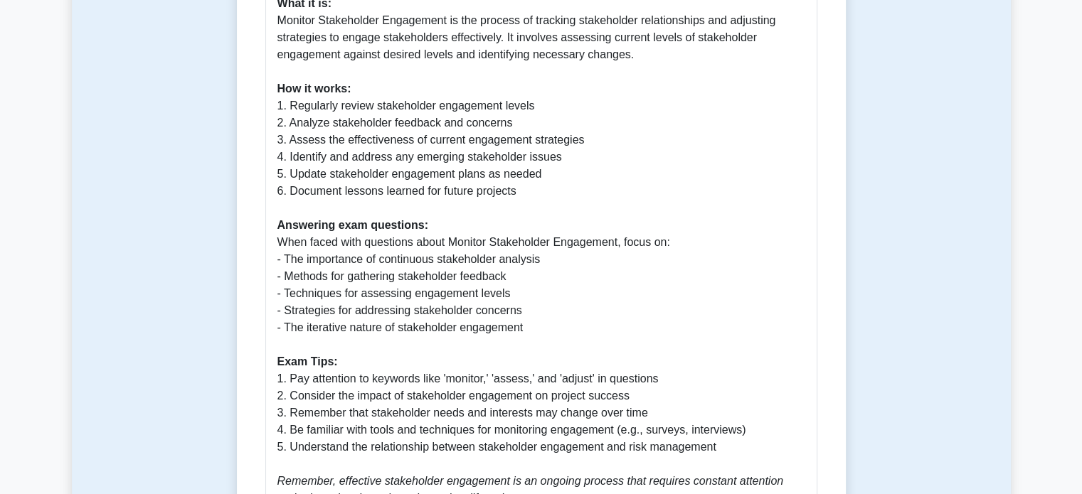
scroll to position [600, 0]
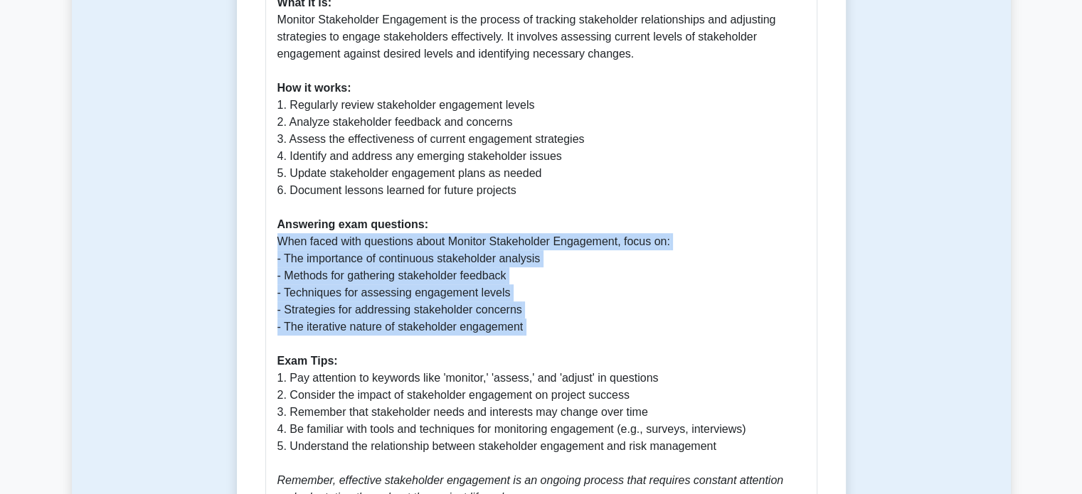
drag, startPoint x: 273, startPoint y: 243, endPoint x: 537, endPoint y: 341, distance: 281.4
click at [537, 341] on div "Monitor Stakeholder Engagement Why it's important: Monitoring stakeholder engag…" at bounding box center [541, 193] width 552 height 673
copy p "When faced with questions about Monitor Stakeholder Engagement, focus on: - The…"
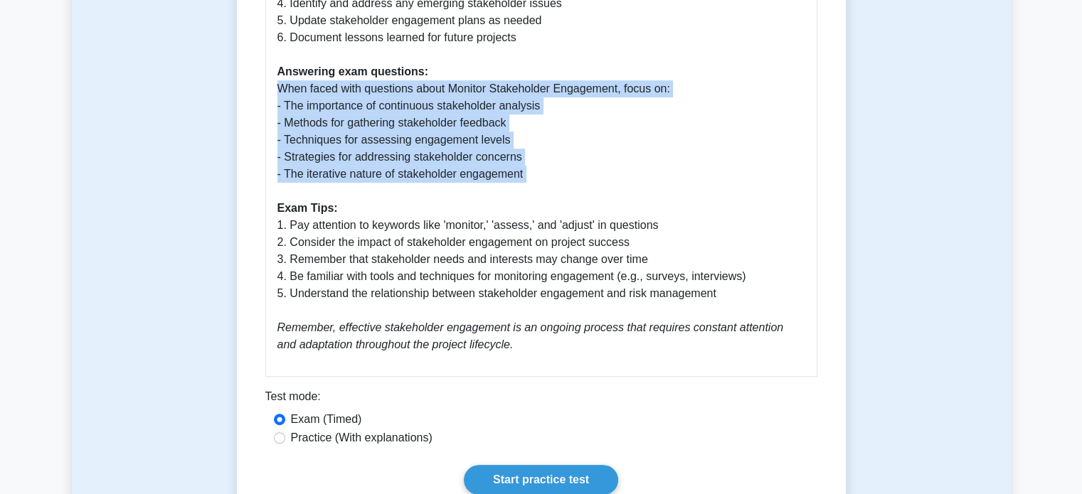
scroll to position [754, 0]
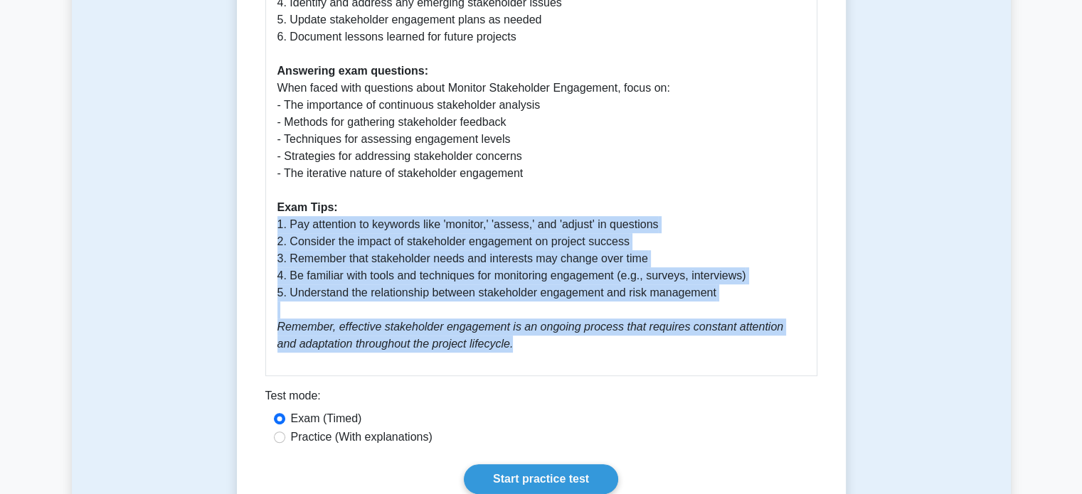
drag, startPoint x: 274, startPoint y: 228, endPoint x: 538, endPoint y: 339, distance: 286.3
click at [538, 339] on div "Monitor Stakeholder Engagement Why it's important: Monitoring stakeholder engag…" at bounding box center [541, 39] width 552 height 673
copy p "1. Pay attention to keywords like 'monitor,' 'assess,' and 'adjust' in question…"
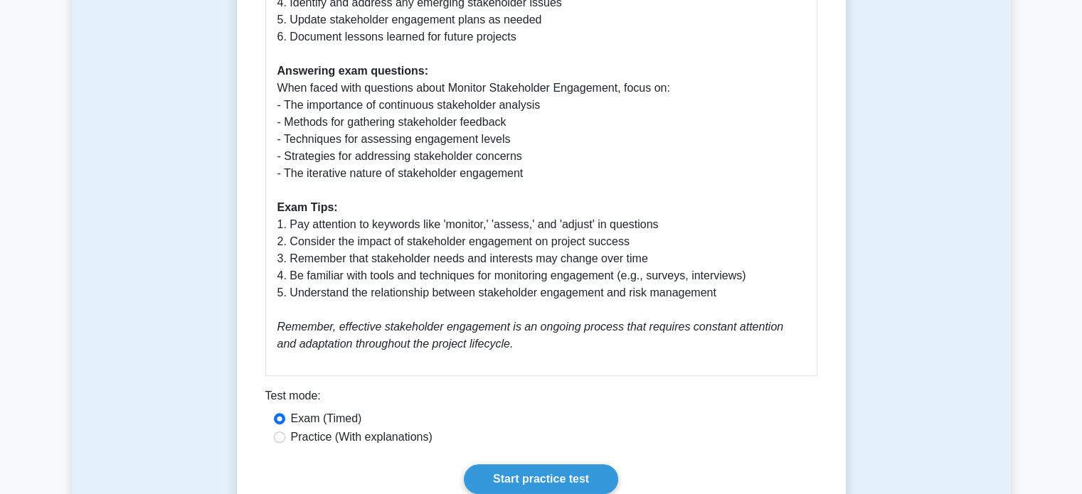
click at [565, 394] on div "Test mode:" at bounding box center [541, 399] width 552 height 23
click at [555, 472] on link "Start practice test" at bounding box center [541, 480] width 154 height 30
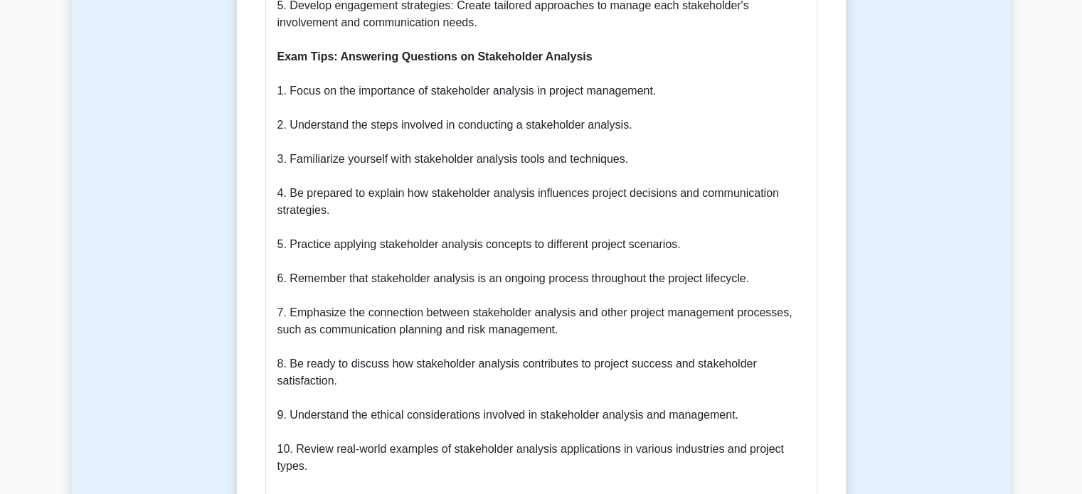
scroll to position [959, 0]
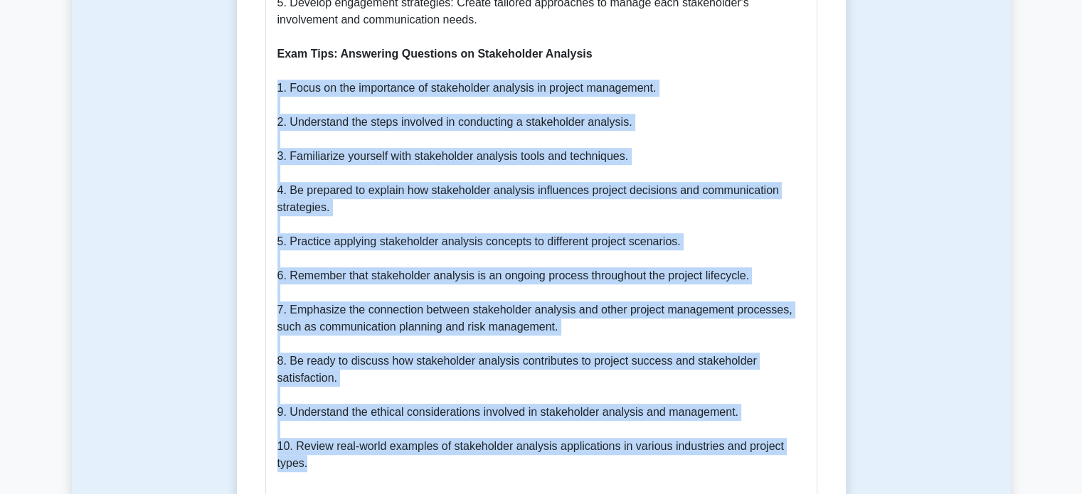
drag, startPoint x: 277, startPoint y: 72, endPoint x: 546, endPoint y: 449, distance: 463.1
click at [546, 449] on p "Why Stakeholder Analysis is Important: Stakeholder analysis is crucial for proj…" at bounding box center [541, 2] width 528 height 939
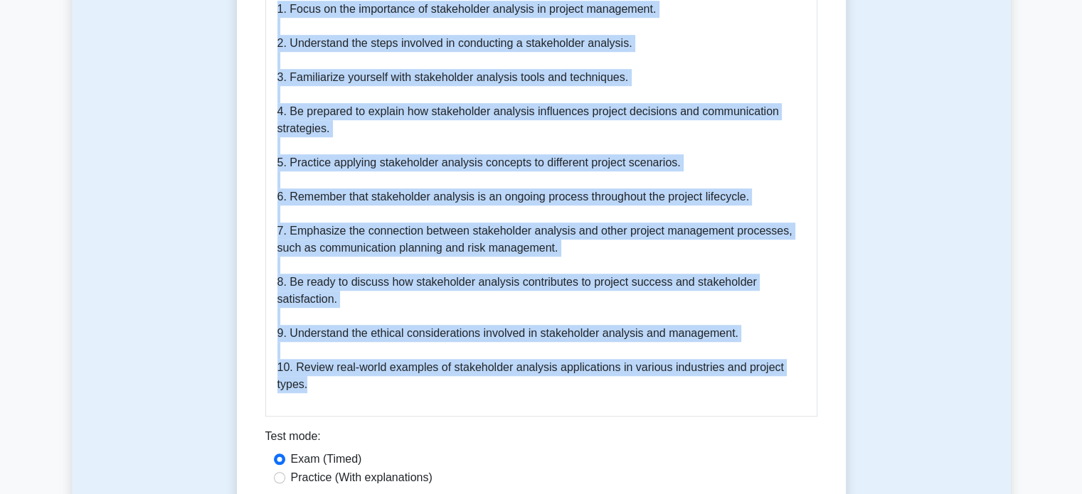
scroll to position [1039, 0]
copy p "1. Focus on the importance of stakeholder analysis in project management. 2. Un…"
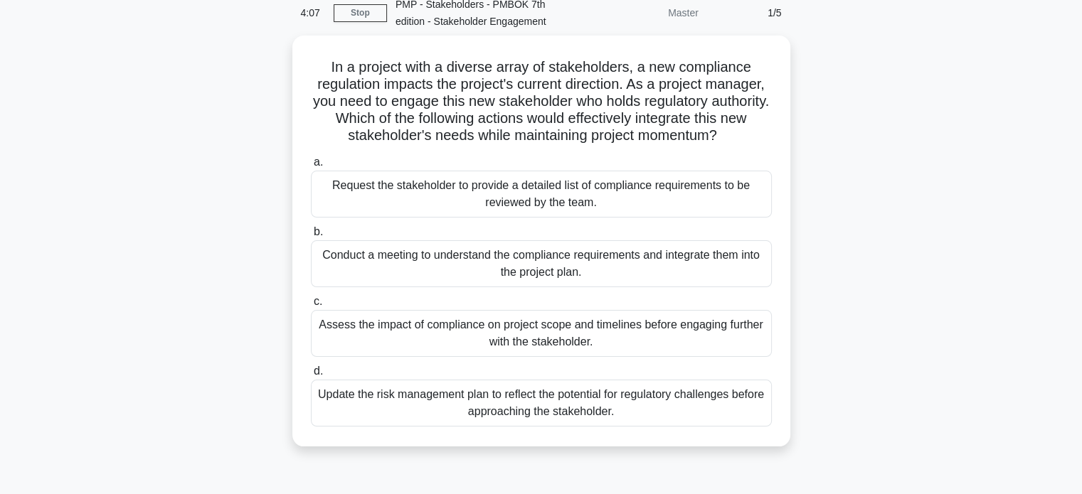
scroll to position [65, 0]
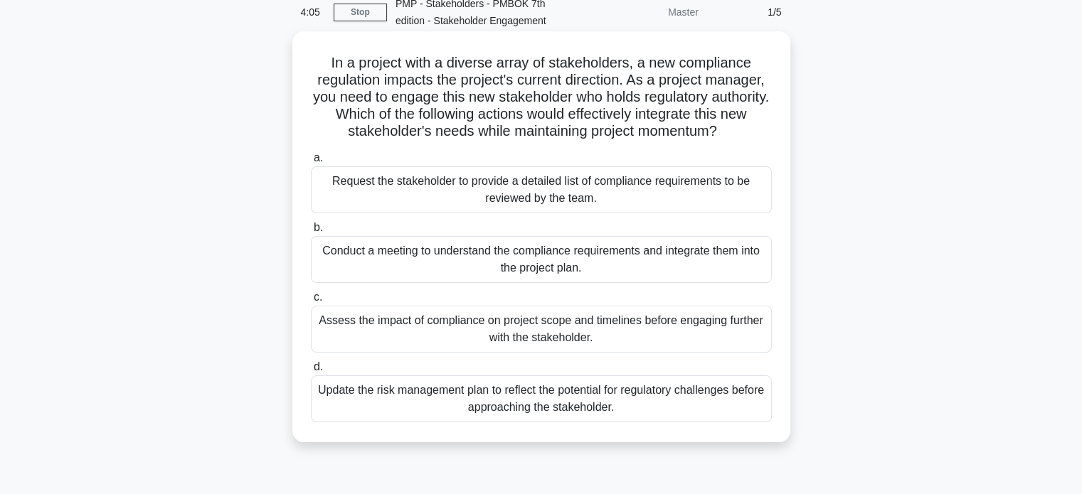
click at [694, 324] on div "Assess the impact of compliance on project scope and timelines before engaging …" at bounding box center [541, 329] width 461 height 47
click at [311, 302] on input "c. Assess the impact of compliance on project scope and timelines before engagi…" at bounding box center [311, 297] width 0 height 9
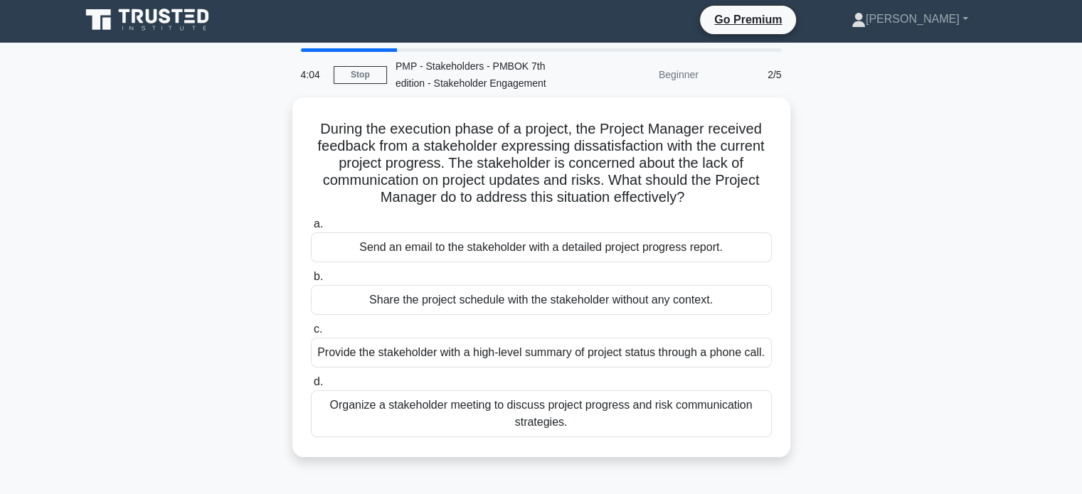
scroll to position [0, 0]
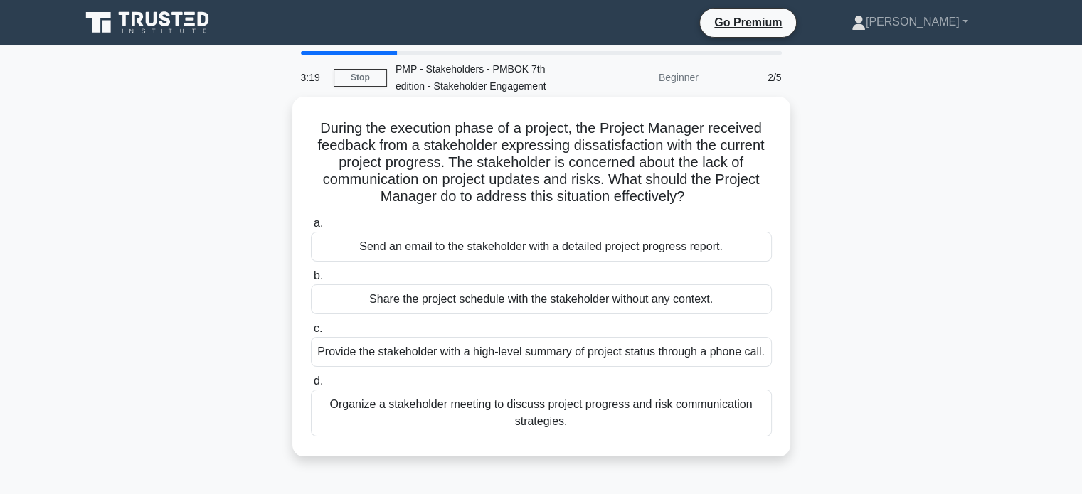
click at [654, 437] on div "Organize a stakeholder meeting to discuss project progress and risk communicati…" at bounding box center [541, 413] width 461 height 47
click at [311, 386] on input "d. Organize a stakeholder meeting to discuss project progress and risk communic…" at bounding box center [311, 381] width 0 height 9
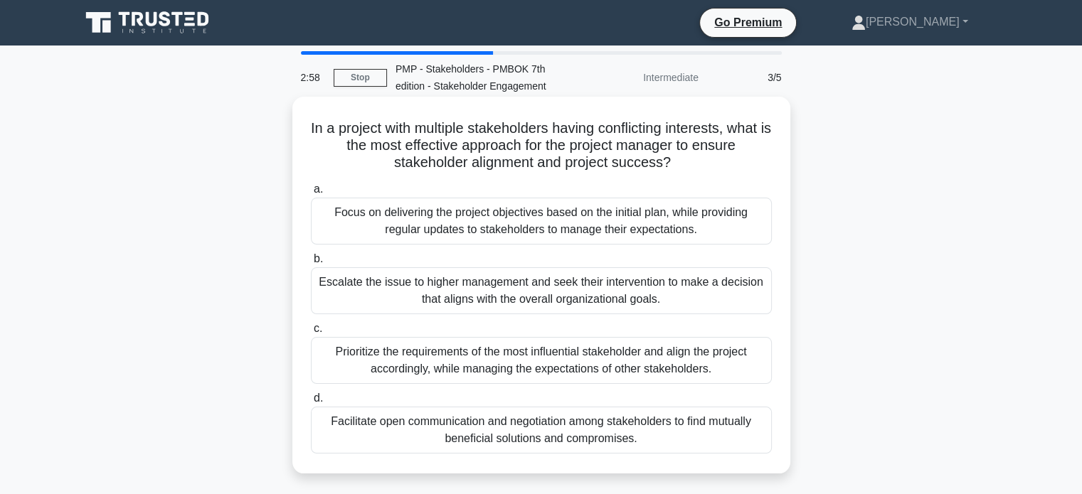
click at [613, 426] on div "Facilitate open communication and negotiation among stakeholders to find mutual…" at bounding box center [541, 430] width 461 height 47
click at [311, 403] on input "d. Facilitate open communication and negotiation among stakeholders to find mut…" at bounding box center [311, 398] width 0 height 9
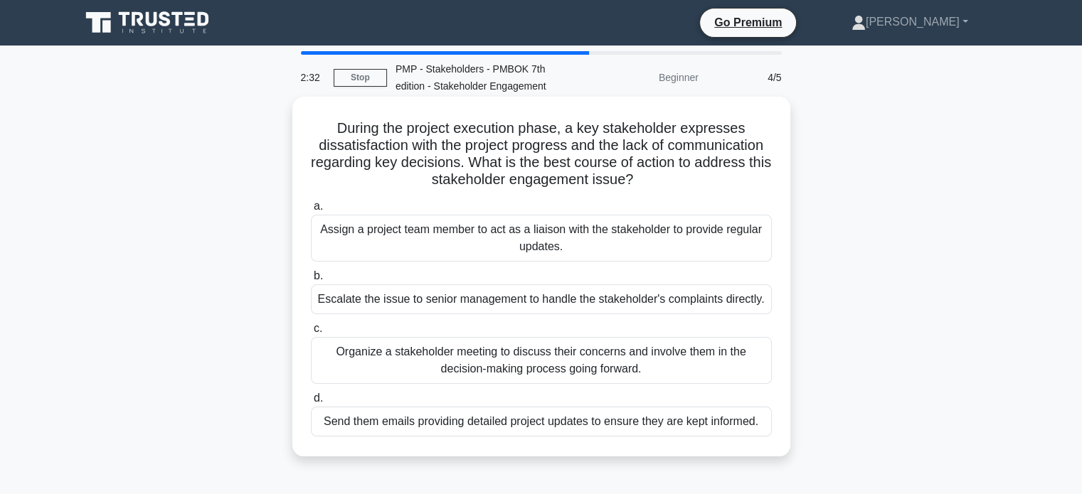
click at [684, 361] on div "Organize a stakeholder meeting to discuss their concerns and involve them in th…" at bounding box center [541, 360] width 461 height 47
click at [311, 334] on input "c. Organize a stakeholder meeting to discuss their concerns and involve them in…" at bounding box center [311, 328] width 0 height 9
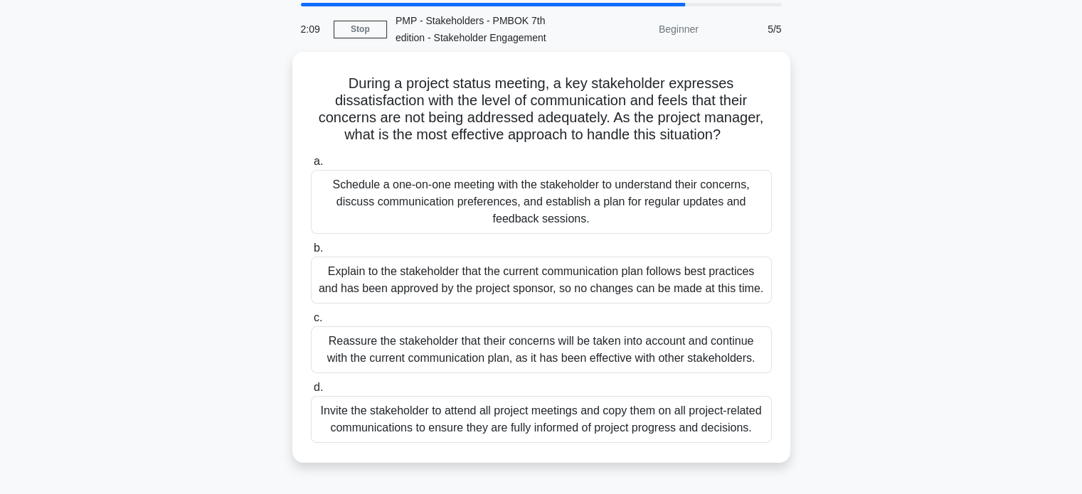
scroll to position [48, 0]
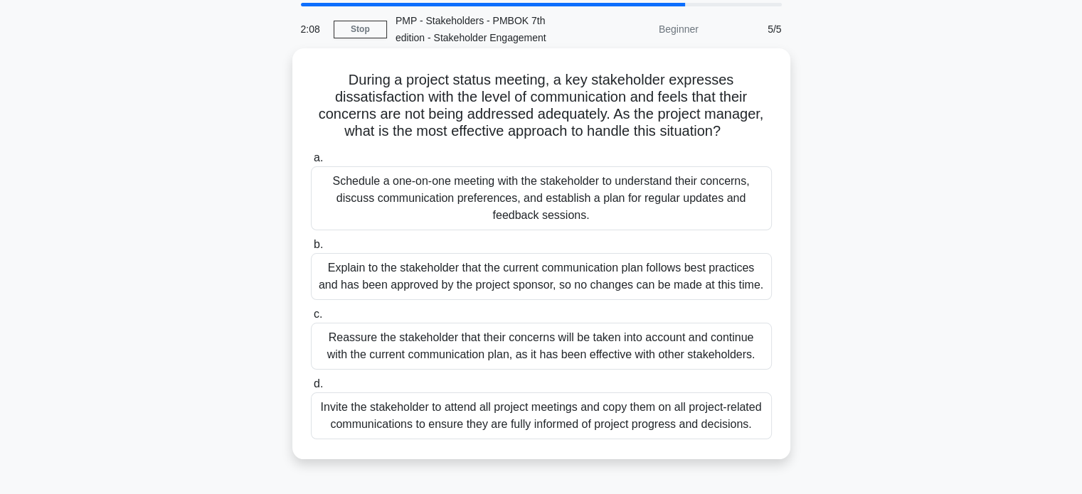
click at [689, 196] on div "Schedule a one-on-one meeting with the stakeholder to understand their concerns…" at bounding box center [541, 198] width 461 height 64
click at [311, 163] on input "a. Schedule a one-on-one meeting with the stakeholder to understand their conce…" at bounding box center [311, 158] width 0 height 9
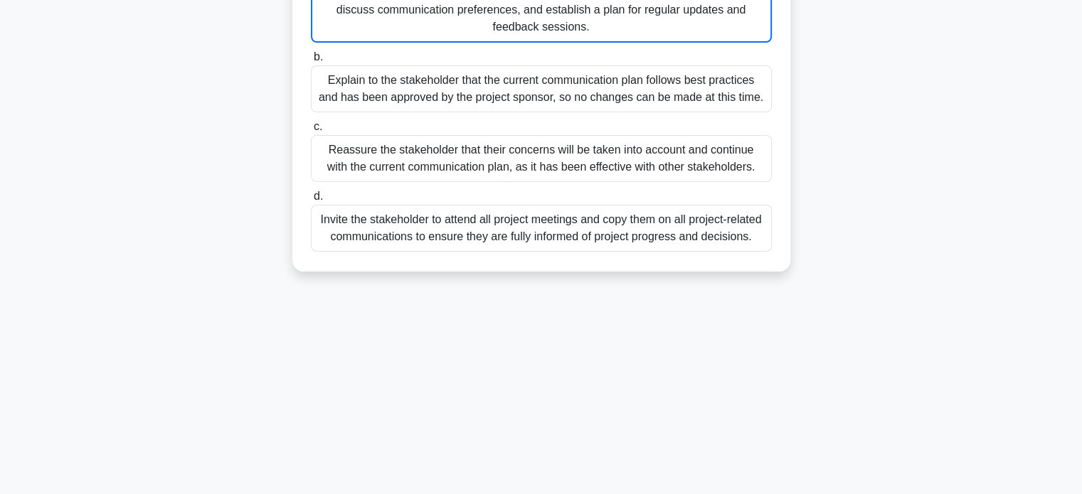
scroll to position [248, 0]
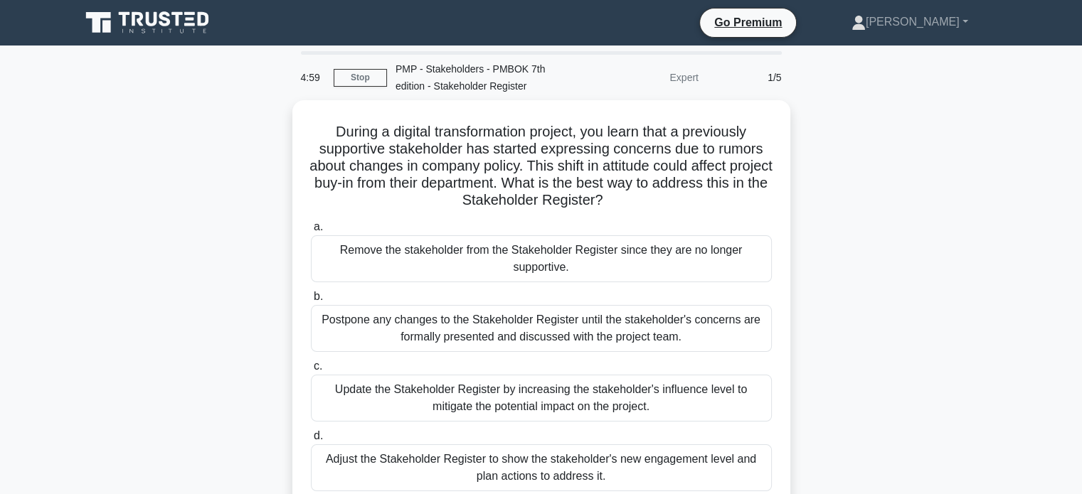
click at [243, 265] on div "During a digital transformation project, you learn that a previously supportive…" at bounding box center [541, 314] width 939 height 428
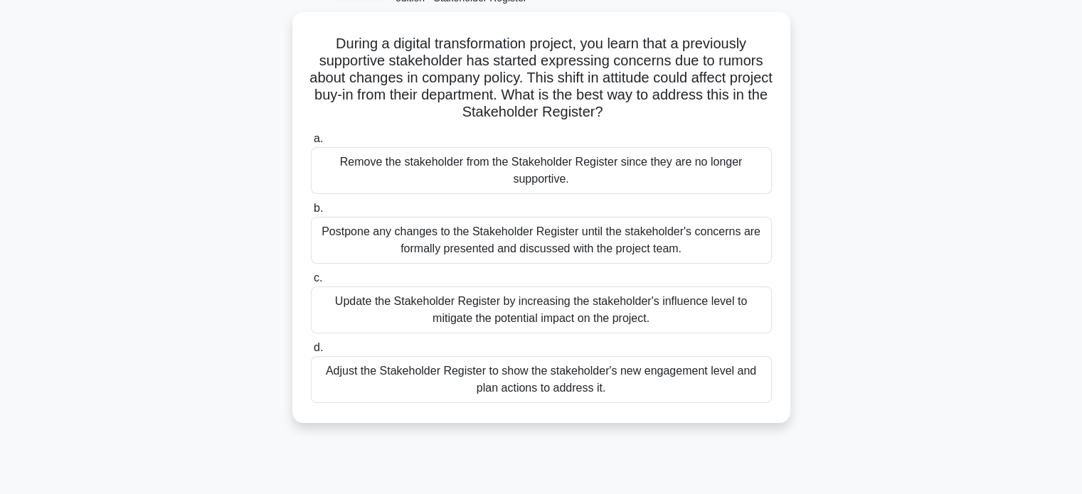
scroll to position [88, 0]
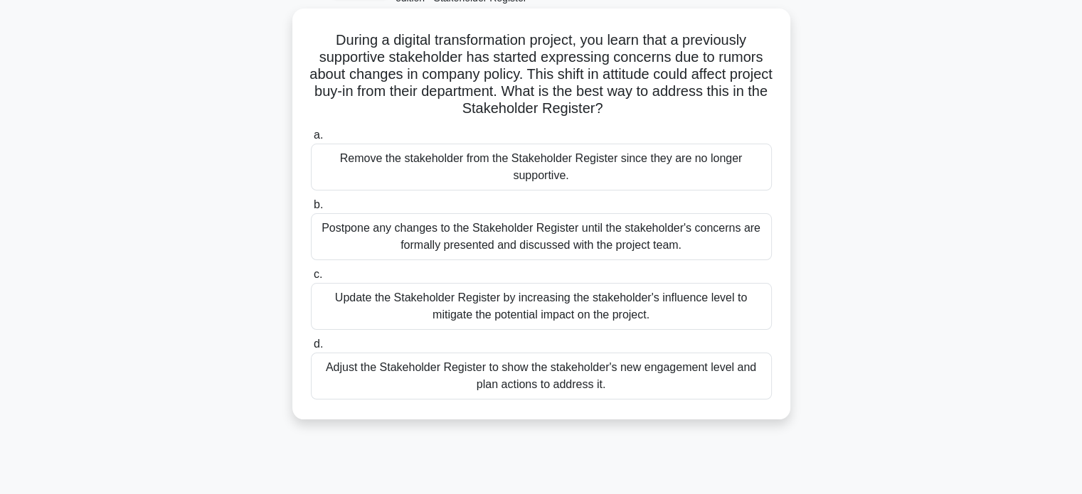
click at [492, 376] on div "Adjust the Stakeholder Register to show the stakeholder's new engagement level …" at bounding box center [541, 376] width 461 height 47
click at [311, 349] on input "d. Adjust the Stakeholder Register to show the stakeholder's new engagement lev…" at bounding box center [311, 344] width 0 height 9
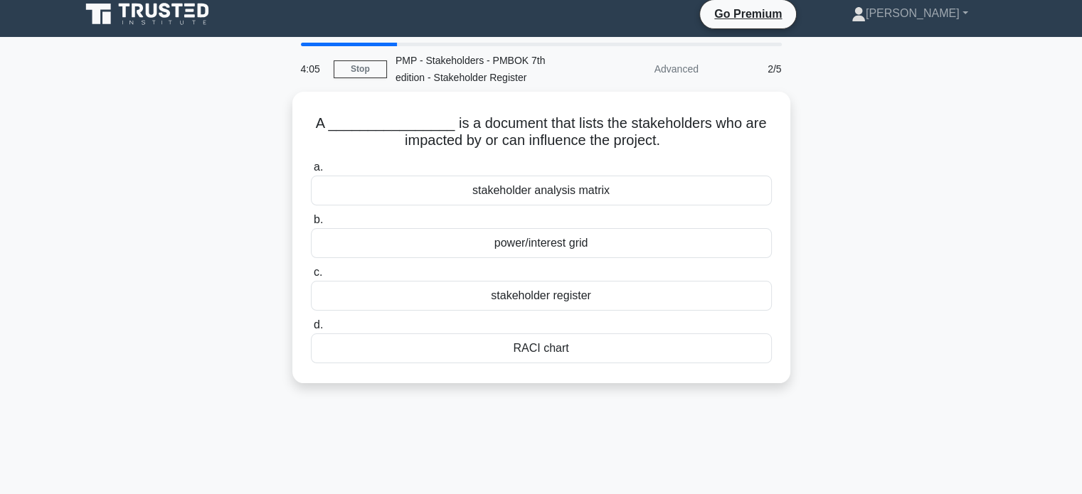
scroll to position [0, 0]
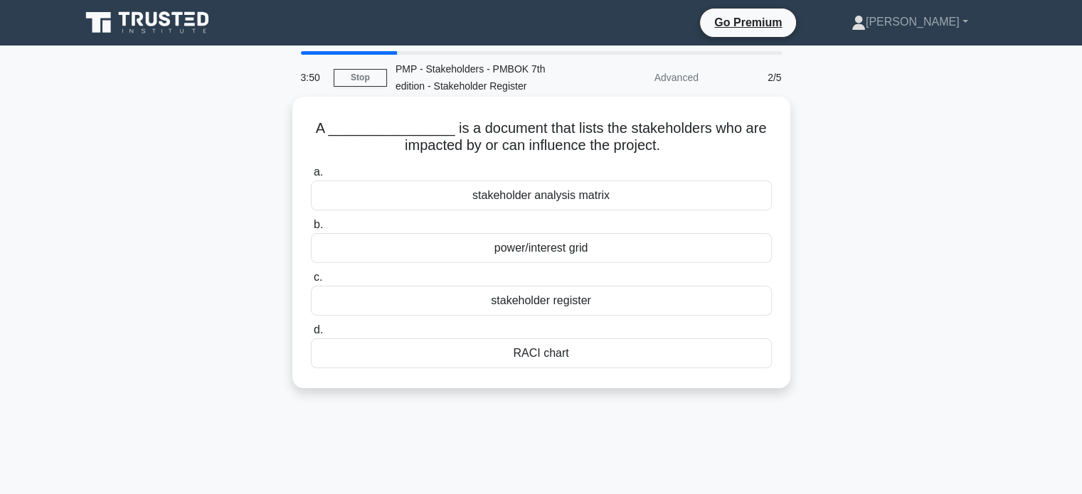
click at [569, 307] on div "stakeholder register" at bounding box center [541, 301] width 461 height 30
click at [311, 282] on input "c. stakeholder register" at bounding box center [311, 277] width 0 height 9
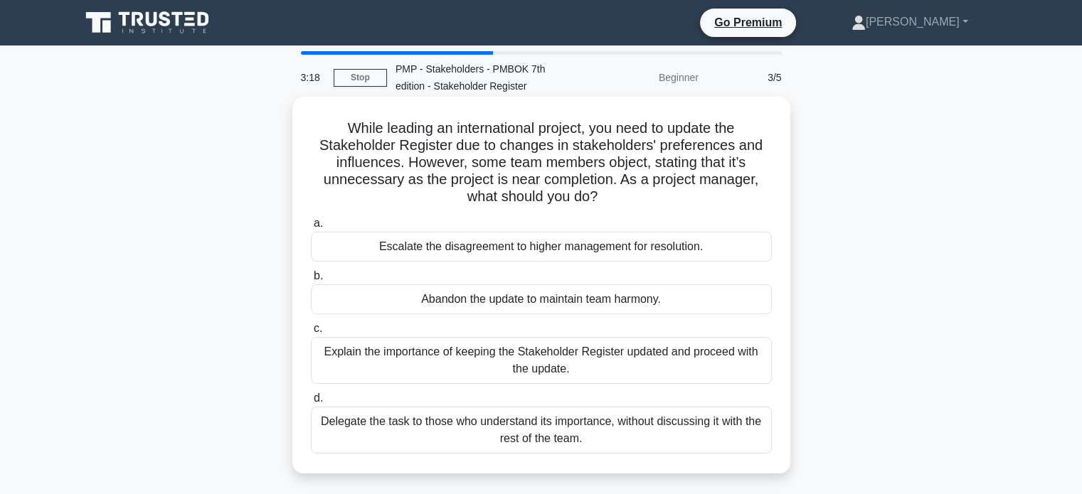
click at [590, 363] on div "Explain the importance of keeping the Stakeholder Register updated and proceed …" at bounding box center [541, 360] width 461 height 47
click at [311, 334] on input "c. Explain the importance of keeping the Stakeholder Register updated and proce…" at bounding box center [311, 328] width 0 height 9
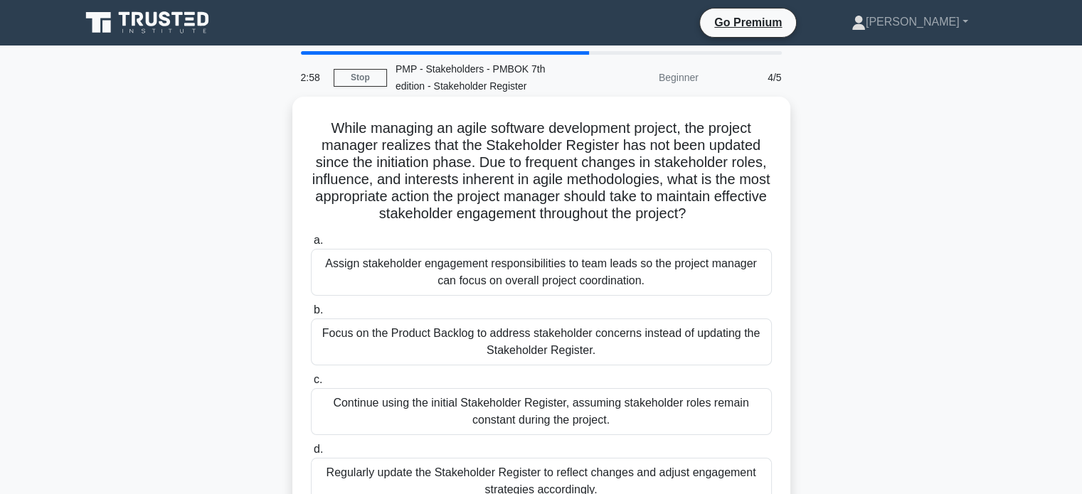
click at [592, 480] on div "Regularly update the Stakeholder Register to reflect changes and adjust engagem…" at bounding box center [541, 481] width 461 height 47
click at [311, 455] on input "d. Regularly update the Stakeholder Register to reflect changes and adjust enga…" at bounding box center [311, 449] width 0 height 9
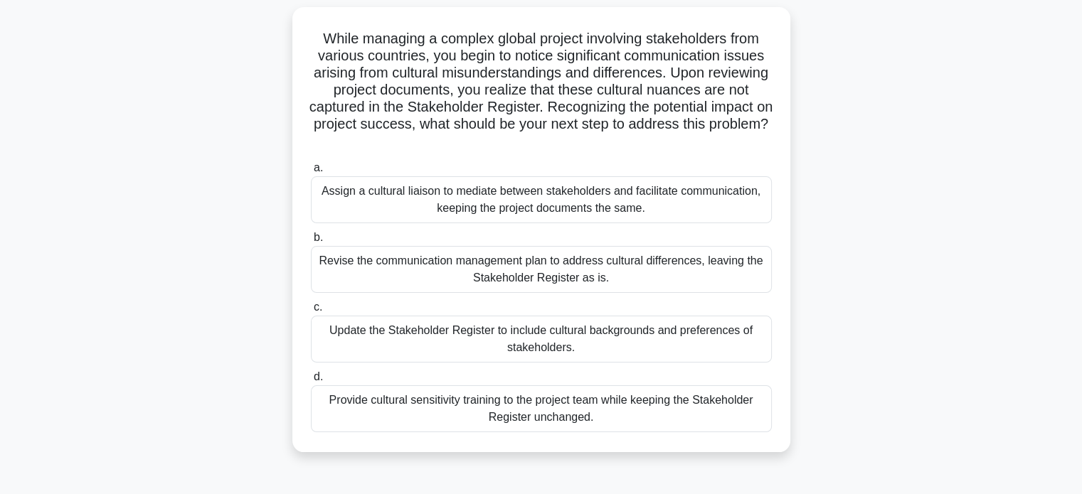
scroll to position [97, 0]
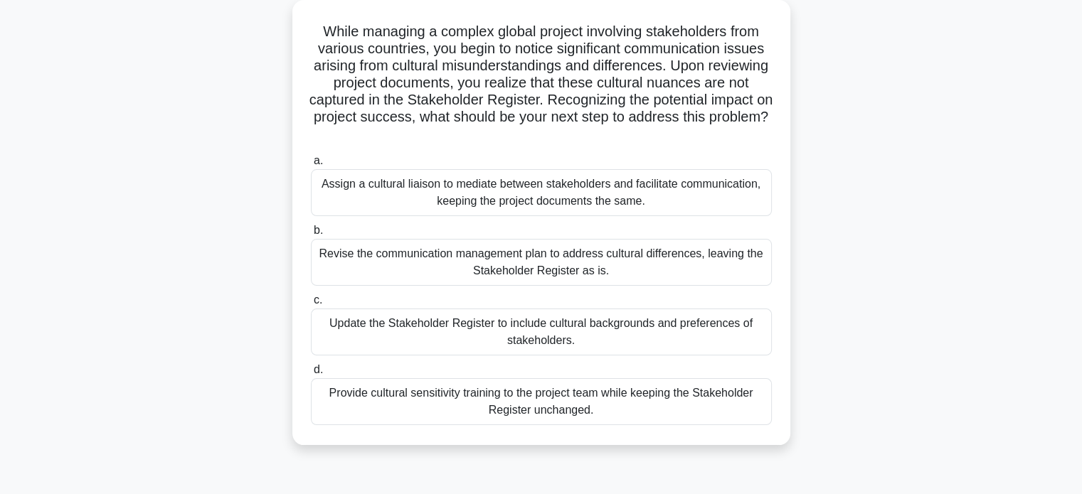
click at [460, 341] on div "Update the Stakeholder Register to include cultural backgrounds and preferences…" at bounding box center [541, 332] width 461 height 47
click at [311, 305] on input "c. Update the Stakeholder Register to include cultural backgrounds and preferen…" at bounding box center [311, 300] width 0 height 9
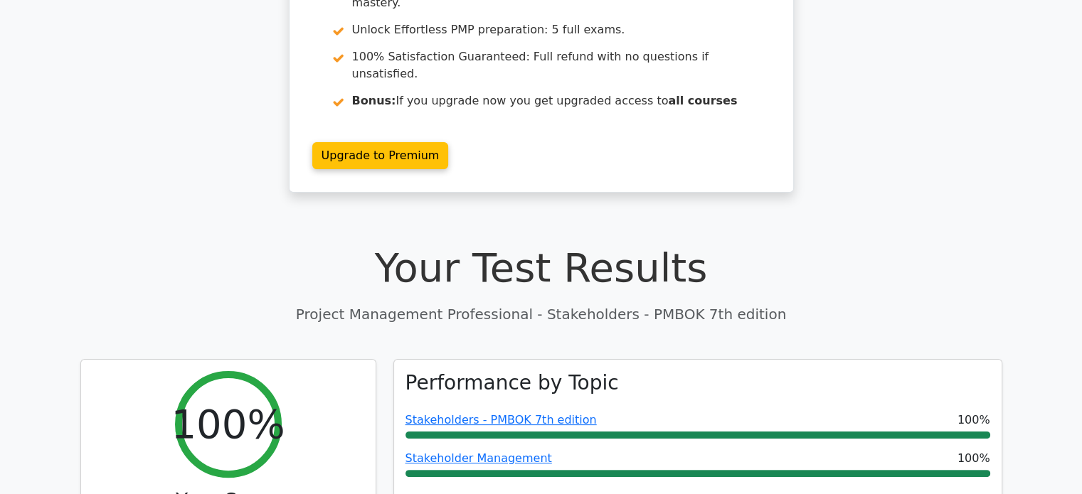
scroll to position [238, 0]
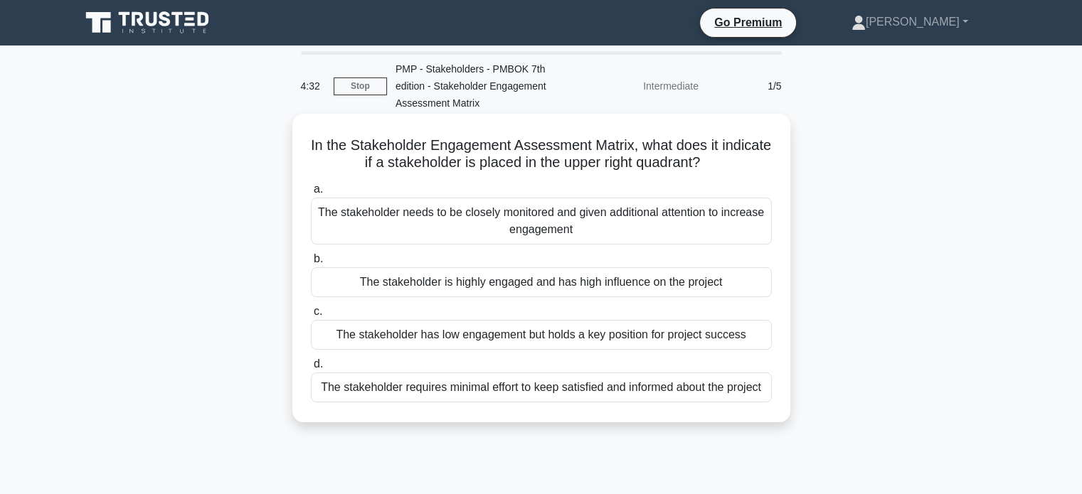
click at [413, 393] on div "The stakeholder requires minimal effort to keep satisfied and informed about th…" at bounding box center [541, 388] width 461 height 30
click at [311, 369] on input "d. The stakeholder requires minimal effort to keep satisfied and informed about…" at bounding box center [311, 364] width 0 height 9
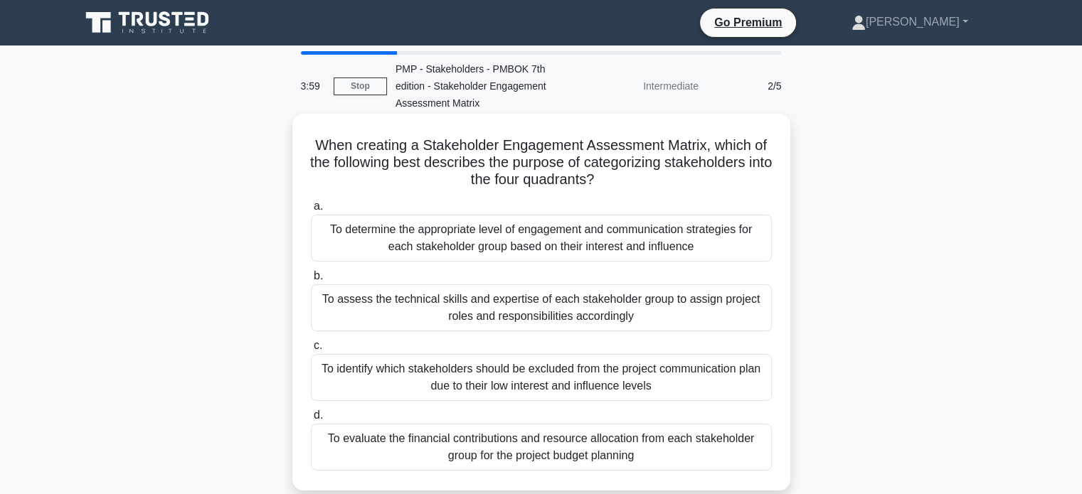
click at [471, 245] on div "To determine the appropriate level of engagement and communication strategies f…" at bounding box center [541, 238] width 461 height 47
click at [311, 211] on input "a. To determine the appropriate level of engagement and communication strategie…" at bounding box center [311, 206] width 0 height 9
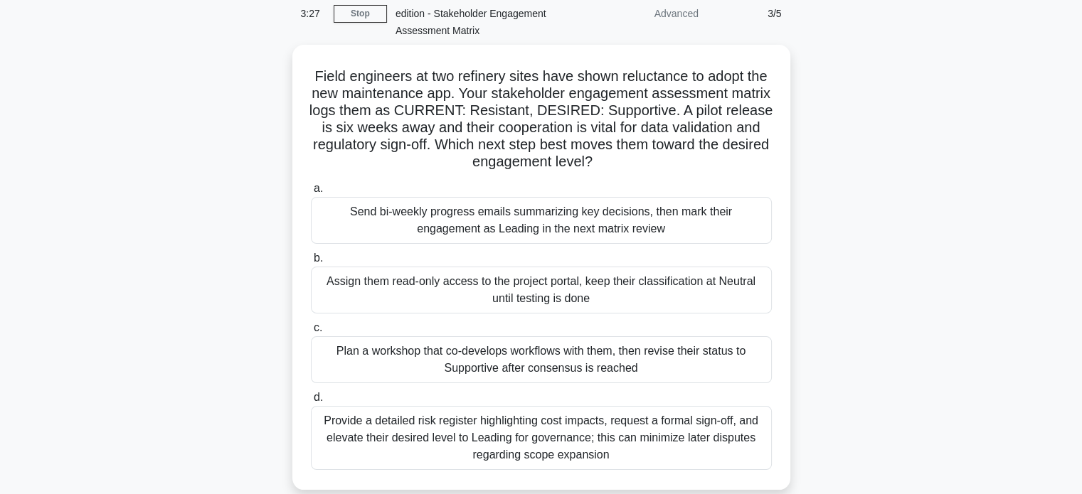
scroll to position [73, 0]
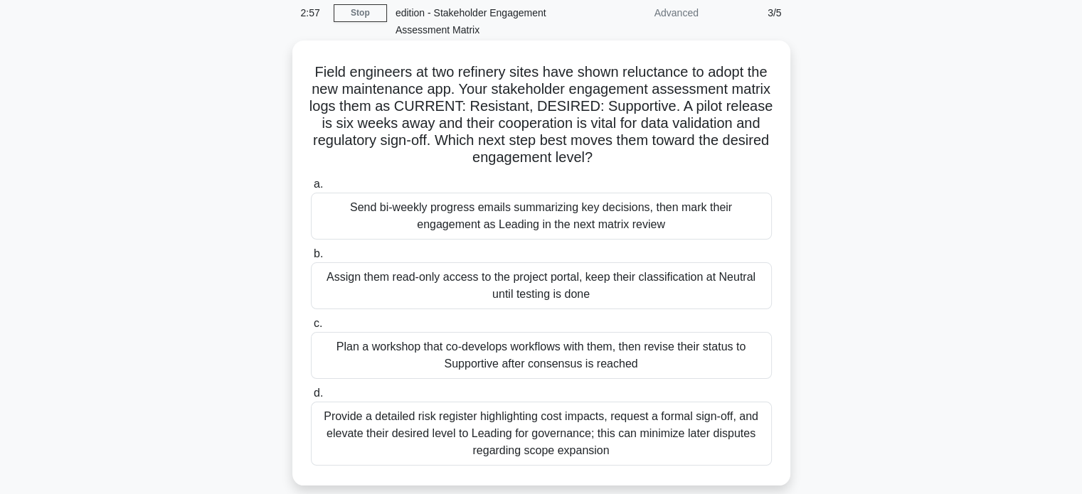
click at [391, 432] on div "Provide a detailed risk register highlighting cost impacts, request a formal si…" at bounding box center [541, 434] width 461 height 64
click at [311, 398] on input "d. Provide a detailed risk register highlighting cost impacts, request a formal…" at bounding box center [311, 393] width 0 height 9
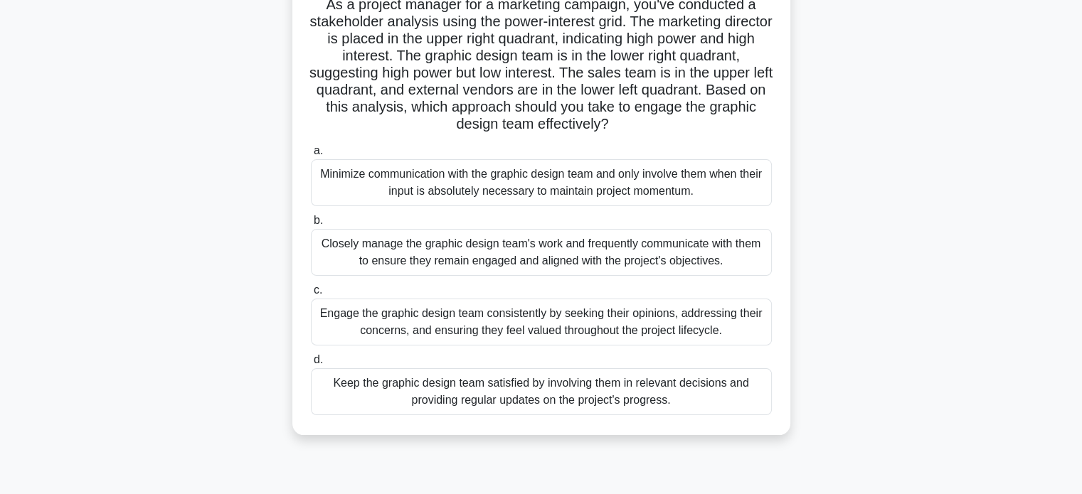
scroll to position [147, 0]
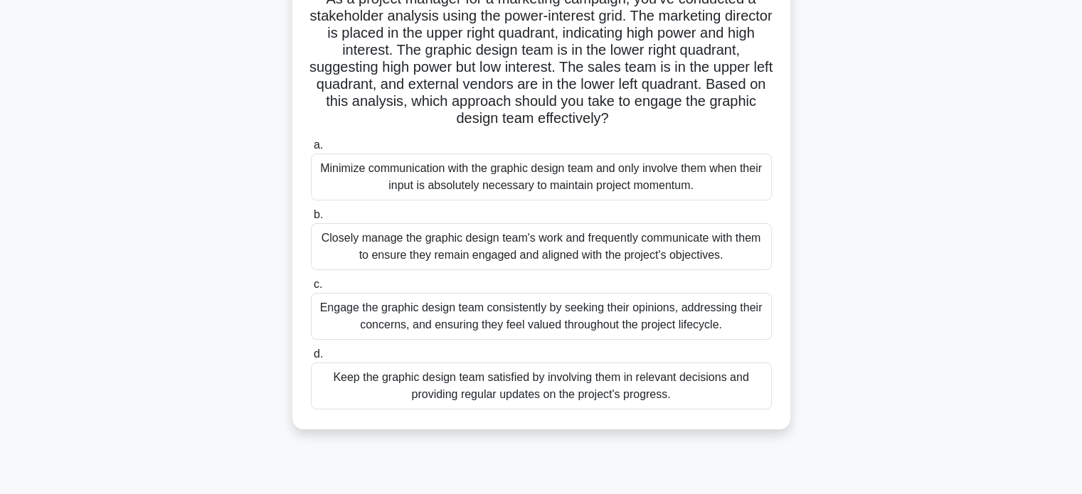
click at [359, 309] on div "Engage the graphic design team consistently by seeking their opinions, addressi…" at bounding box center [541, 316] width 461 height 47
click at [311, 290] on input "c. Engage the graphic design team consistently by seeking their opinions, addre…" at bounding box center [311, 284] width 0 height 9
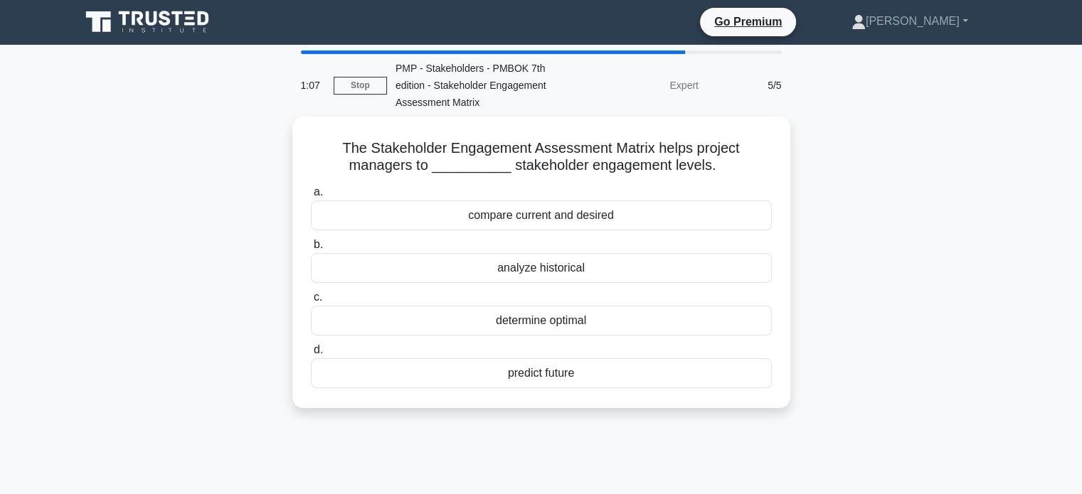
scroll to position [0, 0]
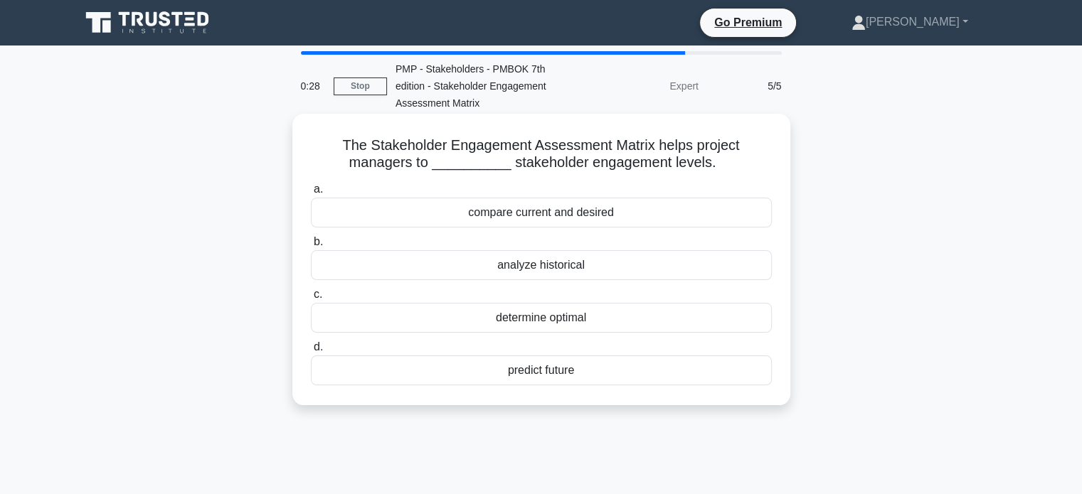
click at [540, 319] on div "determine optimal" at bounding box center [541, 318] width 461 height 30
click at [311, 300] on input "c. determine optimal" at bounding box center [311, 294] width 0 height 9
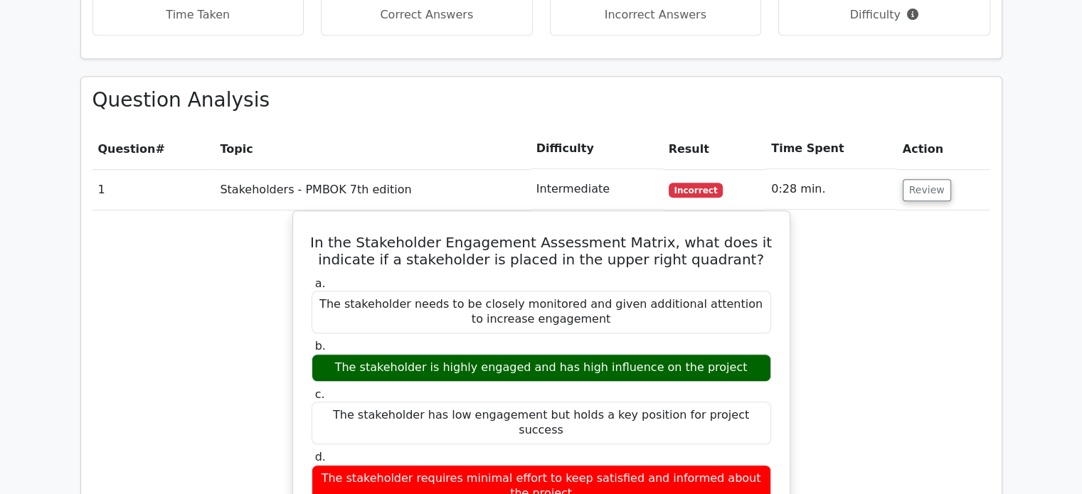
scroll to position [953, 0]
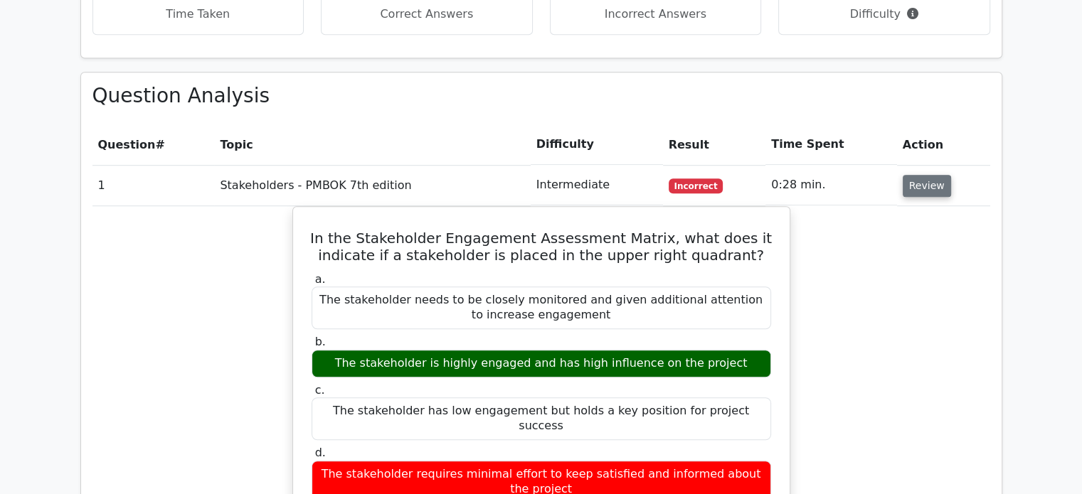
click at [909, 175] on button "Review" at bounding box center [927, 186] width 48 height 22
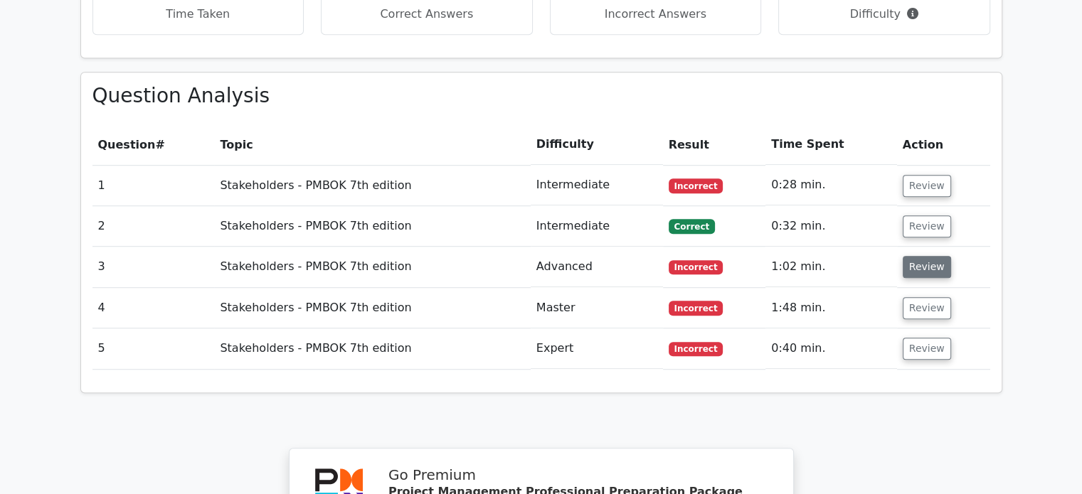
click at [916, 256] on button "Review" at bounding box center [927, 267] width 48 height 22
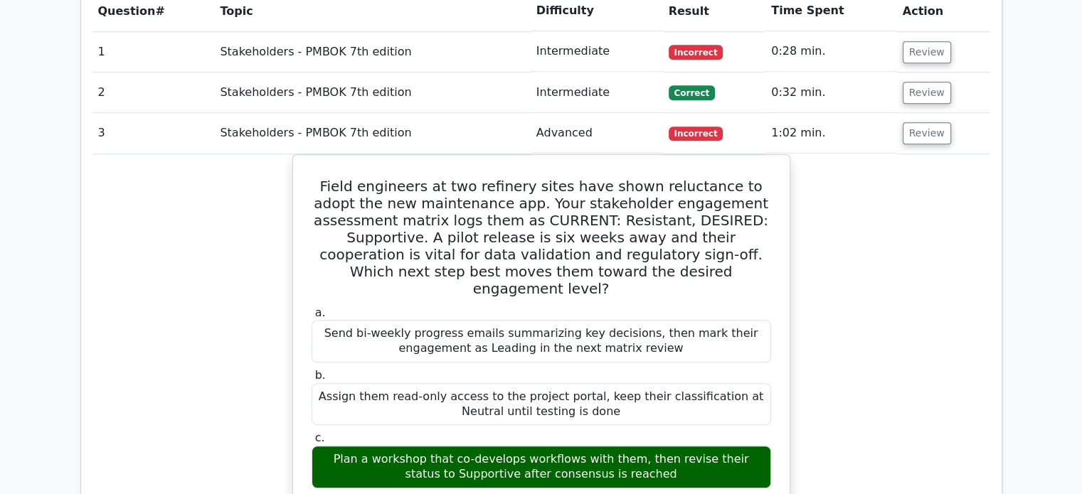
scroll to position [1084, 0]
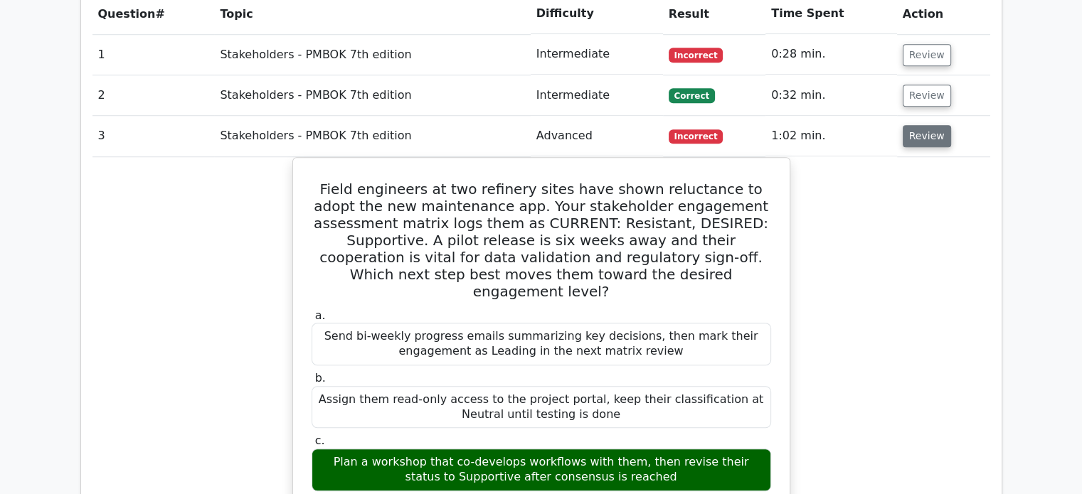
click at [916, 125] on button "Review" at bounding box center [927, 136] width 48 height 22
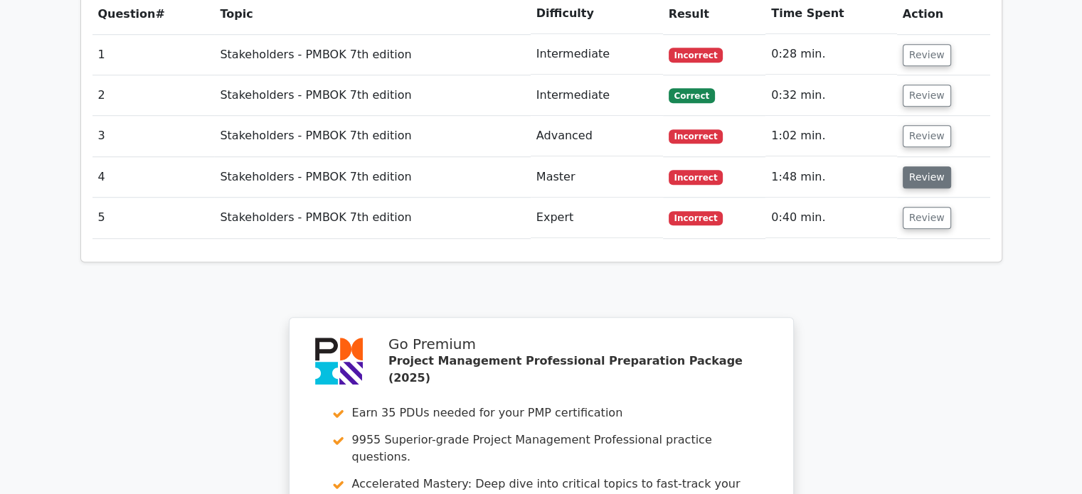
click at [925, 166] on button "Review" at bounding box center [927, 177] width 48 height 22
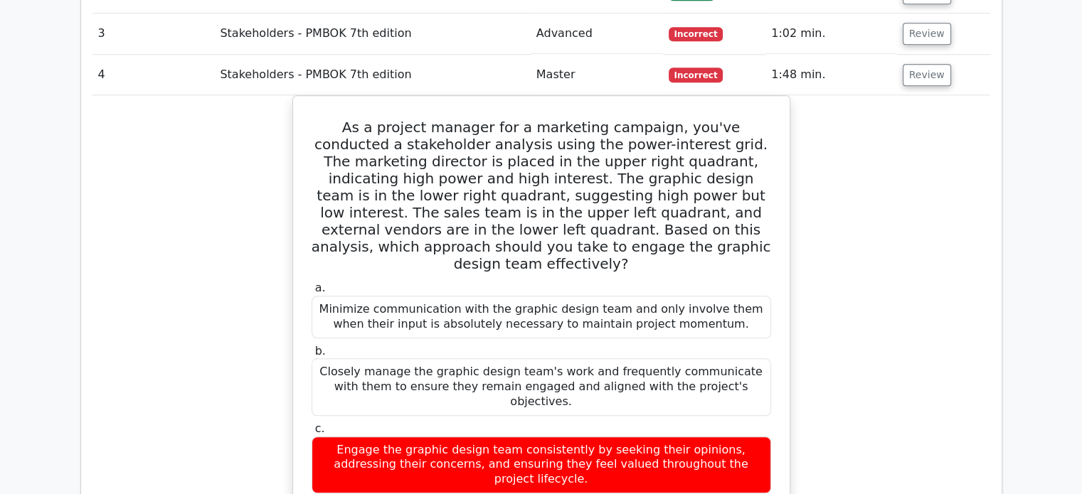
scroll to position [1118, 0]
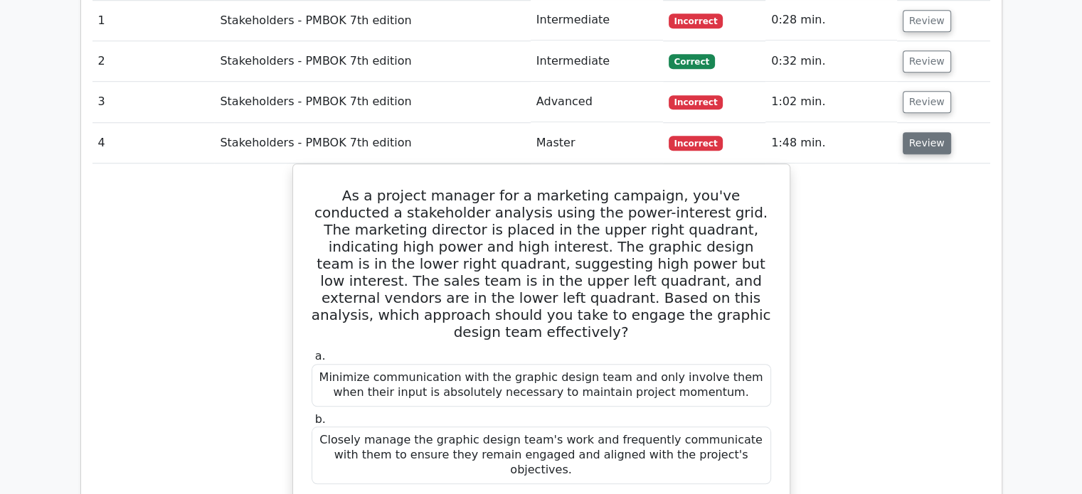
click at [922, 132] on button "Review" at bounding box center [927, 143] width 48 height 22
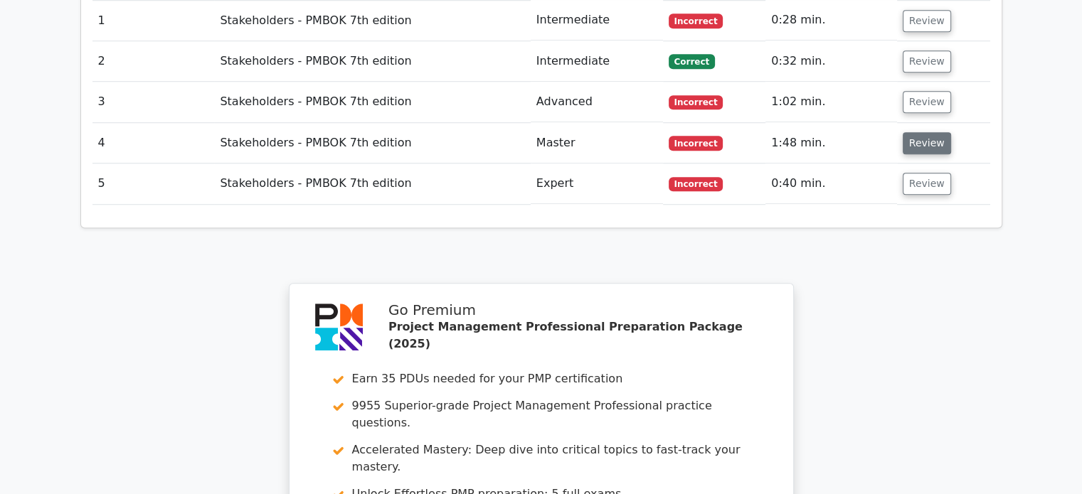
click at [922, 132] on button "Review" at bounding box center [927, 143] width 48 height 22
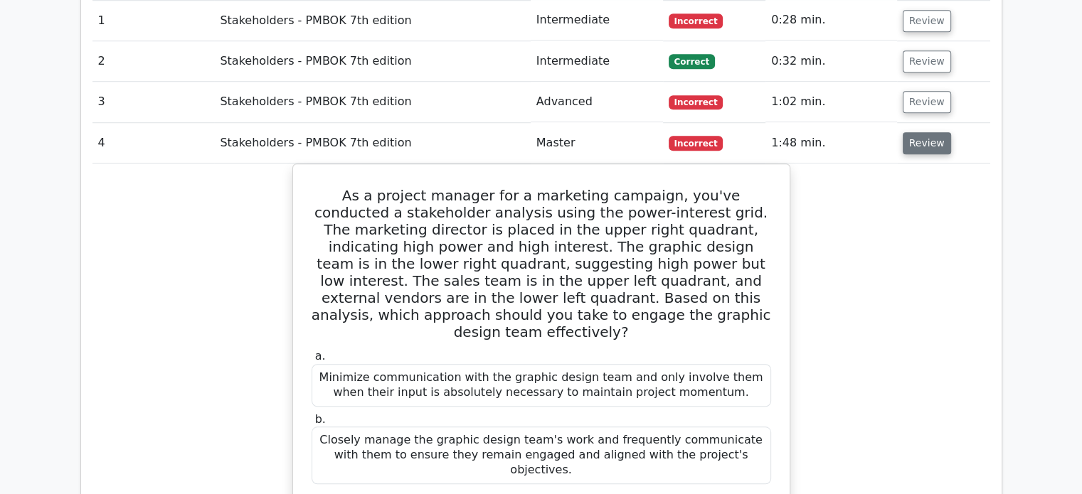
click at [922, 132] on button "Review" at bounding box center [927, 143] width 48 height 22
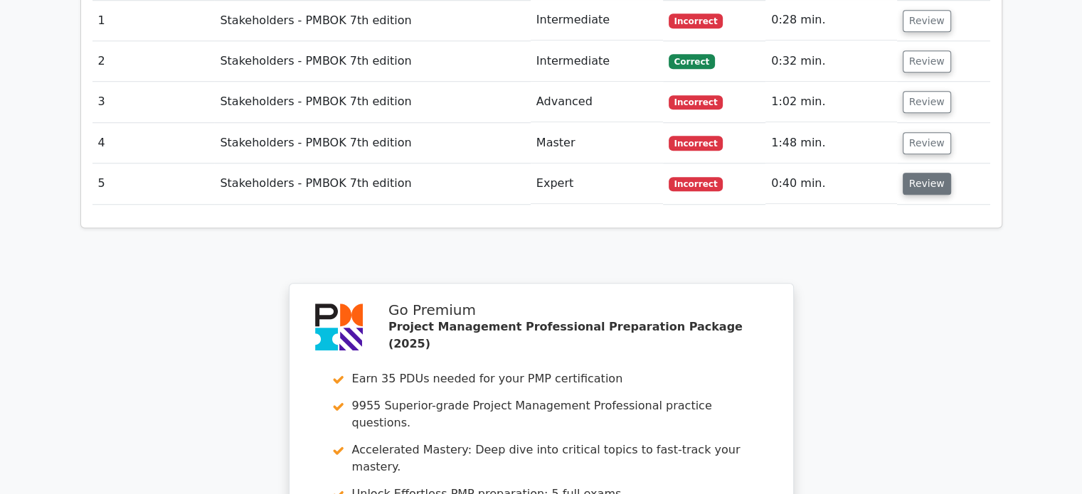
click at [927, 173] on button "Review" at bounding box center [927, 184] width 48 height 22
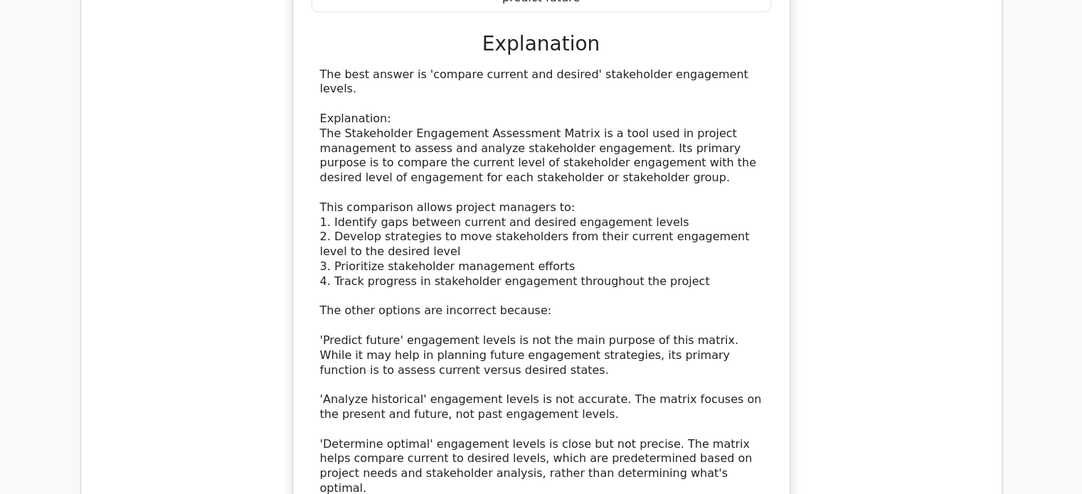
scroll to position [1576, 0]
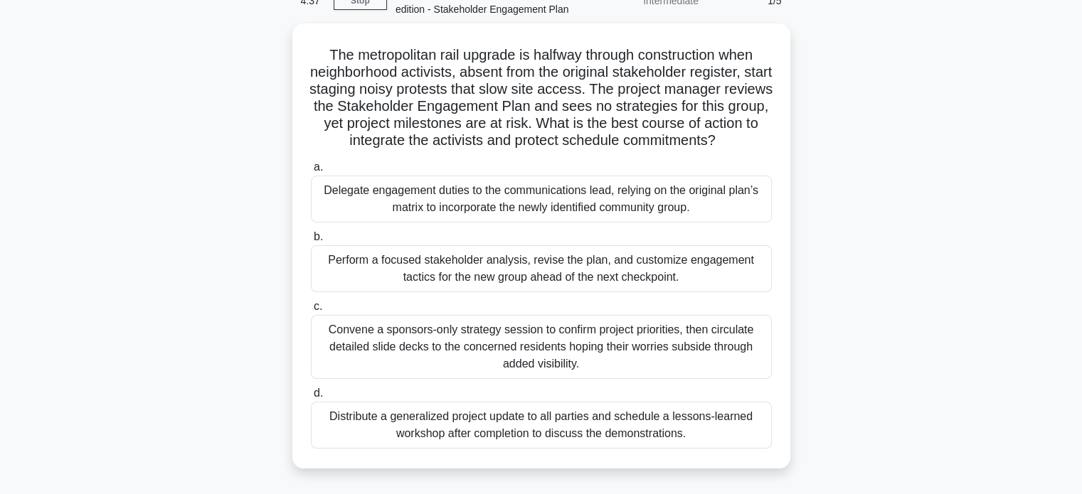
scroll to position [77, 0]
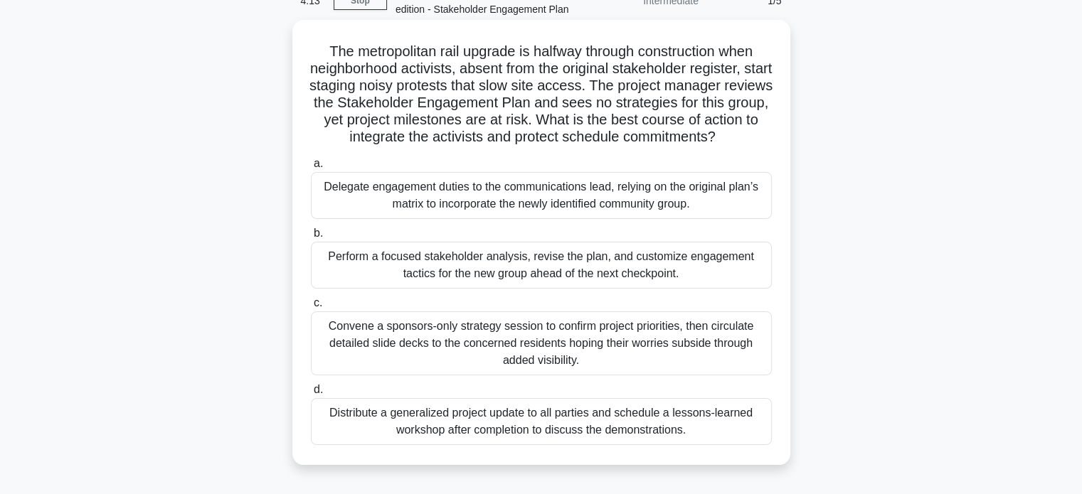
click at [455, 271] on div "Perform a focused stakeholder analysis, revise the plan, and customize engageme…" at bounding box center [541, 265] width 461 height 47
click at [311, 238] on input "b. Perform a focused stakeholder analysis, revise the plan, and customize engag…" at bounding box center [311, 233] width 0 height 9
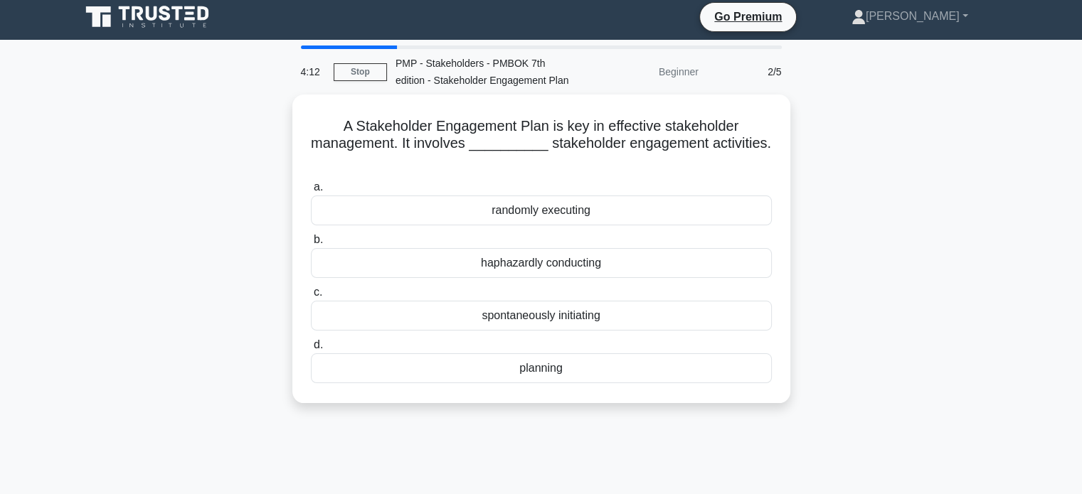
scroll to position [0, 0]
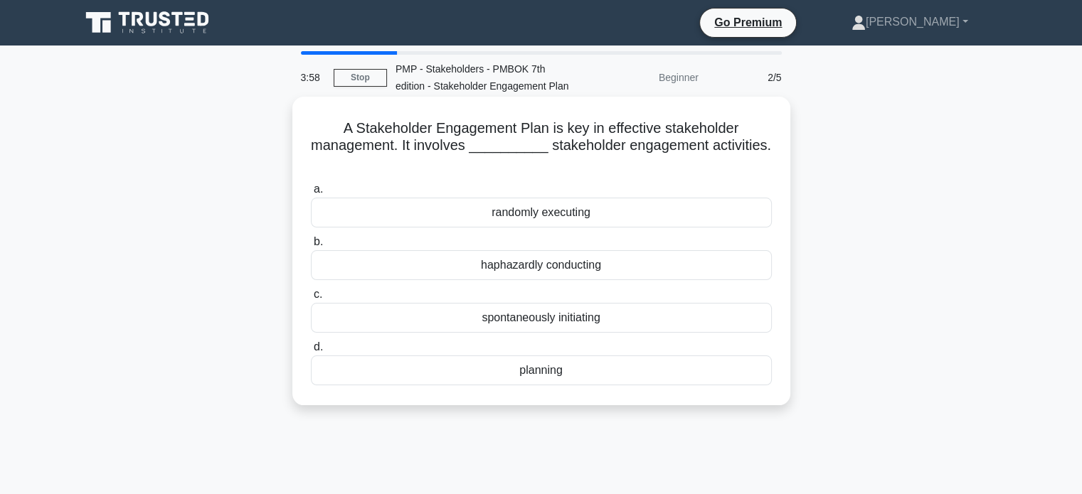
click at [594, 369] on div "planning" at bounding box center [541, 371] width 461 height 30
click at [311, 352] on input "d. planning" at bounding box center [311, 347] width 0 height 9
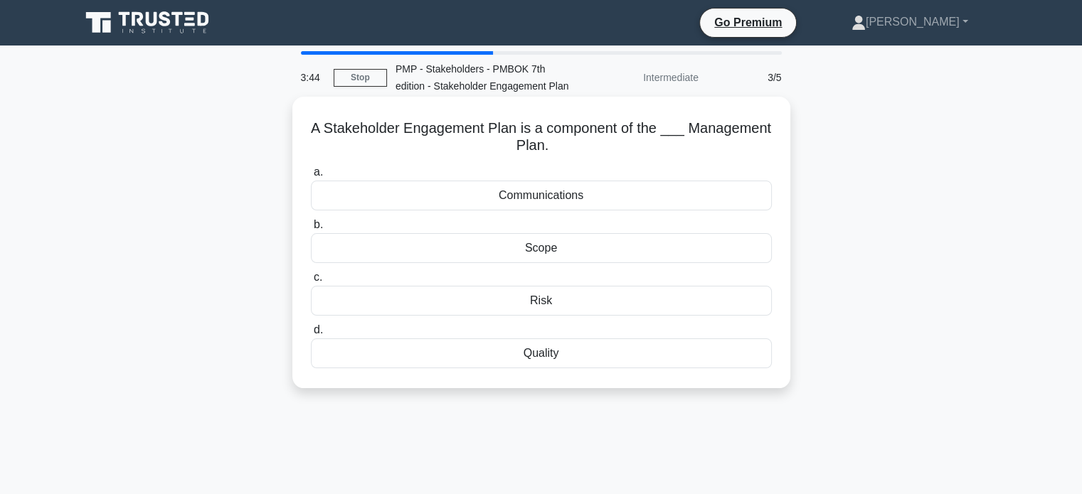
click at [563, 254] on div "Scope" at bounding box center [541, 248] width 461 height 30
click at [311, 230] on input "b. Scope" at bounding box center [311, 225] width 0 height 9
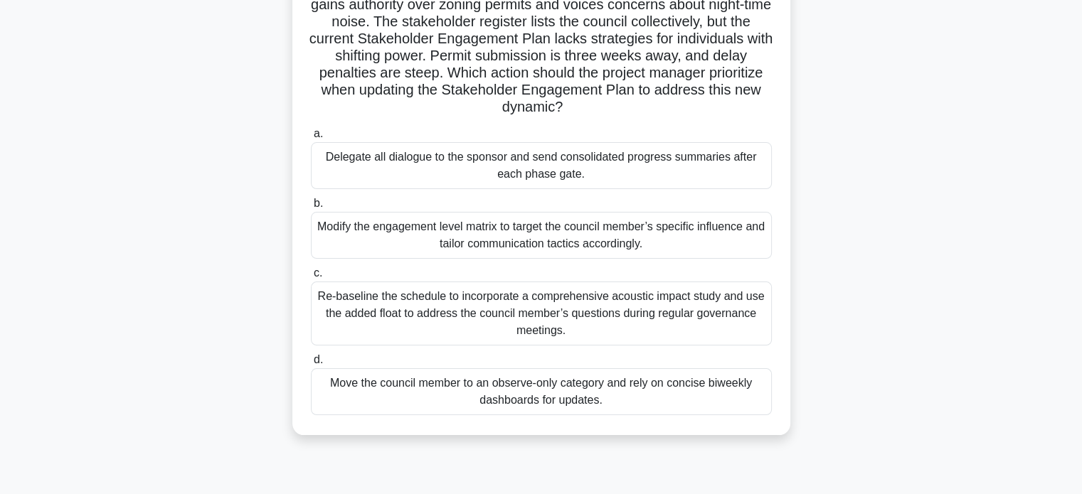
scroll to position [148, 0]
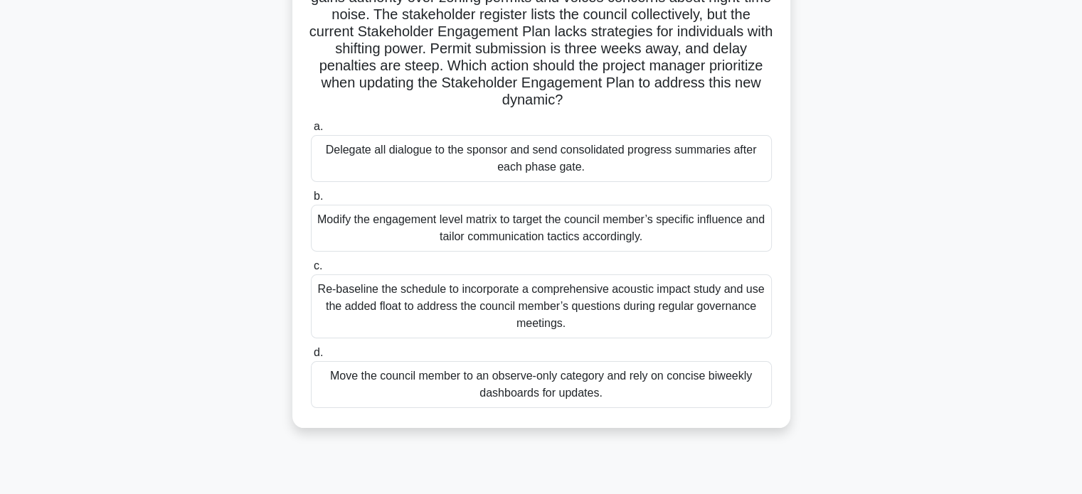
click at [588, 298] on div "Re-baseline the schedule to incorporate a comprehensive acoustic impact study a…" at bounding box center [541, 307] width 461 height 64
click at [311, 271] on input "c. Re-baseline the schedule to incorporate a comprehensive acoustic impact stud…" at bounding box center [311, 266] width 0 height 9
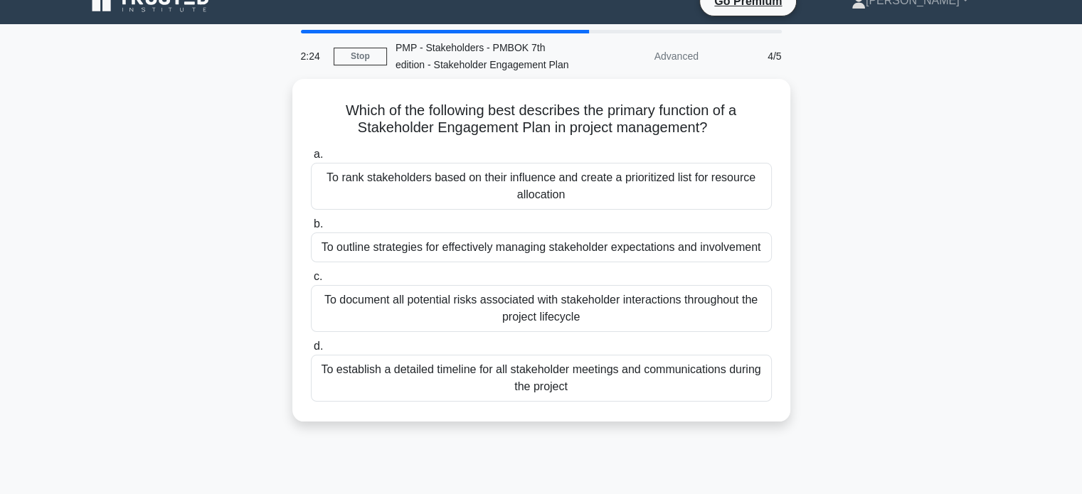
scroll to position [0, 0]
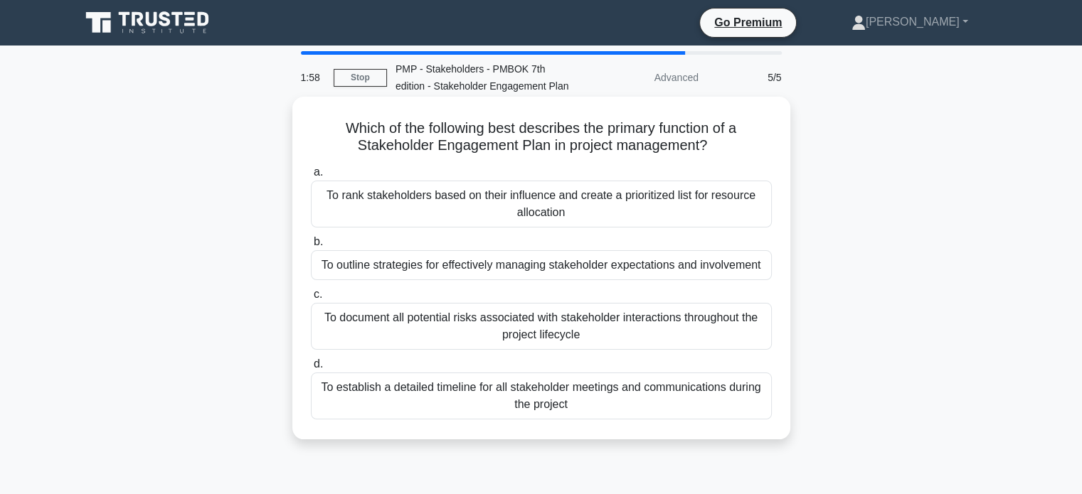
click at [716, 269] on div "To outline strategies for effectively managing stakeholder expectations and inv…" at bounding box center [541, 265] width 461 height 30
click at [311, 247] on input "b. To outline strategies for effectively managing stakeholder expectations and …" at bounding box center [311, 242] width 0 height 9
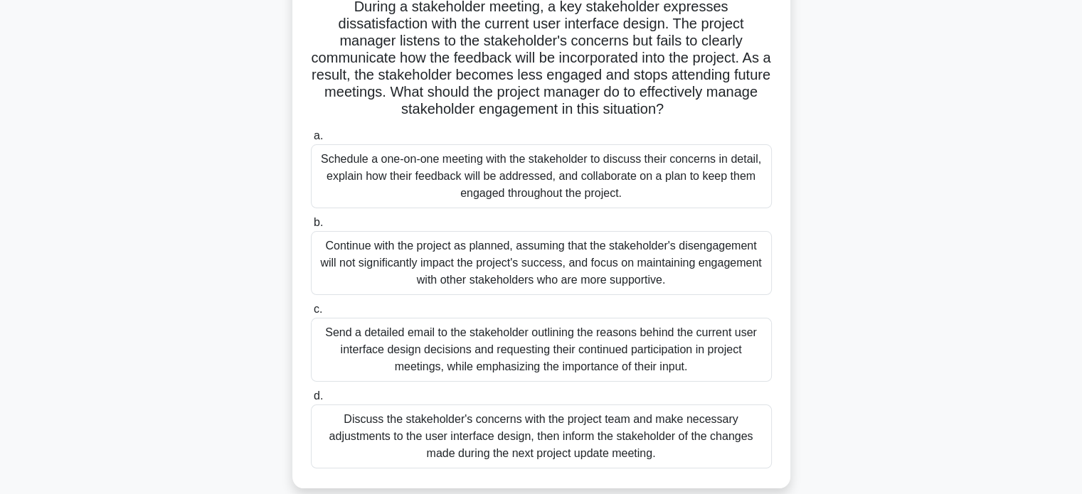
scroll to position [154, 0]
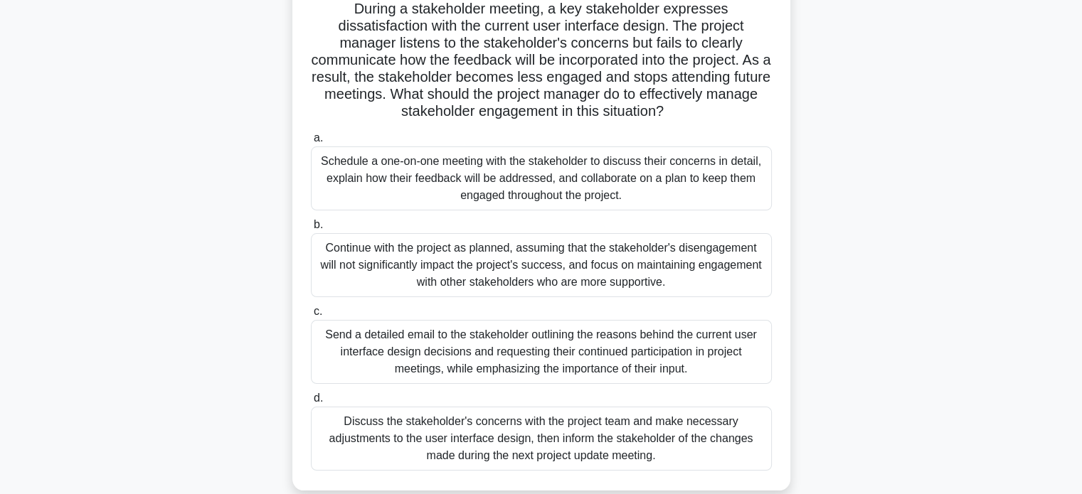
click at [435, 168] on div "Schedule a one-on-one meeting with the stakeholder to discuss their concerns in…" at bounding box center [541, 179] width 461 height 64
click at [311, 143] on input "a. Schedule a one-on-one meeting with the stakeholder to discuss their concerns…" at bounding box center [311, 138] width 0 height 9
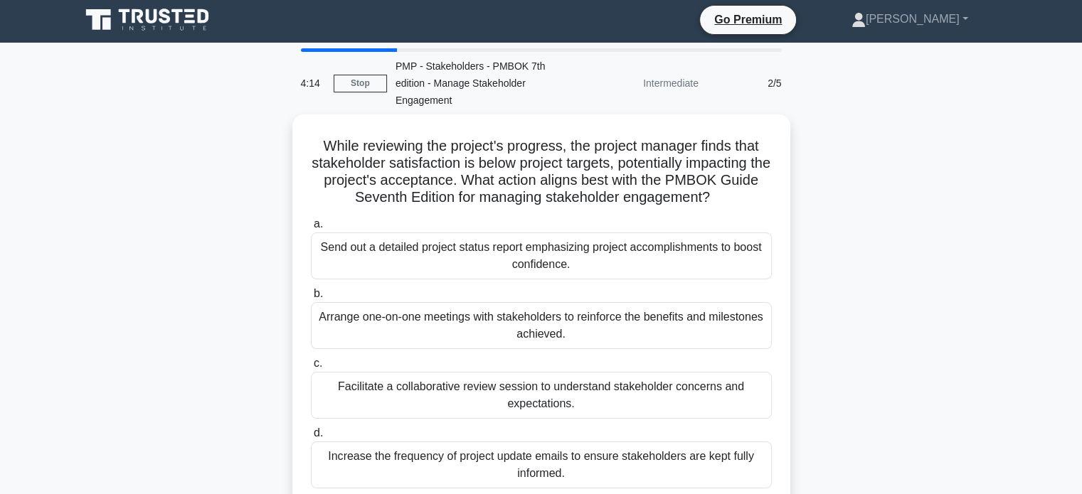
scroll to position [0, 0]
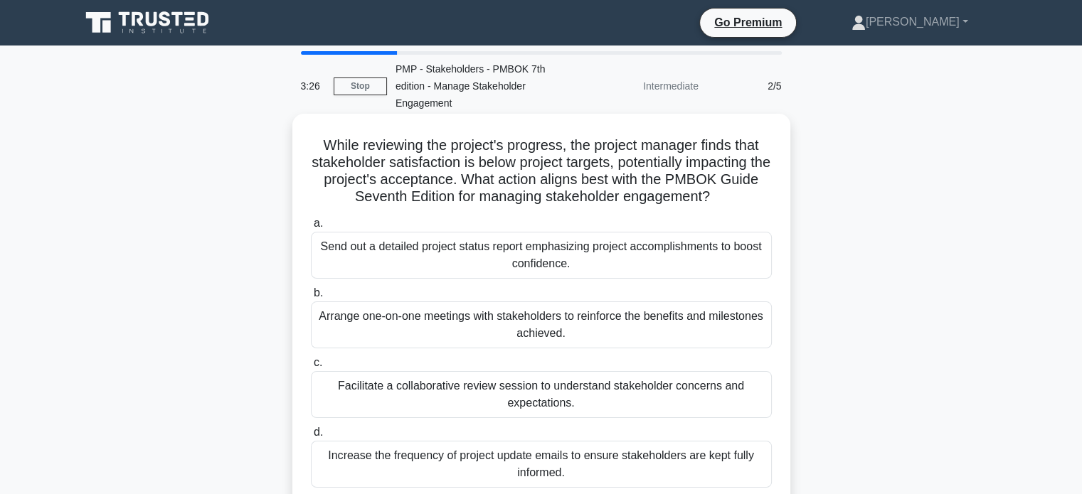
click at [574, 341] on div "Arrange one-on-one meetings with stakeholders to reinforce the benefits and mil…" at bounding box center [541, 325] width 461 height 47
click at [311, 298] on input "b. Arrange one-on-one meetings with stakeholders to reinforce the benefits and …" at bounding box center [311, 293] width 0 height 9
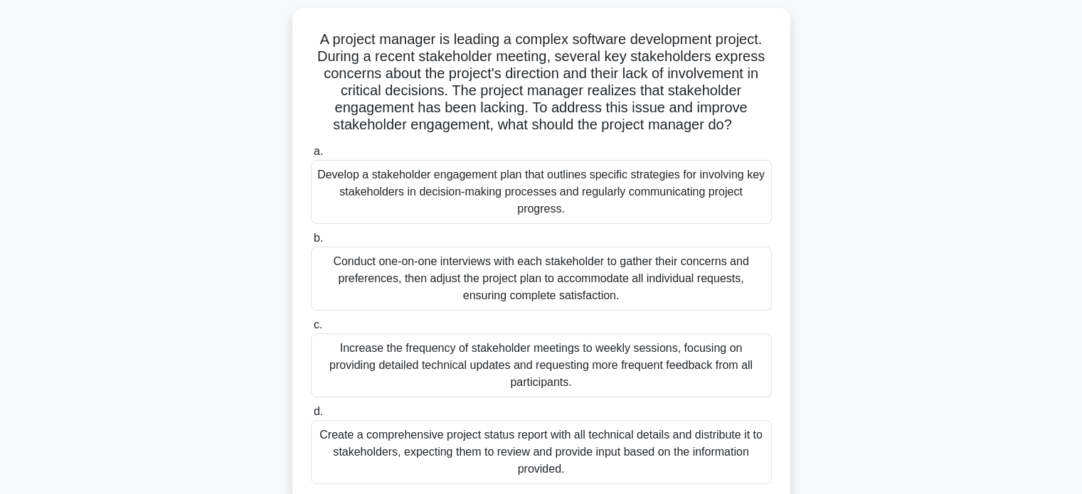
scroll to position [110, 0]
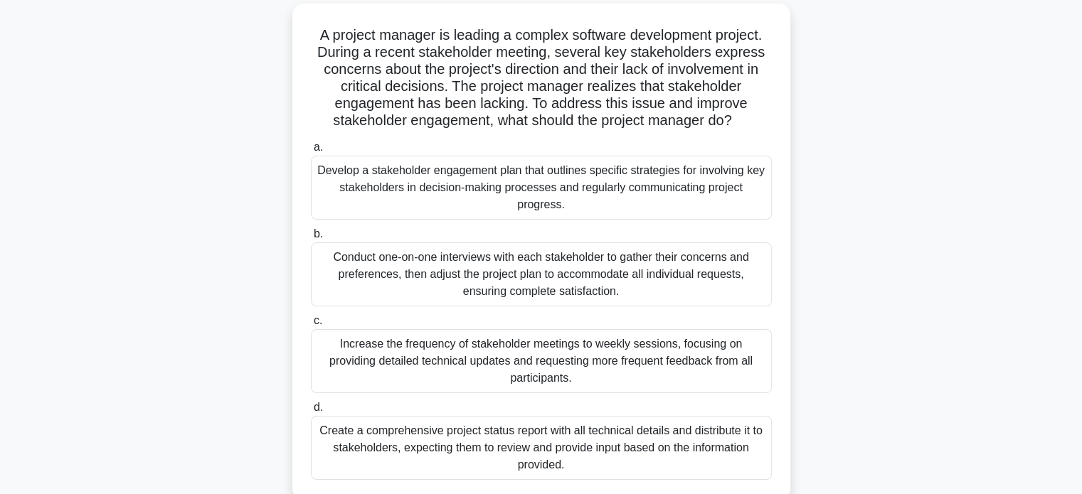
click at [370, 192] on div "Develop a stakeholder engagement plan that outlines specific strategies for inv…" at bounding box center [541, 188] width 461 height 64
click at [311, 152] on input "a. Develop a stakeholder engagement plan that outlines specific strategies for …" at bounding box center [311, 147] width 0 height 9
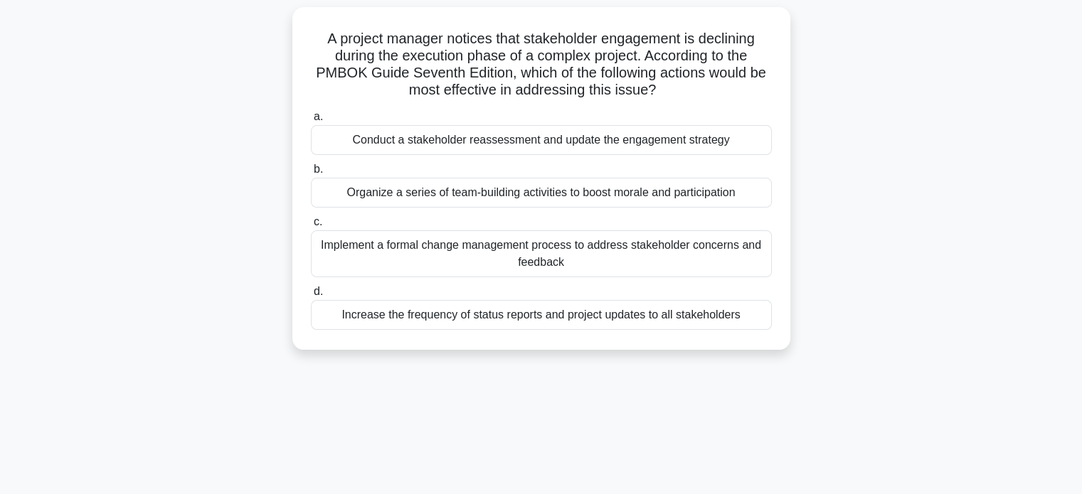
scroll to position [0, 0]
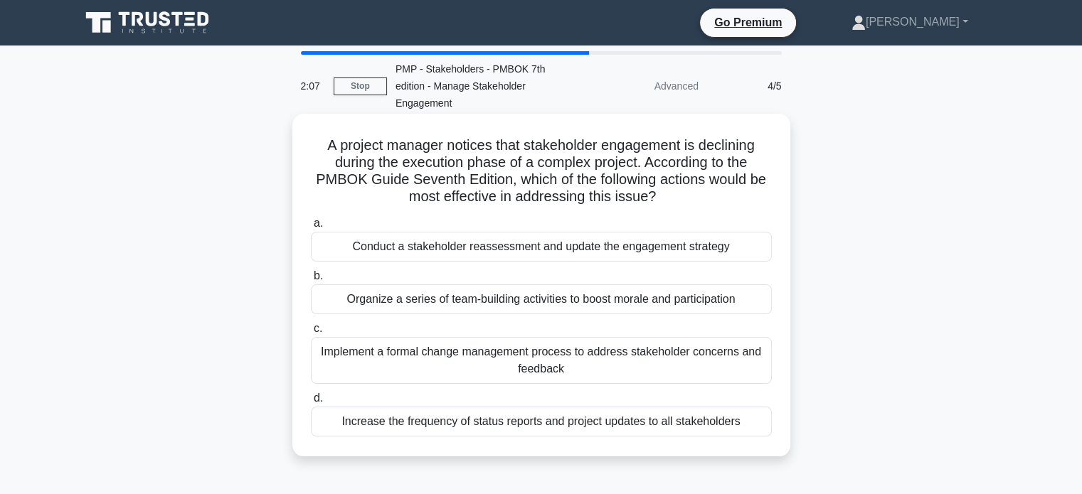
click at [398, 296] on div "Organize a series of team-building activities to boost morale and participation" at bounding box center [541, 300] width 461 height 30
click at [311, 281] on input "b. Organize a series of team-building activities to boost morale and participat…" at bounding box center [311, 276] width 0 height 9
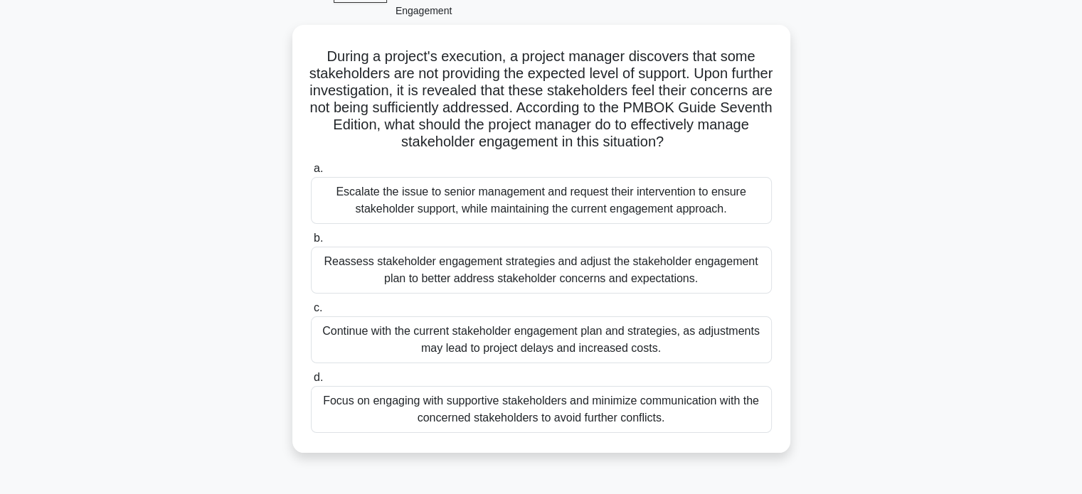
scroll to position [94, 0]
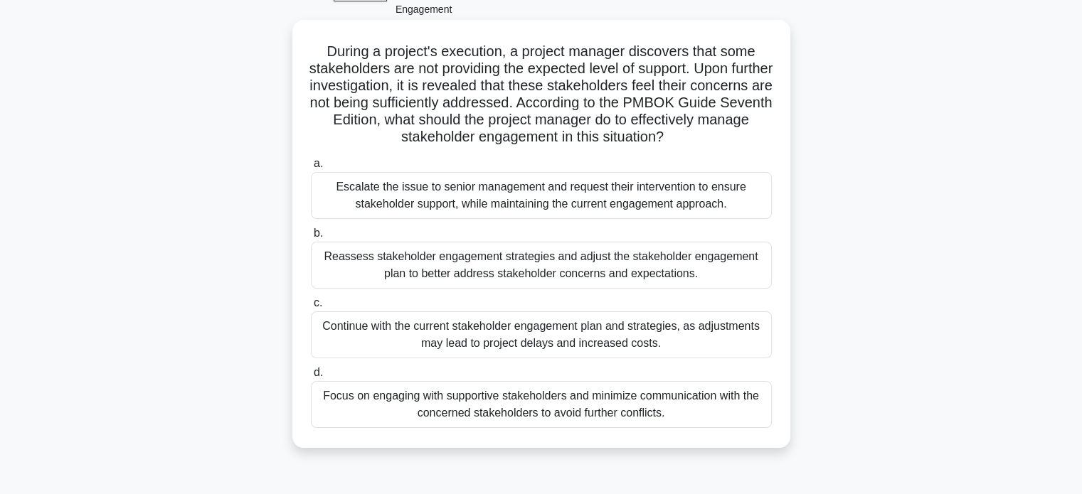
click at [408, 263] on div "Reassess stakeholder engagement strategies and adjust the stakeholder engagemen…" at bounding box center [541, 265] width 461 height 47
click at [311, 238] on input "b. Reassess stakeholder engagement strategies and adjust the stakeholder engage…" at bounding box center [311, 233] width 0 height 9
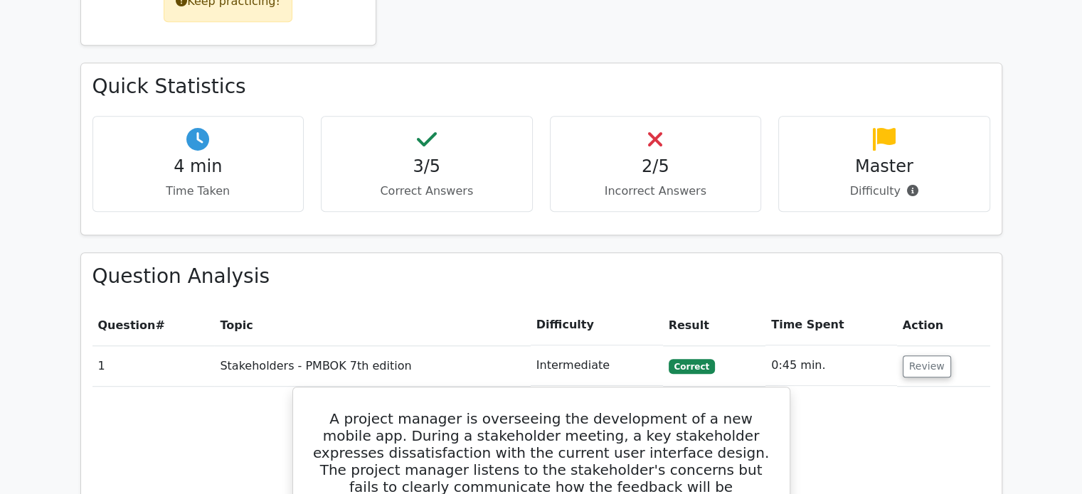
scroll to position [779, 0]
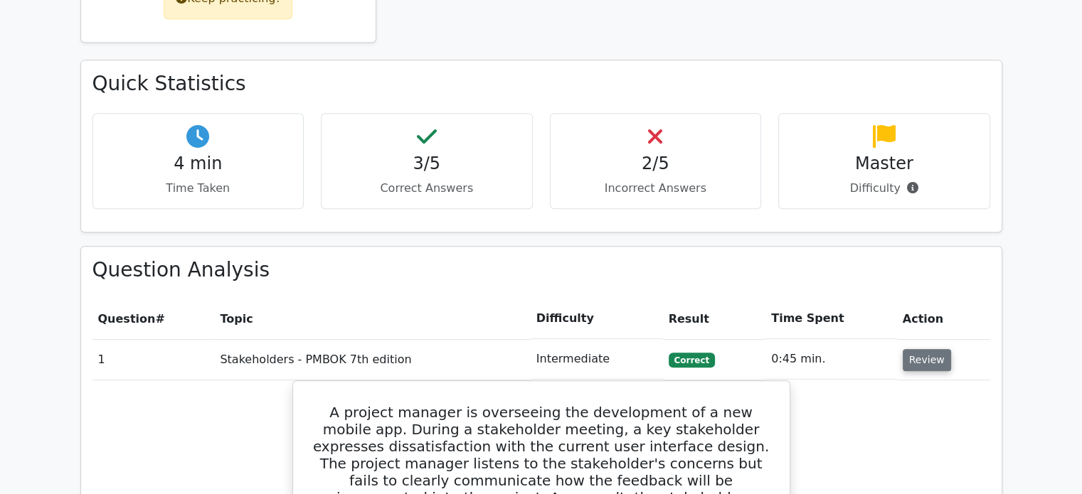
click at [905, 349] on button "Review" at bounding box center [927, 360] width 48 height 22
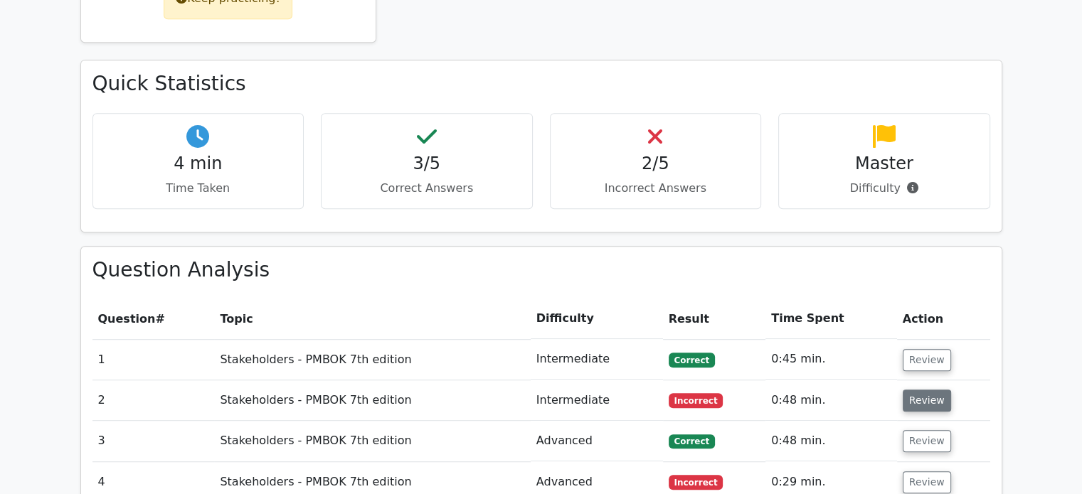
click at [923, 390] on button "Review" at bounding box center [927, 401] width 48 height 22
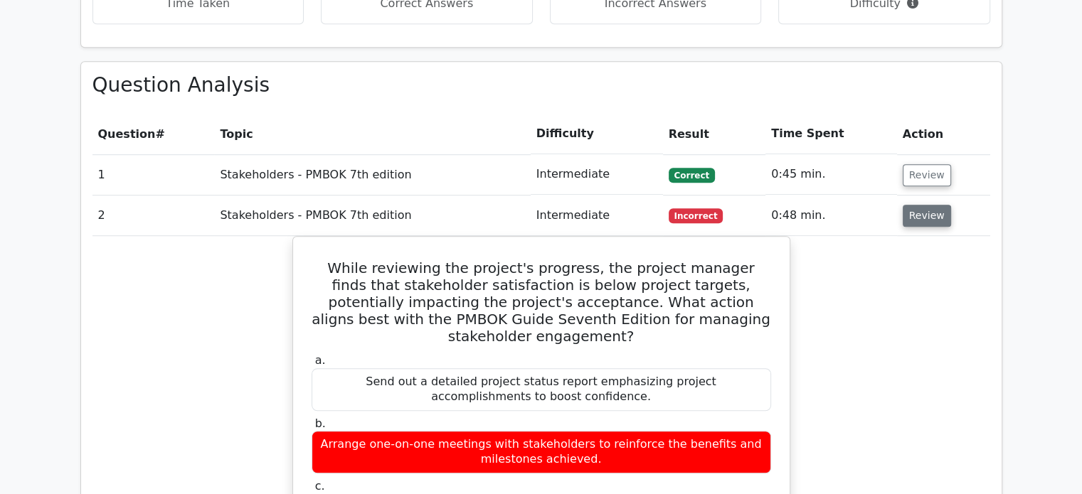
scroll to position [1013, 0]
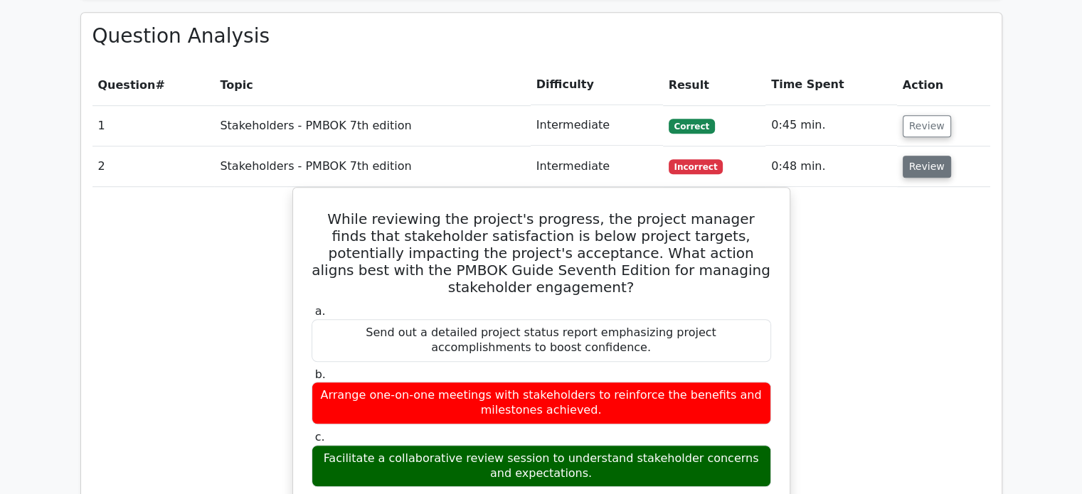
click at [933, 156] on button "Review" at bounding box center [927, 167] width 48 height 22
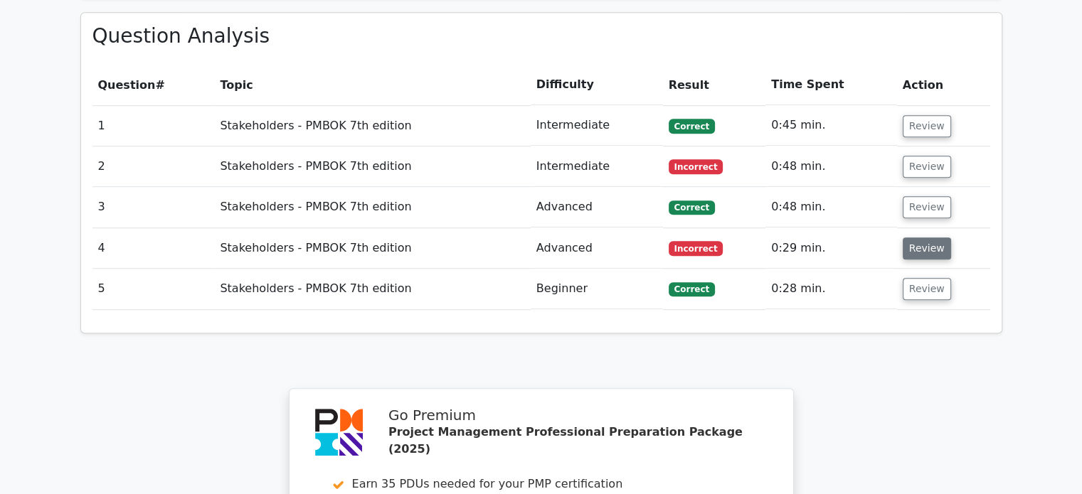
click at [926, 238] on button "Review" at bounding box center [927, 249] width 48 height 22
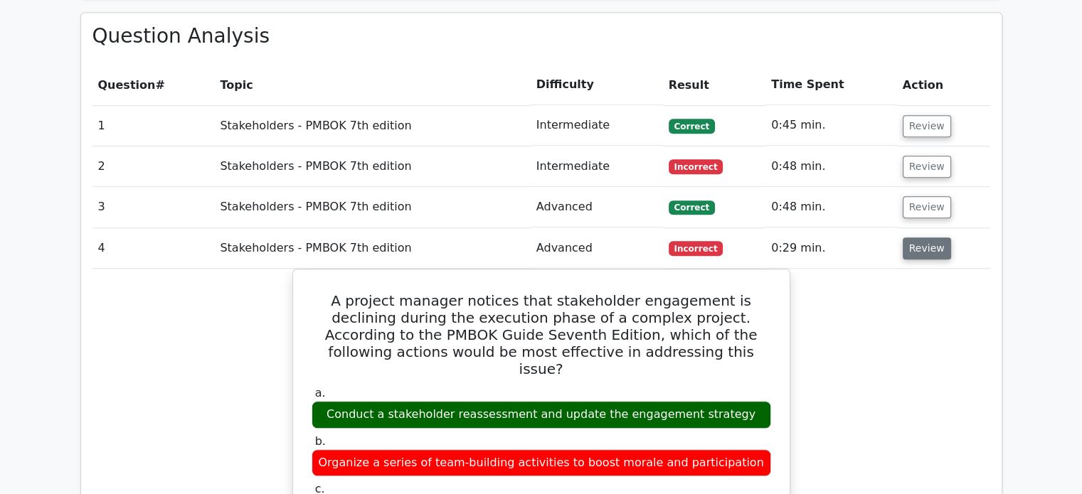
click at [923, 238] on button "Review" at bounding box center [927, 249] width 48 height 22
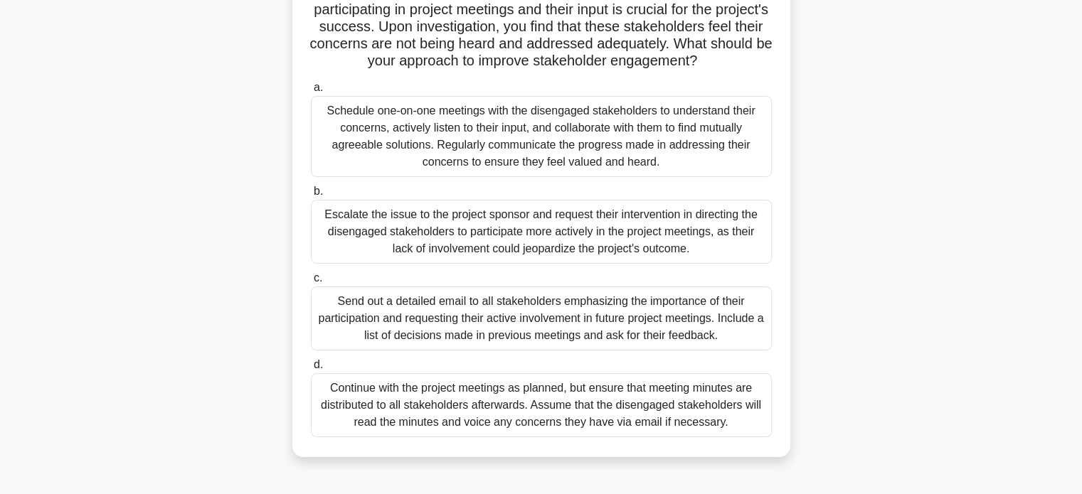
scroll to position [158, 0]
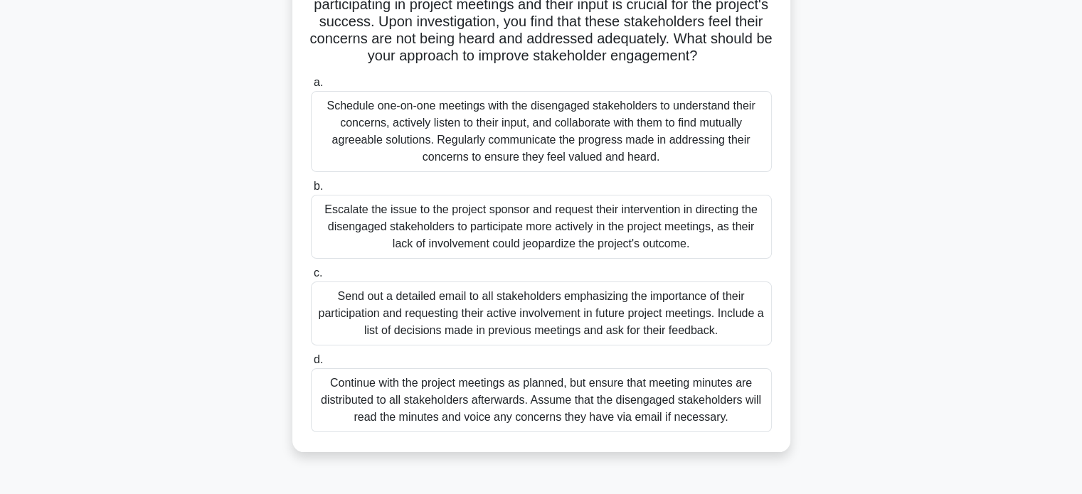
click at [418, 171] on div "Schedule one-on-one meetings with the disengaged stakeholders to understand the…" at bounding box center [541, 131] width 461 height 81
click at [311, 88] on input "a. Schedule one-on-one meetings with the disengaged stakeholders to understand …" at bounding box center [311, 82] width 0 height 9
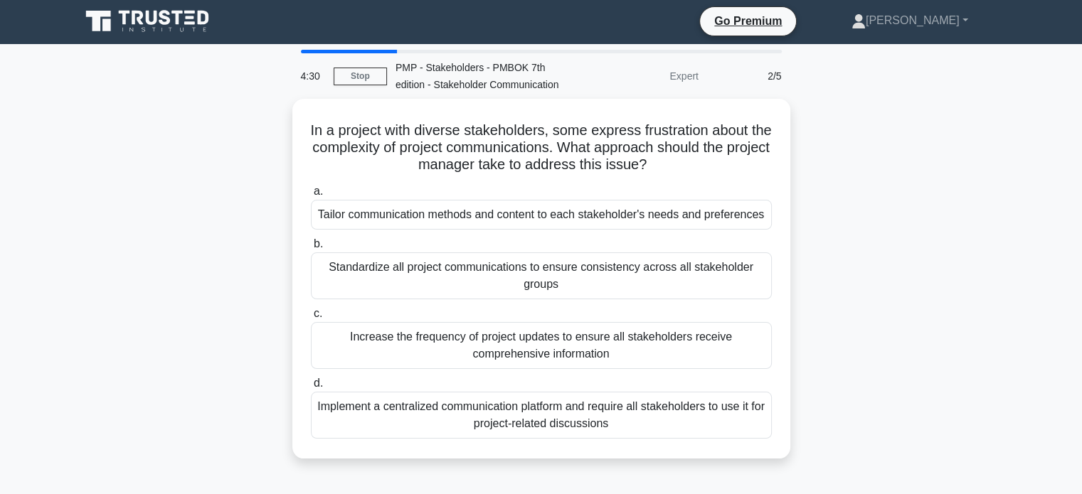
scroll to position [0, 0]
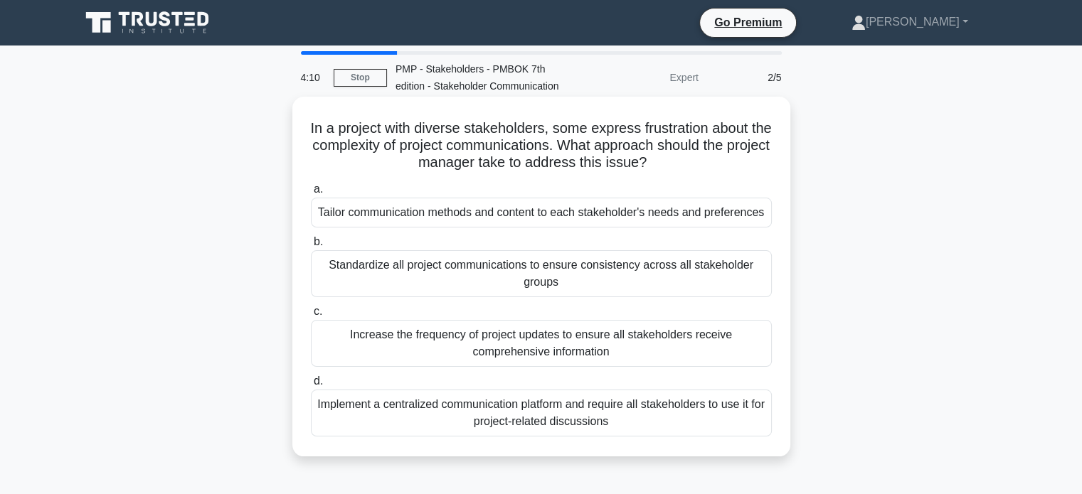
click at [396, 276] on div "Standardize all project communications to ensure consistency across all stakeho…" at bounding box center [541, 273] width 461 height 47
click at [311, 247] on input "b. Standardize all project communications to ensure consistency across all stak…" at bounding box center [311, 242] width 0 height 9
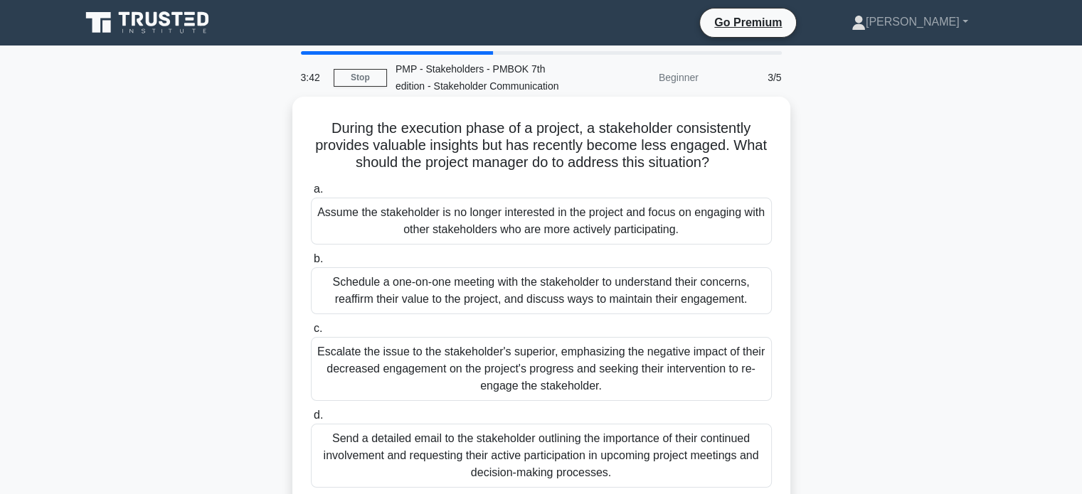
click at [418, 287] on div "Schedule a one-on-one meeting with the stakeholder to understand their concerns…" at bounding box center [541, 291] width 461 height 47
click at [311, 264] on input "b. Schedule a one-on-one meeting with the stakeholder to understand their conce…" at bounding box center [311, 259] width 0 height 9
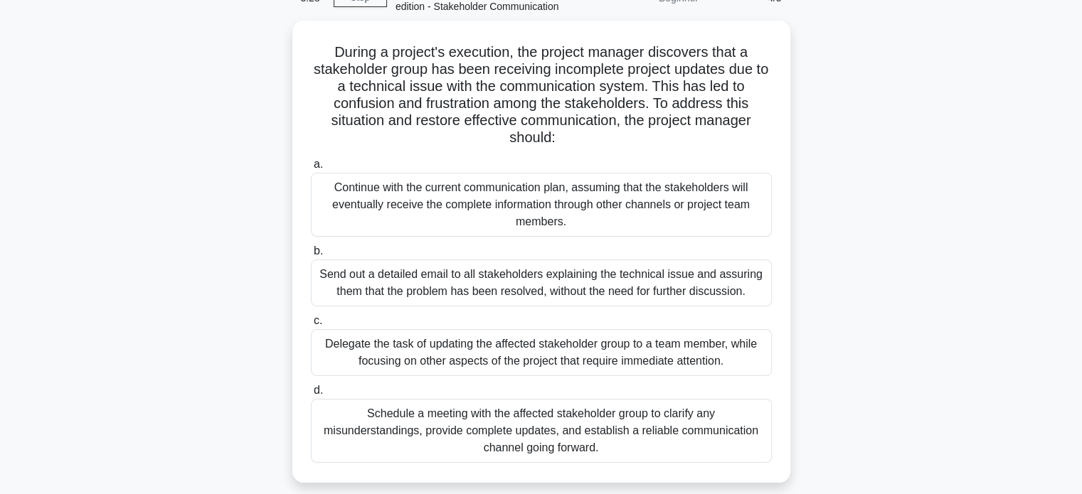
scroll to position [80, 0]
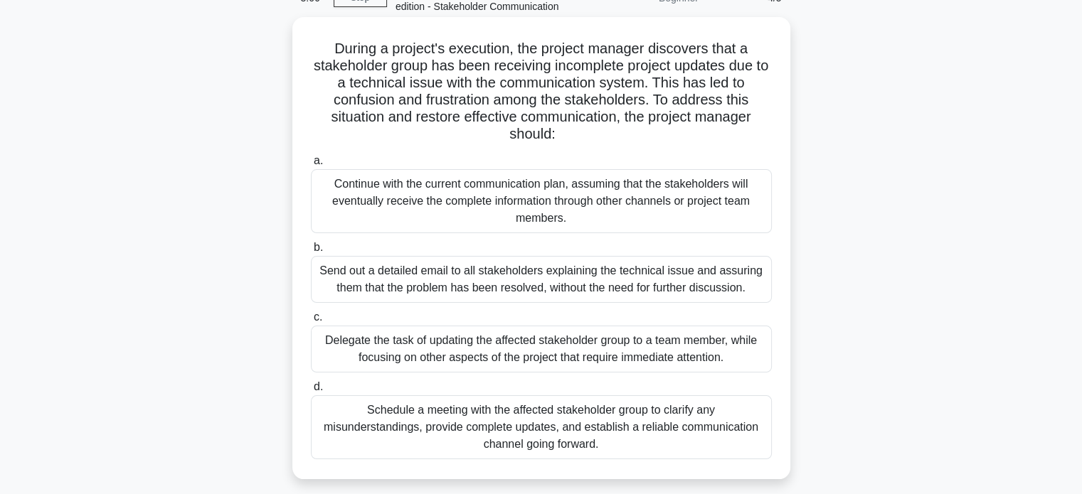
click at [489, 432] on div "Schedule a meeting with the affected stakeholder group to clarify any misunders…" at bounding box center [541, 428] width 461 height 64
click at [311, 392] on input "d. Schedule a meeting with the affected stakeholder group to clarify any misund…" at bounding box center [311, 387] width 0 height 9
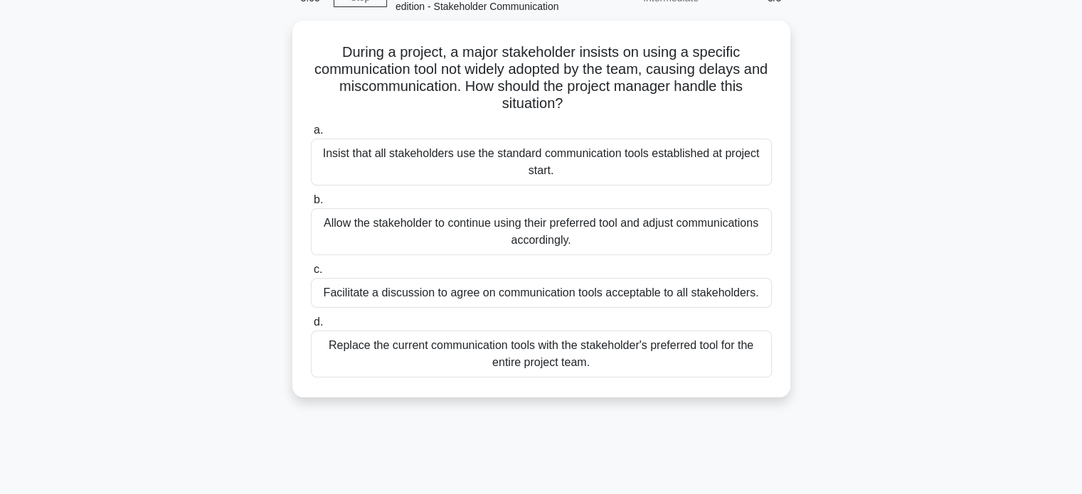
scroll to position [0, 0]
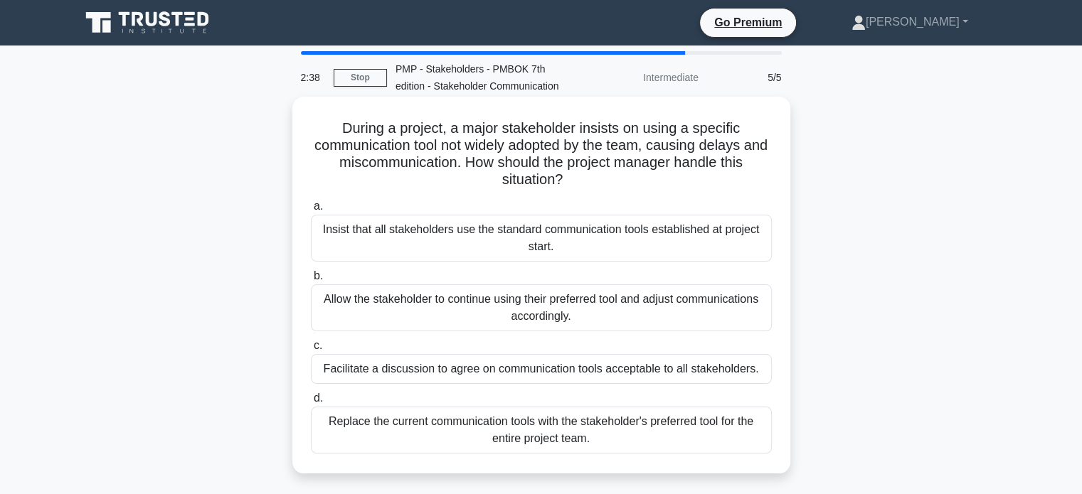
click at [435, 373] on div "Facilitate a discussion to agree on communication tools acceptable to all stake…" at bounding box center [541, 369] width 461 height 30
click at [311, 351] on input "c. Facilitate a discussion to agree on communication tools acceptable to all st…" at bounding box center [311, 345] width 0 height 9
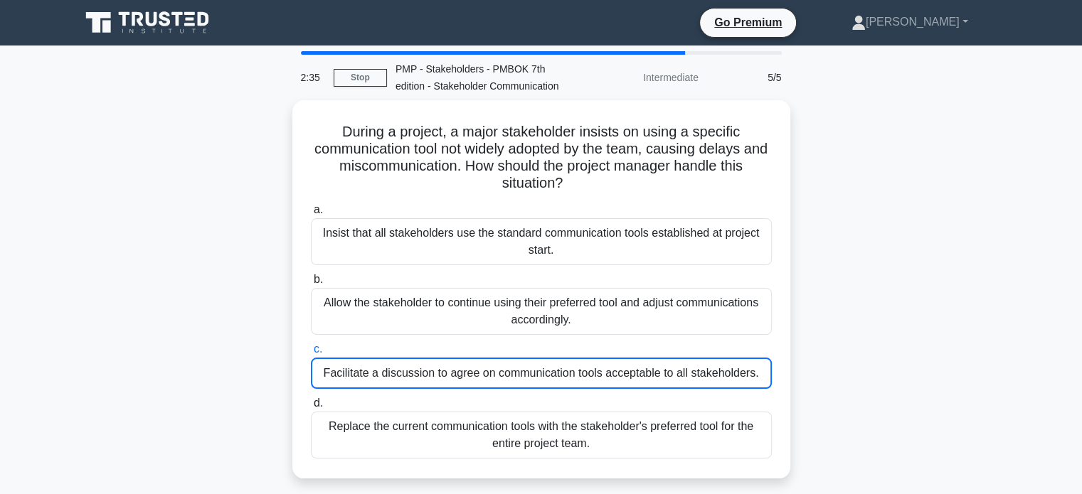
scroll to position [81, 0]
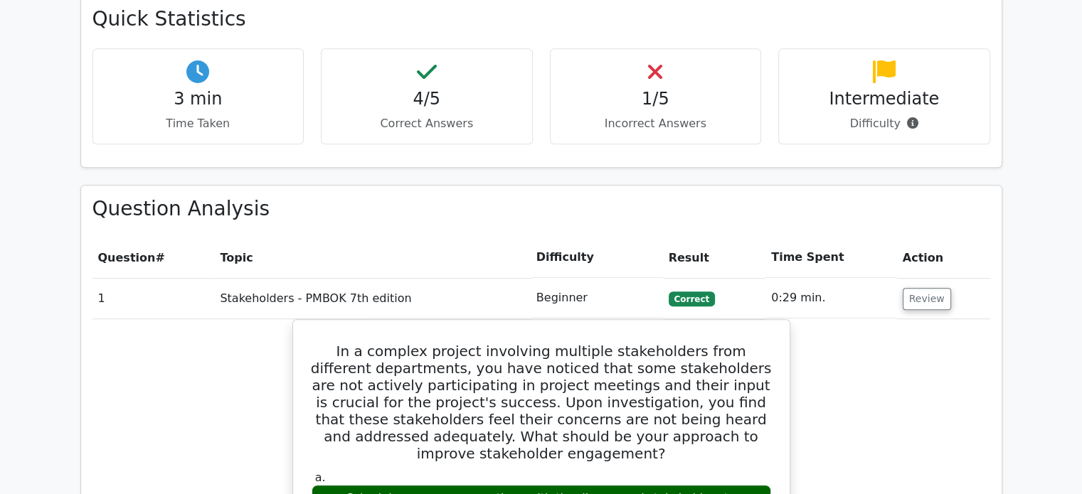
scroll to position [847, 0]
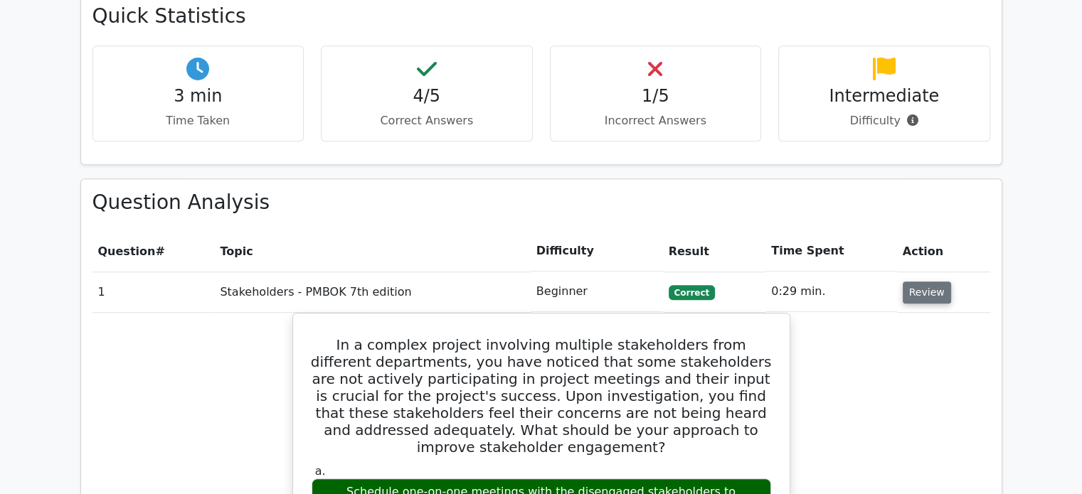
click at [917, 282] on button "Review" at bounding box center [927, 293] width 48 height 22
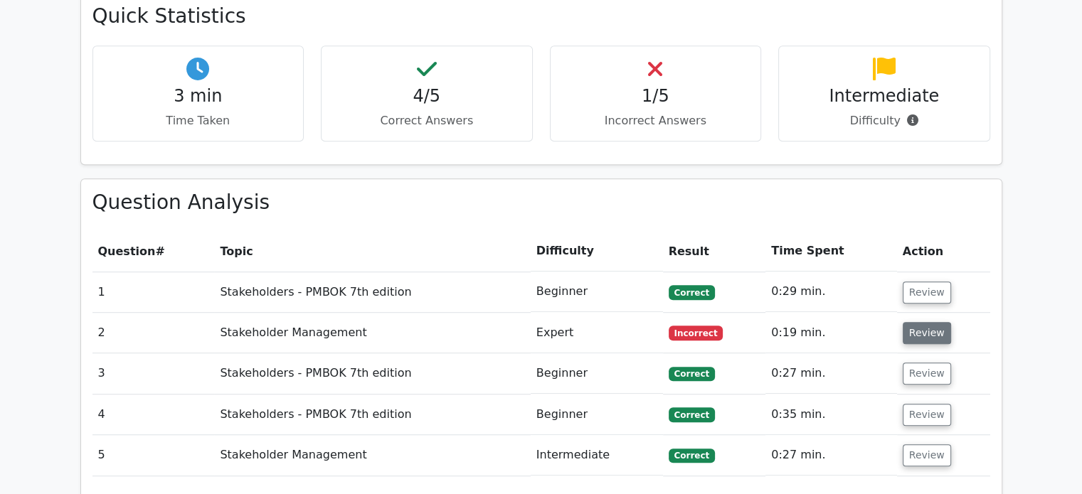
click at [923, 322] on button "Review" at bounding box center [927, 333] width 48 height 22
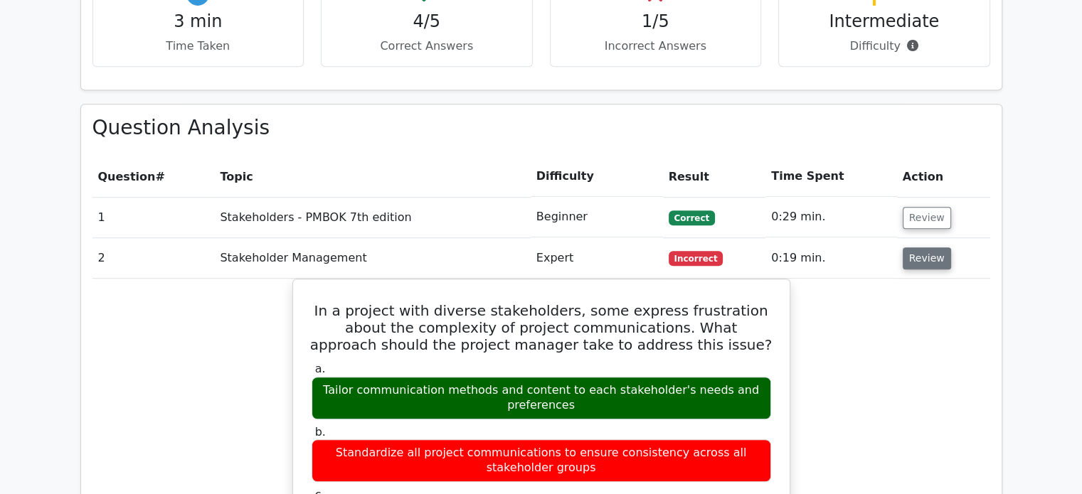
scroll to position [921, 0]
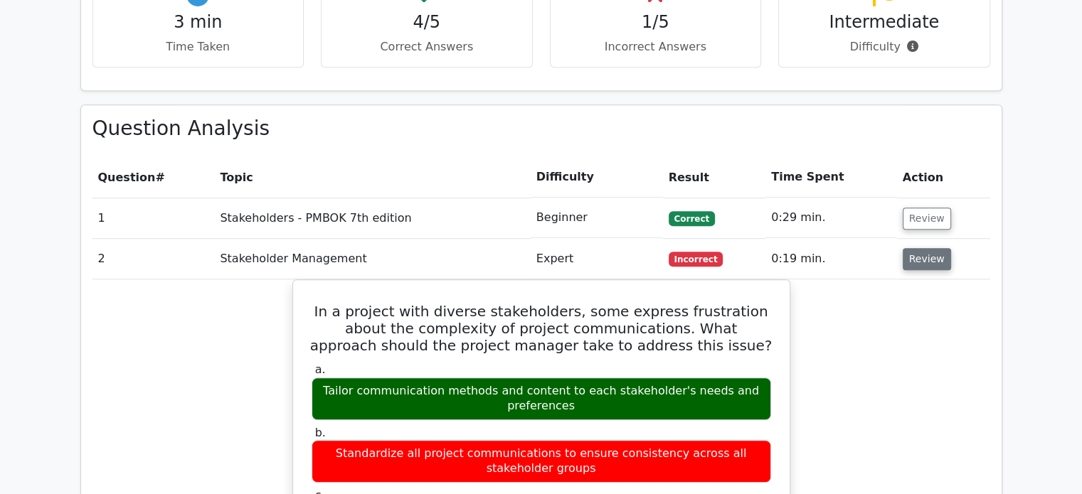
click at [931, 248] on button "Review" at bounding box center [927, 259] width 48 height 22
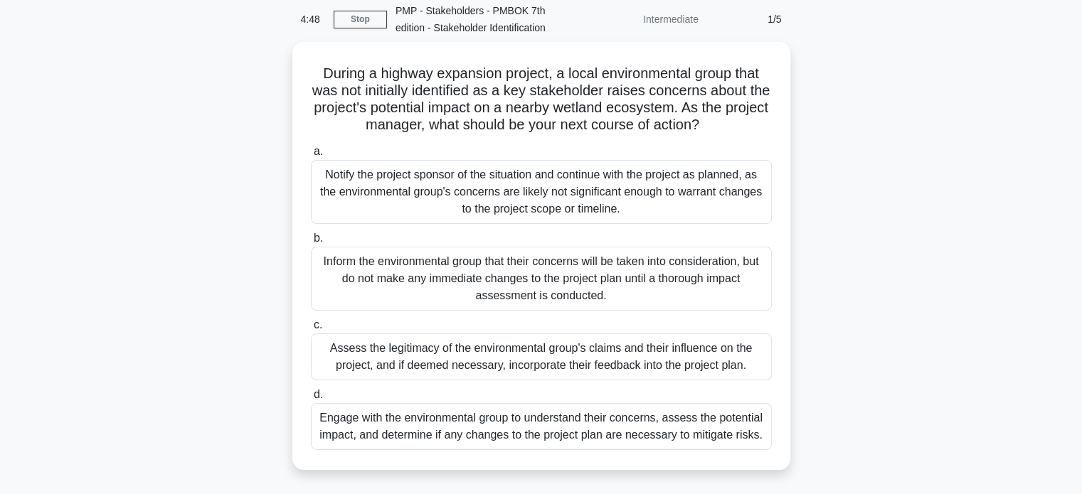
scroll to position [59, 0]
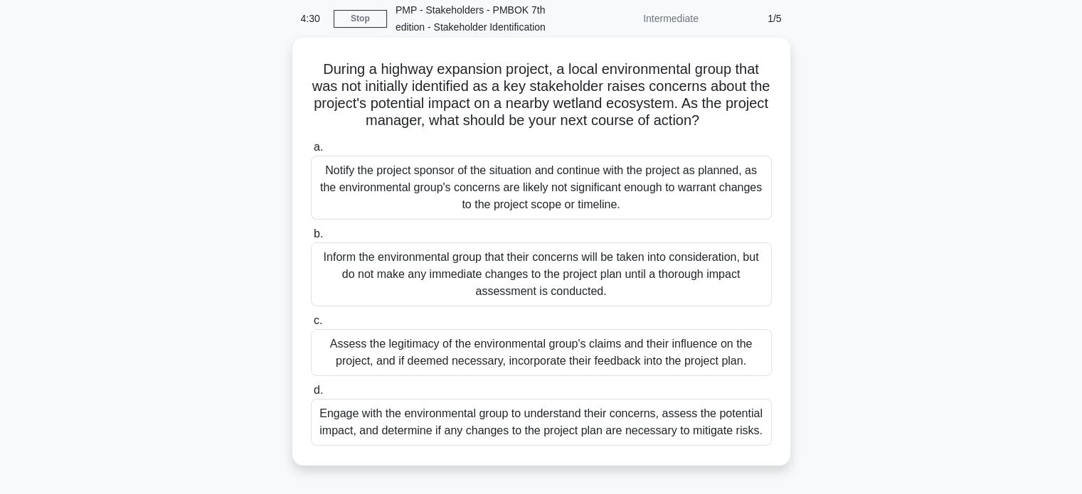
click at [420, 346] on div "Assess the legitimacy of the environmental group's claims and their influence o…" at bounding box center [541, 352] width 461 height 47
click at [311, 326] on input "c. Assess the legitimacy of the environmental group's claims and their influenc…" at bounding box center [311, 321] width 0 height 9
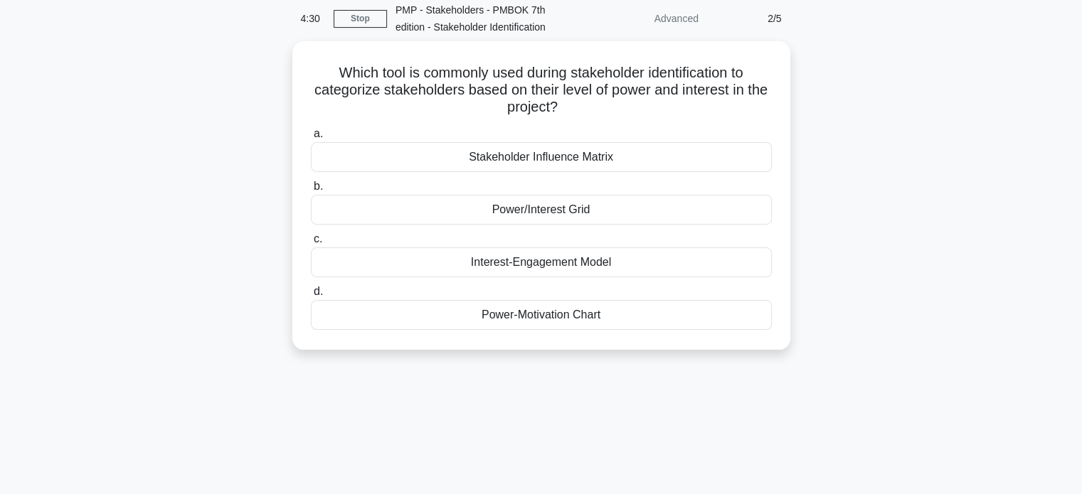
scroll to position [0, 0]
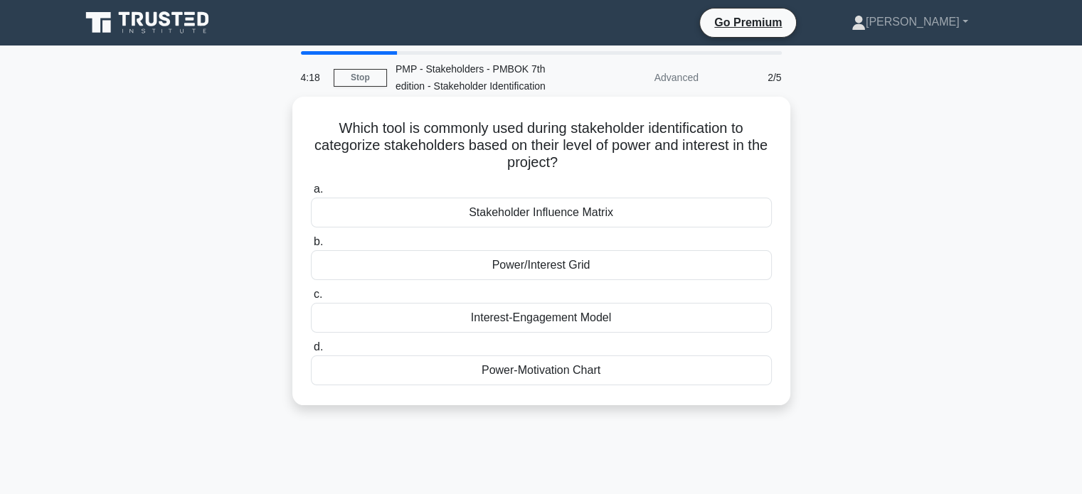
click at [539, 268] on div "Power/Interest Grid" at bounding box center [541, 265] width 461 height 30
click at [311, 247] on input "b. Power/Interest Grid" at bounding box center [311, 242] width 0 height 9
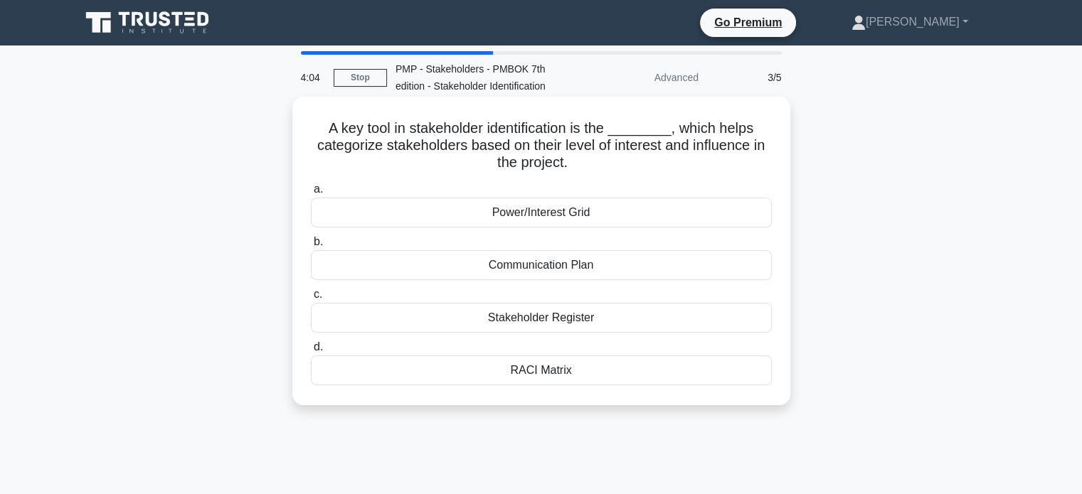
click at [529, 216] on div "Power/Interest Grid" at bounding box center [541, 213] width 461 height 30
click at [311, 194] on input "a. Power/Interest Grid" at bounding box center [311, 189] width 0 height 9
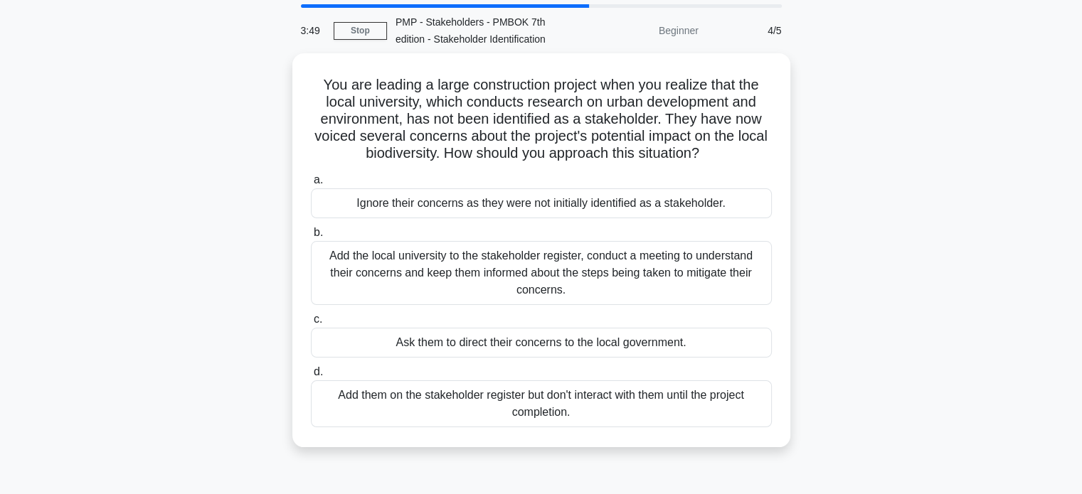
scroll to position [46, 0]
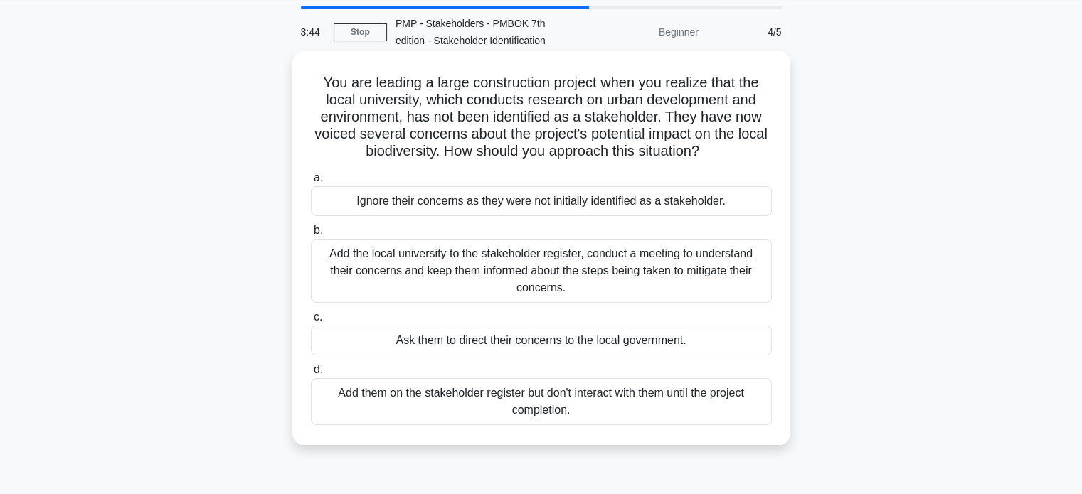
click at [403, 265] on div "Add the local university to the stakeholder register, conduct a meeting to unde…" at bounding box center [541, 271] width 461 height 64
click at [311, 235] on input "b. Add the local university to the stakeholder register, conduct a meeting to u…" at bounding box center [311, 230] width 0 height 9
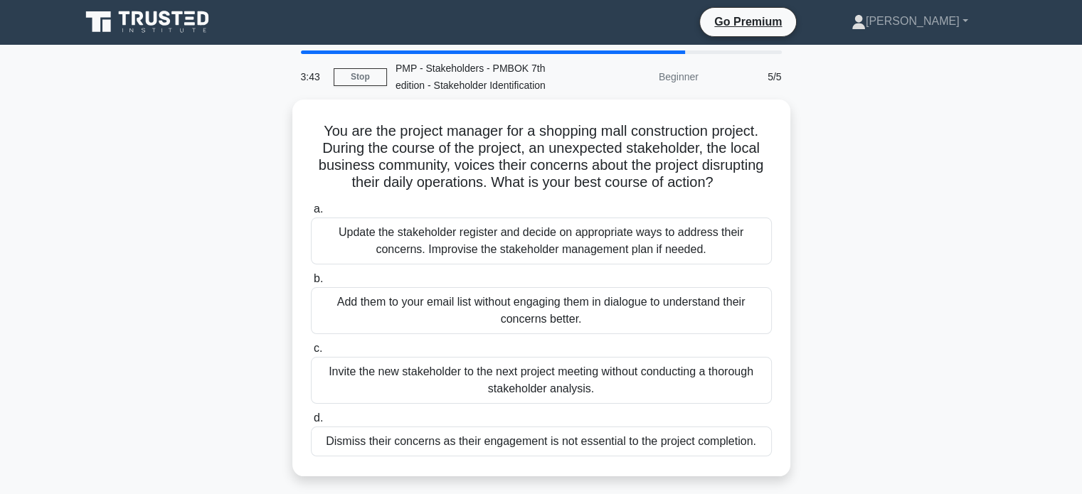
scroll to position [0, 0]
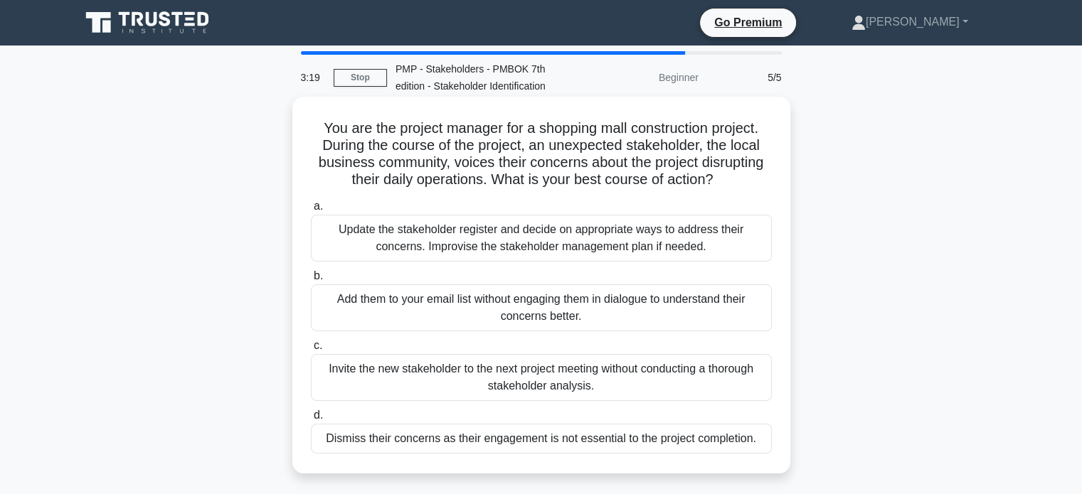
click at [403, 240] on div "Update the stakeholder register and decide on appropriate ways to address their…" at bounding box center [541, 238] width 461 height 47
click at [311, 211] on input "a. Update the stakeholder register and decide on appropriate ways to address th…" at bounding box center [311, 206] width 0 height 9
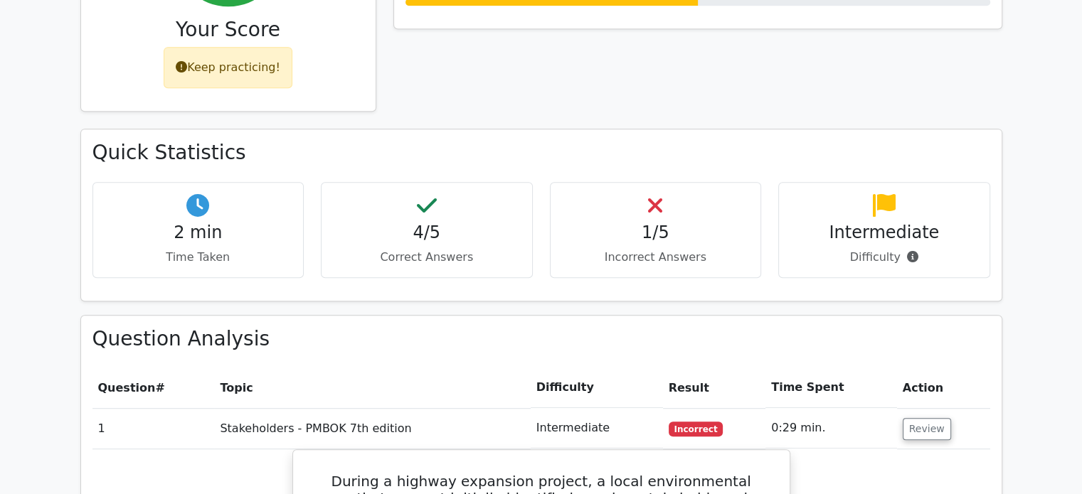
scroll to position [697, 0]
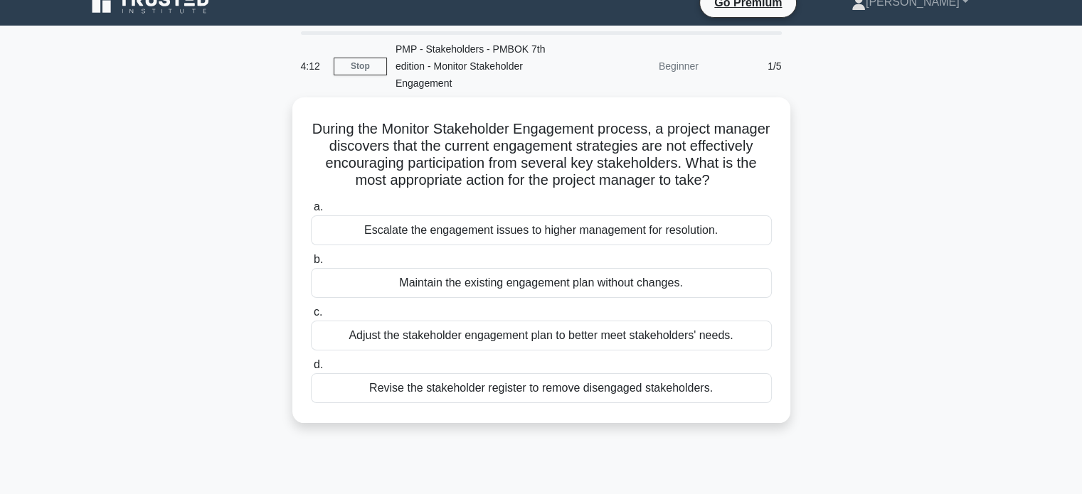
scroll to position [20, 0]
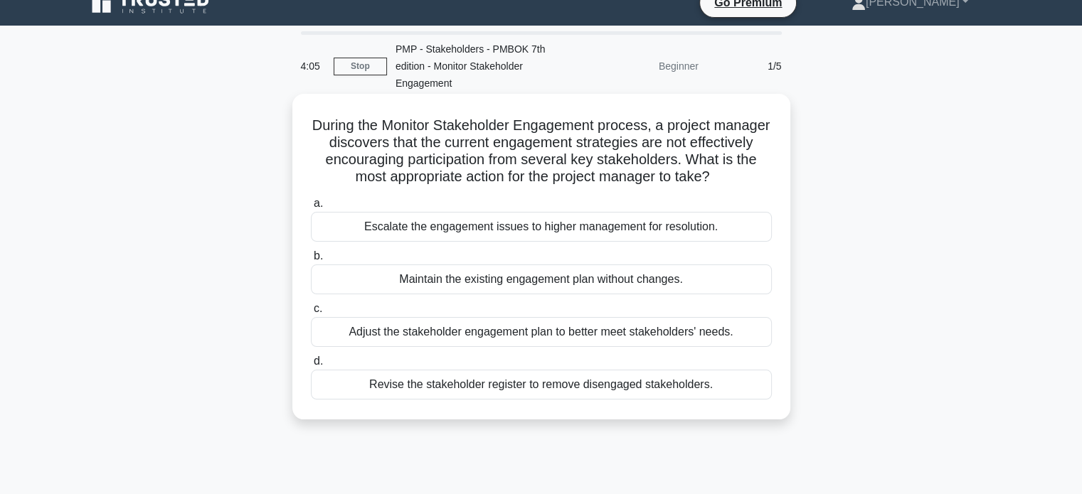
click at [469, 347] on div "Adjust the stakeholder engagement plan to better meet stakeholders' needs." at bounding box center [541, 332] width 461 height 30
click at [311, 314] on input "c. Adjust the stakeholder engagement plan to better meet stakeholders' needs." at bounding box center [311, 308] width 0 height 9
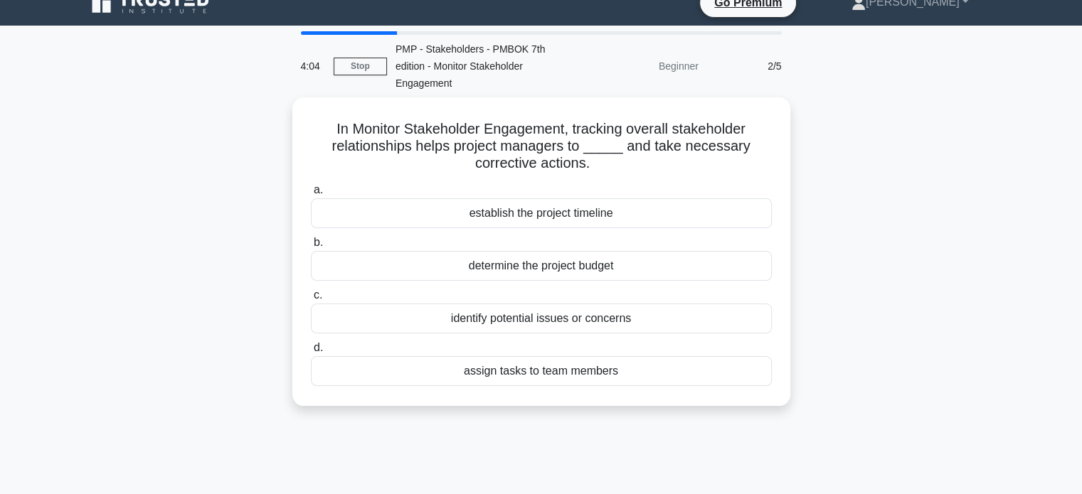
scroll to position [0, 0]
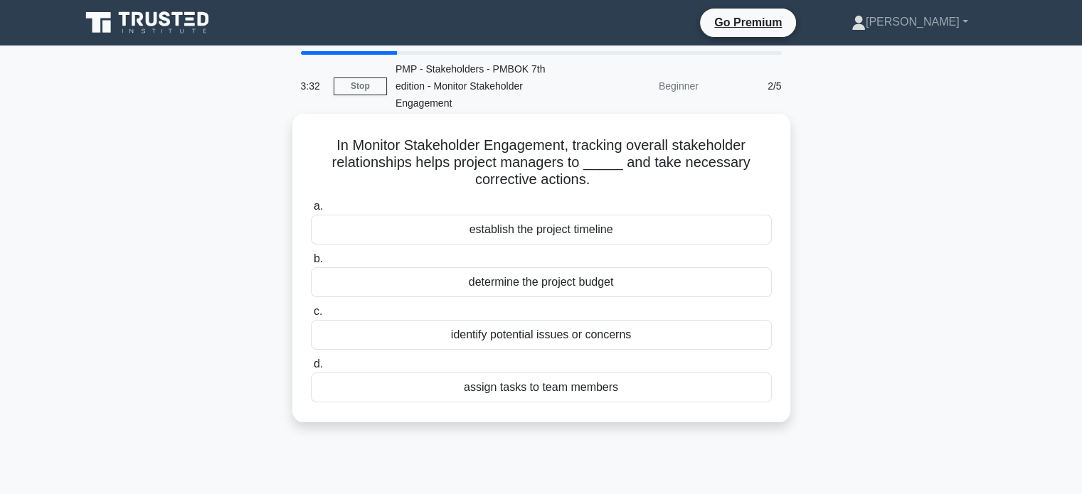
click at [495, 332] on div "identify potential issues or concerns" at bounding box center [541, 335] width 461 height 30
click at [311, 317] on input "c. identify potential issues or concerns" at bounding box center [311, 311] width 0 height 9
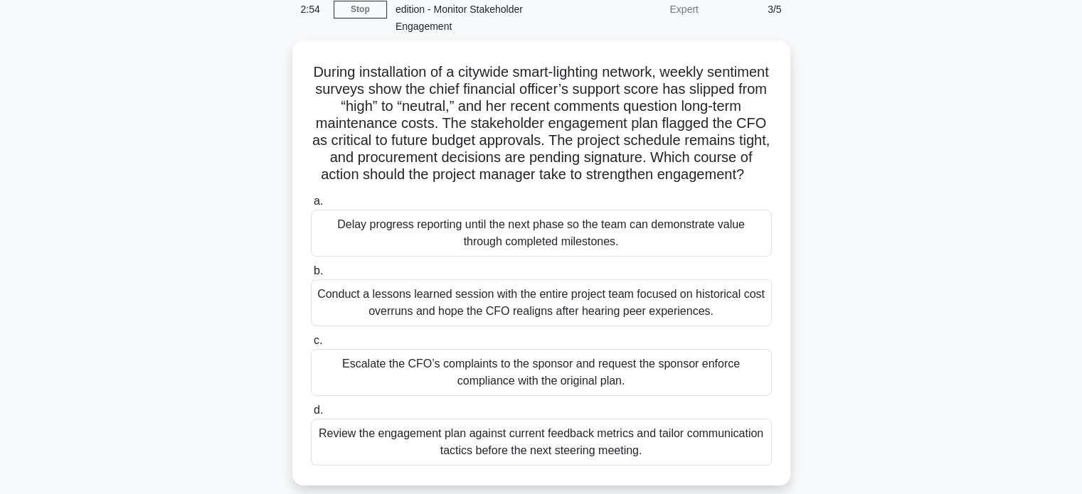
scroll to position [77, 0]
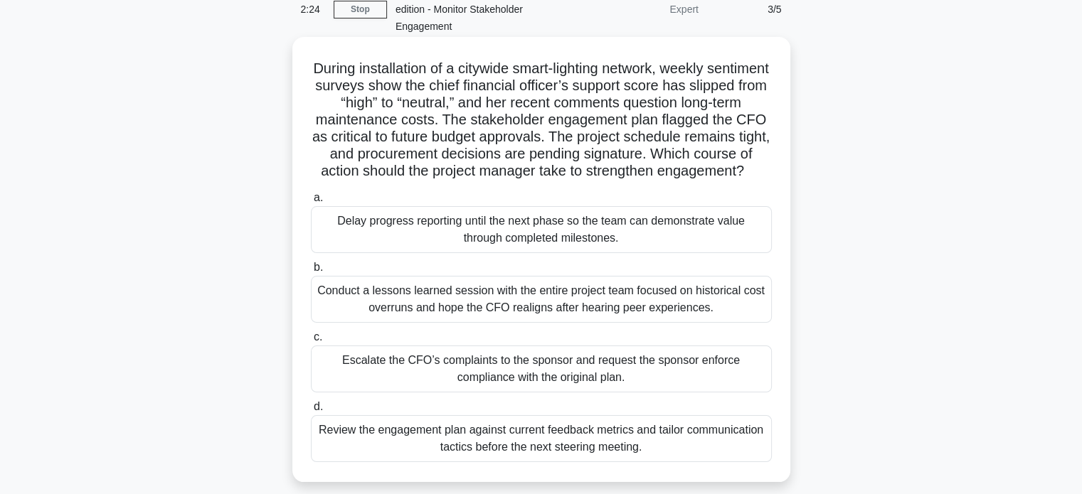
click at [456, 456] on div "Review the engagement plan against current feedback metrics and tailor communic…" at bounding box center [541, 438] width 461 height 47
click at [311, 412] on input "d. Review the engagement plan against current feedback metrics and tailor commu…" at bounding box center [311, 407] width 0 height 9
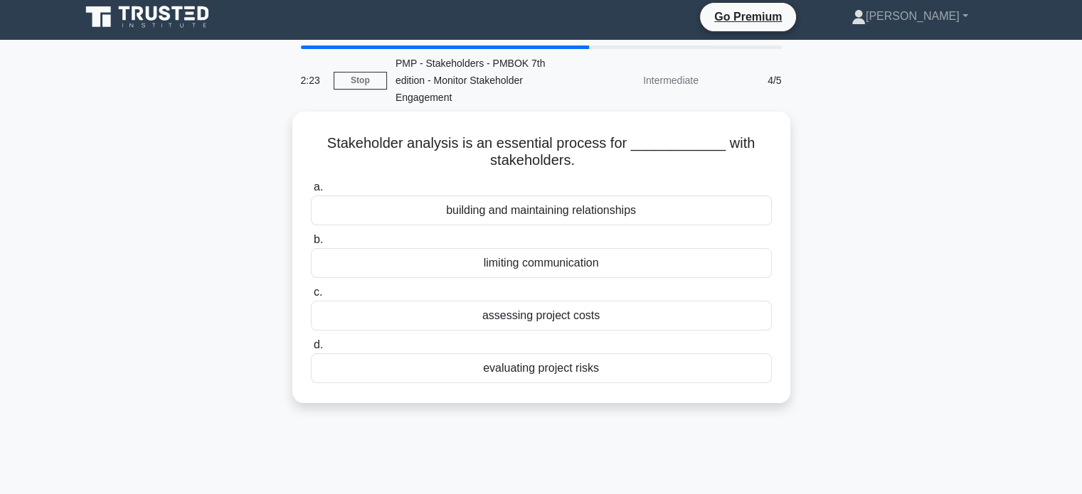
scroll to position [0, 0]
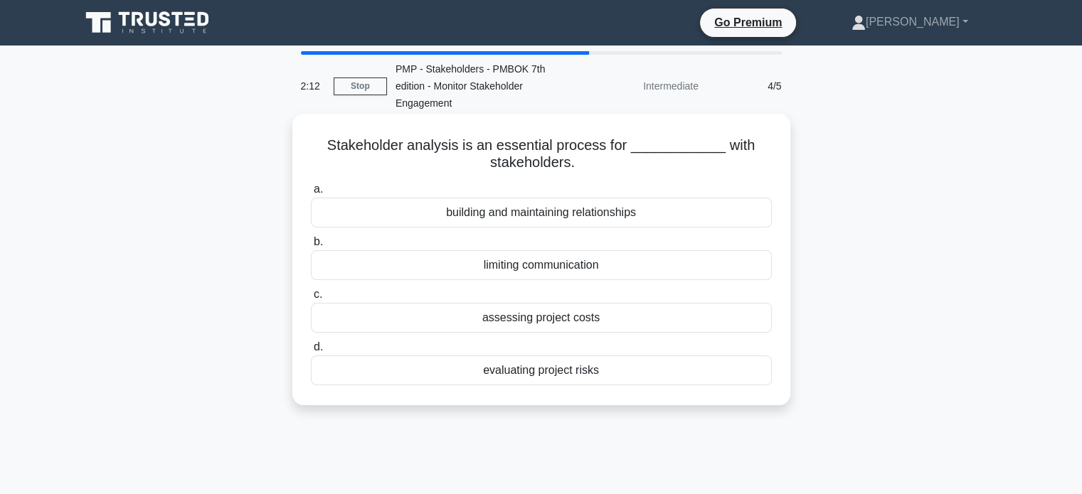
click at [559, 204] on div "building and maintaining relationships" at bounding box center [541, 213] width 461 height 30
click at [311, 194] on input "a. building and maintaining relationships" at bounding box center [311, 189] width 0 height 9
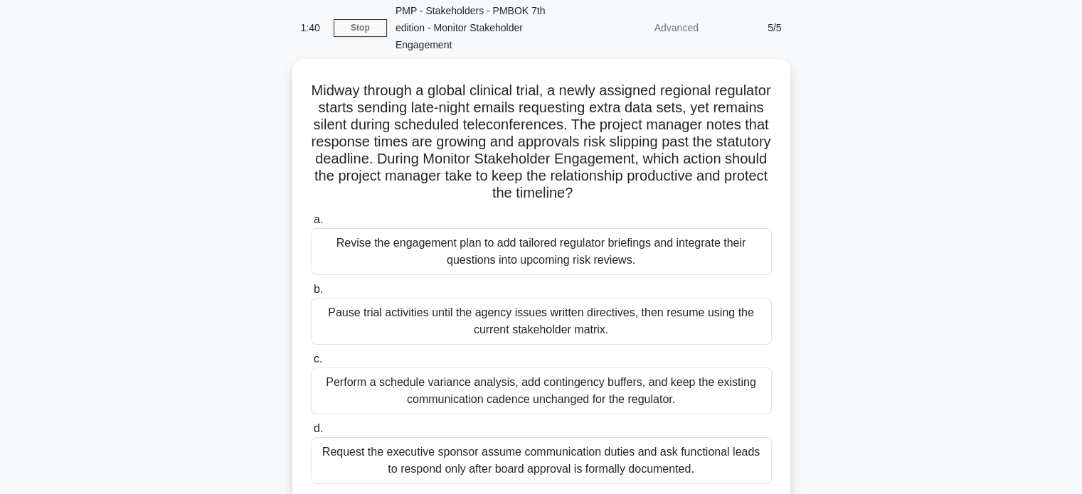
scroll to position [57, 0]
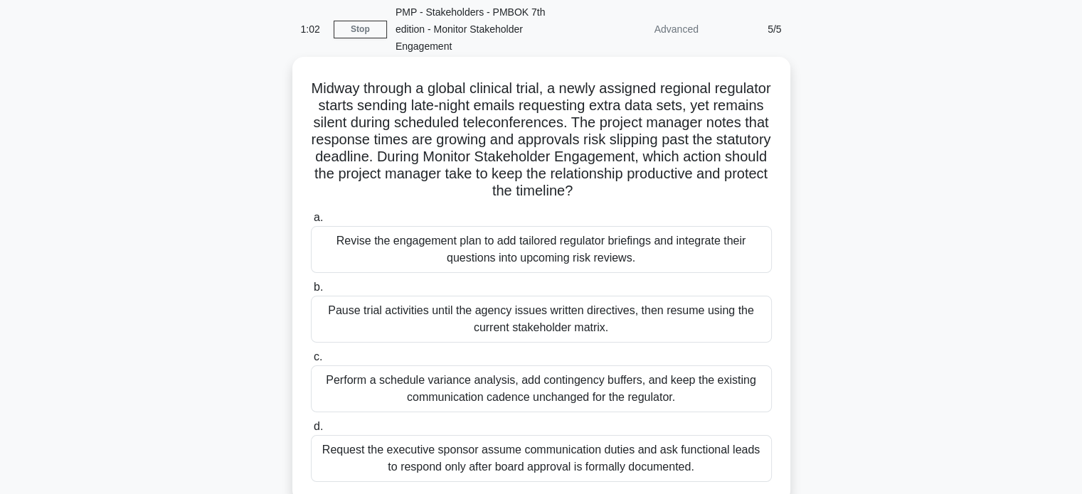
click at [620, 249] on div "Revise the engagement plan to add tailored regulator briefings and integrate th…" at bounding box center [541, 249] width 461 height 47
click at [311, 223] on input "a. Revise the engagement plan to add tailored regulator briefings and integrate…" at bounding box center [311, 217] width 0 height 9
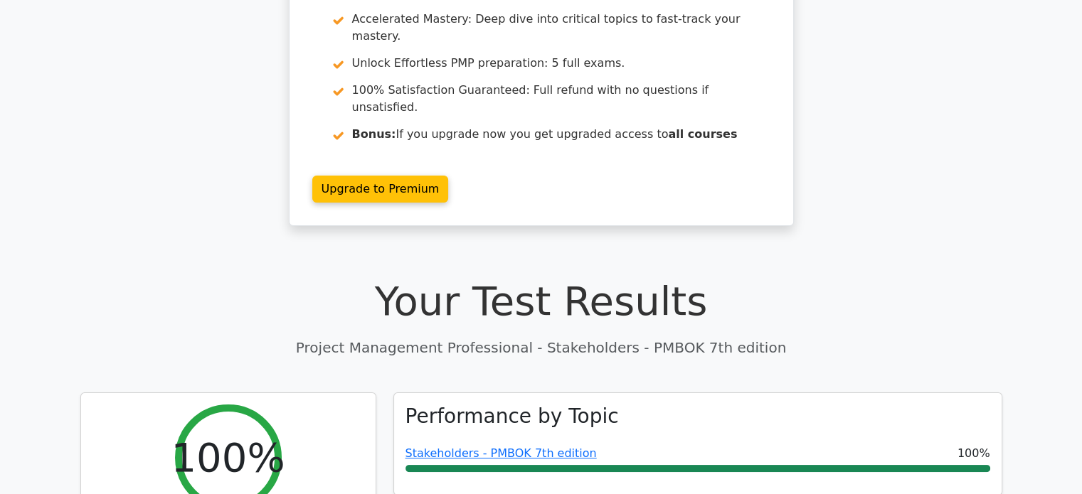
scroll to position [205, 0]
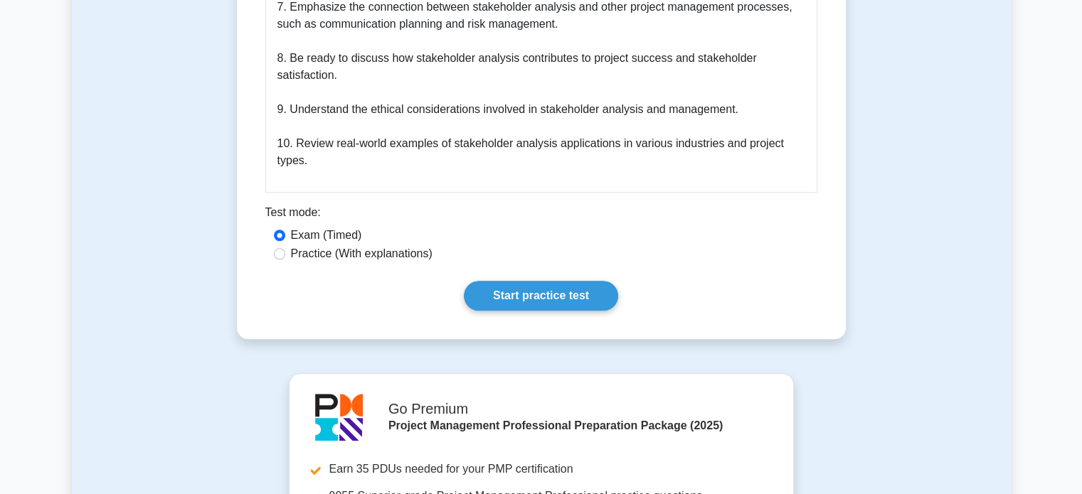
scroll to position [1289, 0]
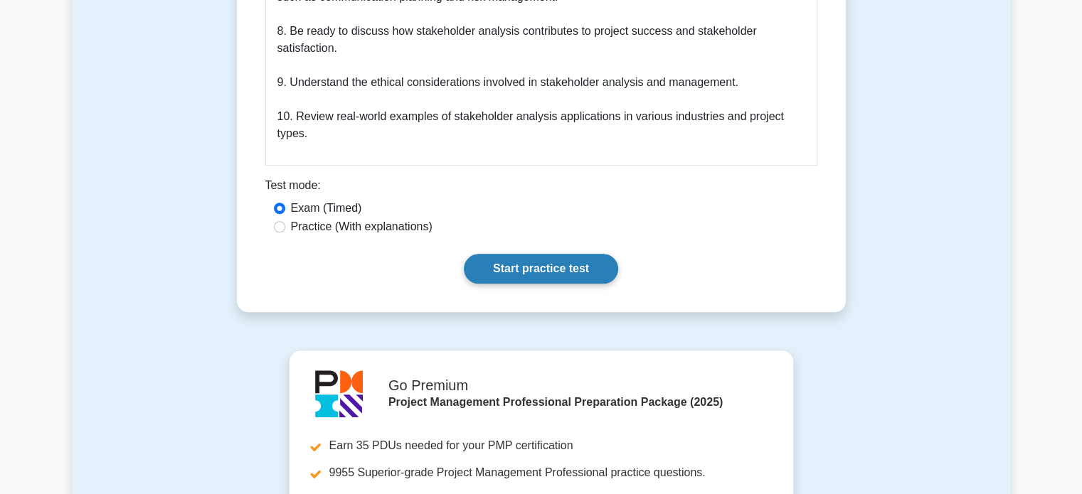
click at [519, 254] on link "Start practice test" at bounding box center [541, 269] width 154 height 30
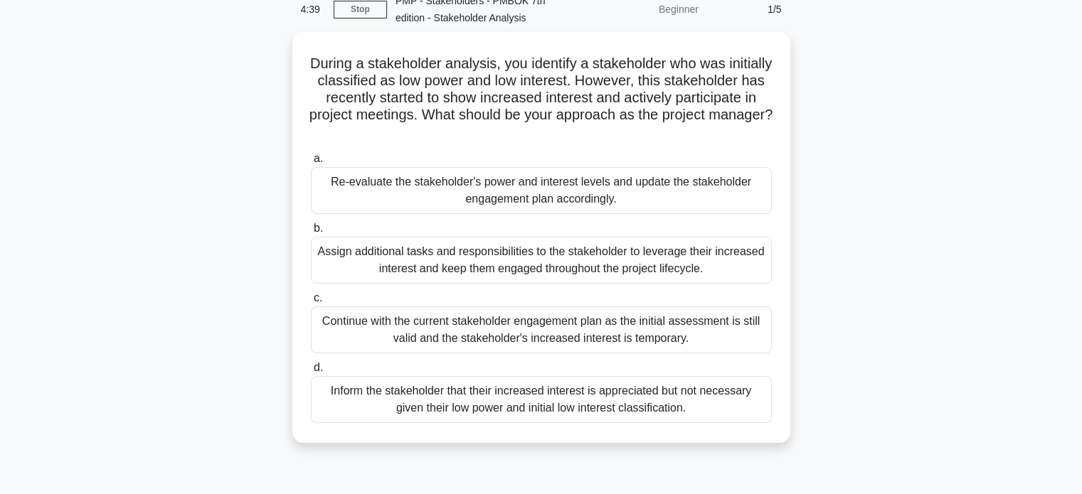
scroll to position [70, 0]
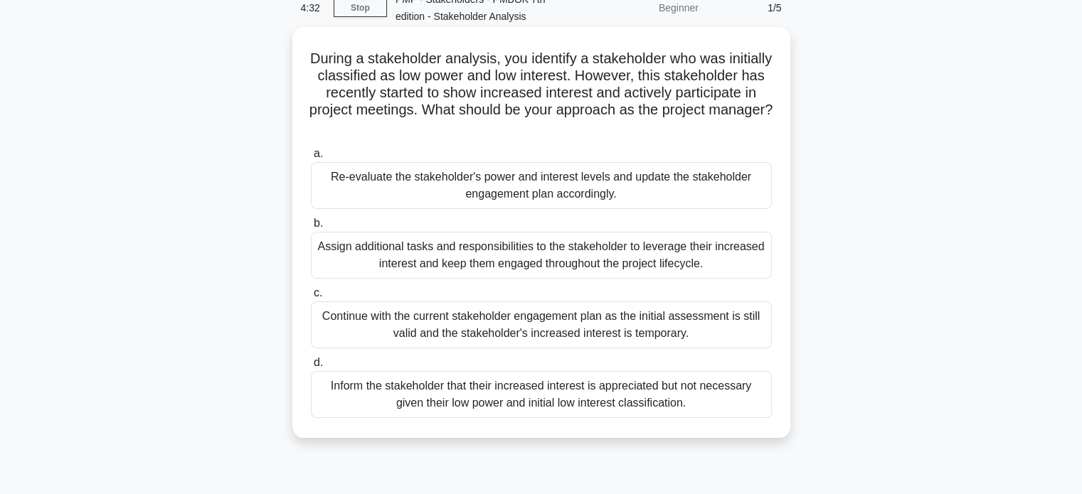
click at [404, 178] on div "Re-evaluate the stakeholder's power and interest levels and update the stakehol…" at bounding box center [541, 185] width 461 height 47
click at [311, 159] on input "a. Re-evaluate the stakeholder's power and interest levels and update the stake…" at bounding box center [311, 153] width 0 height 9
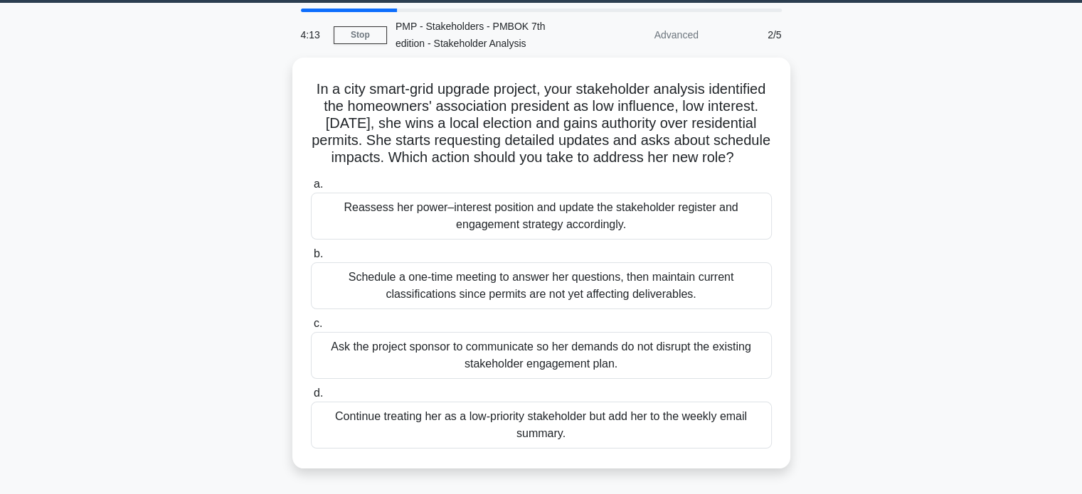
scroll to position [44, 0]
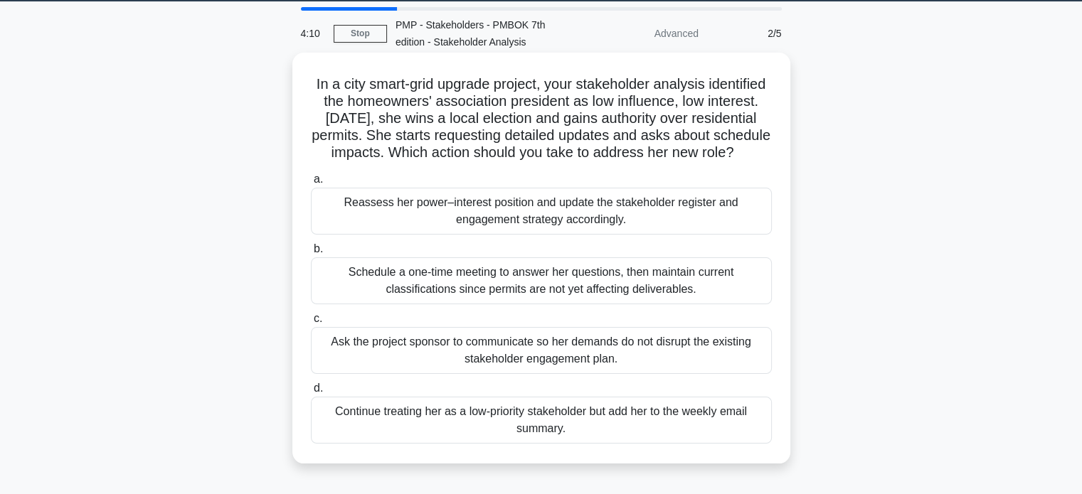
click at [470, 221] on div "Reassess her power–interest position and update the stakeholder register and en…" at bounding box center [541, 211] width 461 height 47
click at [311, 184] on input "a. Reassess her power–interest position and update the stakeholder register and…" at bounding box center [311, 179] width 0 height 9
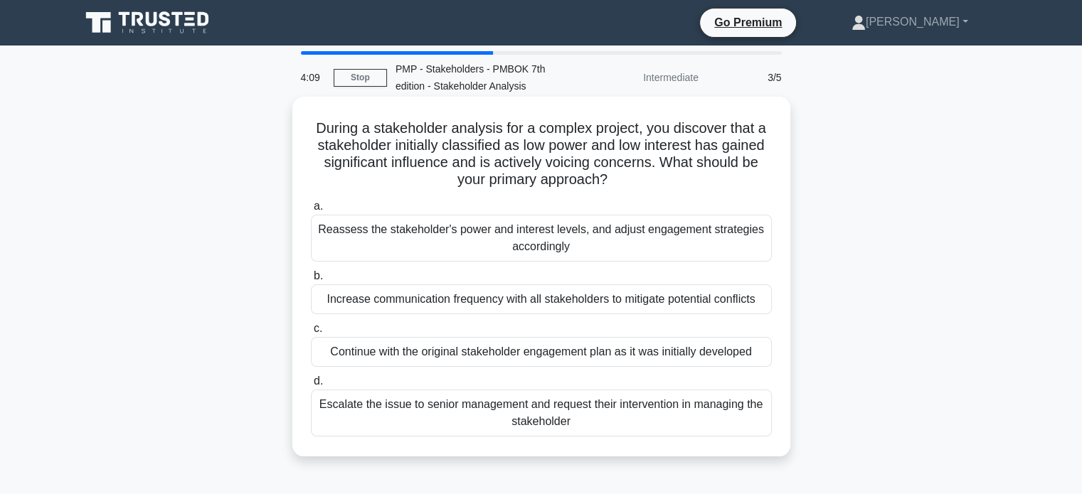
scroll to position [0, 0]
click at [487, 244] on div "Reassess the stakeholder's power and interest levels, and adjust engagement str…" at bounding box center [541, 238] width 461 height 47
click at [311, 211] on input "a. Reassess the stakeholder's power and interest levels, and adjust engagement …" at bounding box center [311, 206] width 0 height 9
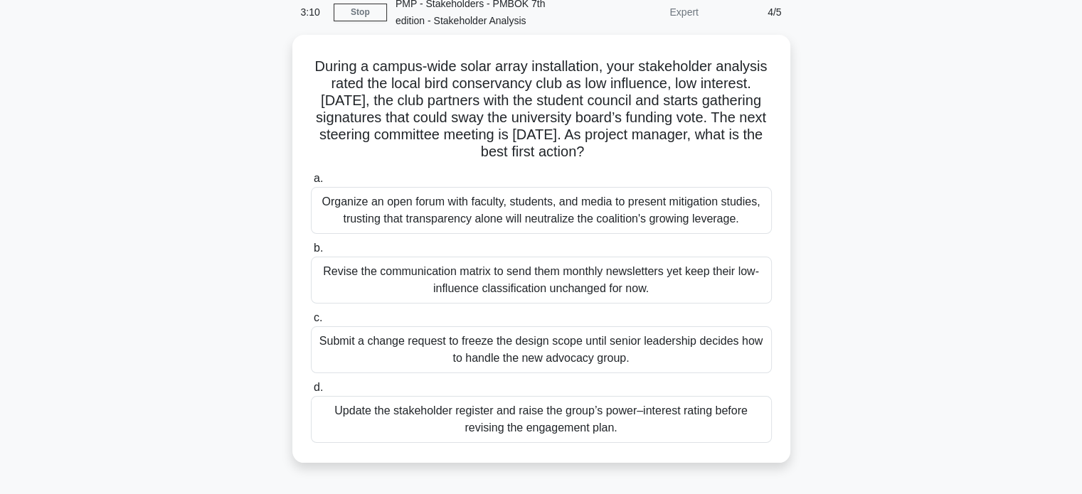
scroll to position [67, 0]
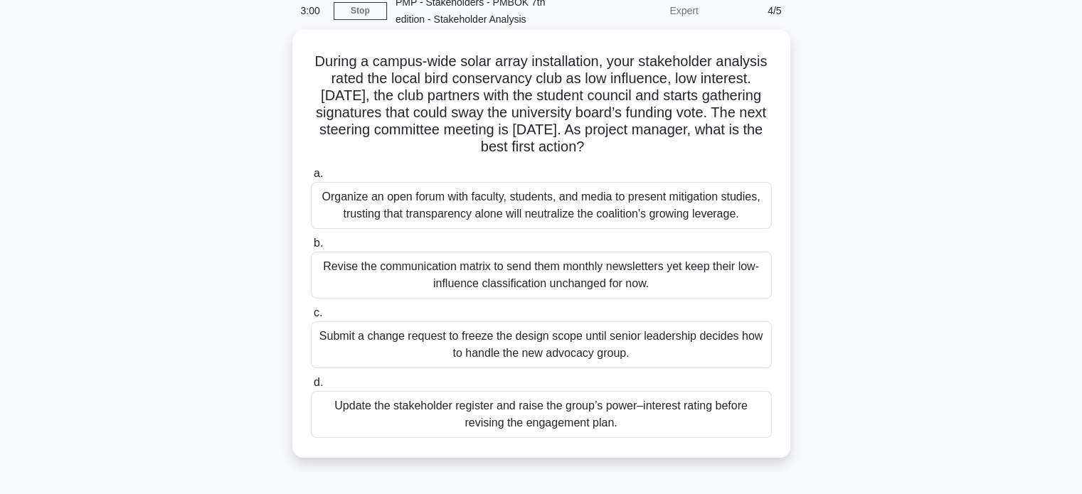
click at [480, 418] on div "Update the stakeholder register and raise the group’s power–interest rating bef…" at bounding box center [541, 414] width 461 height 47
click at [311, 388] on input "d. Update the stakeholder register and raise the group’s power–interest rating …" at bounding box center [311, 382] width 0 height 9
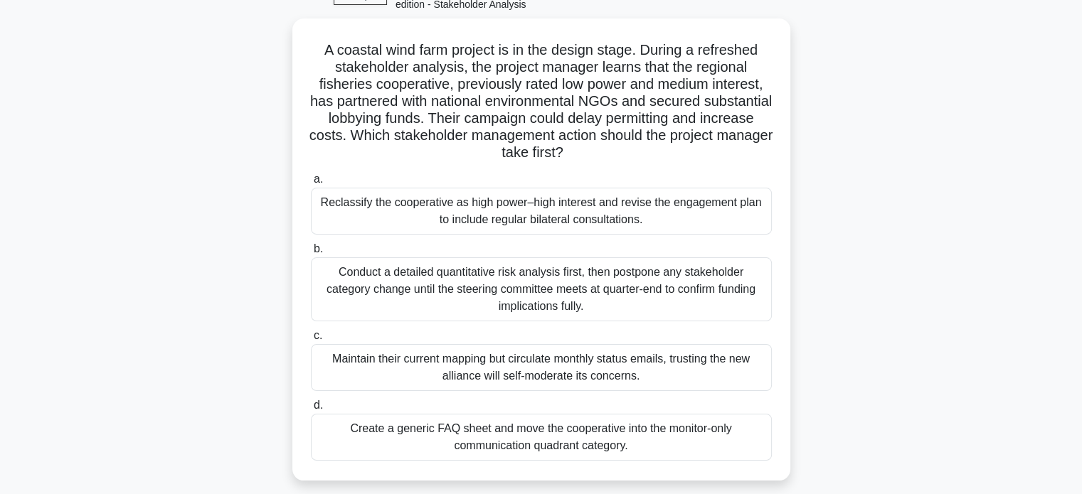
scroll to position [91, 0]
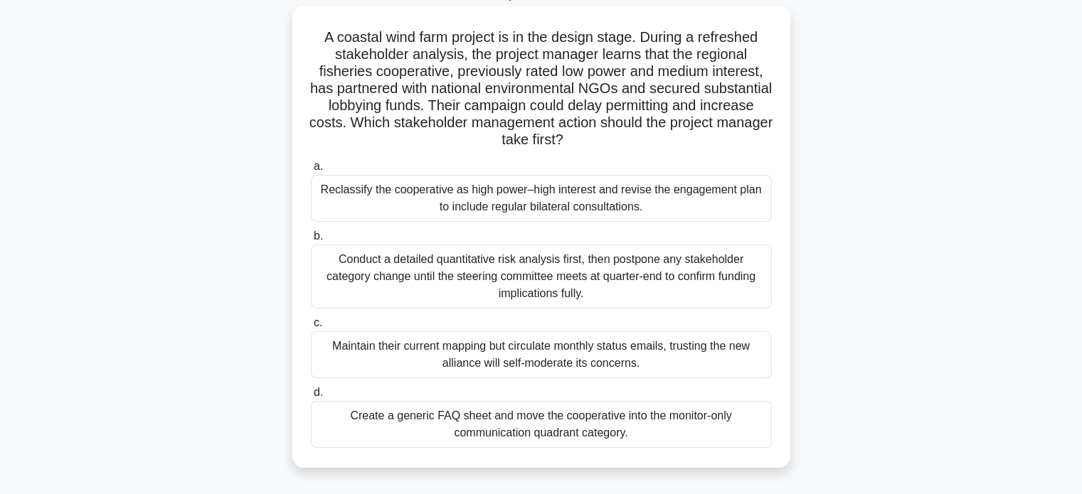
click at [427, 203] on div "Reclassify the cooperative as high power–high interest and revise the engagemen…" at bounding box center [541, 198] width 461 height 47
click at [311, 171] on input "a. Reclassify the cooperative as high power–high interest and revise the engage…" at bounding box center [311, 166] width 0 height 9
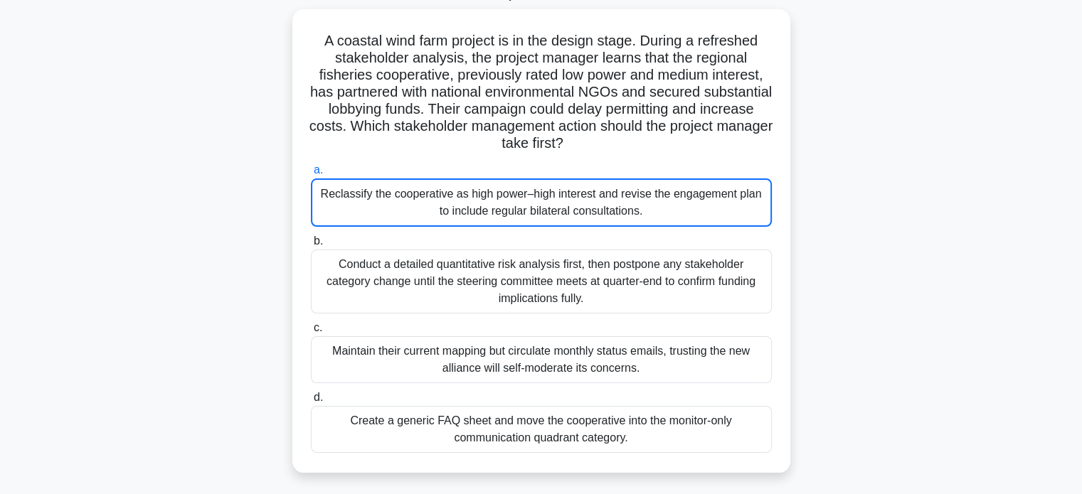
scroll to position [216, 0]
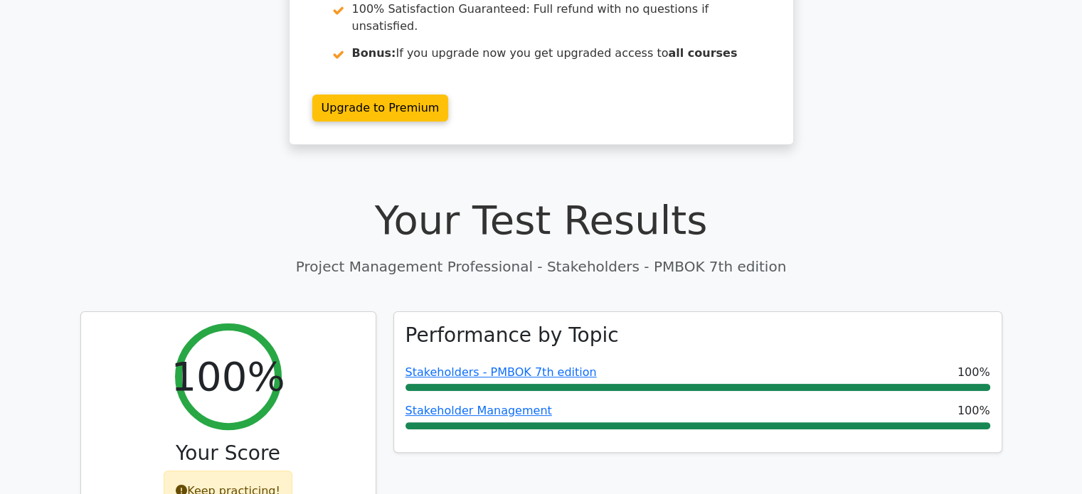
scroll to position [290, 0]
